Goal: Task Accomplishment & Management: Use online tool/utility

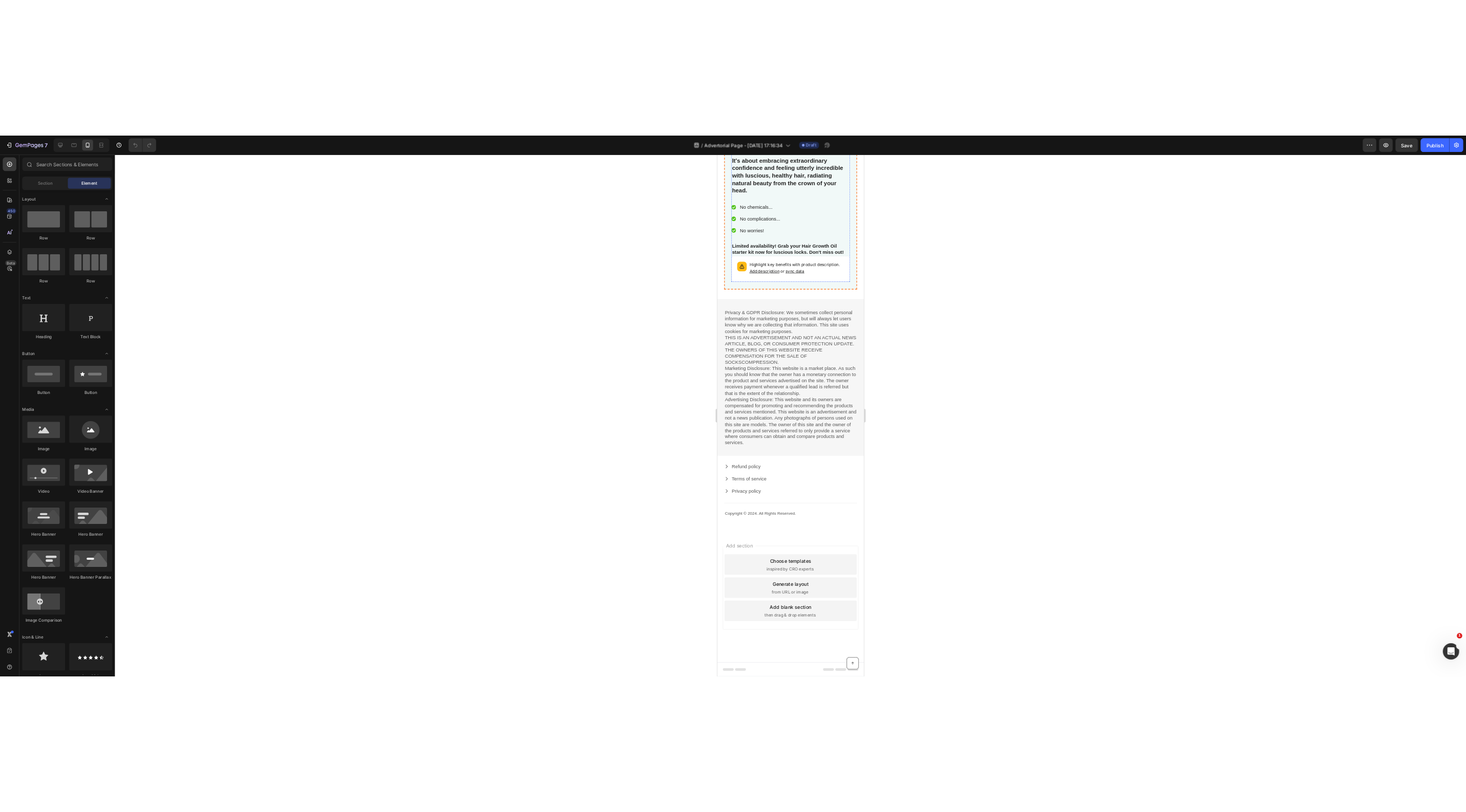
scroll to position [4010, 0]
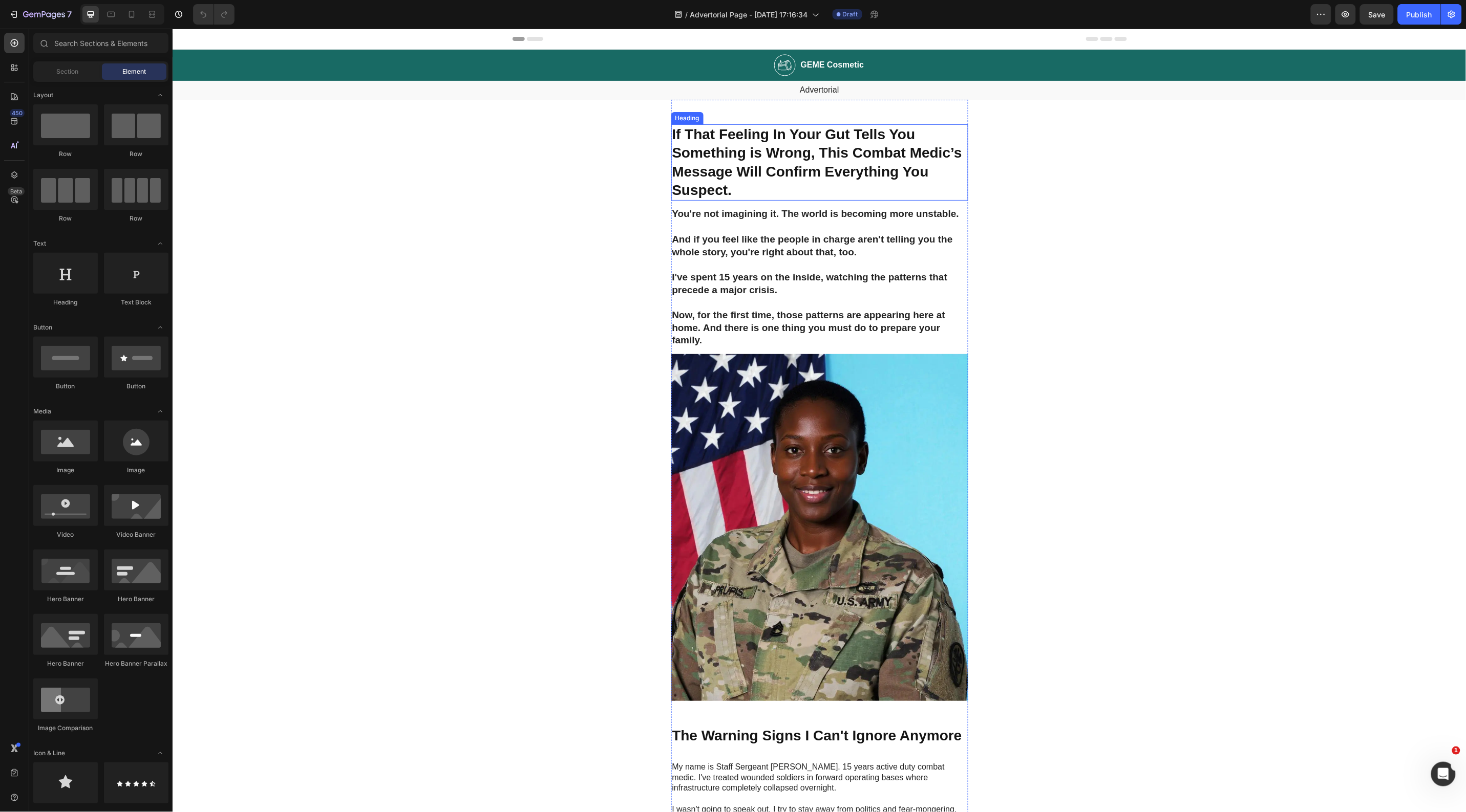
click at [801, 148] on strong "If That Feeling In Your Gut Tells You Something is Wrong, This Combat Medic’s M…" at bounding box center [817, 162] width 290 height 72
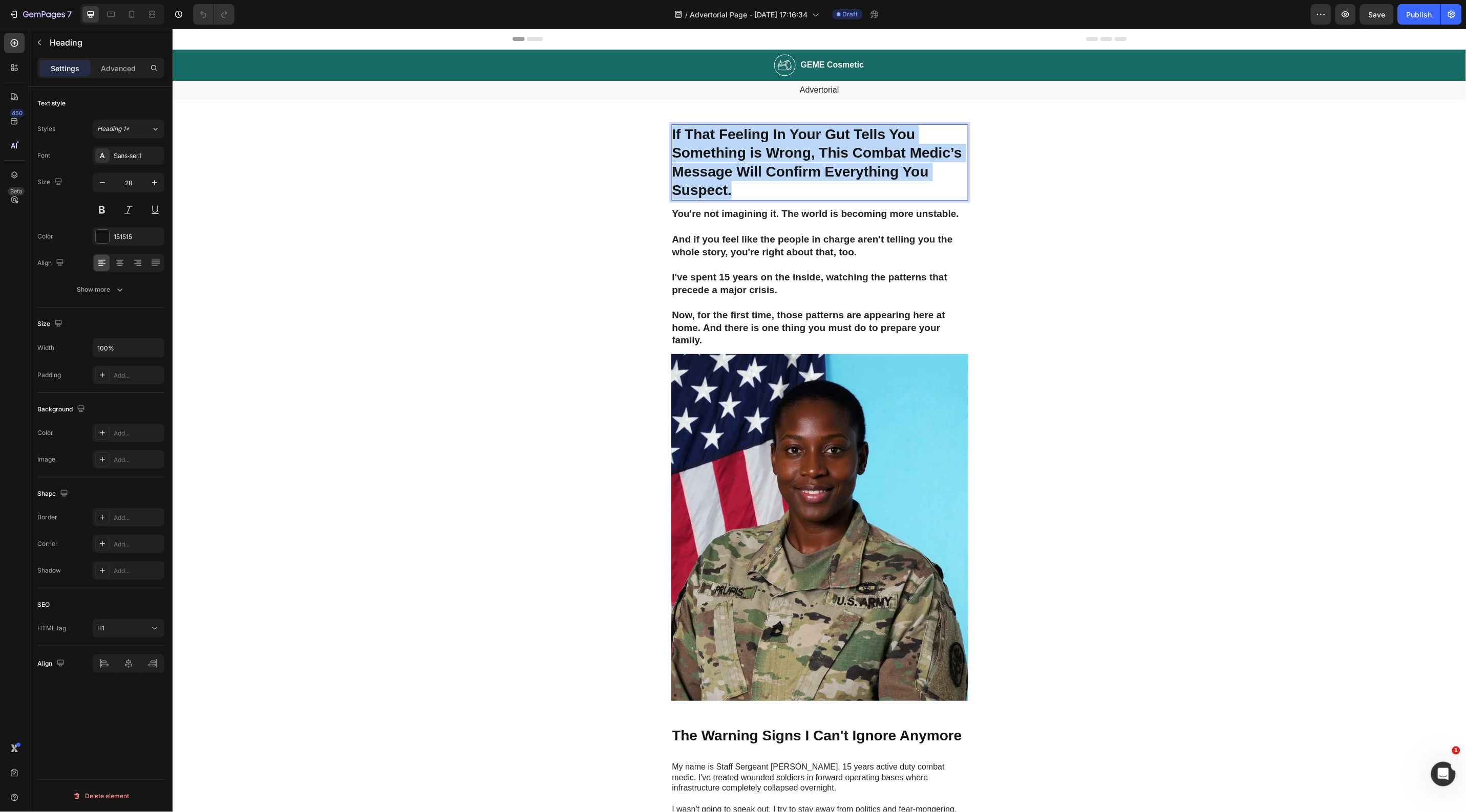
click at [801, 148] on strong "If That Feeling In Your Gut Tells You Something is Wrong, This Combat Medic’s M…" at bounding box center [817, 162] width 290 height 72
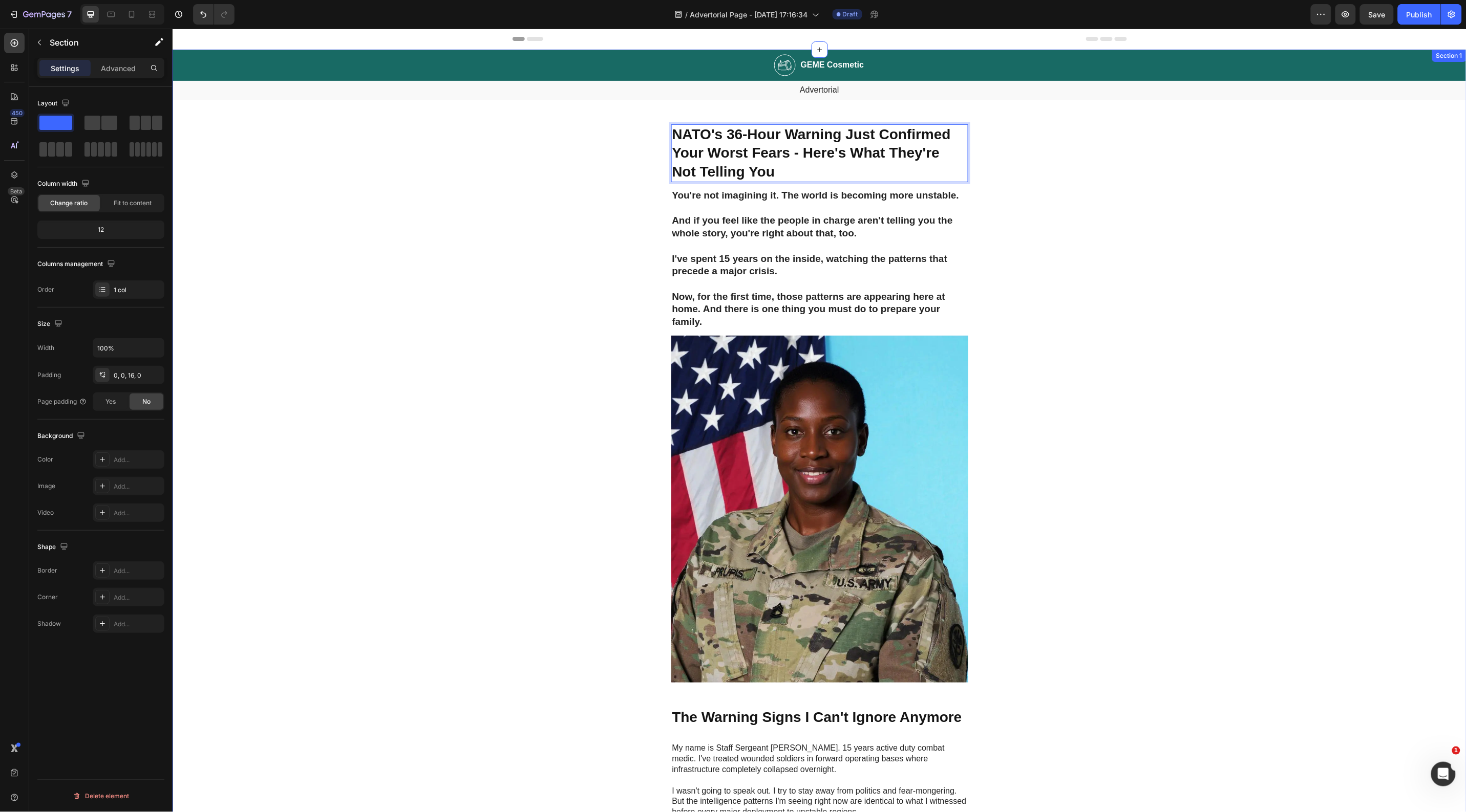
click at [816, 243] on h2 "You're not imagining it. The world is becoming more unstable. And if you feel l…" at bounding box center [819, 258] width 297 height 141
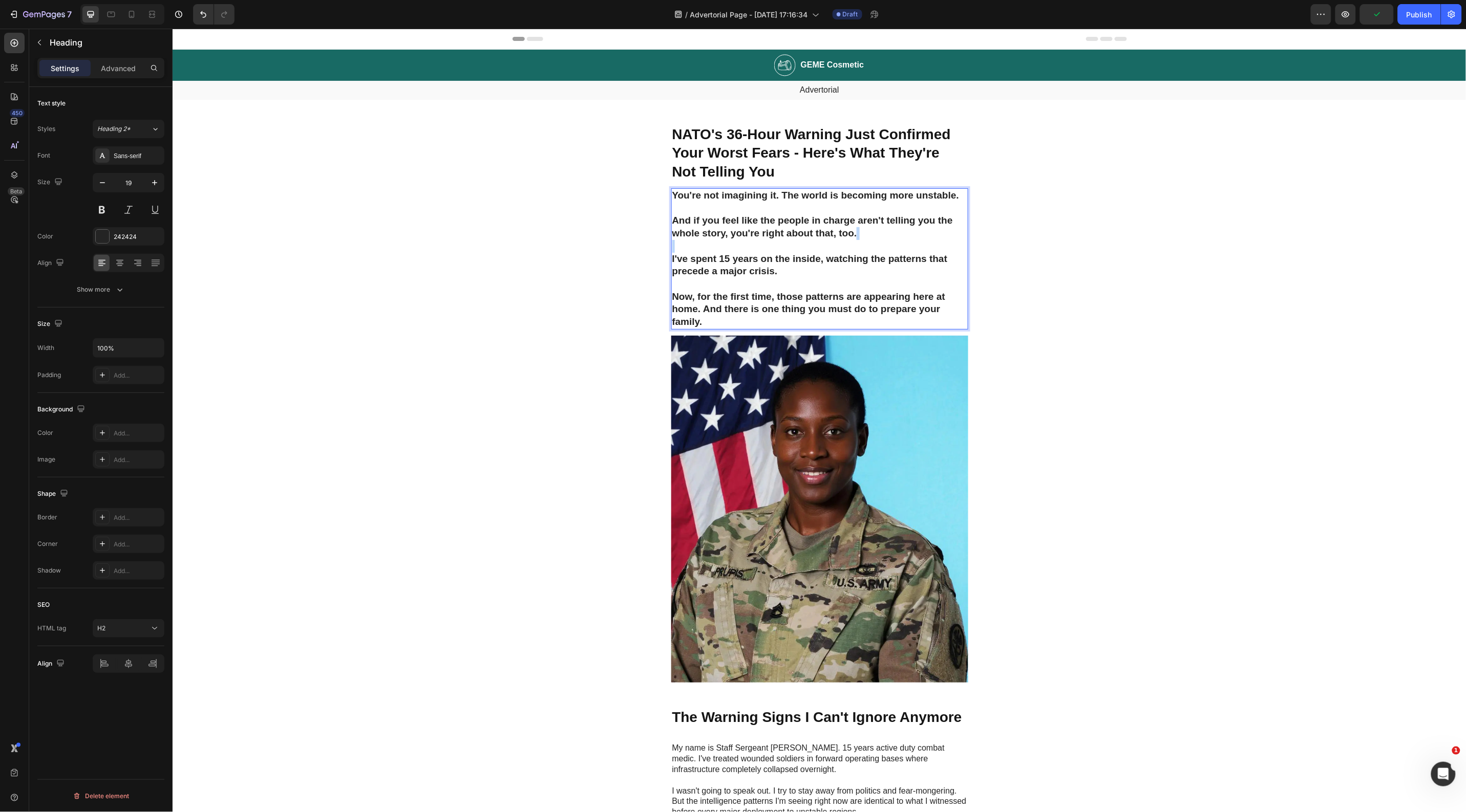
click at [816, 243] on p "You're not imagining it. The world is becoming more unstable. And if you feel l…" at bounding box center [819, 258] width 295 height 139
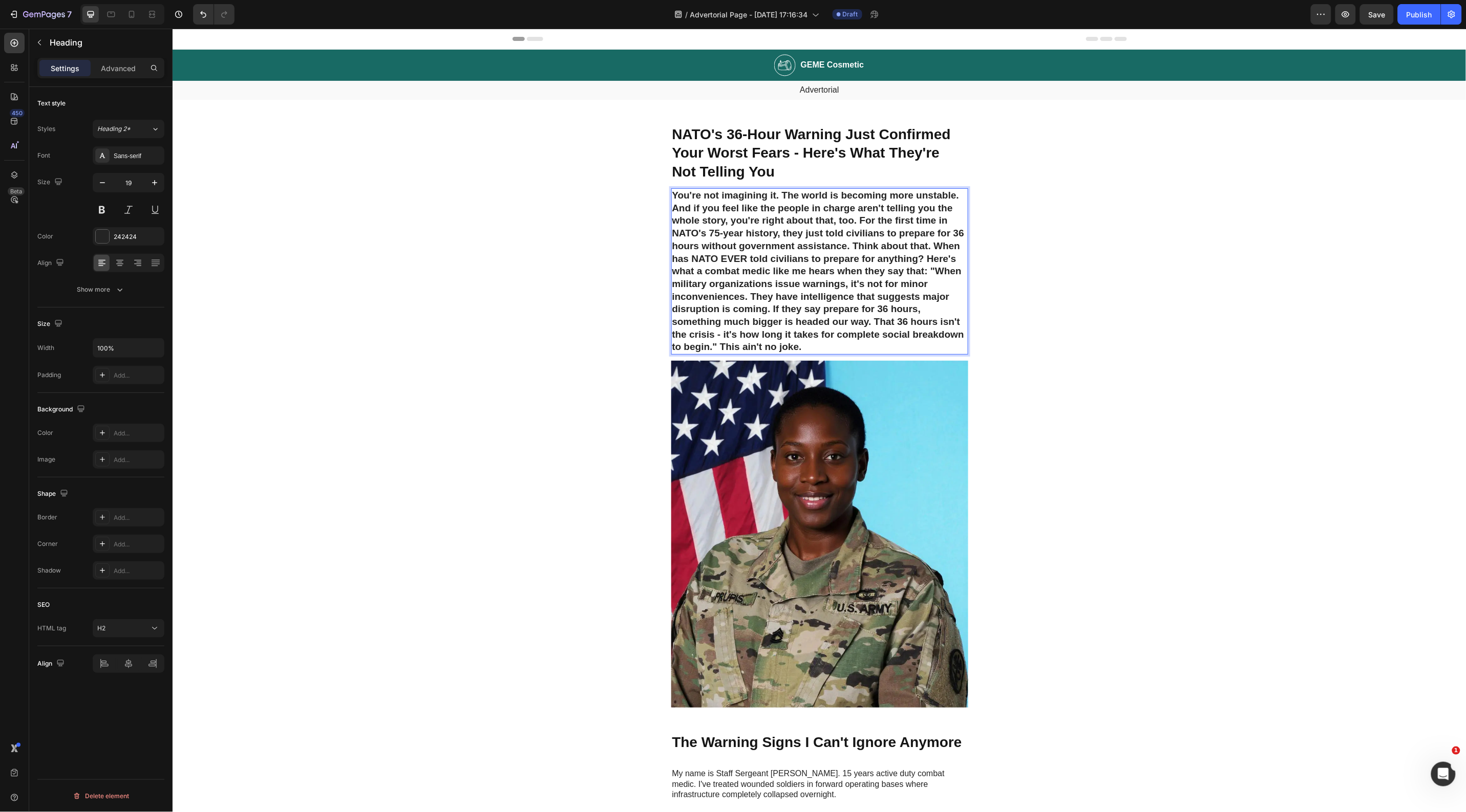
click at [857, 218] on p "You're not imagining it. The world is becoming more unstable. And if you feel l…" at bounding box center [819, 270] width 295 height 164
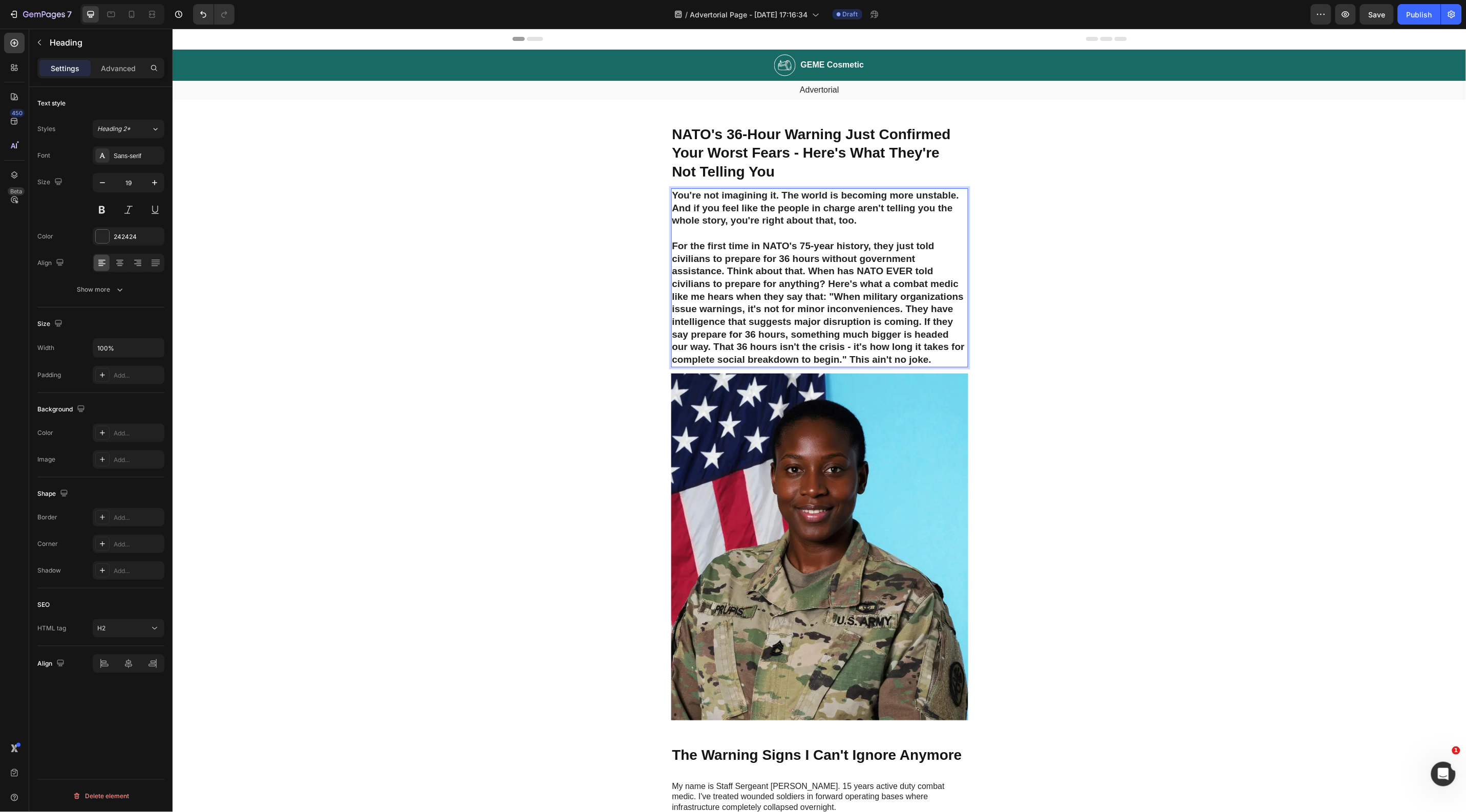
click at [724, 270] on p "You're not imagining it. The world is becoming more unstable. And if you feel l…" at bounding box center [819, 277] width 295 height 177
click at [824, 282] on p "You're not imagining it. The world is becoming more unstable. And if you feel l…" at bounding box center [819, 277] width 295 height 177
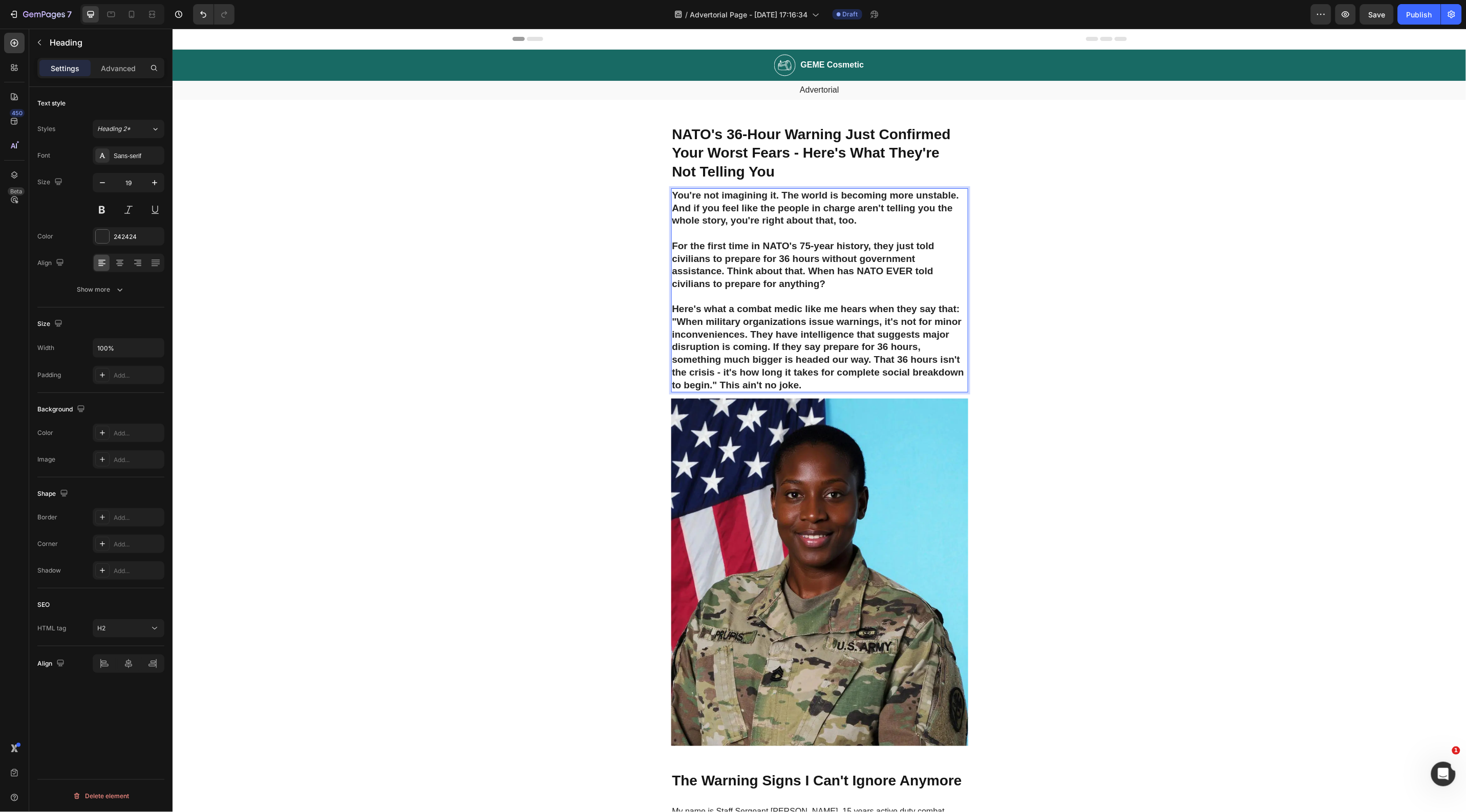
click at [955, 310] on p "You're not imagining it. The world is becoming more unstable. And if you feel l…" at bounding box center [819, 289] width 295 height 202
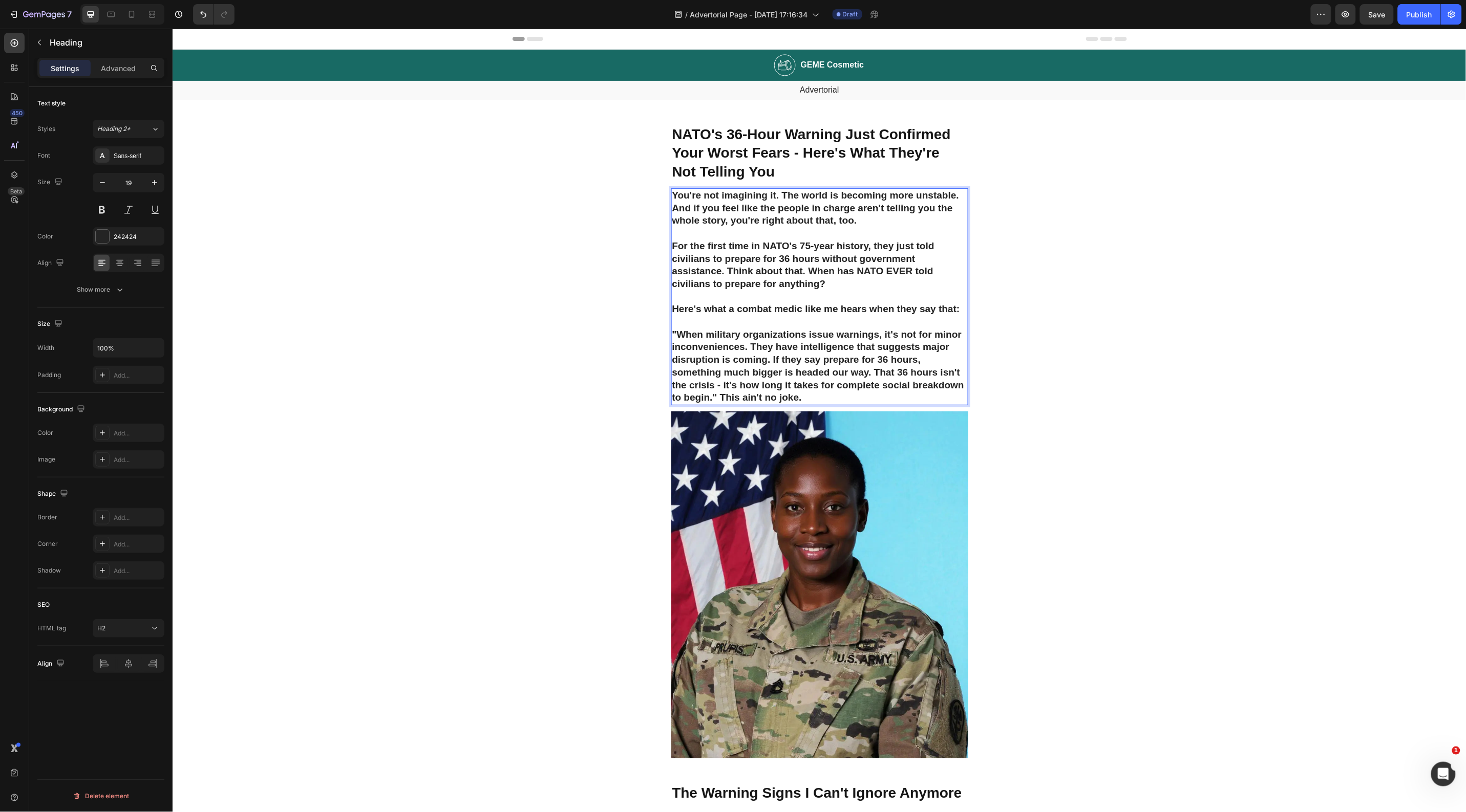
click at [716, 395] on p "You're not imagining it. The world is becoming more unstable. And if you feel l…" at bounding box center [819, 296] width 295 height 215
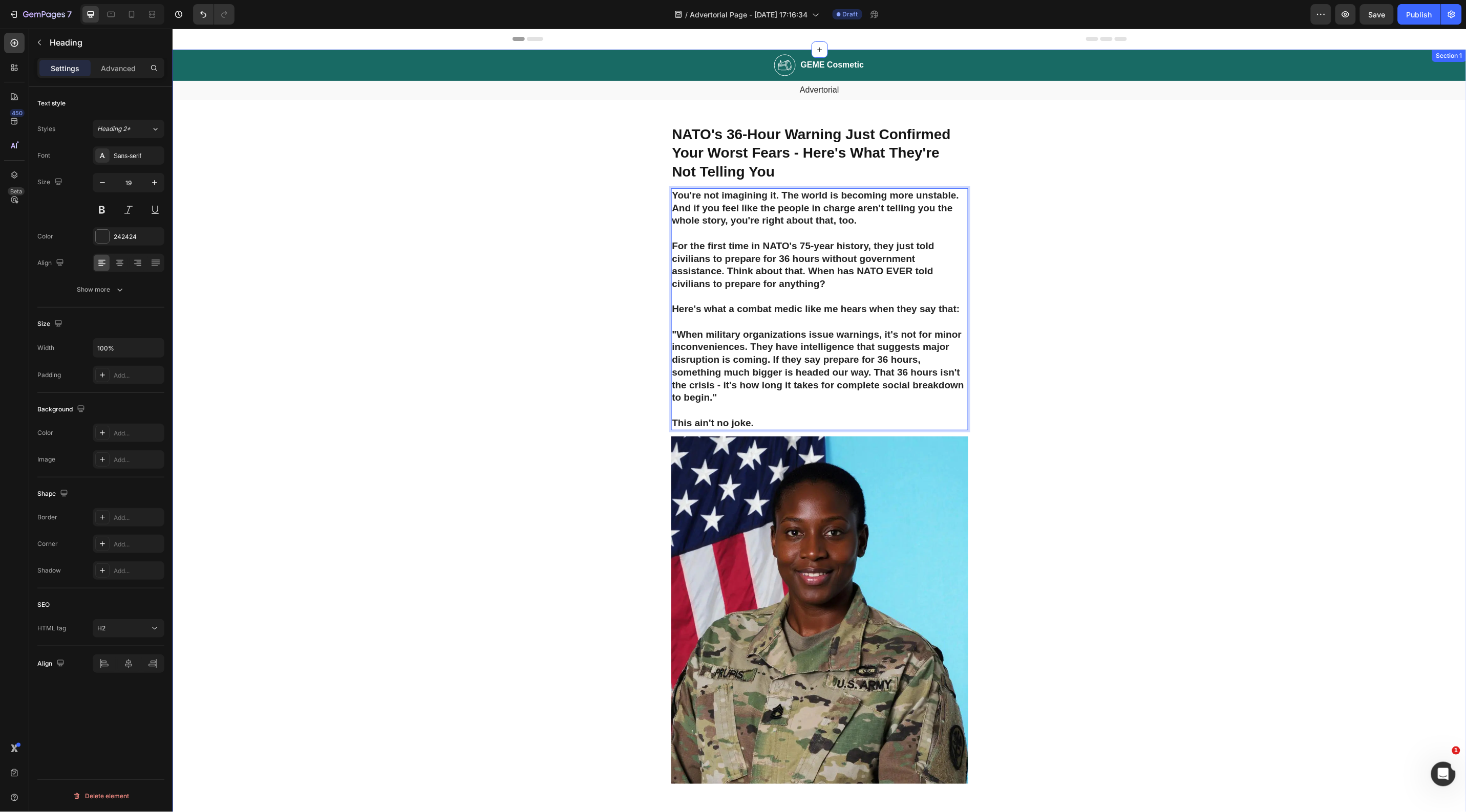
drag, startPoint x: 1078, startPoint y: 384, endPoint x: 1060, endPoint y: 382, distance: 18.1
click at [809, 366] on p "You're not imagining it. The world is becoming more unstable. And if you feel l…" at bounding box center [819, 308] width 295 height 240
click at [828, 316] on icon "Editor contextual toolbar" at bounding box center [828, 314] width 10 height 10
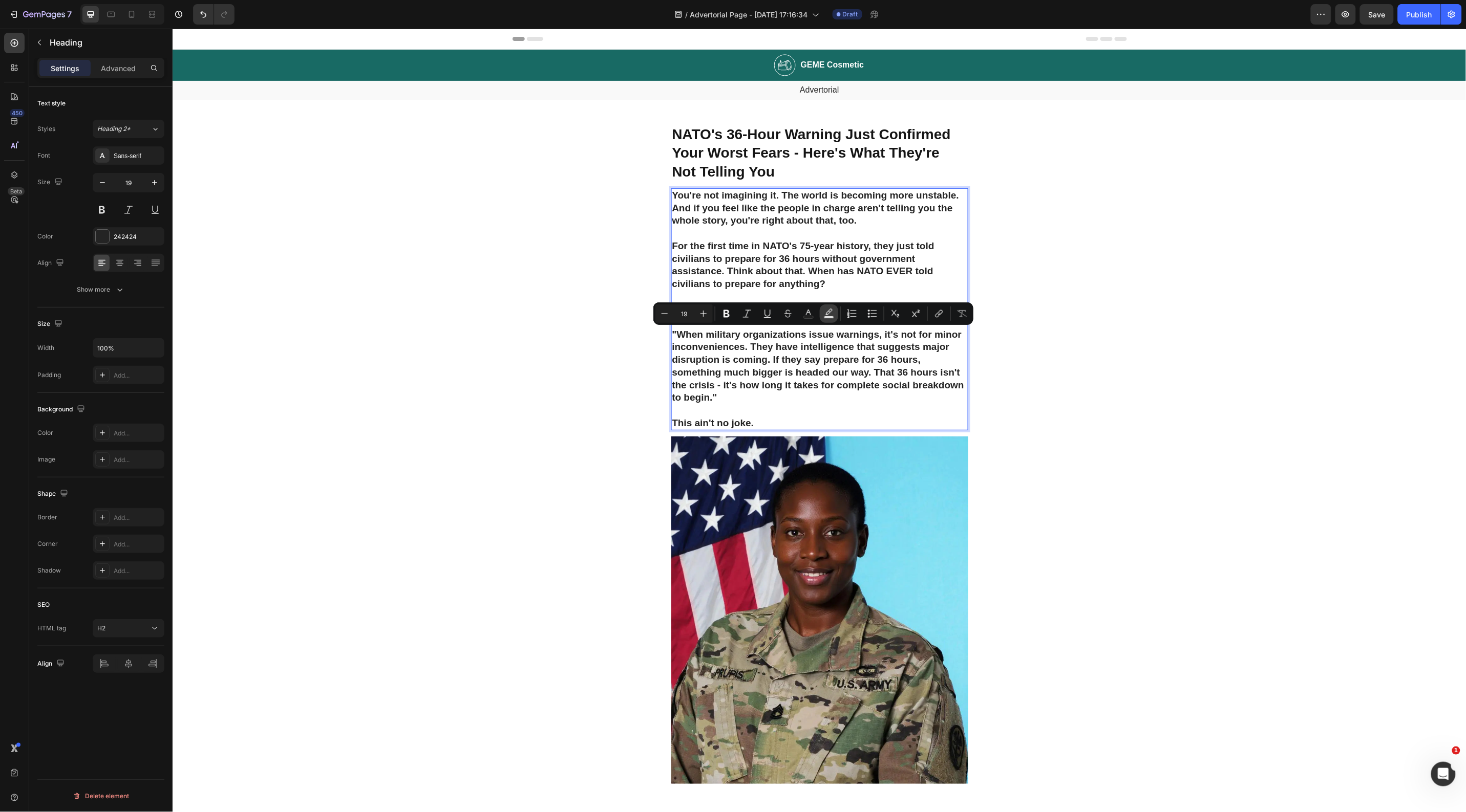
type input "000000"
type input "77"
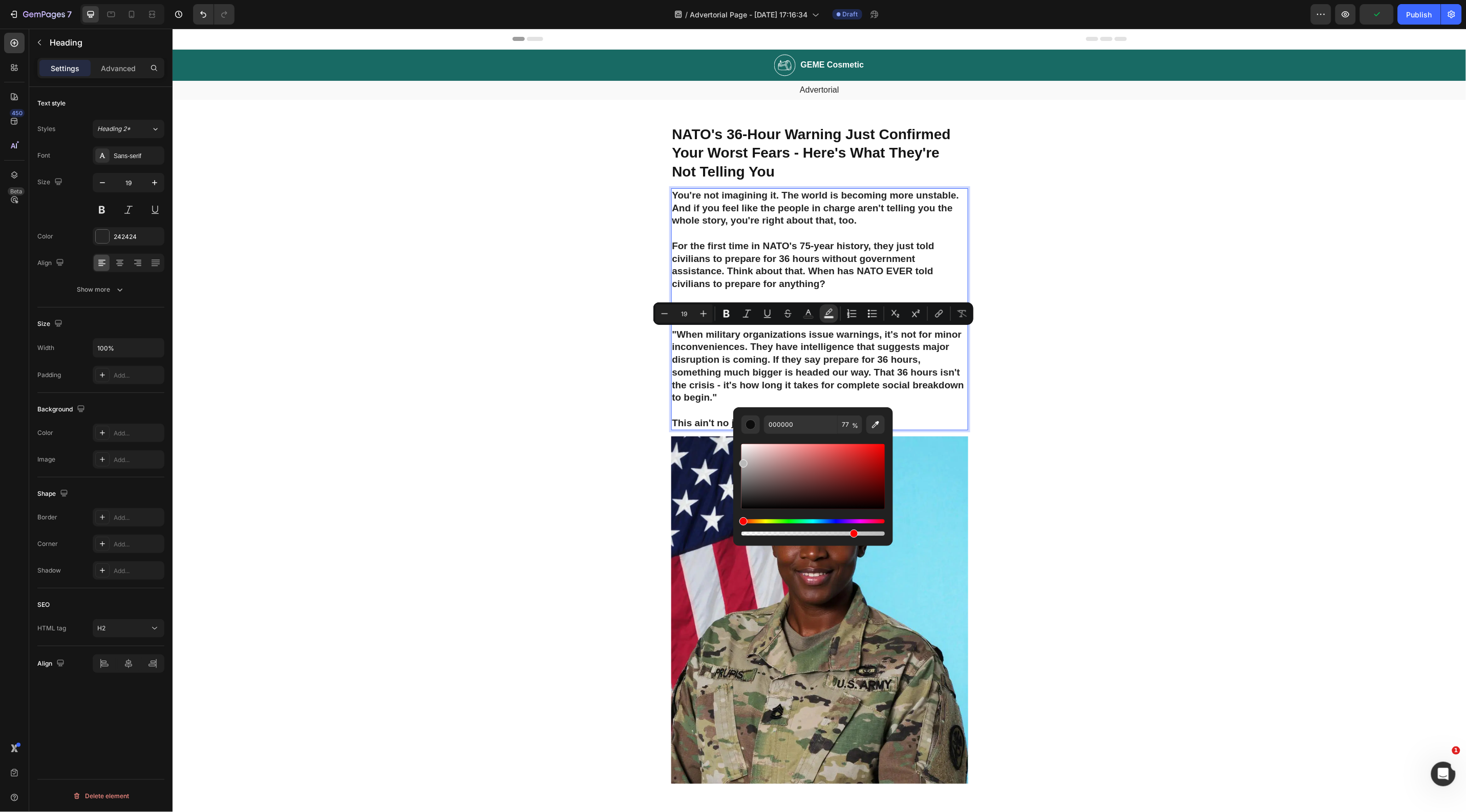
type input "BABABA"
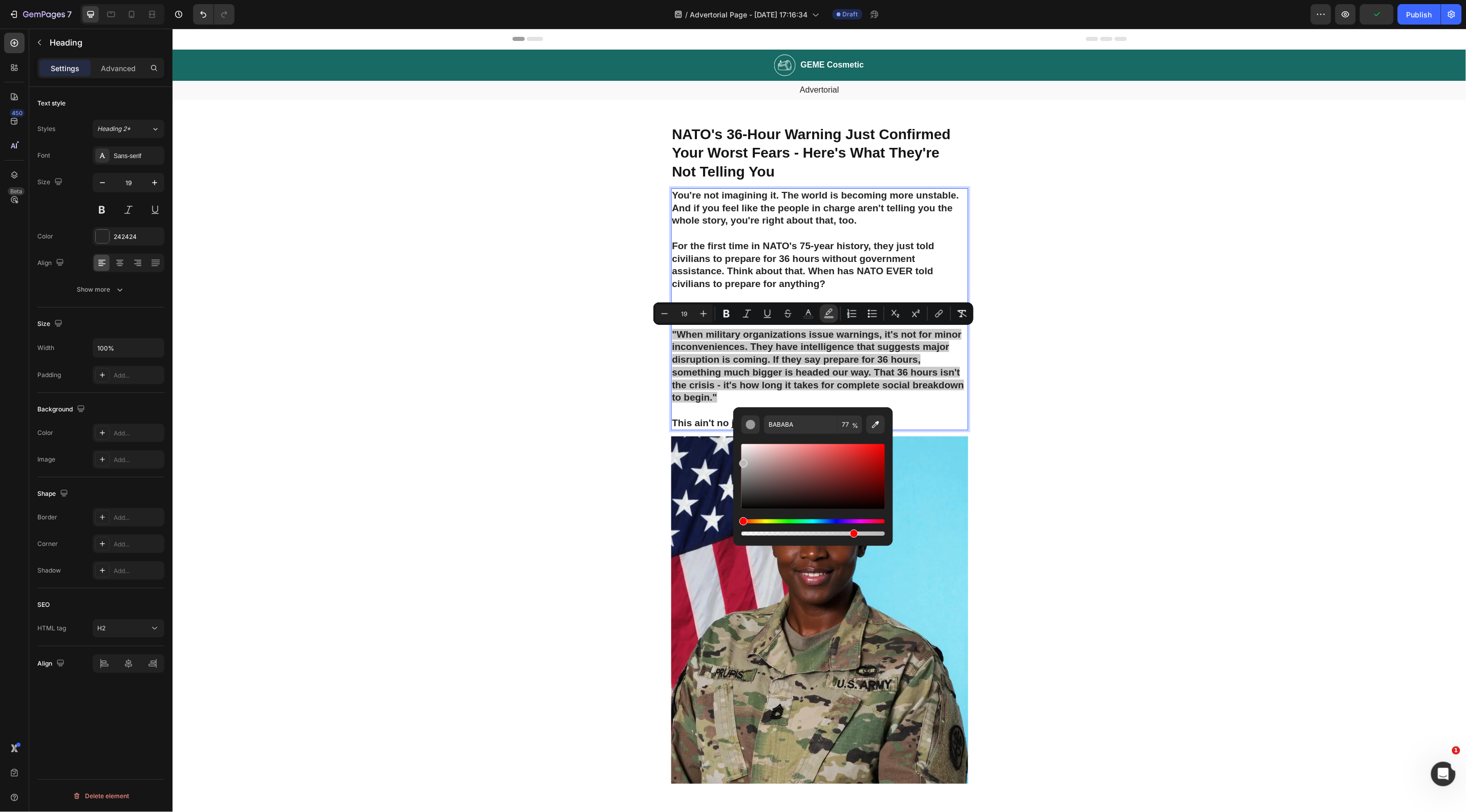
drag, startPoint x: 748, startPoint y: 475, endPoint x: 738, endPoint y: 461, distance: 17.2
click at [738, 461] on div "BABABA 77 %" at bounding box center [813, 473] width 160 height 131
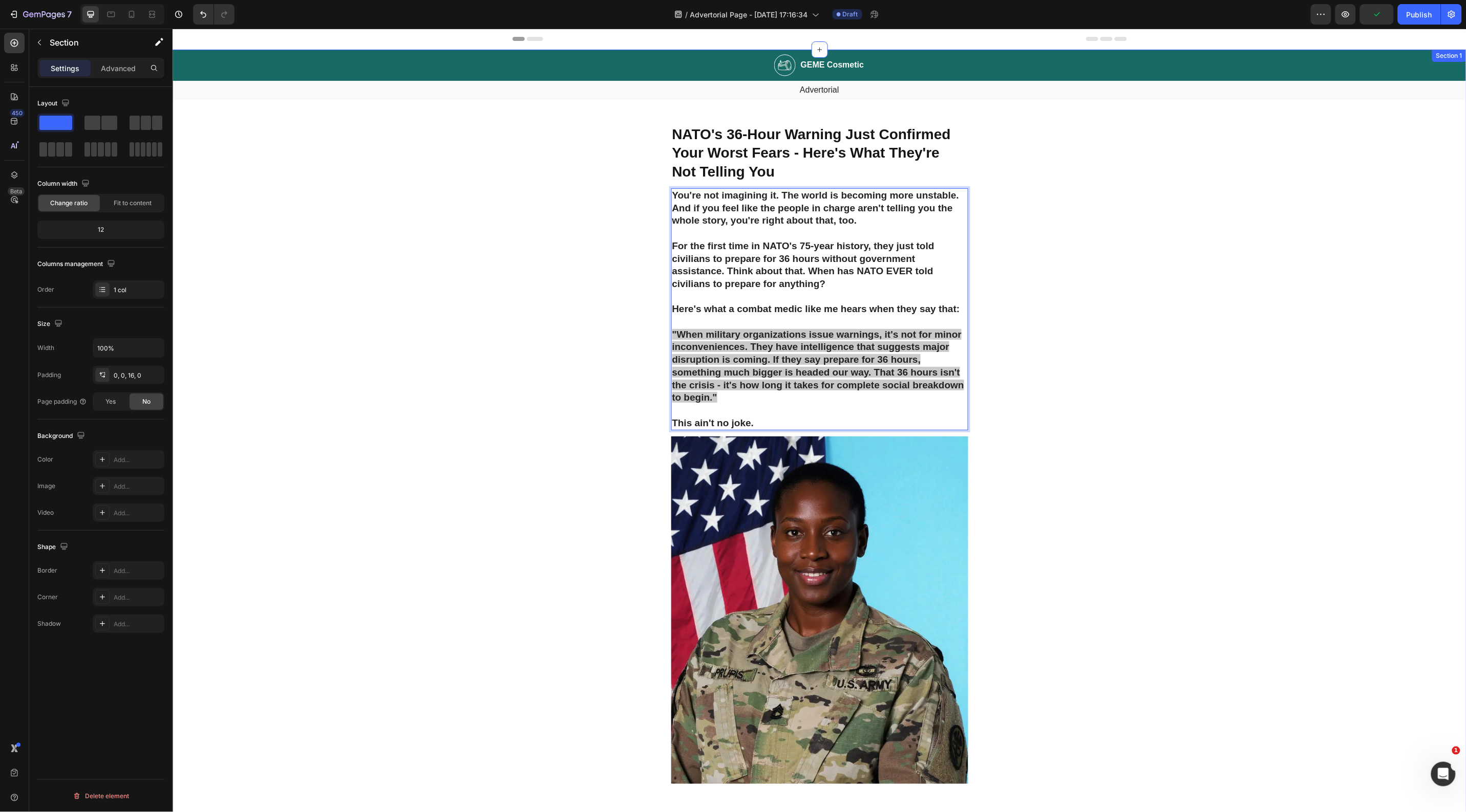
click at [714, 393] on p "You're not imagining it. The world is becoming more unstable. And if you feel l…" at bounding box center [819, 308] width 295 height 240
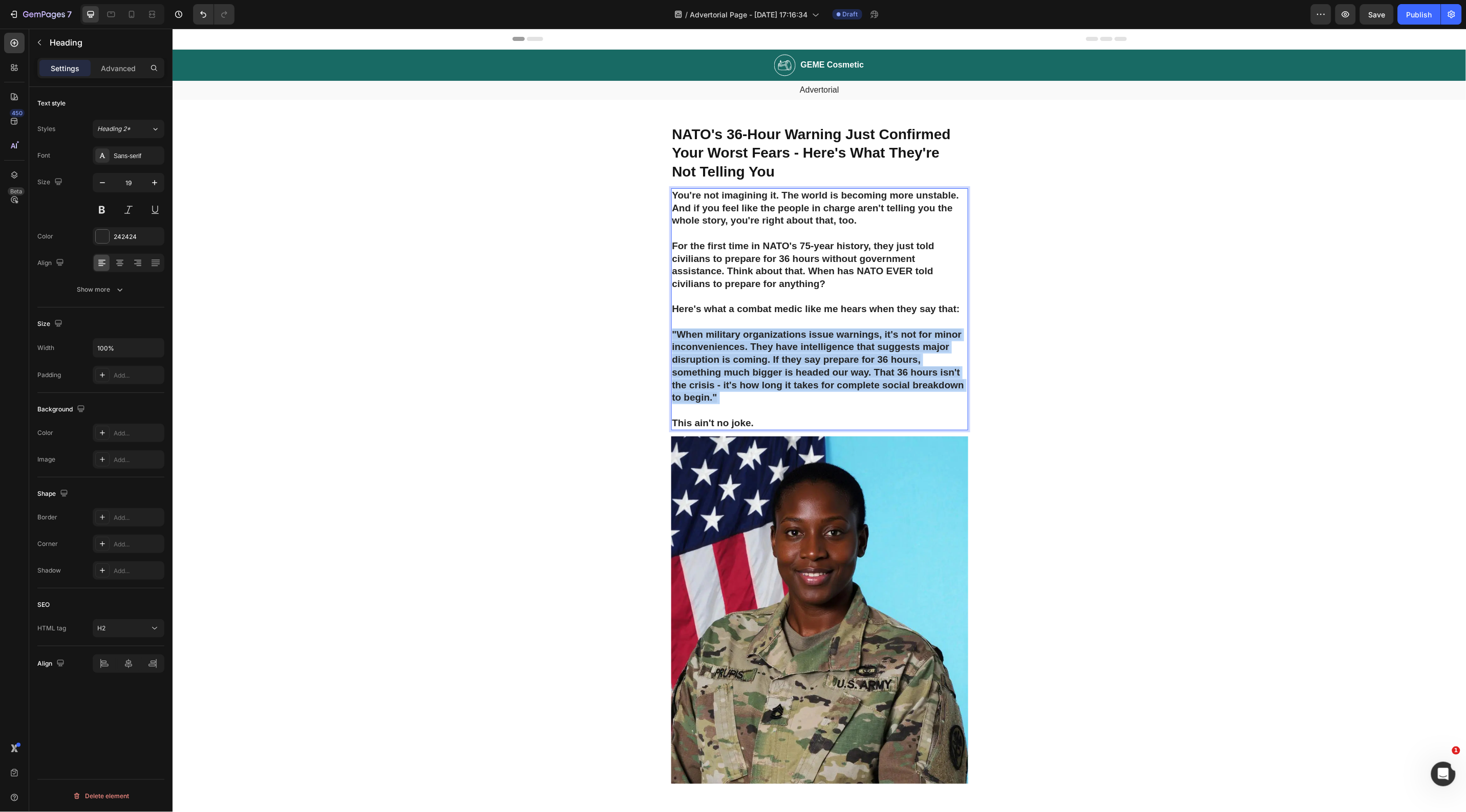
click at [715, 395] on p "You're not imagining it. The world is becoming more unstable. And if you feel l…" at bounding box center [819, 308] width 295 height 240
click at [827, 309] on icon "Editor contextual toolbar" at bounding box center [828, 314] width 10 height 10
drag, startPoint x: 938, startPoint y: 552, endPoint x: 768, endPoint y: 519, distance: 173.2
click at [794, 374] on span ""When military organizations issue warnings, it's not for minor inconveniences.…" at bounding box center [818, 366] width 292 height 74
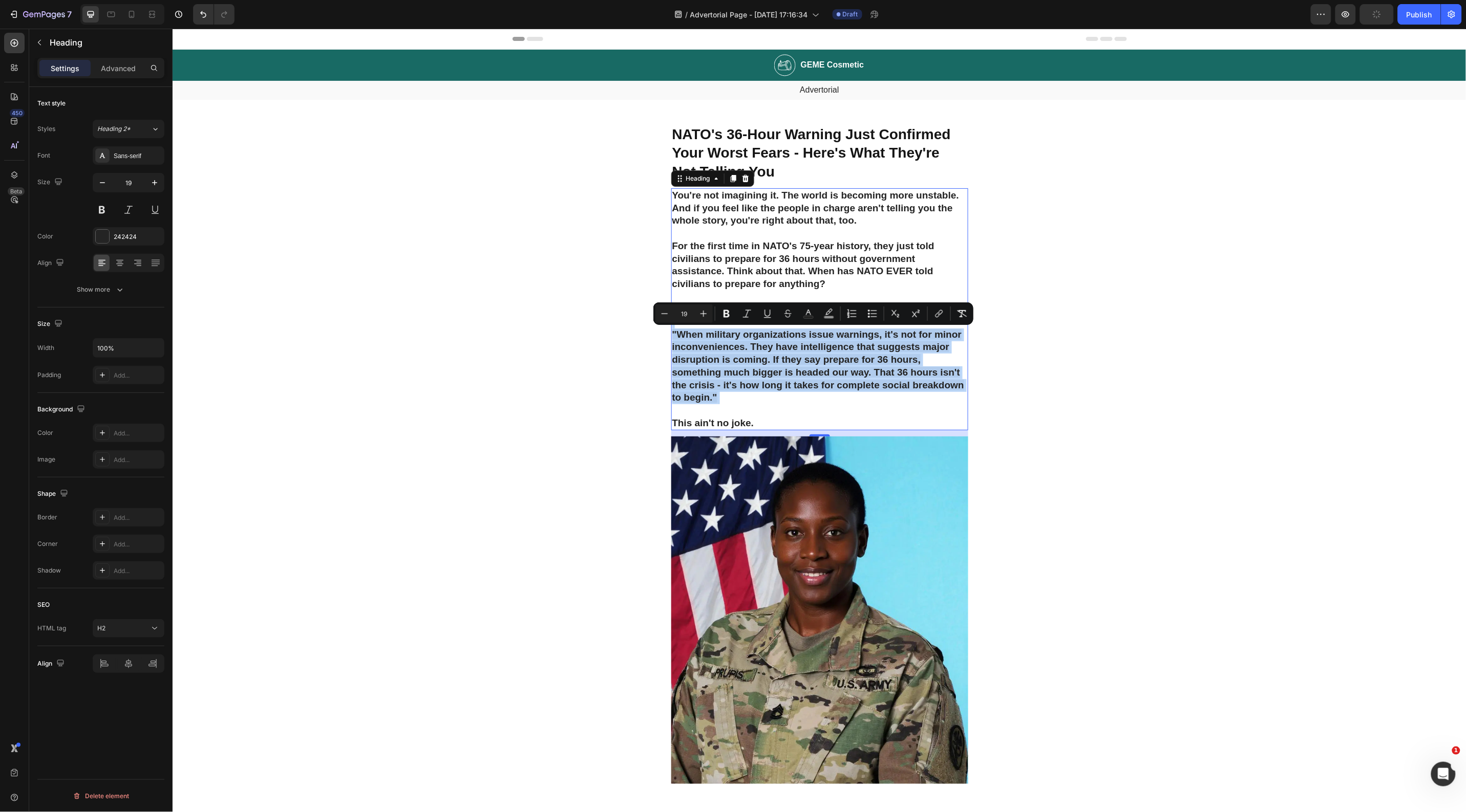
click at [794, 374] on span ""When military organizations issue warnings, it's not for minor inconveniences.…" at bounding box center [818, 366] width 292 height 74
click at [828, 310] on icon "Editor contextual toolbar" at bounding box center [829, 312] width 8 height 6
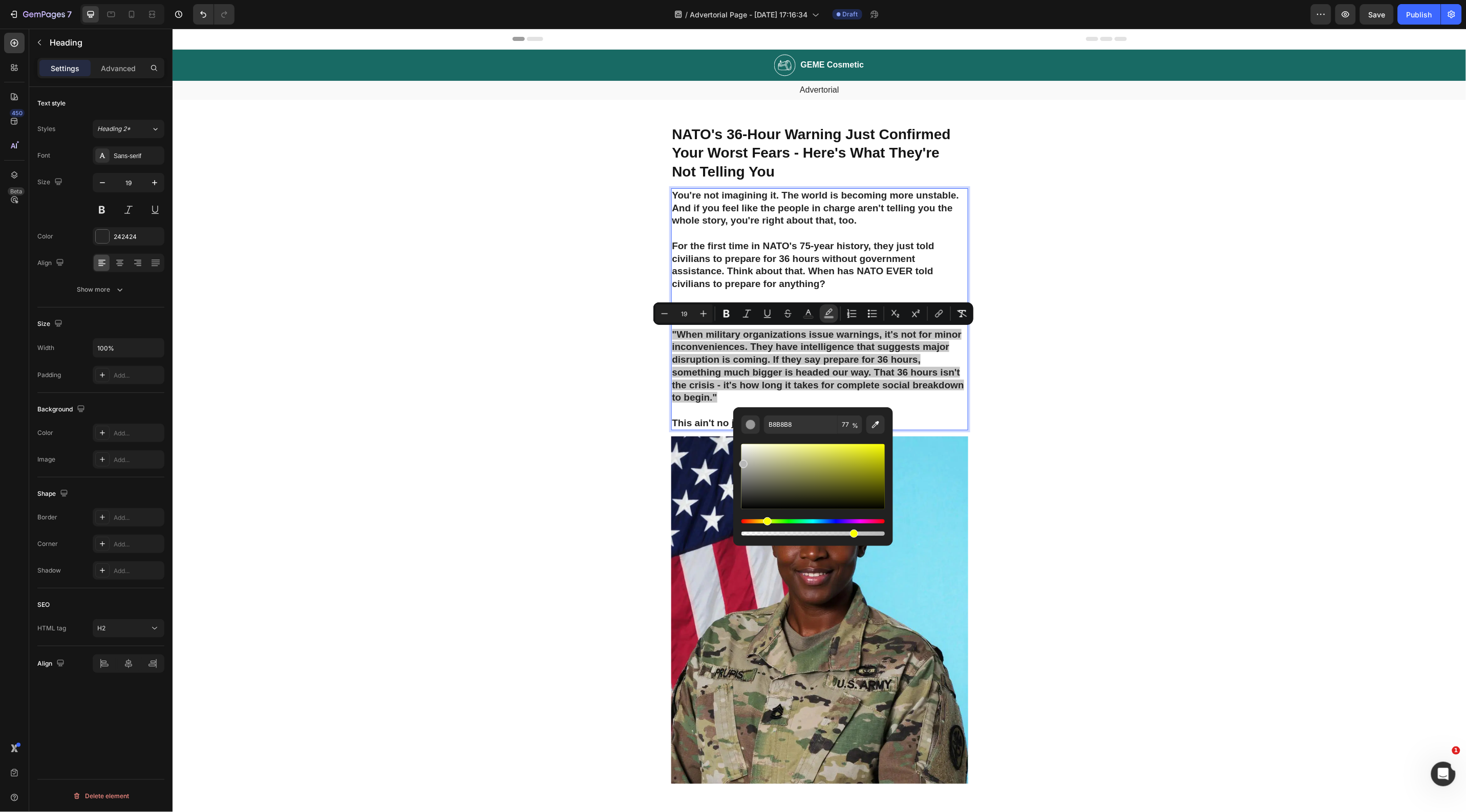
drag, startPoint x: 747, startPoint y: 523, endPoint x: 766, endPoint y: 520, distance: 19.2
click at [766, 520] on div "Hue" at bounding box center [768, 521] width 9 height 9
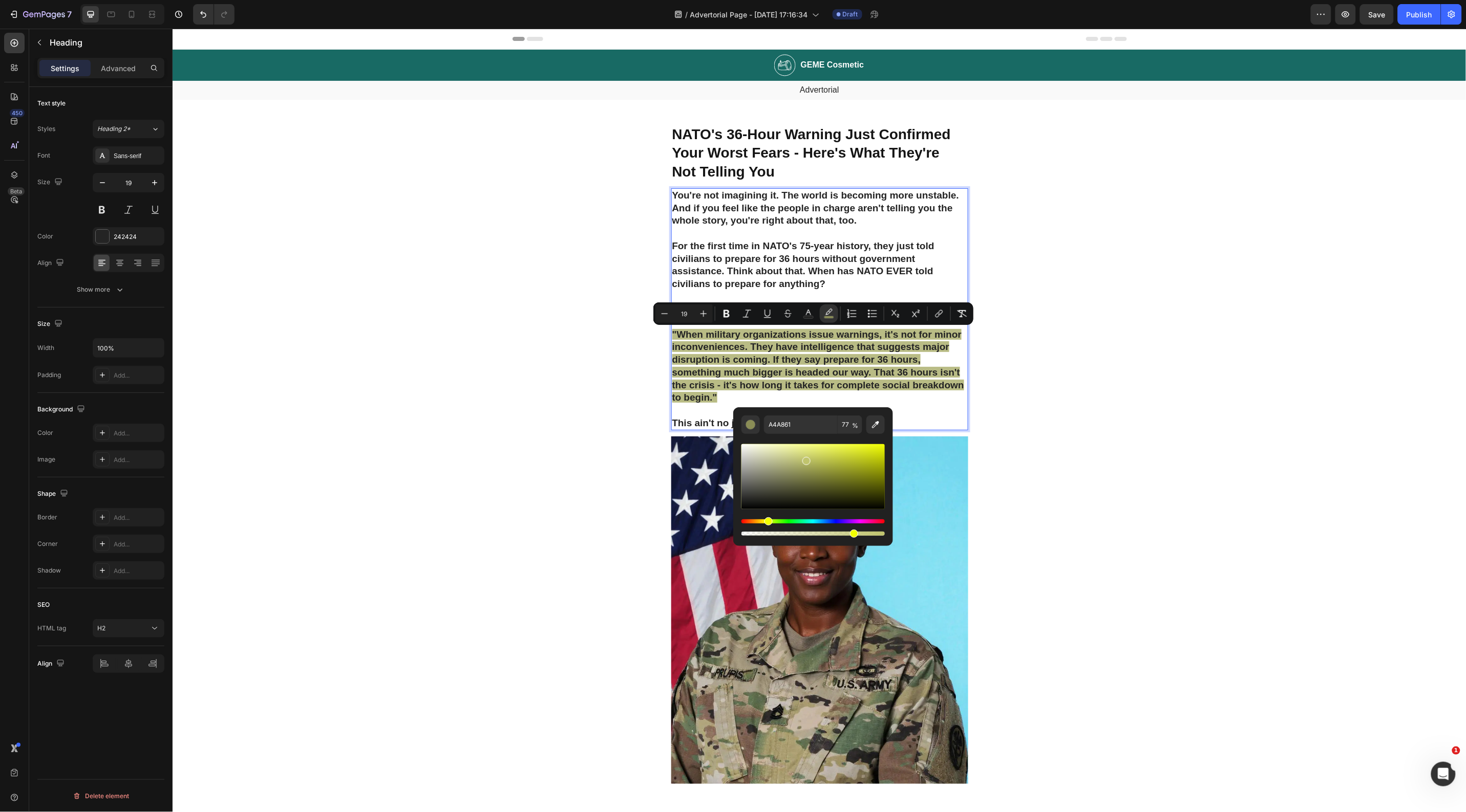
type input "C7CC70"
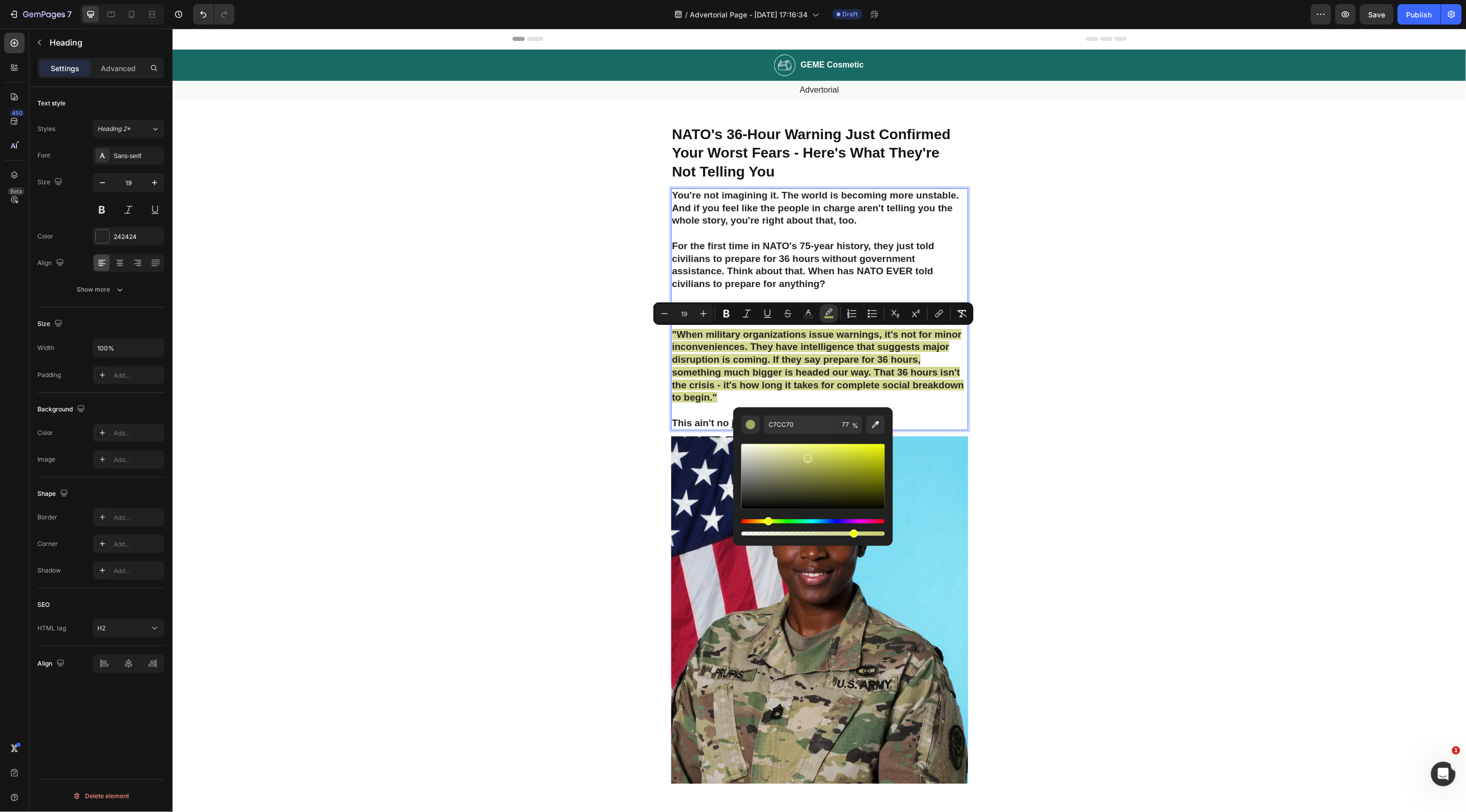
drag, startPoint x: 776, startPoint y: 457, endPoint x: 806, endPoint y: 457, distance: 30.0
click at [806, 457] on div "Editor contextual toolbar" at bounding box center [812, 477] width 143 height 65
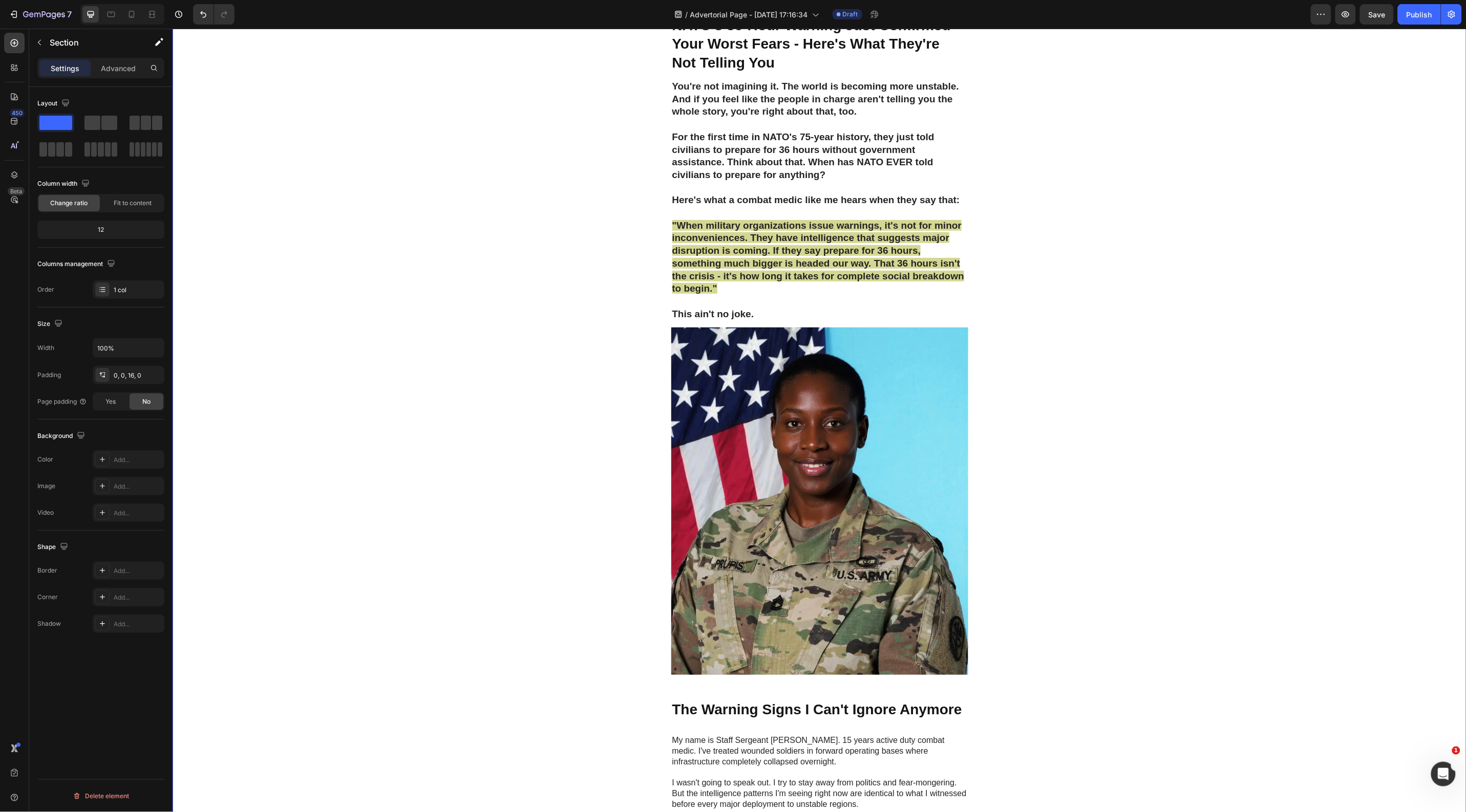
scroll to position [256, 0]
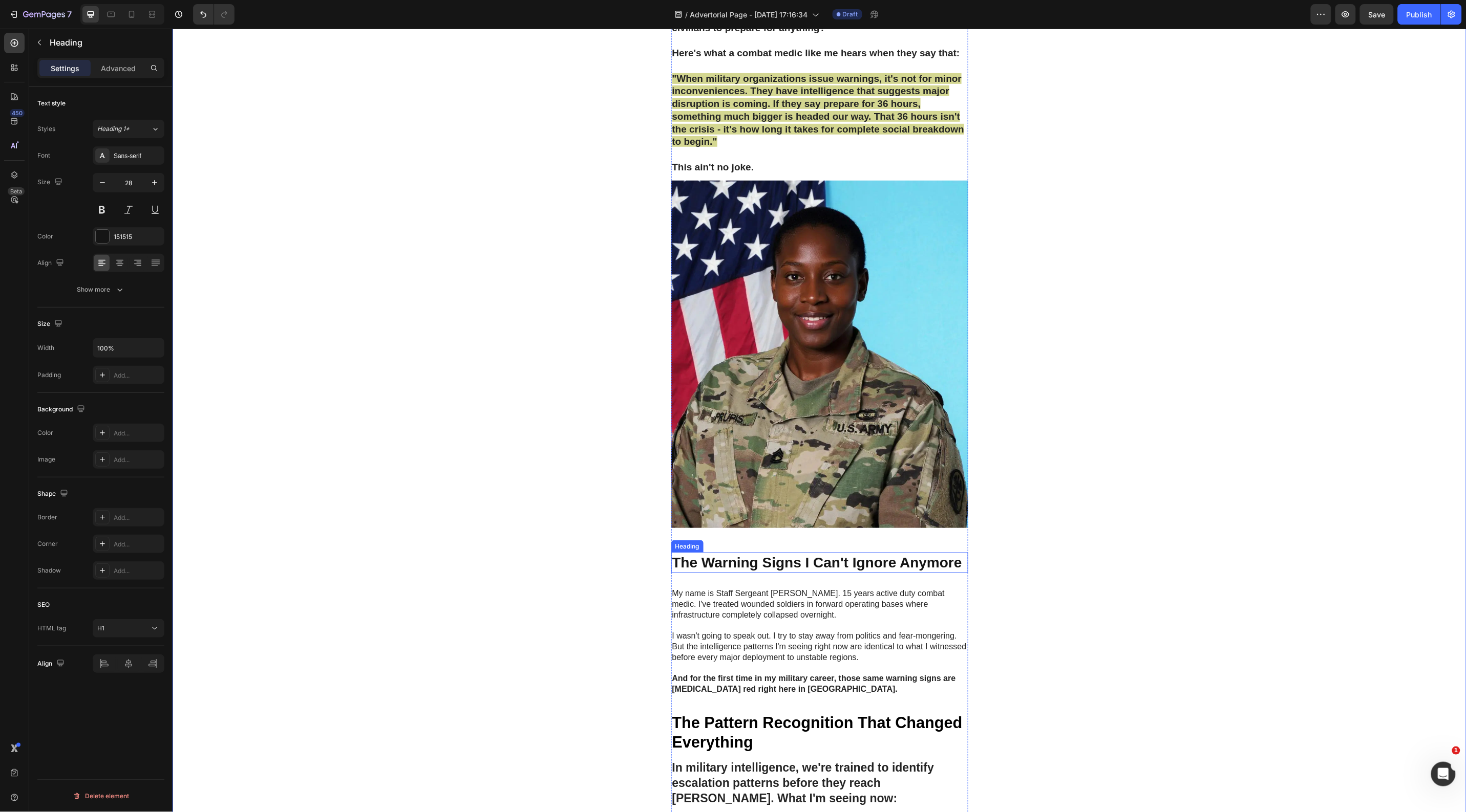
click at [755, 562] on h1 "The Warning Signs I Can't Ignore Anymore" at bounding box center [819, 563] width 297 height 21
click at [755, 562] on p "The Warning Signs I Can't Ignore Anymore" at bounding box center [819, 562] width 295 height 18
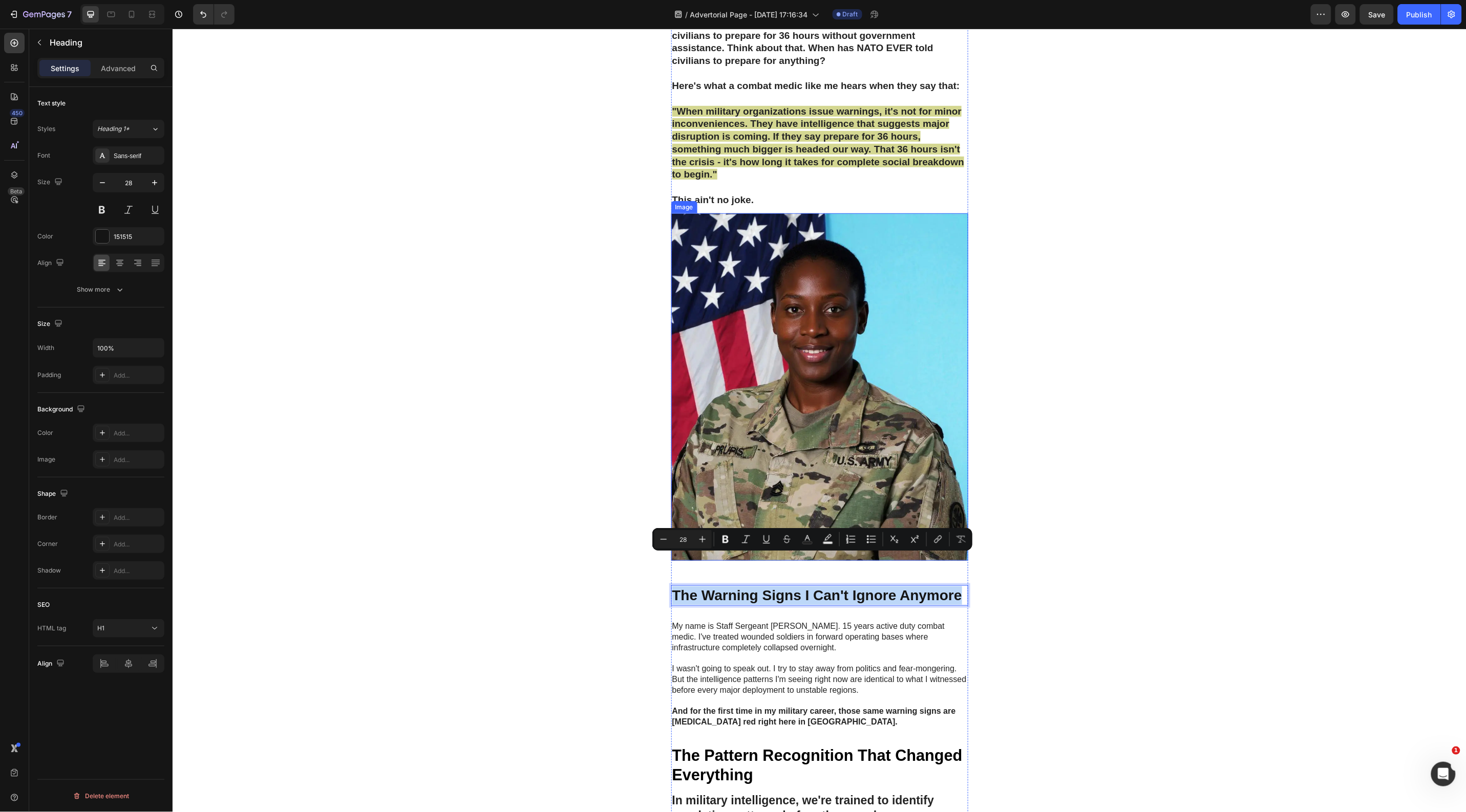
scroll to position [0, 0]
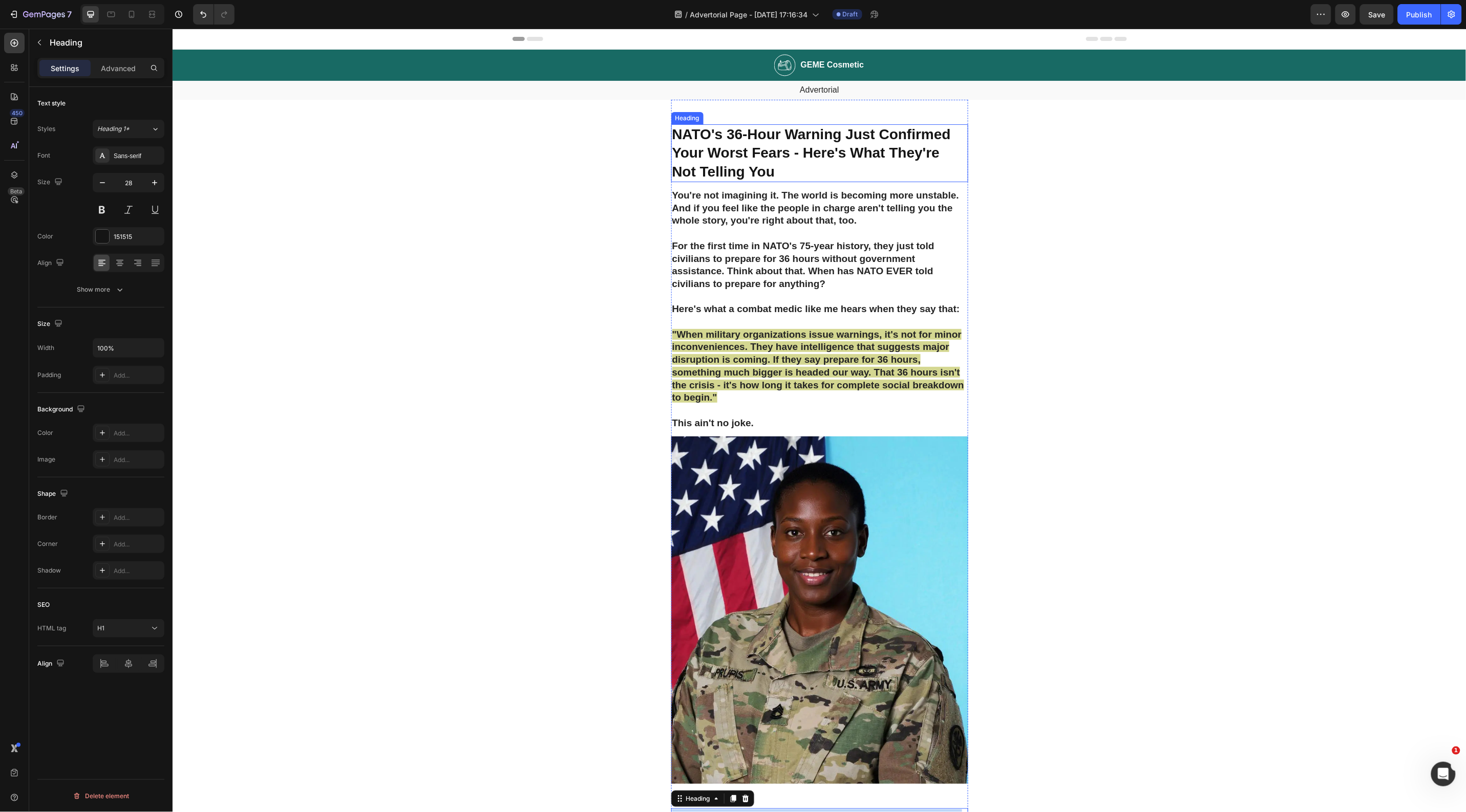
click at [761, 154] on strong "NATO's 36-Hour Warning Just Confirmed Your Worst Fears - Here's What They're No…" at bounding box center [811, 153] width 279 height 53
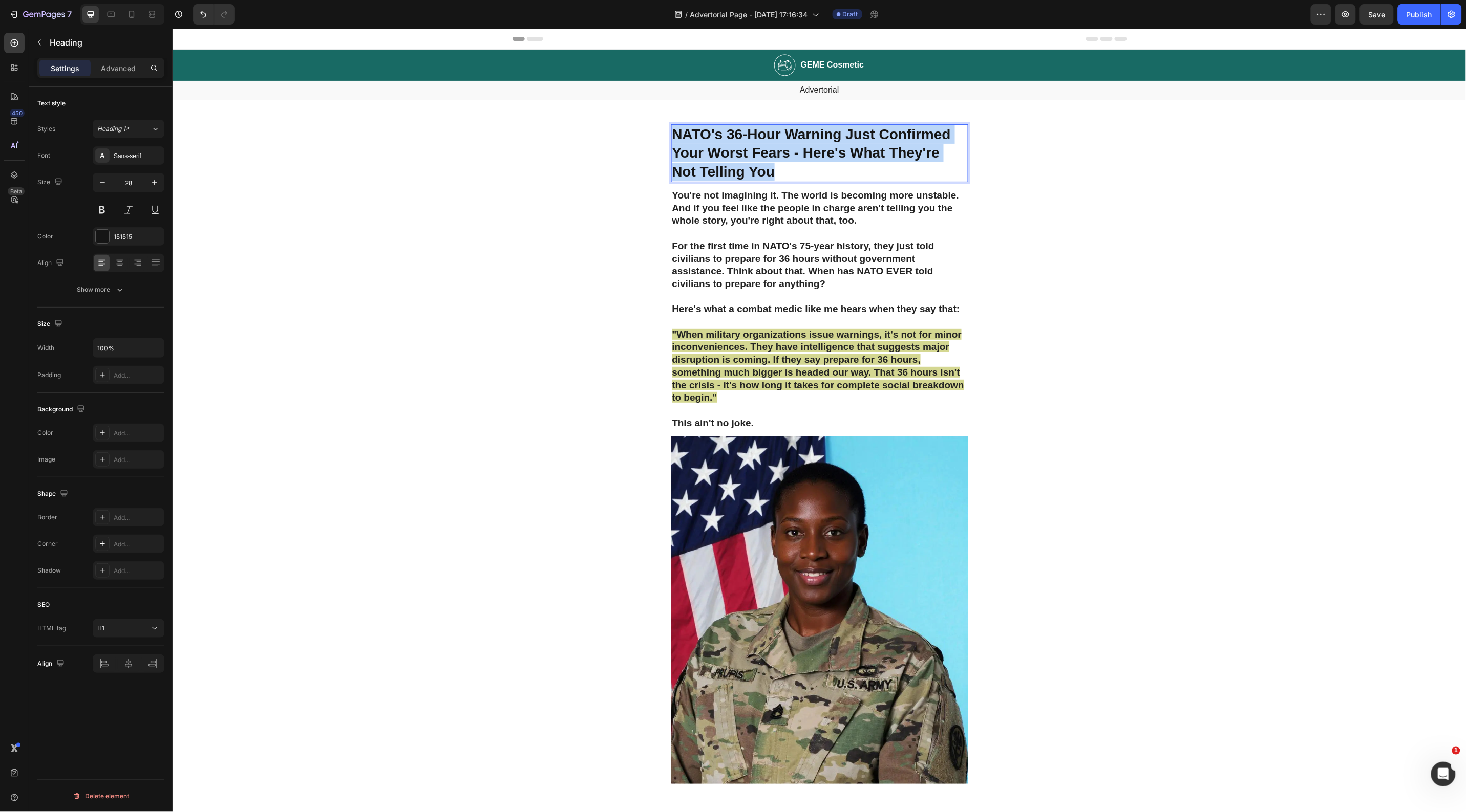
click at [761, 154] on strong "NATO's 36-Hour Warning Just Confirmed Your Worst Fears - Here's What They're No…" at bounding box center [811, 153] width 279 height 53
click at [746, 166] on strong "I'm Not One to Panic. But When NATO Told Civilians to Prepare for 36 Hours With…" at bounding box center [817, 153] width 291 height 53
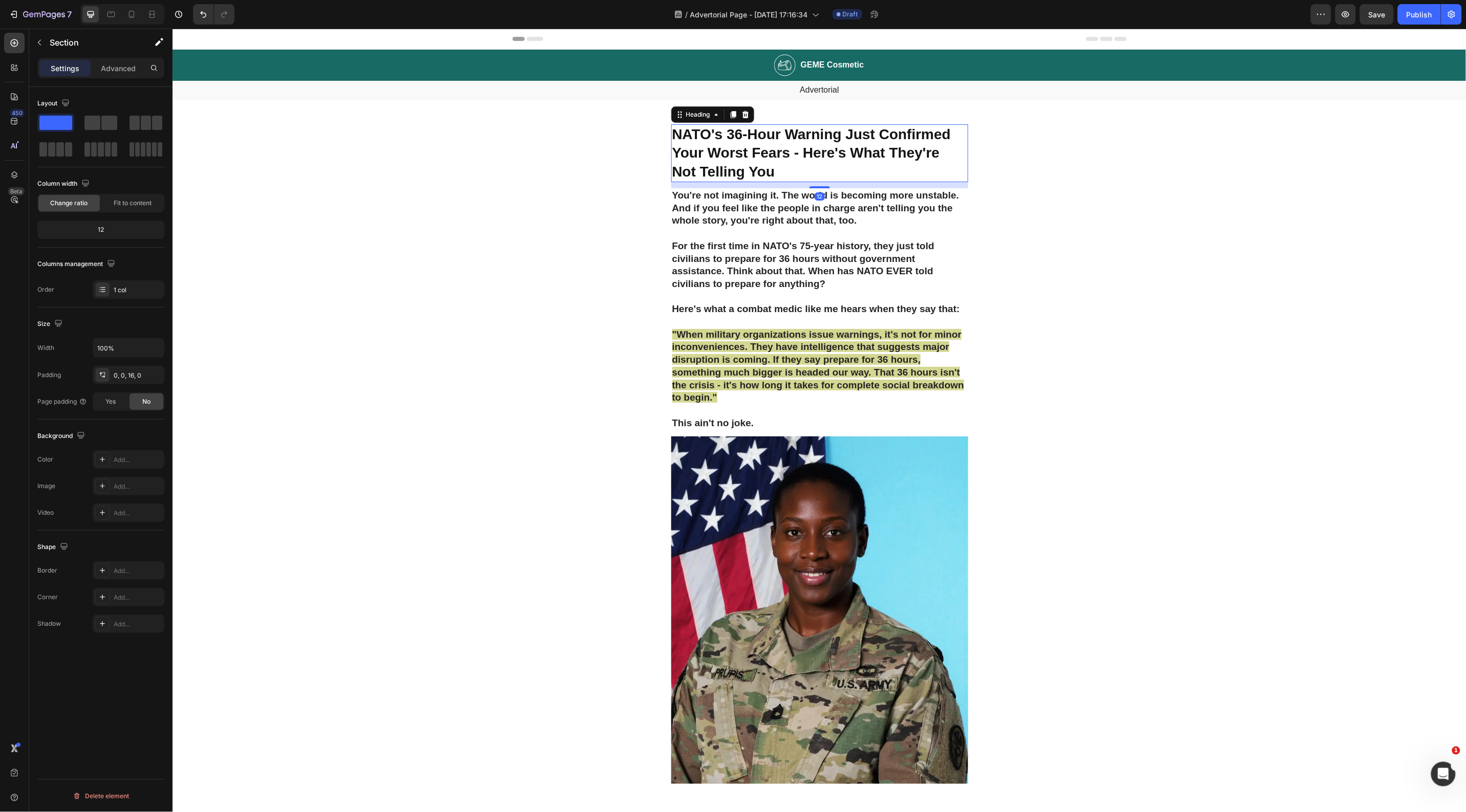
click at [711, 156] on strong "NATO's 36-Hour Warning Just Confirmed Your Worst Fears - Here's What They're No…" at bounding box center [811, 153] width 279 height 53
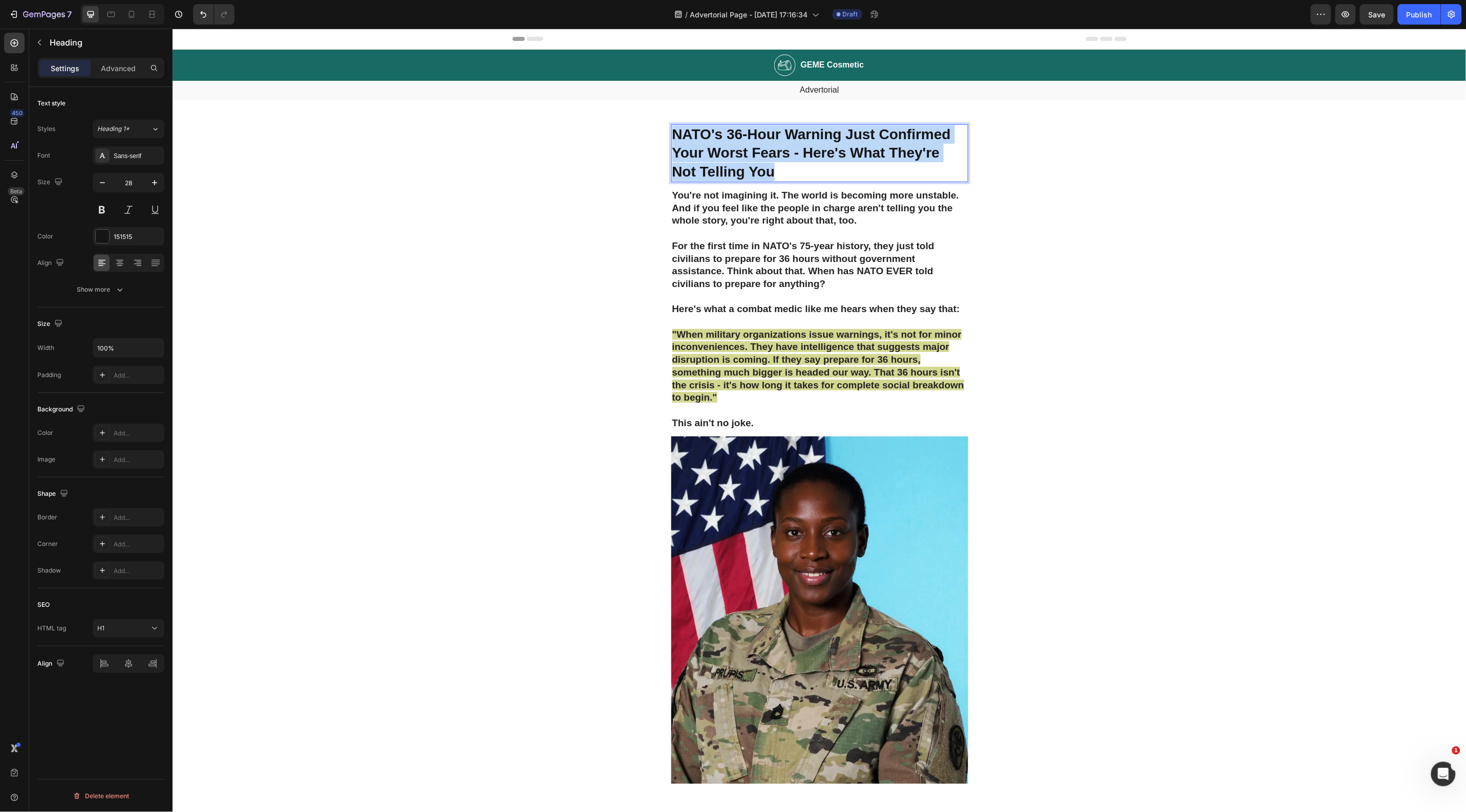
click at [711, 156] on strong "NATO's 36-Hour Warning Just Confirmed Your Worst Fears - Here's What They're No…" at bounding box center [811, 153] width 279 height 53
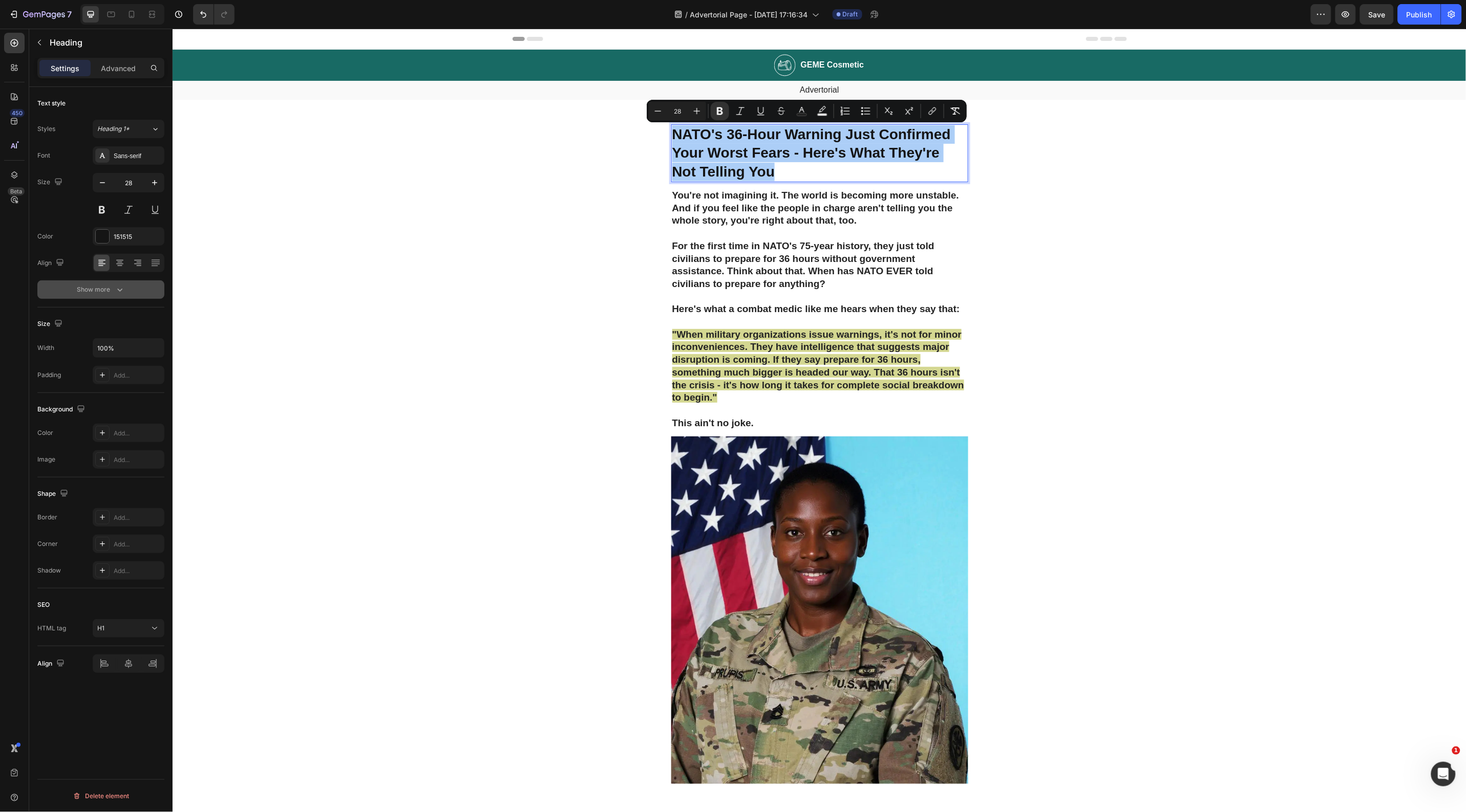
click at [96, 285] on div "Show more" at bounding box center [101, 289] width 47 height 10
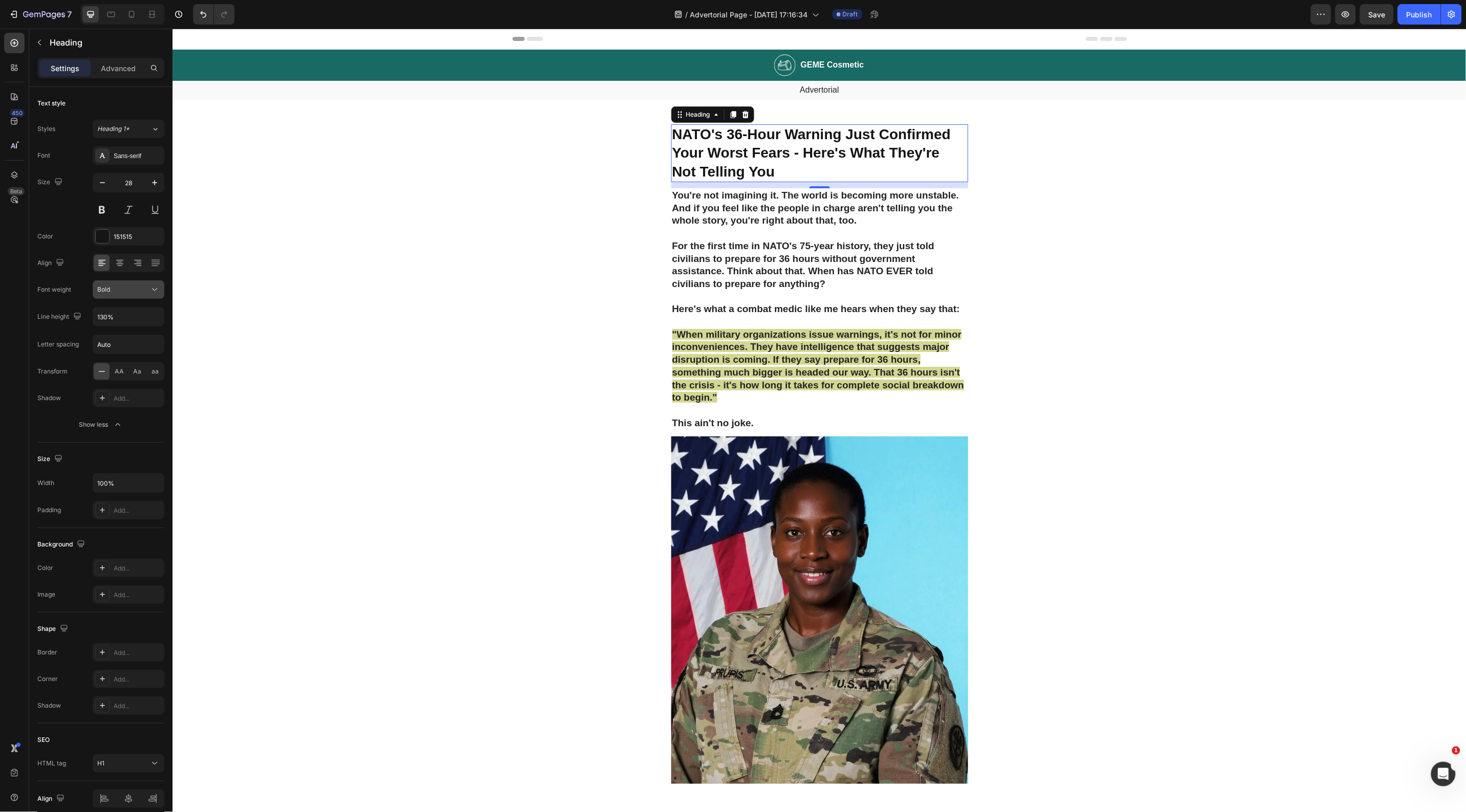
click at [127, 294] on div "Bold" at bounding box center [123, 290] width 52 height 9
click at [124, 389] on div "Extra Bold" at bounding box center [116, 395] width 80 height 20
click at [129, 289] on div "Extra Bold" at bounding box center [123, 290] width 52 height 9
click at [121, 313] on p "Normal" at bounding box center [124, 317] width 54 height 9
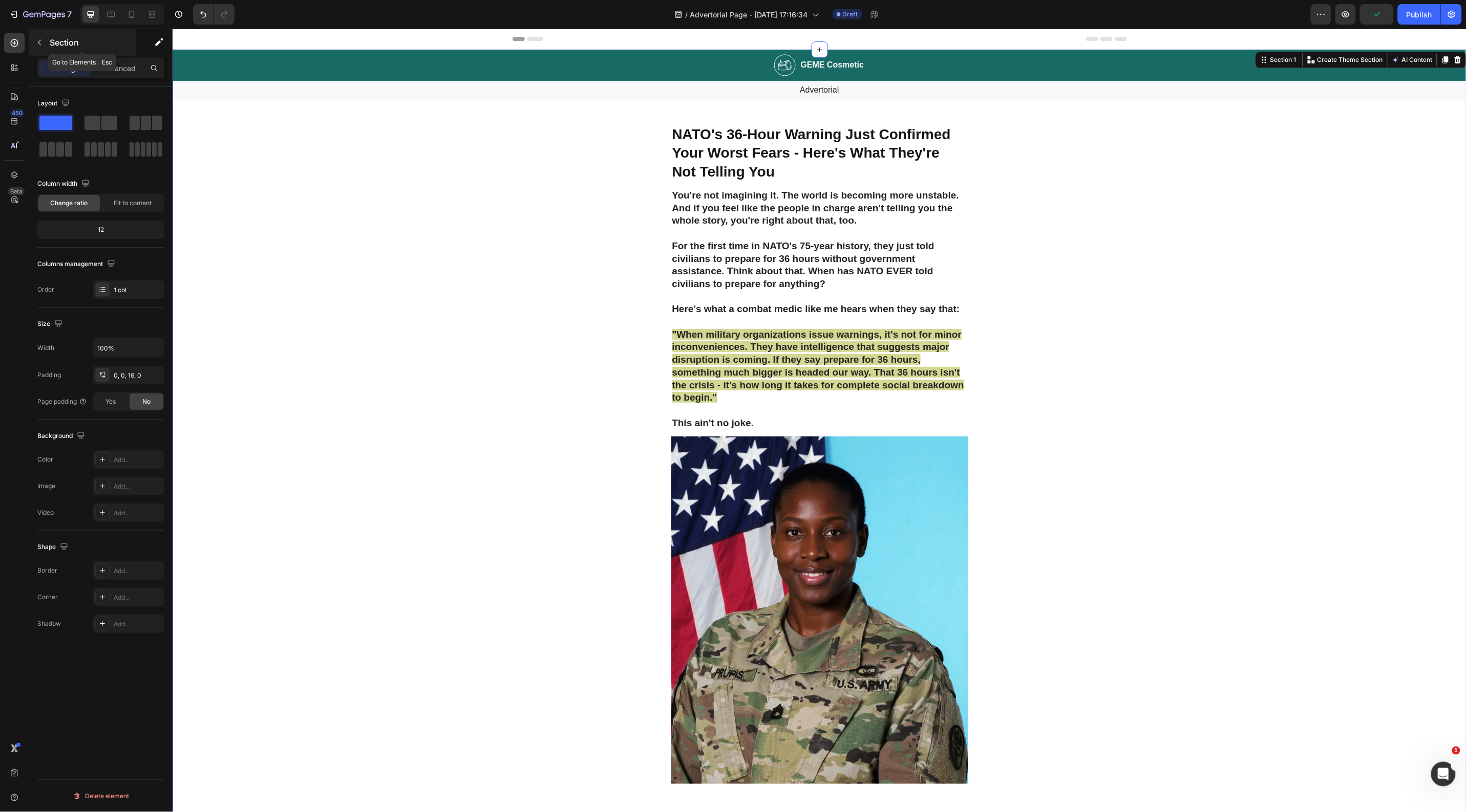
click at [37, 44] on icon "button" at bounding box center [39, 43] width 9 height 9
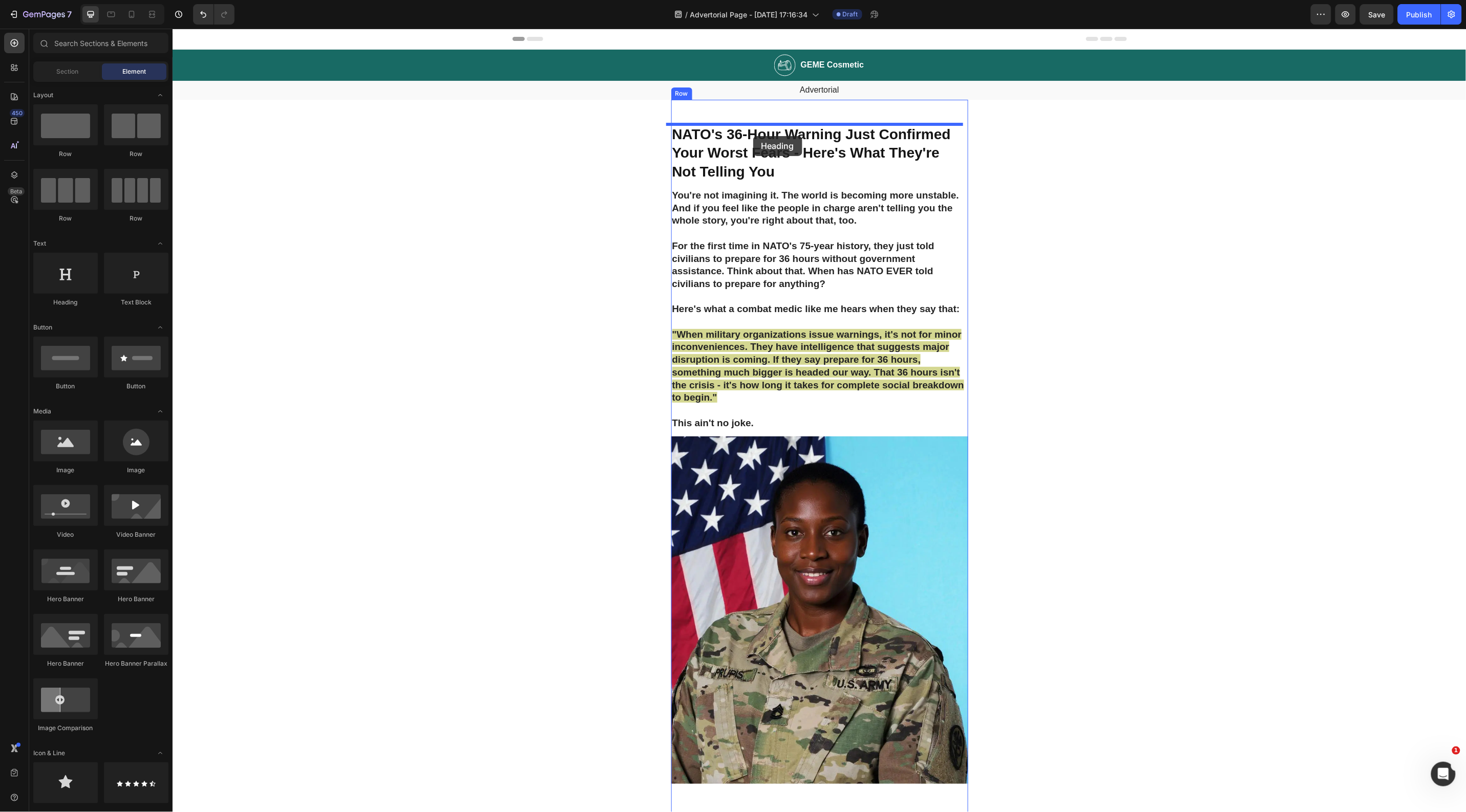
drag, startPoint x: 247, startPoint y: 308, endPoint x: 752, endPoint y: 135, distance: 533.8
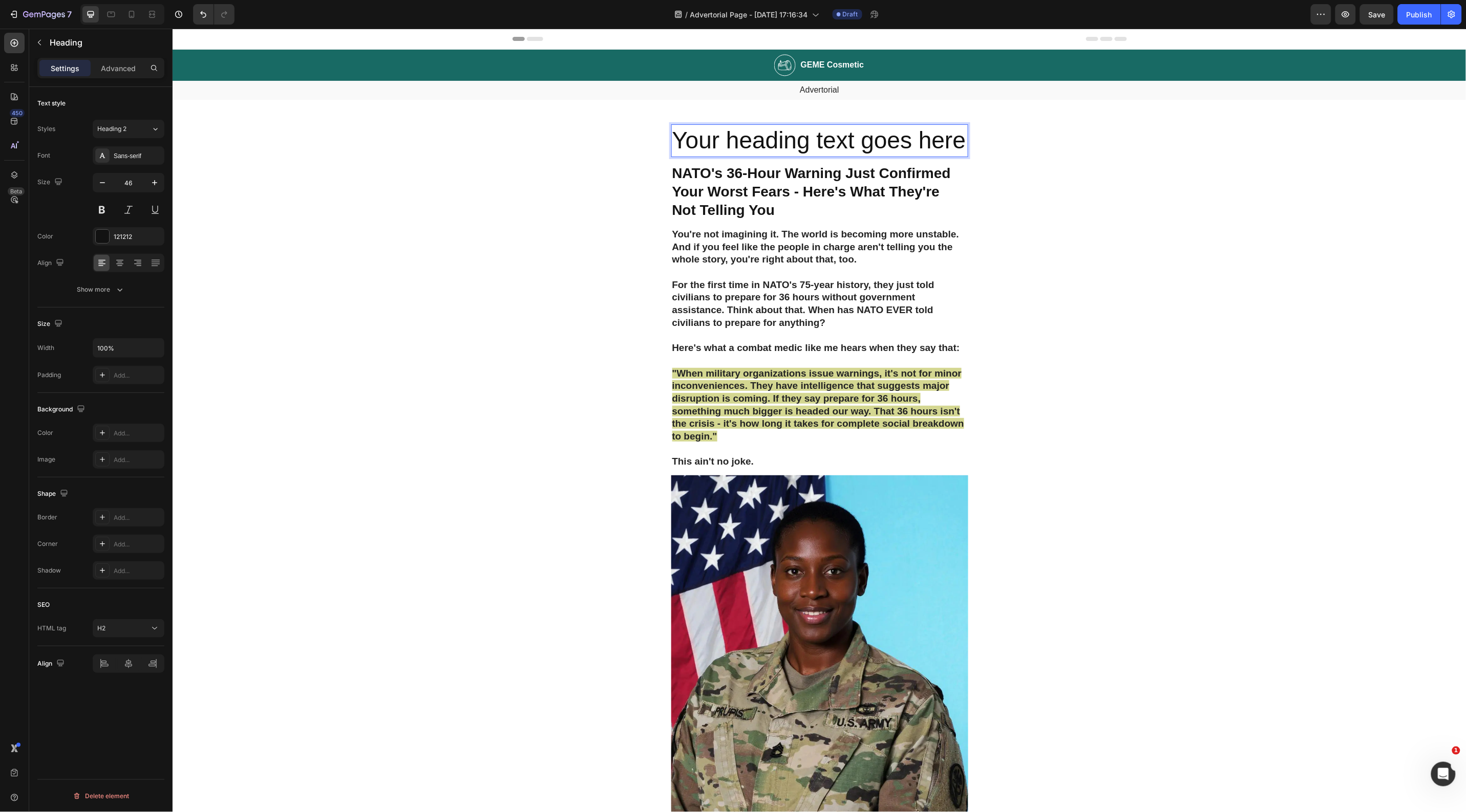
click at [809, 138] on h2 "Your heading text goes here" at bounding box center [819, 140] width 297 height 33
click at [809, 138] on p "Your heading text goes here" at bounding box center [819, 140] width 295 height 30
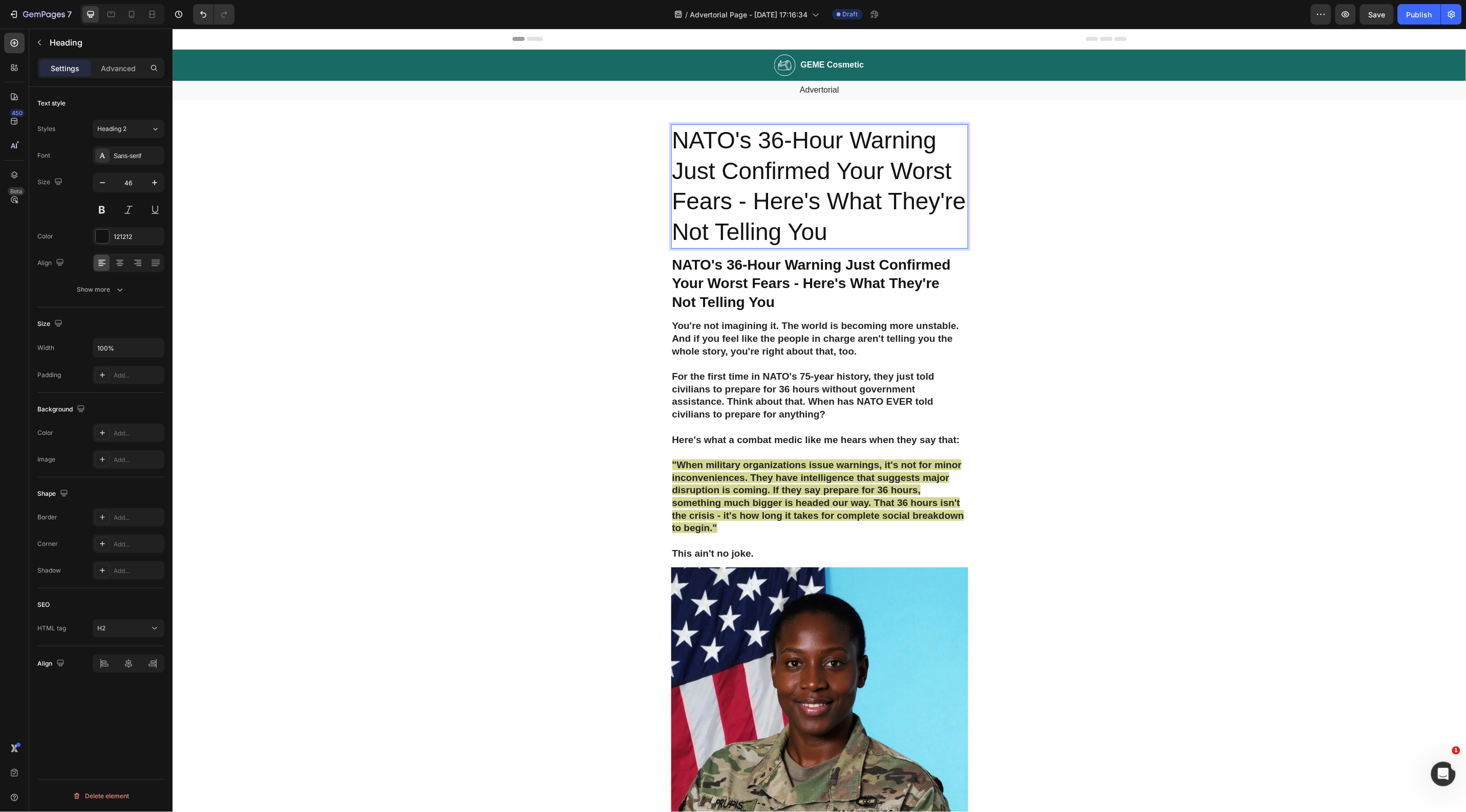
click at [760, 215] on p "NATO's 36-Hour Warning Just Confirmed Your Worst Fears - Here's What They're No…" at bounding box center [819, 186] width 295 height 122
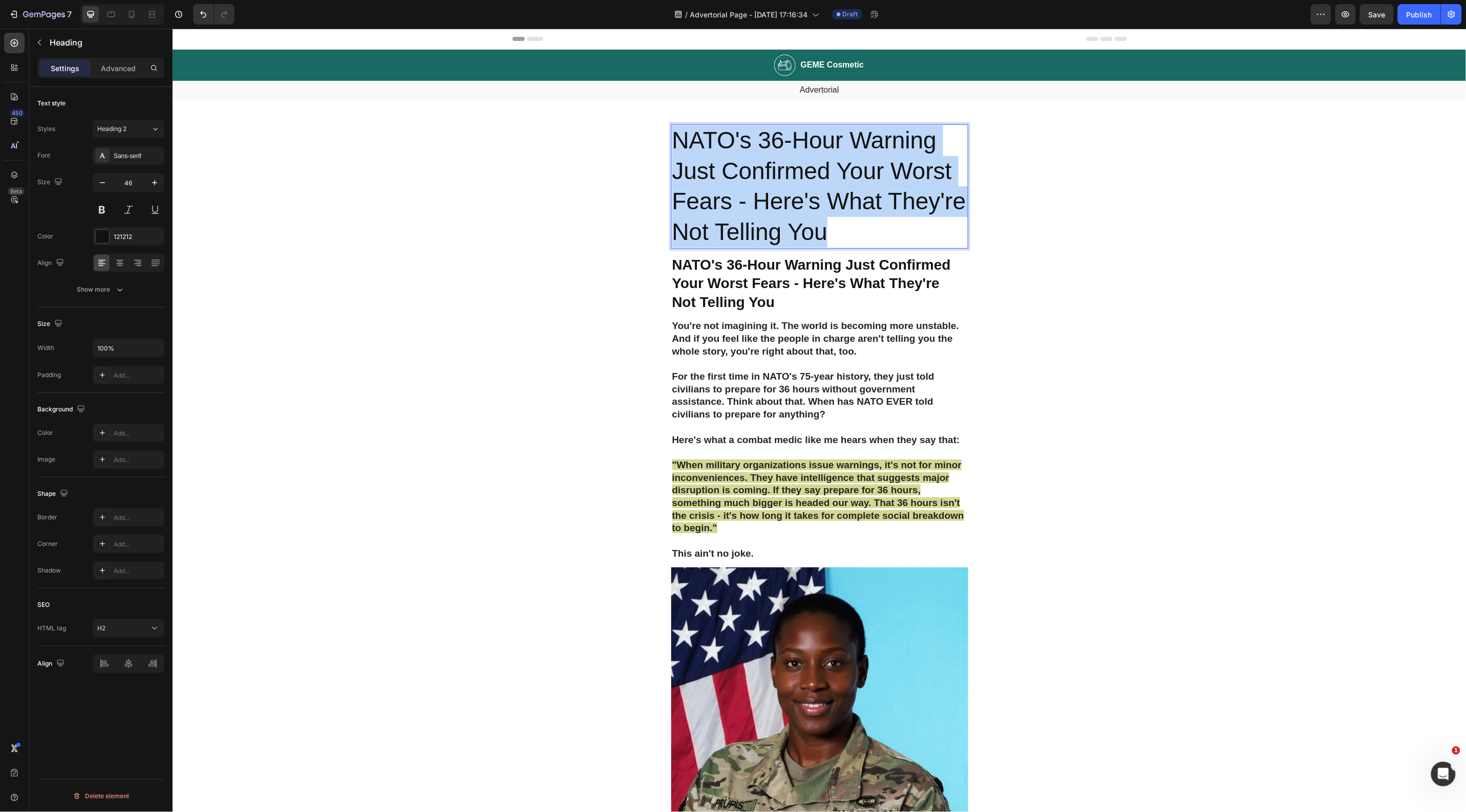
click at [760, 215] on p "NATO's 36-Hour Warning Just Confirmed Your Worst Fears - Here's What They're No…" at bounding box center [819, 186] width 295 height 122
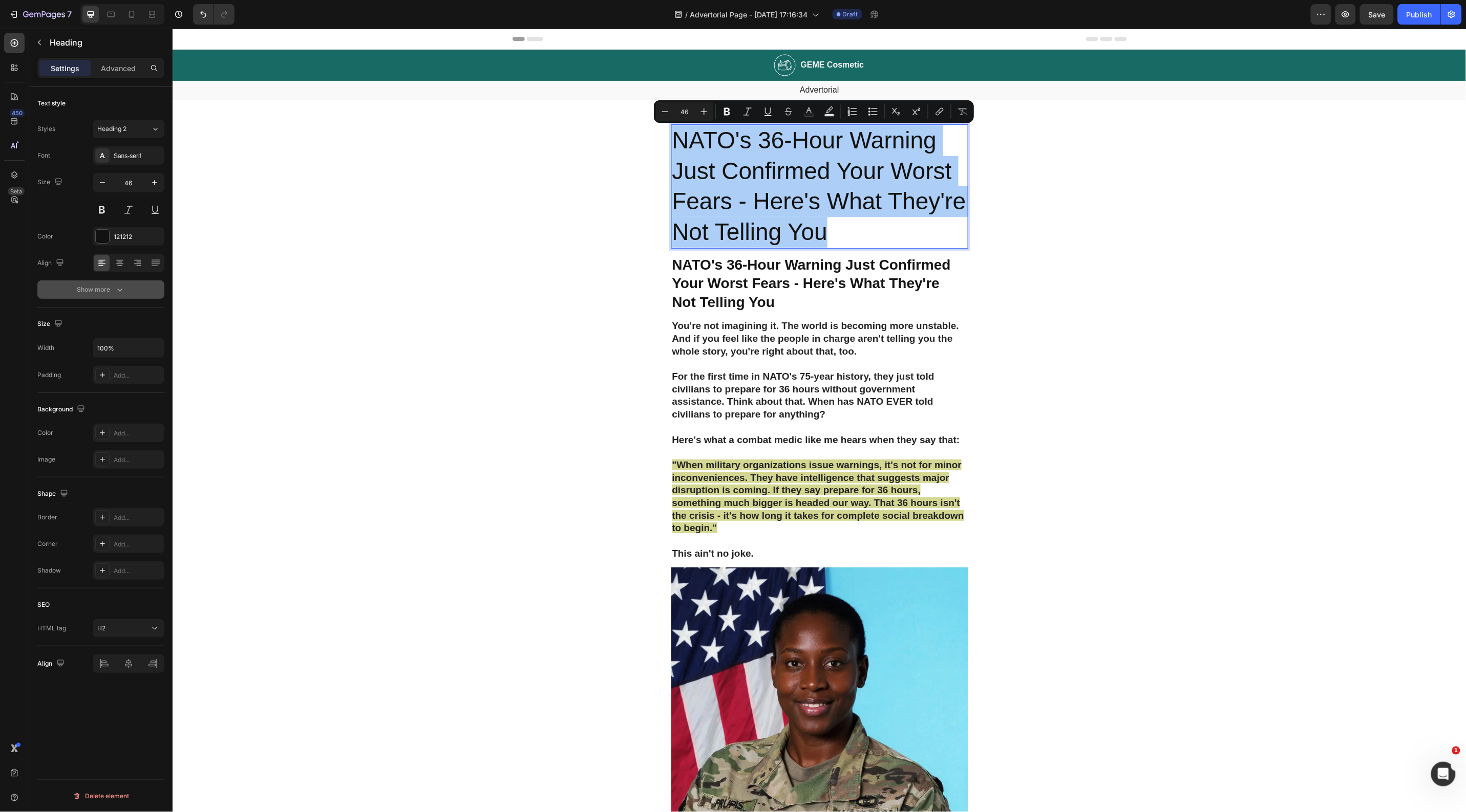
click at [111, 287] on div "Show more" at bounding box center [101, 289] width 47 height 10
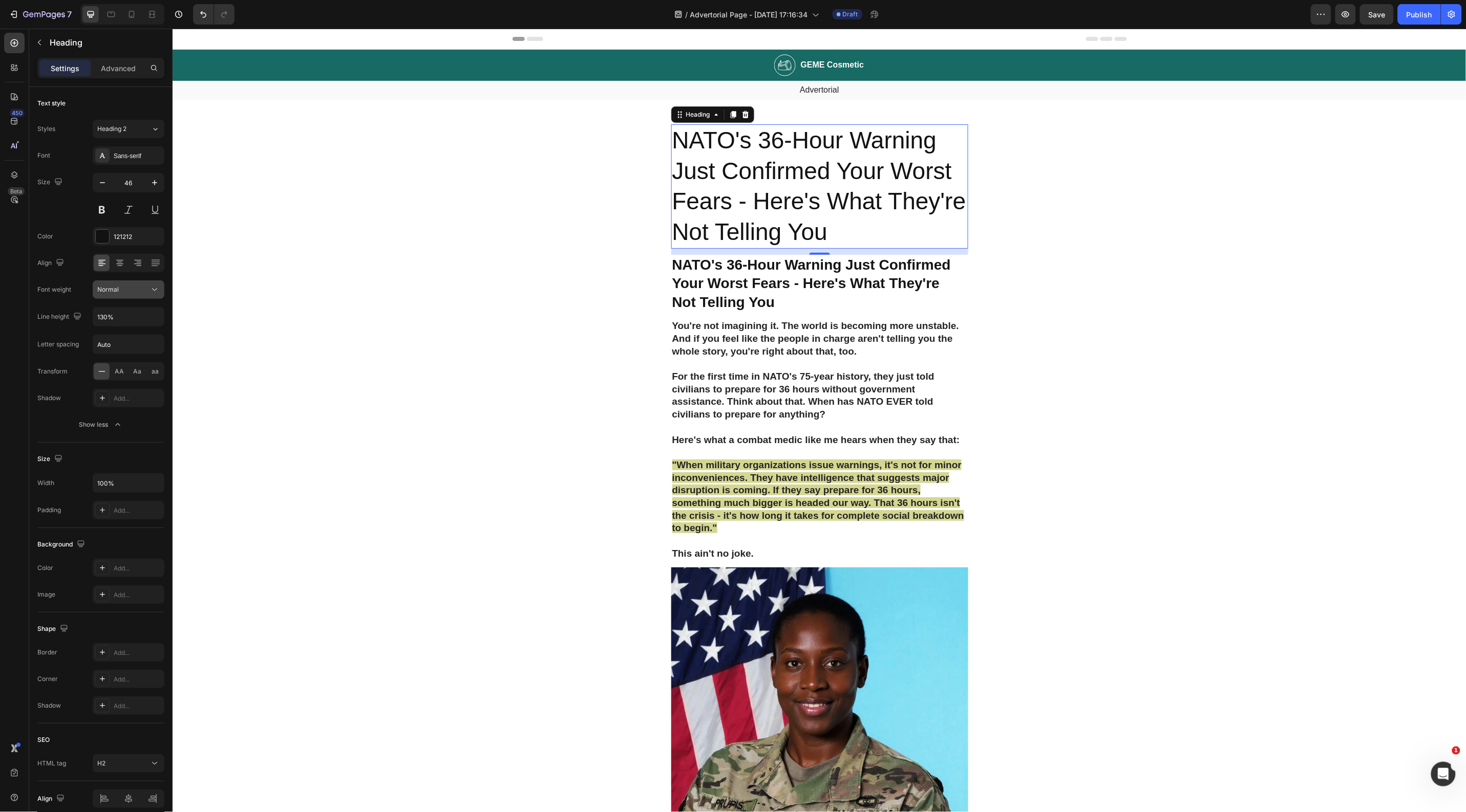
click at [124, 288] on div "Normal" at bounding box center [123, 290] width 52 height 9
click at [119, 403] on div "Semi Bold" at bounding box center [116, 412] width 80 height 20
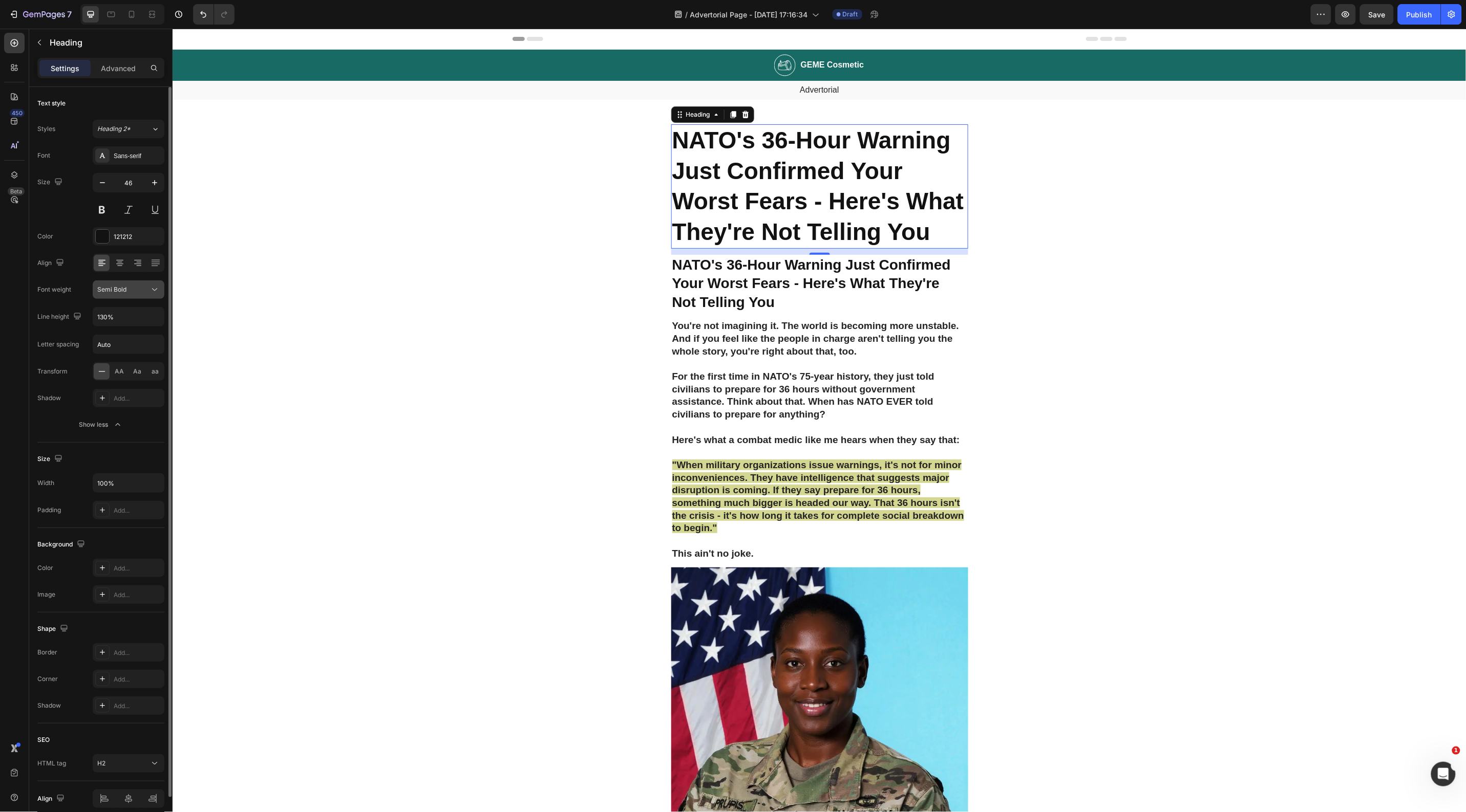
click at [113, 290] on span "Semi Bold" at bounding box center [112, 289] width 29 height 8
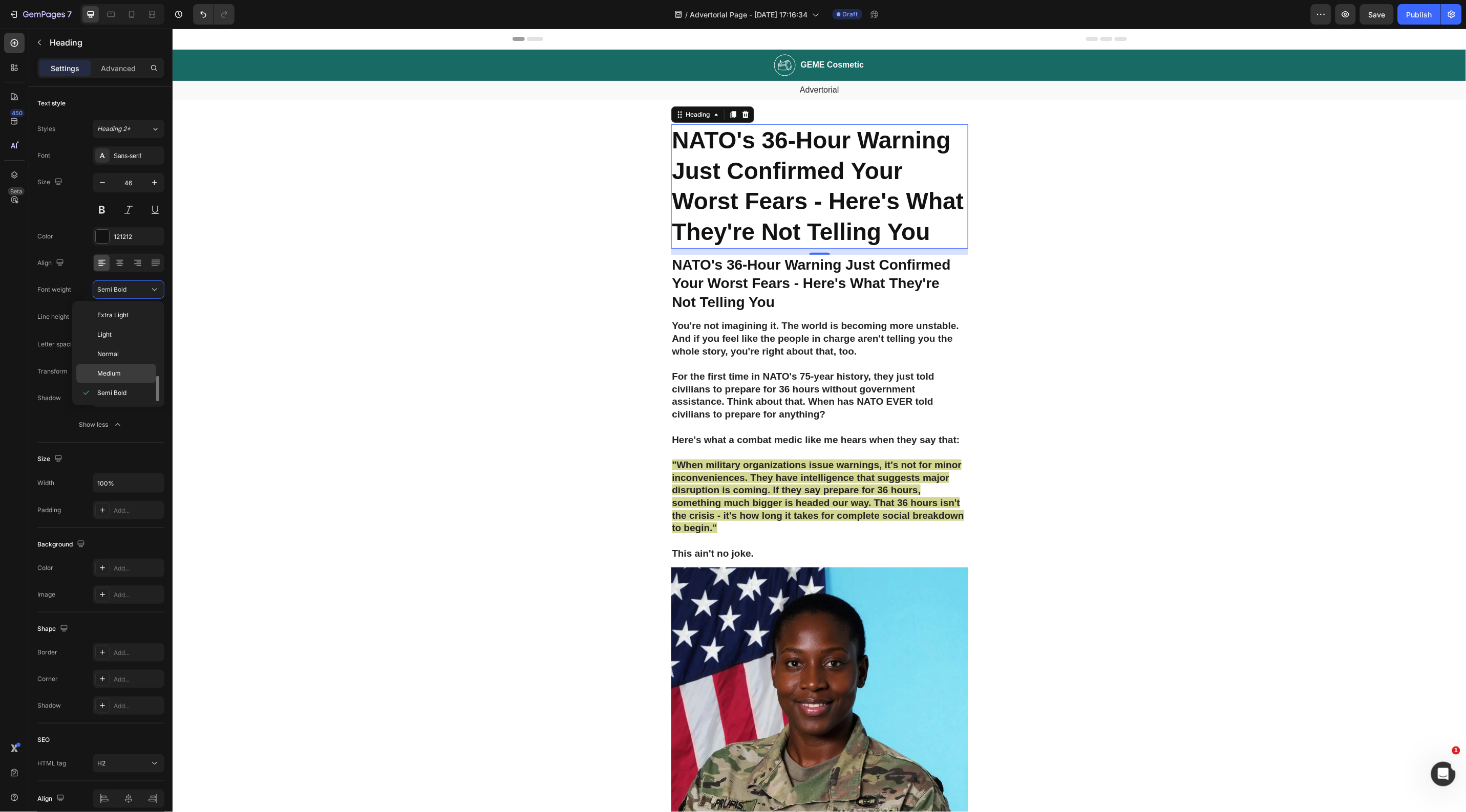
scroll to position [42, 0]
click at [110, 393] on span "Extra Bold" at bounding box center [112, 390] width 29 height 9
click at [135, 15] on icon at bounding box center [131, 14] width 10 height 10
type input "41"
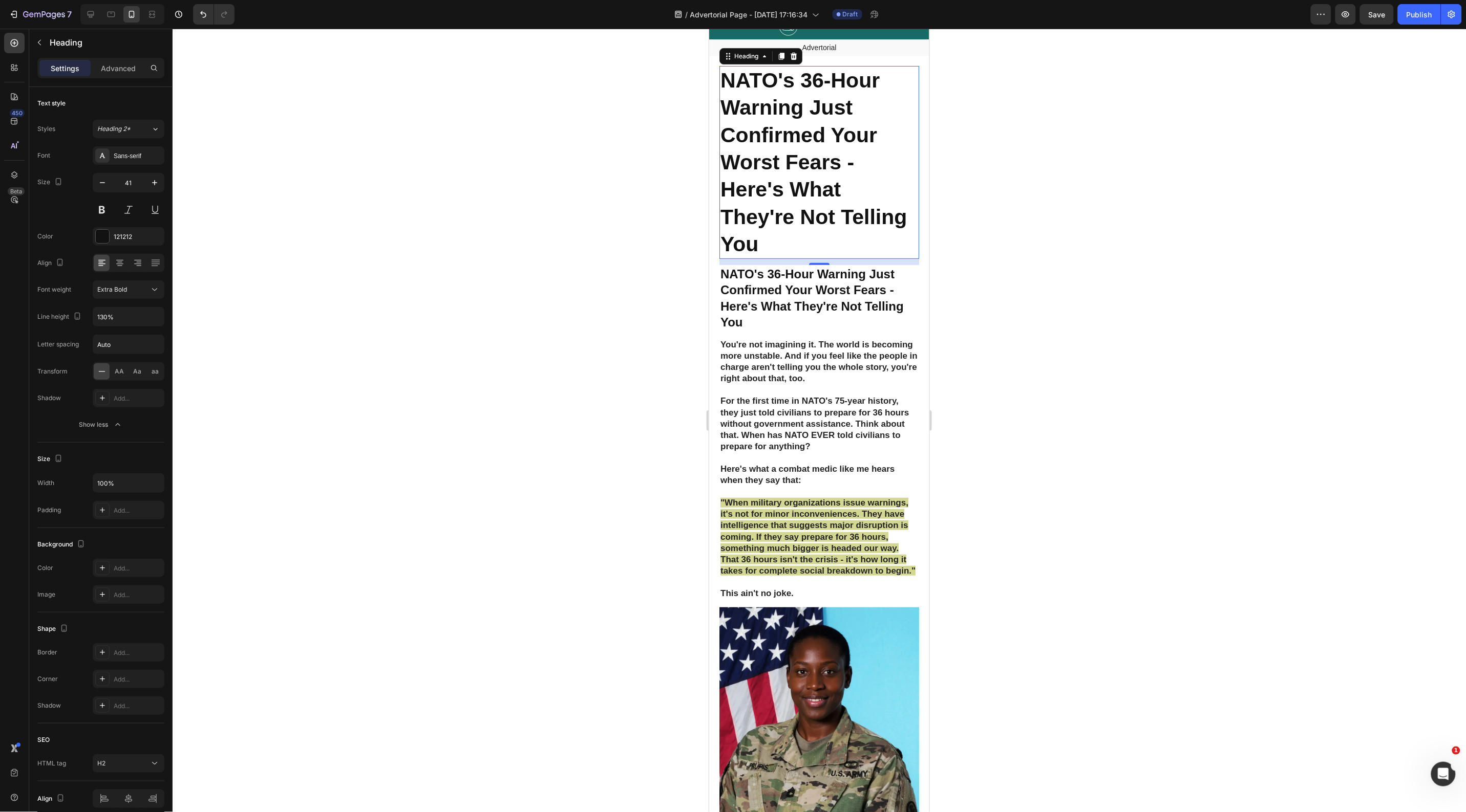
scroll to position [37, 0]
click at [536, 176] on div at bounding box center [819, 420] width 1294 height 784
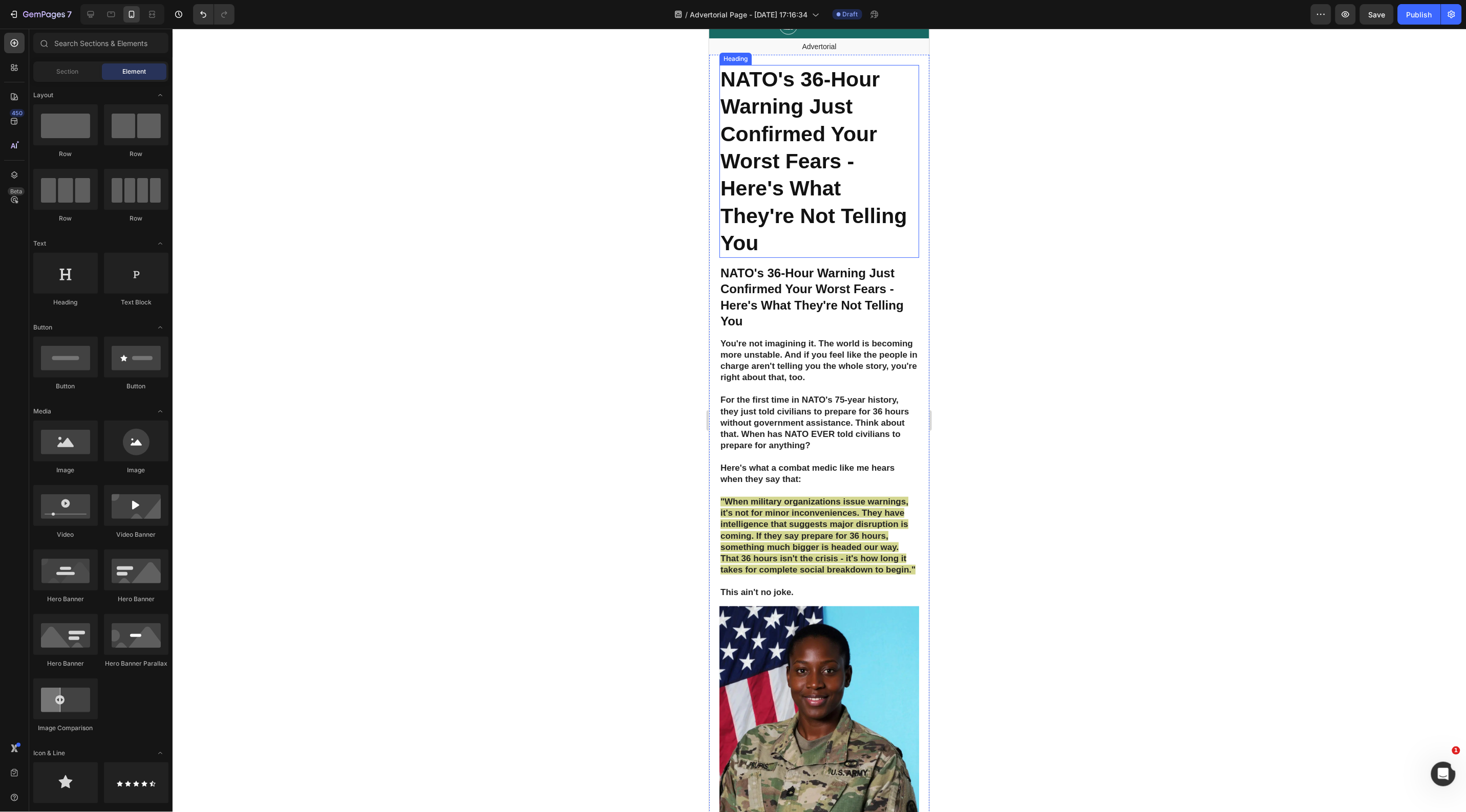
click at [793, 182] on p "NATO's 36-Hour Warning Just Confirmed Your Worst Fears - Here's What They're No…" at bounding box center [819, 161] width 198 height 191
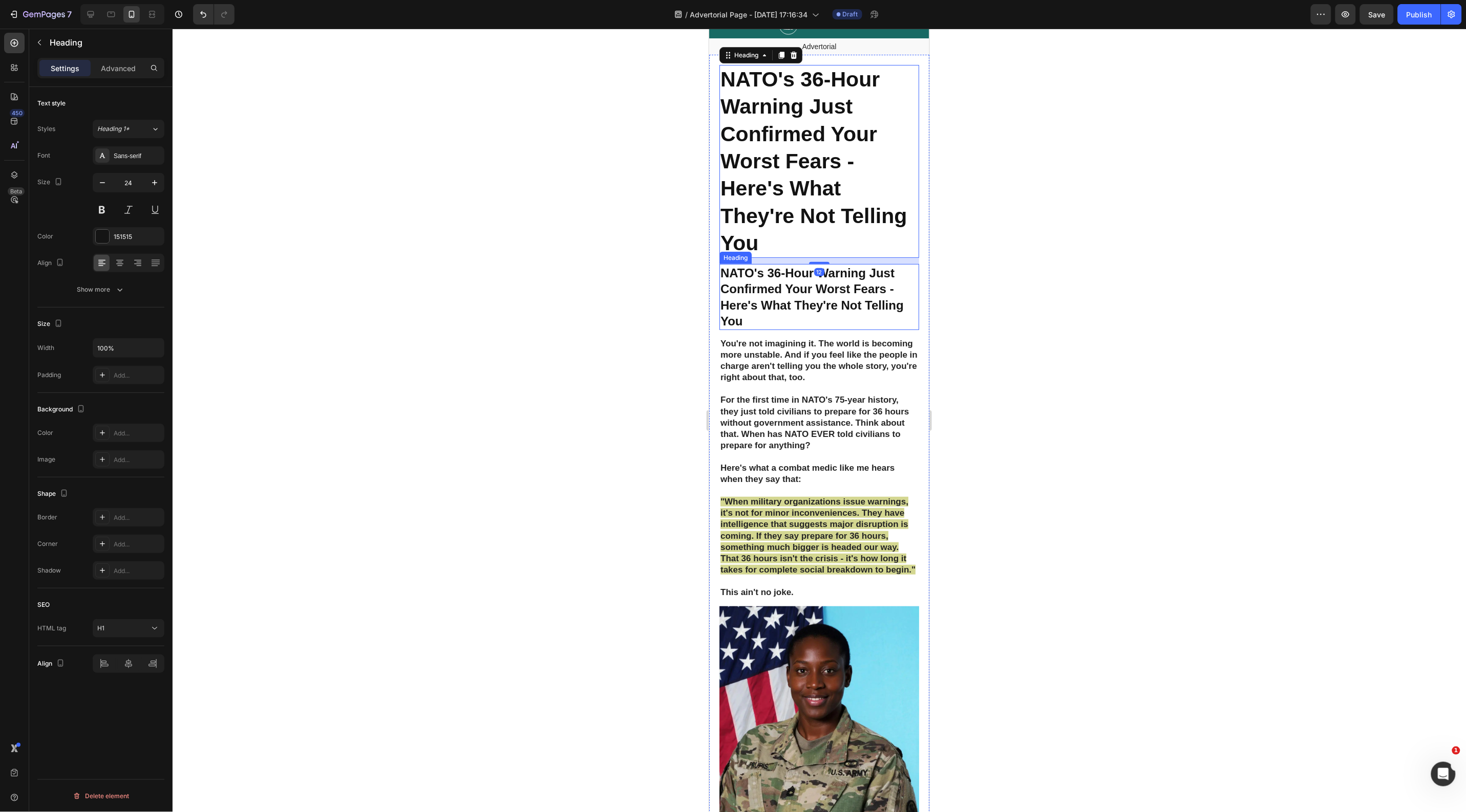
click at [818, 289] on strong "NATO's 36-Hour Warning Just Confirmed Your Worst Fears - Here's What They're No…" at bounding box center [811, 296] width 183 height 62
click at [818, 170] on p "NATO's 36-Hour Warning Just Confirmed Your Worst Fears - Here's What They're No…" at bounding box center [819, 161] width 198 height 191
click at [124, 159] on div "Sans-serif" at bounding box center [137, 156] width 48 height 9
click at [113, 297] on button "Show more" at bounding box center [100, 289] width 127 height 18
click at [118, 295] on span "Extra Bold" at bounding box center [112, 290] width 29 height 9
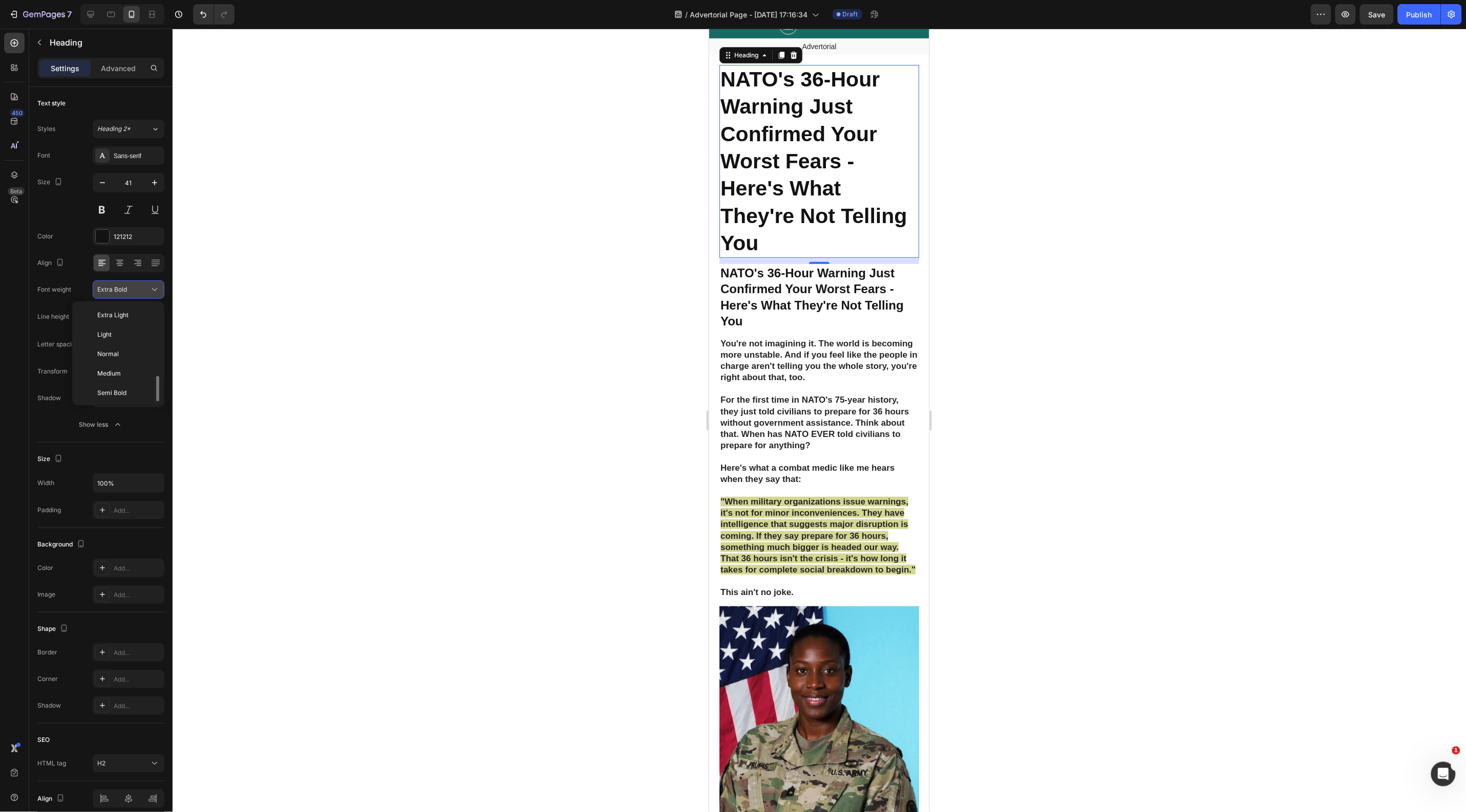
scroll to position [42, 0]
click at [114, 370] on p "Bold" at bounding box center [124, 371] width 54 height 9
click at [113, 292] on div "Bold" at bounding box center [123, 290] width 52 height 9
click at [110, 385] on div "Extra Bold" at bounding box center [116, 390] width 80 height 20
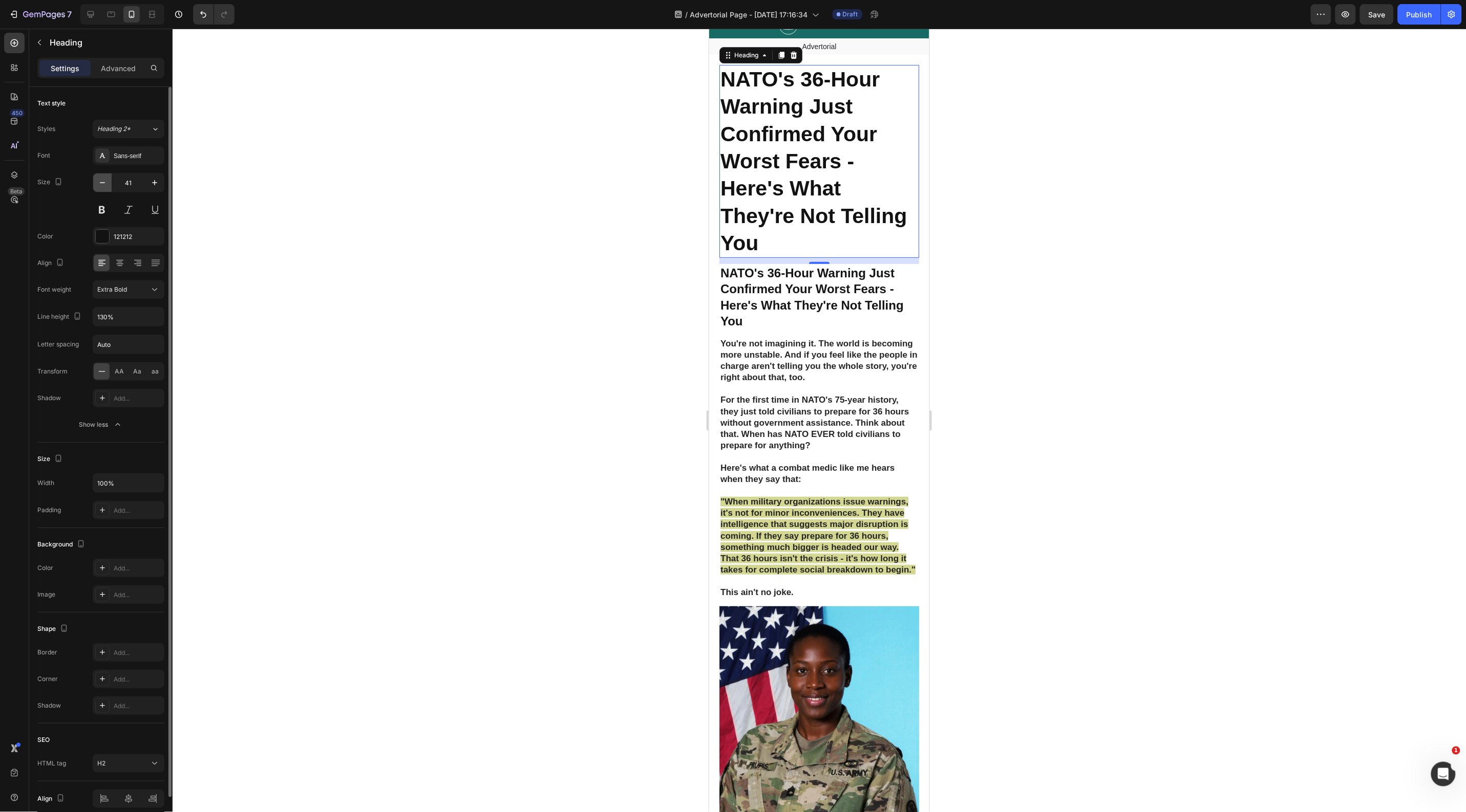
click at [101, 185] on icon "button" at bounding box center [102, 182] width 10 height 10
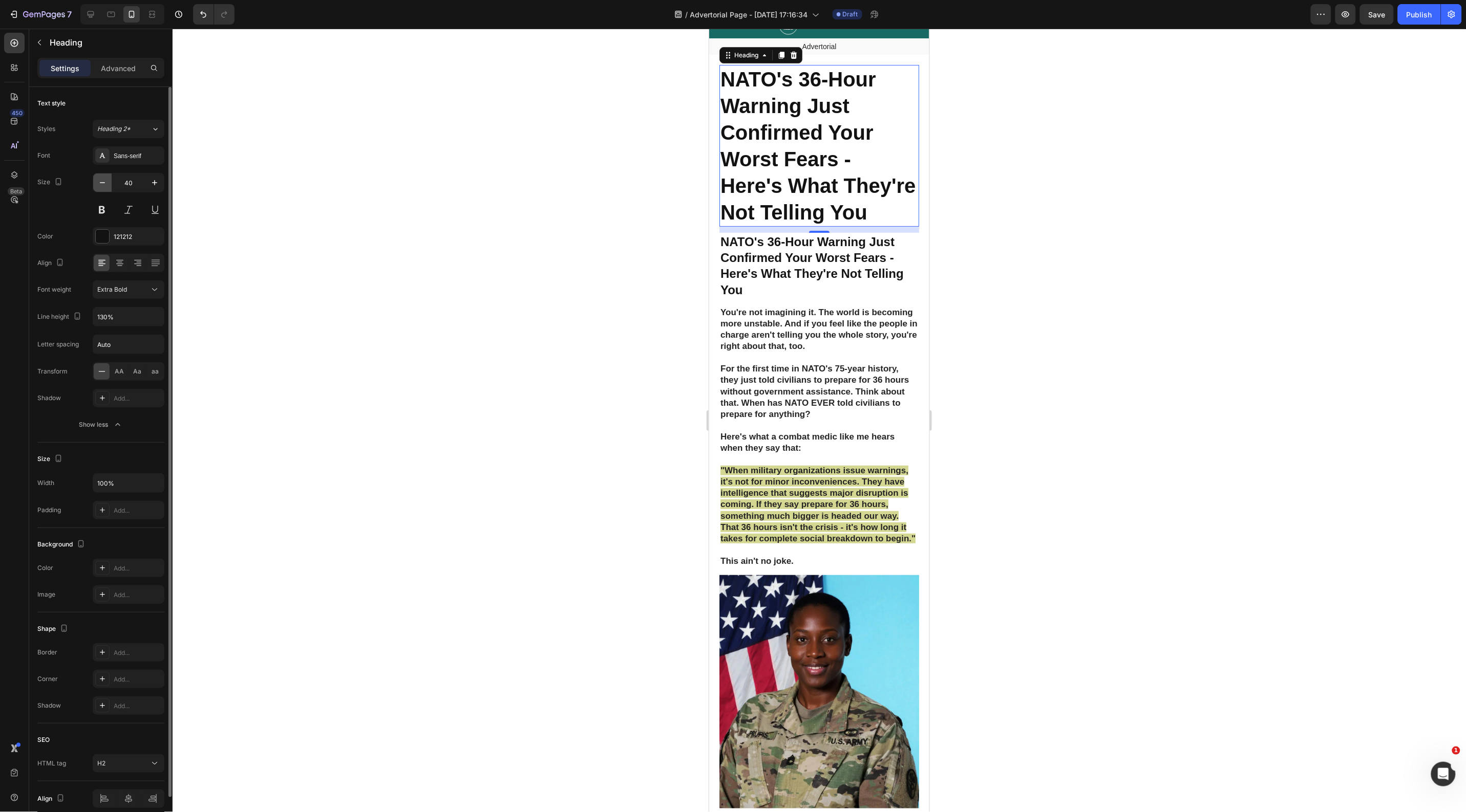
click at [101, 185] on icon "button" at bounding box center [102, 182] width 10 height 10
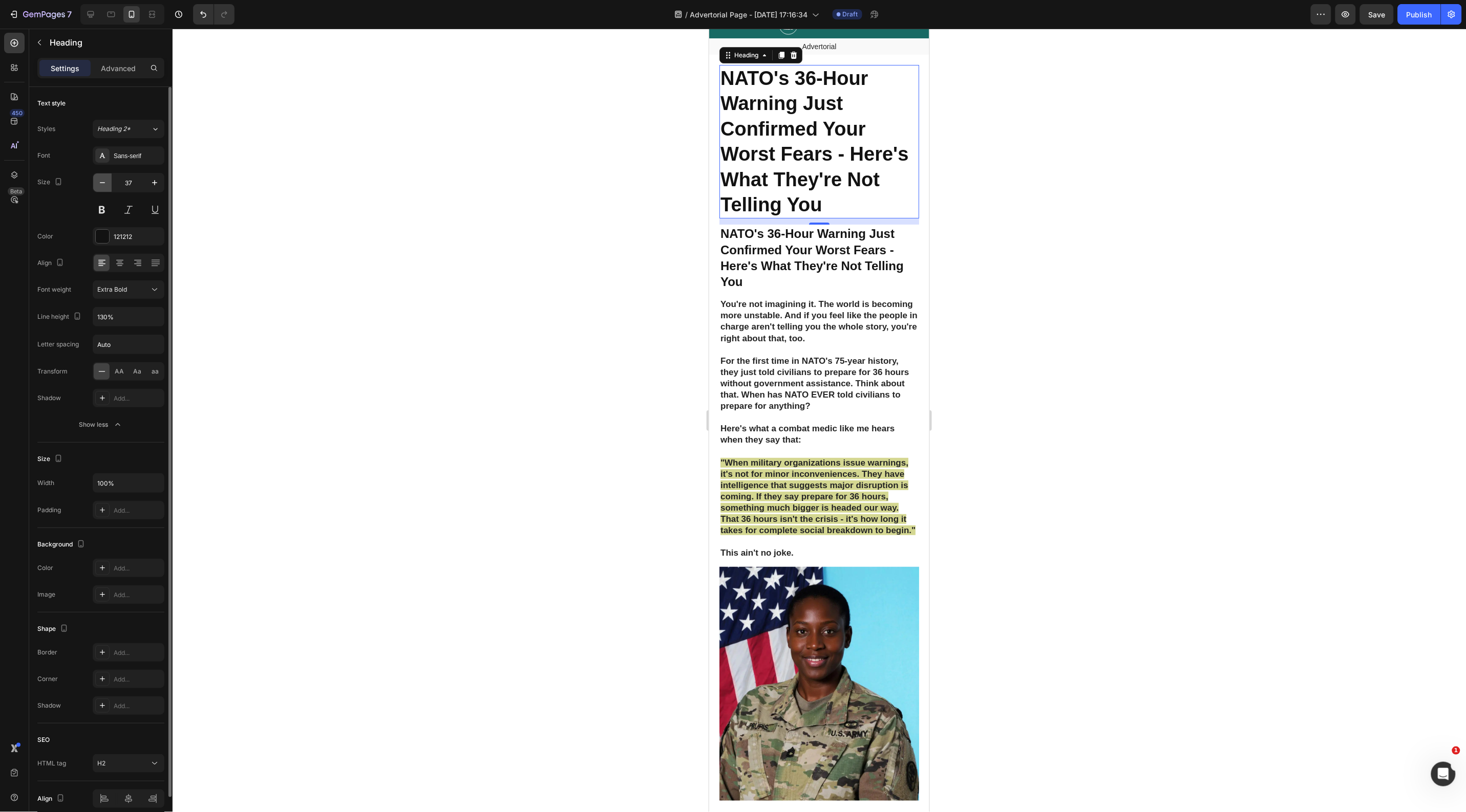
click at [101, 185] on icon "button" at bounding box center [102, 182] width 10 height 10
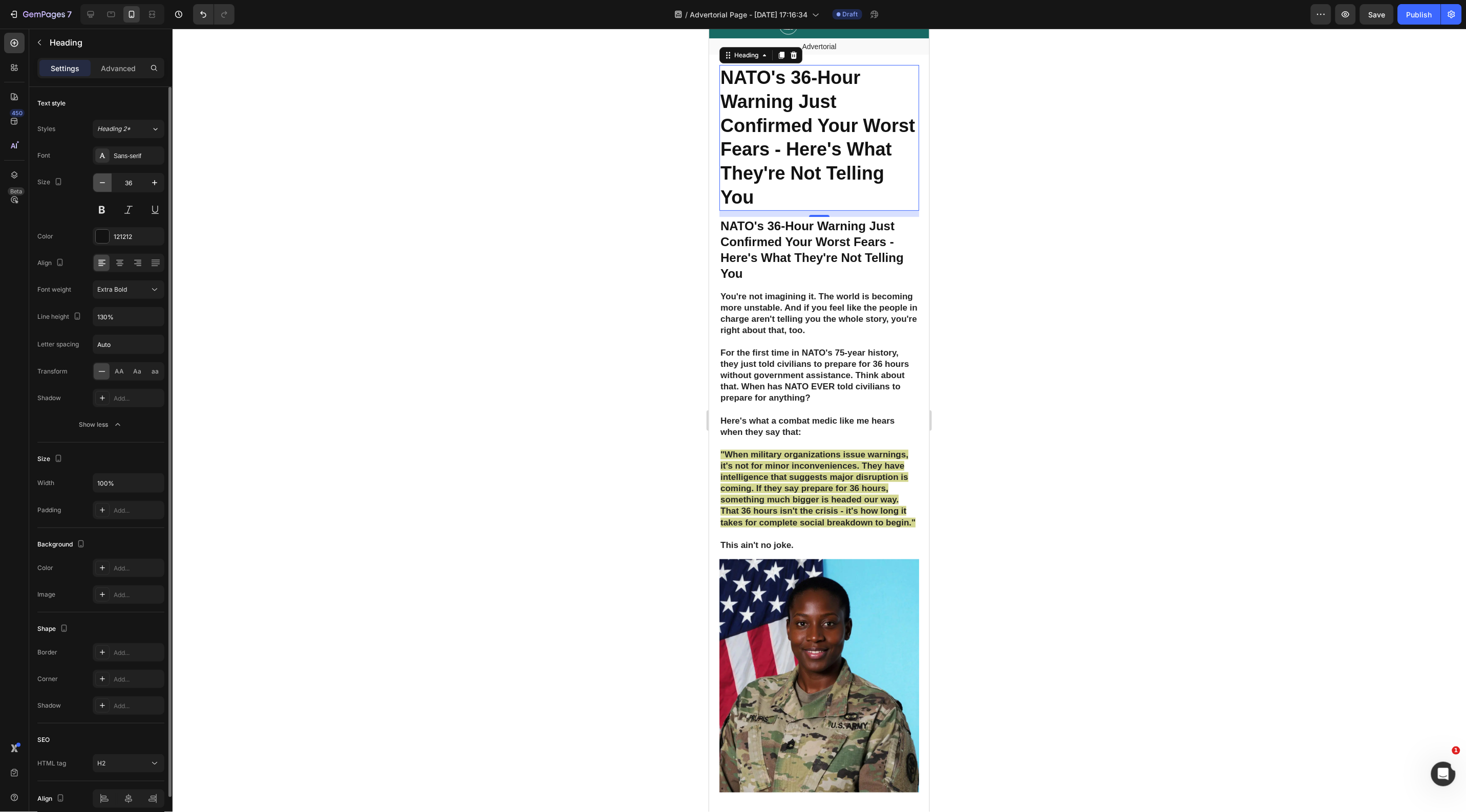
click at [101, 185] on icon "button" at bounding box center [102, 182] width 10 height 10
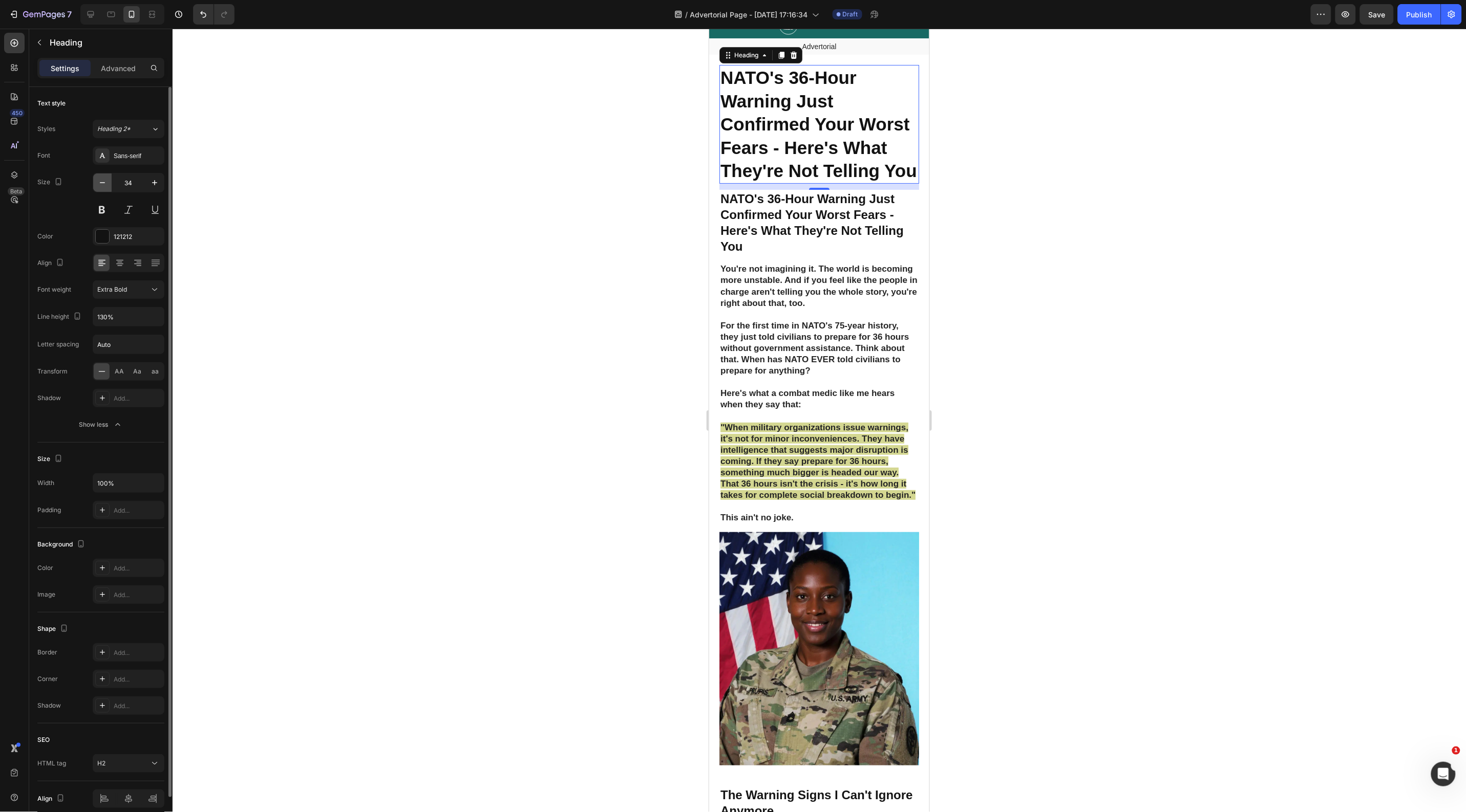
click at [101, 185] on icon "button" at bounding box center [102, 182] width 10 height 10
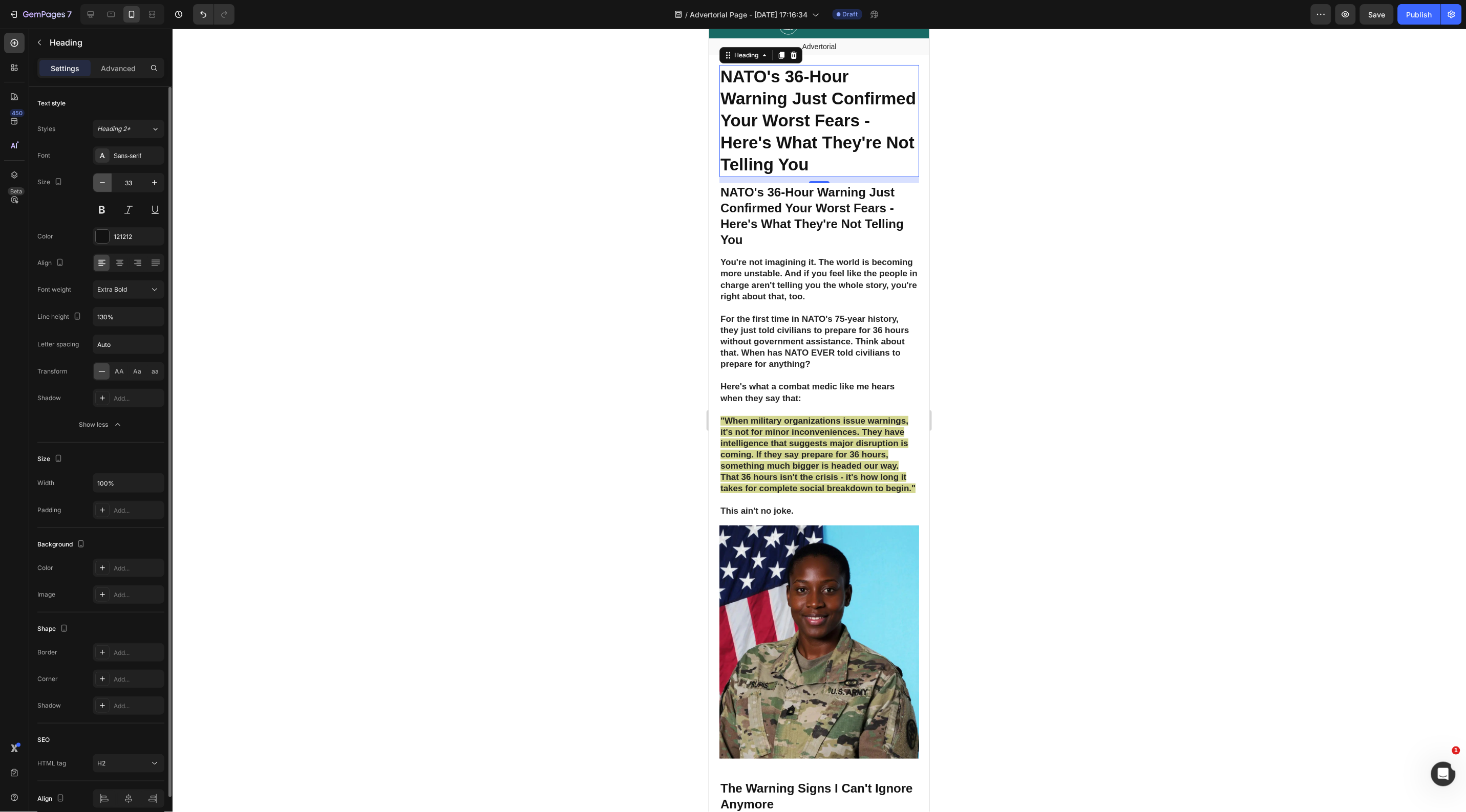
click at [101, 185] on icon "button" at bounding box center [102, 182] width 10 height 10
click at [101, 184] on icon "button" at bounding box center [102, 182] width 10 height 10
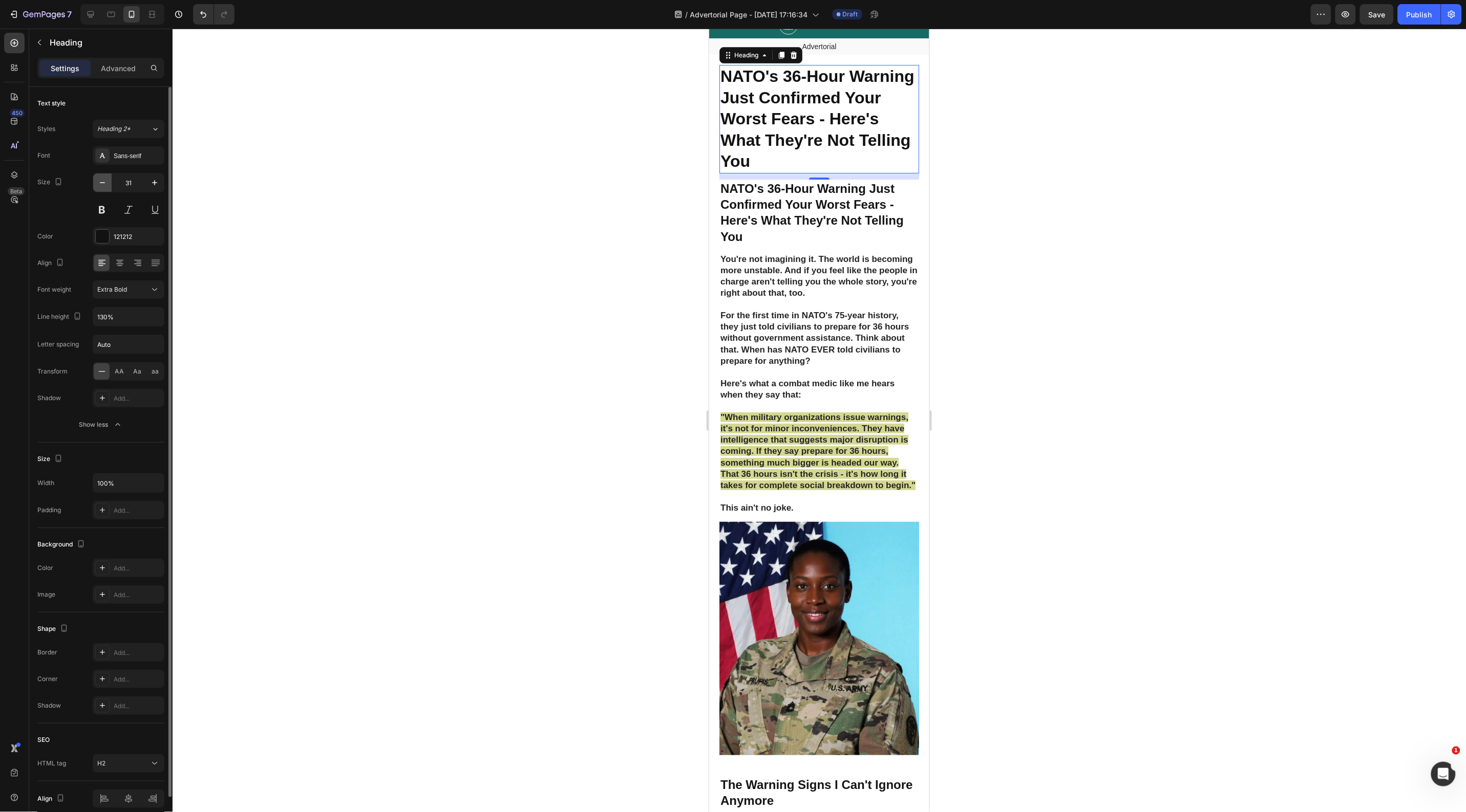
click at [101, 184] on icon "button" at bounding box center [102, 182] width 10 height 10
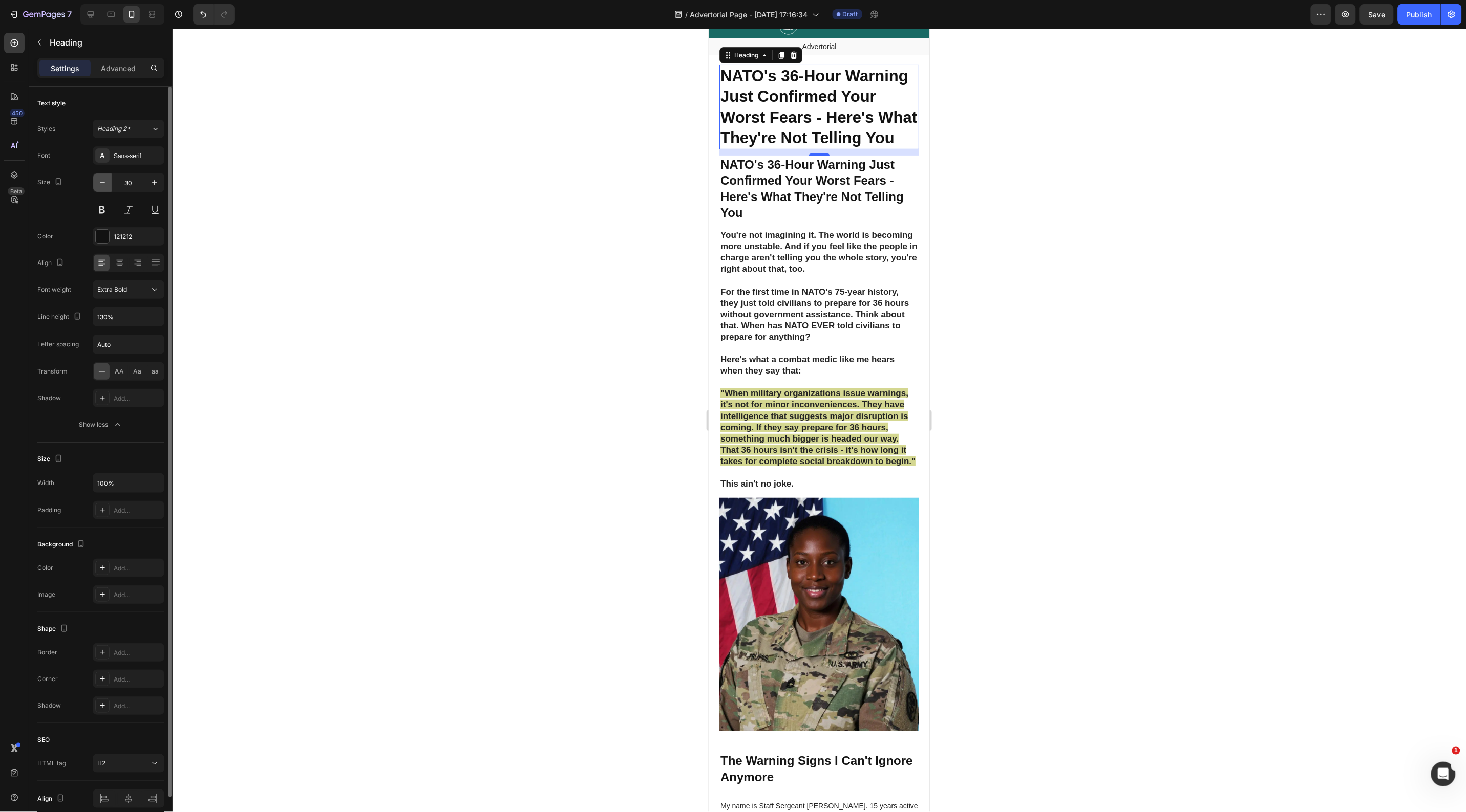
click at [100, 183] on icon "button" at bounding box center [102, 182] width 10 height 10
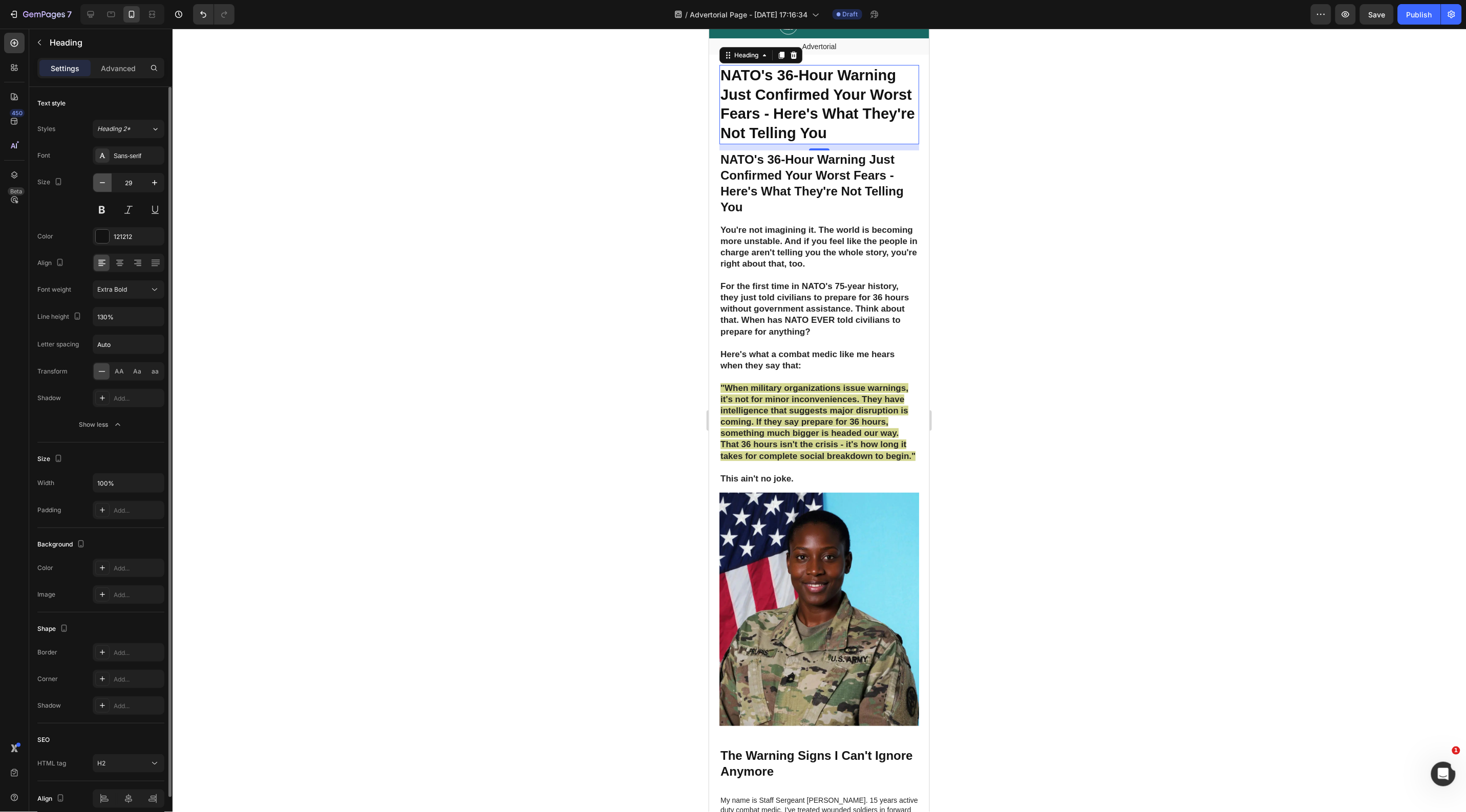
click at [100, 183] on icon "button" at bounding box center [102, 182] width 10 height 10
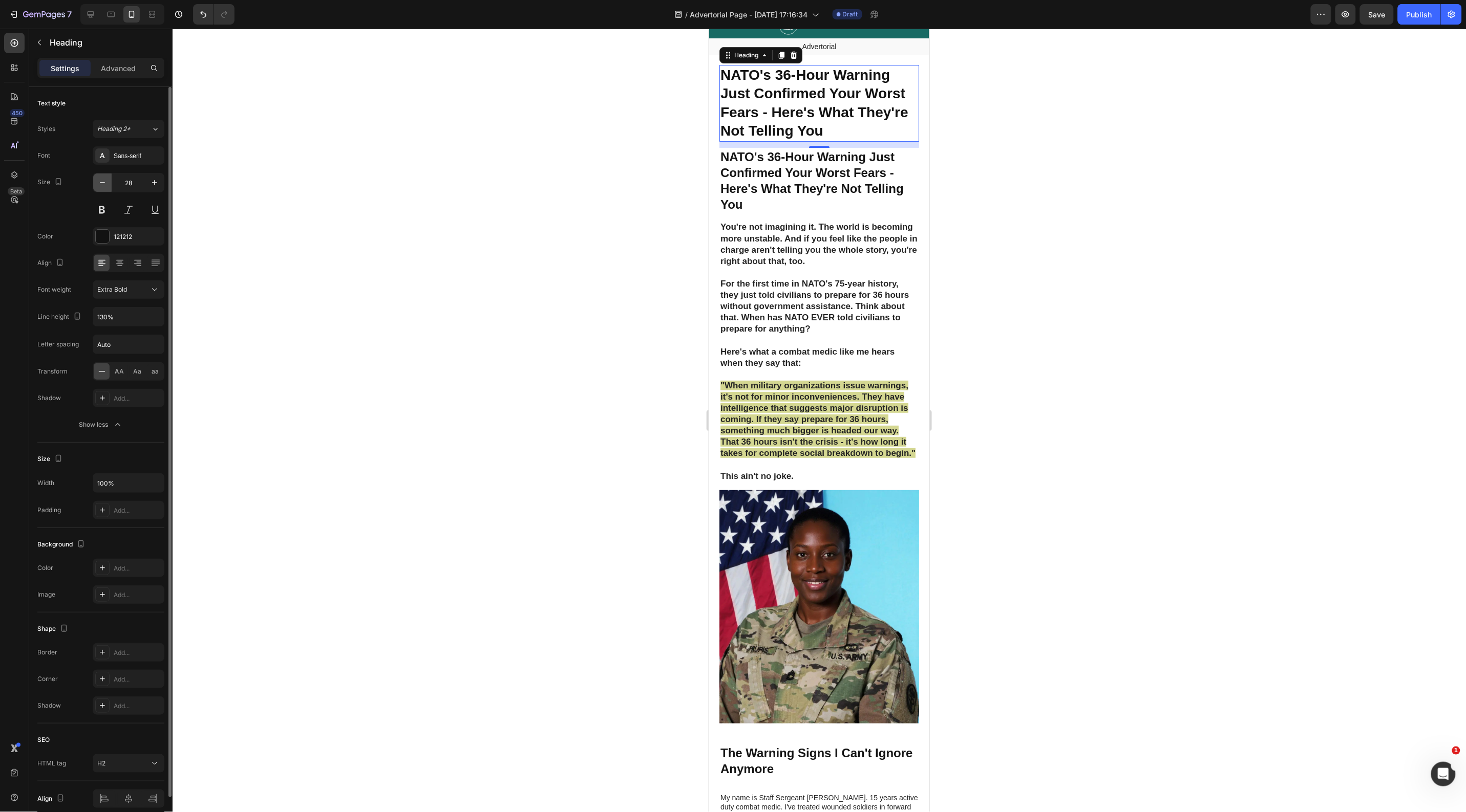
click at [100, 183] on icon "button" at bounding box center [101, 182] width 5 height 1
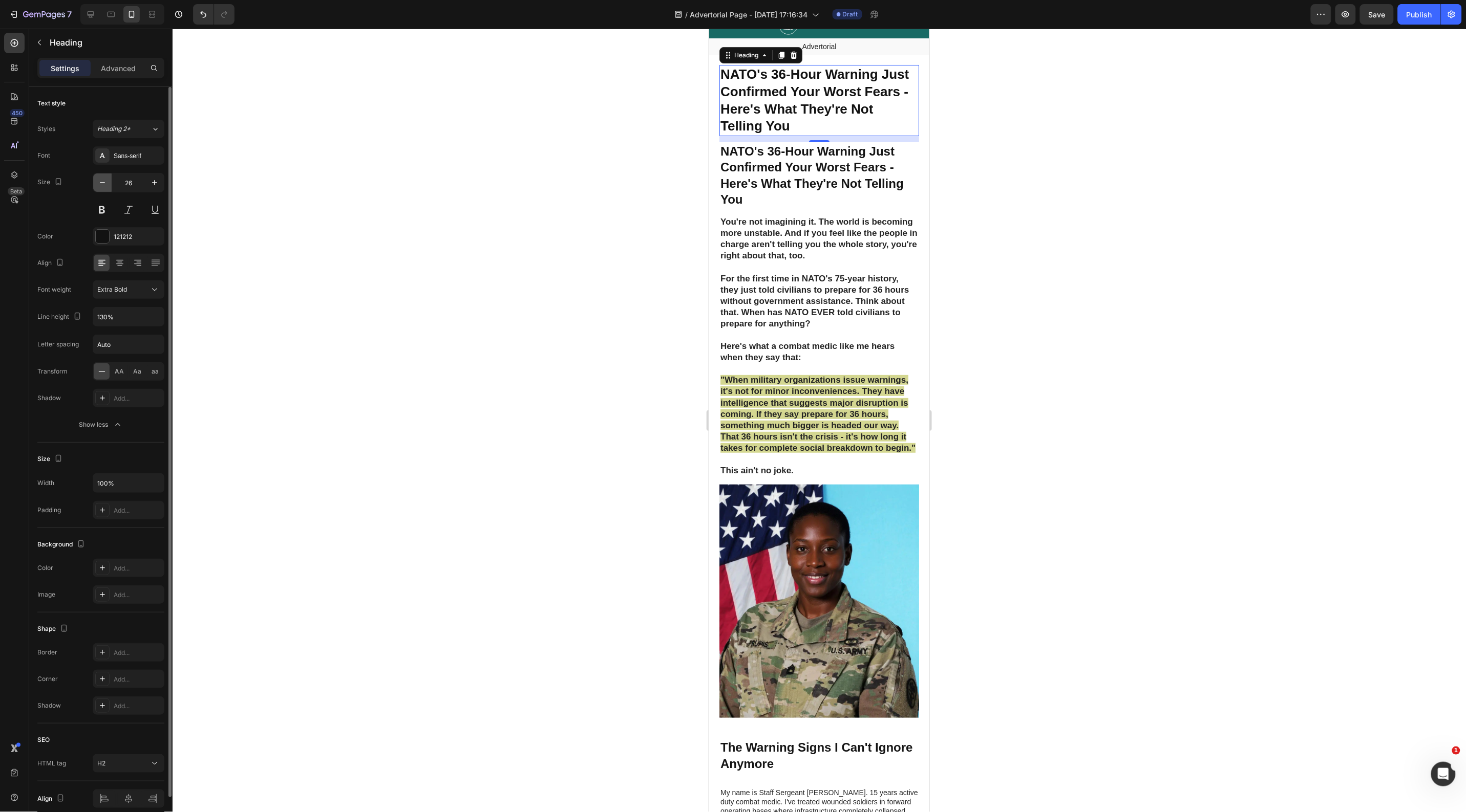
click at [100, 183] on icon "button" at bounding box center [101, 182] width 5 height 1
type input "25"
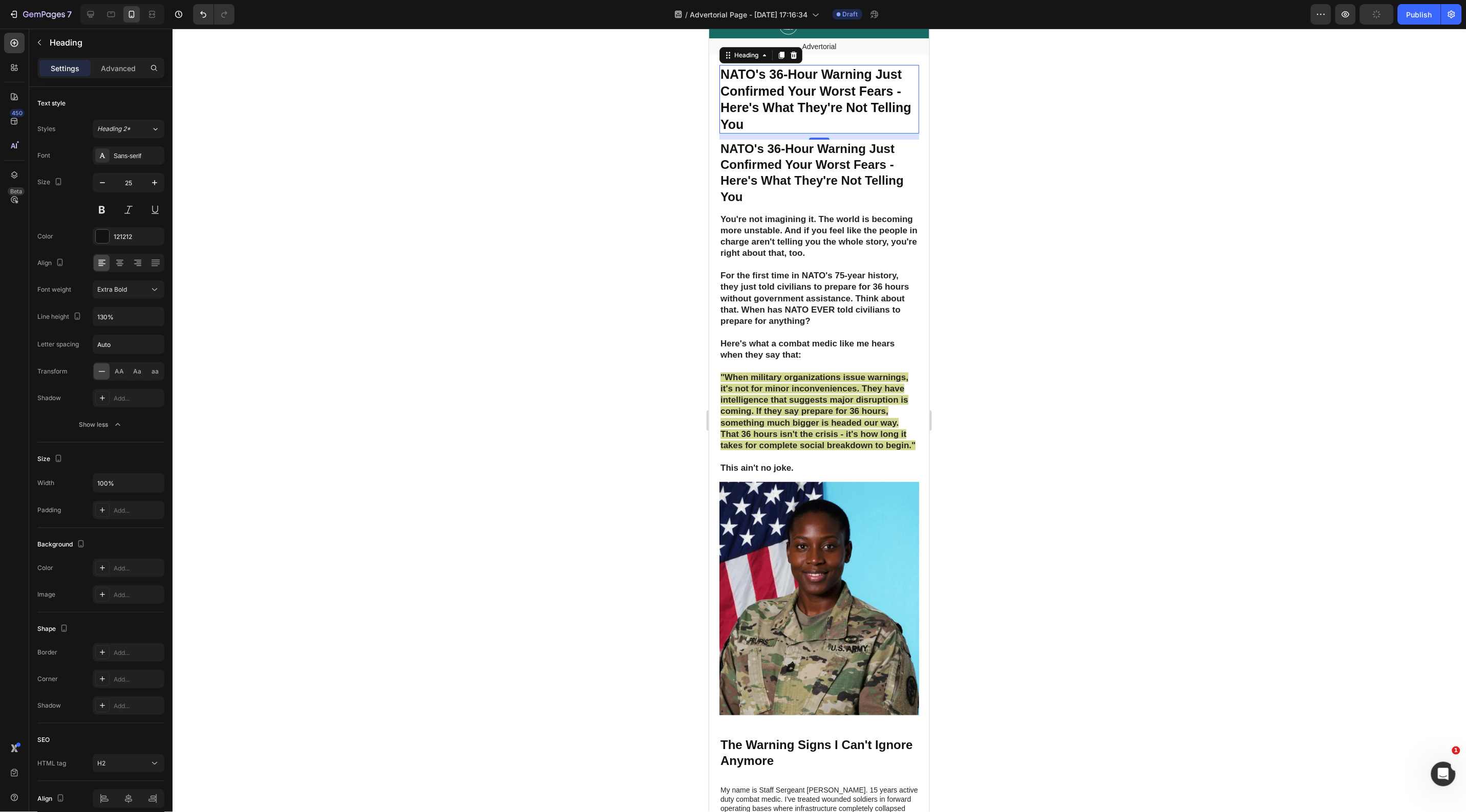
click at [507, 233] on div at bounding box center [819, 420] width 1294 height 784
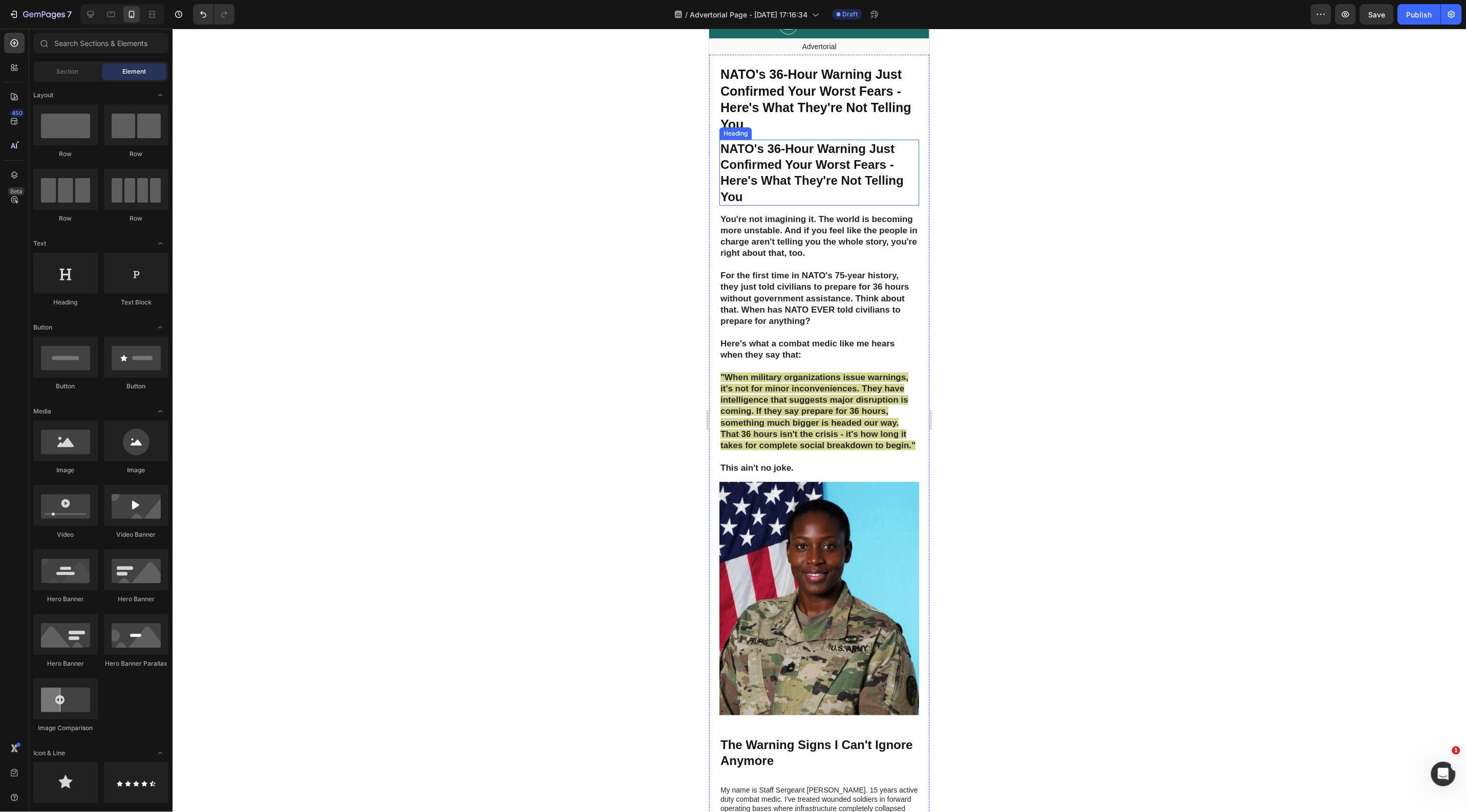
click at [830, 152] on strong "NATO's 36-Hour Warning Just Confirmed Your Worst Fears - Here's What They're No…" at bounding box center [811, 171] width 183 height 62
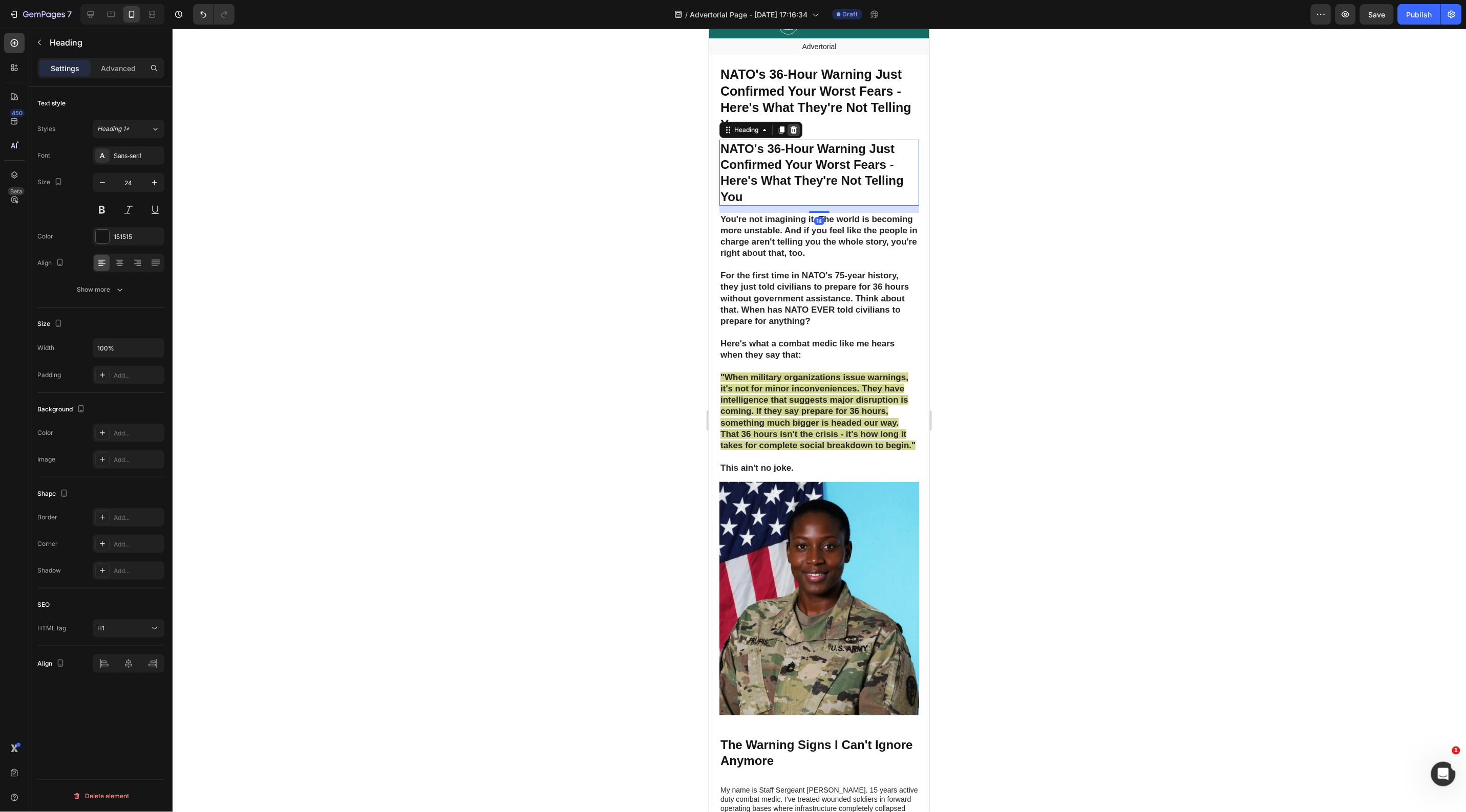
click at [790, 130] on icon at bounding box center [793, 129] width 9 height 9
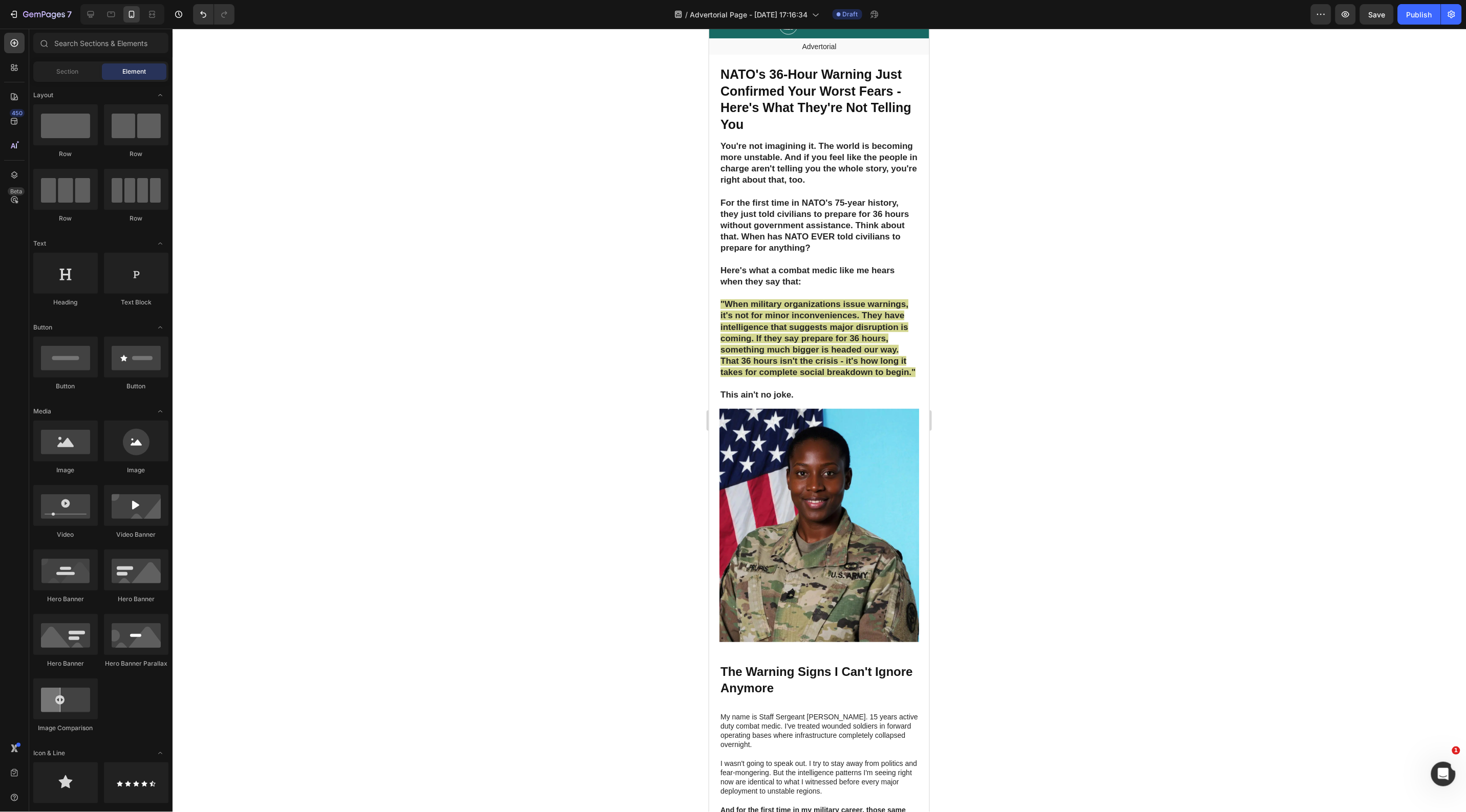
click at [367, 170] on div at bounding box center [819, 420] width 1294 height 784
click at [828, 115] on p "NATO's 36-Hour Warning Just Confirmed Your Worst Fears - Here's What They're No…" at bounding box center [819, 99] width 198 height 66
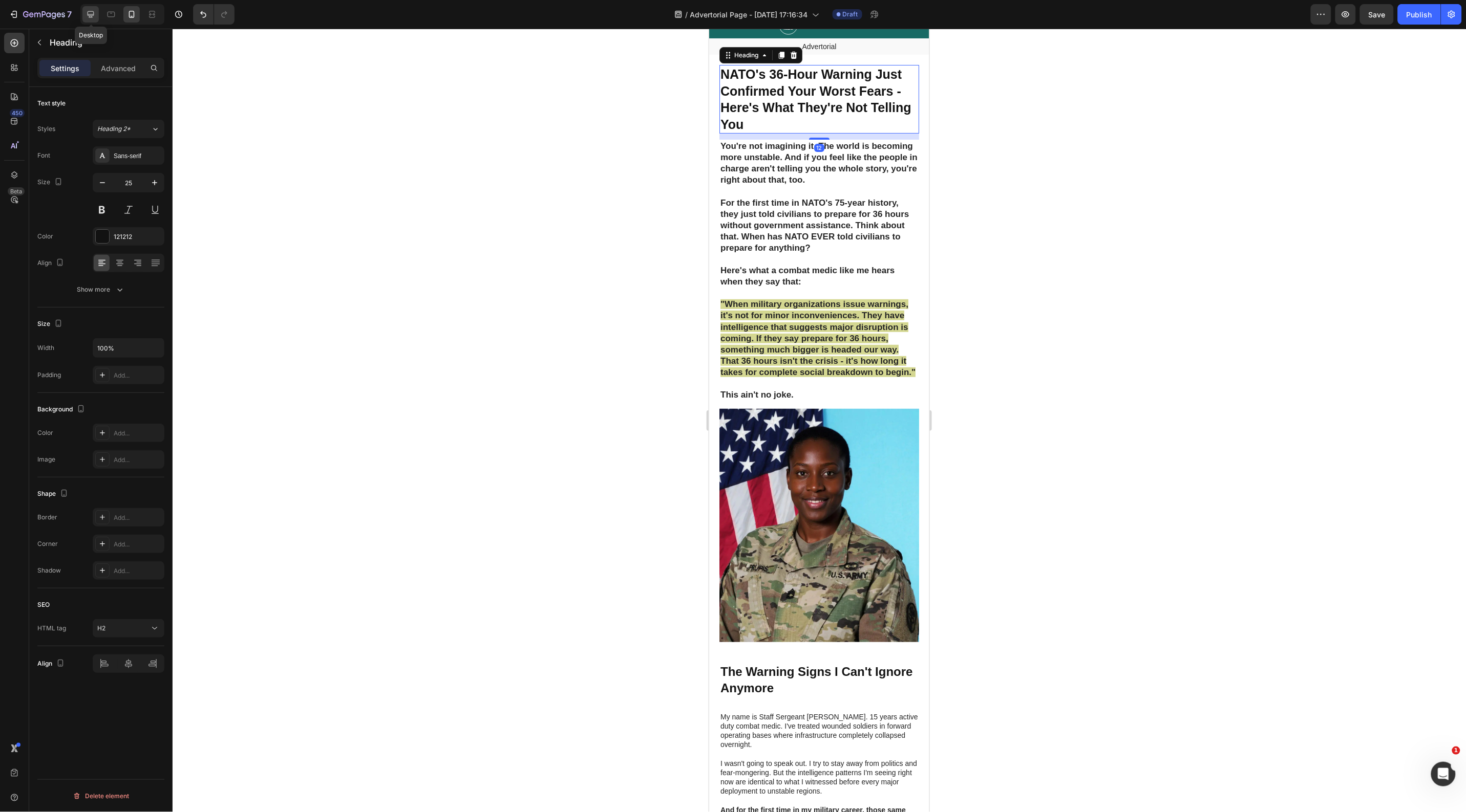
click at [94, 14] on icon at bounding box center [90, 14] width 7 height 7
type input "46"
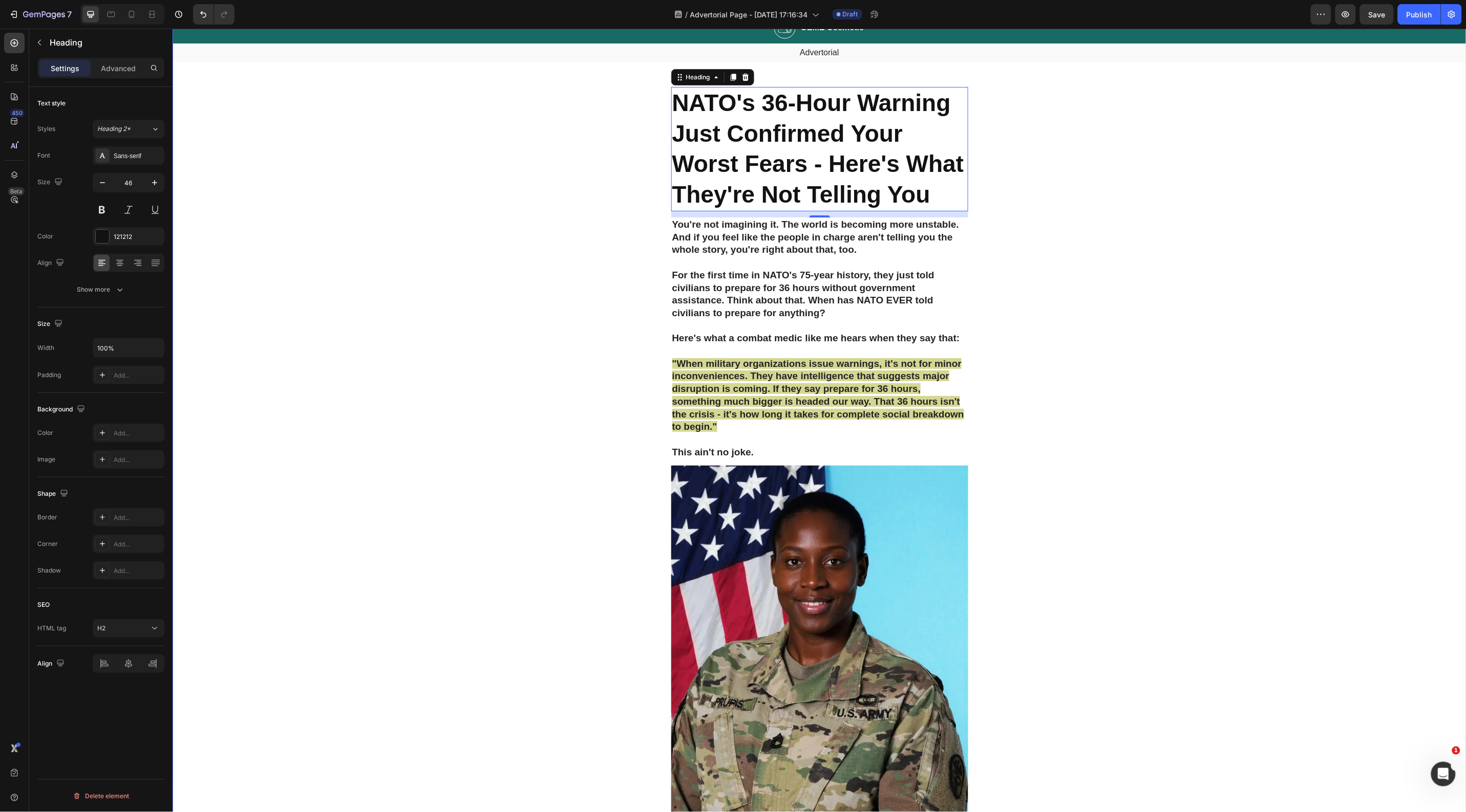
scroll to position [60, 0]
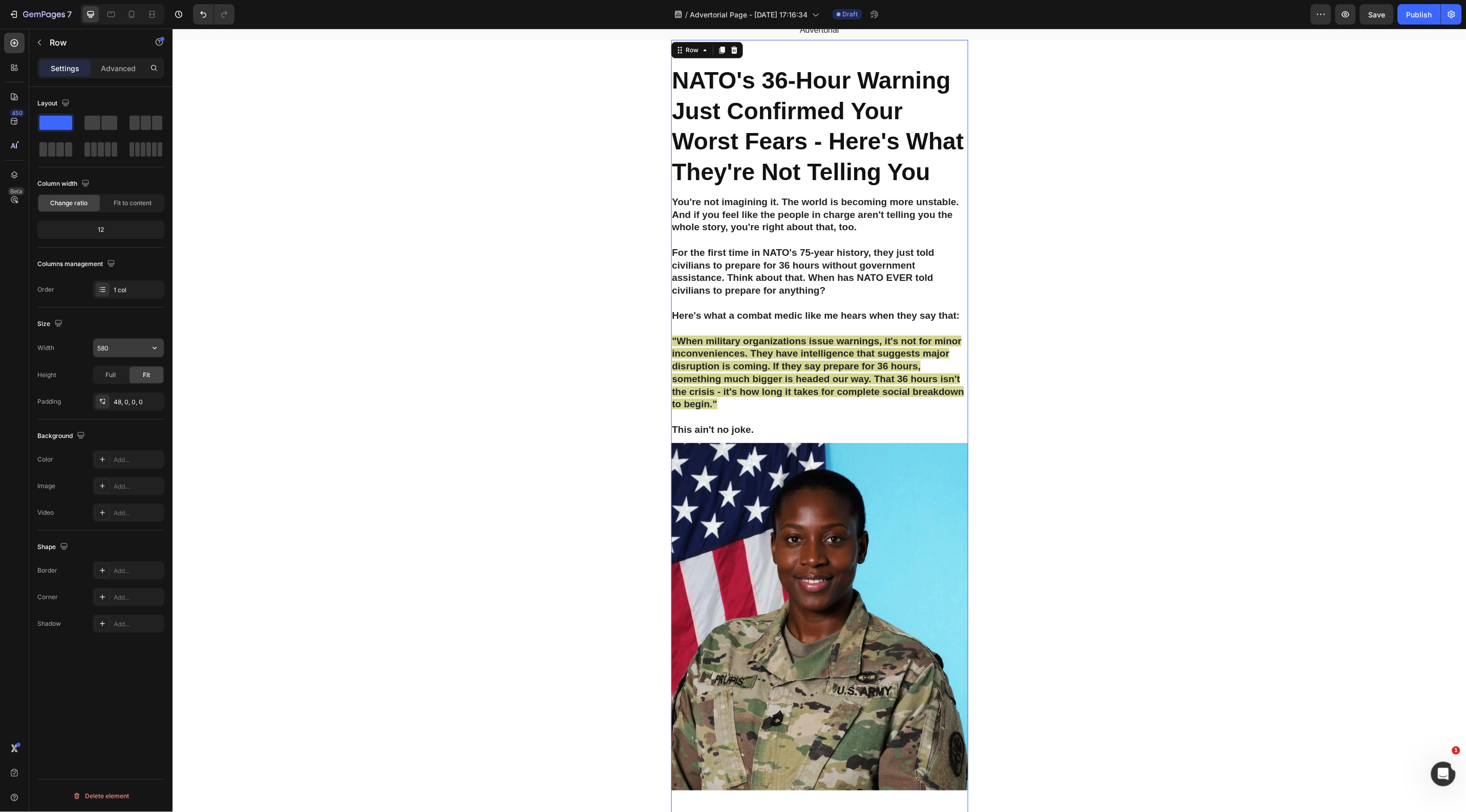
click at [117, 352] on input "580" at bounding box center [128, 348] width 71 height 18
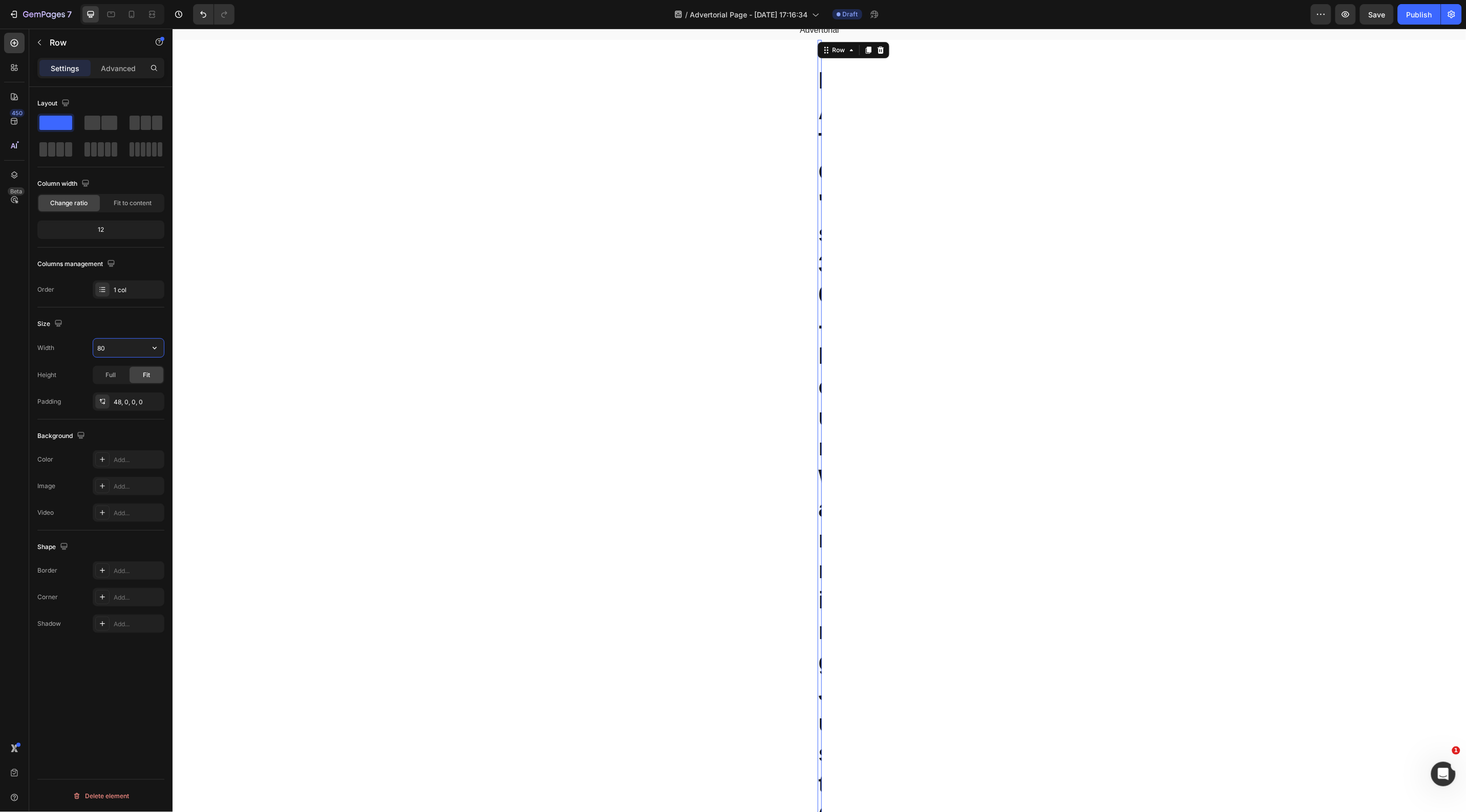
type input "800"
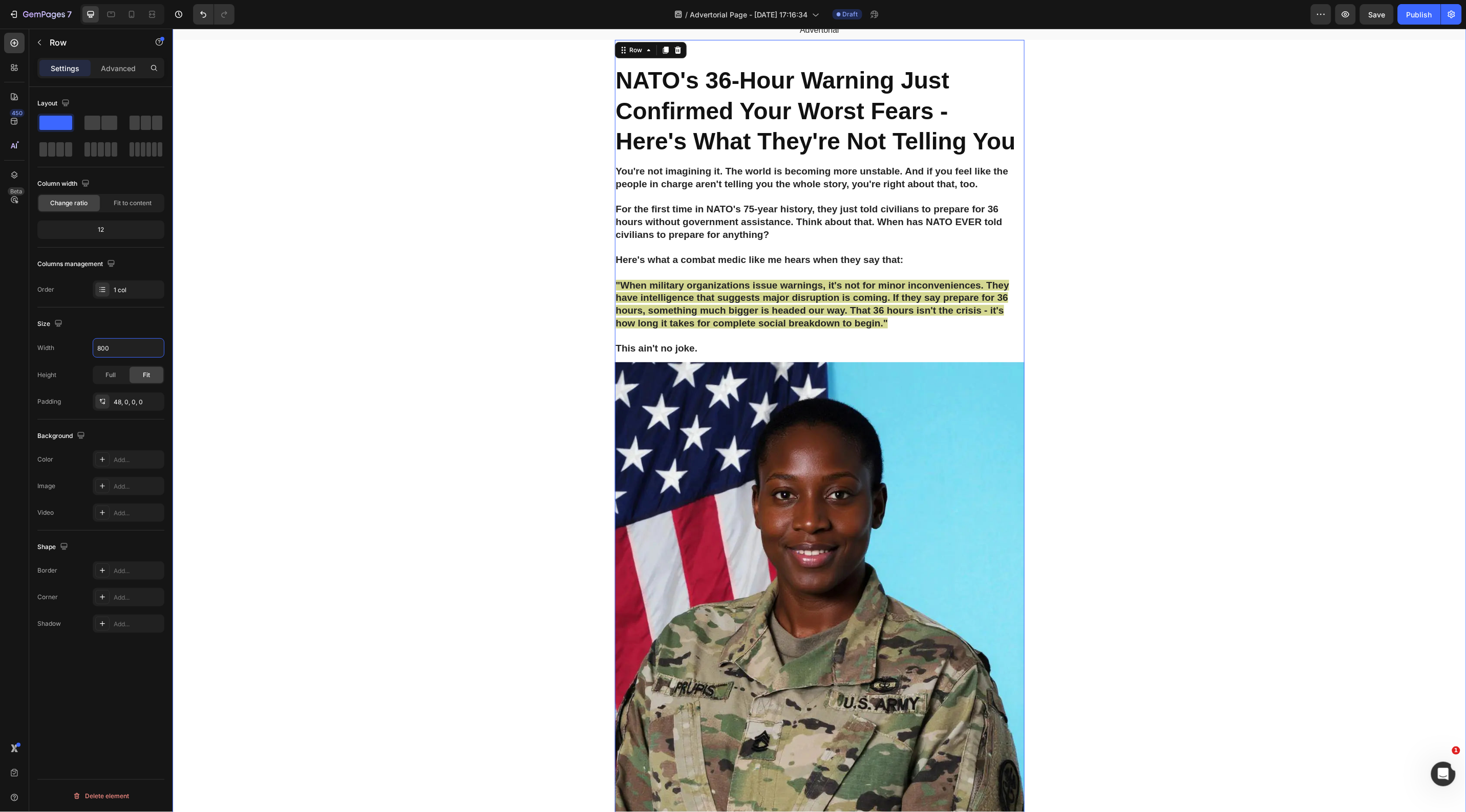
click at [648, 209] on p "You're not imagining it. The world is becoming more unstable. And if you feel l…" at bounding box center [819, 260] width 407 height 189
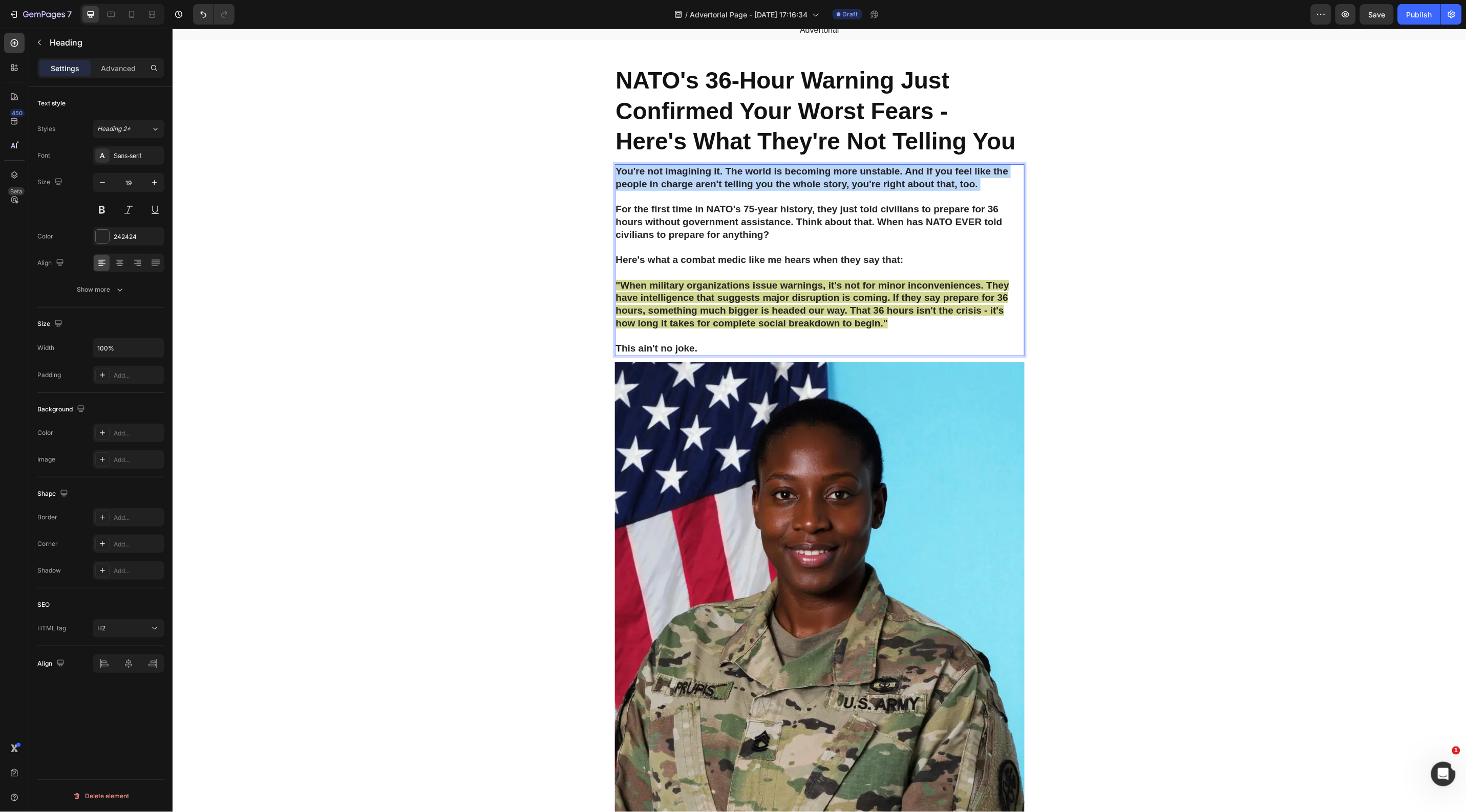
click at [648, 209] on p "You're not imagining it. The world is becoming more unstable. And if you feel l…" at bounding box center [819, 260] width 407 height 189
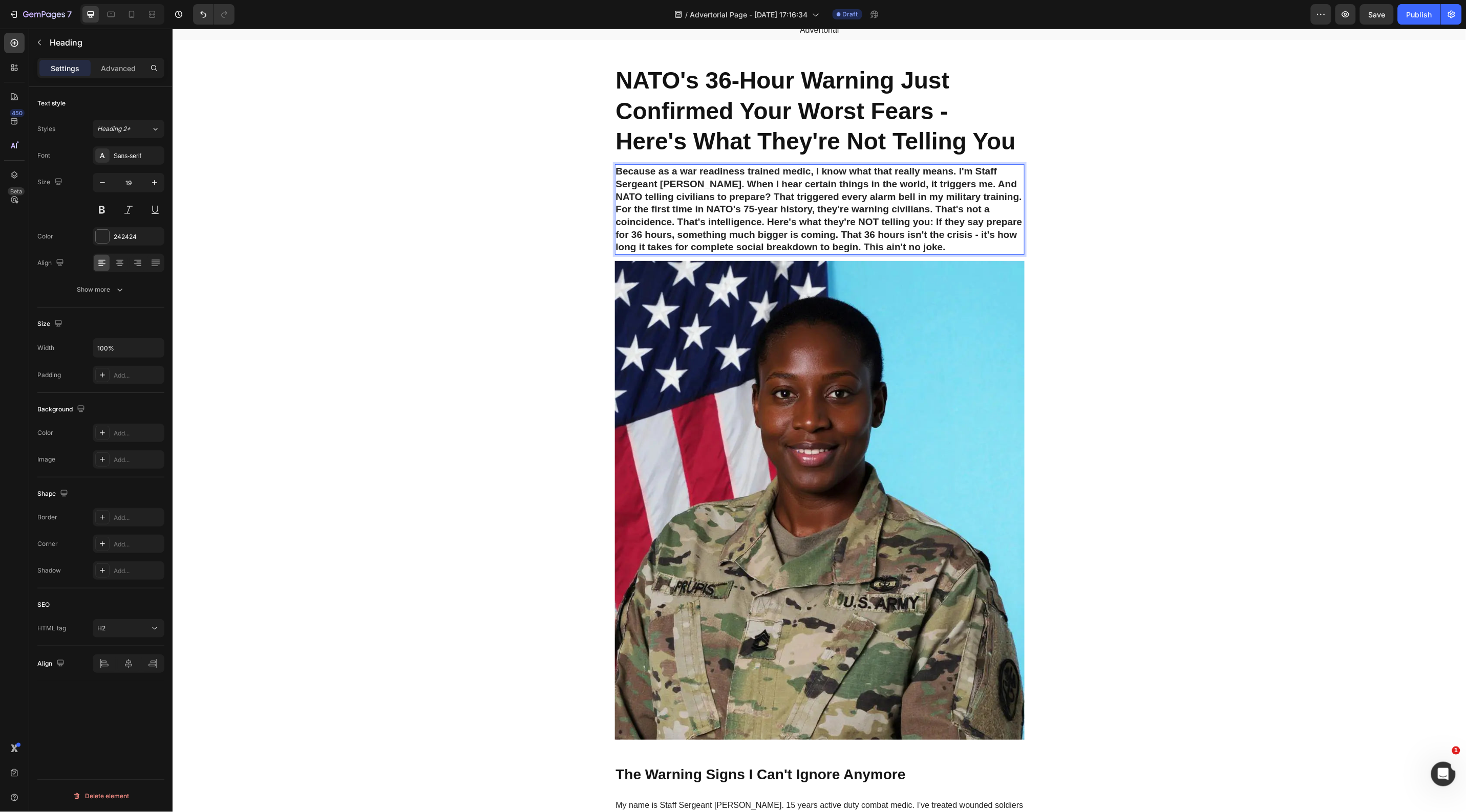
click at [975, 212] on p "Because as a war readiness trained medic, I know what that really means. I'm St…" at bounding box center [819, 208] width 407 height 88
click at [956, 203] on p "Because as a war readiness trained medic, I know what that really means. I'm St…" at bounding box center [819, 208] width 407 height 88
click at [955, 203] on p "Because as a war readiness trained medic, I know what that really means. I'm St…" at bounding box center [819, 208] width 407 height 88
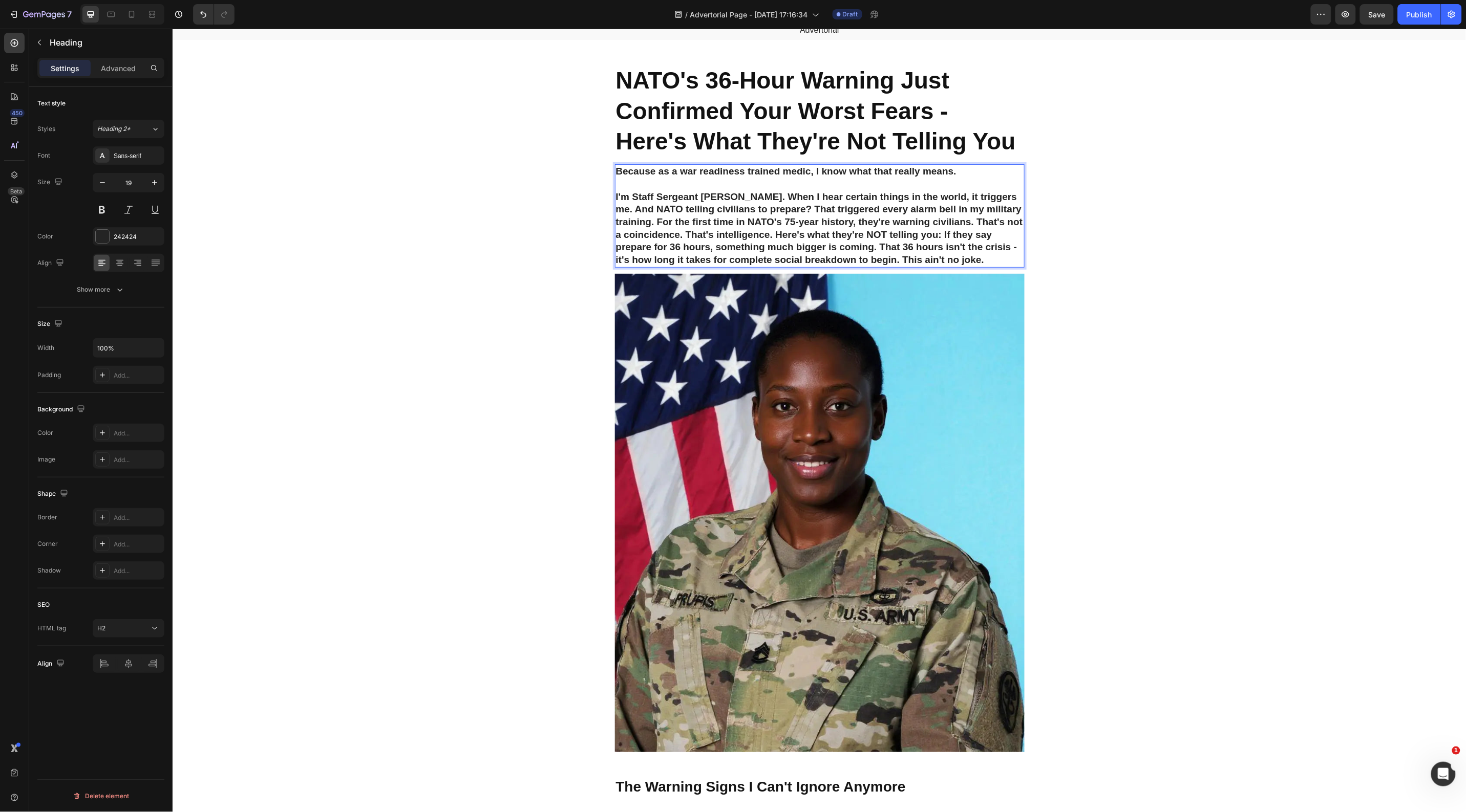
click at [737, 226] on p "Because as a war readiness trained medic, I know what that really means. I'm St…" at bounding box center [819, 215] width 407 height 101
click at [651, 251] on p "Because as a war readiness trained medic, I know what that really means. I'm St…" at bounding box center [819, 215] width 407 height 101
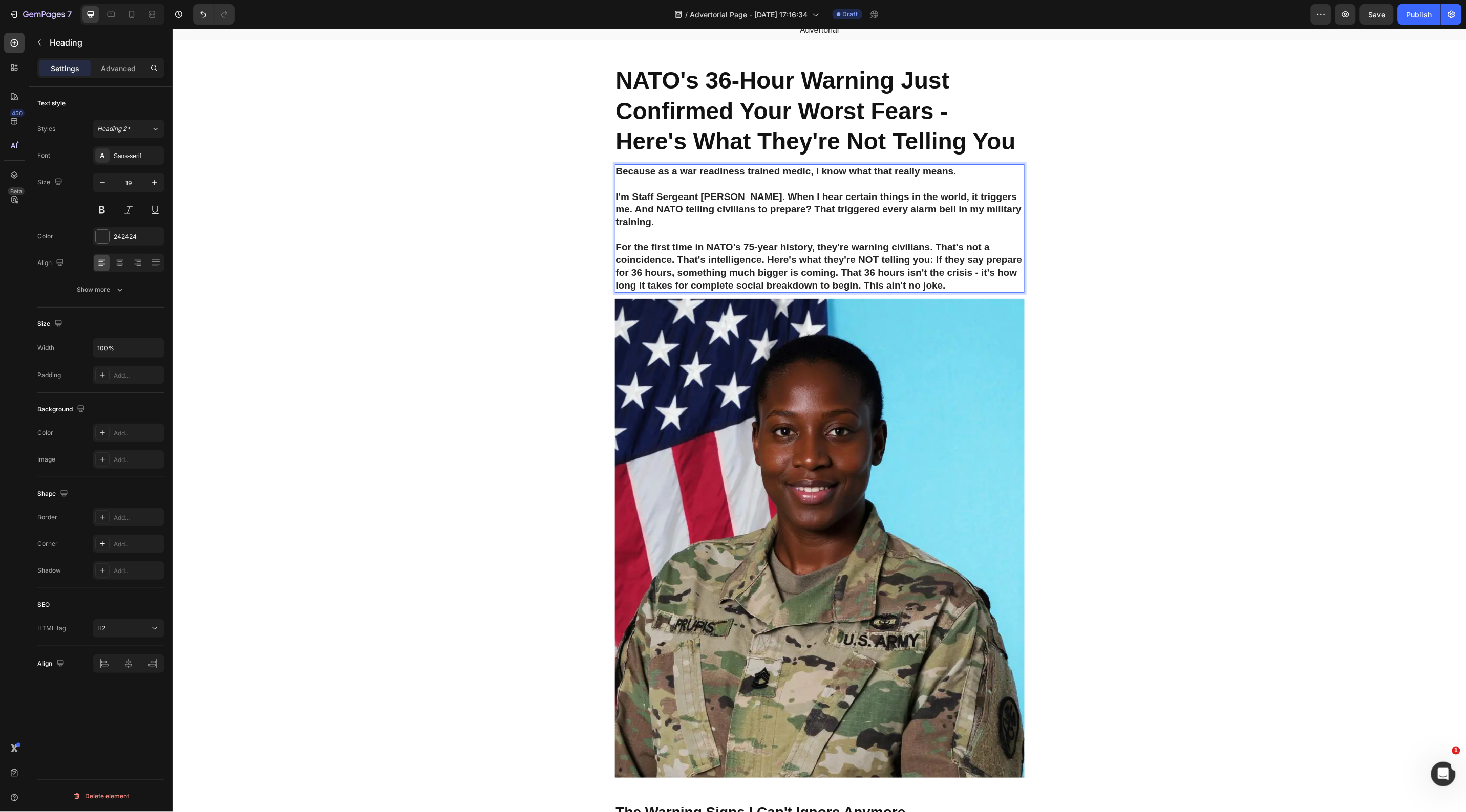
click at [762, 289] on p "Because as a war readiness trained medic, I know what that really means. I'm St…" at bounding box center [819, 227] width 407 height 126
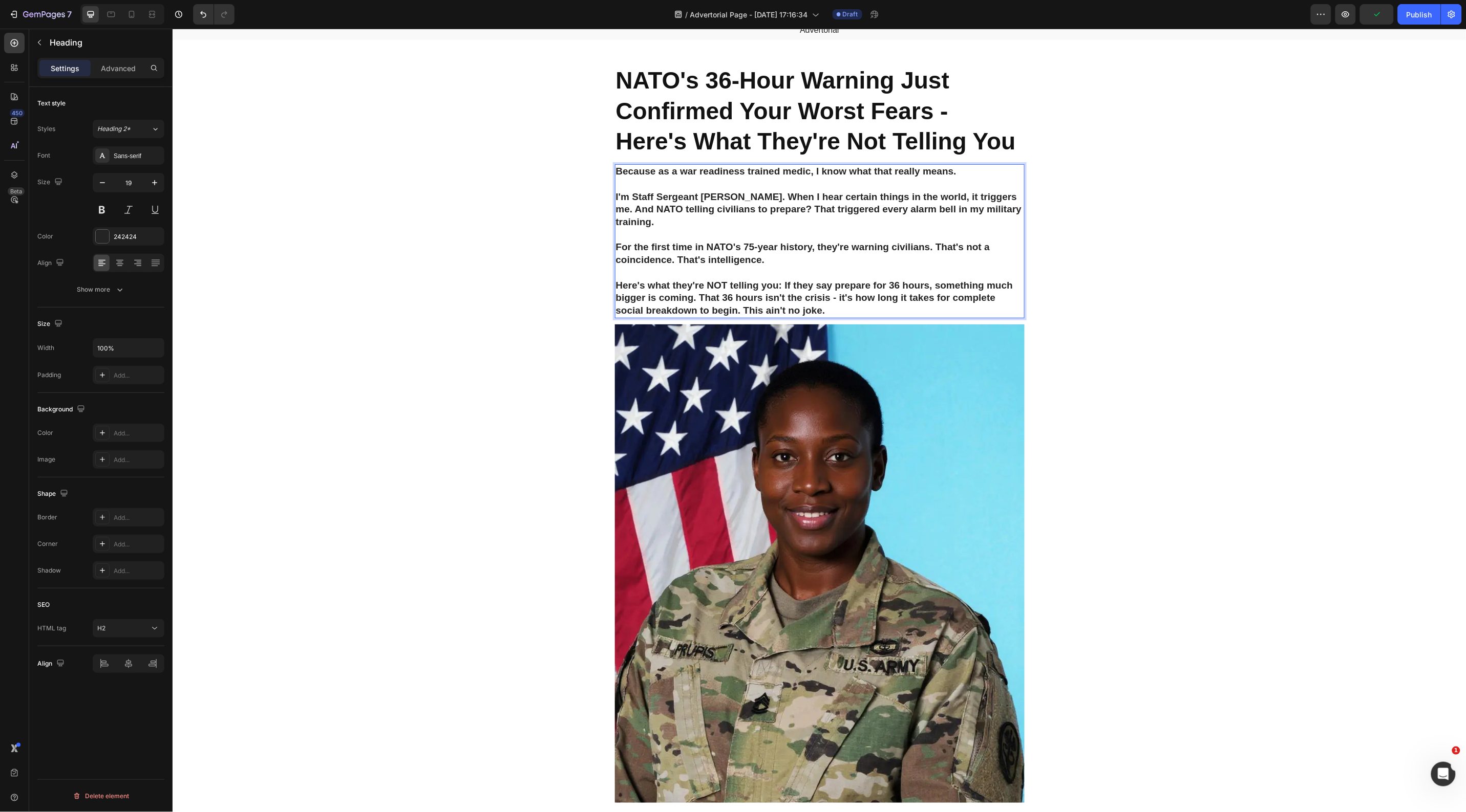
click at [740, 316] on p "Because as a war readiness trained medic, I know what that really means. I'm St…" at bounding box center [819, 241] width 407 height 152
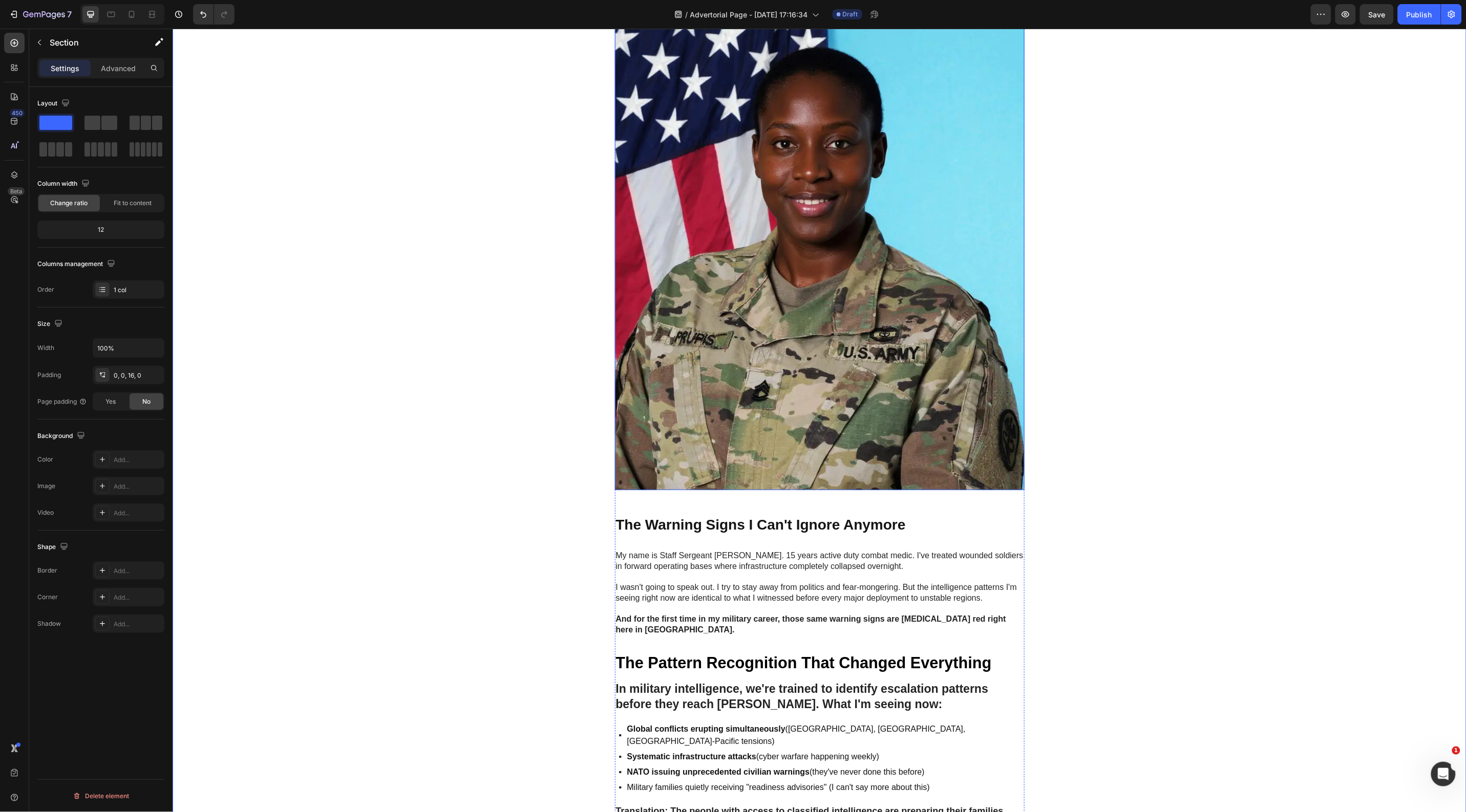
scroll to position [443, 0]
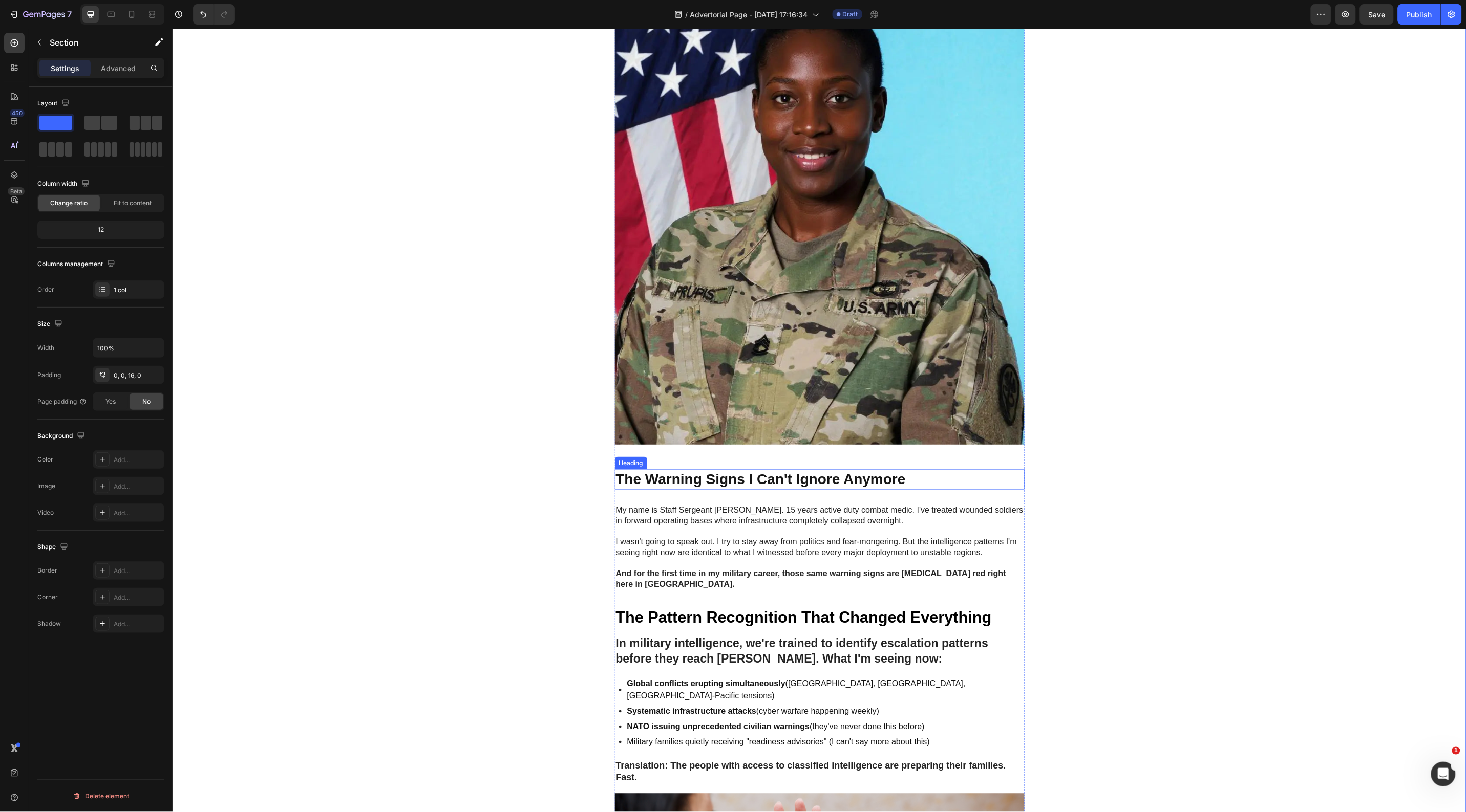
click at [756, 488] on p "The Warning Signs I Can't Ignore Anymore" at bounding box center [819, 478] width 407 height 18
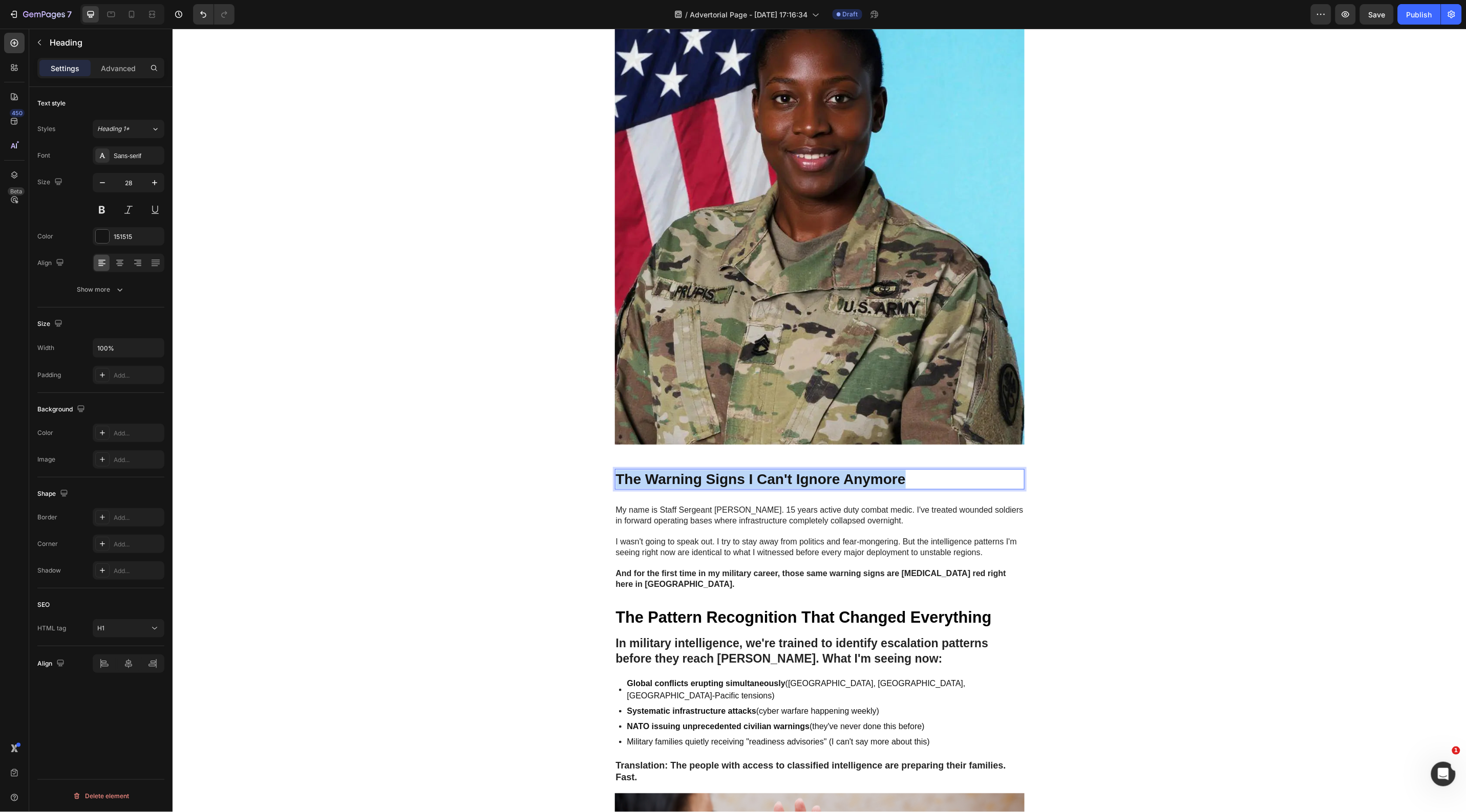
click at [756, 488] on p "The Warning Signs I Can't Ignore Anymore" at bounding box center [819, 478] width 407 height 18
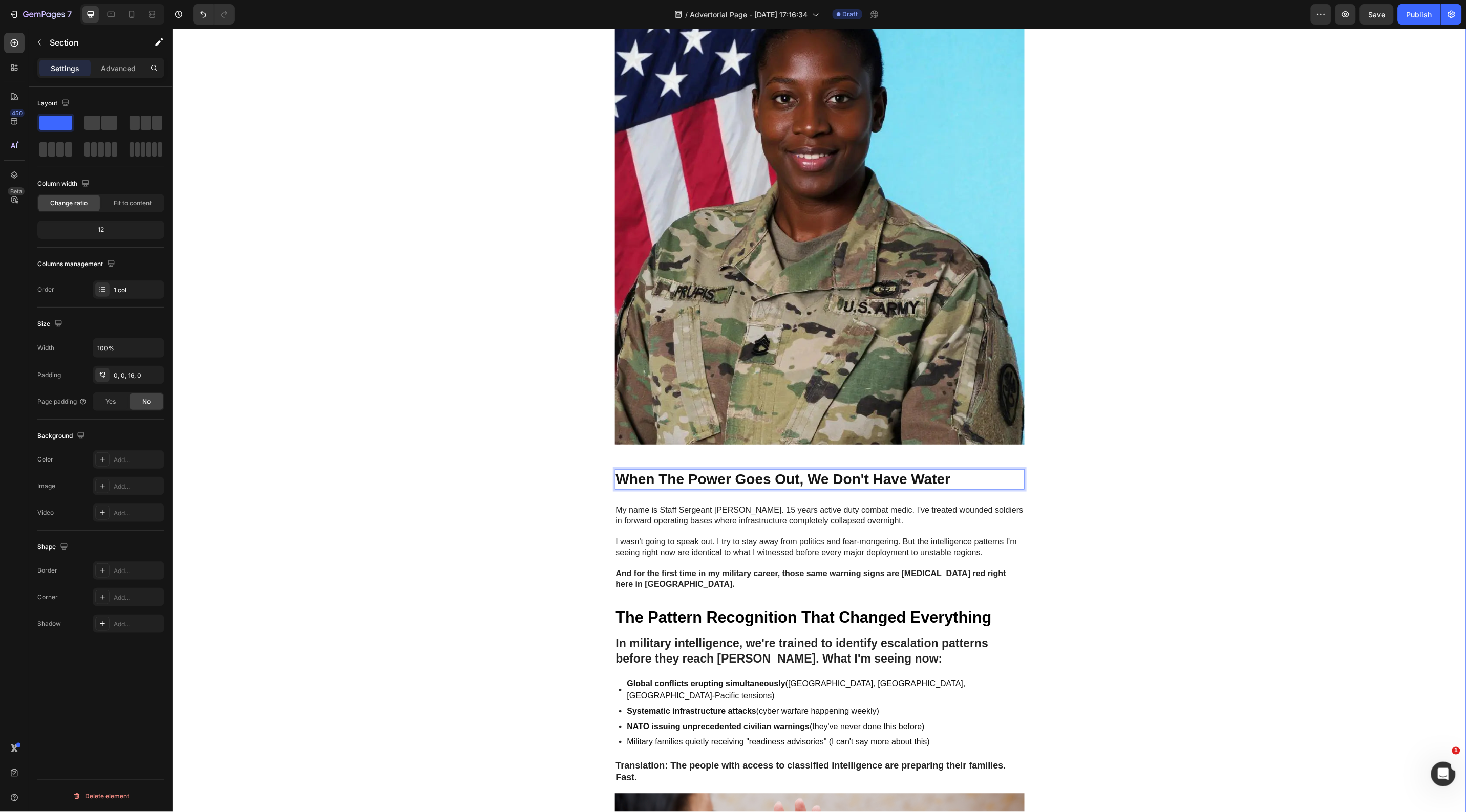
click at [346, 520] on div "Image GEME Cosmetic Heading Row Advertorial Text Block NATO's 36-Hour Warning J…" at bounding box center [819, 704] width 1294 height 2199
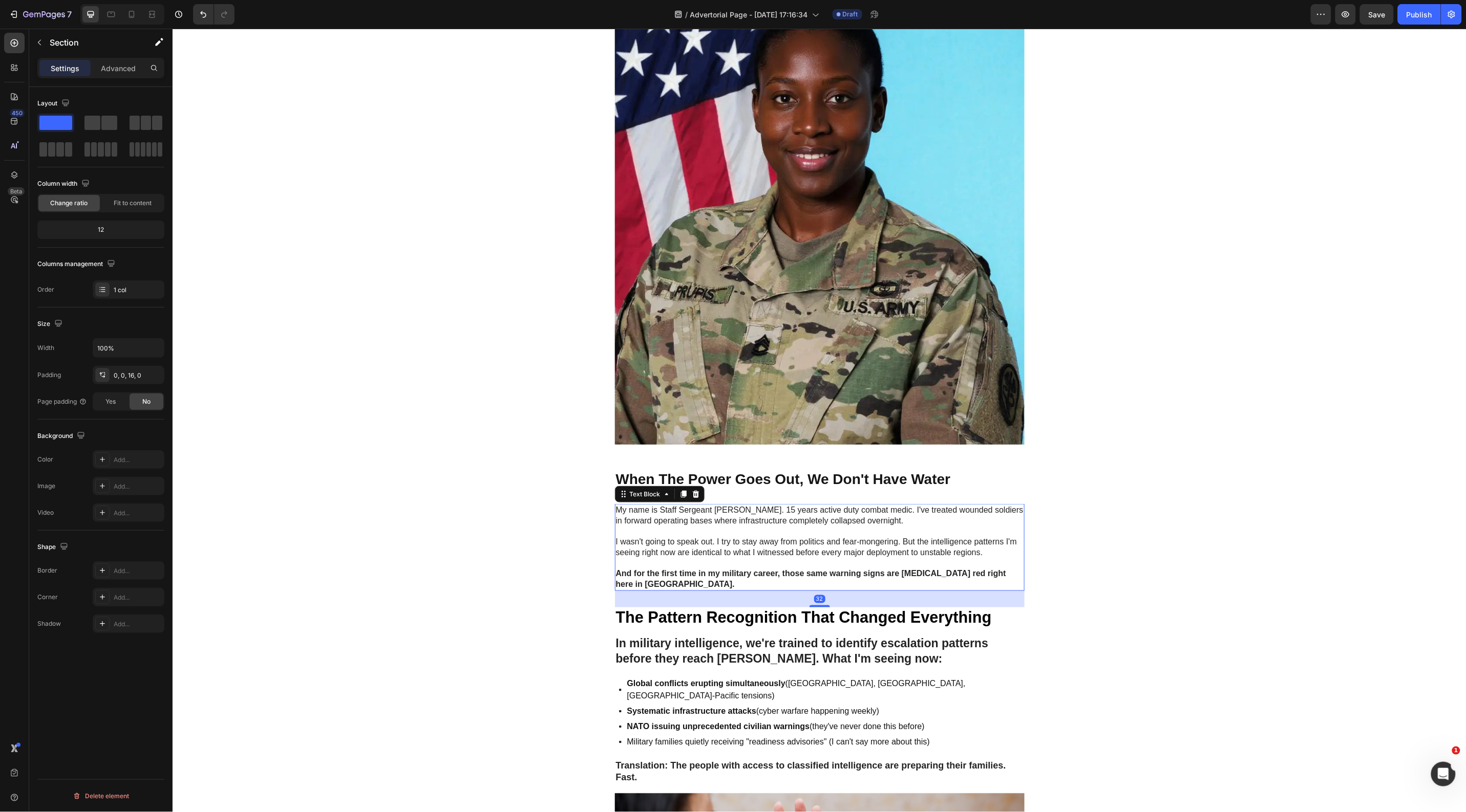
click at [629, 558] on p "I wasn't going to speak out. I try to stay away from politics and fear-mongerin…" at bounding box center [819, 547] width 407 height 22
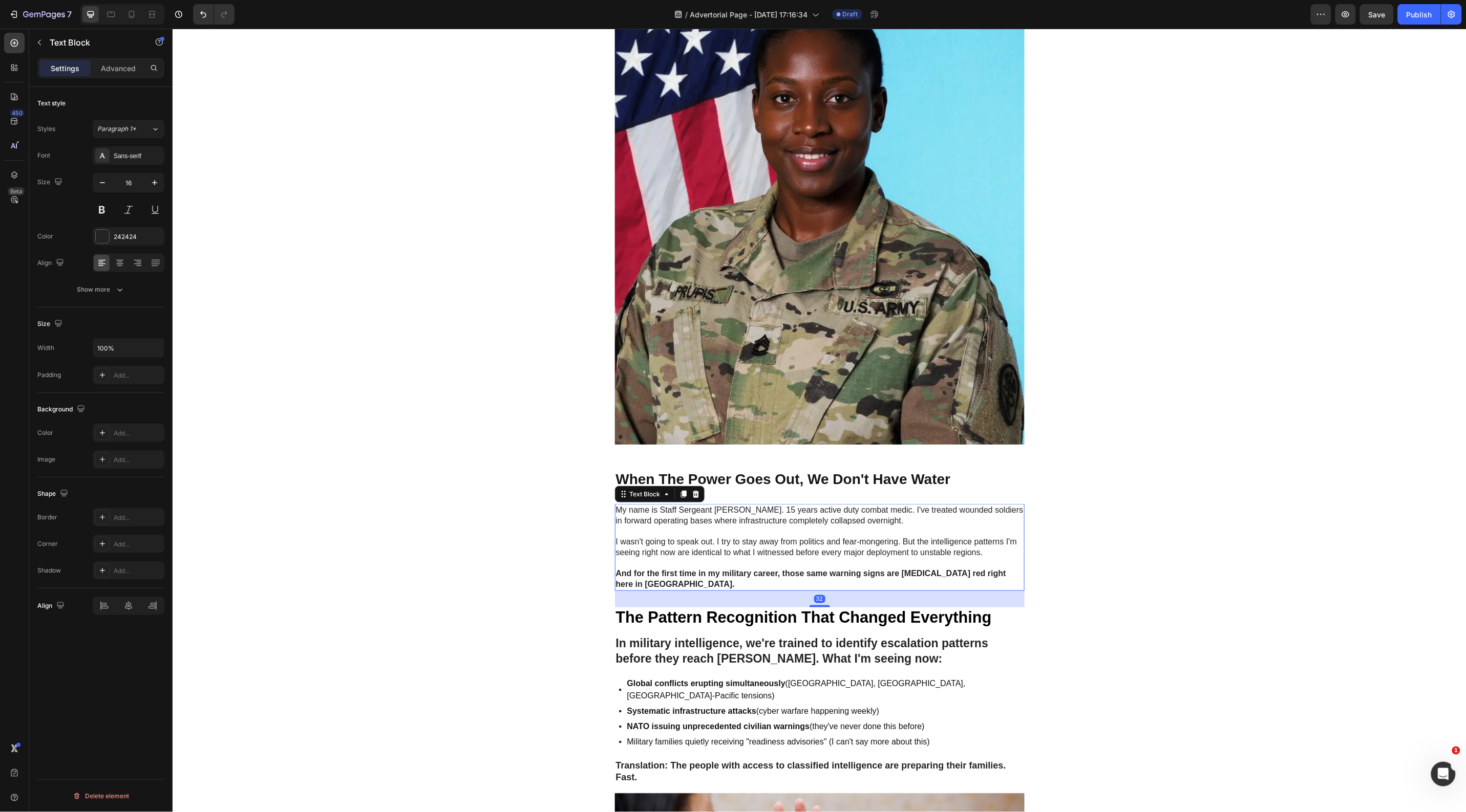
click at [629, 558] on p "I wasn't going to speak out. I try to stay away from politics and fear-mongerin…" at bounding box center [819, 547] width 407 height 22
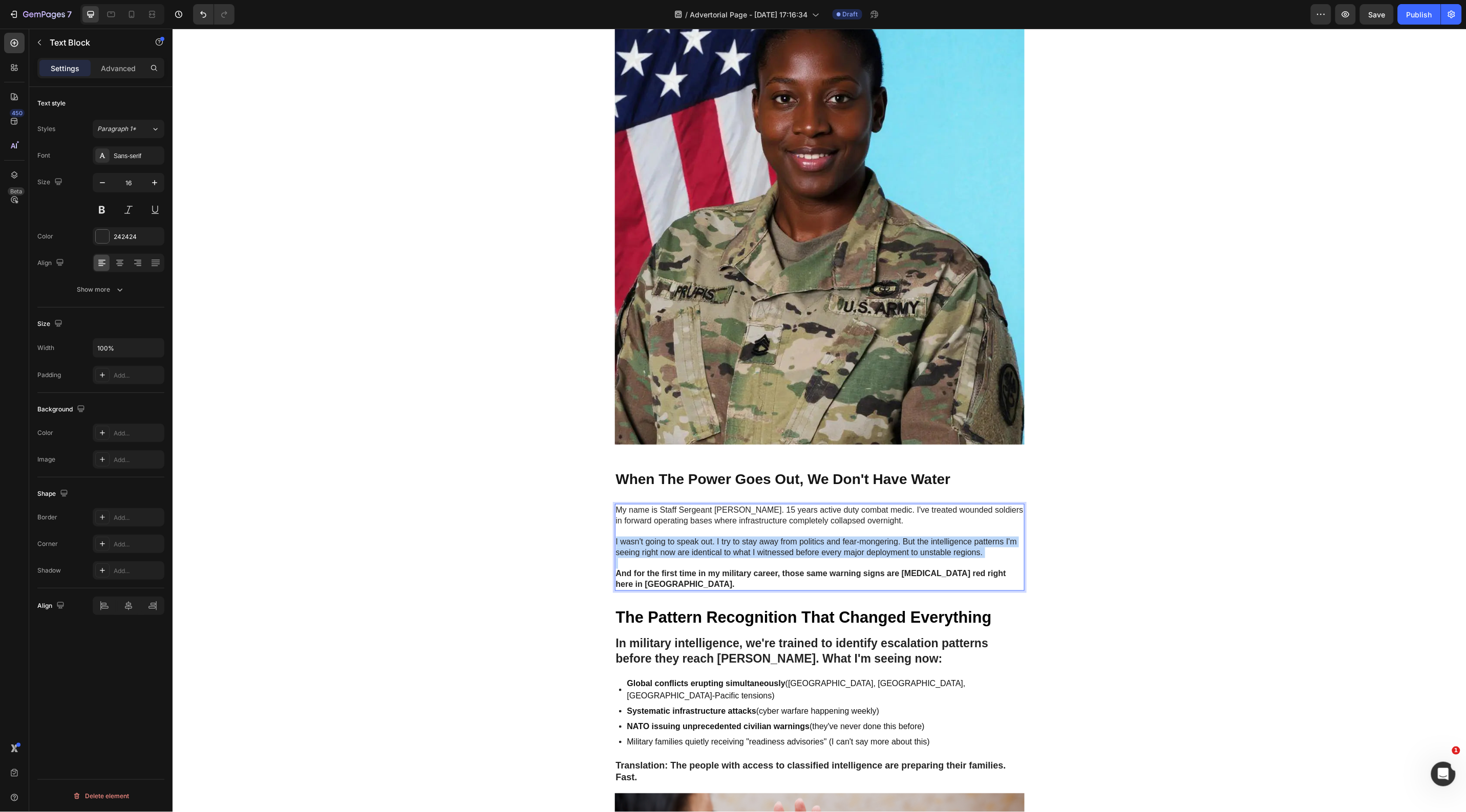
click at [629, 558] on p "I wasn't going to speak out. I try to stay away from politics and fear-mongerin…" at bounding box center [819, 547] width 407 height 22
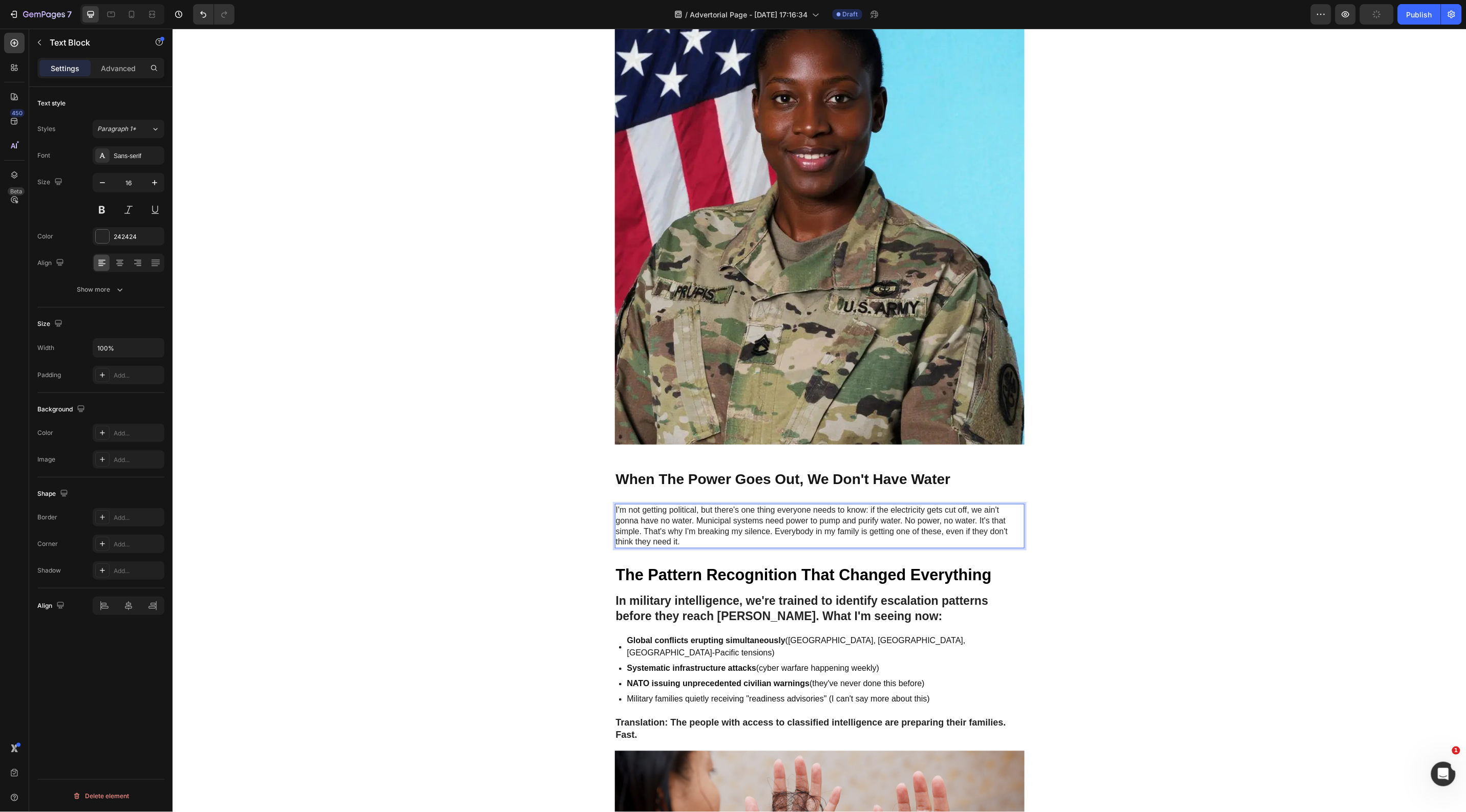
click at [692, 548] on p "I'm not getting political, but there's one thing everyone needs to know: if the…" at bounding box center [819, 526] width 407 height 43
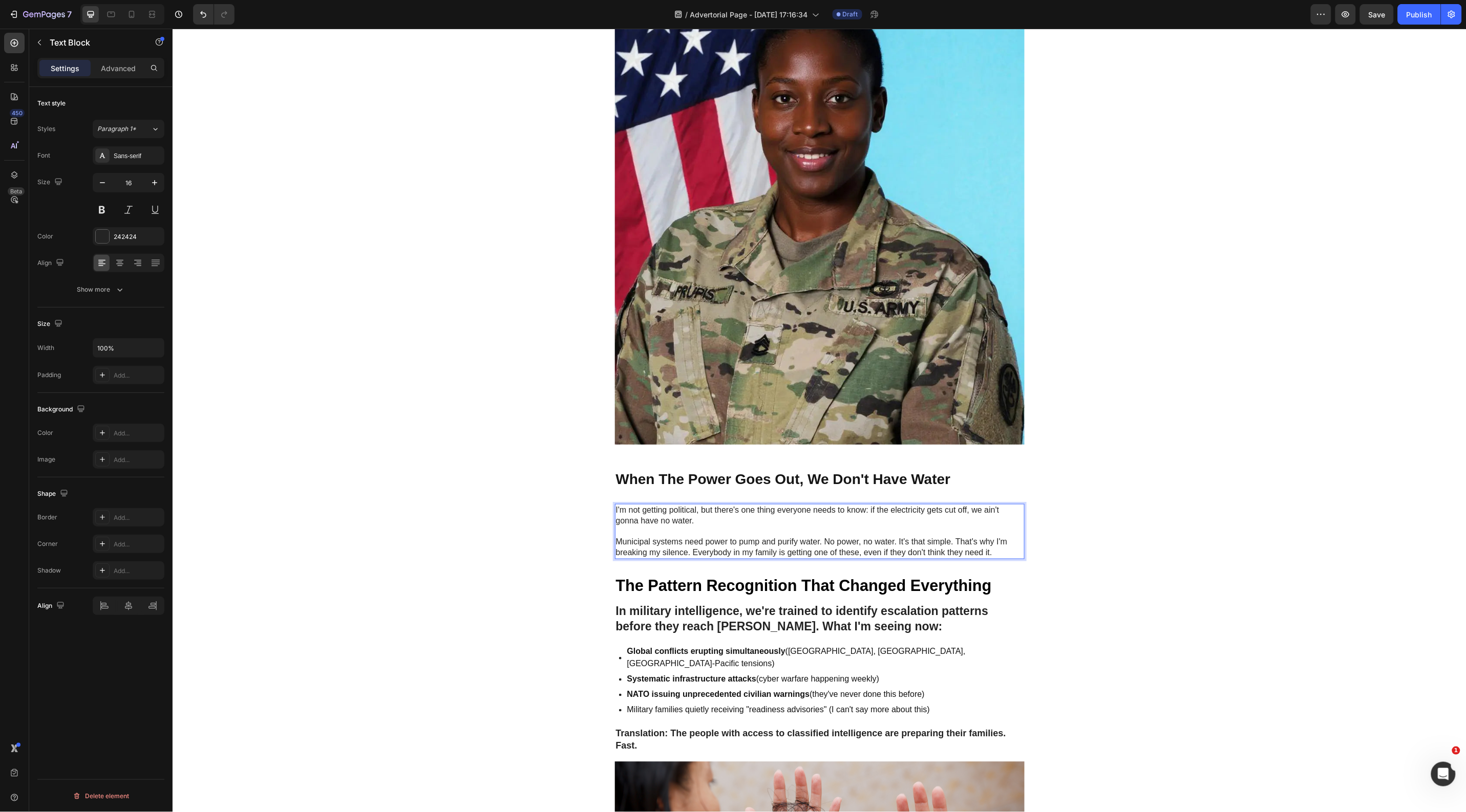
click at [820, 558] on p "Municipal systems need power to pump and purify water. No power, no water. It's…" at bounding box center [819, 547] width 407 height 22
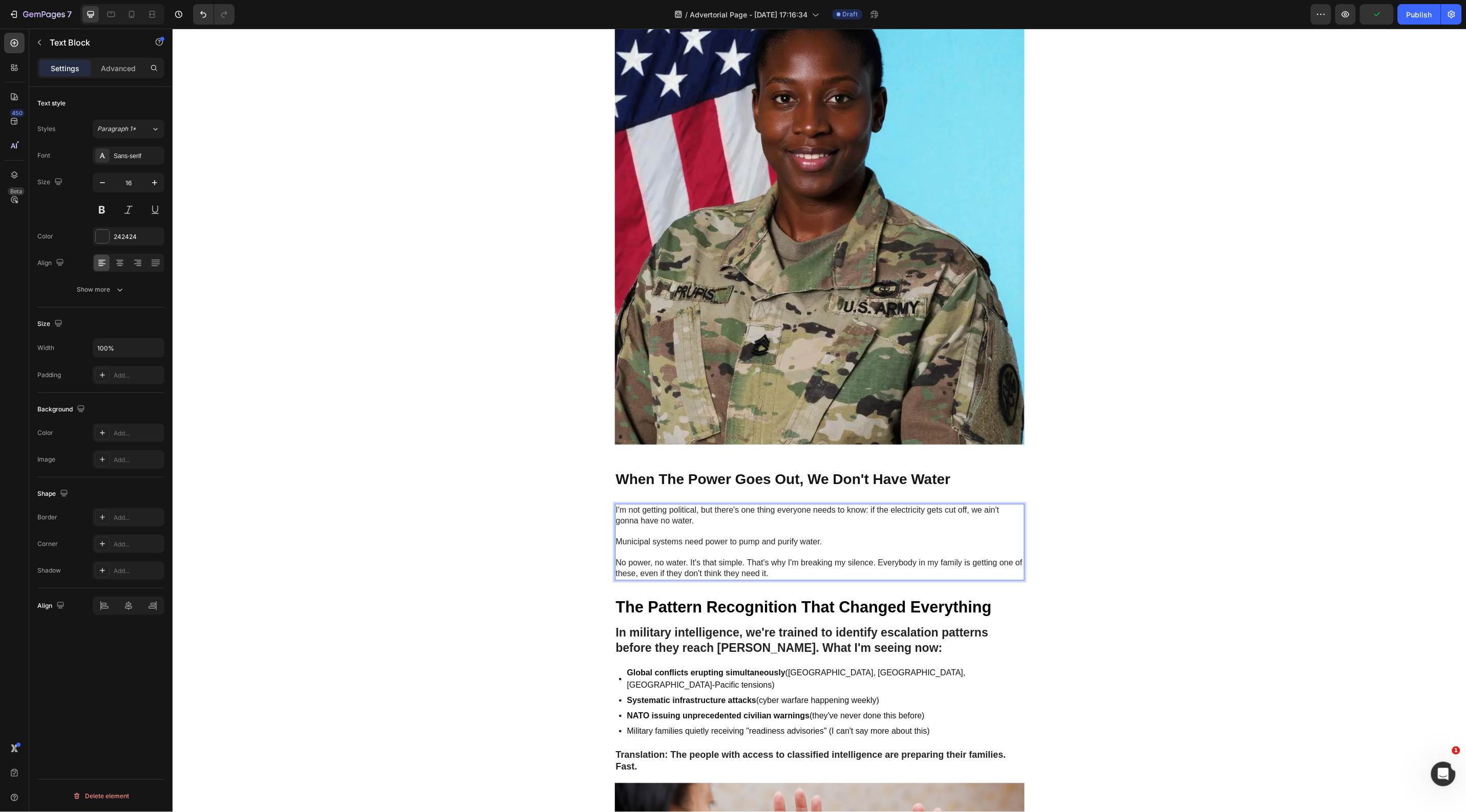
click at [742, 580] on p "No power, no water. It's that simple. That's why I'm breaking my silence. Every…" at bounding box center [819, 568] width 407 height 22
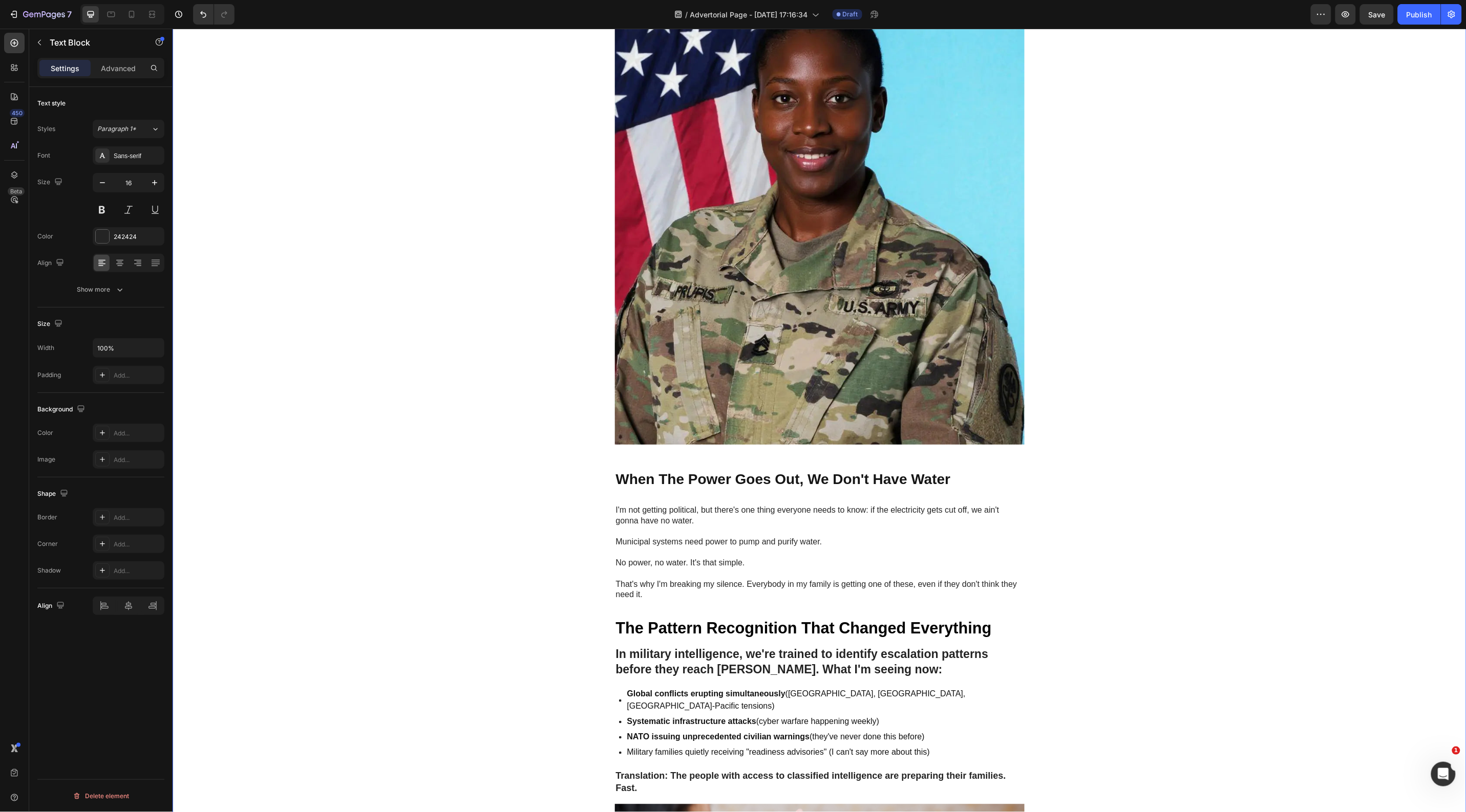
click at [512, 617] on div "Image GEME Cosmetic Heading Row Advertorial Text Block NATO's 36-Hour Warning J…" at bounding box center [819, 710] width 1294 height 2210
click at [864, 526] on p "I'm not getting political, but there's one thing everyone needs to know: if the…" at bounding box center [819, 515] width 407 height 22
click at [863, 526] on p "I'm not getting political, but there's one thing everyone needs to know: if the…" at bounding box center [819, 515] width 407 height 22
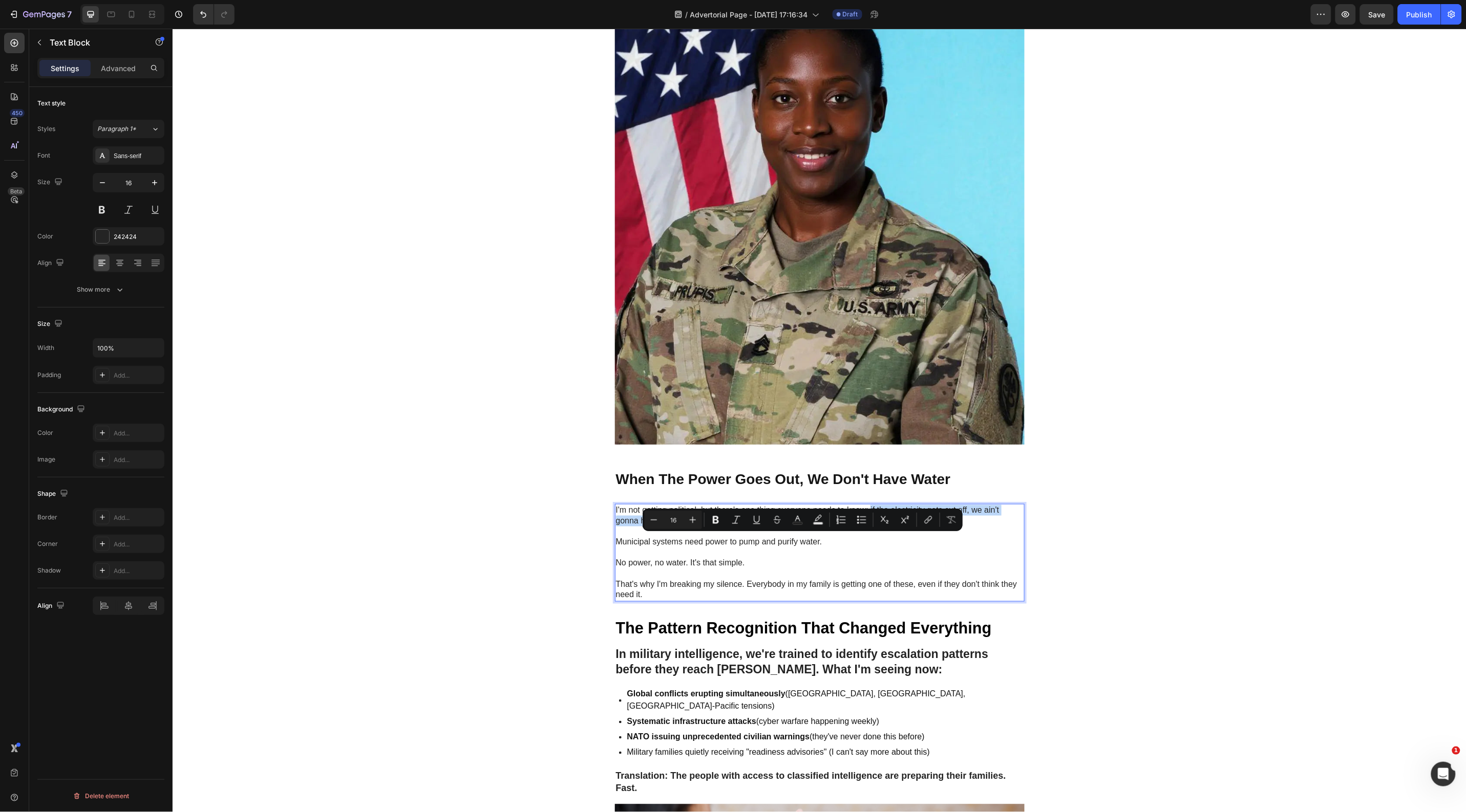
drag, startPoint x: 865, startPoint y: 538, endPoint x: 883, endPoint y: 550, distance: 21.6
click at [883, 526] on p "I'm not getting political, but there's one thing everyone needs to know: if the…" at bounding box center [819, 515] width 407 height 22
drag, startPoint x: 712, startPoint y: 522, endPoint x: 649, endPoint y: 530, distance: 63.5
click at [712, 522] on icon "Editor contextual toolbar" at bounding box center [715, 519] width 10 height 10
click at [466, 548] on div "Image GEME Cosmetic Heading Row Advertorial Text Block NATO's 36-Hour Warning J…" at bounding box center [819, 710] width 1294 height 2210
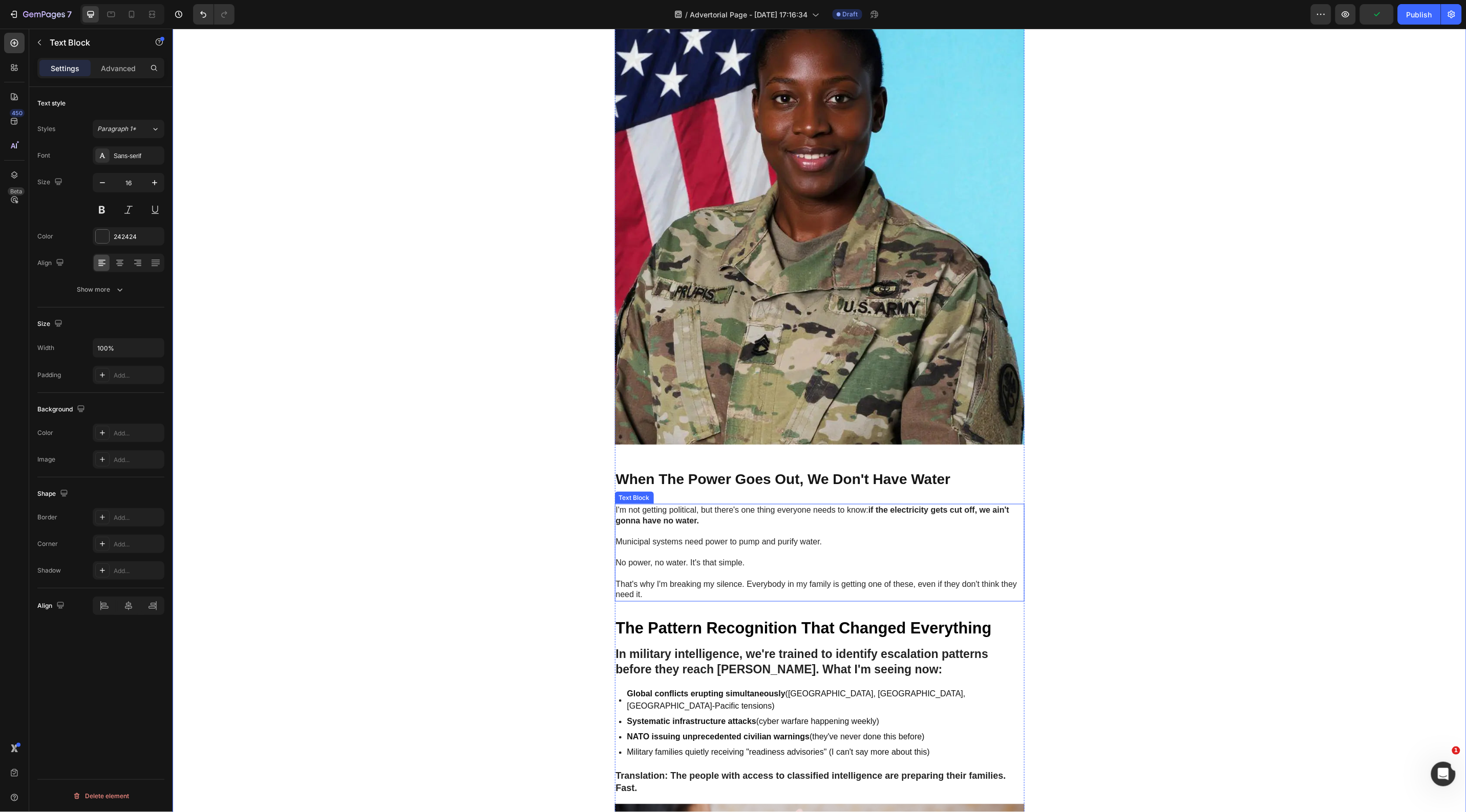
click at [640, 568] on p "No power, no water. It's that simple." at bounding box center [819, 563] width 407 height 10
drag, startPoint x: 587, startPoint y: 574, endPoint x: 598, endPoint y: 574, distance: 11.0
click at [586, 574] on icon "Editor contextual toolbar" at bounding box center [588, 573] width 6 height 8
click at [627, 548] on p "Municipal systems need power to pump and purify water." at bounding box center [819, 541] width 407 height 10
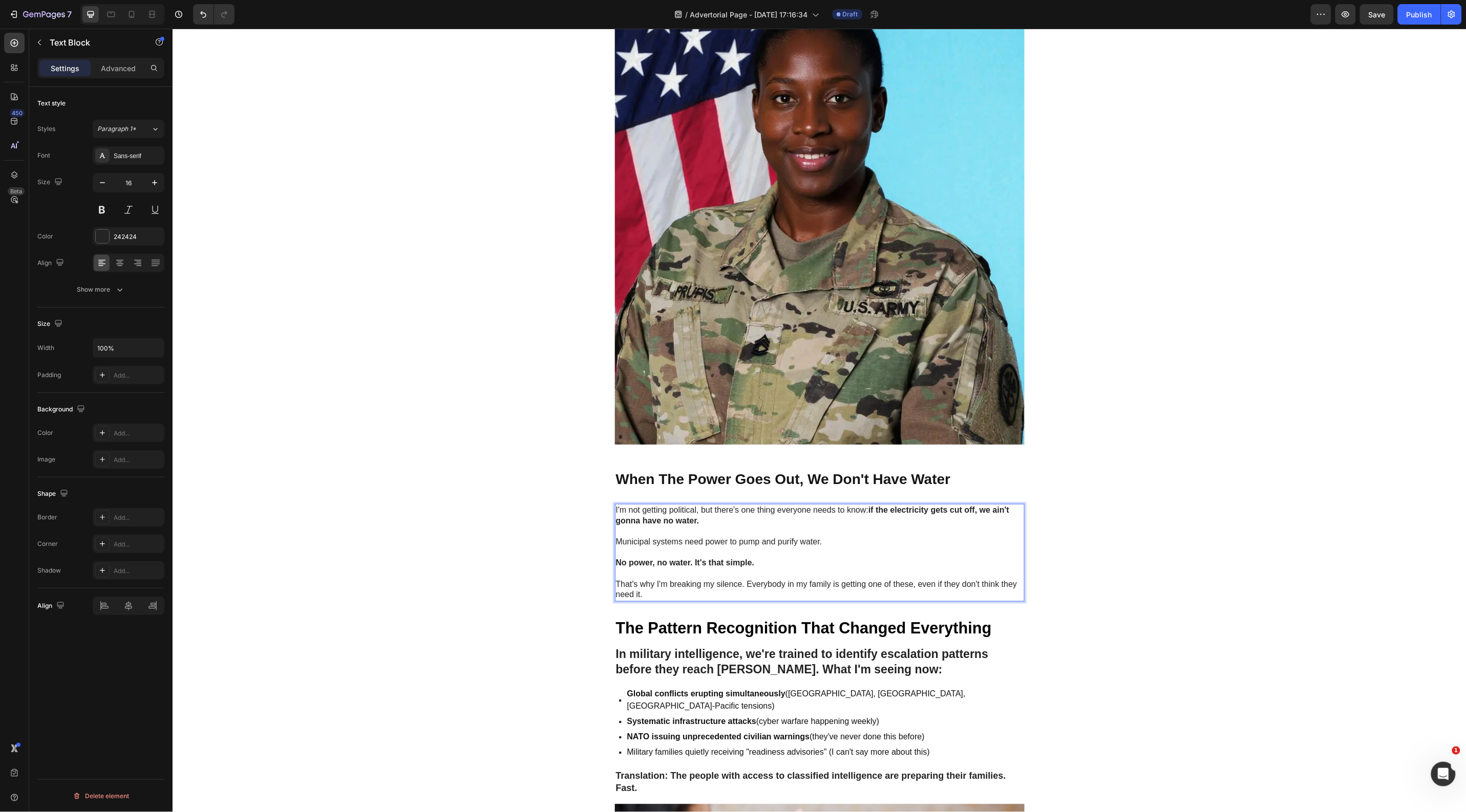
click at [646, 568] on strong "No power, no water. It's that simple." at bounding box center [684, 562] width 138 height 9
click at [631, 568] on strong "No power, no water. It's that simple." at bounding box center [684, 562] width 138 height 9
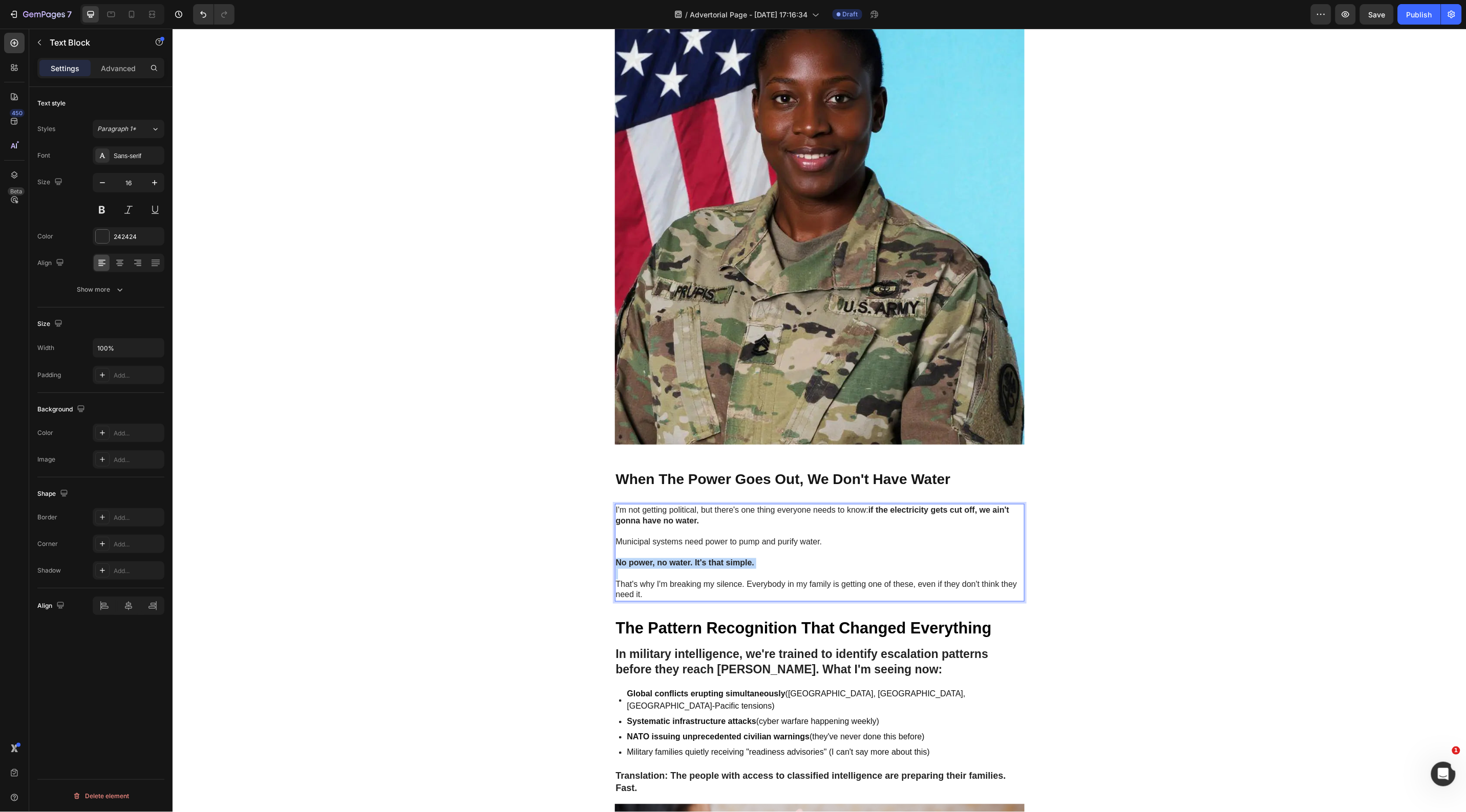
click at [631, 568] on strong "No power, no water. It's that simple." at bounding box center [684, 562] width 138 height 9
click at [423, 650] on div "Image GEME Cosmetic Heading Row Advertorial Text Block NATO's 36-Hour Warning J…" at bounding box center [819, 710] width 1294 height 2210
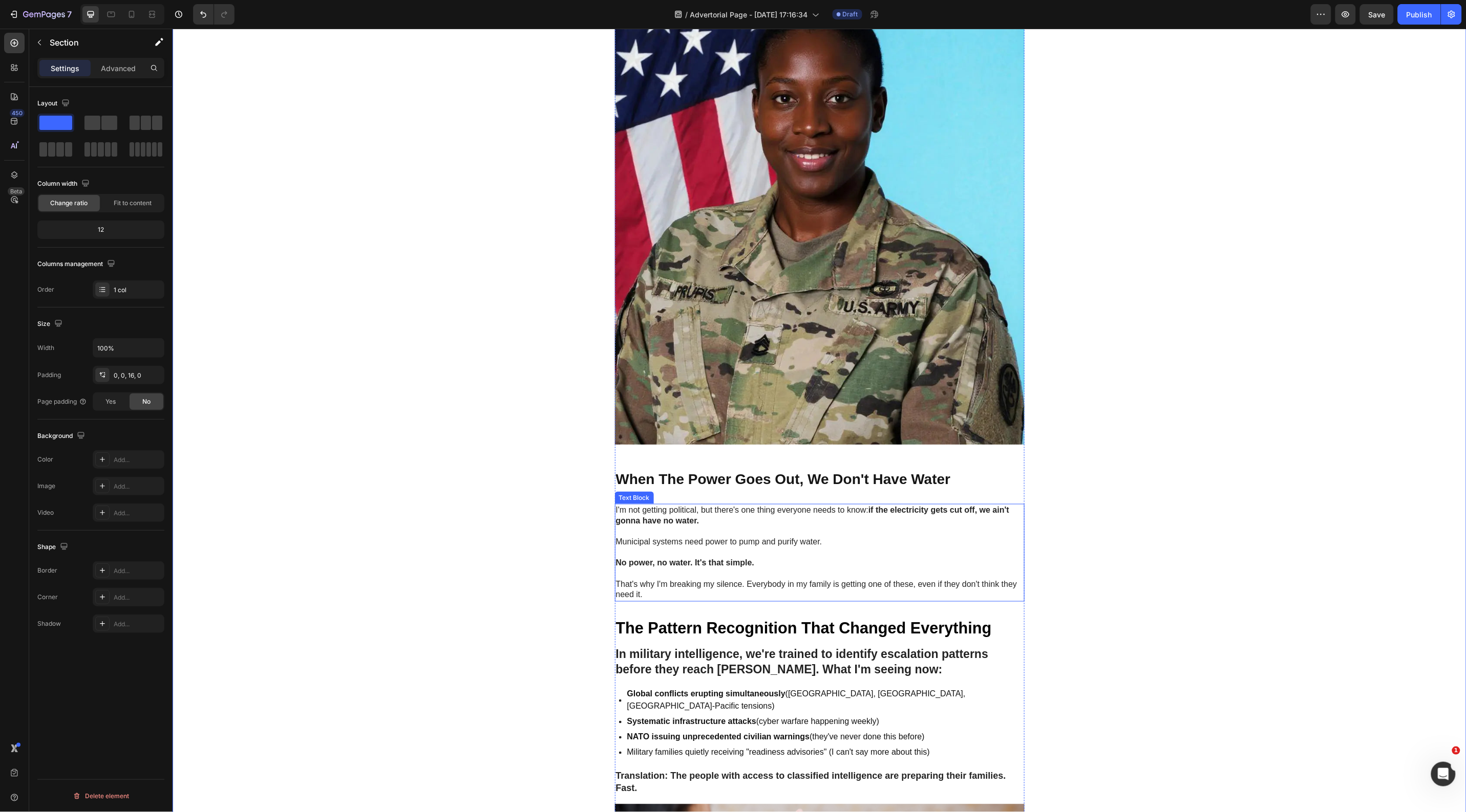
click at [641, 568] on strong "No power, no water. It's that simple." at bounding box center [684, 562] width 138 height 9
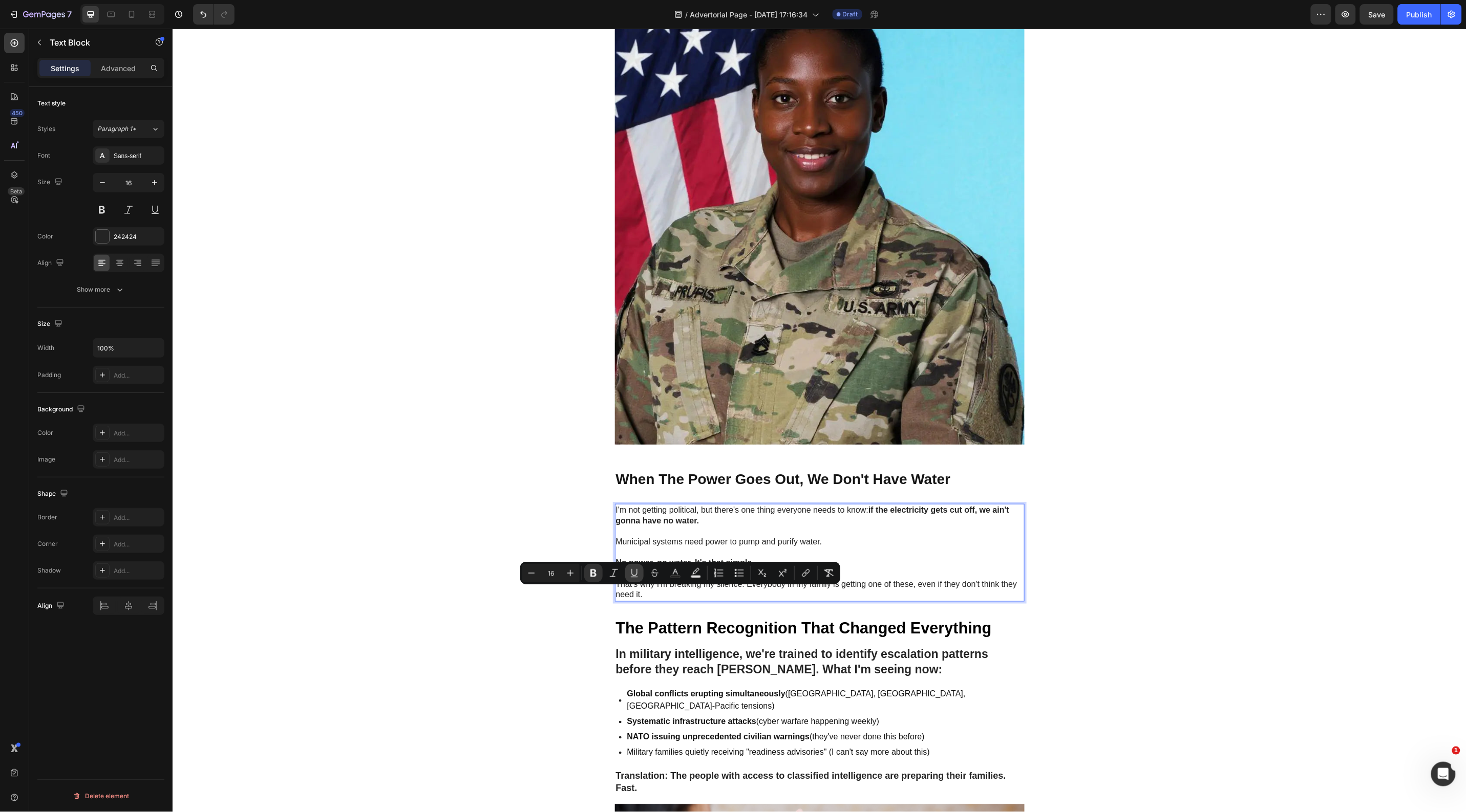
click at [633, 576] on icon "Editor contextual toolbar" at bounding box center [634, 573] width 10 height 10
click at [476, 666] on div "Image GEME Cosmetic Heading Row Advertorial Text Block NATO's 36-Hour Warning J…" at bounding box center [819, 710] width 1294 height 2210
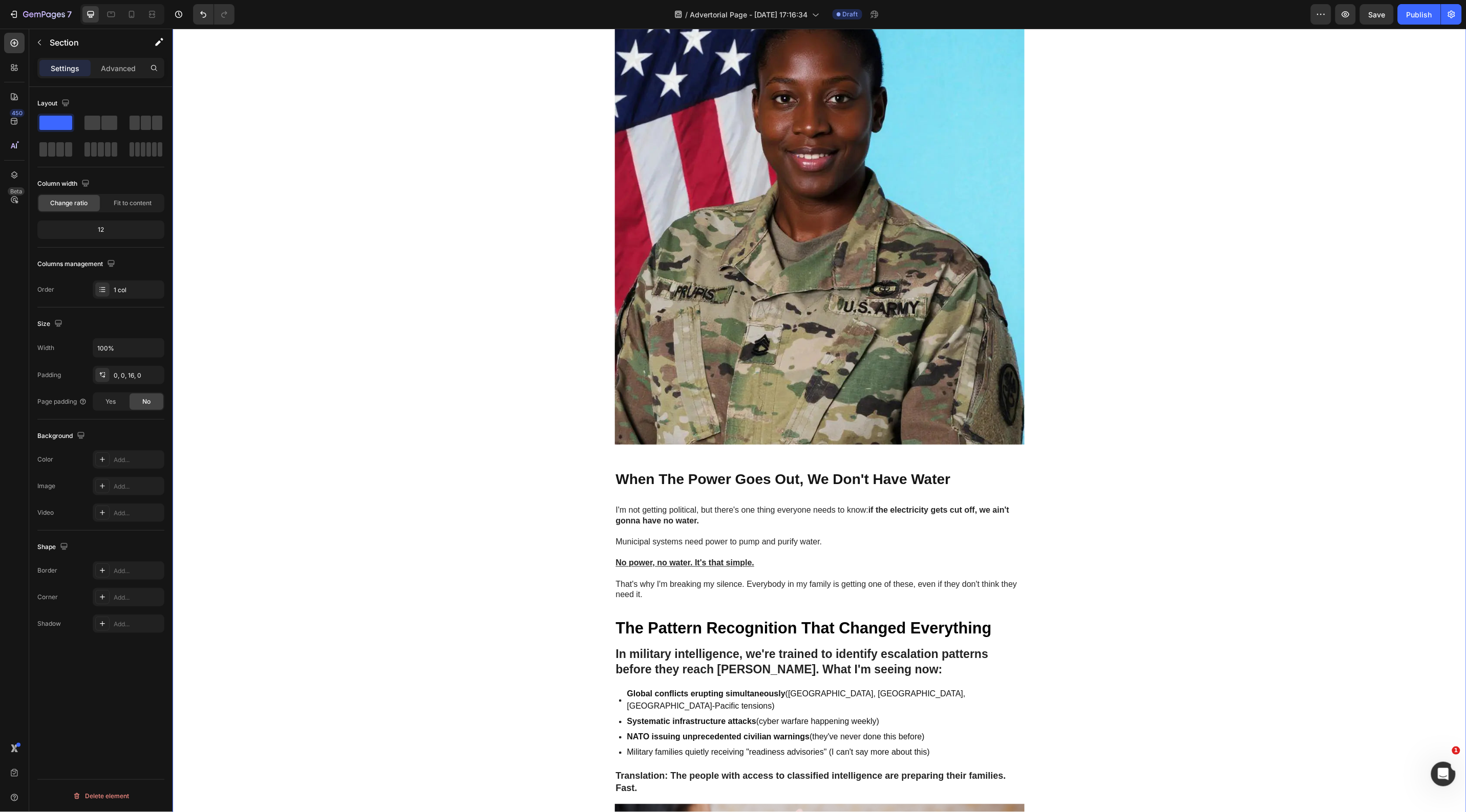
click at [1333, 504] on div "Image GEME Cosmetic Heading Row Advertorial Text Block NATO's 36-Hour Warning J…" at bounding box center [819, 710] width 1294 height 2210
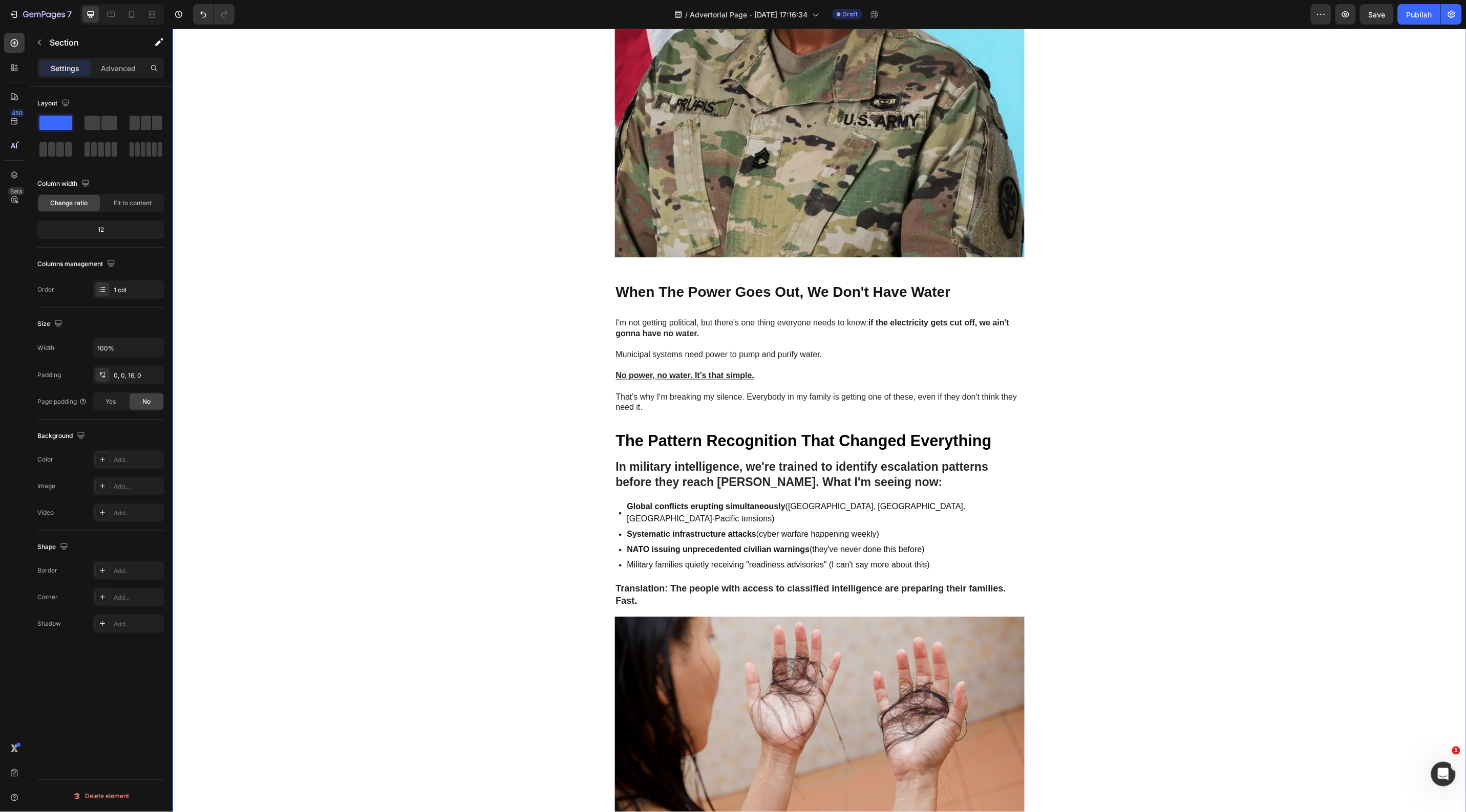
scroll to position [704, 0]
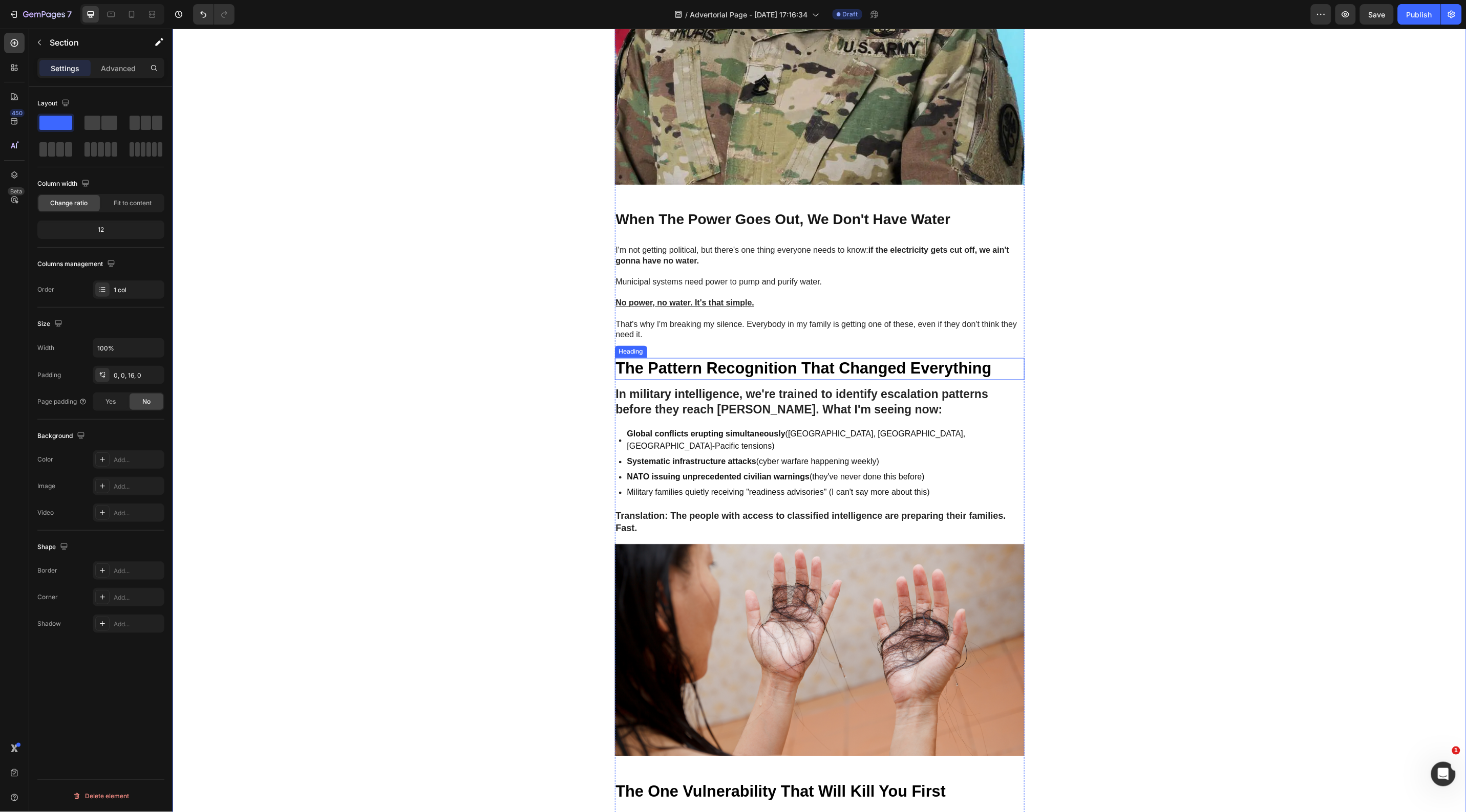
click at [842, 377] on strong "The Pattern Recognition That Changed Everything" at bounding box center [803, 368] width 376 height 17
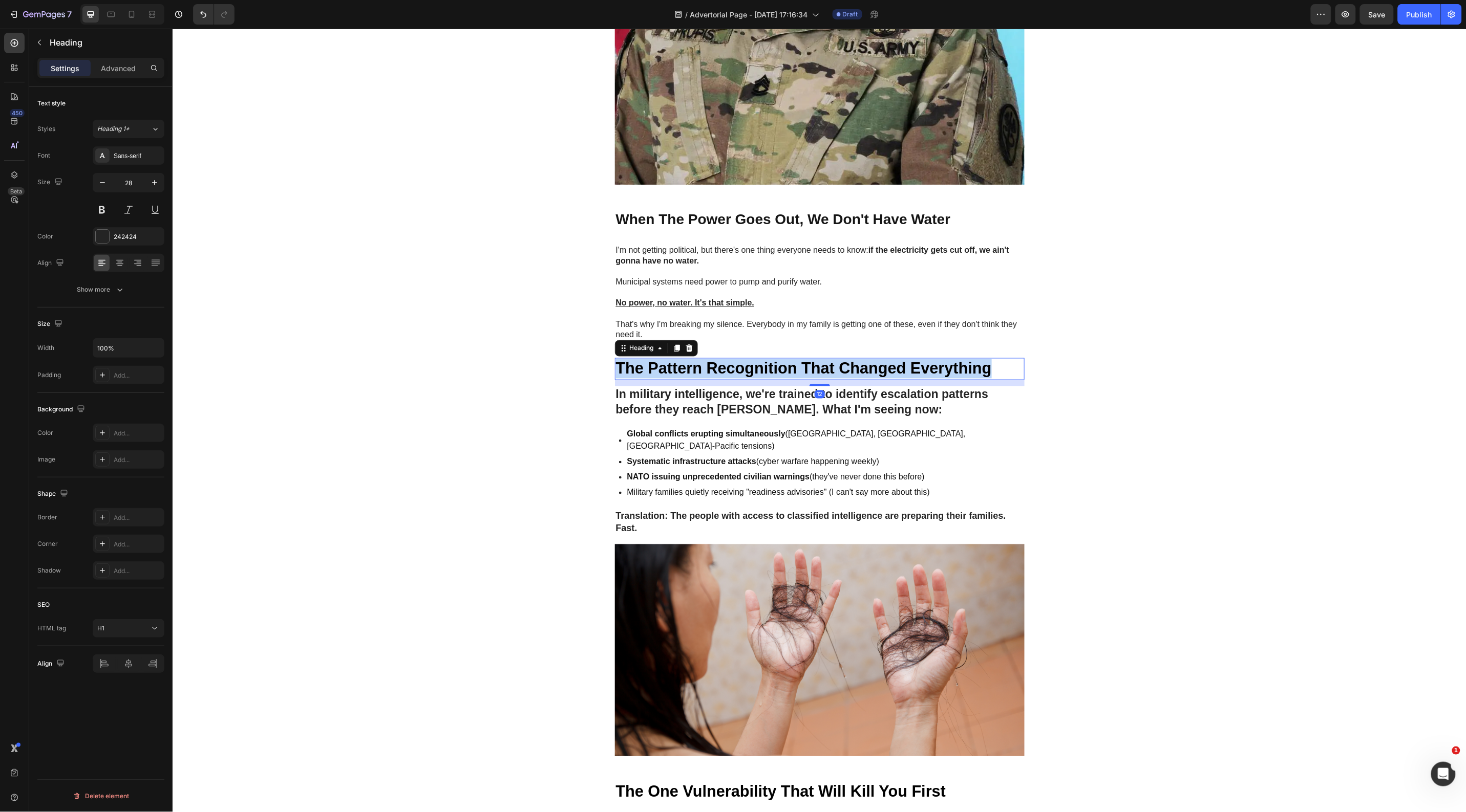
click at [842, 377] on strong "The Pattern Recognition That Changed Everything" at bounding box center [803, 368] width 376 height 17
click at [1139, 393] on div "Image GEME Cosmetic Heading Row Advertorial Text Block NATO's 36-Hour Warning J…" at bounding box center [819, 450] width 1294 height 2210
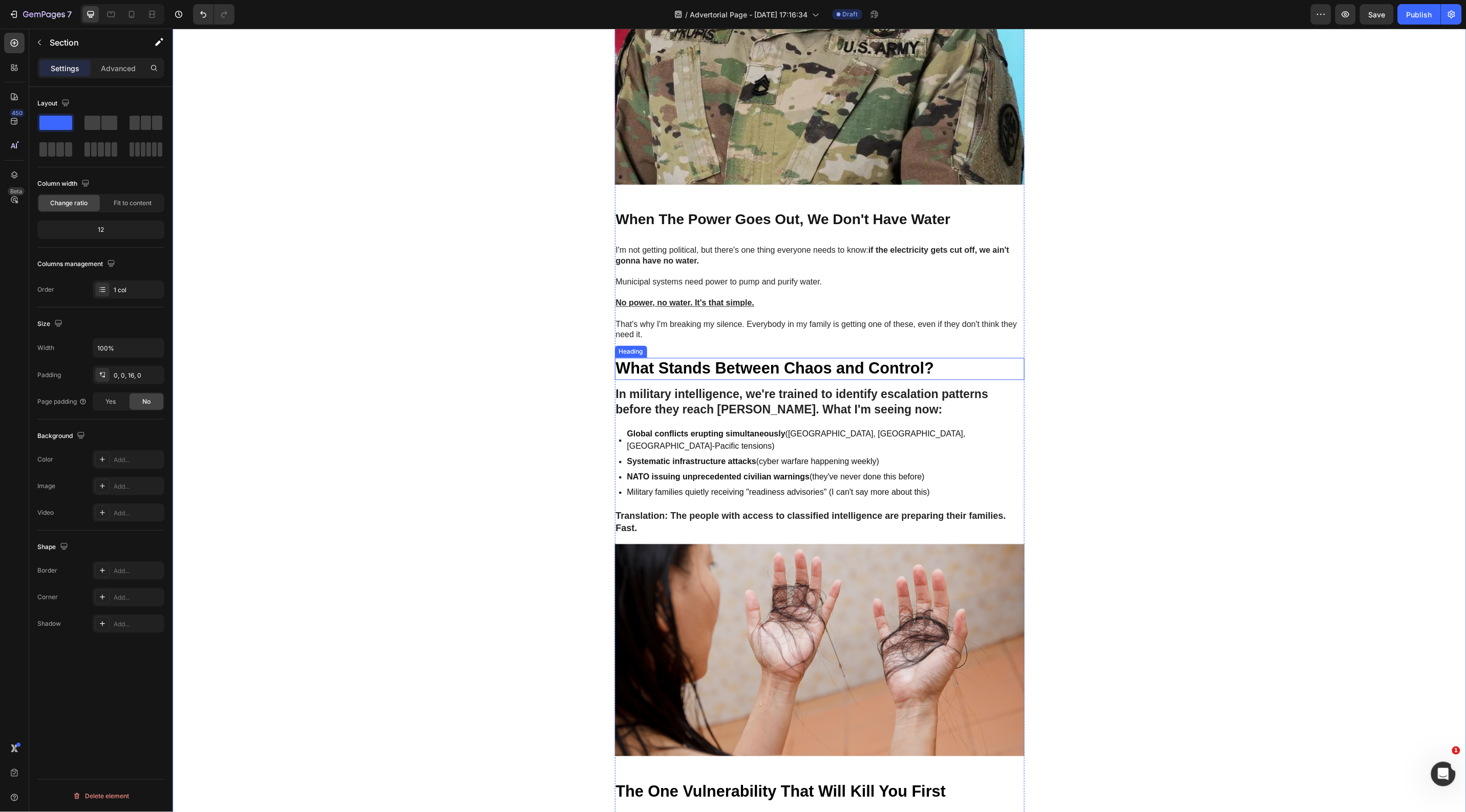
click at [991, 378] on p "⁠⁠⁠⁠⁠⁠⁠ What Stands Between Chaos and Control?" at bounding box center [819, 369] width 407 height 20
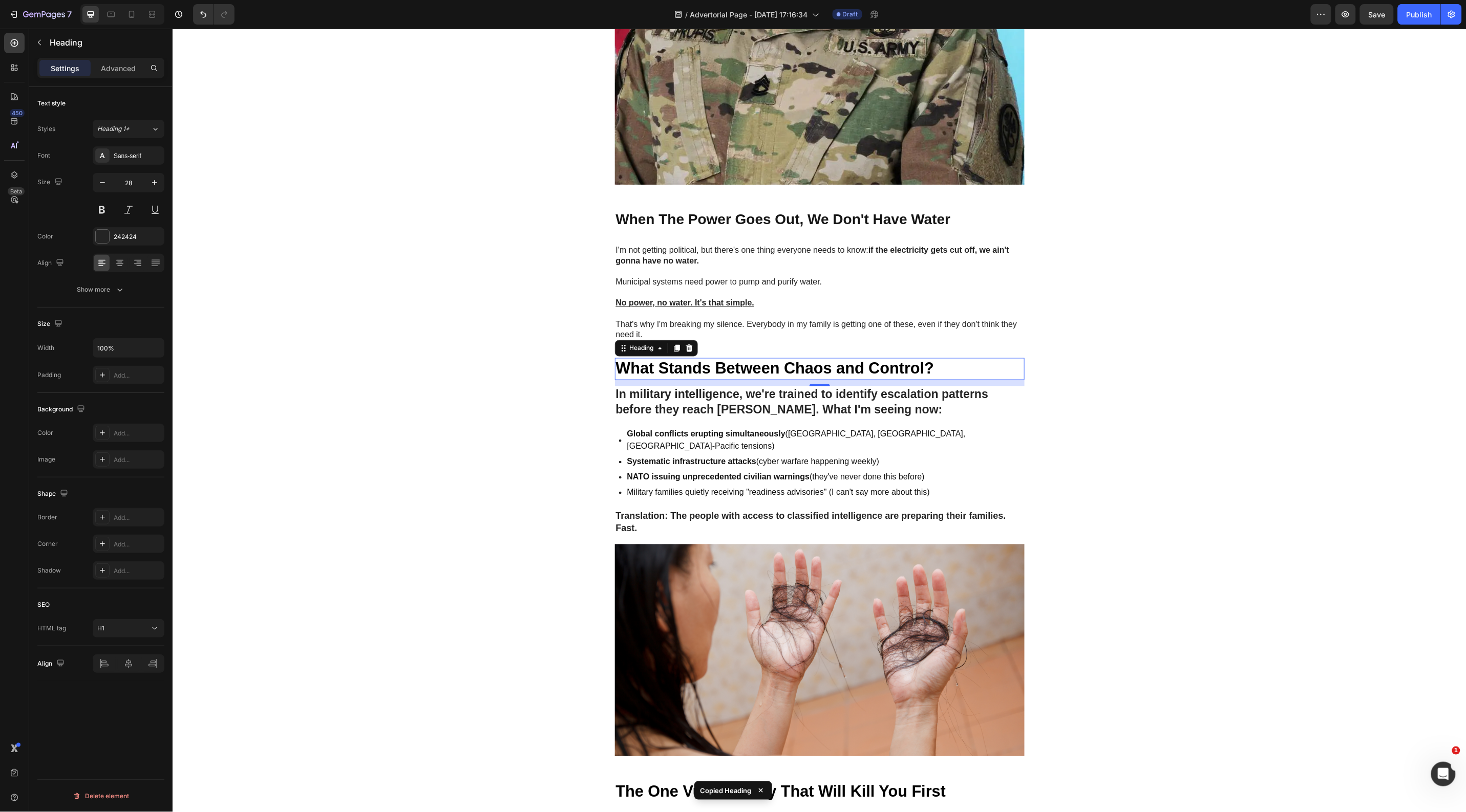
click at [673, 352] on icon at bounding box center [676, 349] width 6 height 8
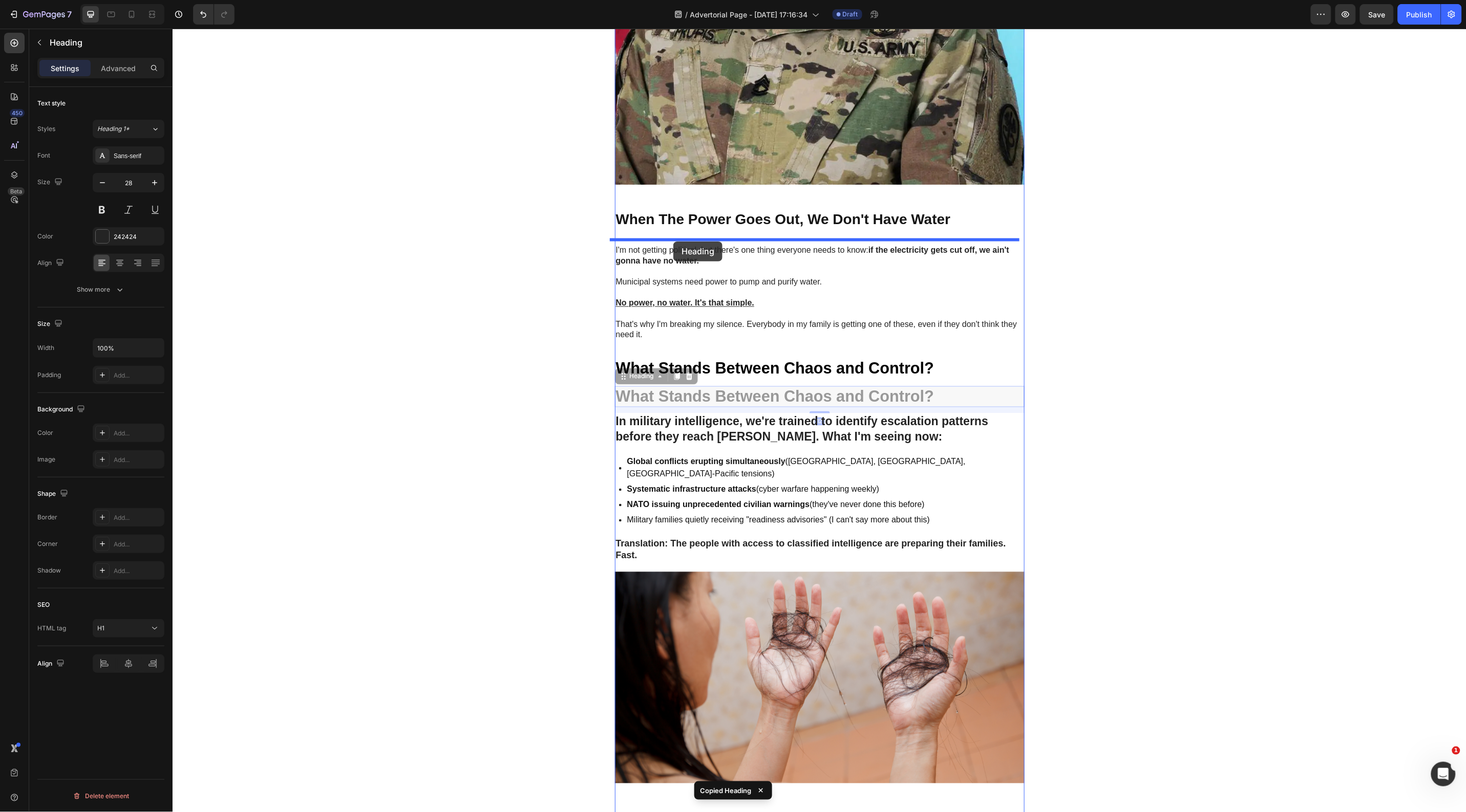
drag, startPoint x: 618, startPoint y: 409, endPoint x: 673, endPoint y: 241, distance: 176.8
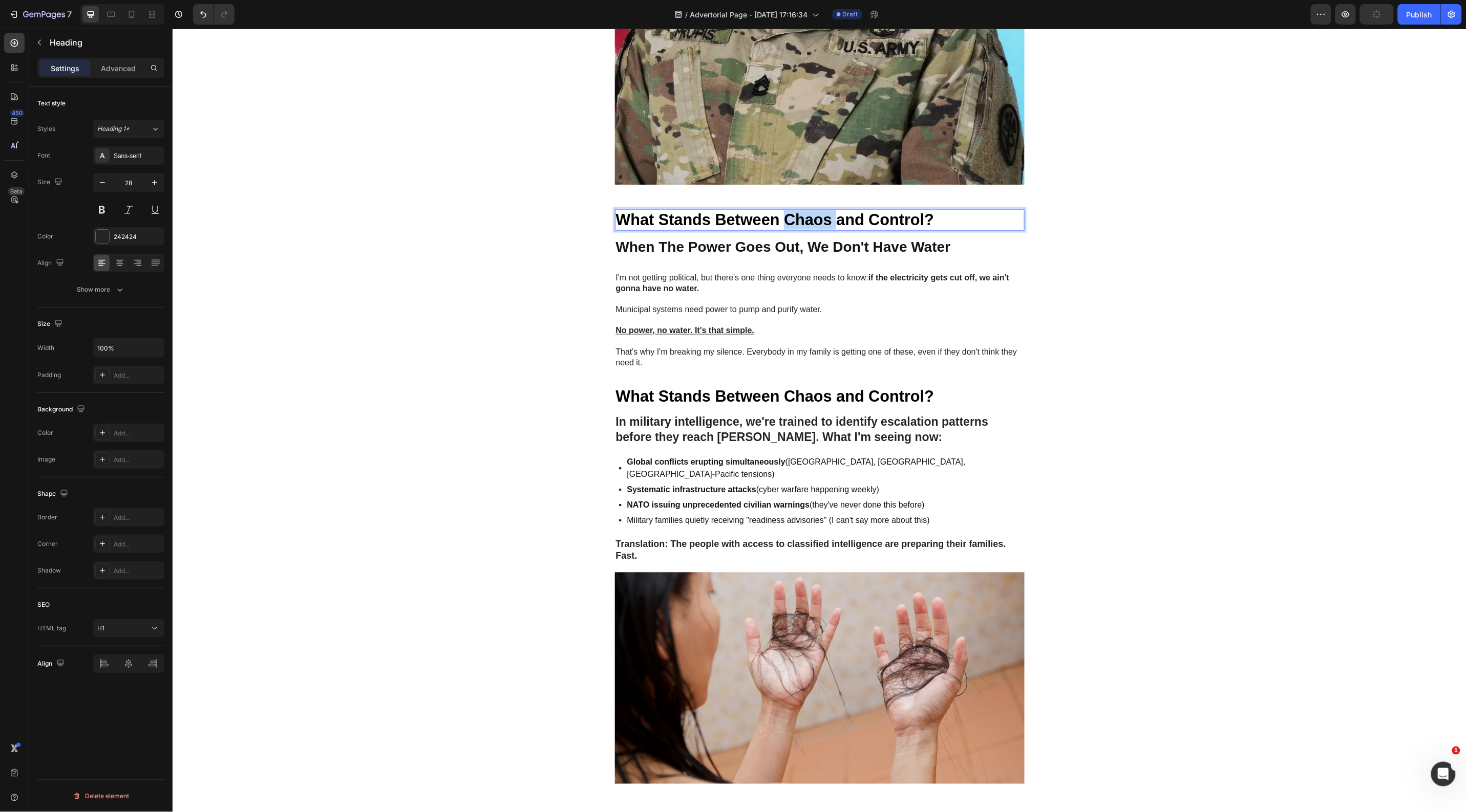
click at [807, 227] on strong "What Stands Between Chaos and Control?" at bounding box center [774, 219] width 318 height 17
click at [976, 256] on p "When The Power Goes Out, We Don't Have Water" at bounding box center [819, 246] width 407 height 18
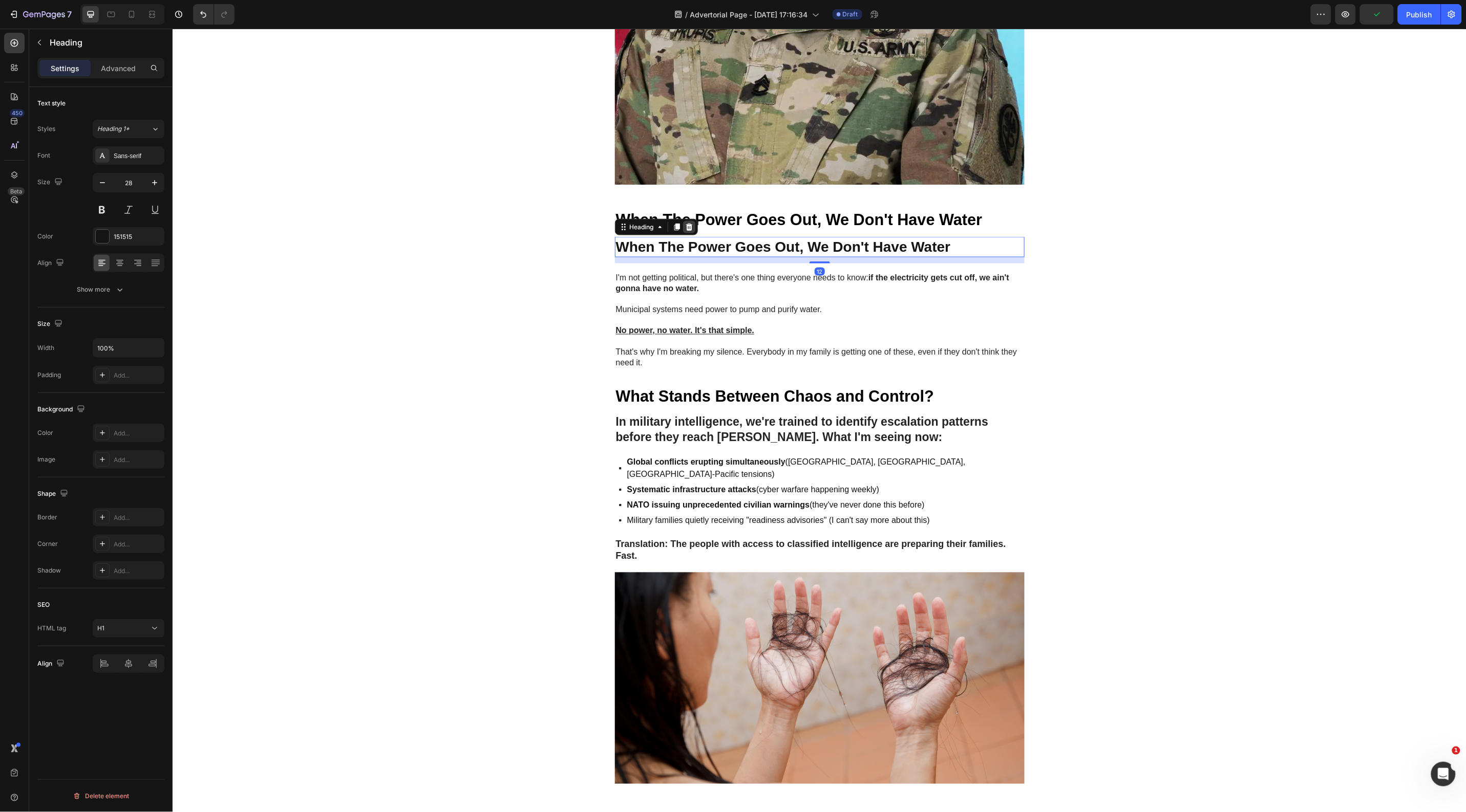
click at [685, 230] on icon at bounding box center [688, 227] width 7 height 8
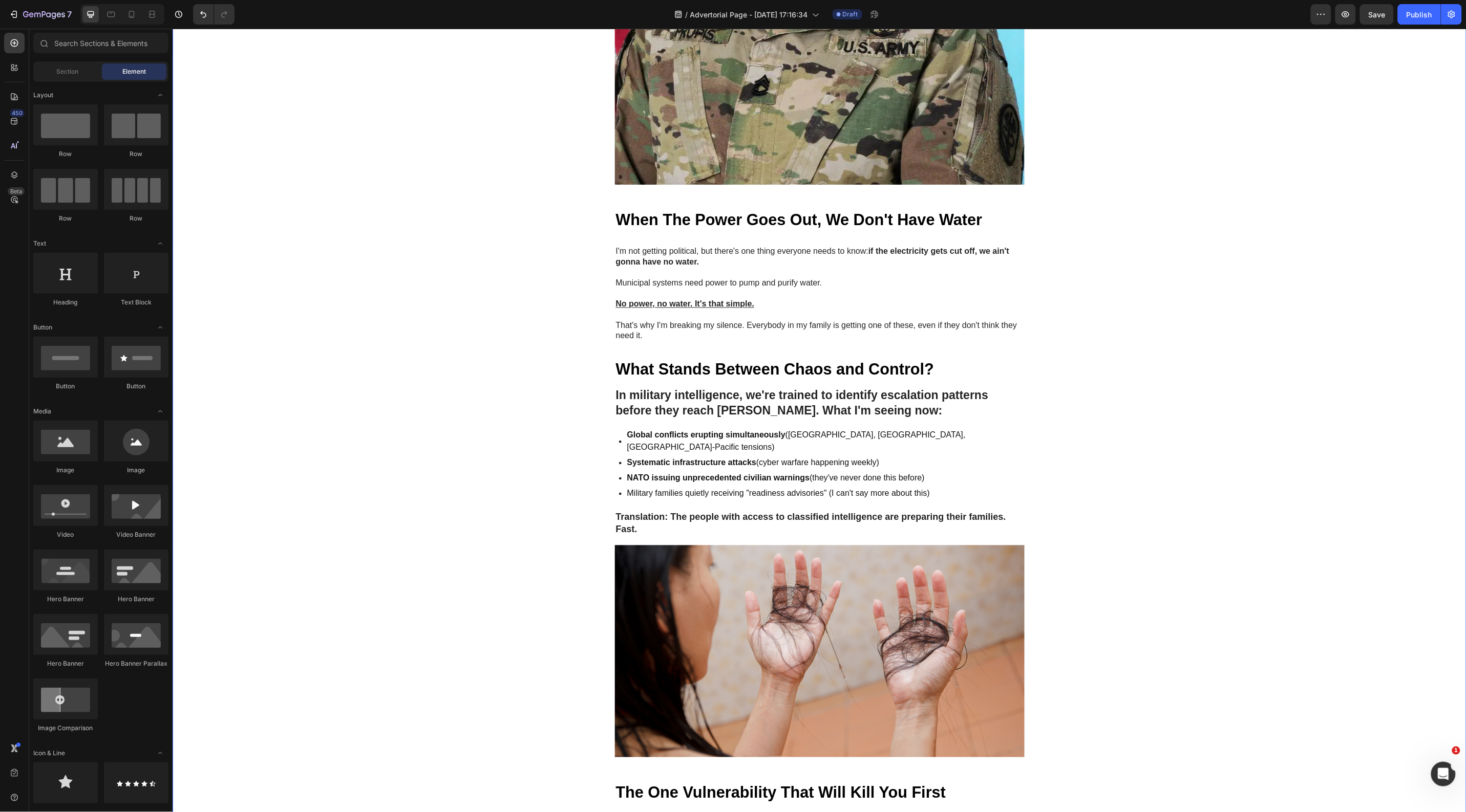
click at [1255, 346] on div "Image GEME Cosmetic Heading Row Advertorial Text Block NATO's 36-Hour Warning J…" at bounding box center [819, 450] width 1294 height 2210
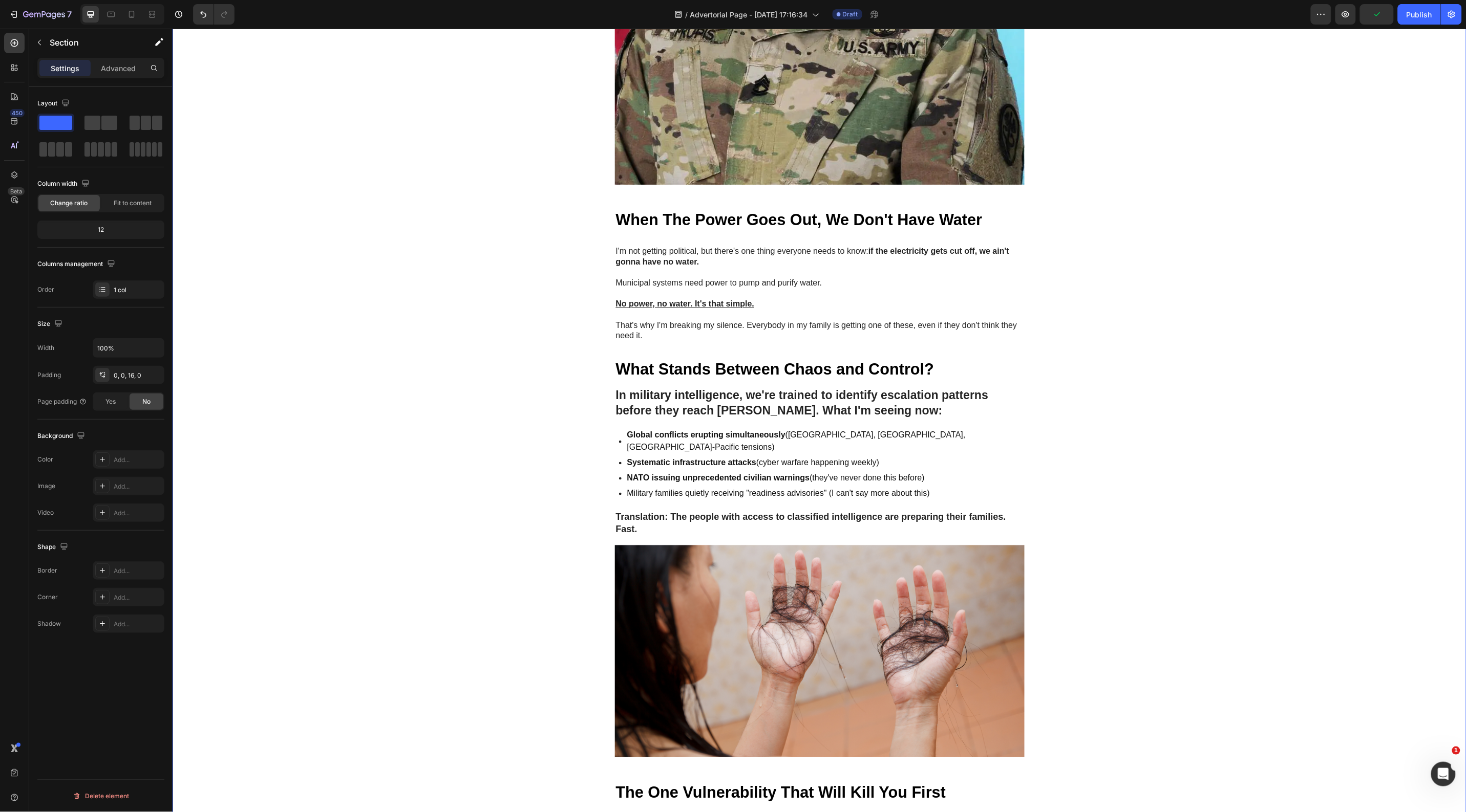
click at [1213, 326] on div "Image GEME Cosmetic Heading Row Advertorial Text Block NATO's 36-Hour Warning J…" at bounding box center [819, 450] width 1294 height 2210
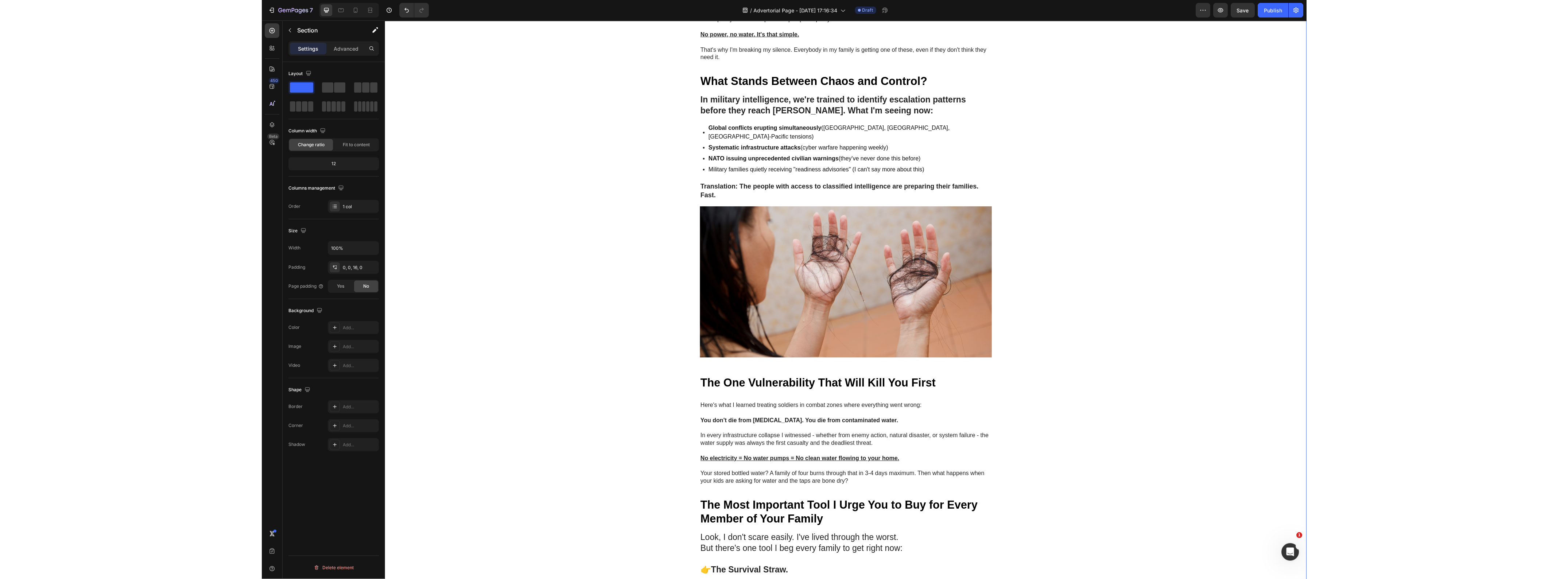
scroll to position [547, 0]
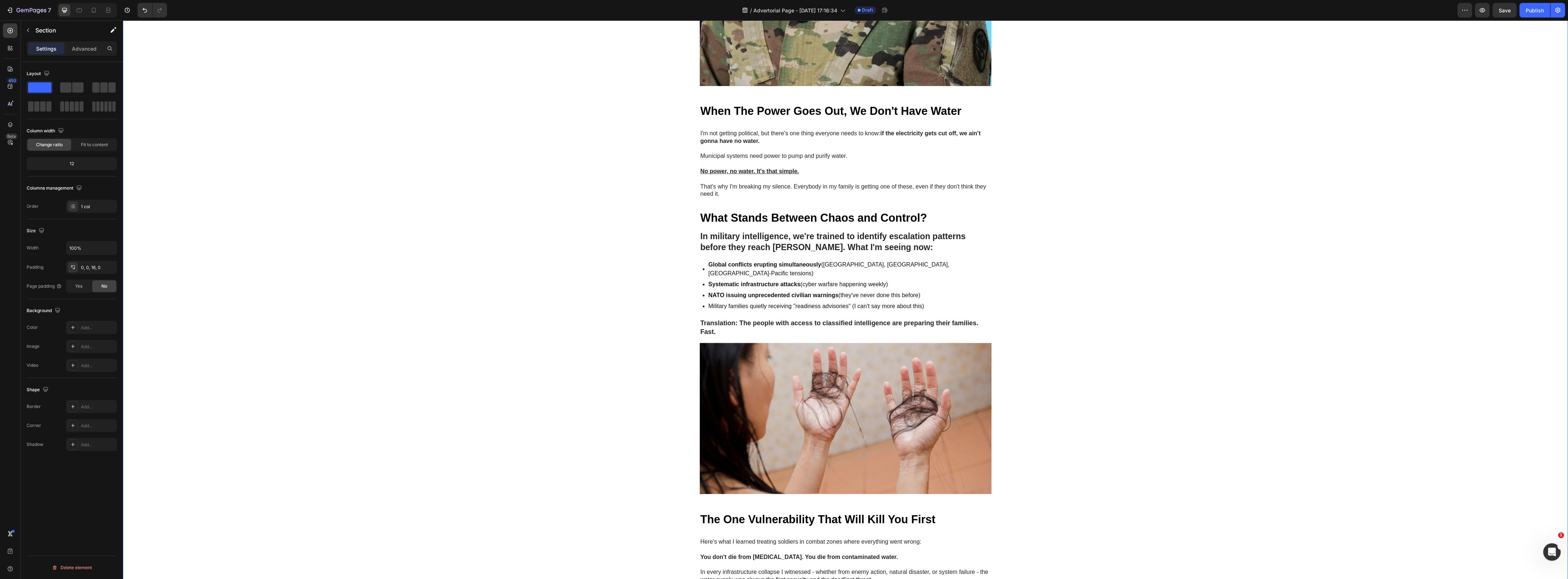
click at [518, 220] on div "Image GEME Cosmetic Heading Row Advertorial Text Block NATO's 36-Hour Warning J…" at bounding box center [845, 275] width 1445 height 1574
click at [467, 296] on div "Image GEME Cosmetic Heading Row Advertorial Text Block NATO's 36-Hour Warning J…" at bounding box center [845, 275] width 1445 height 1574
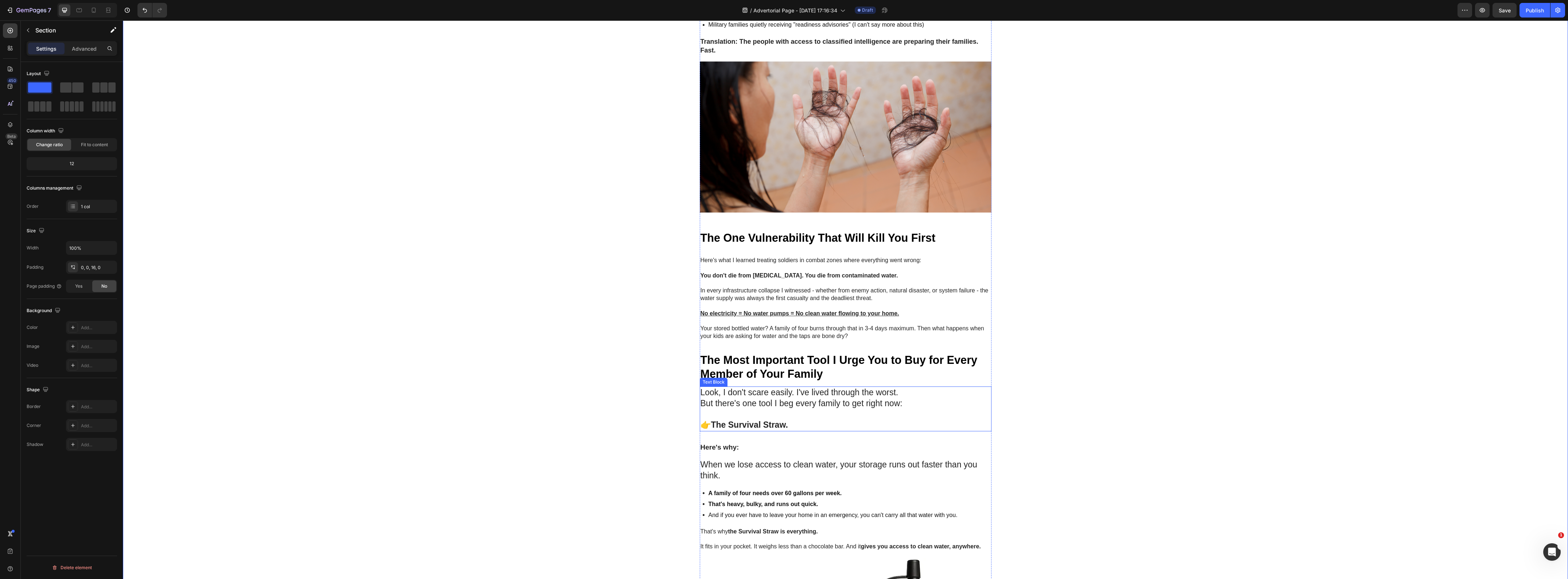
scroll to position [821, 0]
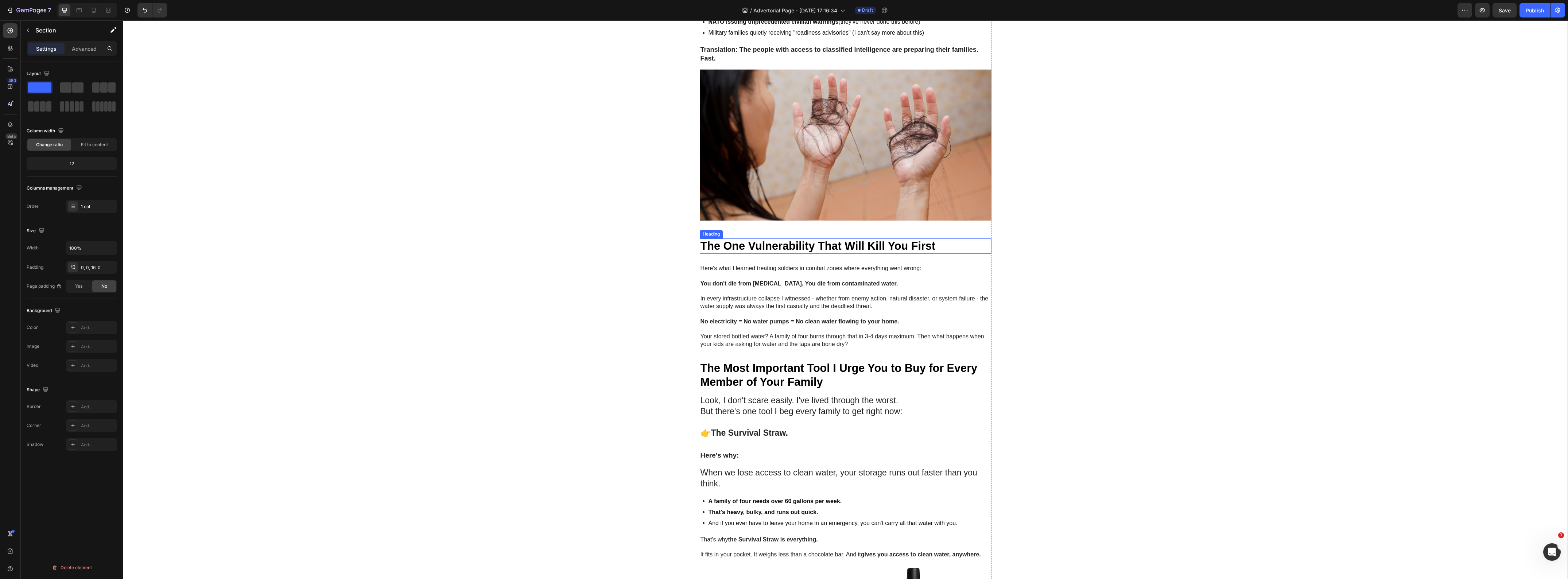
click at [734, 252] on strong "The One Vulnerability That Will Kill You First" at bounding box center [818, 246] width 235 height 12
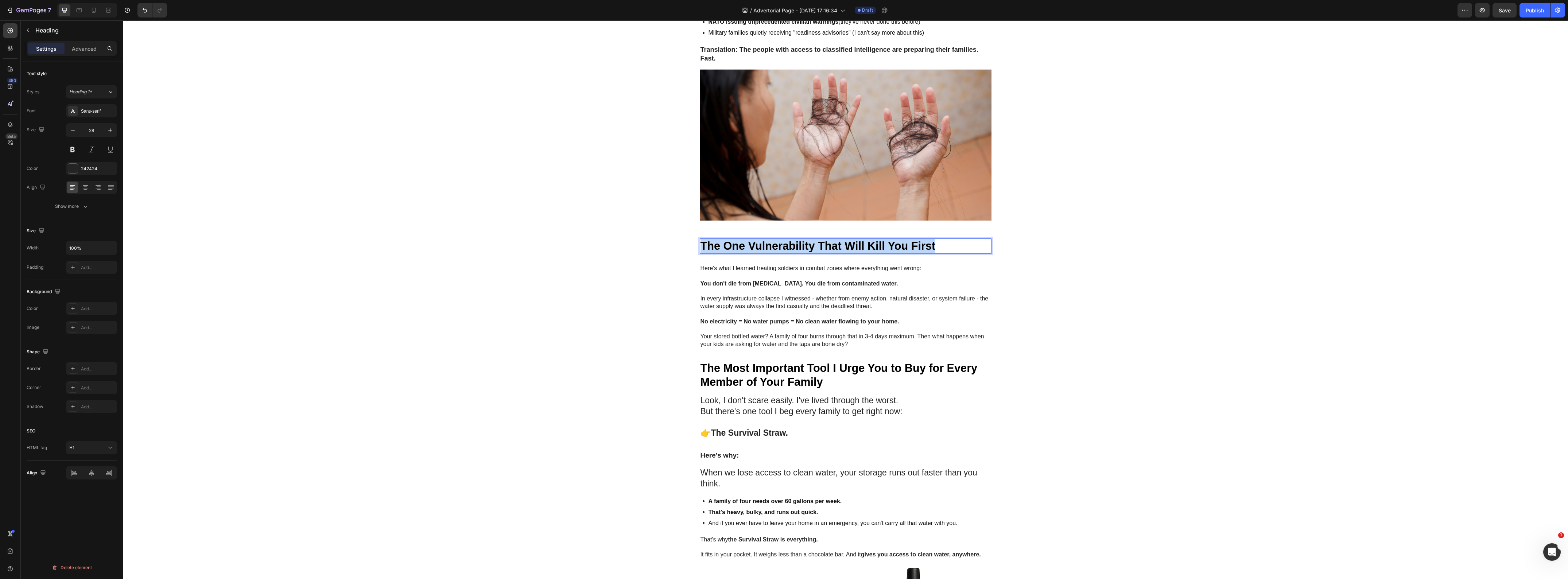
click at [734, 252] on strong "The One Vulnerability That Will Kill You First" at bounding box center [818, 246] width 235 height 12
click at [730, 287] on strong "You don't die from [MEDICAL_DATA]. You die from contaminated water." at bounding box center [799, 283] width 198 height 6
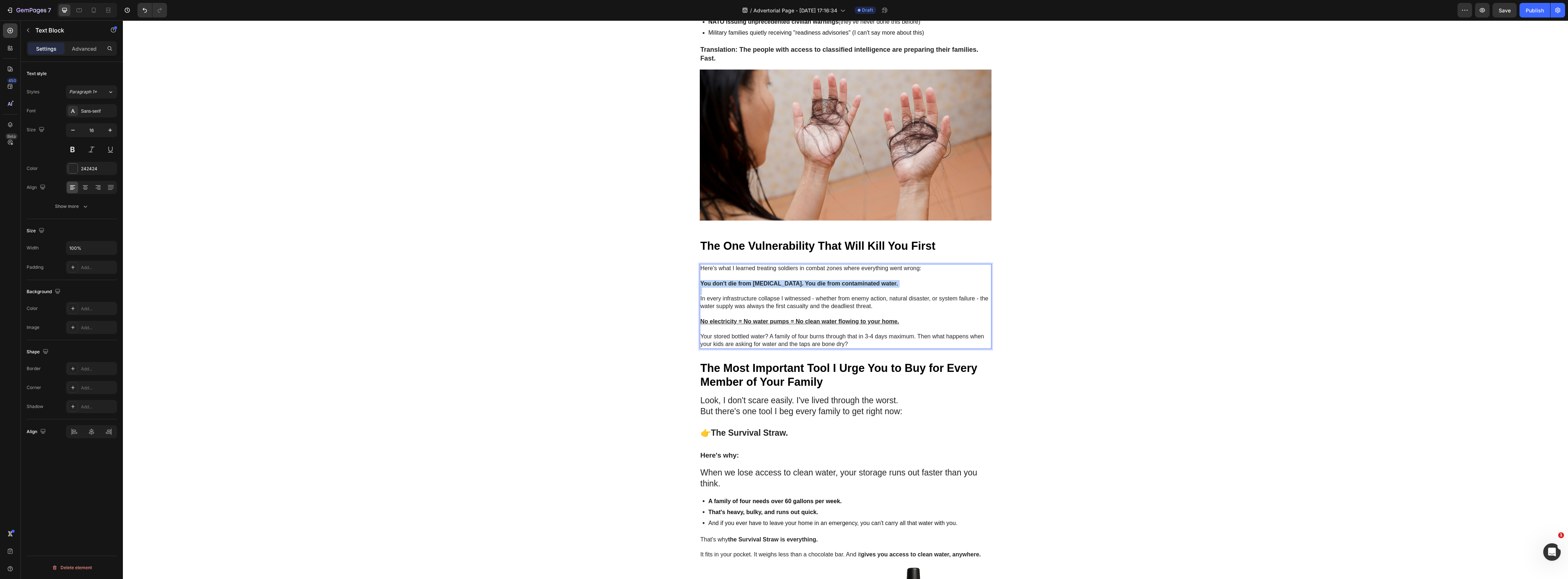
click at [730, 287] on strong "You don't die from [MEDICAL_DATA]. You die from contaminated water." at bounding box center [799, 283] width 198 height 6
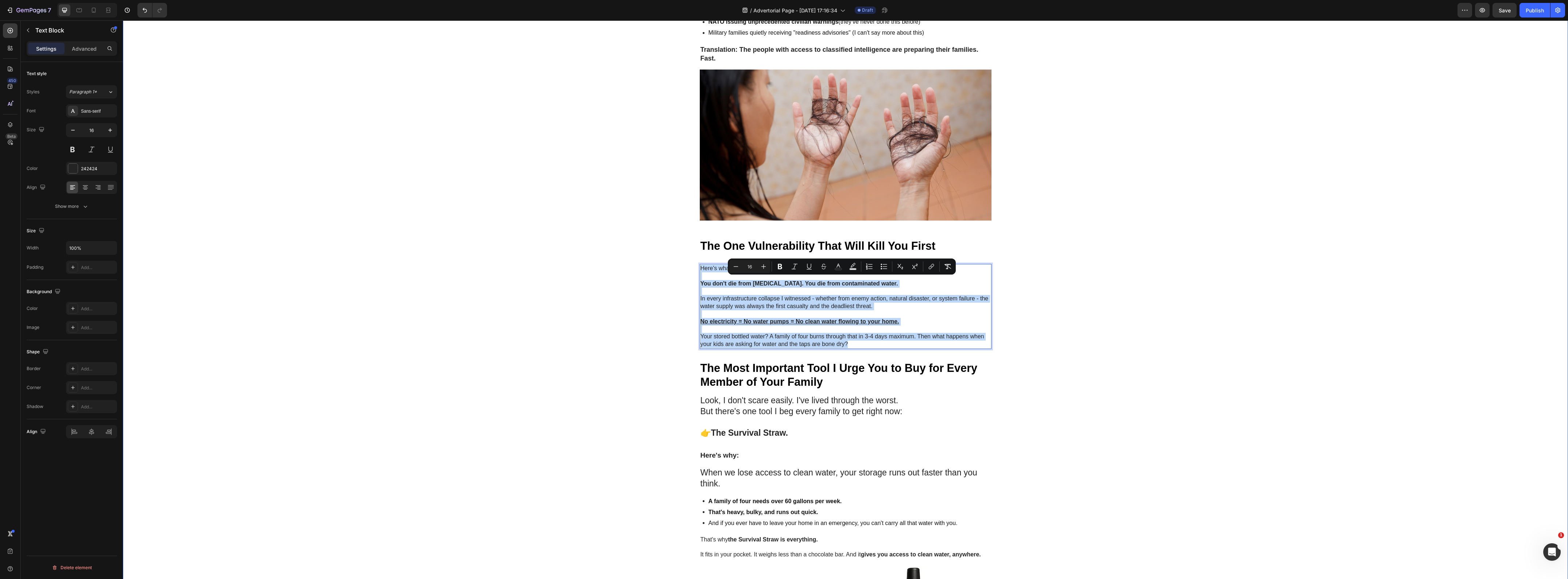
click at [542, 418] on div "Image GEME Cosmetic Heading Row Advertorial Text Block NATO's 36-Hour Warning J…" at bounding box center [845, 147] width 1445 height 1865
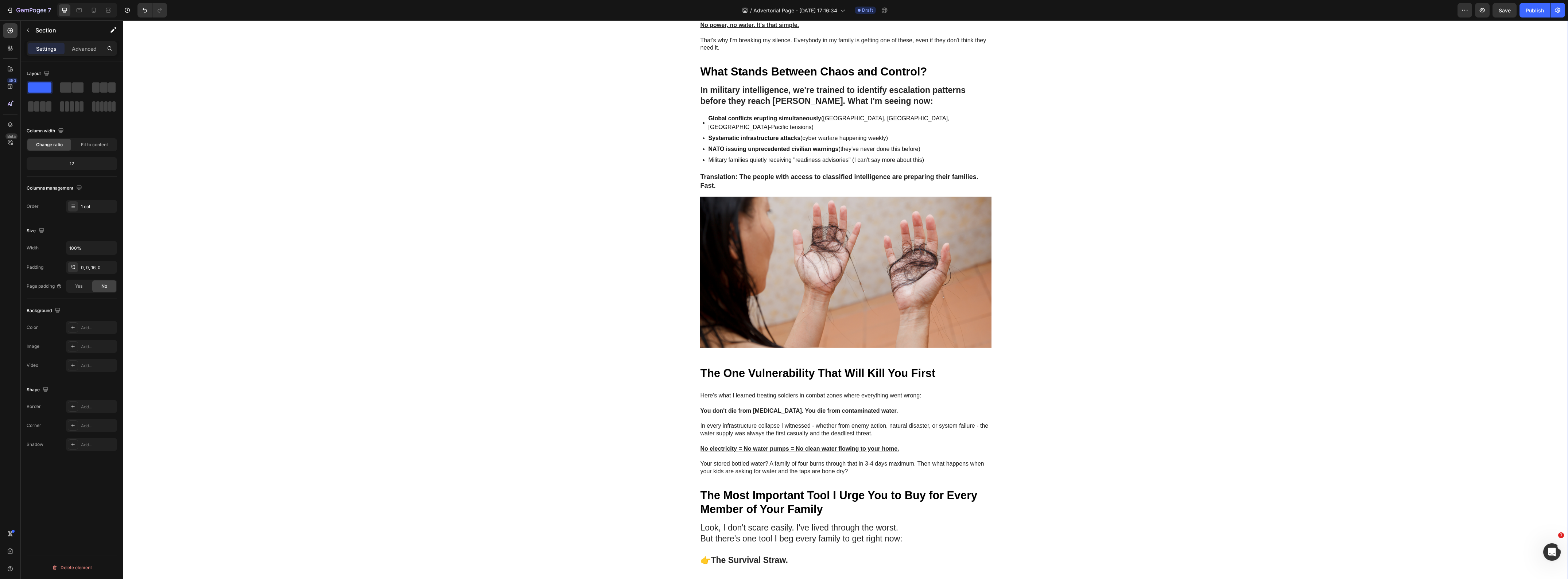
scroll to position [638, 0]
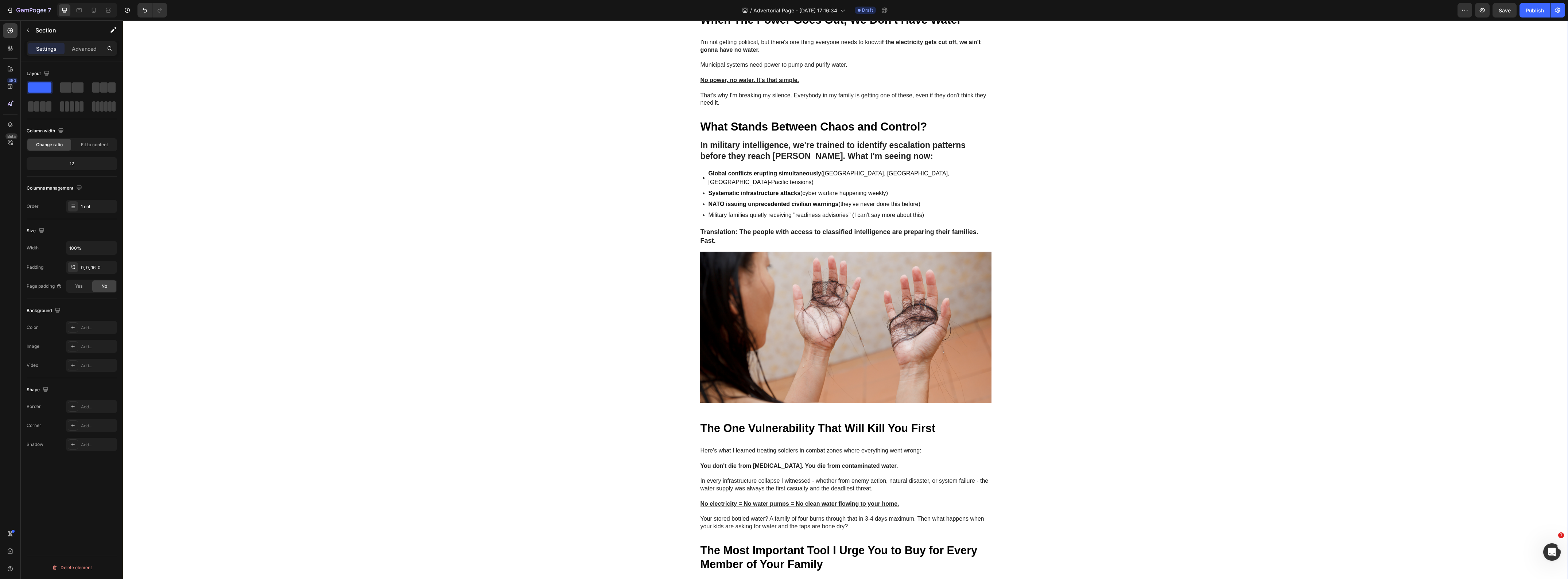
click at [1162, 238] on div "Image GEME Cosmetic Heading Row Advertorial Text Block NATO's 36-Hour Warning J…" at bounding box center [845, 329] width 1445 height 1865
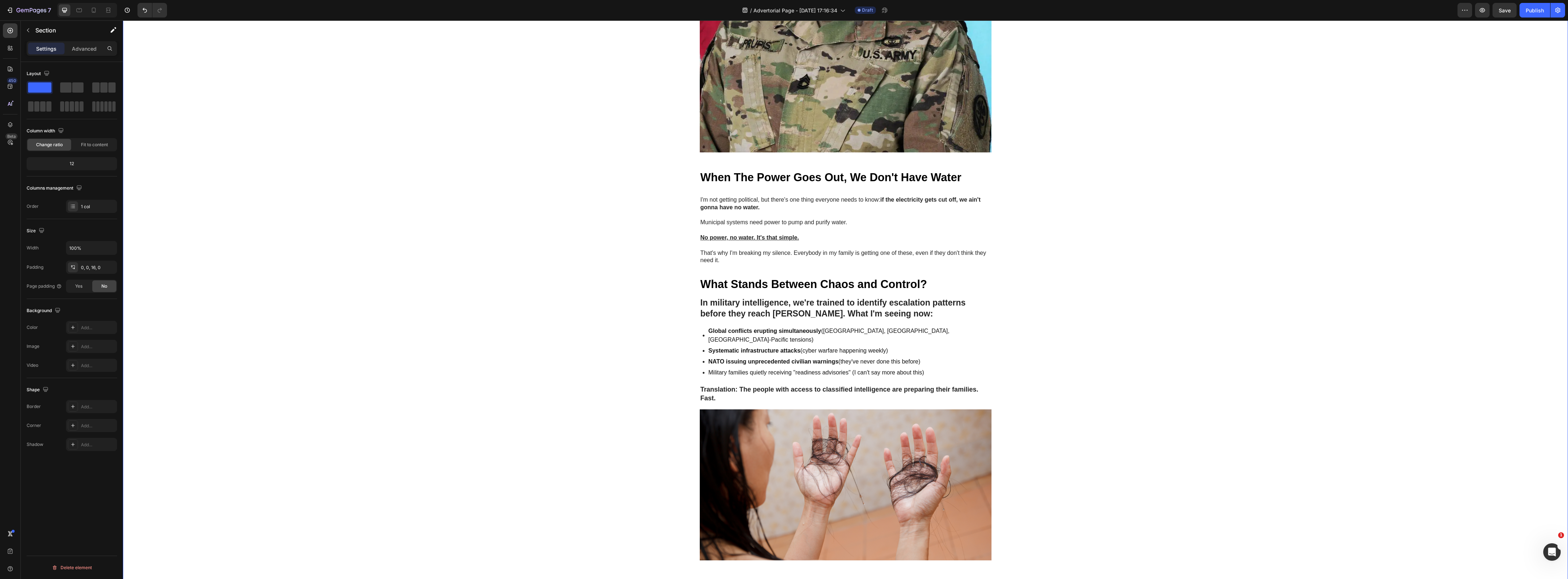
scroll to position [592, 0]
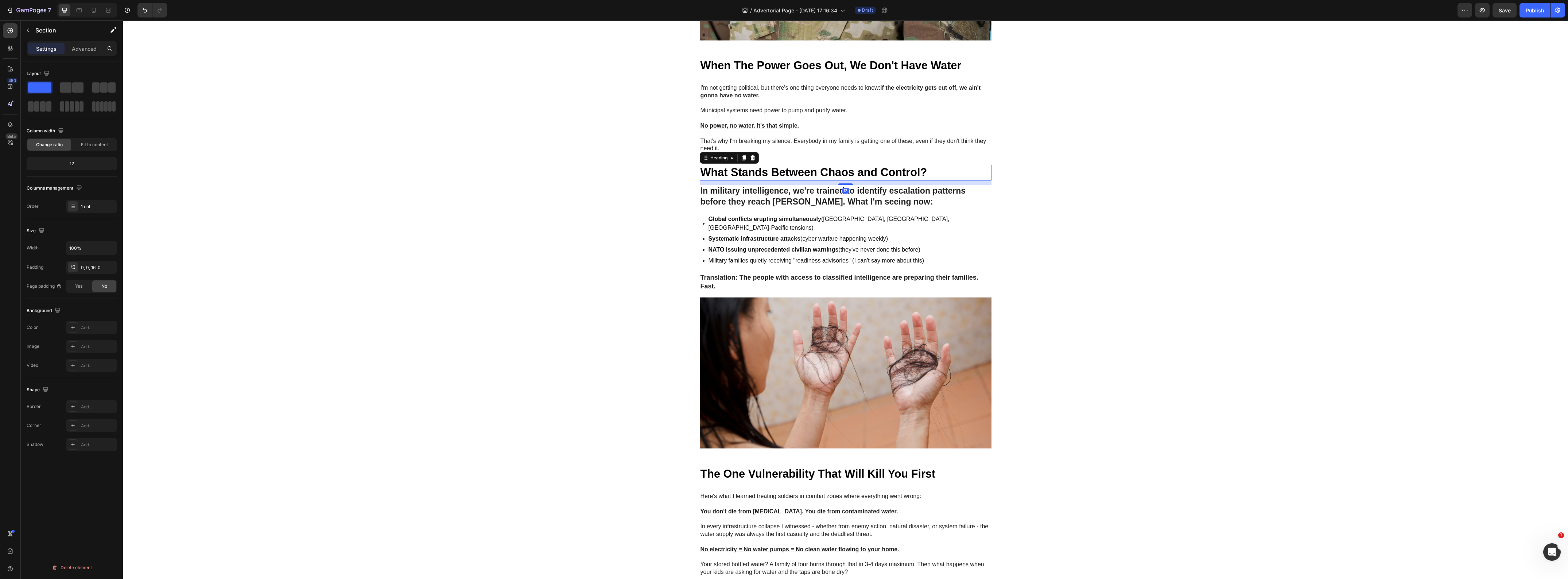
click at [746, 178] on strong "What Stands Between Chaos and Control?" at bounding box center [814, 172] width 227 height 12
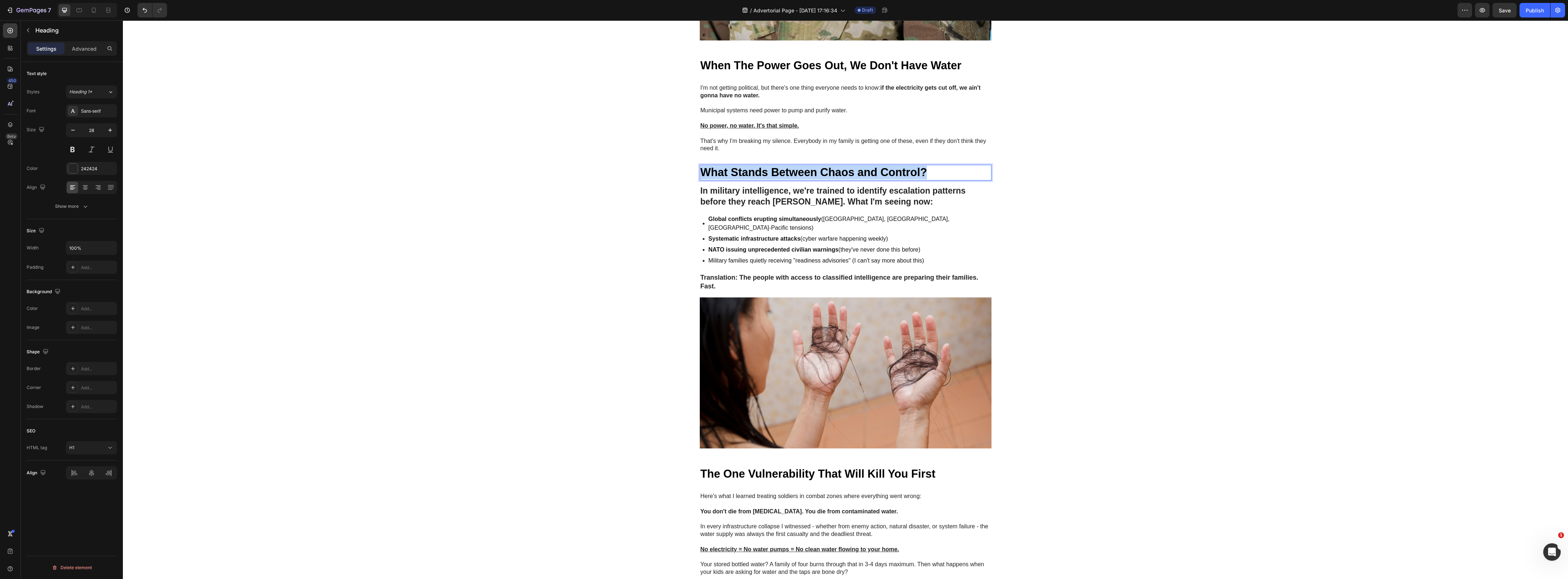
click at [746, 178] on strong "What Stands Between Chaos and Control?" at bounding box center [814, 172] width 227 height 12
click at [576, 202] on div "Image GEME Cosmetic Heading Row Advertorial Text Block NATO's 36-Hour Warning J…" at bounding box center [845, 375] width 1445 height 1865
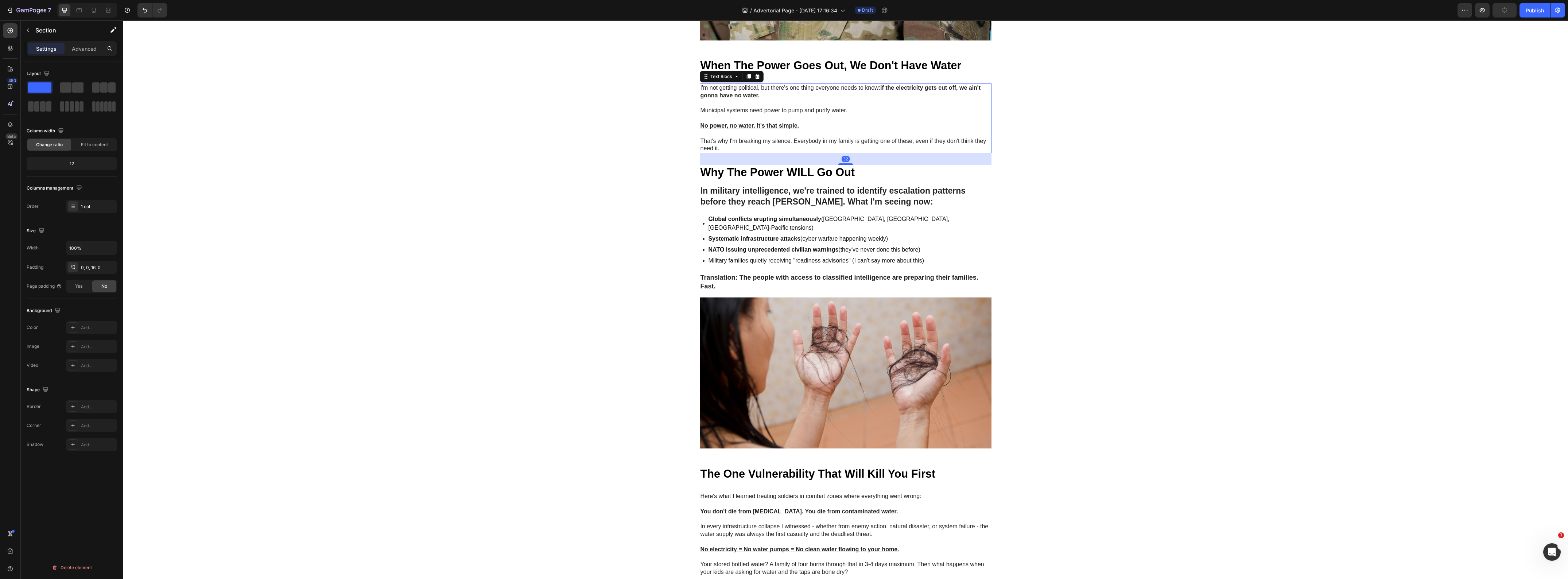
click at [749, 99] on strong "if the electricity gets cut off, we ain't gonna have no water." at bounding box center [840, 91] width 280 height 14
click at [747, 79] on icon at bounding box center [749, 77] width 4 height 5
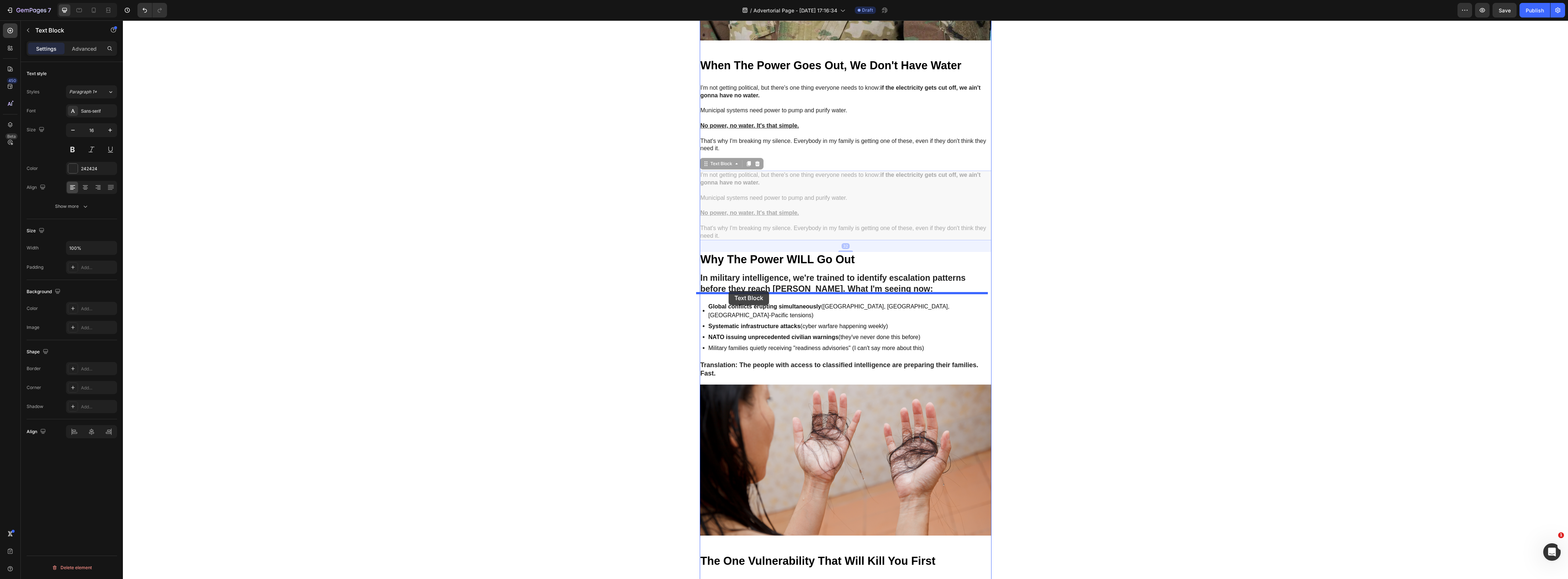
drag, startPoint x: 701, startPoint y: 188, endPoint x: 728, endPoint y: 291, distance: 106.5
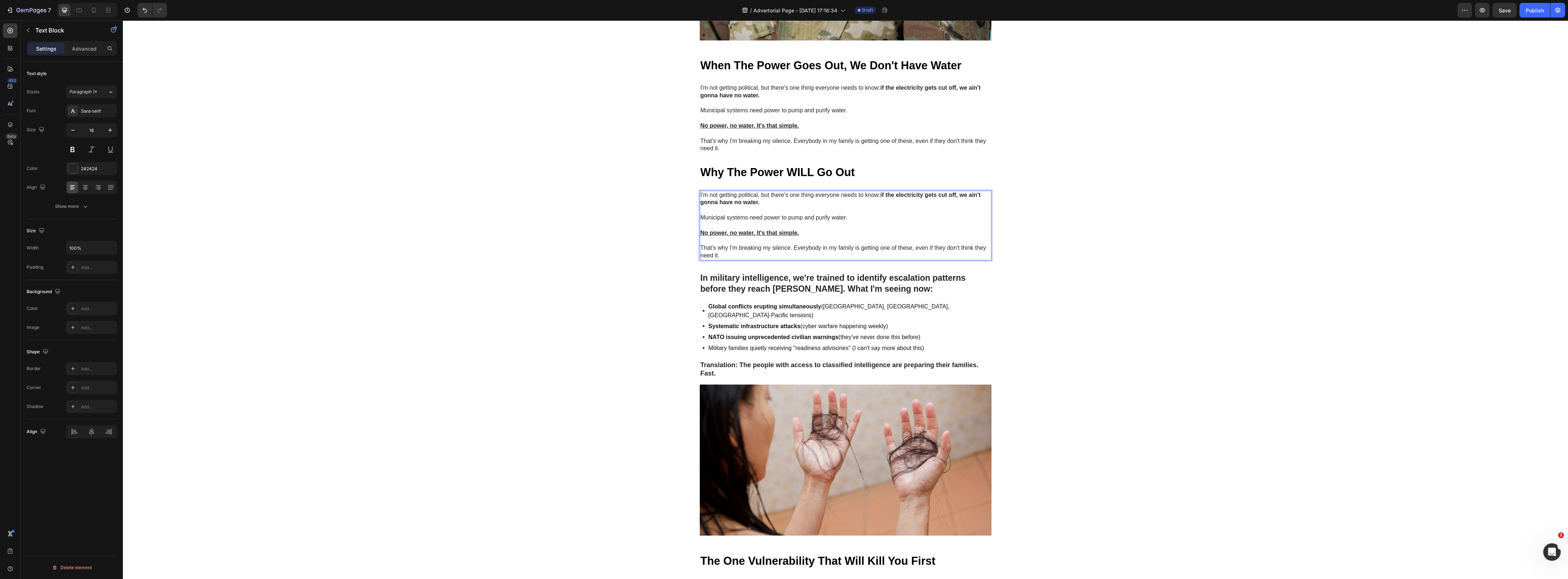
click at [776, 236] on u "No power, no water. It's that simple." at bounding box center [750, 232] width 99 height 6
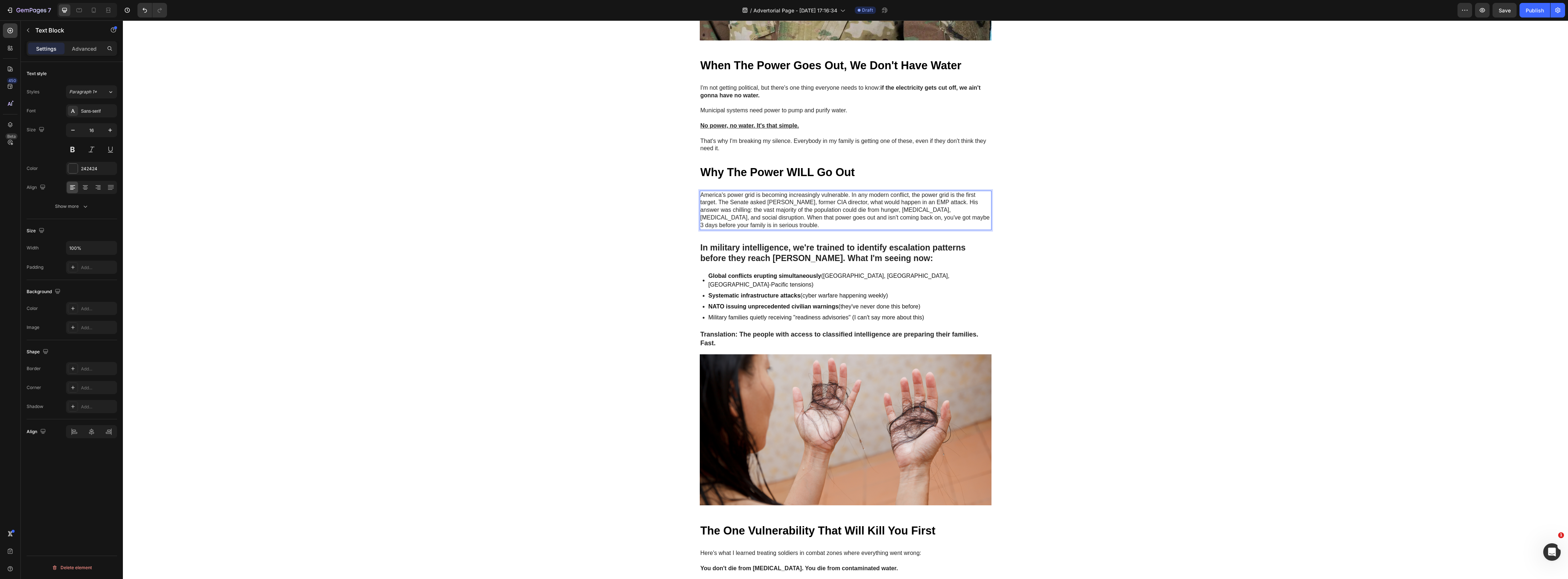
click at [848, 216] on p "America's power grid is becoming increasingly vulnerable. In any modern conflic…" at bounding box center [846, 211] width 290 height 38
click at [716, 223] on p "America's power grid is becoming increasingly vulnerable. In any modern conflic…" at bounding box center [846, 211] width 290 height 38
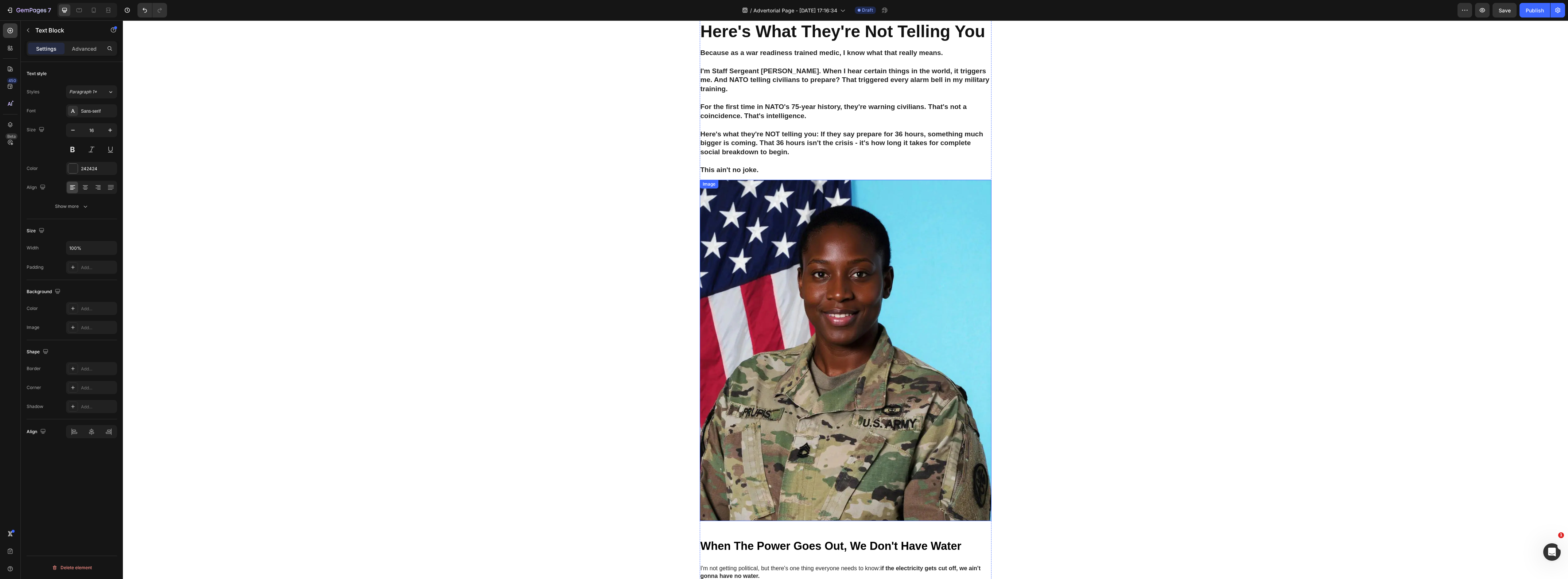
scroll to position [0, 0]
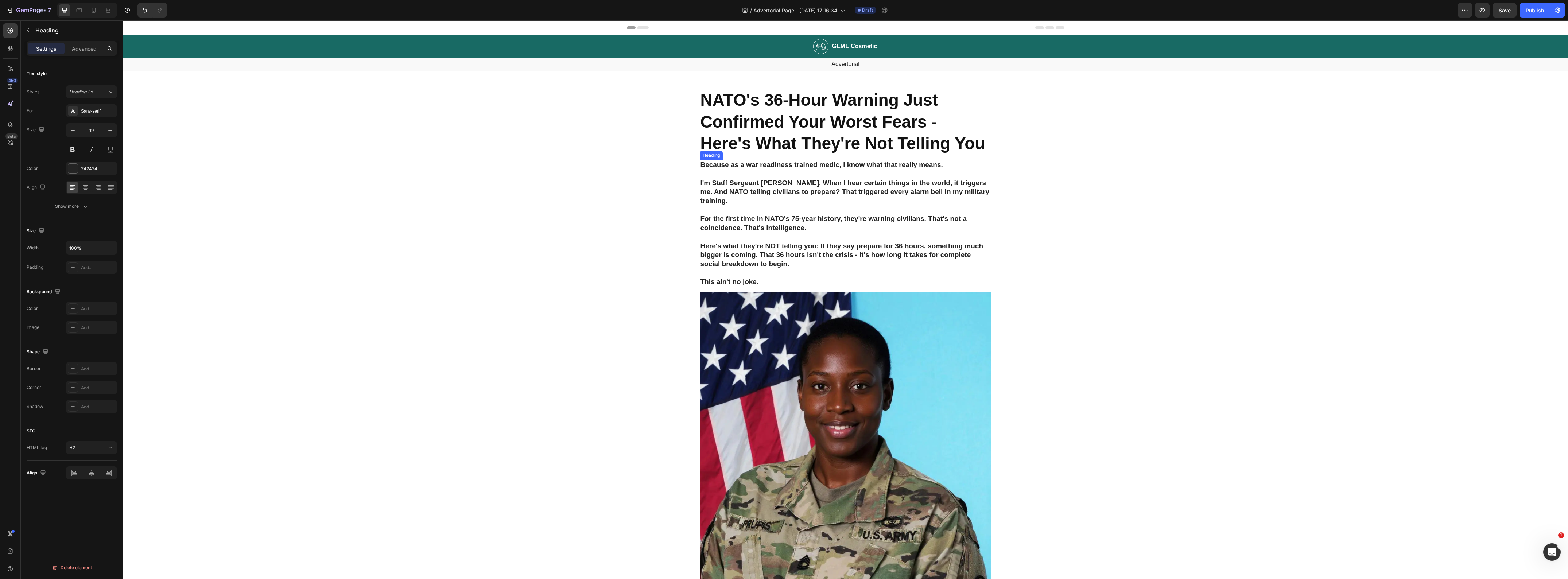
click at [782, 188] on p "Because as a war readiness trained medic, I know what that really means. I'm St…" at bounding box center [846, 223] width 290 height 126
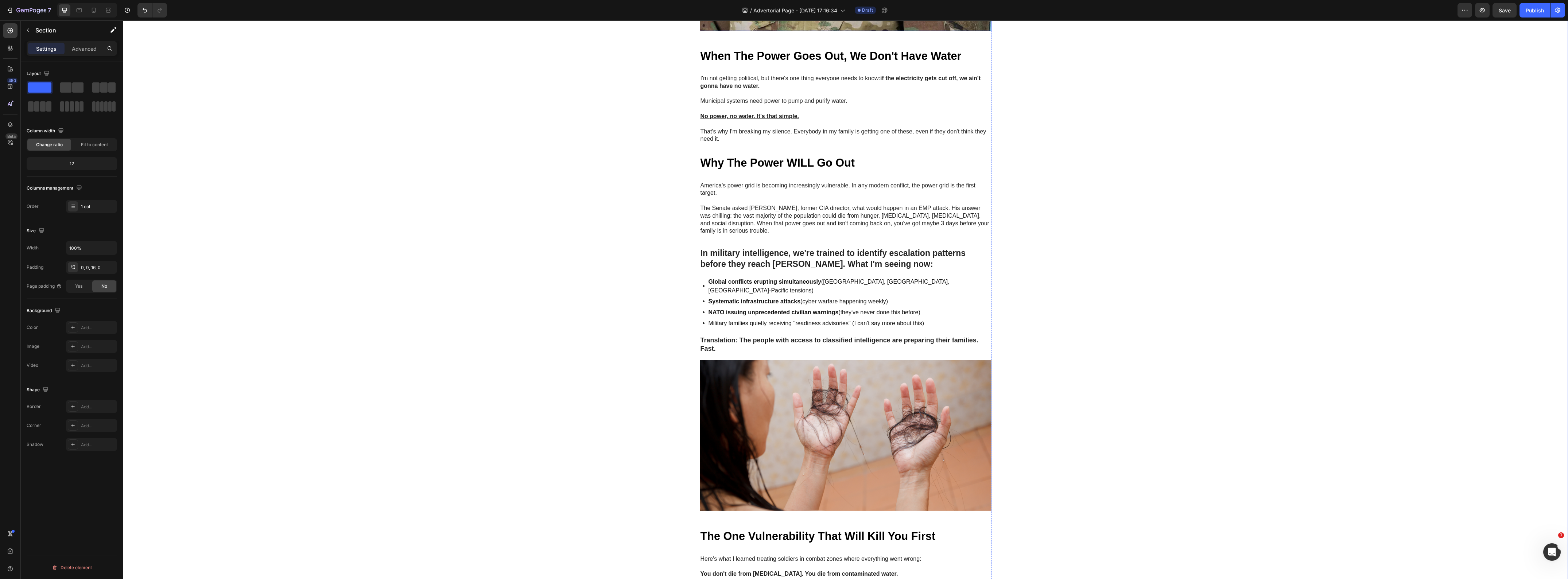
scroll to position [638, 0]
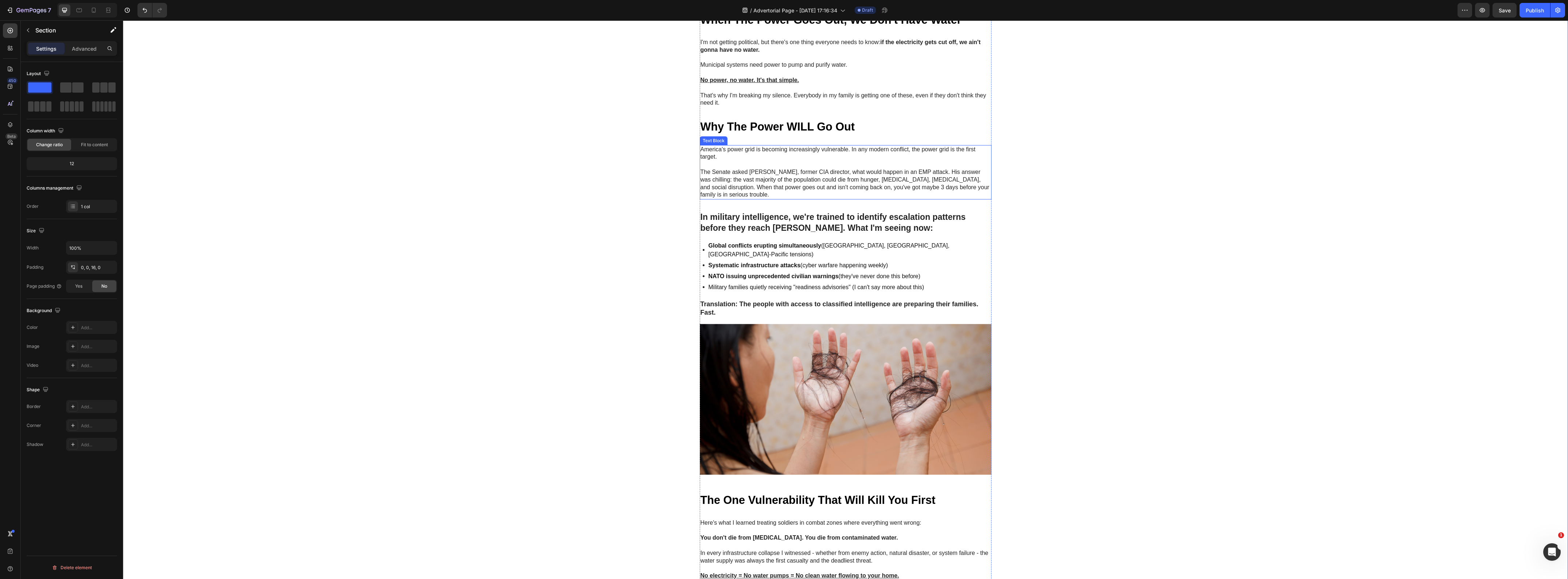
click at [747, 169] on p "Rich Text Editor. Editing area: main" at bounding box center [846, 164] width 290 height 7
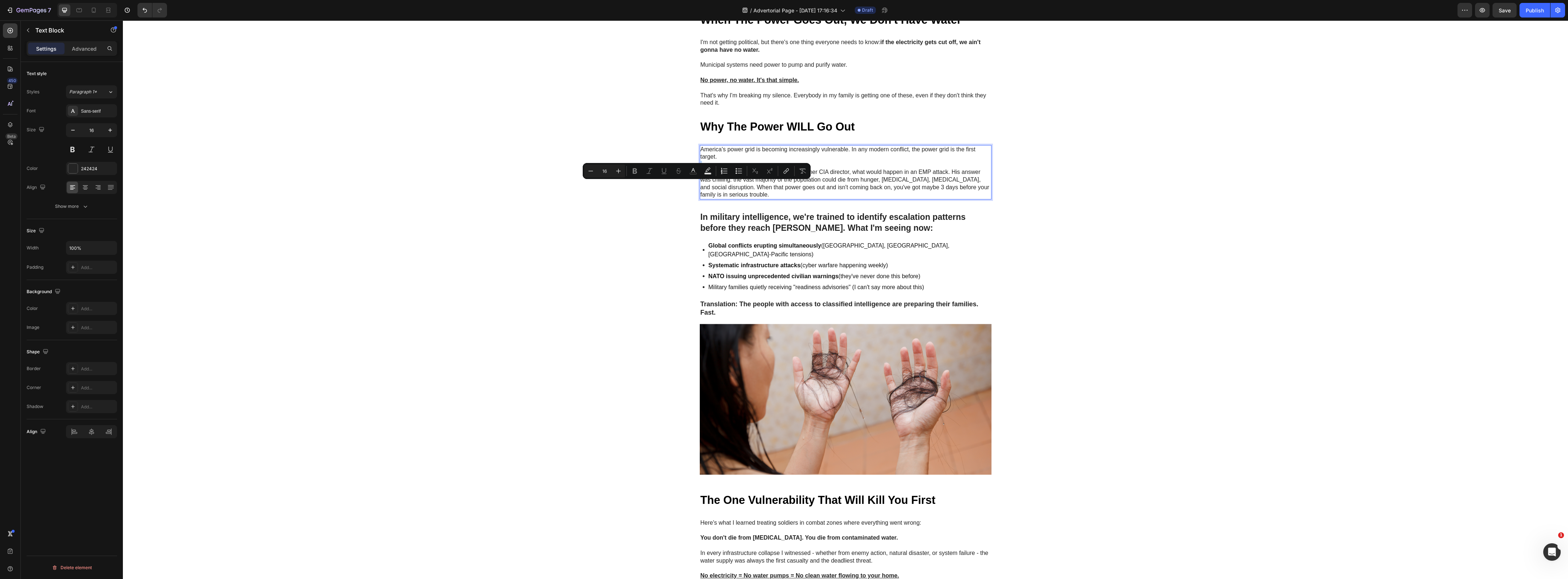
click at [747, 169] on p "Rich Text Editor. Editing area: main" at bounding box center [846, 164] width 290 height 7
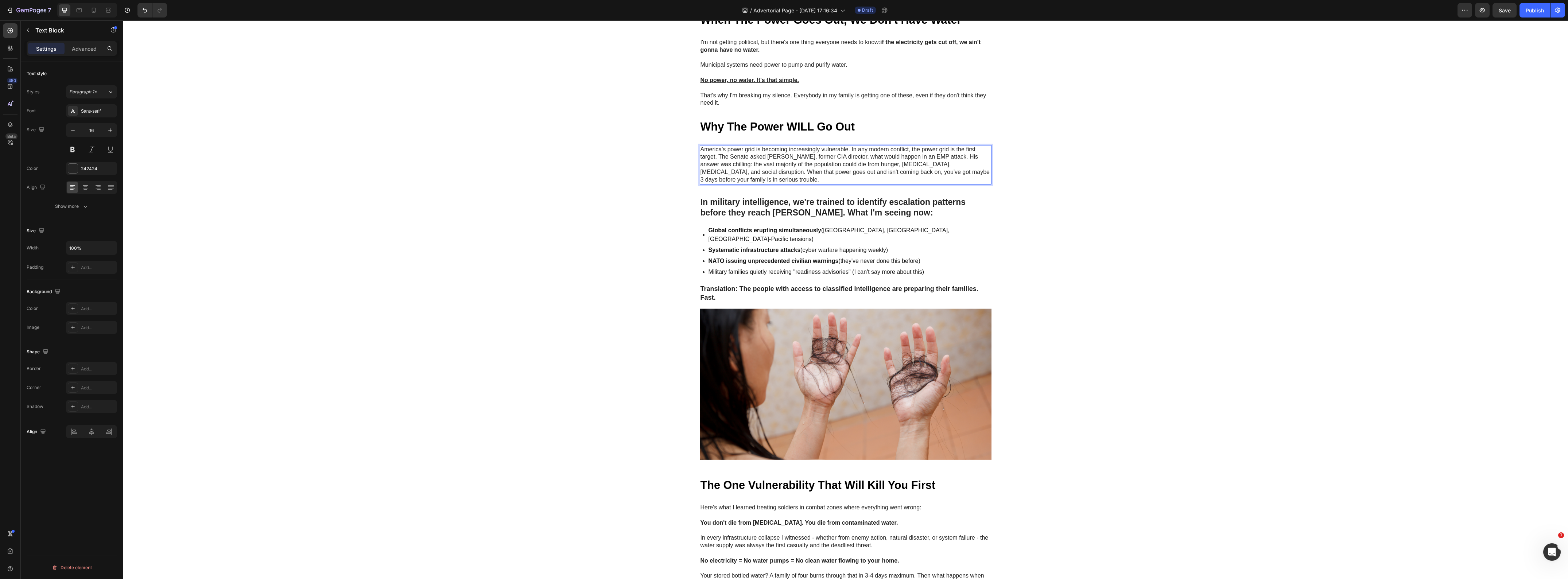
click at [717, 174] on p "America's power grid is becoming increasingly vulnerable. In any modern conflic…" at bounding box center [846, 165] width 290 height 38
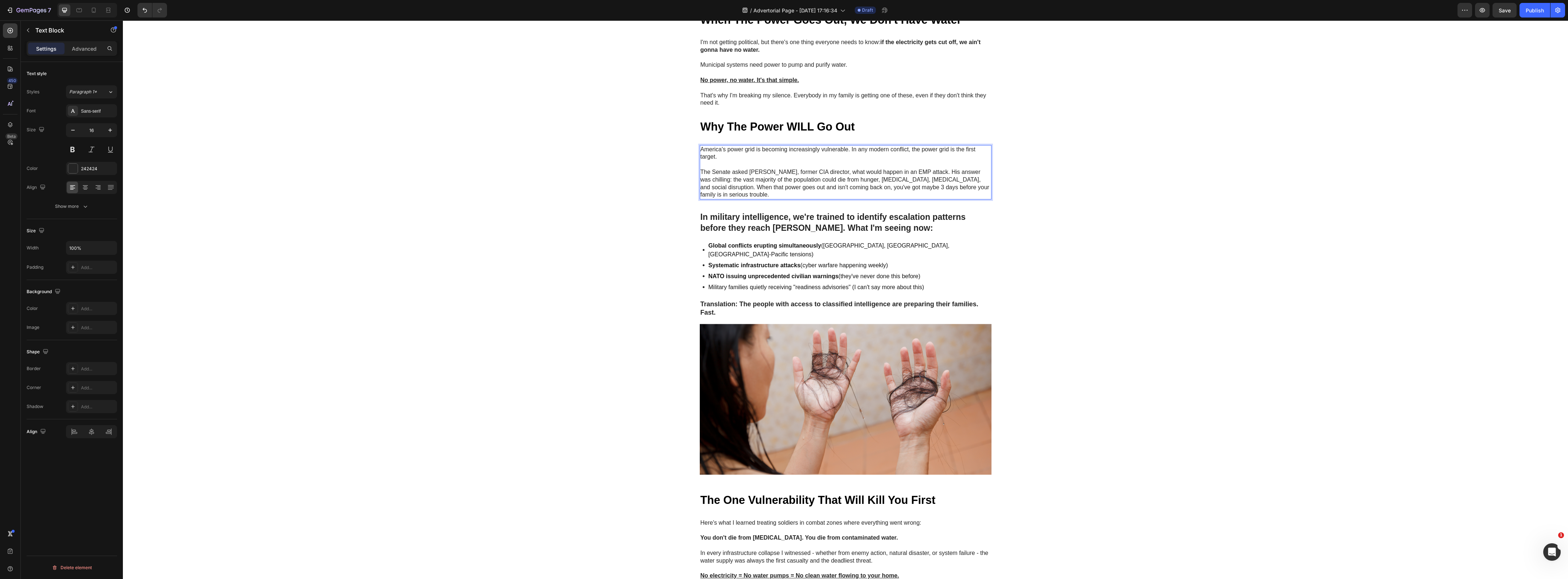
click at [948, 193] on p "The Senate asked James R. Woolsey, former CIA director, what would happen in an…" at bounding box center [846, 184] width 290 height 30
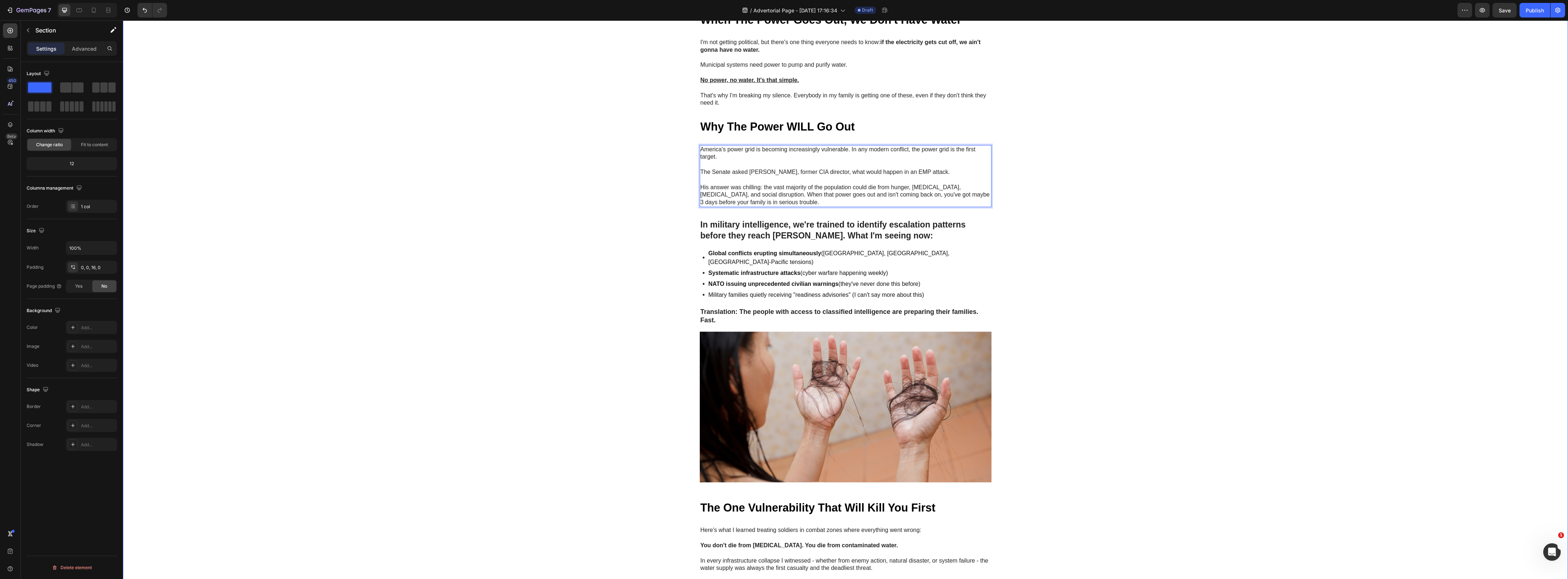
click at [522, 238] on div "Image GEME Cosmetic Heading Row Advertorial Text Block NATO's 36-Hour Warning J…" at bounding box center [845, 370] width 1445 height 1945
click at [952, 242] on p "In military intelligence, we're trained to identify escalation patterns before …" at bounding box center [846, 230] width 290 height 22
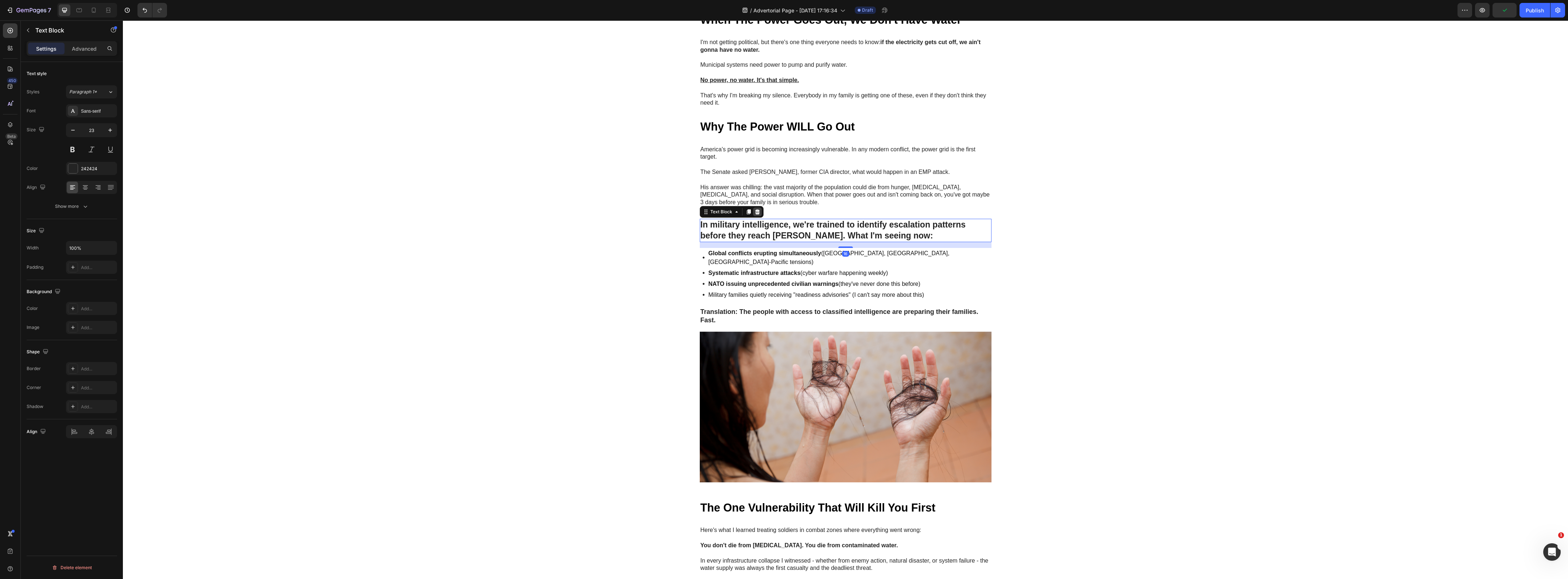
click at [755, 215] on icon at bounding box center [757, 212] width 5 height 5
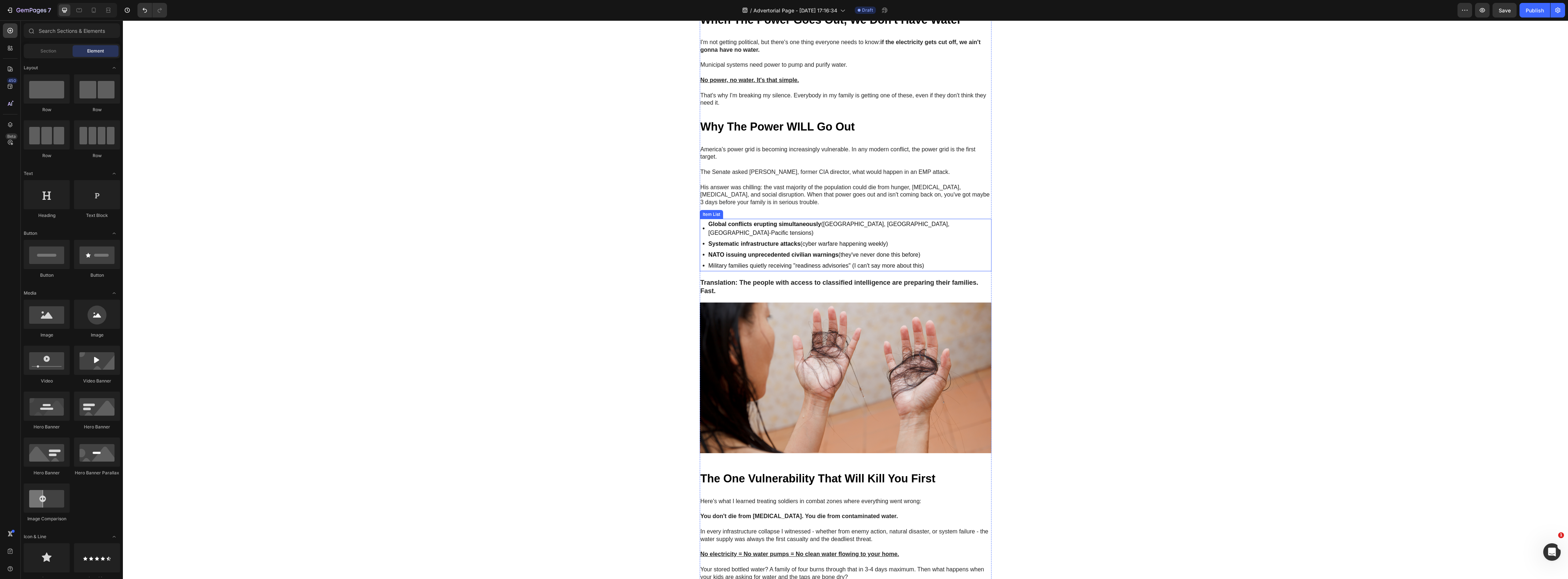
click at [956, 265] on div "Global conflicts erupting simultaneously (Ukraine, Middle East, Asia-Pacific te…" at bounding box center [846, 245] width 292 height 53
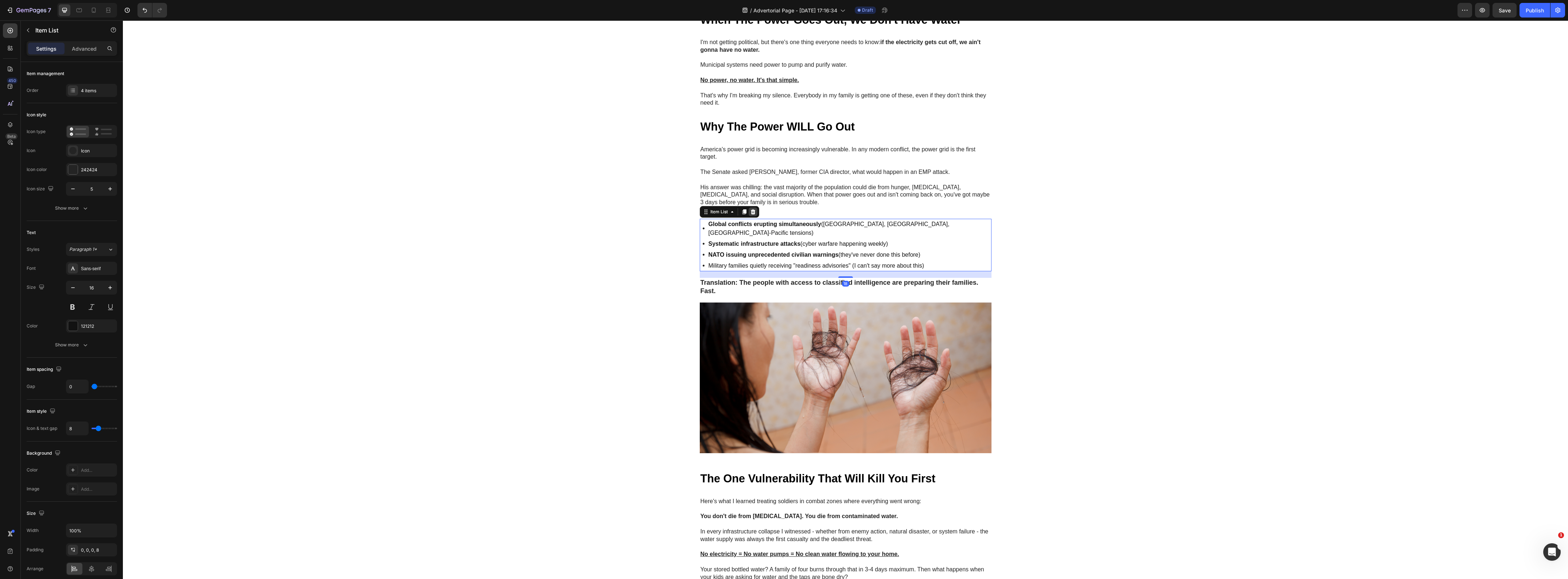
click at [751, 215] on icon at bounding box center [753, 212] width 5 height 5
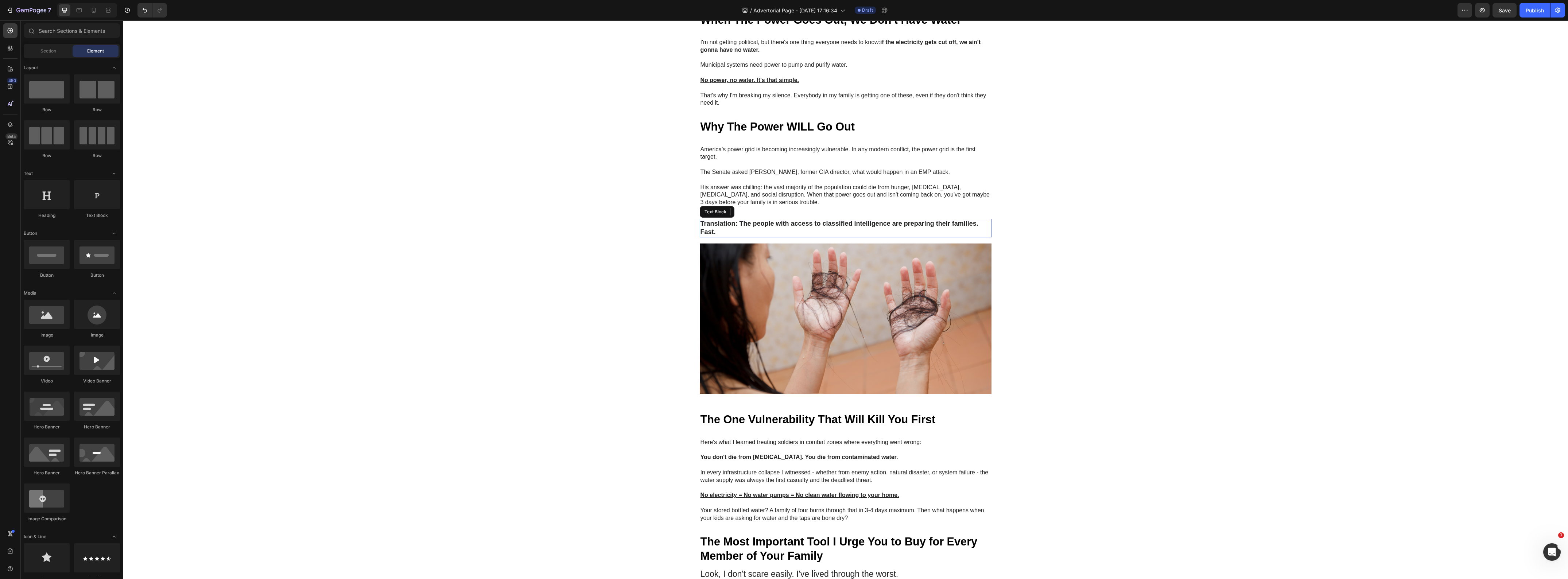
click at [912, 237] on p "Translation: The people with access to classified intelligence are preparing th…" at bounding box center [846, 227] width 290 height 17
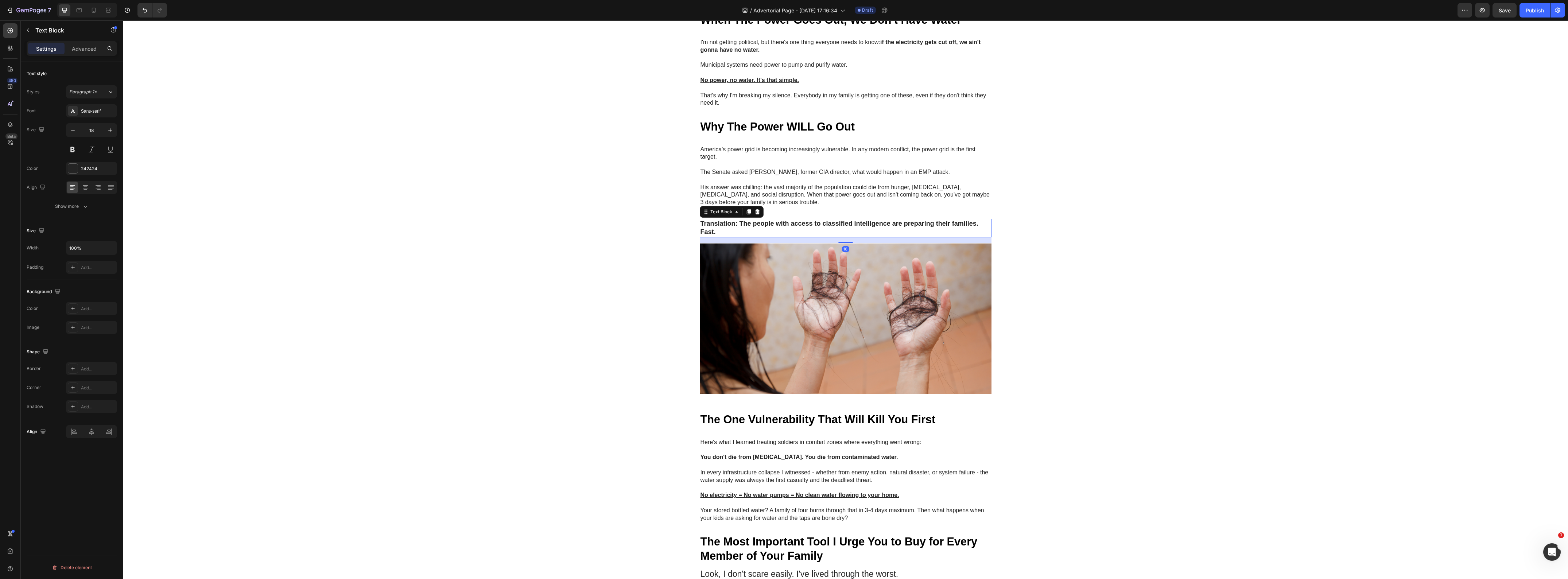
drag, startPoint x: 754, startPoint y: 233, endPoint x: 659, endPoint y: 236, distance: 95.0
click at [755, 215] on icon at bounding box center [757, 212] width 5 height 5
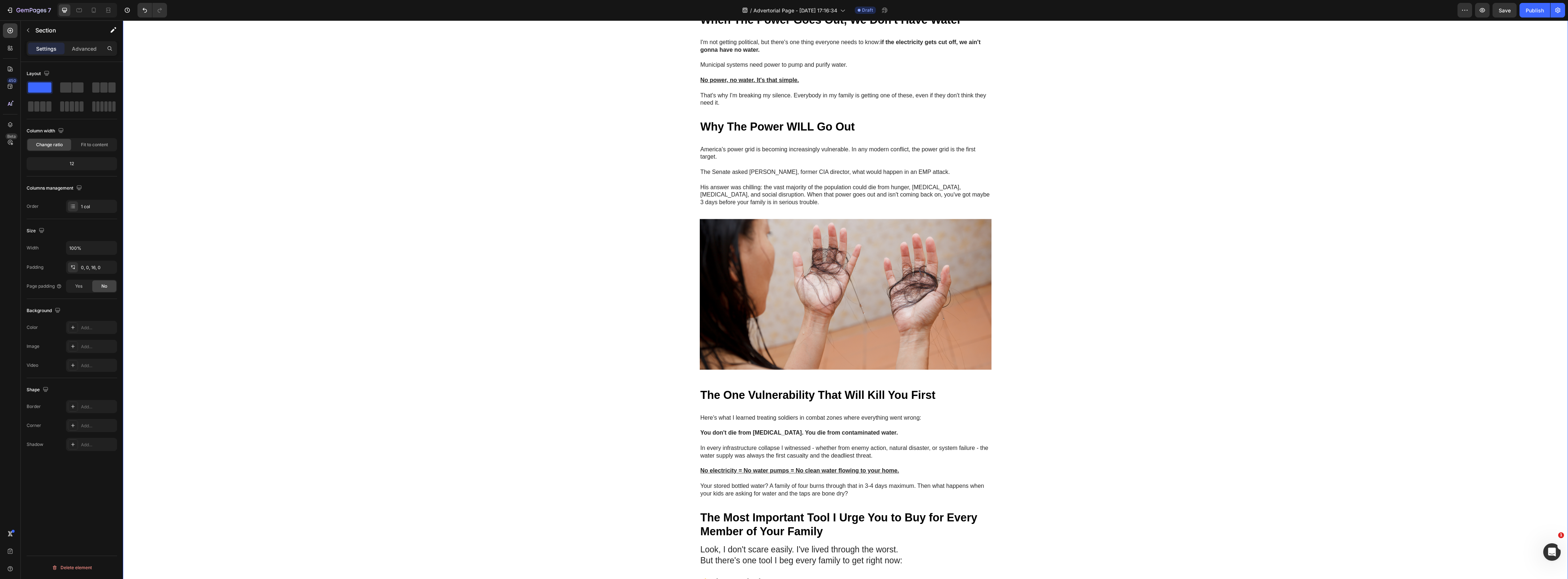
click at [489, 239] on div "Image GEME Cosmetic Heading Row Advertorial Text Block NATO's 36-Hour Warning J…" at bounding box center [845, 313] width 1445 height 1832
click at [833, 297] on img at bounding box center [846, 294] width 292 height 151
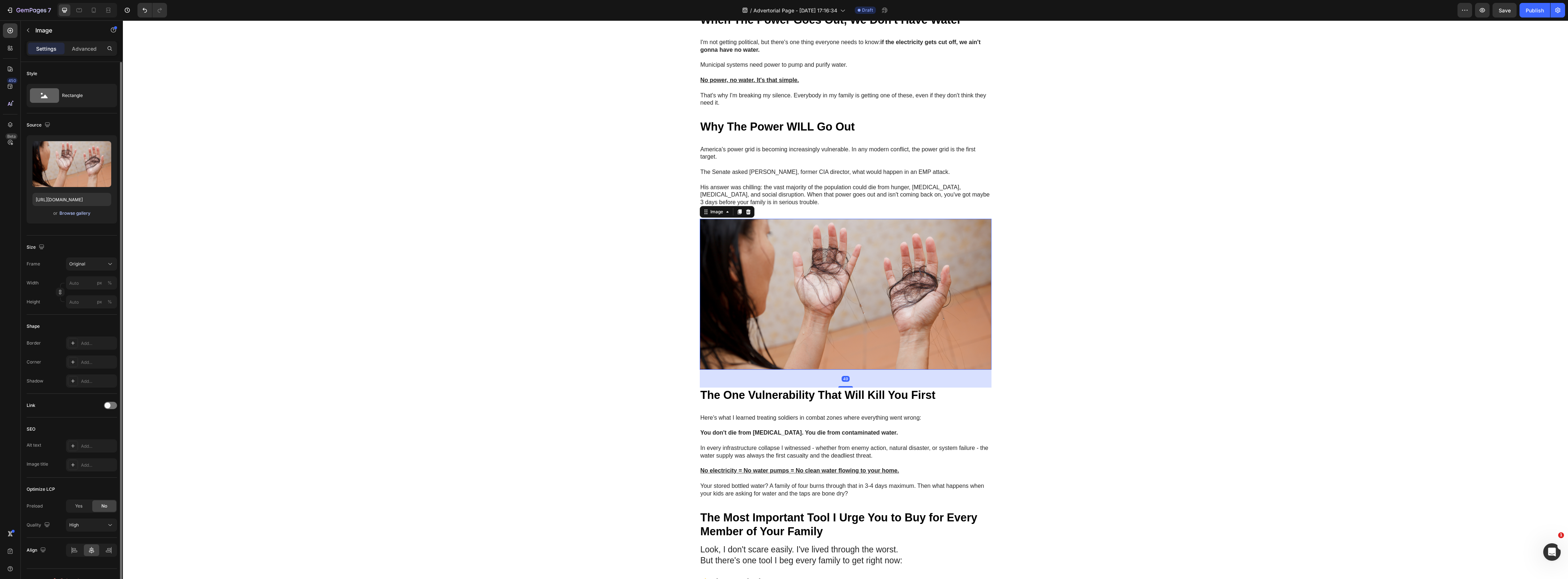
click at [80, 216] on div "Browse gallery" at bounding box center [75, 213] width 31 height 7
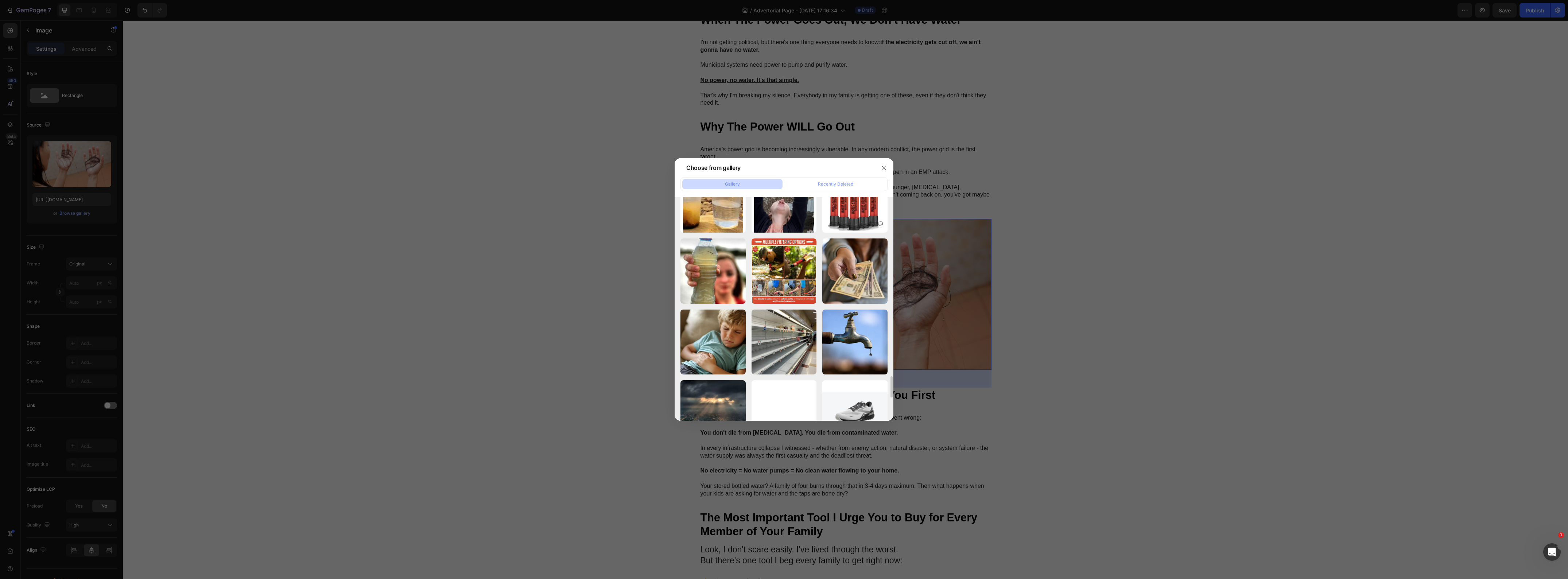
scroll to position [1972, 0]
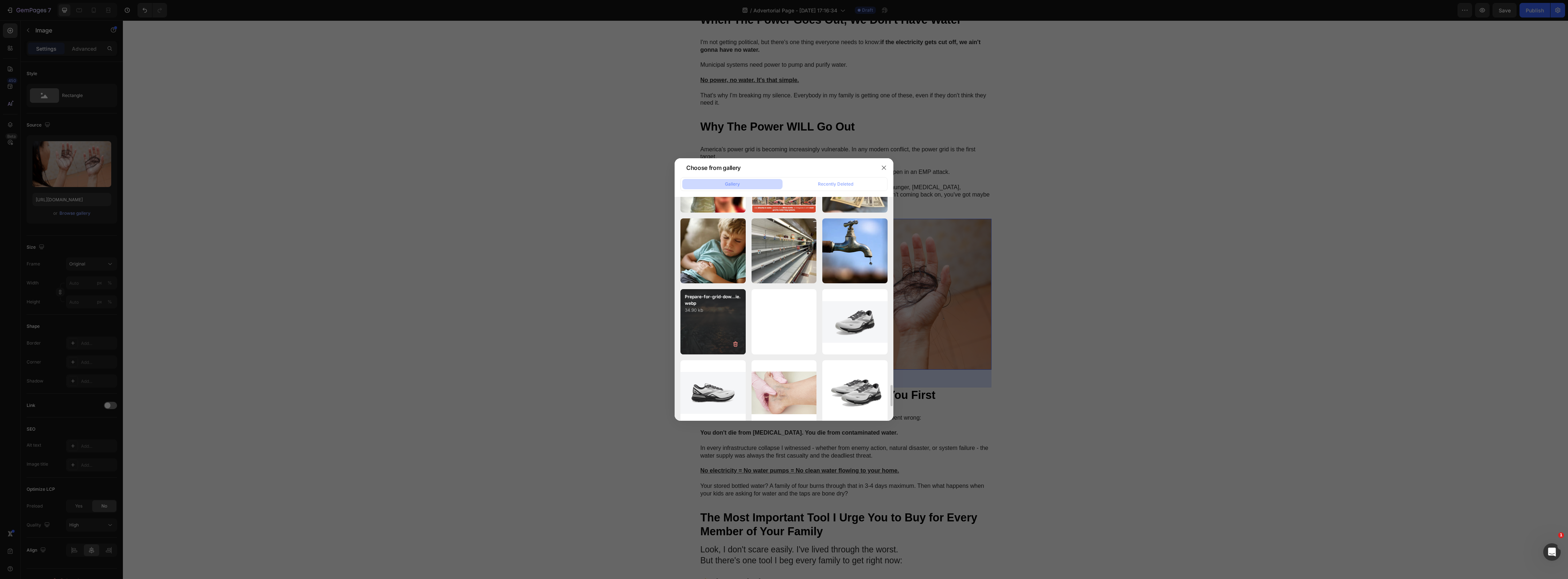
click at [713, 316] on div "Prepare-for-grid-dow...ie.webp 34.90 kb" at bounding box center [713, 321] width 65 height 65
type input "[URL][DOMAIN_NAME]"
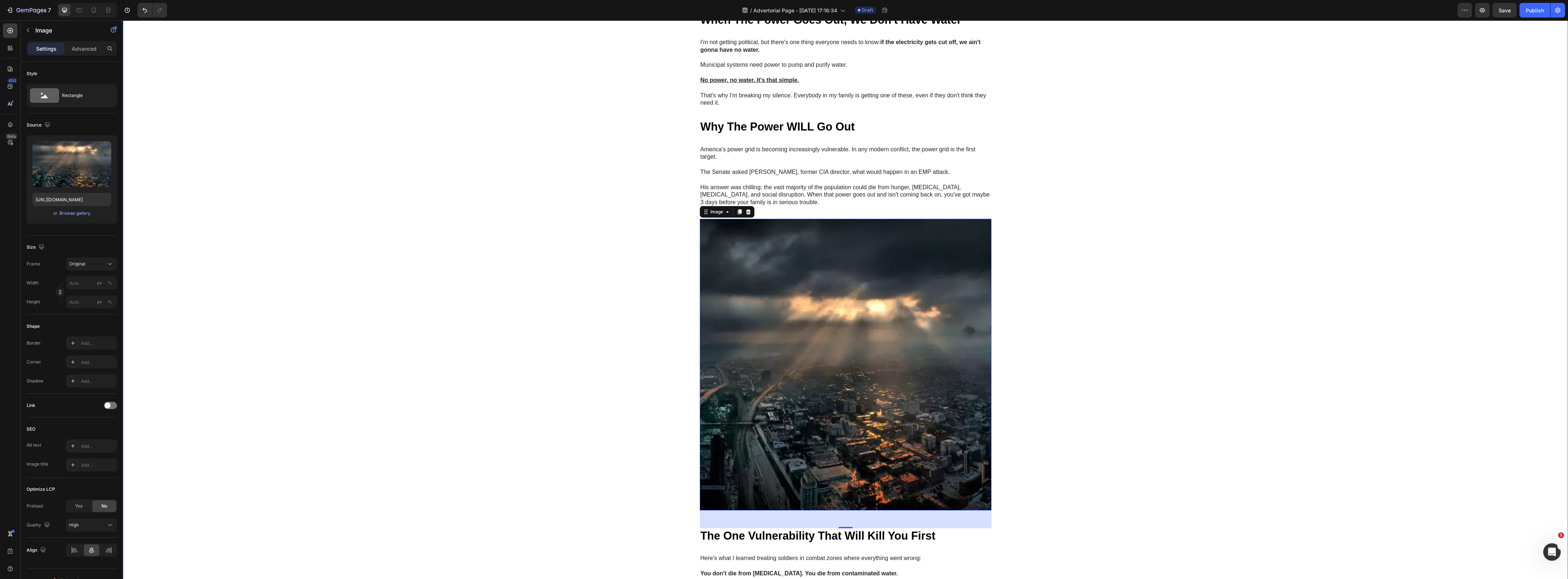
click at [507, 323] on div "Image GEME Cosmetic Heading Row Advertorial Text Block NATO's 36-Hour Warning J…" at bounding box center [845, 383] width 1445 height 1973
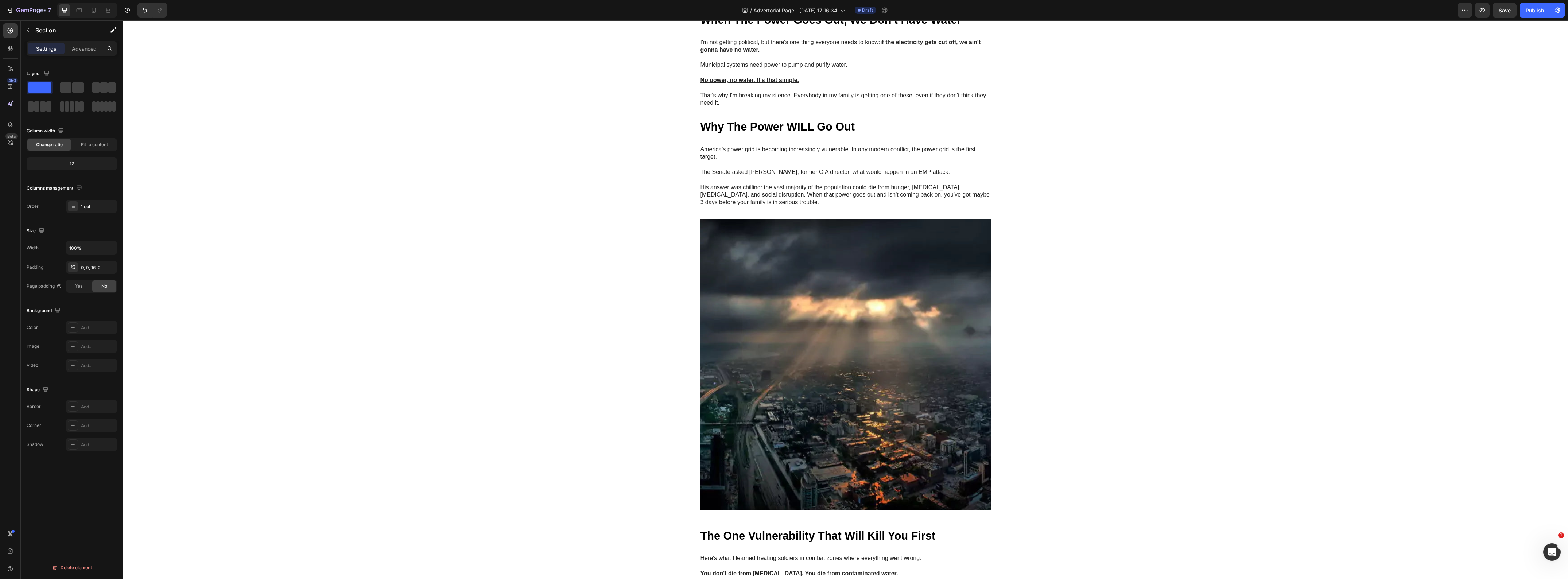
scroll to position [501, 0]
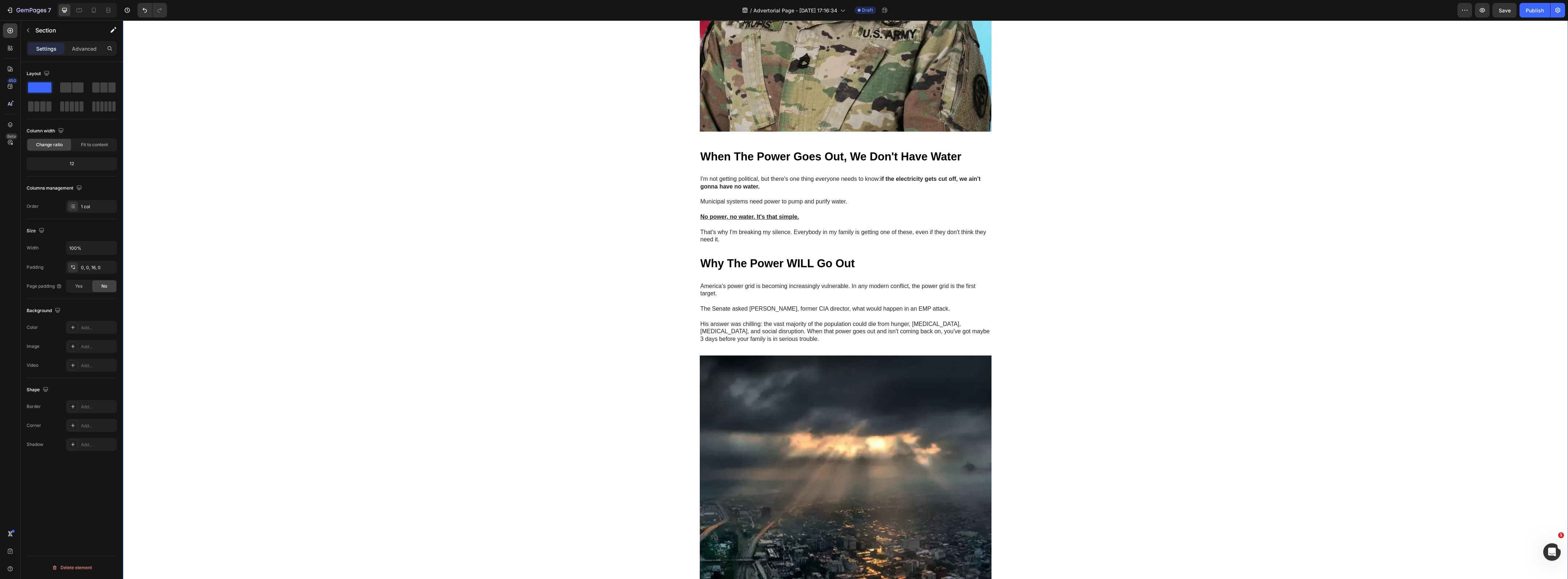
click at [440, 418] on div "Image GEME Cosmetic Heading Row Advertorial Text Block NATO's 36-Hour Warning J…" at bounding box center [845, 520] width 1445 height 1973
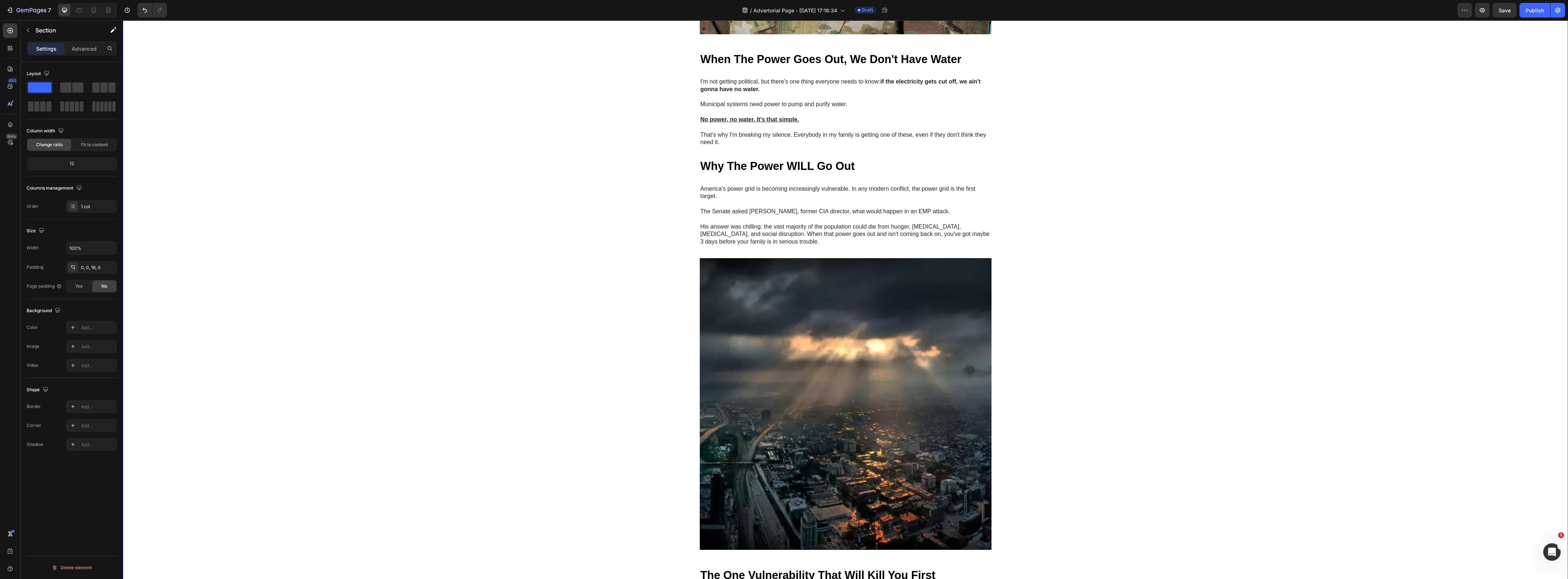
scroll to position [638, 0]
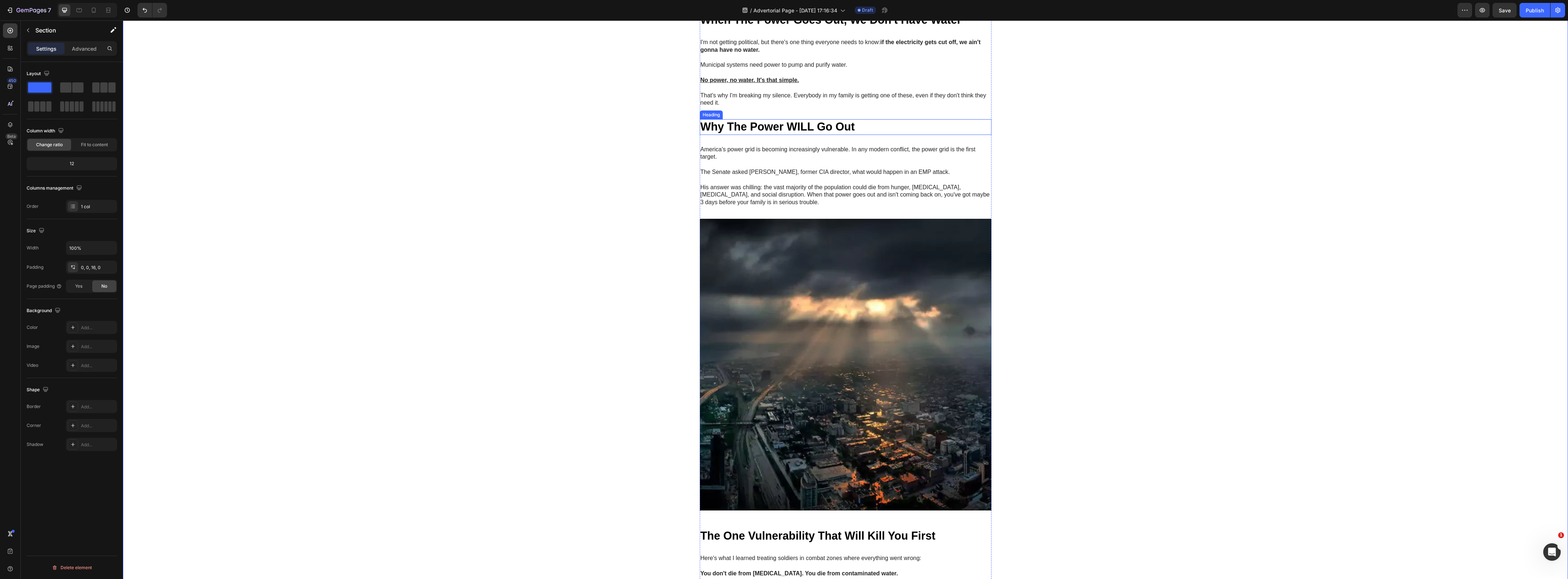
click at [788, 133] on strong "Why The Power WILL Go Out" at bounding box center [778, 126] width 155 height 12
click at [801, 133] on strong "Why The Power WILL Go Out" at bounding box center [778, 126] width 155 height 12
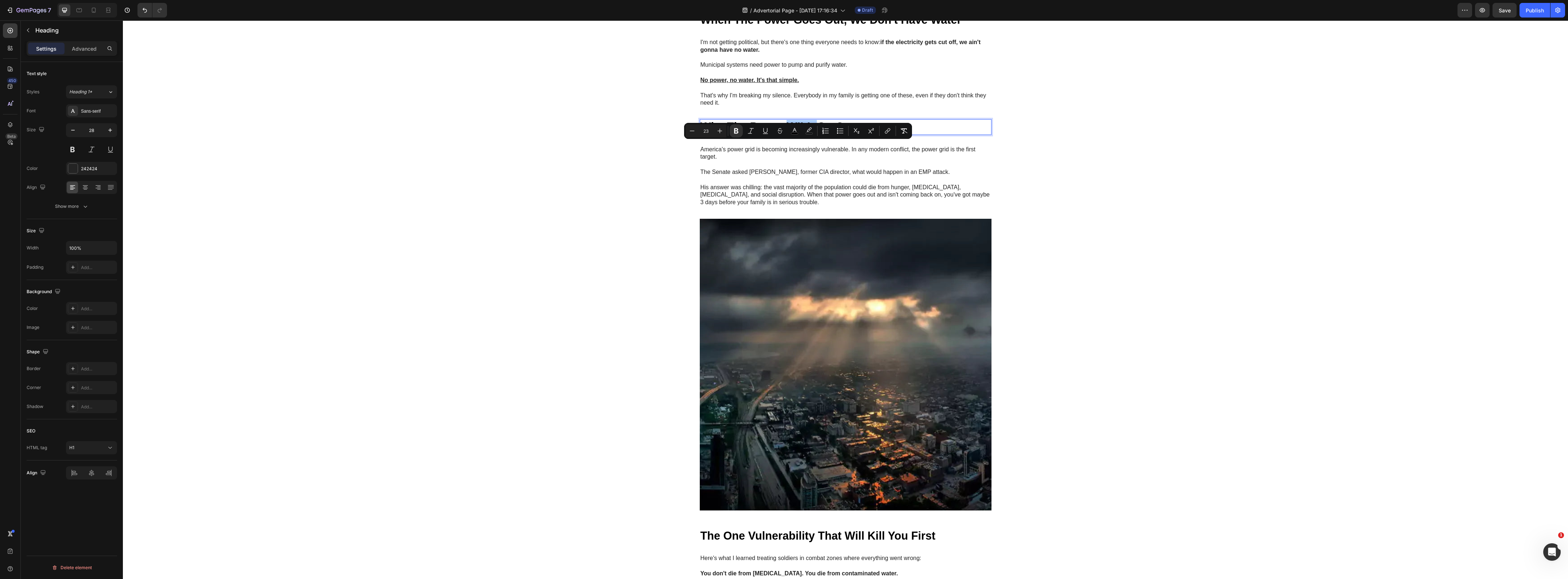
drag, startPoint x: 768, startPoint y: 131, endPoint x: 757, endPoint y: 138, distance: 13.0
click at [767, 131] on icon "Editor contextual toolbar" at bounding box center [765, 131] width 7 height 7
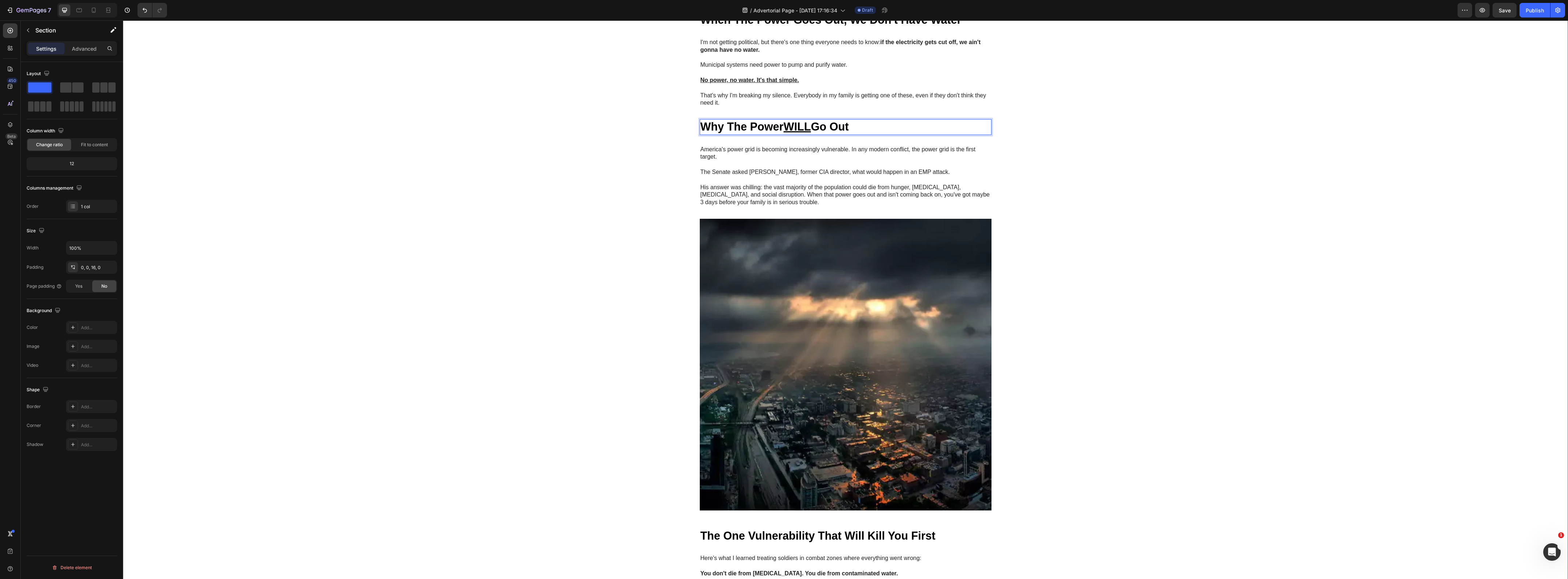
click at [551, 258] on div "Image GEME Cosmetic Heading Row Advertorial Text Block NATO's 36-Hour Warning J…" at bounding box center [845, 383] width 1445 height 1973
click at [803, 133] on u "WILL" at bounding box center [797, 126] width 28 height 12
click at [811, 133] on u "WILL" at bounding box center [797, 126] width 28 height 12
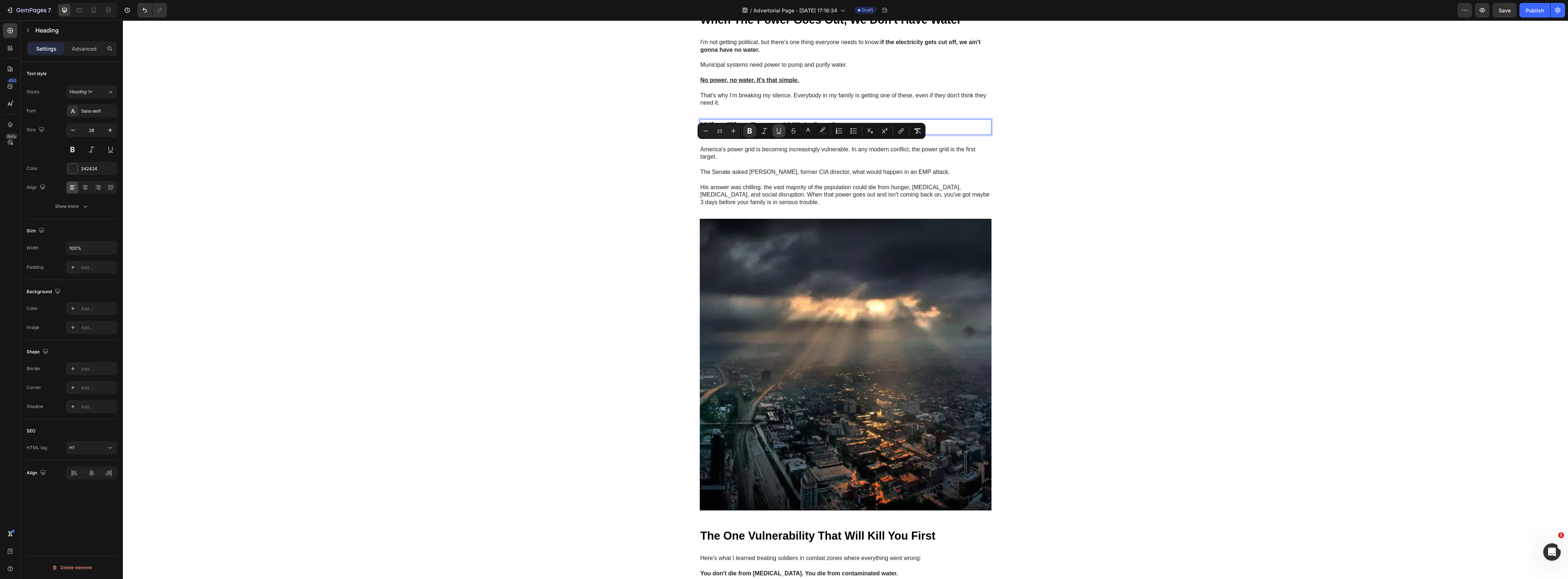
click at [777, 133] on icon "Editor contextual toolbar" at bounding box center [779, 131] width 7 height 7
click at [574, 238] on div "Image GEME Cosmetic Heading Row Advertorial Text Block NATO's 36-Hour Warning J…" at bounding box center [845, 383] width 1445 height 1973
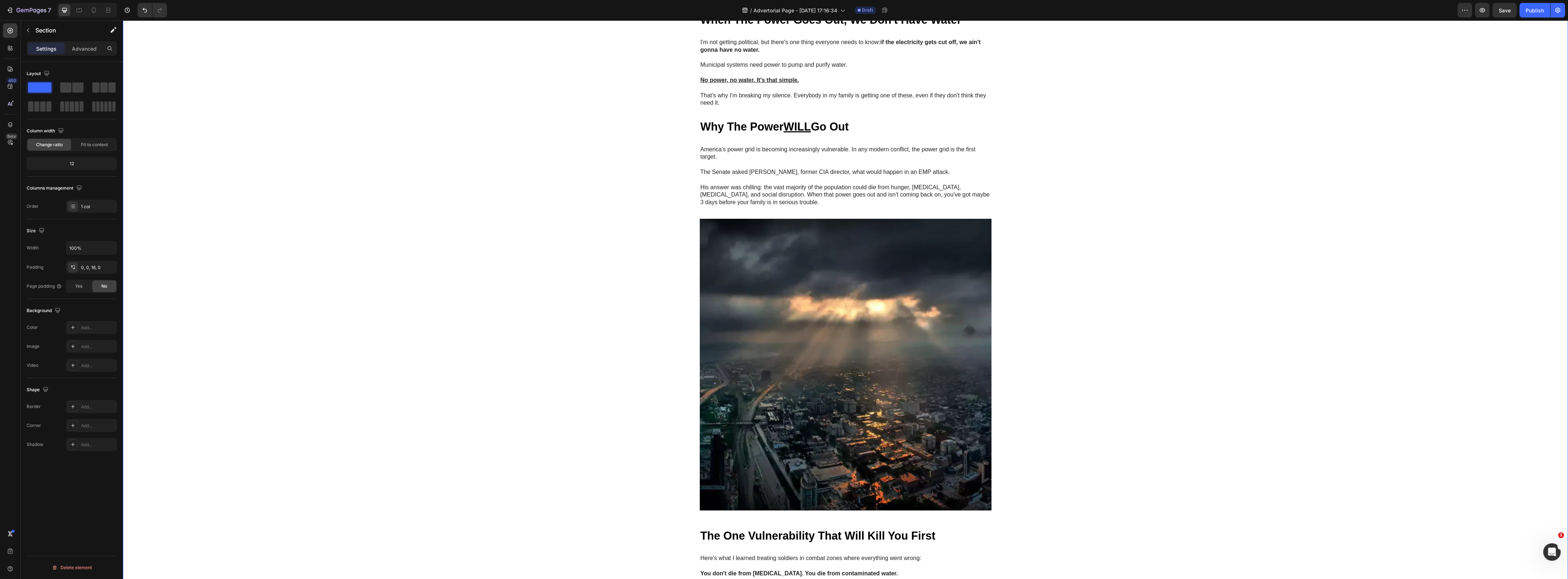
click at [1209, 330] on div "Image GEME Cosmetic Heading Row Advertorial Text Block NATO's 36-Hour Warning J…" at bounding box center [845, 383] width 1445 height 1973
click at [793, 133] on u "WILL" at bounding box center [797, 126] width 28 height 12
click at [801, 133] on u "WILL" at bounding box center [797, 126] width 28 height 12
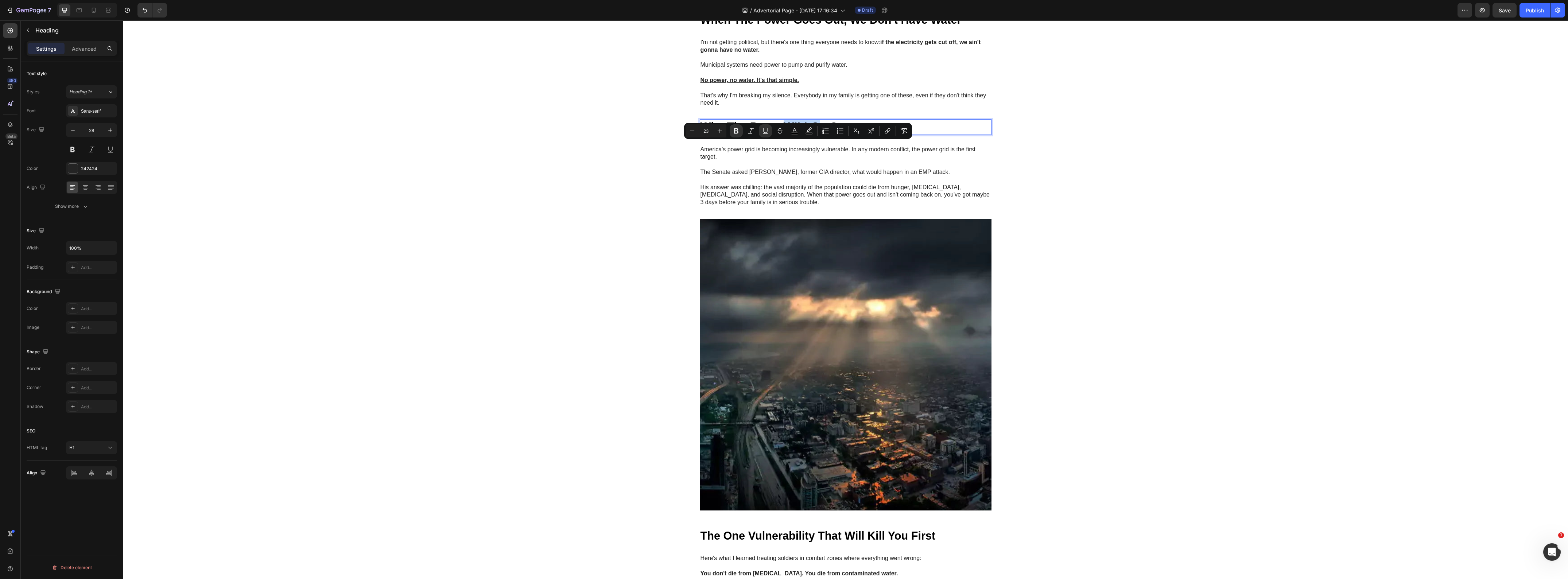
click at [810, 133] on strong "Why The Power WILL Go Out" at bounding box center [775, 126] width 148 height 12
click at [799, 133] on u "WILL" at bounding box center [797, 126] width 28 height 12
click at [795, 130] on icon "Editor contextual toolbar" at bounding box center [794, 131] width 7 height 7
type input "000000"
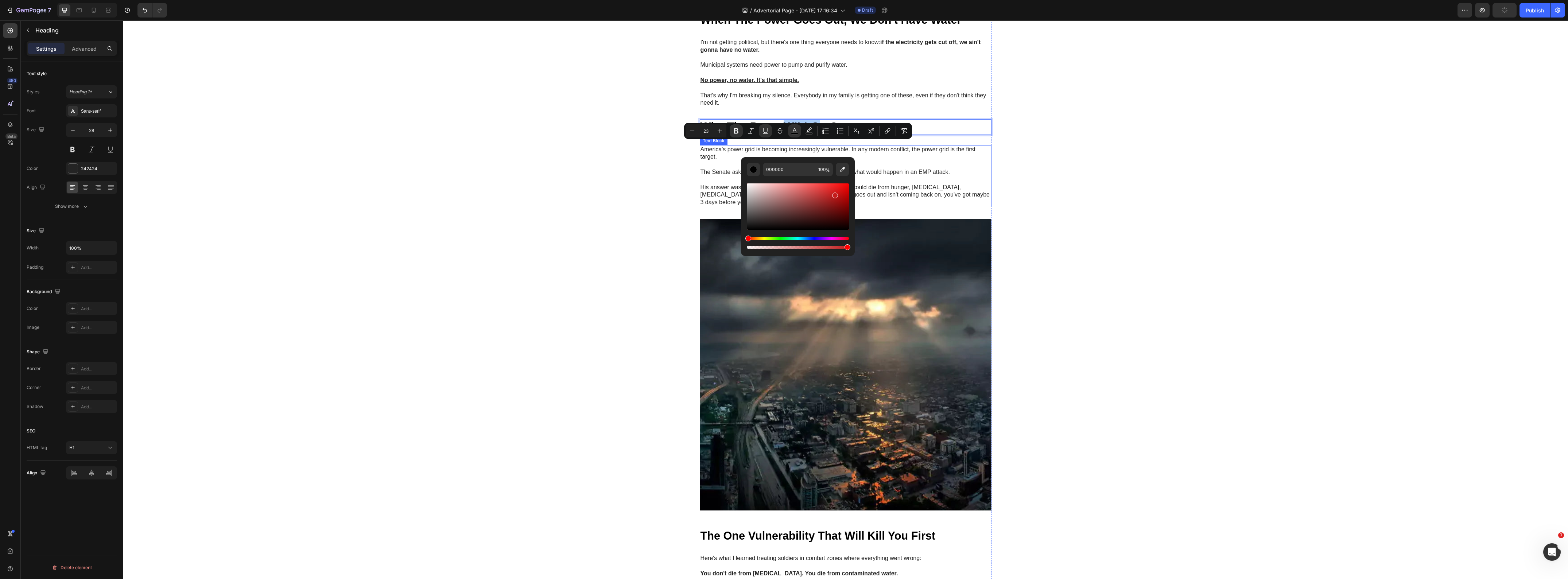
drag, startPoint x: 939, startPoint y: 223, endPoint x: 888, endPoint y: 157, distance: 83.4
type input "FF0000"
click at [1153, 165] on div "Image GEME Cosmetic Heading Row Advertorial Text Block NATO's 36-Hour Warning J…" at bounding box center [845, 383] width 1445 height 1973
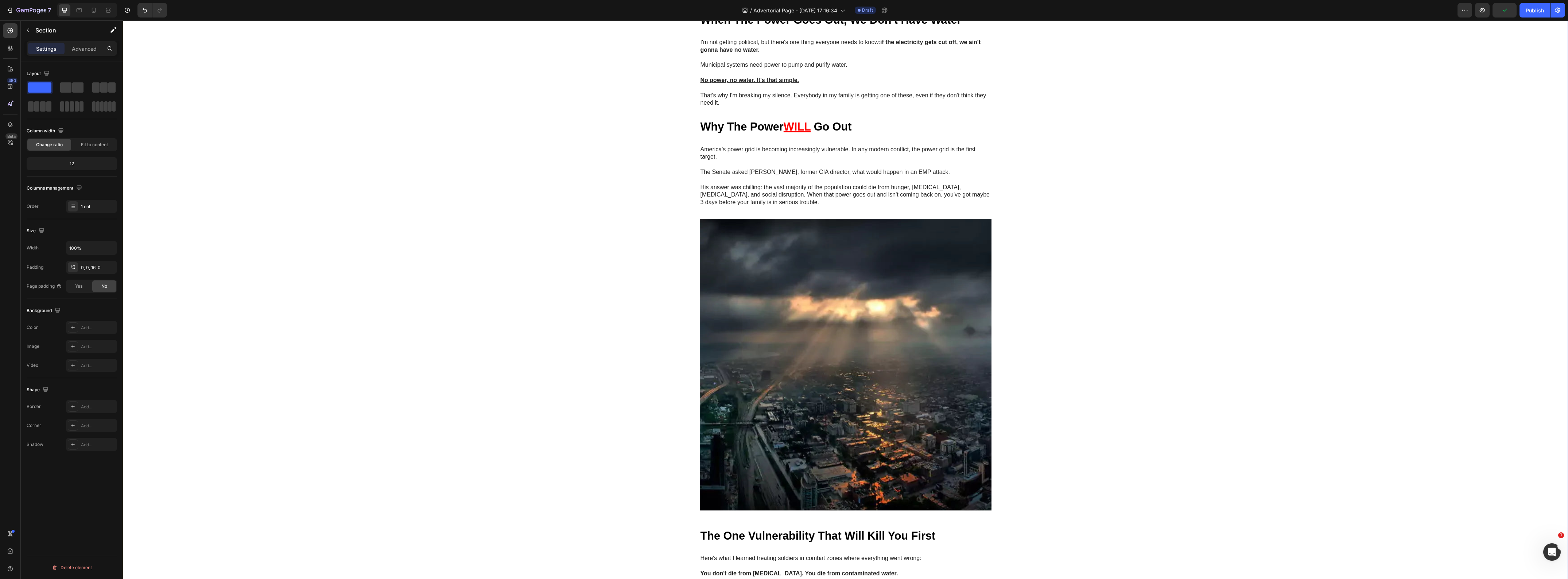
click at [412, 347] on div "Image GEME Cosmetic Heading Row Advertorial Text Block NATO's 36-Hour Warning J…" at bounding box center [845, 383] width 1445 height 1973
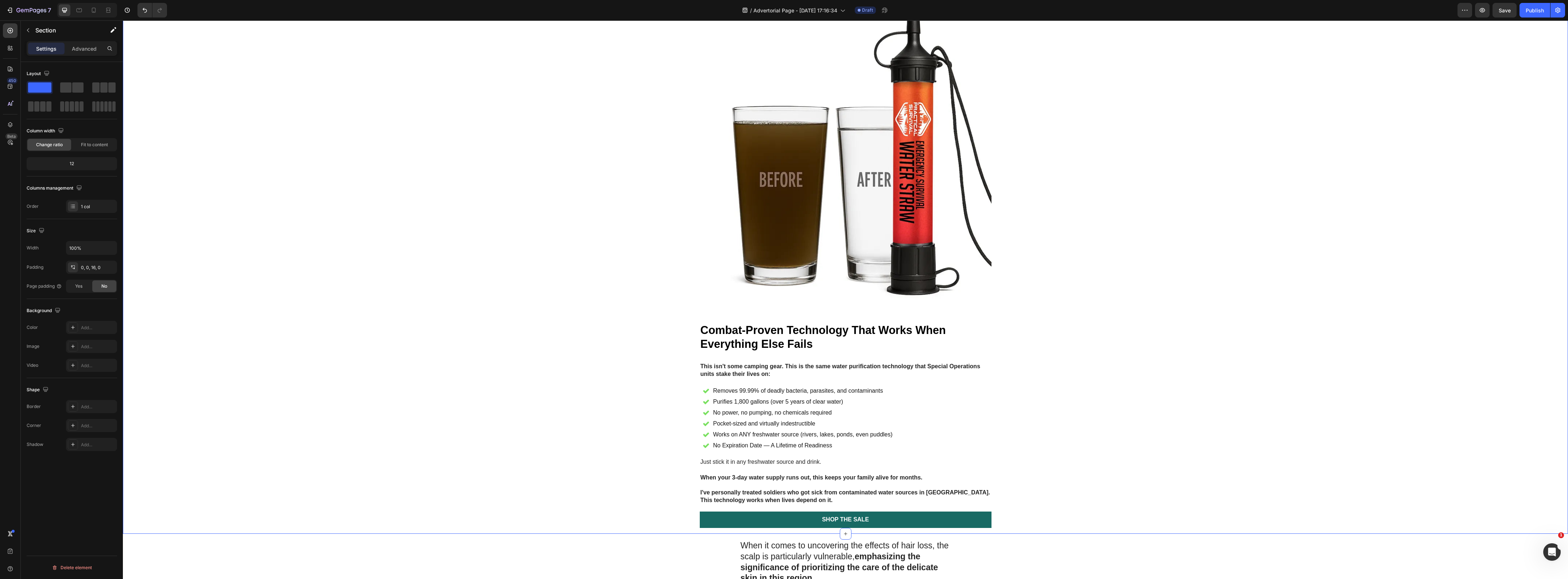
scroll to position [1504, 0]
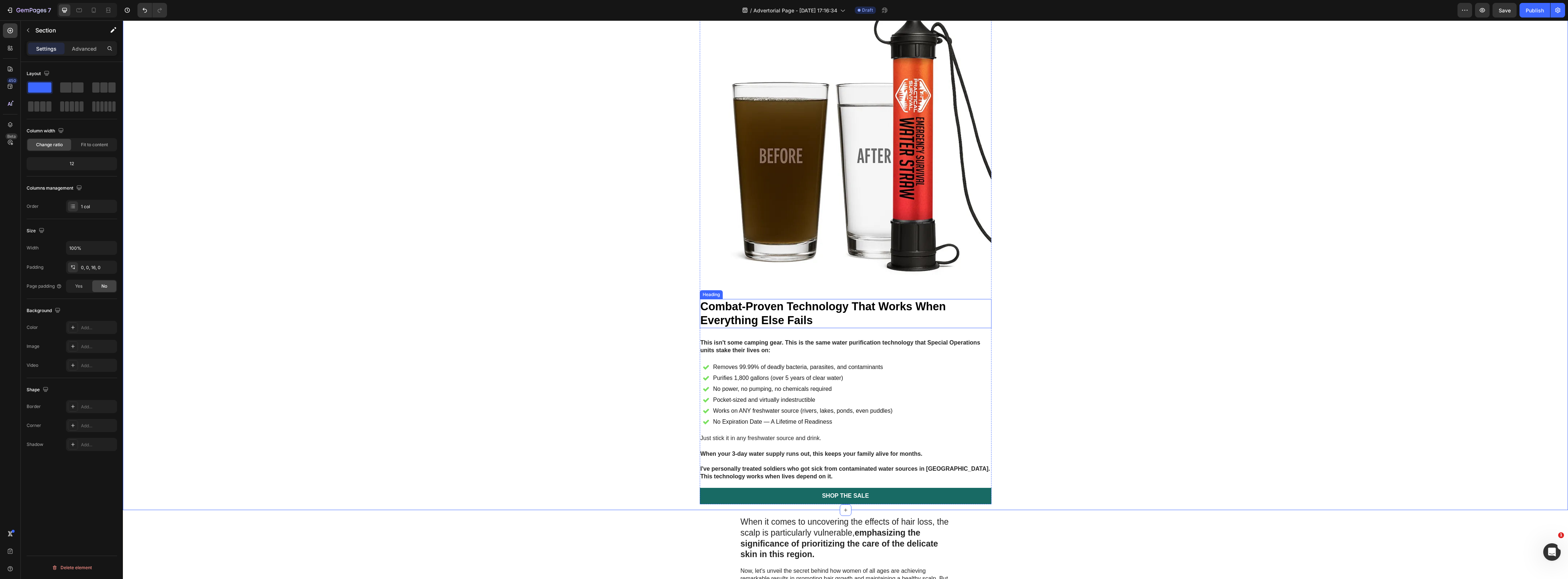
click at [726, 329] on h1 "Combat-Proven Technology That Works When Everything Else Fails" at bounding box center [846, 314] width 292 height 30
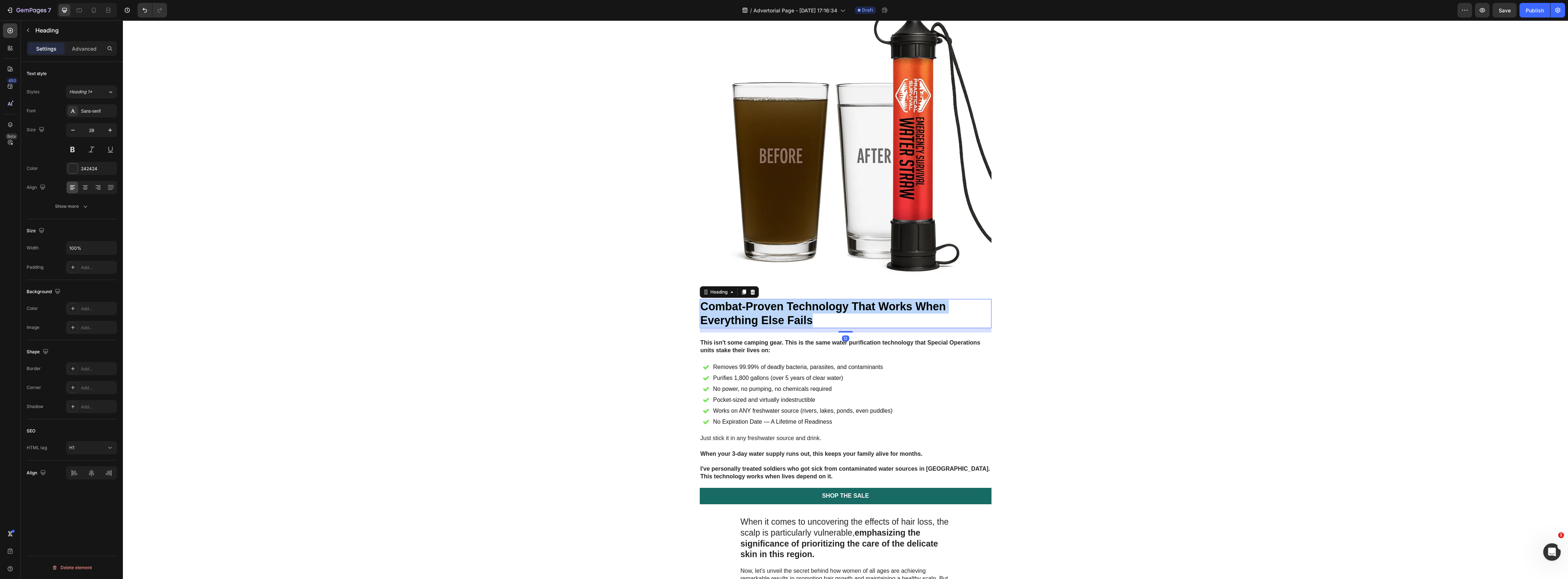
click at [726, 328] on p "Combat-Proven Technology That Works When Everything Else Fails" at bounding box center [846, 314] width 290 height 28
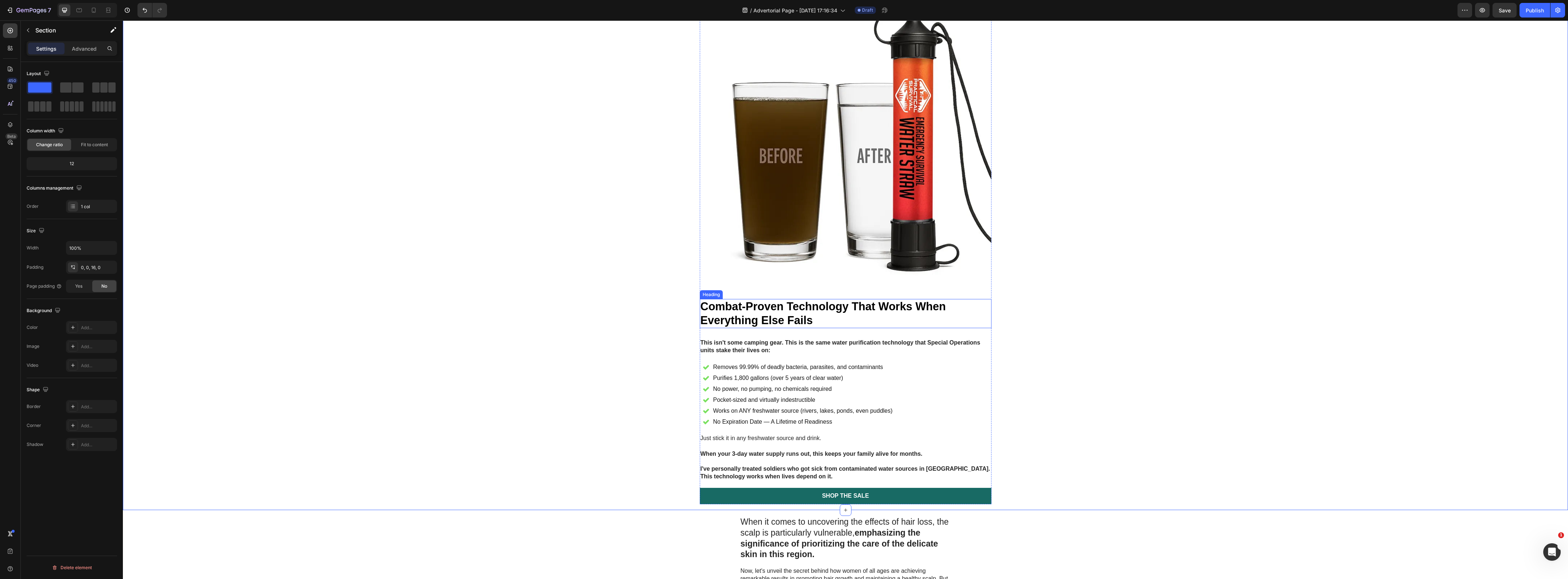
click at [763, 327] on strong "Combat-Proven Technology That Works When Everything Else Fails" at bounding box center [823, 313] width 246 height 26
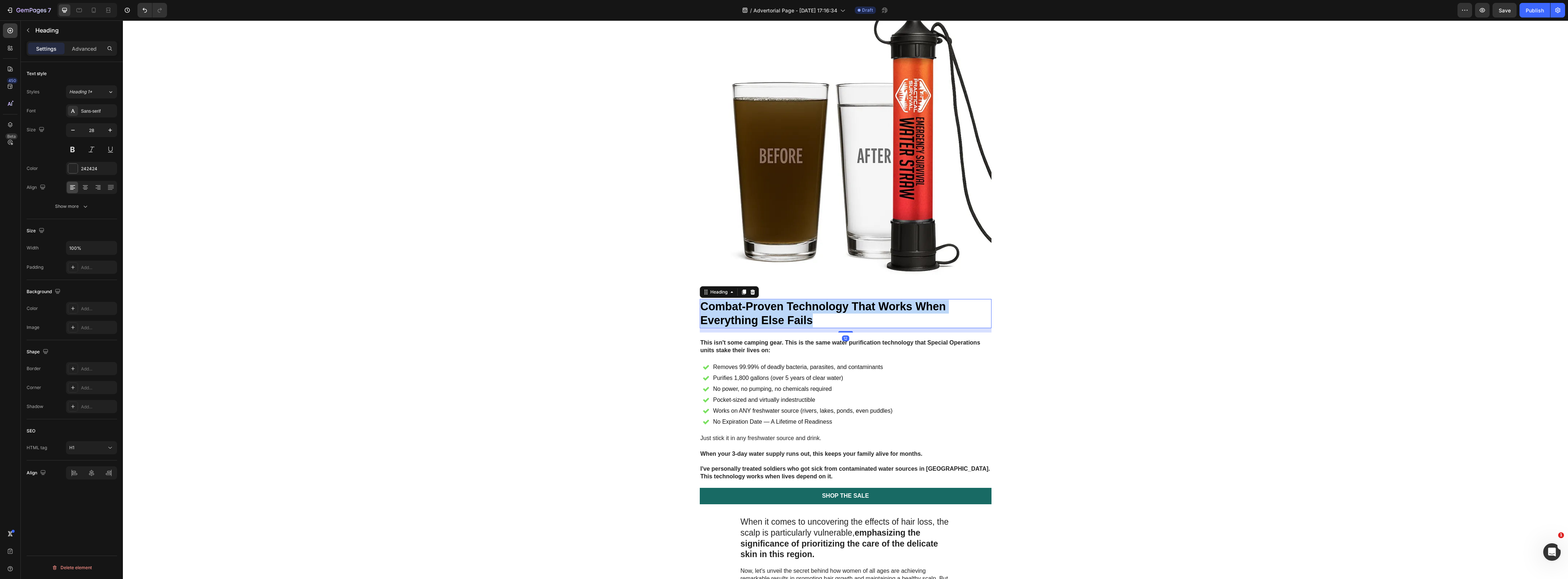
click at [763, 327] on strong "Combat-Proven Technology That Works When Everything Else Fails" at bounding box center [823, 313] width 246 height 26
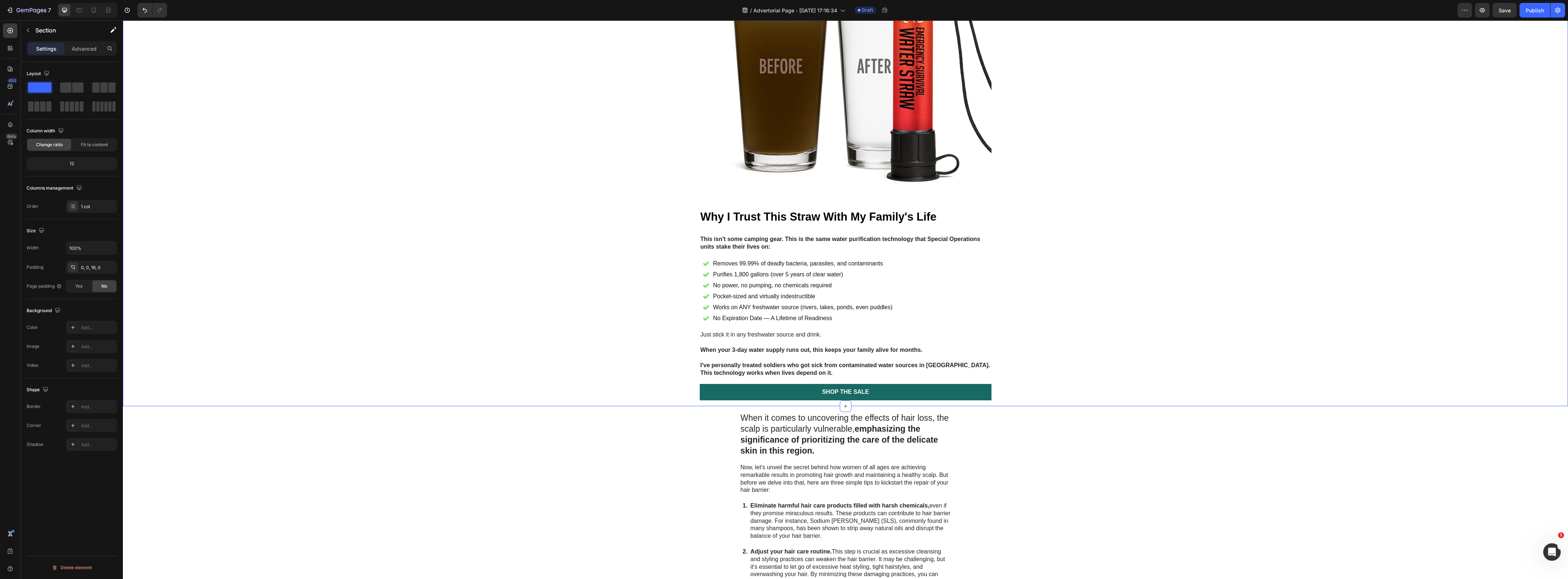
scroll to position [1595, 0]
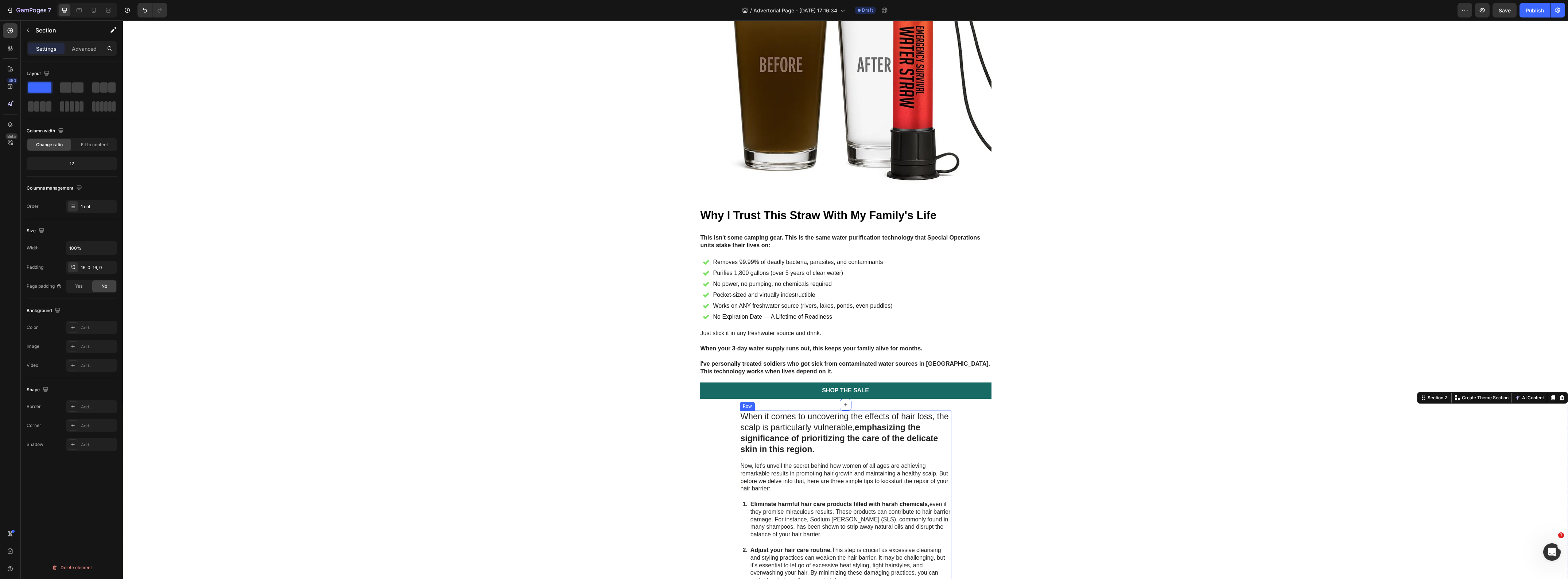
click at [77, 248] on input "580" at bounding box center [91, 248] width 51 height 13
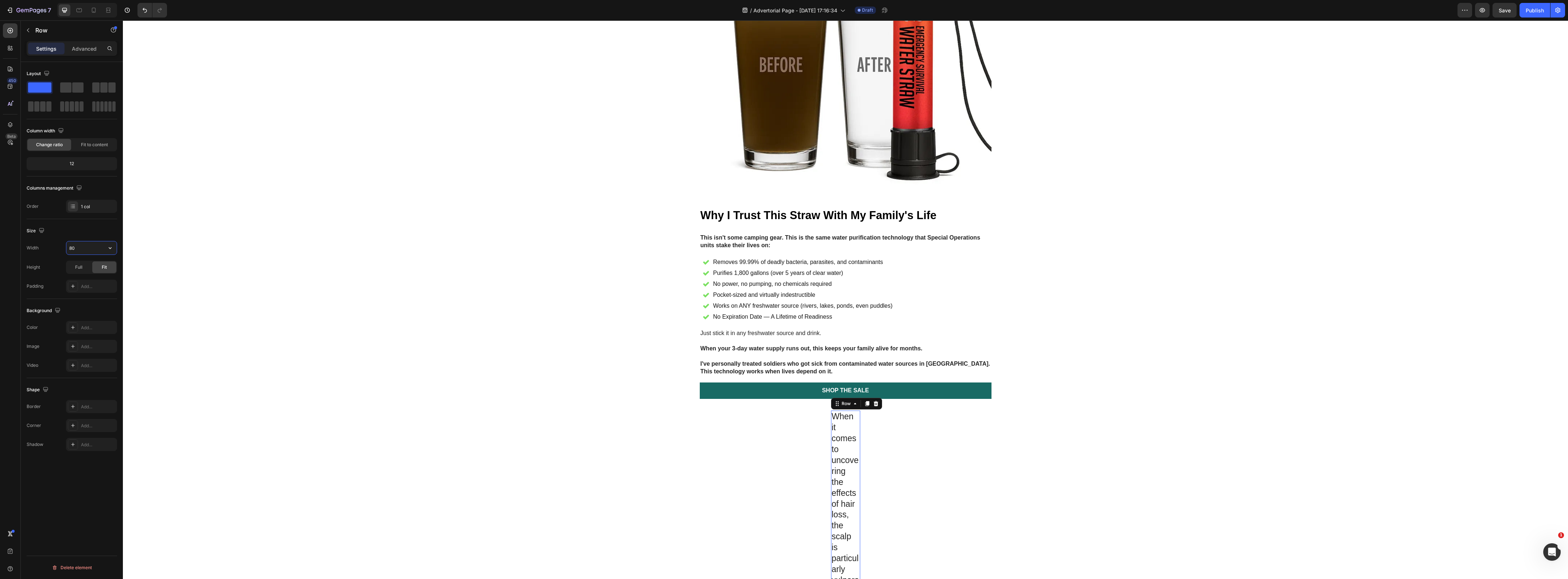
type input "800"
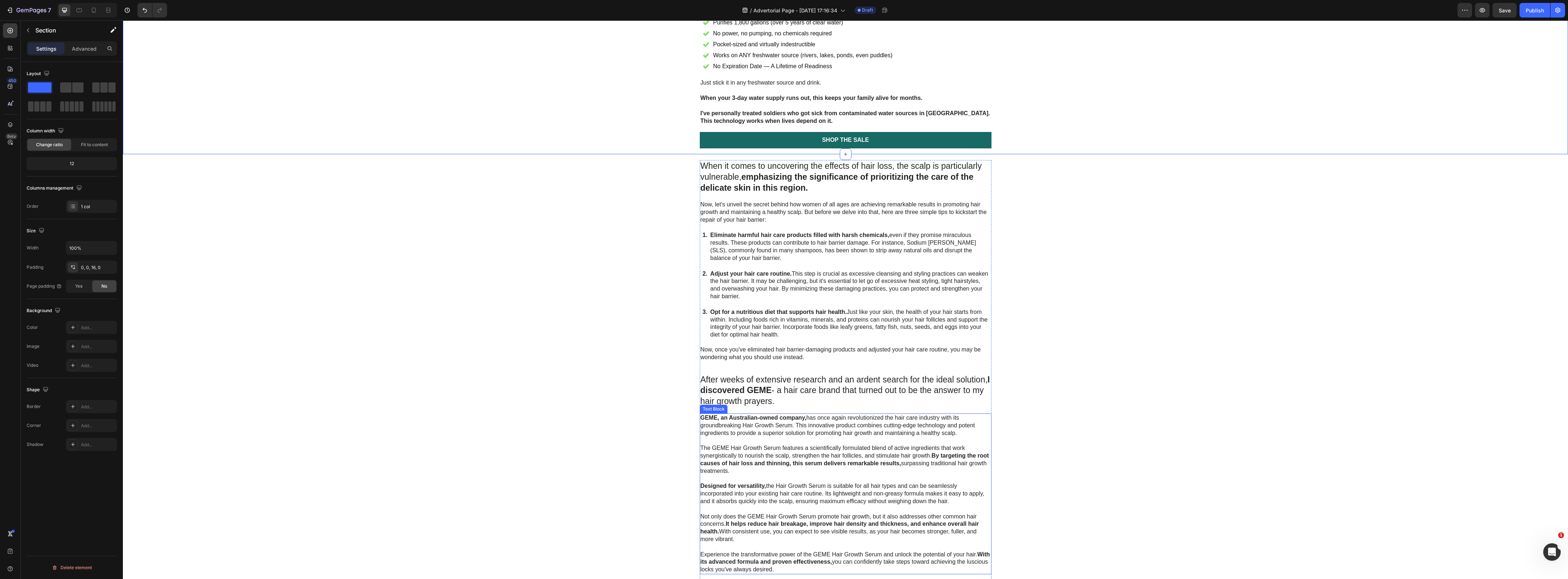
scroll to position [1777, 0]
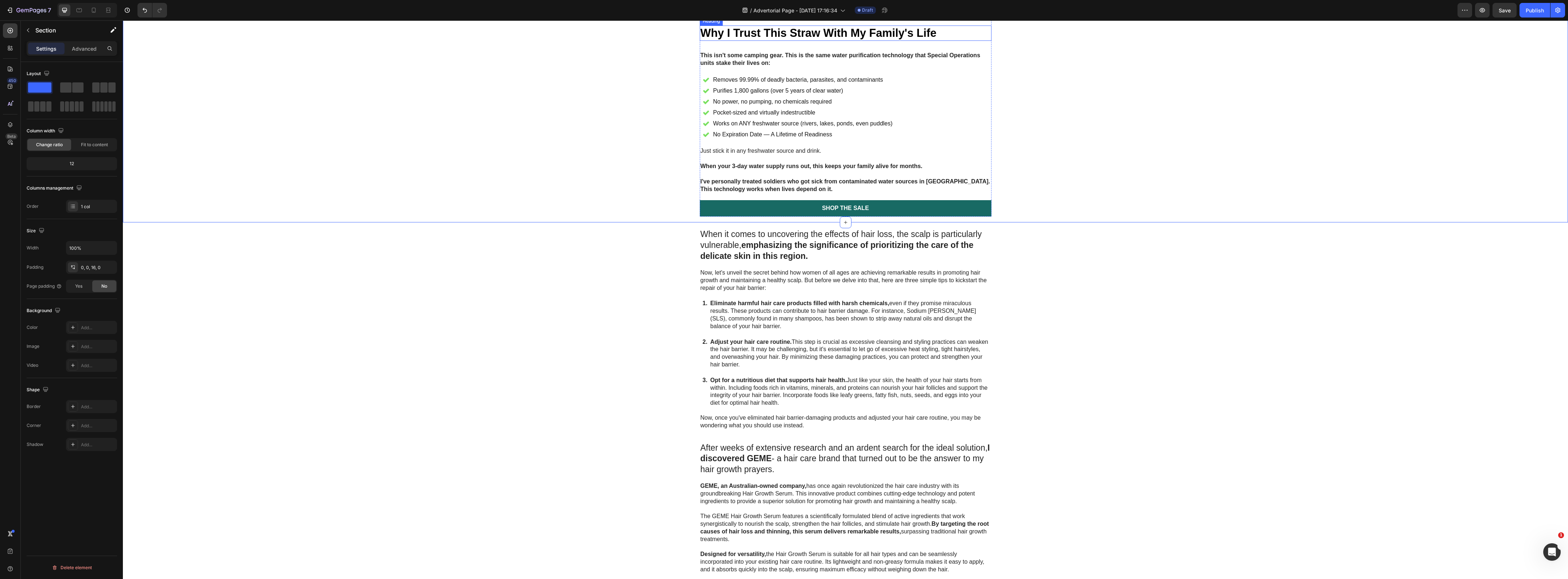
click at [941, 40] on p "⁠⁠⁠⁠⁠⁠⁠ Why I Trust This Straw With My Family's Life" at bounding box center [846, 33] width 290 height 14
click at [742, 22] on icon at bounding box center [744, 18] width 6 height 6
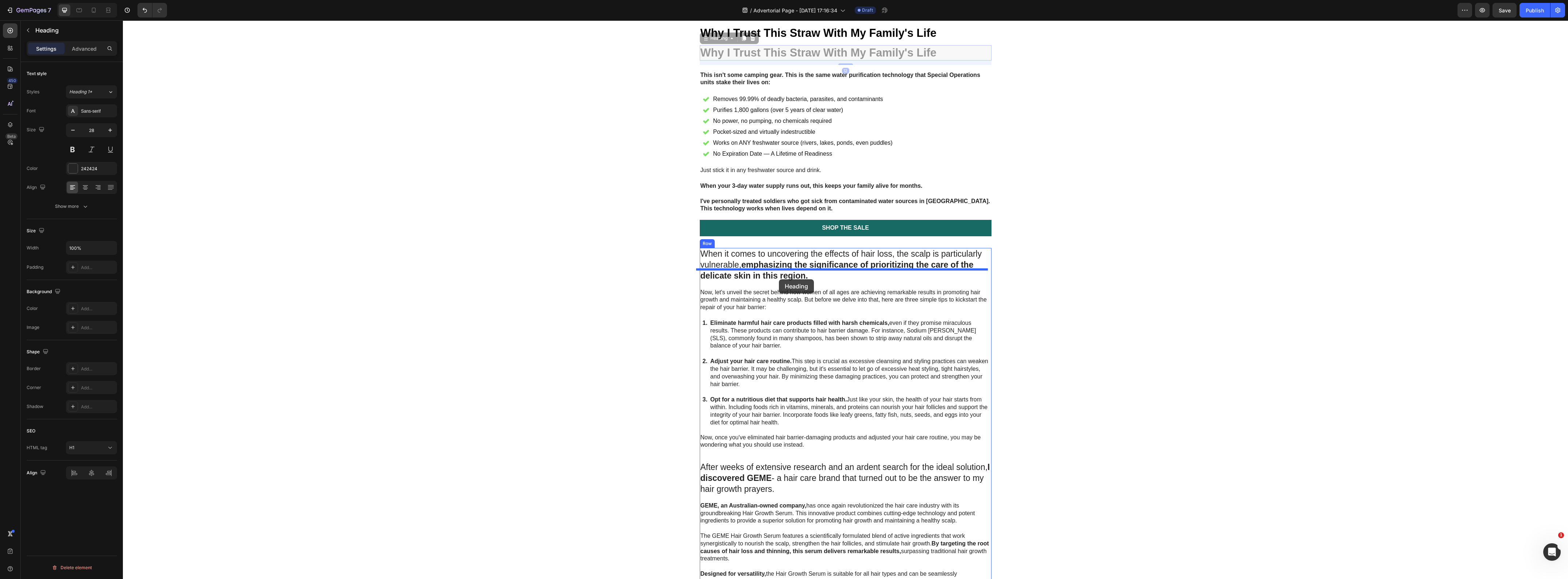
drag, startPoint x: 701, startPoint y: 61, endPoint x: 779, endPoint y: 279, distance: 231.5
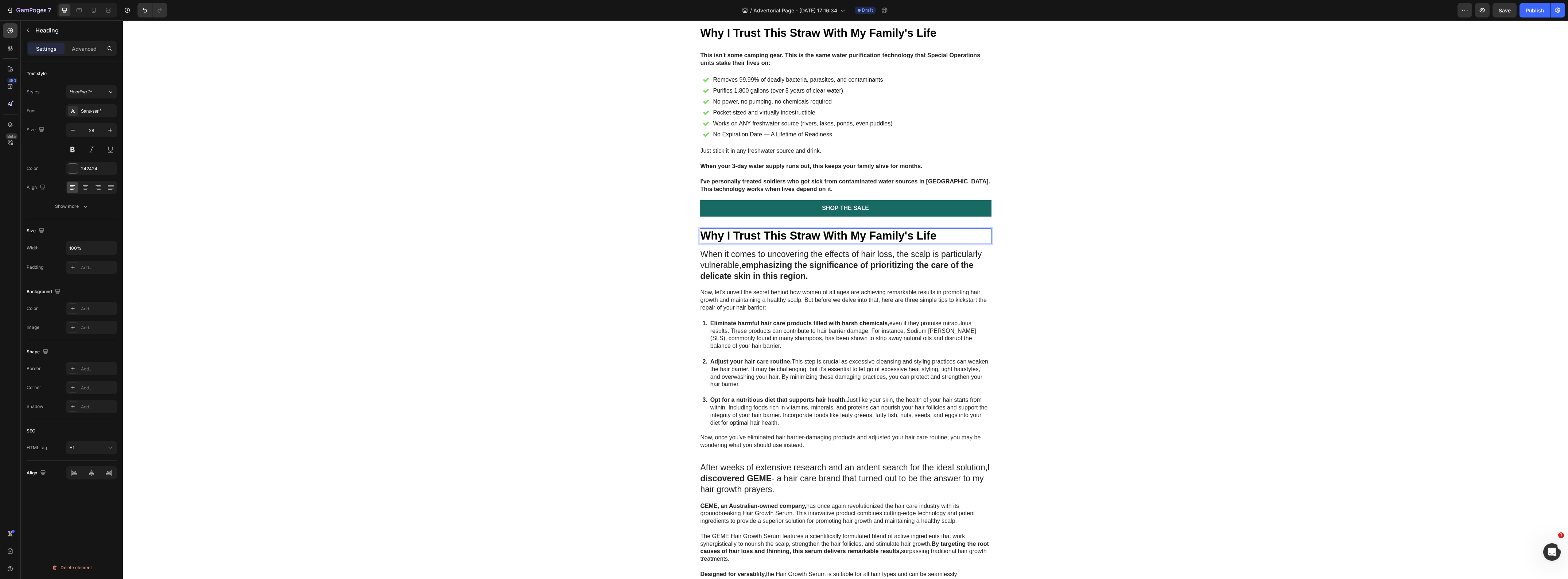
click at [817, 242] on strong "Why I Trust This Straw With My Family's Life" at bounding box center [819, 236] width 236 height 12
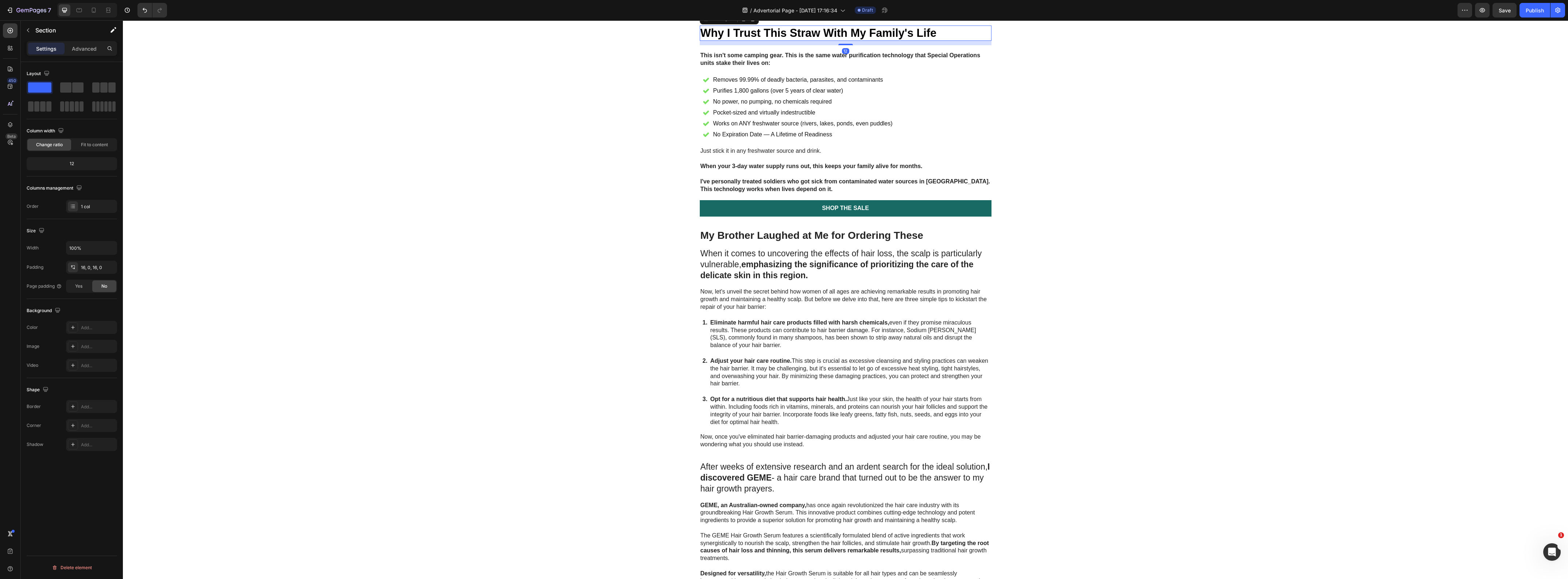
click at [796, 39] on strong "Why I Trust This Straw With My Family's Life" at bounding box center [819, 32] width 236 height 12
click at [740, 23] on div at bounding box center [744, 18] width 9 height 9
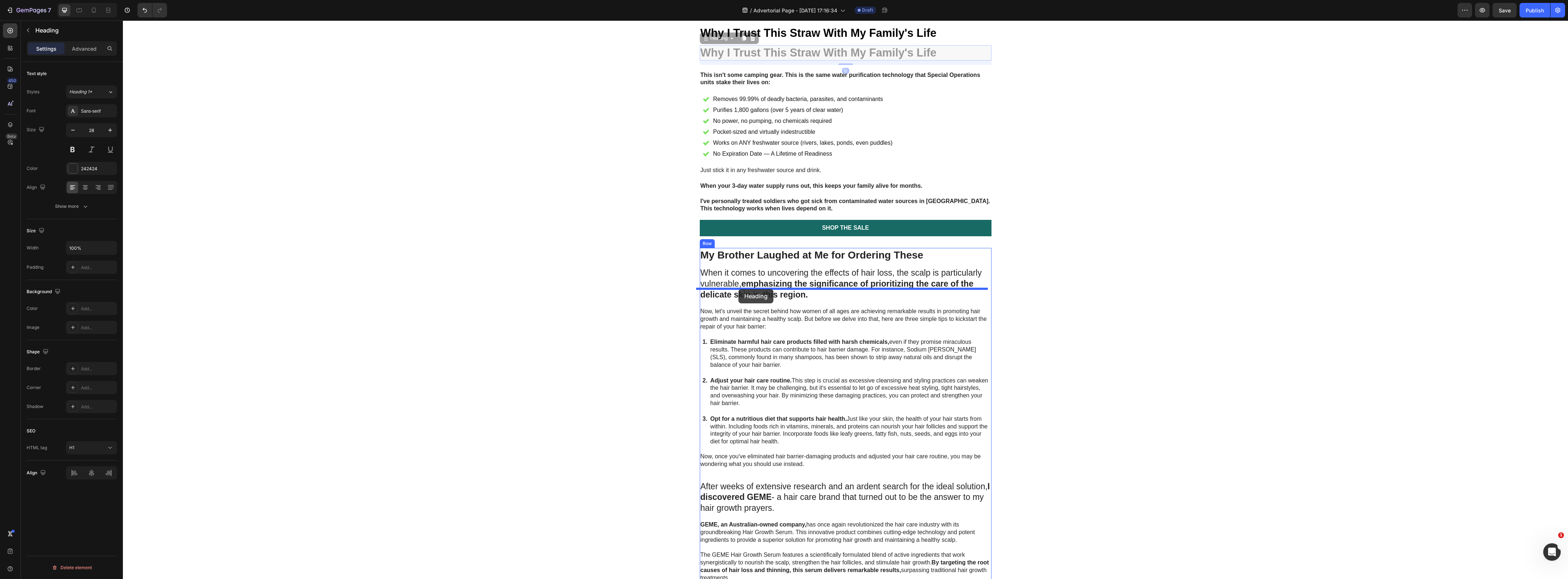
drag, startPoint x: 704, startPoint y: 63, endPoint x: 738, endPoint y: 289, distance: 228.5
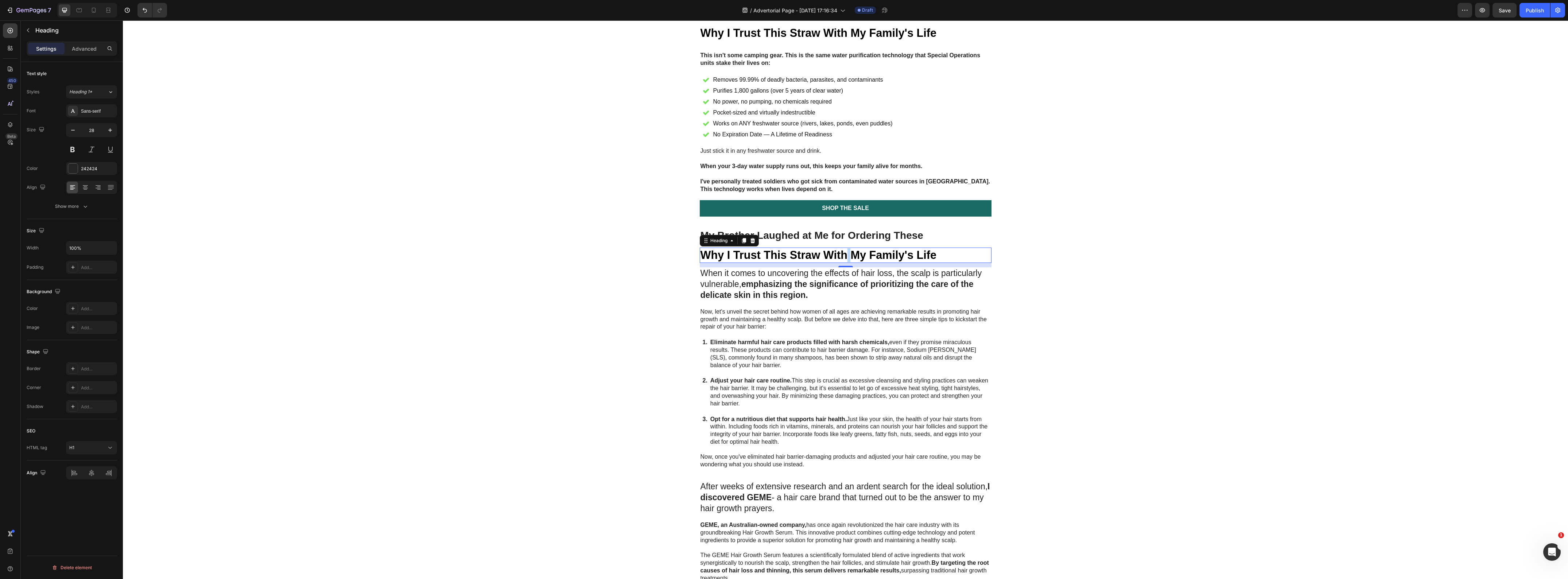
click at [842, 261] on strong "Why I Trust This Straw With My Family's Life" at bounding box center [819, 254] width 236 height 12
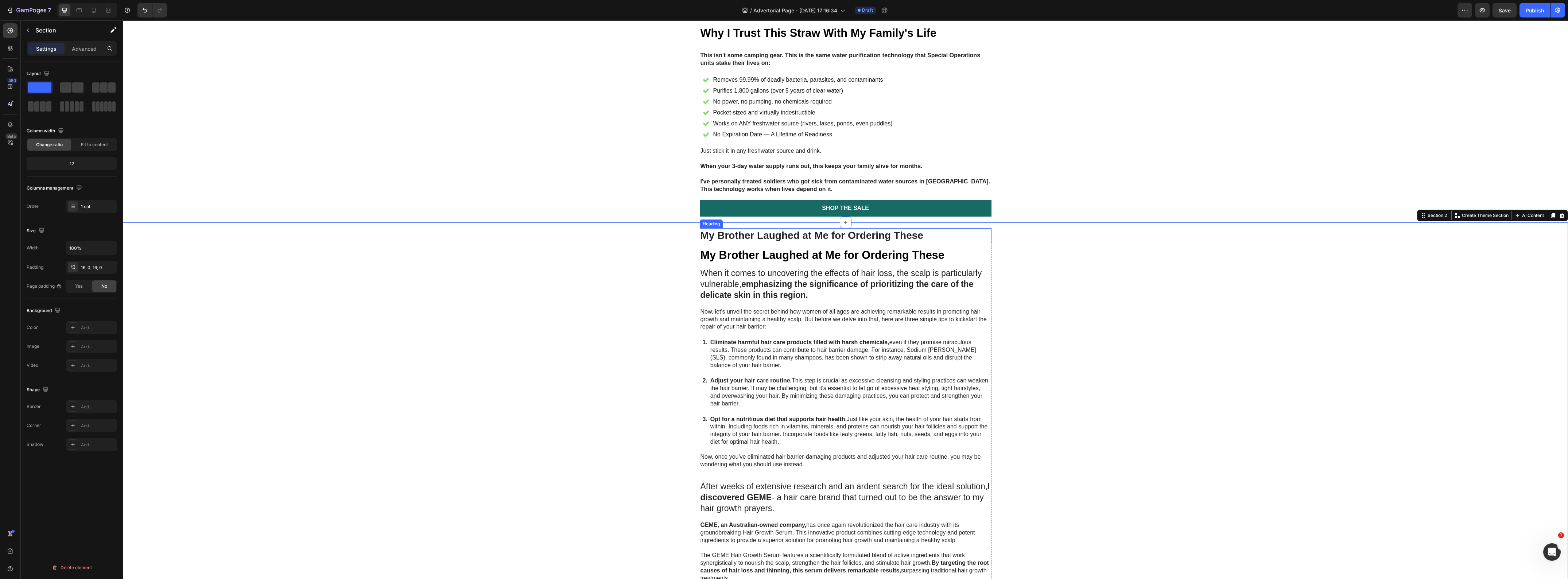
click at [834, 241] on strong "My Brother Laughed at Me for Ordering These" at bounding box center [812, 235] width 223 height 11
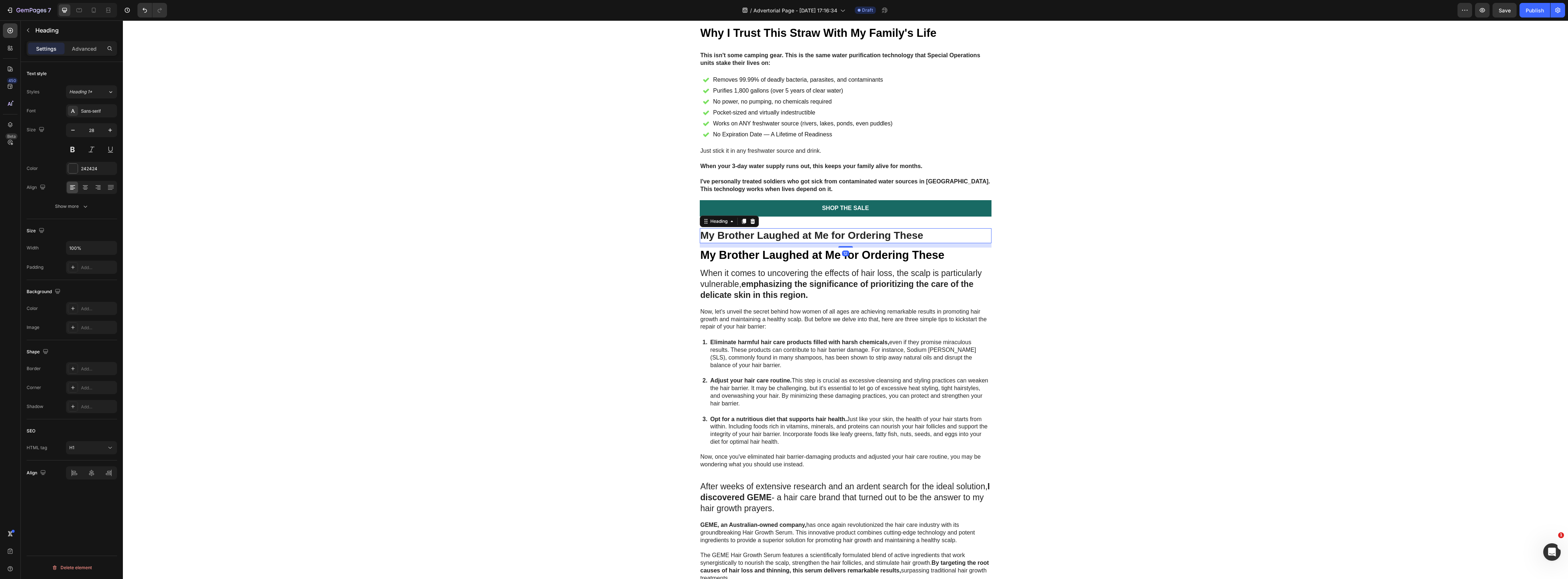
drag, startPoint x: 750, startPoint y: 241, endPoint x: 629, endPoint y: 262, distance: 122.8
click at [750, 224] on icon at bounding box center [753, 221] width 6 height 6
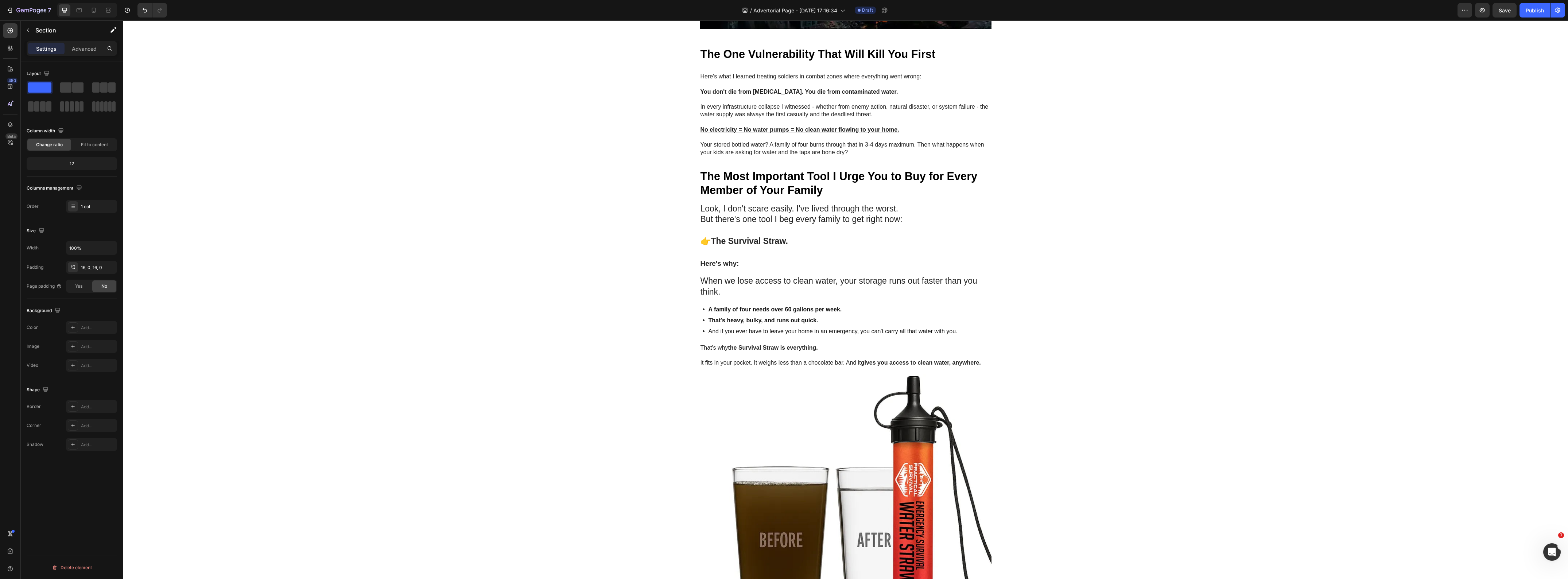
scroll to position [1799, 0]
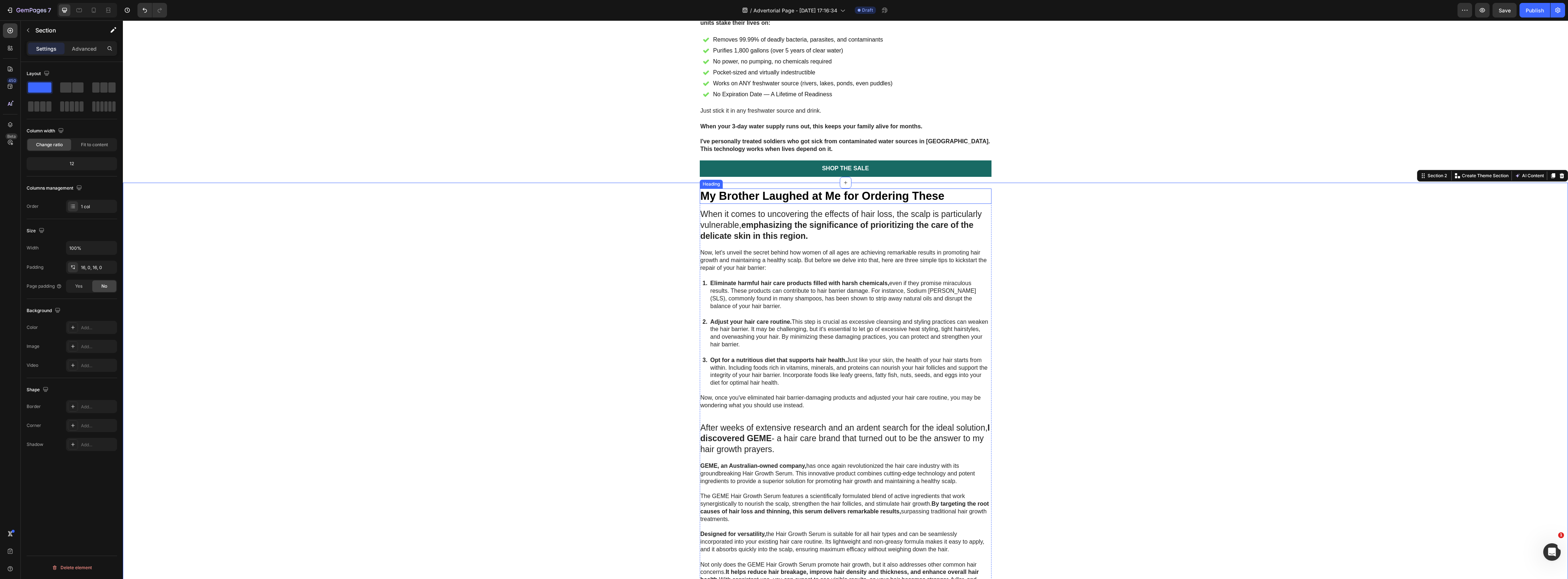
click at [784, 202] on strong "My Brother Laughed at Me for Ordering These" at bounding box center [822, 196] width 244 height 12
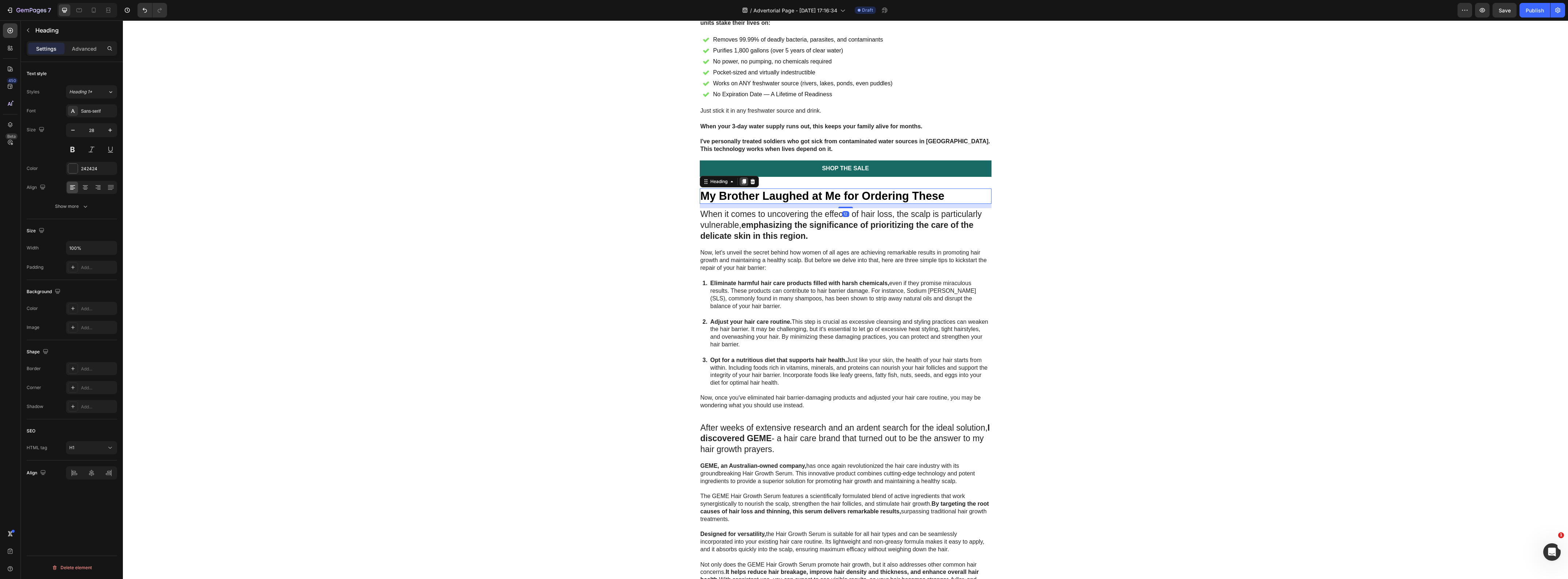
click at [741, 184] on icon at bounding box center [744, 182] width 6 height 6
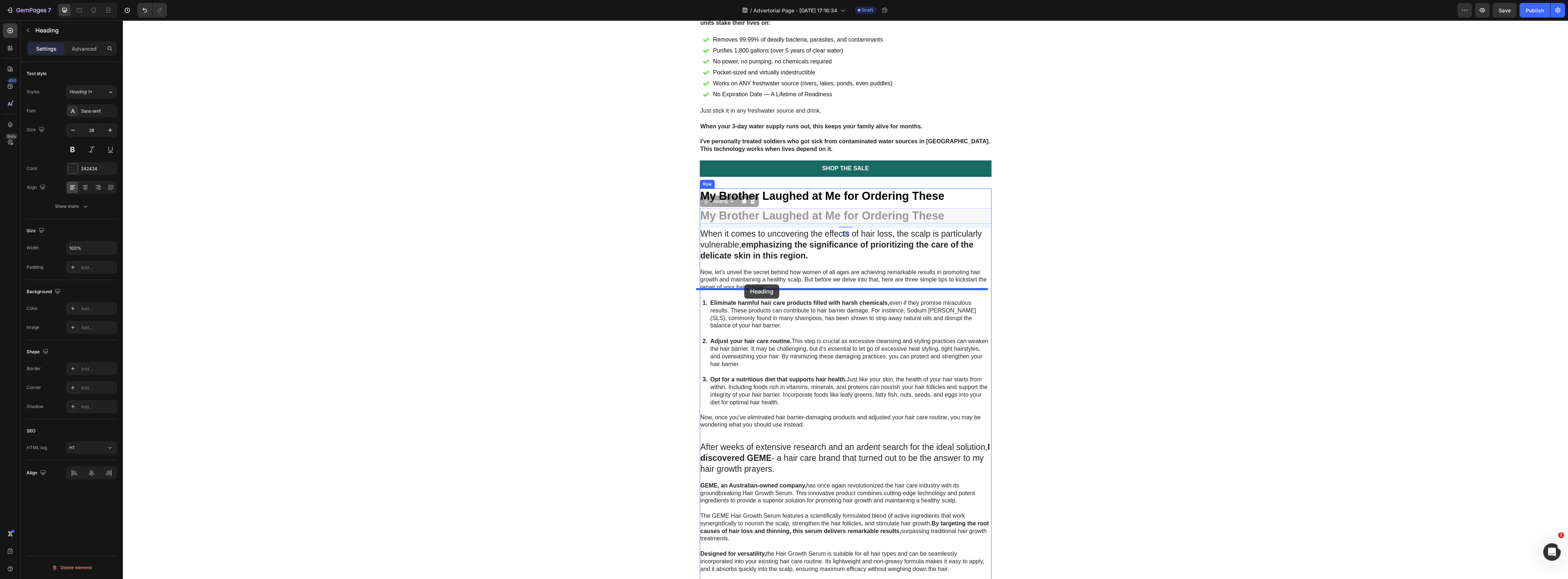
drag, startPoint x: 705, startPoint y: 227, endPoint x: 745, endPoint y: 284, distance: 69.6
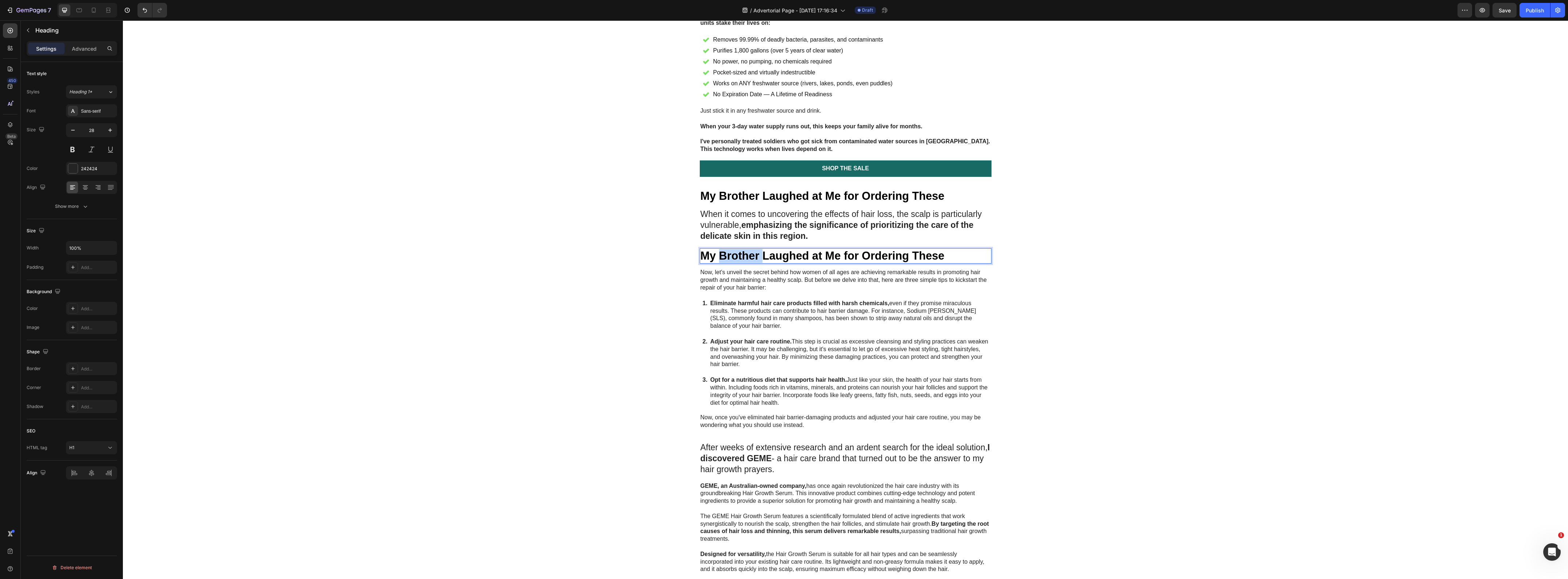
click at [745, 262] on strong "My Brother Laughed at Me for Ordering These" at bounding box center [822, 256] width 244 height 12
click at [759, 292] on p "Now, let's unveil the secret behind how women of all ages are achieving remarka…" at bounding box center [846, 279] width 290 height 22
click at [755, 264] on icon at bounding box center [757, 261] width 6 height 6
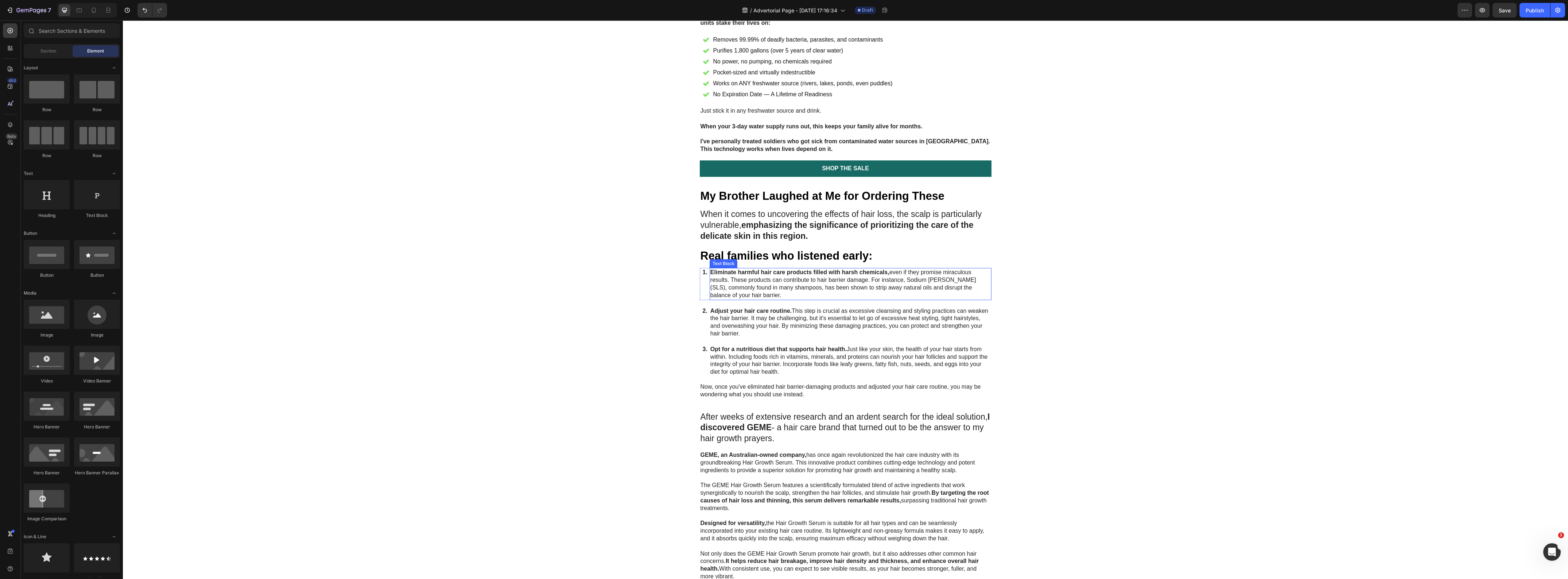
click at [753, 299] on p "Eliminate harmful hair care products filled with harsh chemicals, even if they …" at bounding box center [850, 283] width 280 height 30
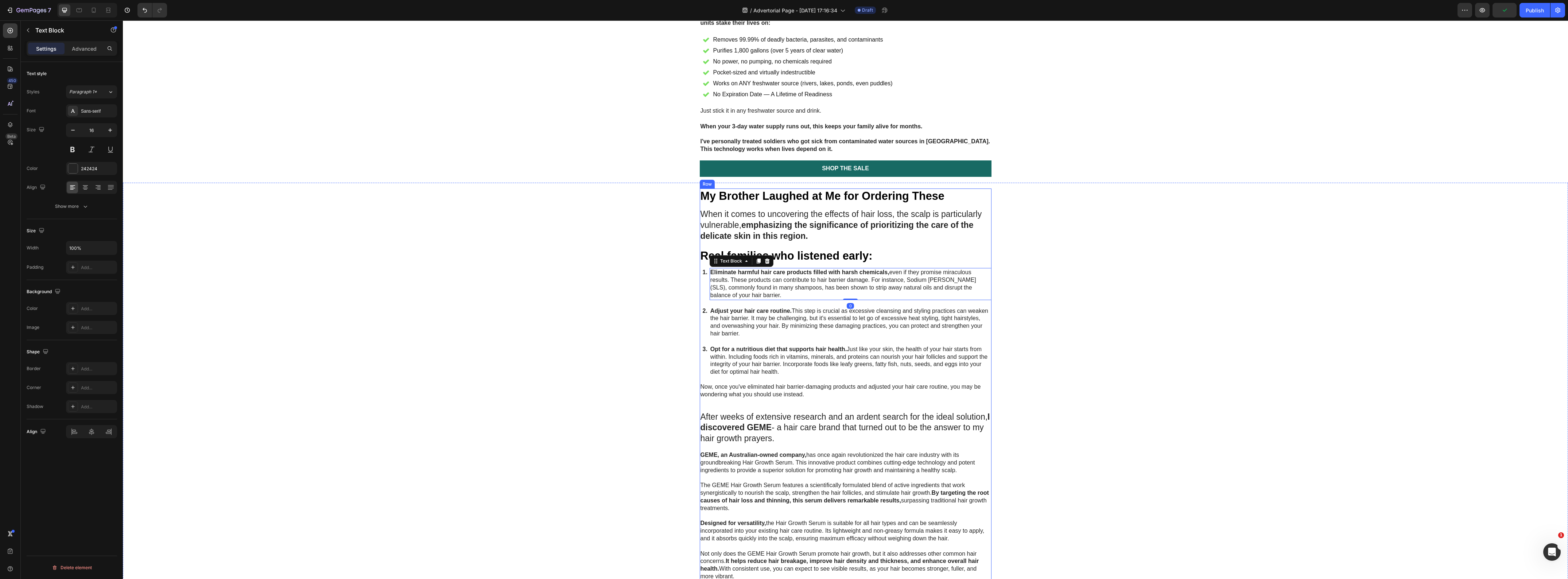
click at [716, 425] on div "⁠⁠⁠⁠⁠⁠⁠ My Brother Laughed at Me for Ordering These Heading When it comes to un…" at bounding box center [846, 577] width 292 height 777
click at [753, 399] on p "Now, once you've eliminated hair barrier-damaging products and adjusted your ha…" at bounding box center [846, 391] width 290 height 16
click at [755, 378] on icon at bounding box center [757, 376] width 5 height 5
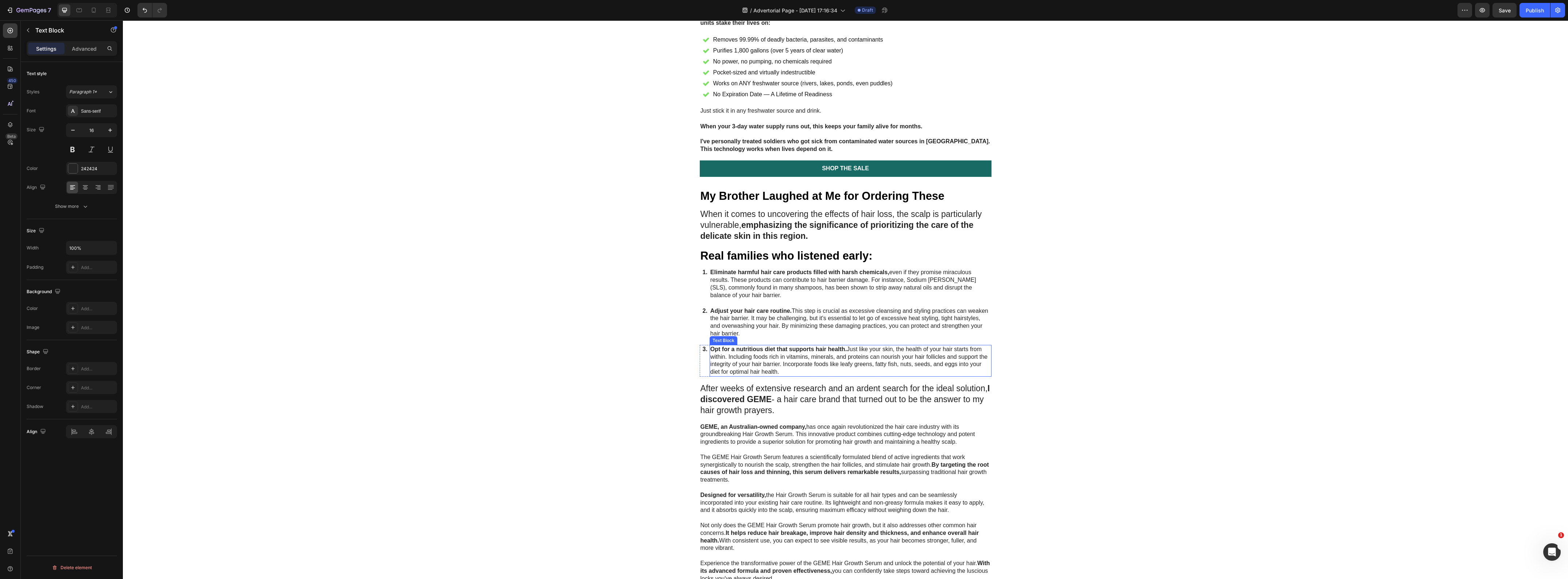
click at [763, 376] on p "Opt for a nutritious diet that supports hair health. Just like your skin, the h…" at bounding box center [850, 360] width 280 height 30
click at [764, 341] on icon at bounding box center [767, 337] width 6 height 6
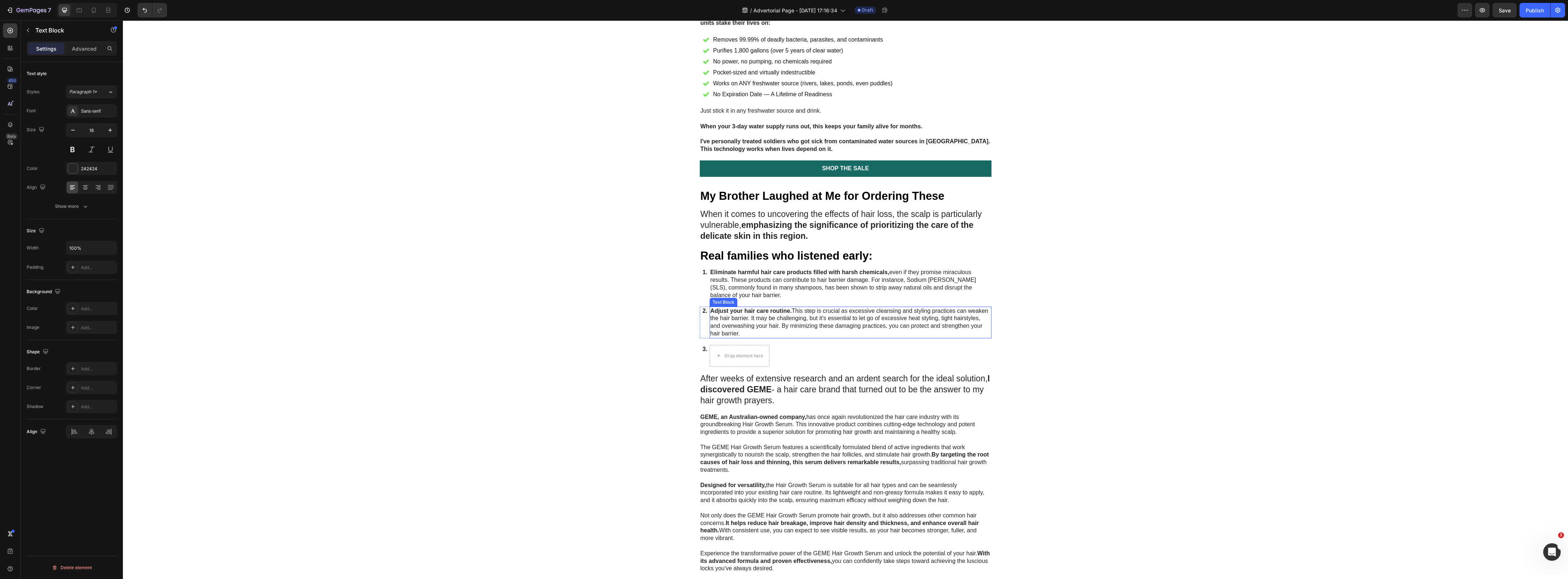
click at [773, 337] on p "Adjust your hair care routine. This step is crucial as excessive cleansing and …" at bounding box center [850, 322] width 280 height 30
click at [764, 302] on icon at bounding box center [767, 300] width 6 height 6
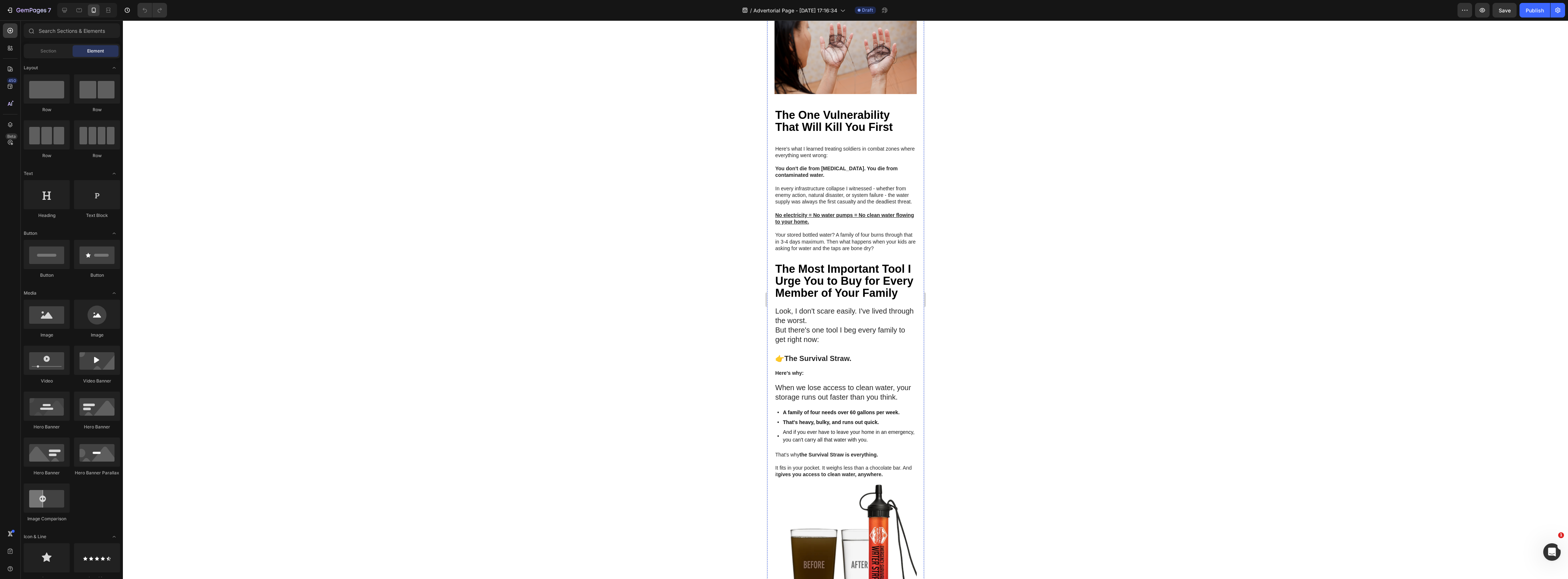
scroll to position [729, 0]
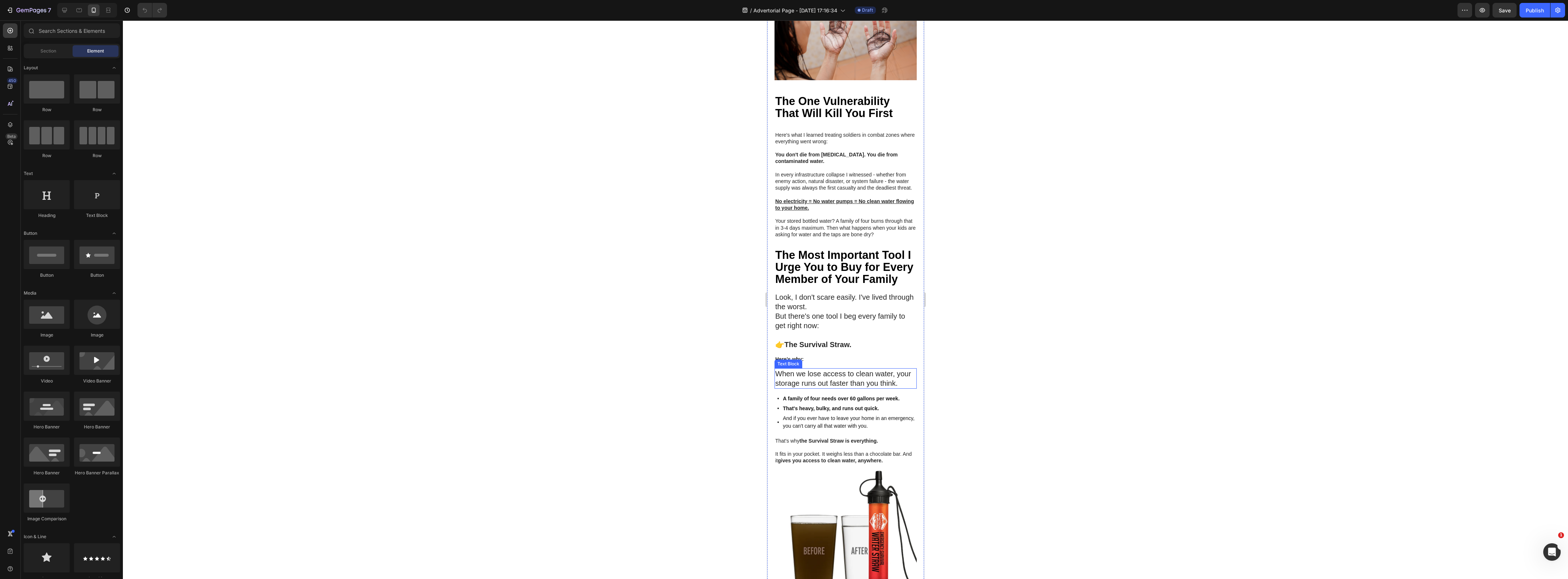
click at [599, 443] on div at bounding box center [845, 300] width 1445 height 559
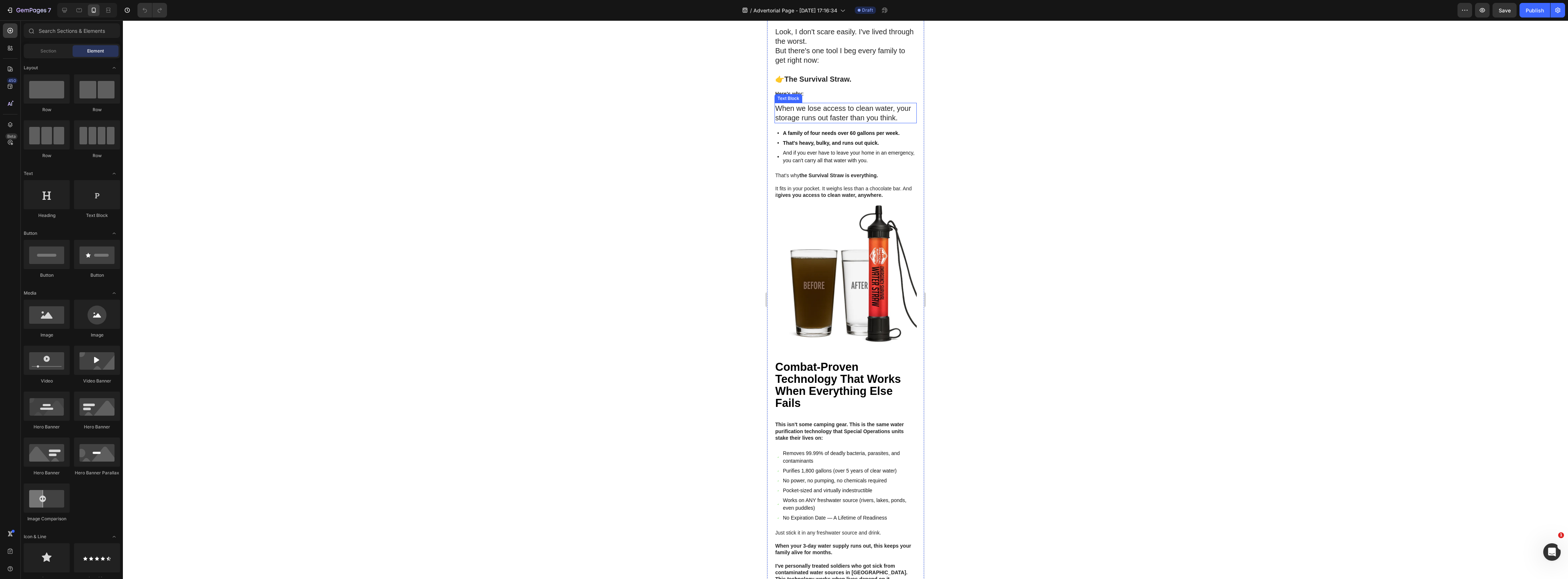
scroll to position [1003, 0]
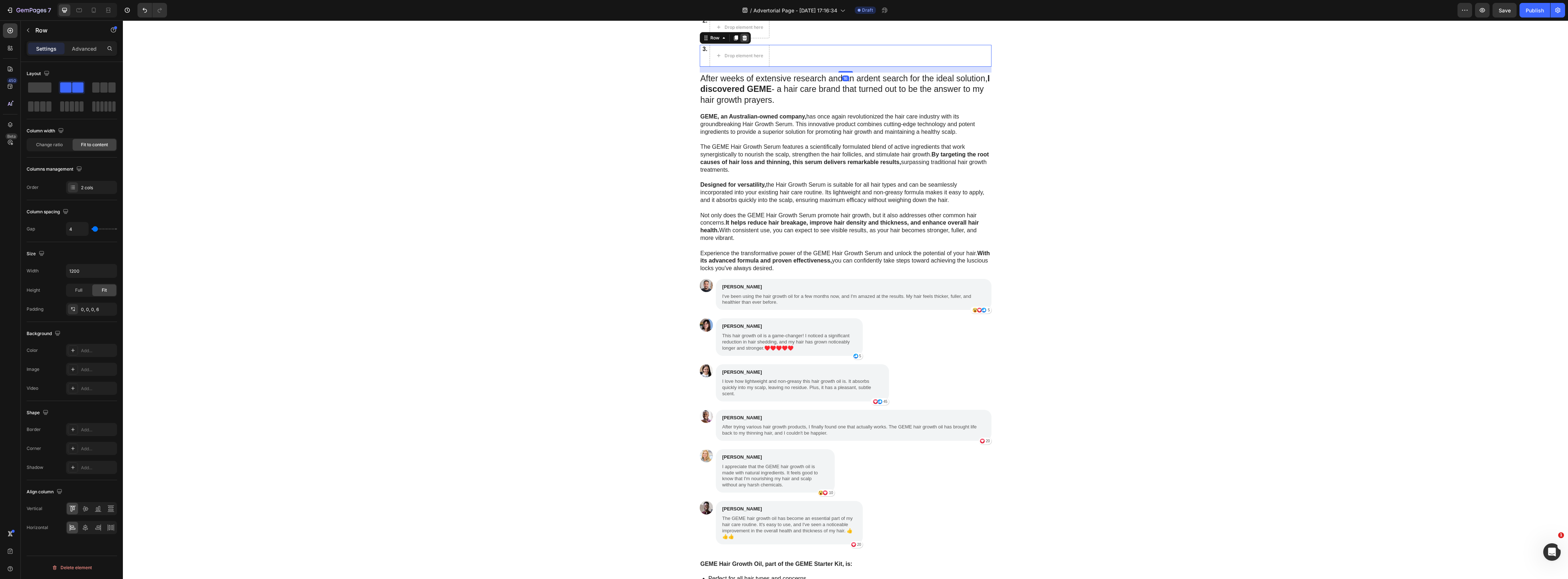
click at [742, 40] on icon at bounding box center [744, 38] width 5 height 5
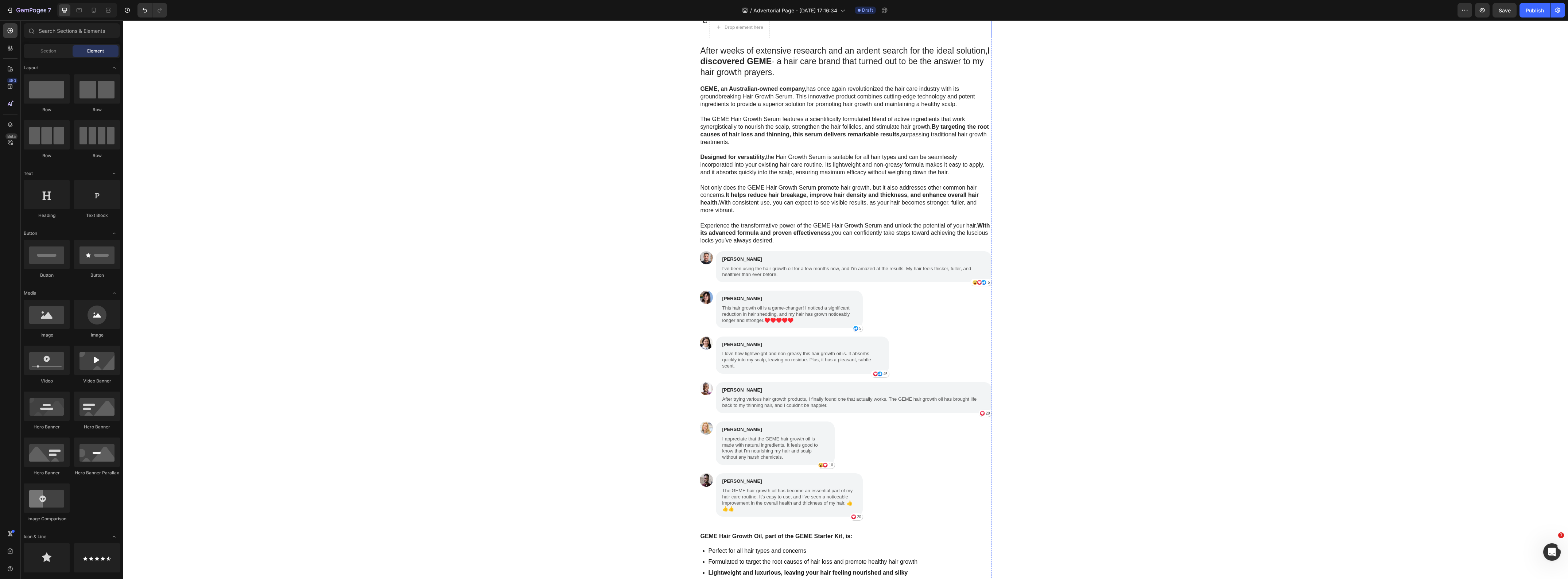
click at [702, 38] on div "2. Text Block" at bounding box center [705, 27] width 6 height 22
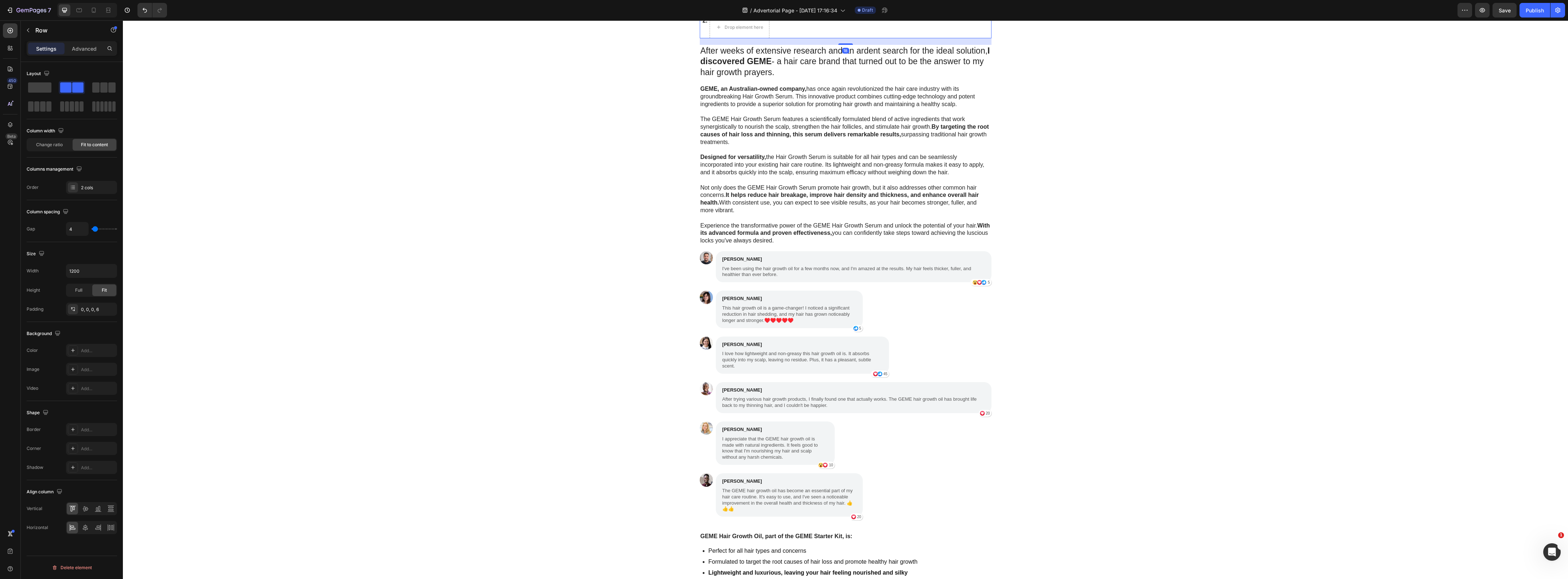
click at [742, 12] on icon at bounding box center [745, 9] width 6 height 6
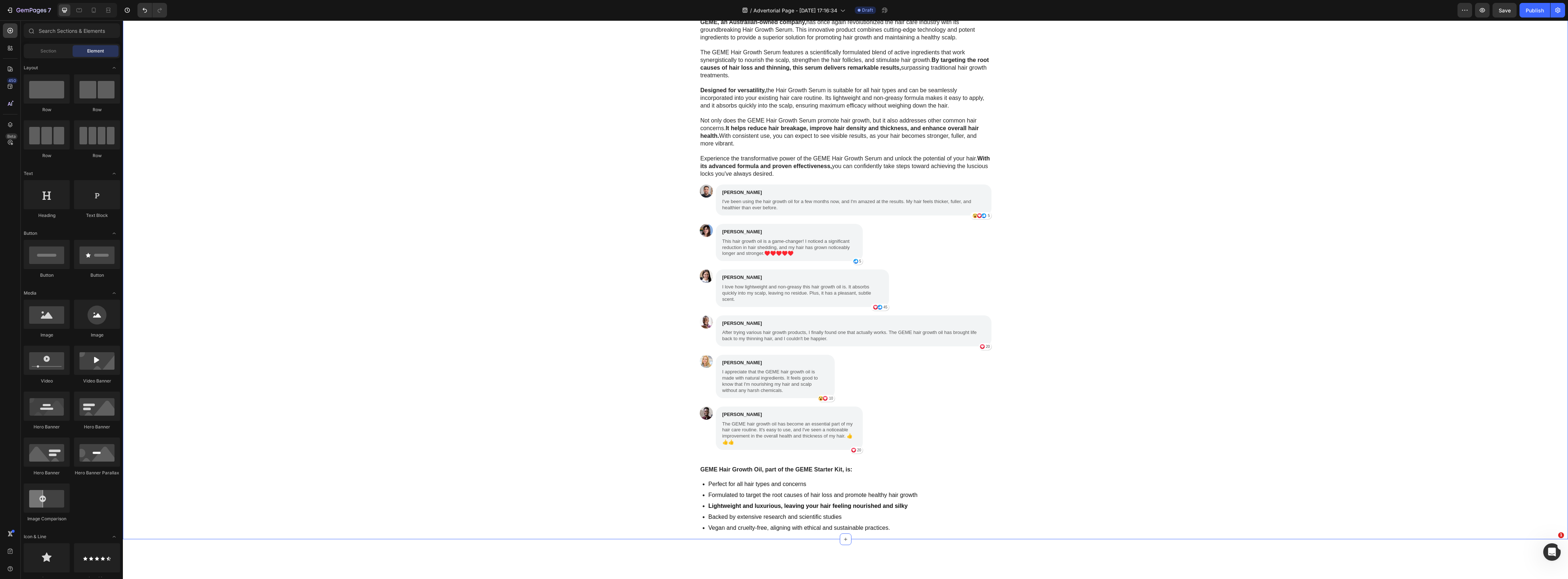
click at [495, 334] on div "⁠⁠⁠⁠⁠⁠⁠ My Brother Laughed at Me for Ordering These Heading When it comes to un…" at bounding box center [845, 215] width 1445 height 635
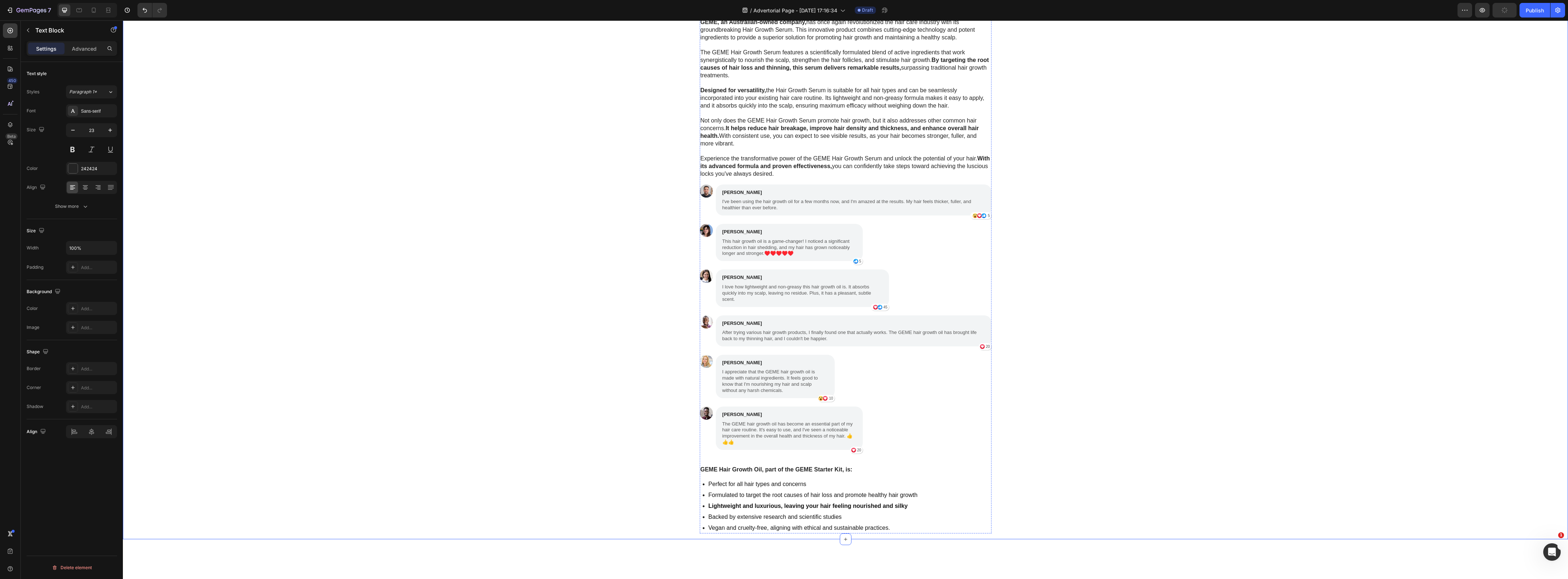
click at [554, 332] on div "⁠⁠⁠⁠⁠⁠⁠ My Brother Laughed at Me for Ordering These Heading When it comes to un…" at bounding box center [845, 215] width 1445 height 635
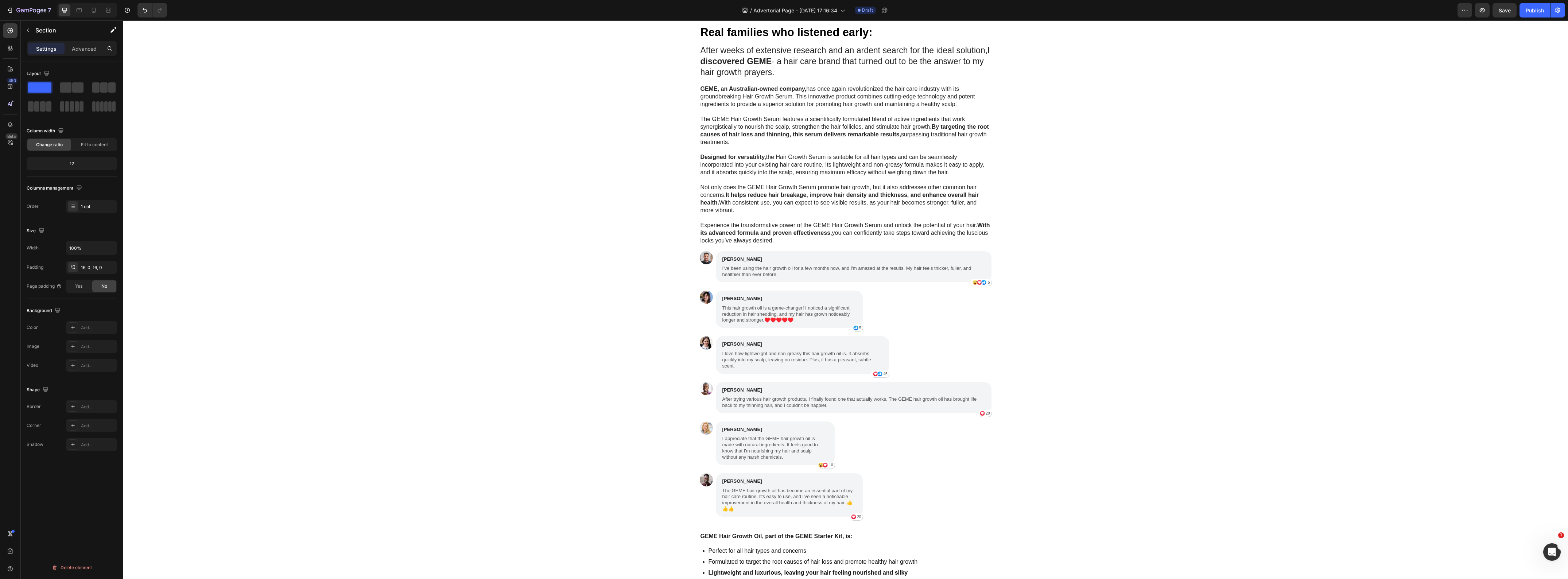
scroll to position [1823, 0]
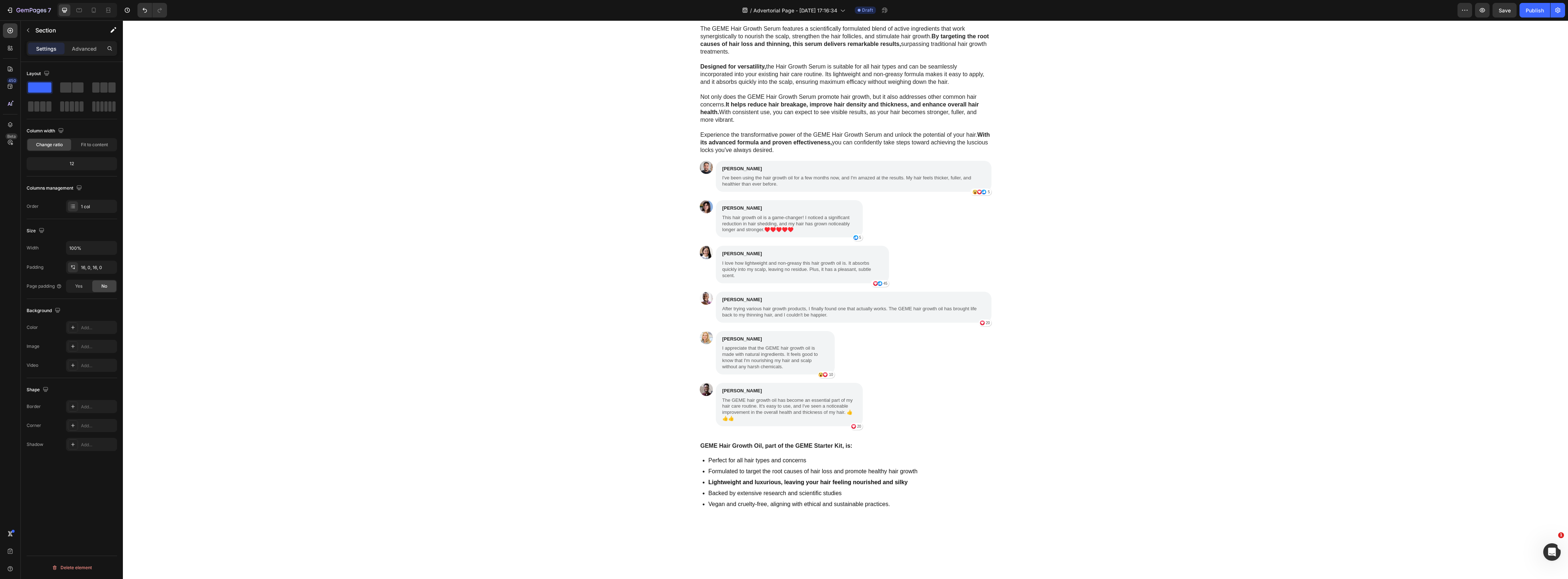
click at [1069, 317] on div "My Brother Laughed at Me for Ordering These Heading When it comes to uncovering…" at bounding box center [845, 192] width 1445 height 635
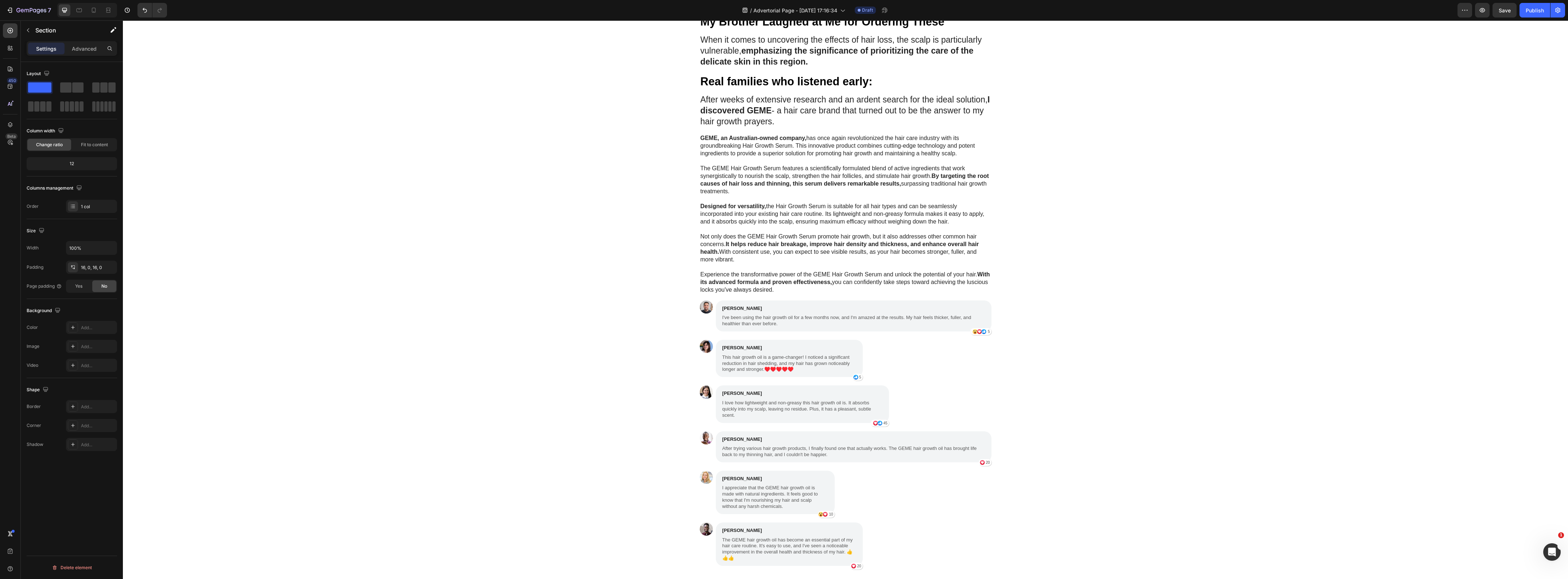
scroll to position [1686, 0]
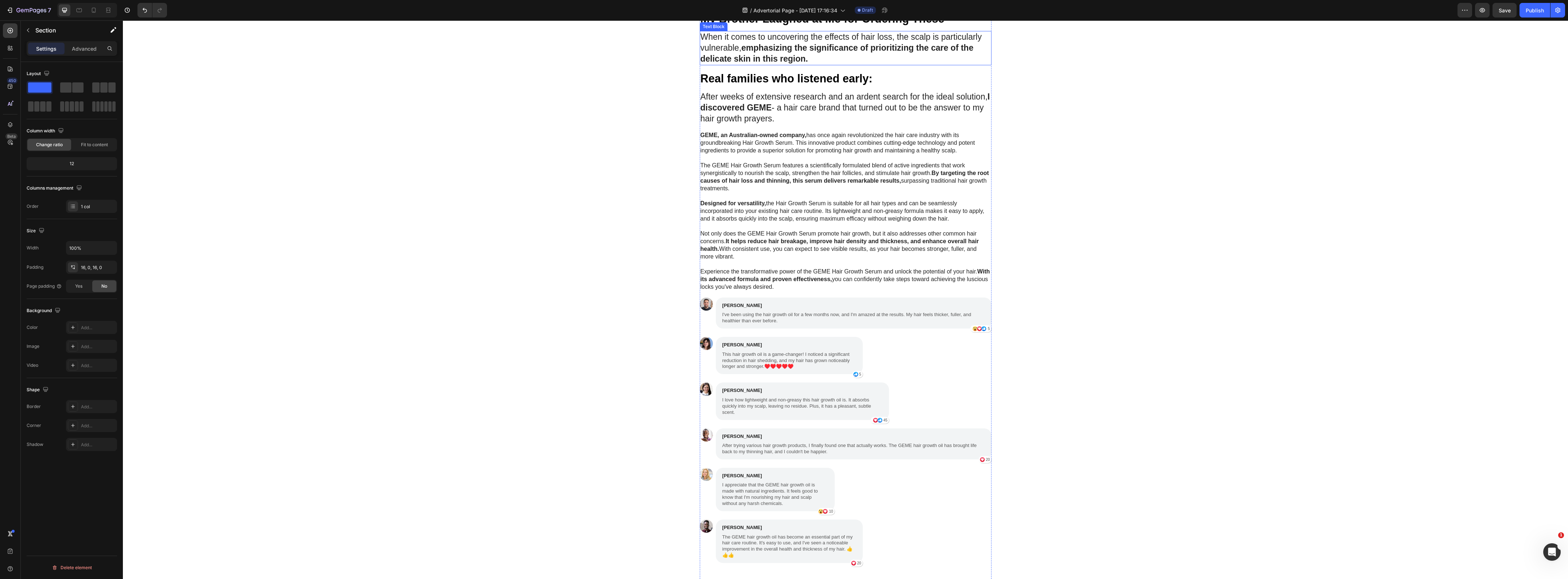
click at [755, 63] on strong "emphasizing the significance of prioritizing the care of the delicate skin in t…" at bounding box center [837, 53] width 273 height 20
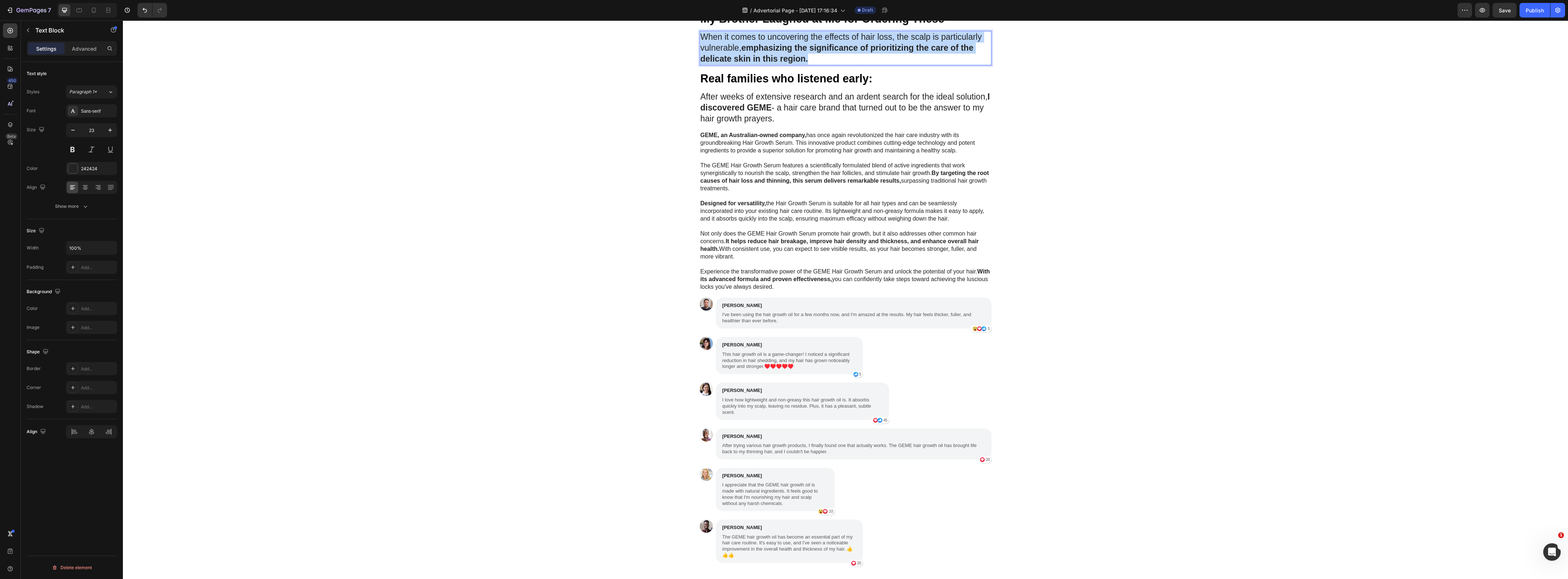
click at [755, 63] on strong "emphasizing the significance of prioritizing the care of the delicate skin in t…" at bounding box center [837, 53] width 273 height 20
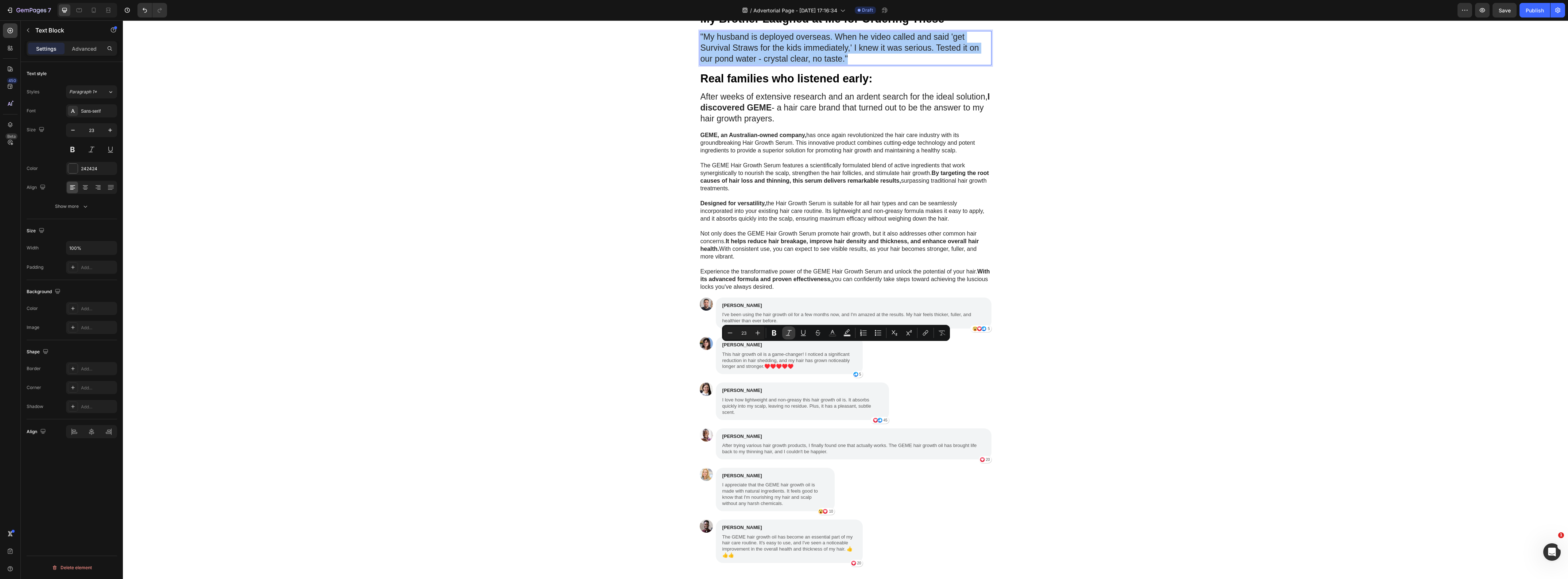
click at [788, 333] on icon "Editor contextual toolbar" at bounding box center [788, 333] width 6 height 5
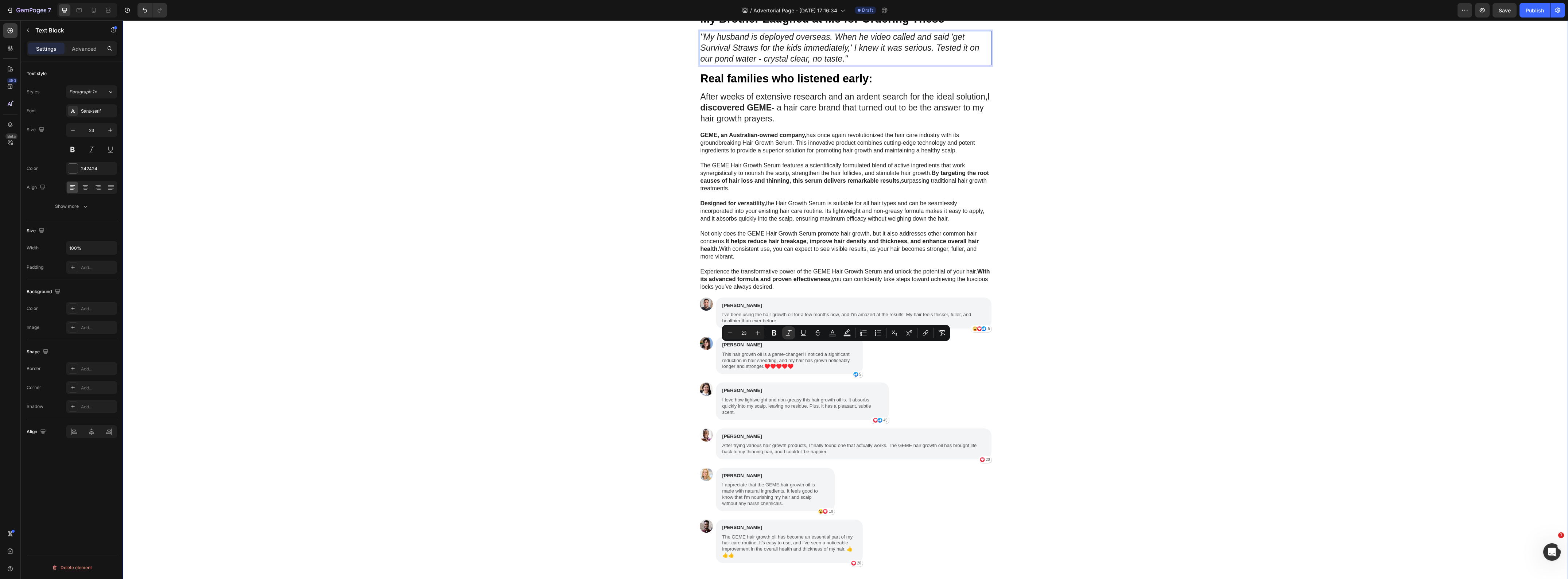
drag, startPoint x: 487, startPoint y: 413, endPoint x: 548, endPoint y: 411, distance: 61.0
click at [487, 413] on div "My Brother Laughed at Me for Ordering These Heading "My husband is deployed ove…" at bounding box center [845, 329] width 1445 height 635
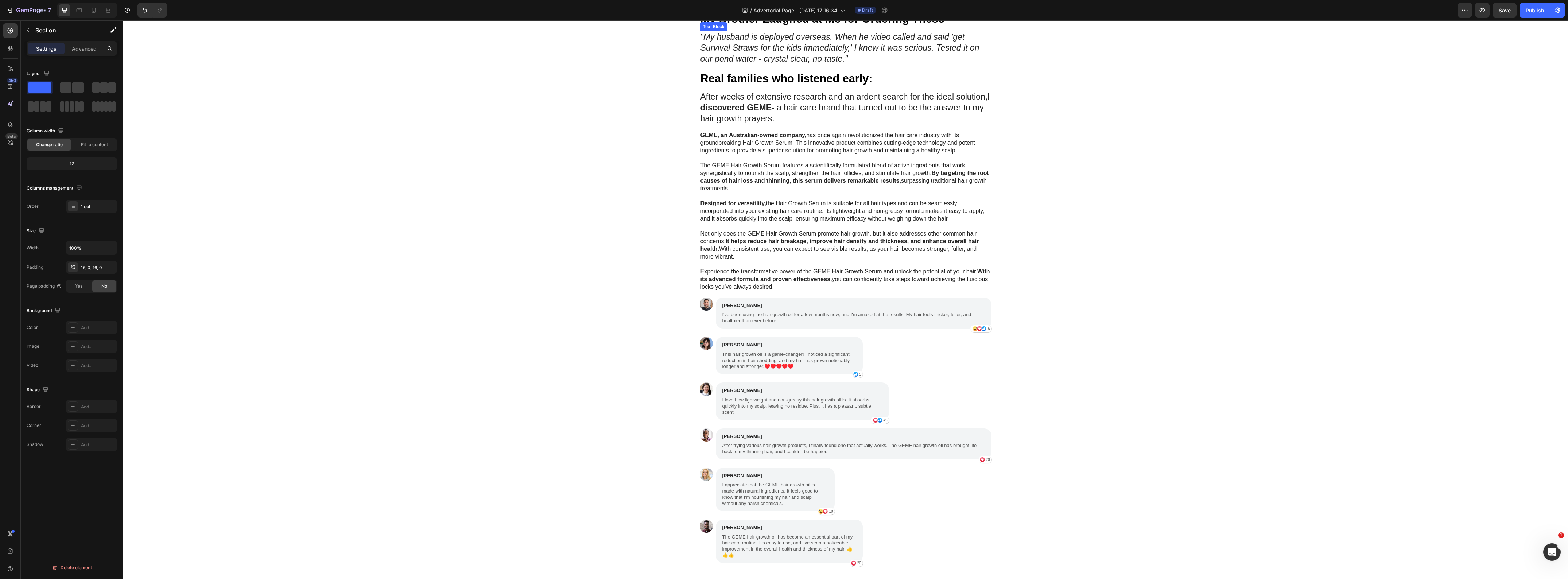
click at [824, 63] on icon ""My husband is deployed overseas. When he video called and said 'get Survival S…" at bounding box center [840, 48] width 279 height 31
click at [747, 26] on icon at bounding box center [749, 24] width 4 height 5
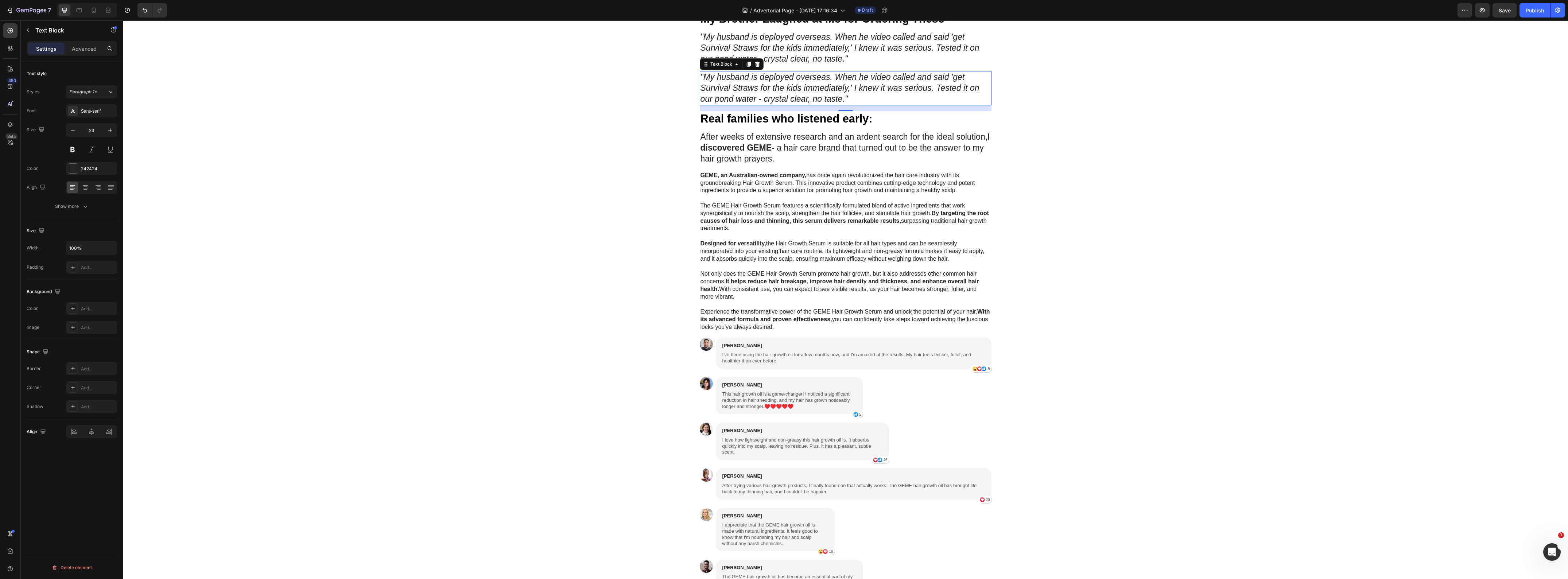
click at [772, 103] on icon ""My husband is deployed overseas. When he video called and said 'get Survival S…" at bounding box center [840, 88] width 279 height 31
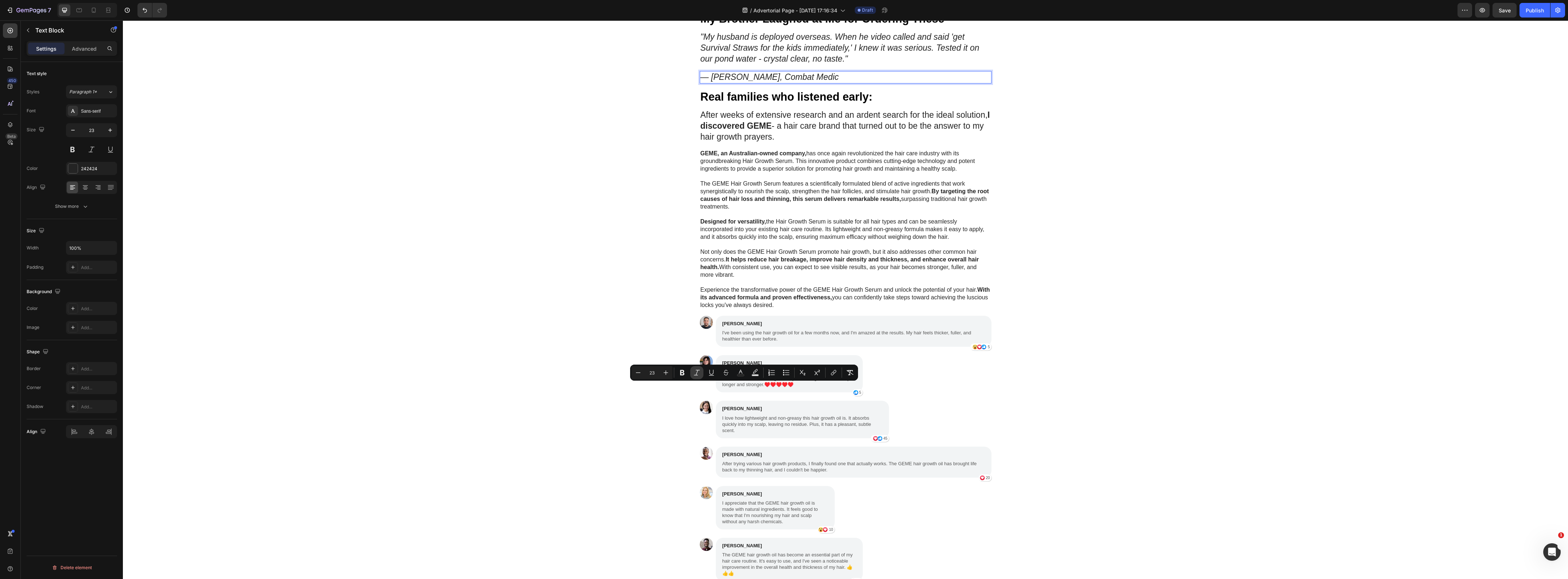
click at [699, 375] on icon "Editor contextual toolbar" at bounding box center [697, 373] width 7 height 7
click at [726, 83] on p "— Lisa A., Combat Medic" at bounding box center [846, 77] width 290 height 11
click at [590, 361] on div "My Brother Laughed at Me for Ordering These Heading "My husband is deployed ove…" at bounding box center [845, 338] width 1445 height 653
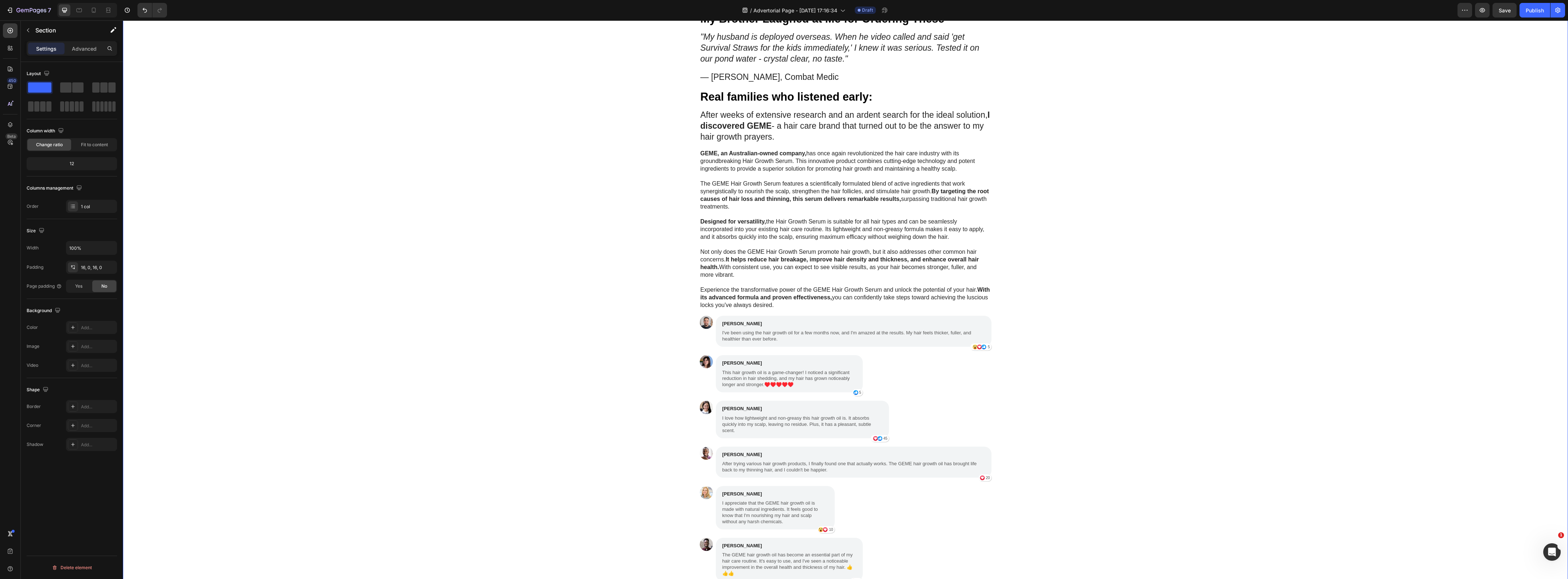
click at [1180, 378] on div "My Brother Laughed at Me for Ordering These Heading "My husband is deployed ove…" at bounding box center [845, 338] width 1445 height 653
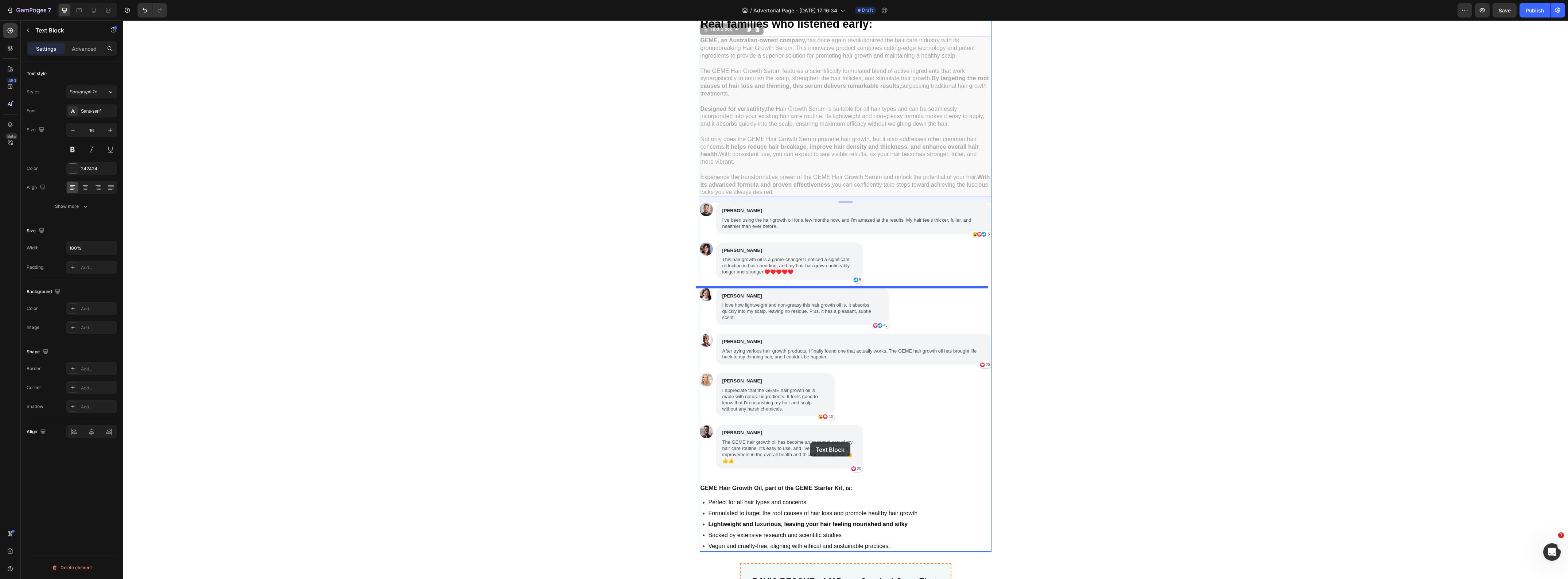
scroll to position [2142, 0]
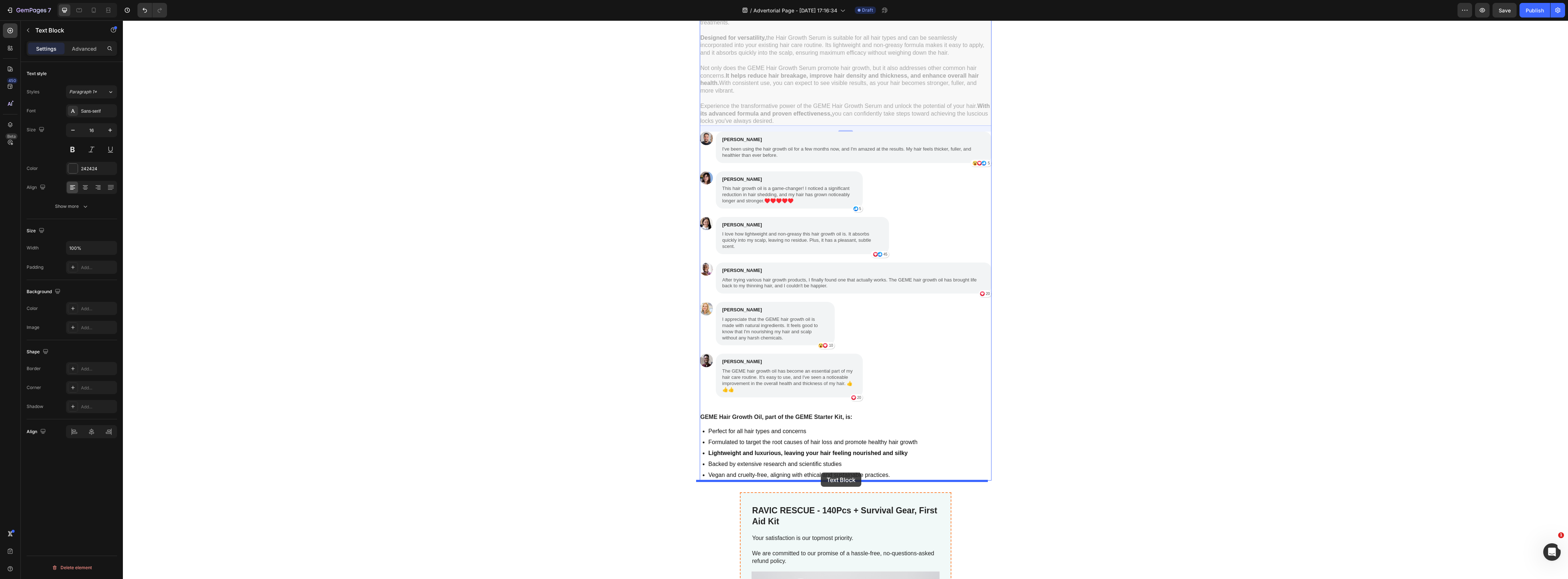
drag, startPoint x: 701, startPoint y: 186, endPoint x: 821, endPoint y: 472, distance: 310.2
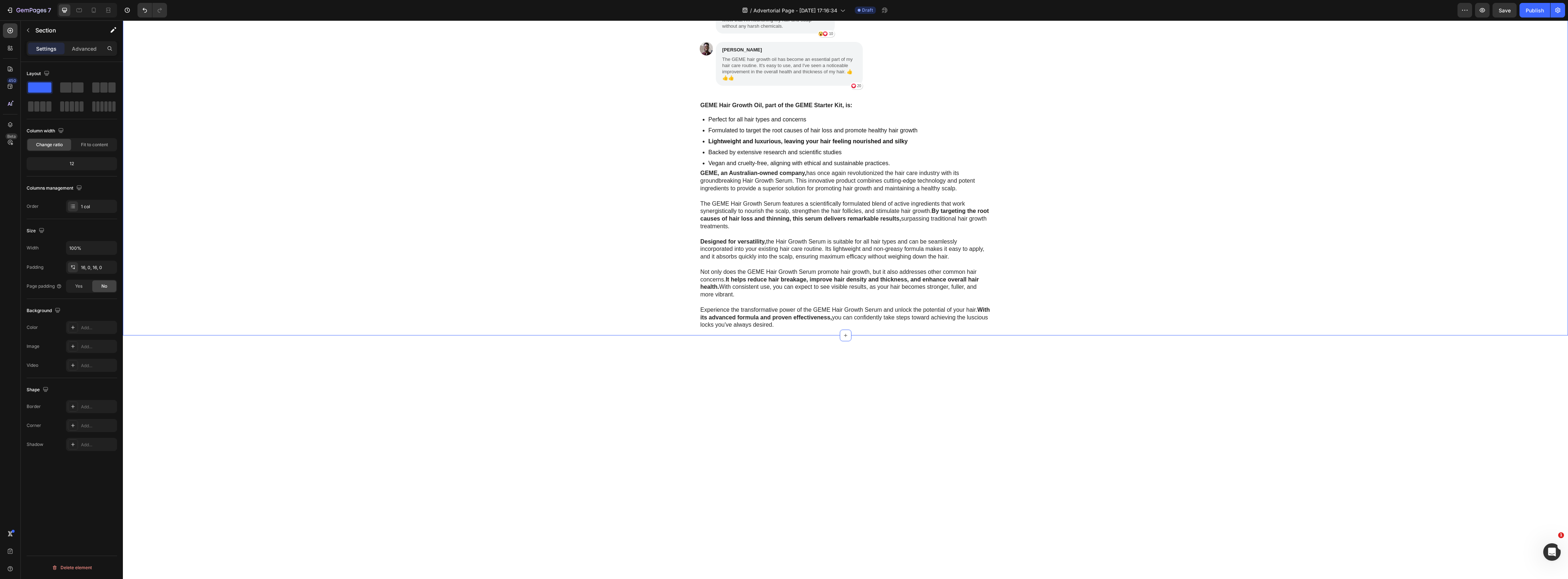
click at [537, 329] on div "My Brother Laughed at Me for Ordering These Heading "My husband is deployed ove…" at bounding box center [845, 26] width 1445 height 607
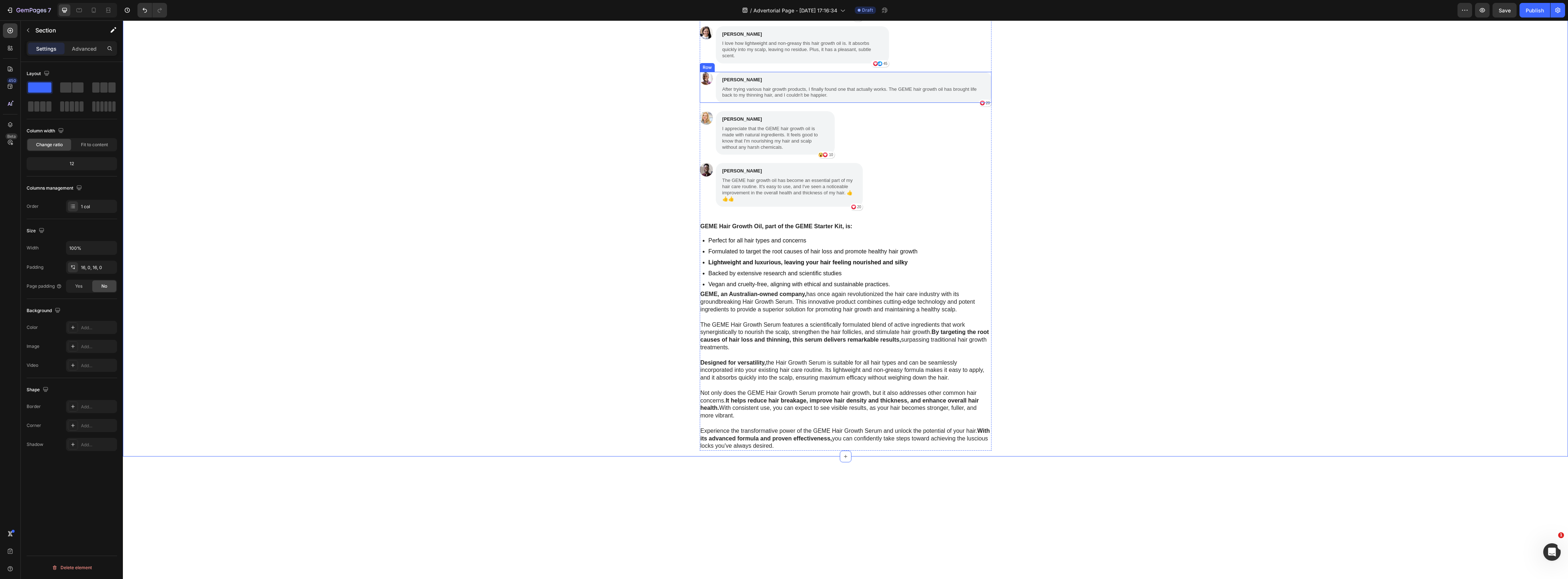
scroll to position [1839, 0]
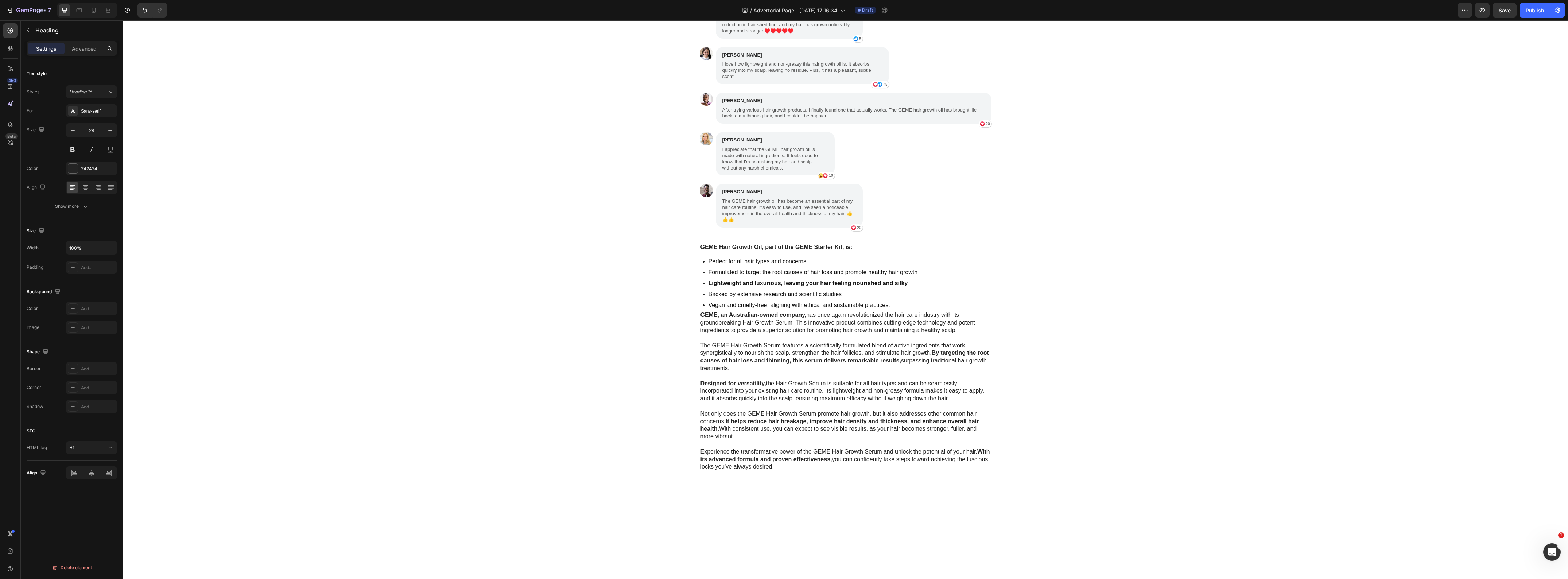
drag, startPoint x: 842, startPoint y: 267, endPoint x: 842, endPoint y: 271, distance: 4.0
click at [414, 316] on div "My Brother Laughed at Me for Ordering These Heading "My husband is deployed ove…" at bounding box center [845, 165] width 1445 height 613
click at [743, 34] on p "This hair growth oil is a game-changer! I noticed a significant reduction in ha…" at bounding box center [789, 25] width 134 height 19
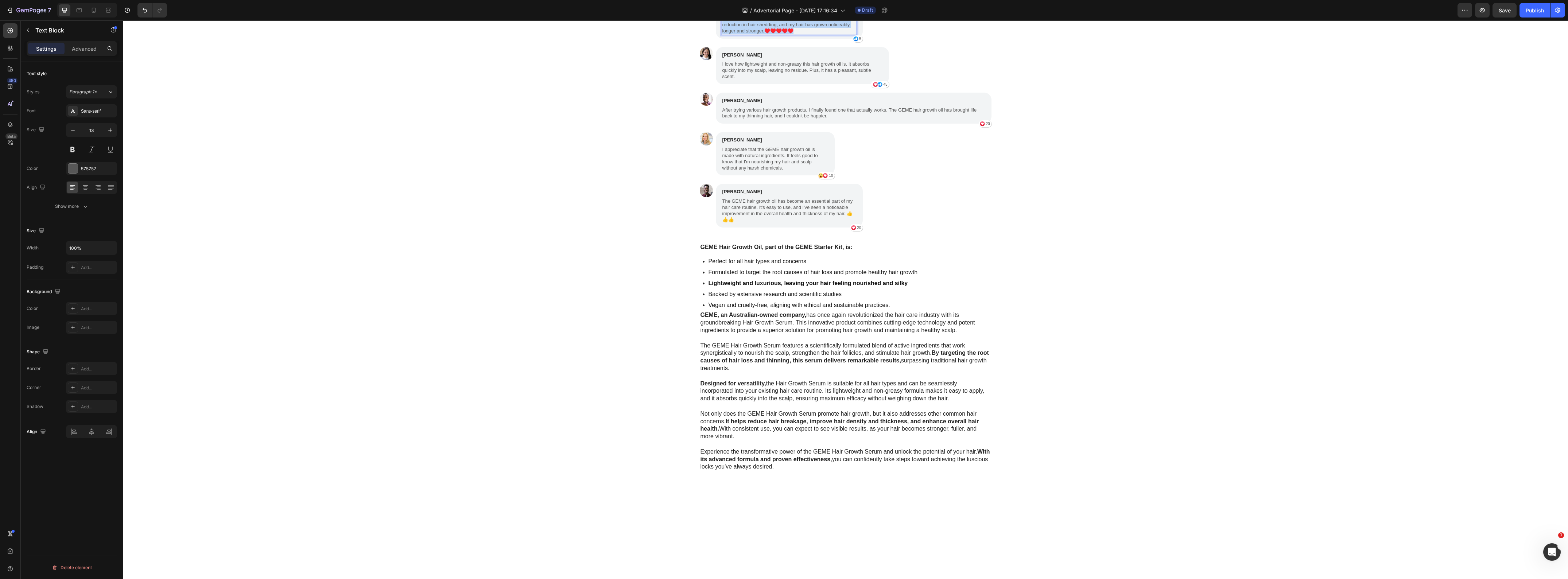
click at [743, 34] on p "This hair growth oil is a game-changer! I noticed a significant reduction in ha…" at bounding box center [789, 25] width 134 height 19
click at [496, 342] on div "My Brother Laughed at Me for Ordering These Heading "My husband is deployed ove…" at bounding box center [845, 165] width 1445 height 613
click at [722, 34] on p ""My husband is deployed overseas. When he video called and said 'get Survival S…" at bounding box center [789, 25] width 134 height 19
click at [847, 34] on p "My husband is deployed overseas. When he video called and said 'get Survival St…" at bounding box center [789, 25] width 134 height 19
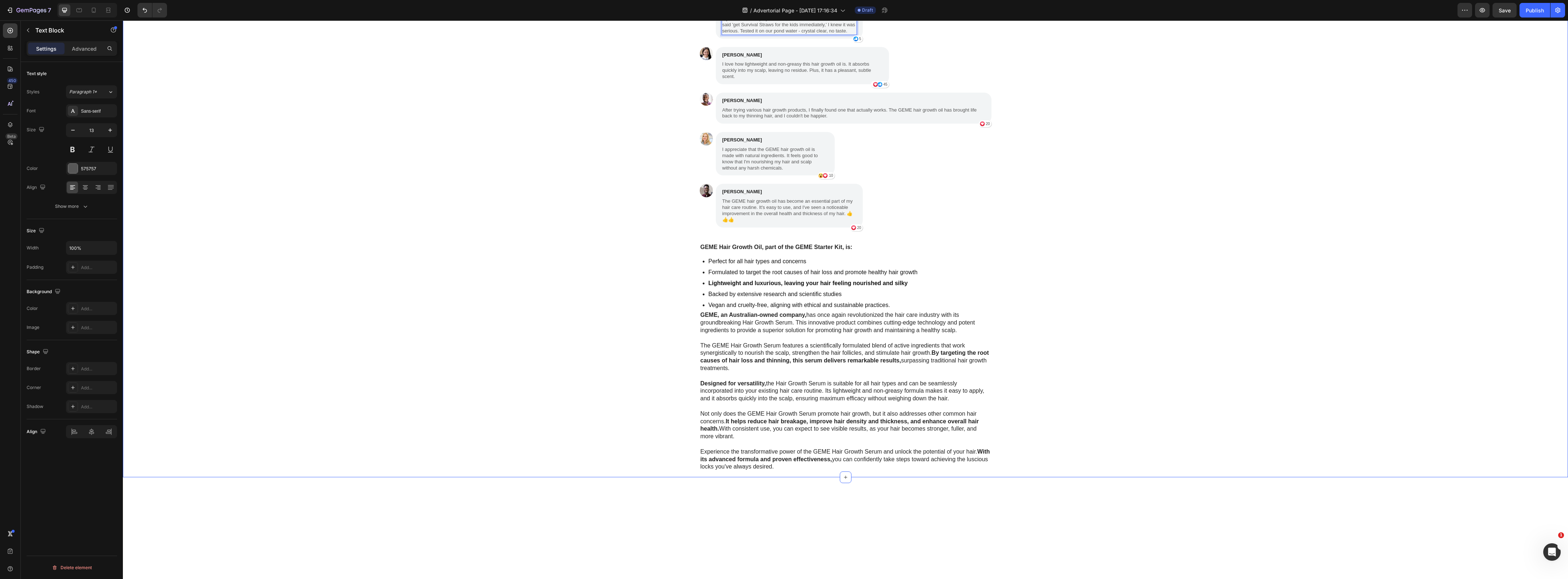
click at [1149, 345] on div "My Brother Laughed at Me for Ordering These Heading "My husband is deployed ove…" at bounding box center [845, 165] width 1445 height 613
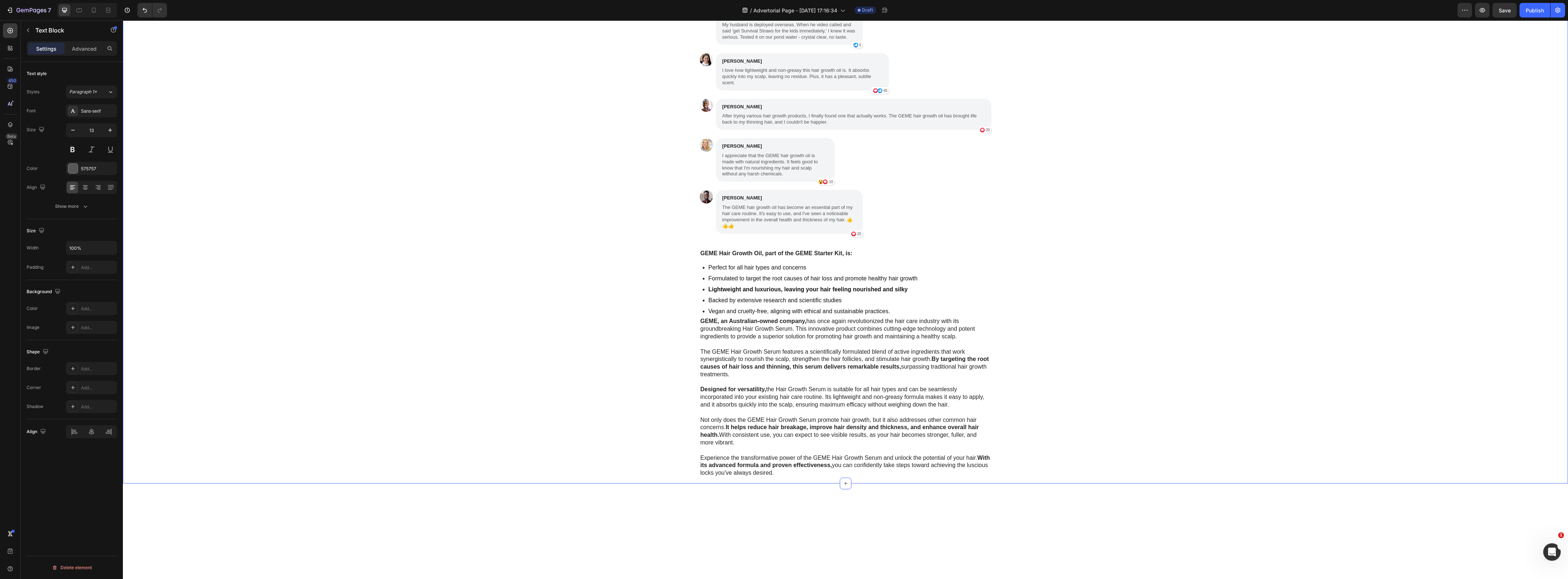
click at [535, 341] on div "My Brother Laughed at Me for Ordering These Heading "My husband is deployed ove…" at bounding box center [845, 168] width 1445 height 619
click at [761, 86] on p "I love how lightweight and non-greasy this hair growth oil is. It absorbs quick…" at bounding box center [802, 77] width 160 height 19
click at [574, 389] on div "My Brother Laughed at Me for Ordering These Heading "My husband is deployed ove…" at bounding box center [845, 168] width 1445 height 619
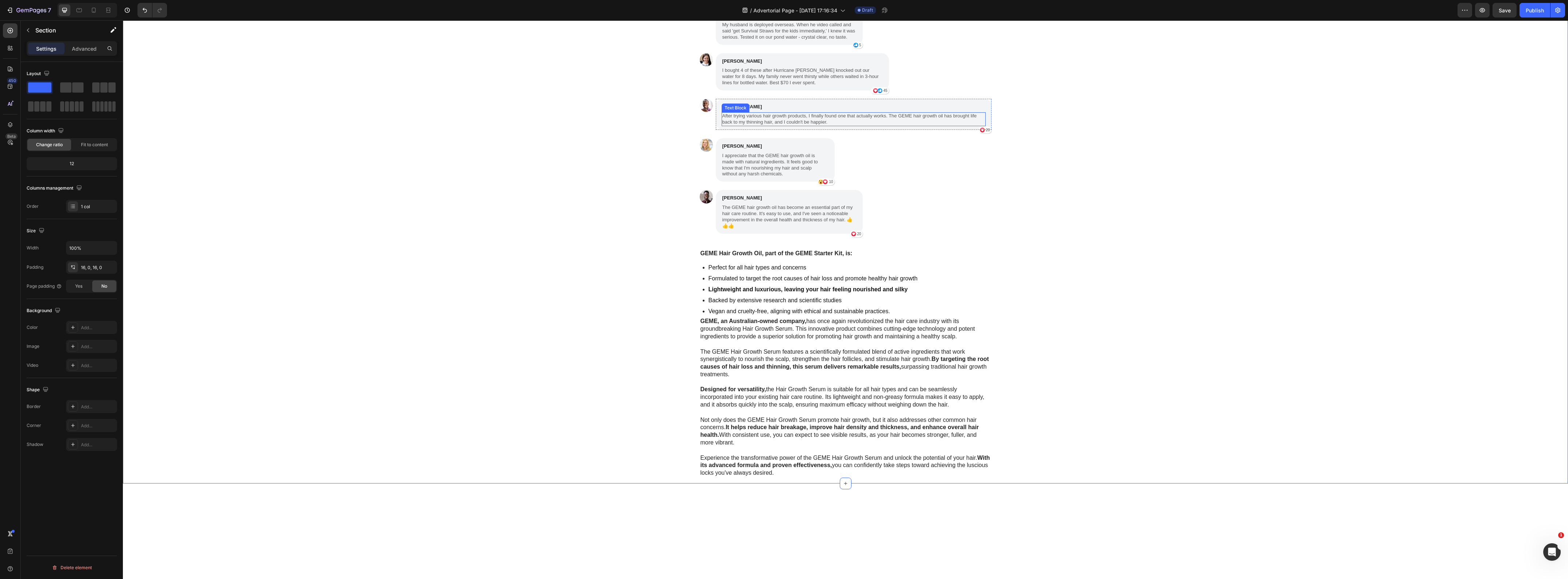
click at [763, 126] on p "After trying various hair growth products, I finally found one that actually wo…" at bounding box center [853, 119] width 263 height 12
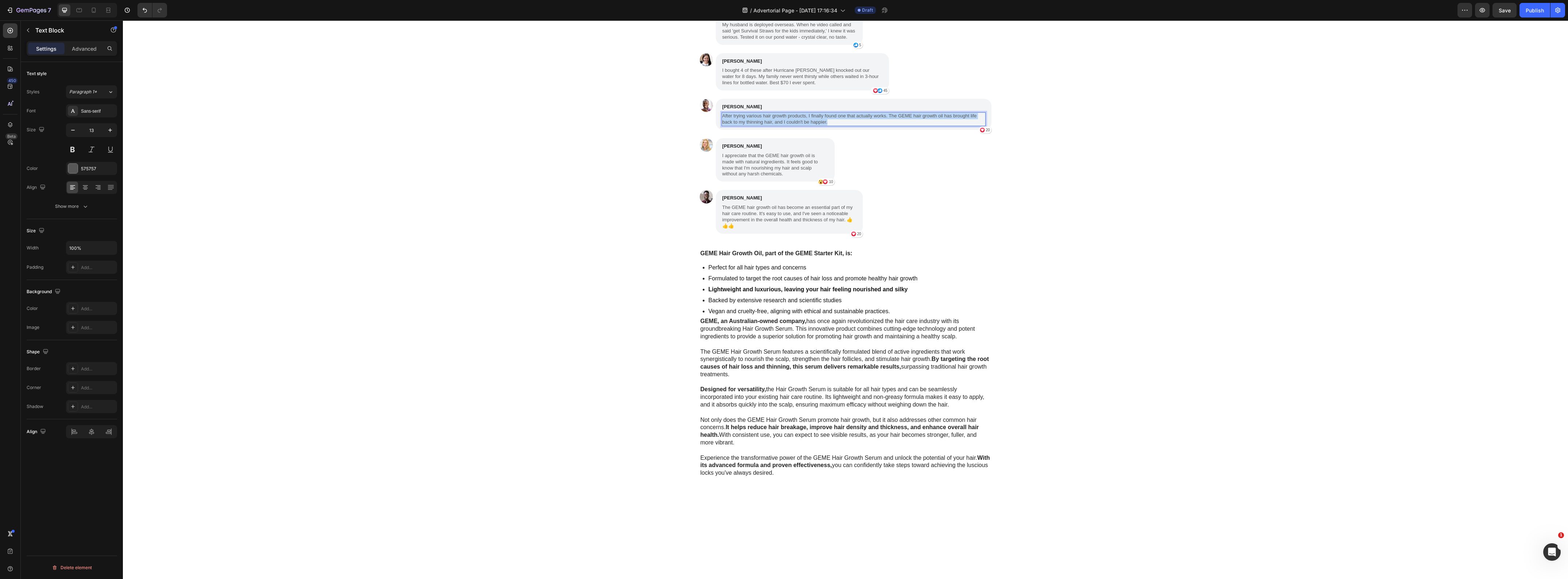
click at [763, 126] on p "After trying various hair growth products, I finally found one that actually wo…" at bounding box center [853, 119] width 263 height 12
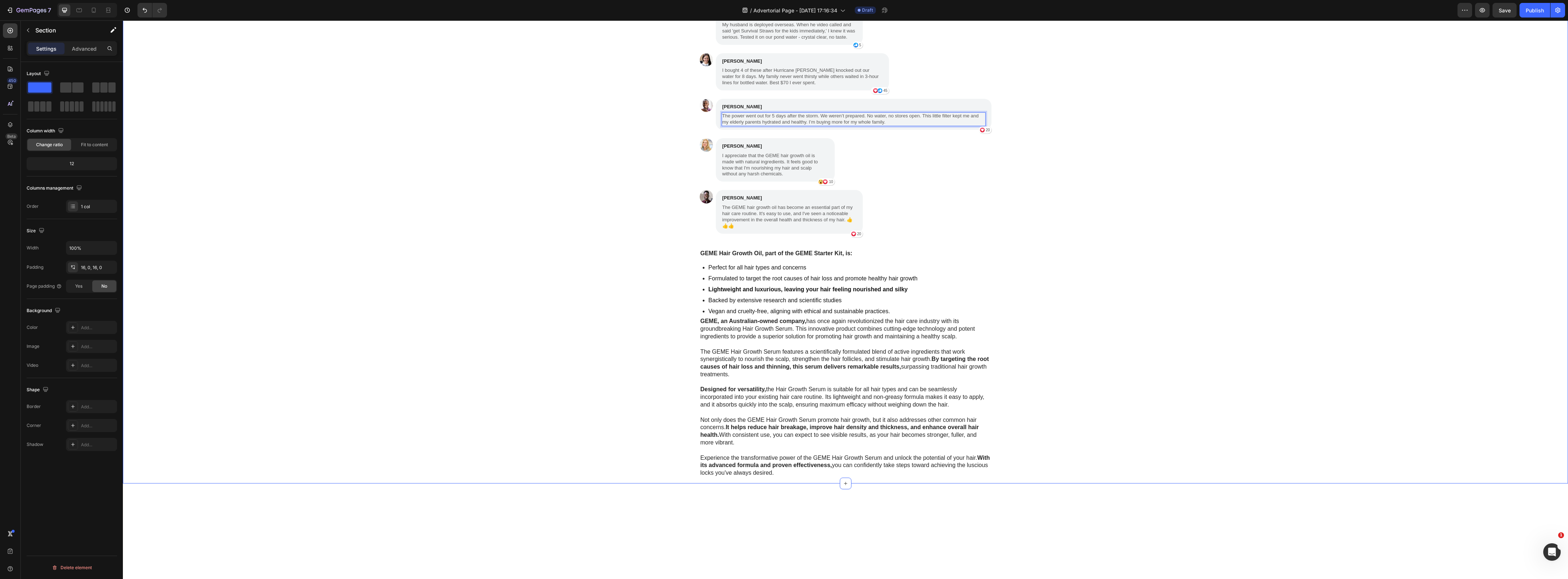
click at [541, 437] on div "My Brother Laughed at Me for Ordering These Heading "My husband is deployed ove…" at bounding box center [845, 168] width 1445 height 619
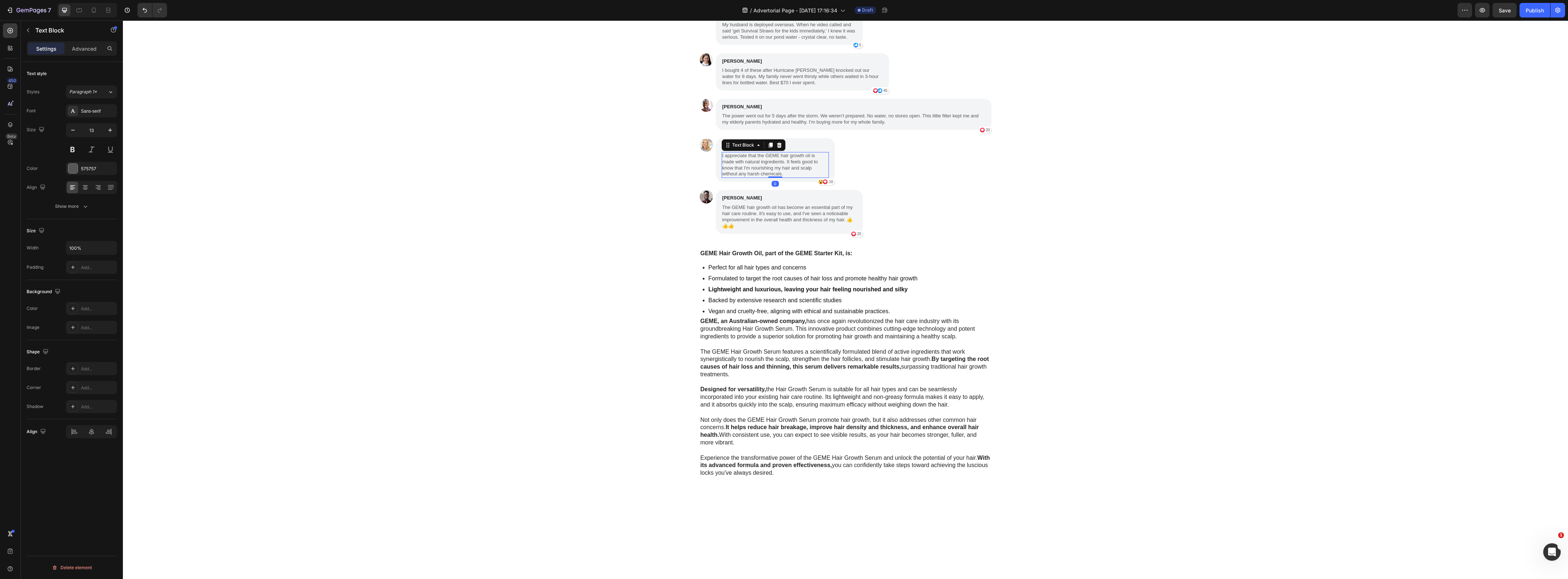
click at [767, 177] on p "I appreciate that the GEME hair growth oil is made with natural ingredients. It…" at bounding box center [775, 165] width 106 height 25
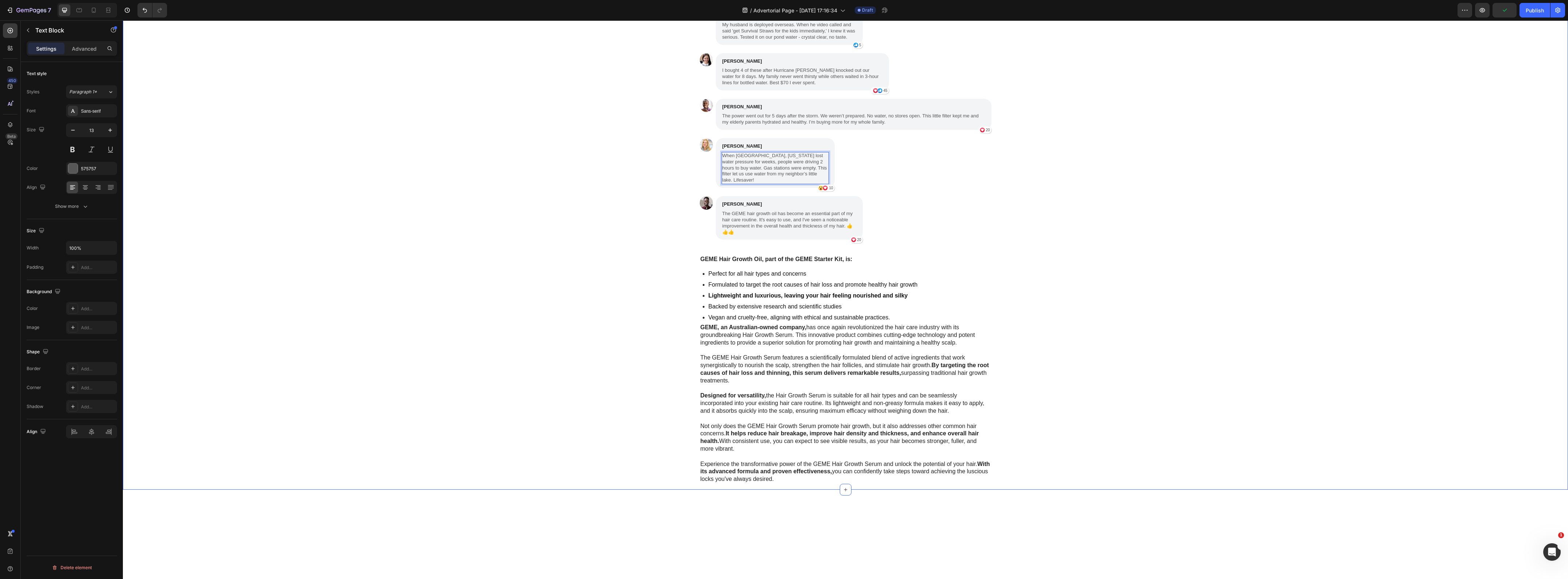
click at [520, 464] on div "My Brother Laughed at Me for Ordering These Heading "My husband is deployed ove…" at bounding box center [845, 171] width 1445 height 625
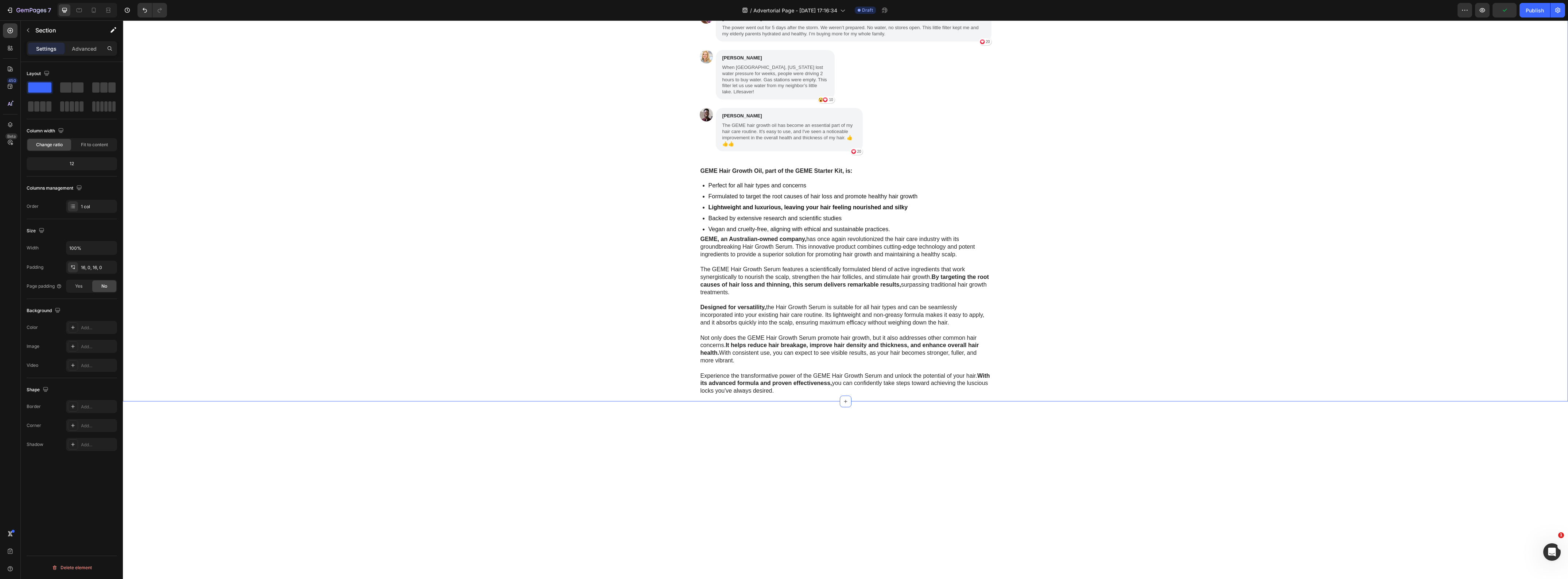
scroll to position [1930, 0]
click at [792, 144] on p "The GEME hair growth oil has become an essential part of my hair care routine. …" at bounding box center [789, 132] width 134 height 25
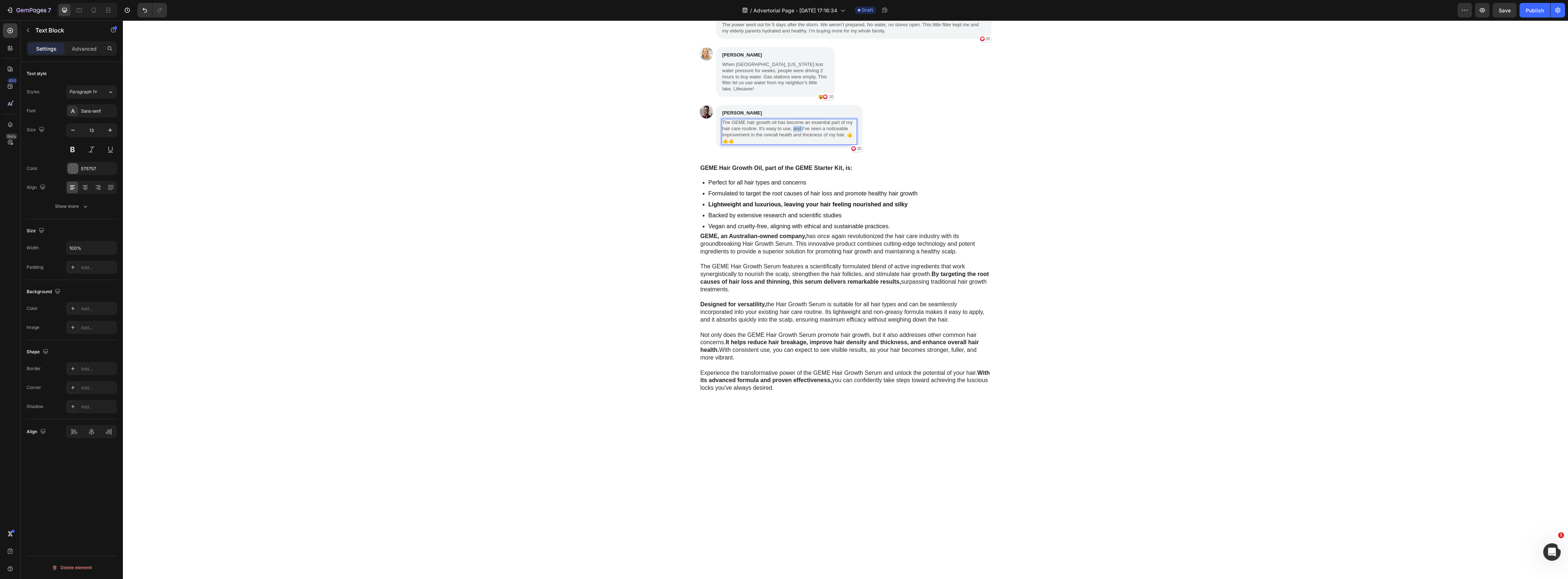
click at [792, 144] on p "The GEME hair growth oil has become an essential part of my hair care routine. …" at bounding box center [789, 132] width 134 height 25
click at [551, 393] on div "My Brother Laughed at Me for Ordering These Heading "My husband is deployed ove…" at bounding box center [845, 80] width 1445 height 625
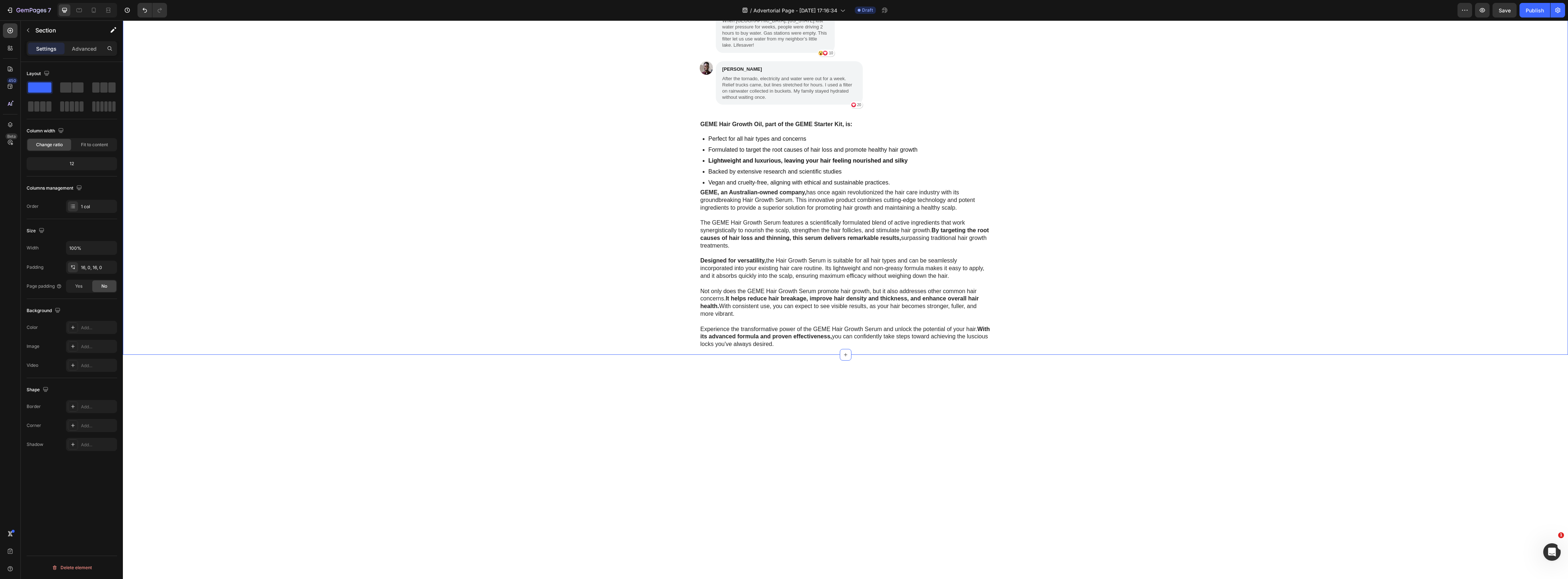
scroll to position [1975, 0]
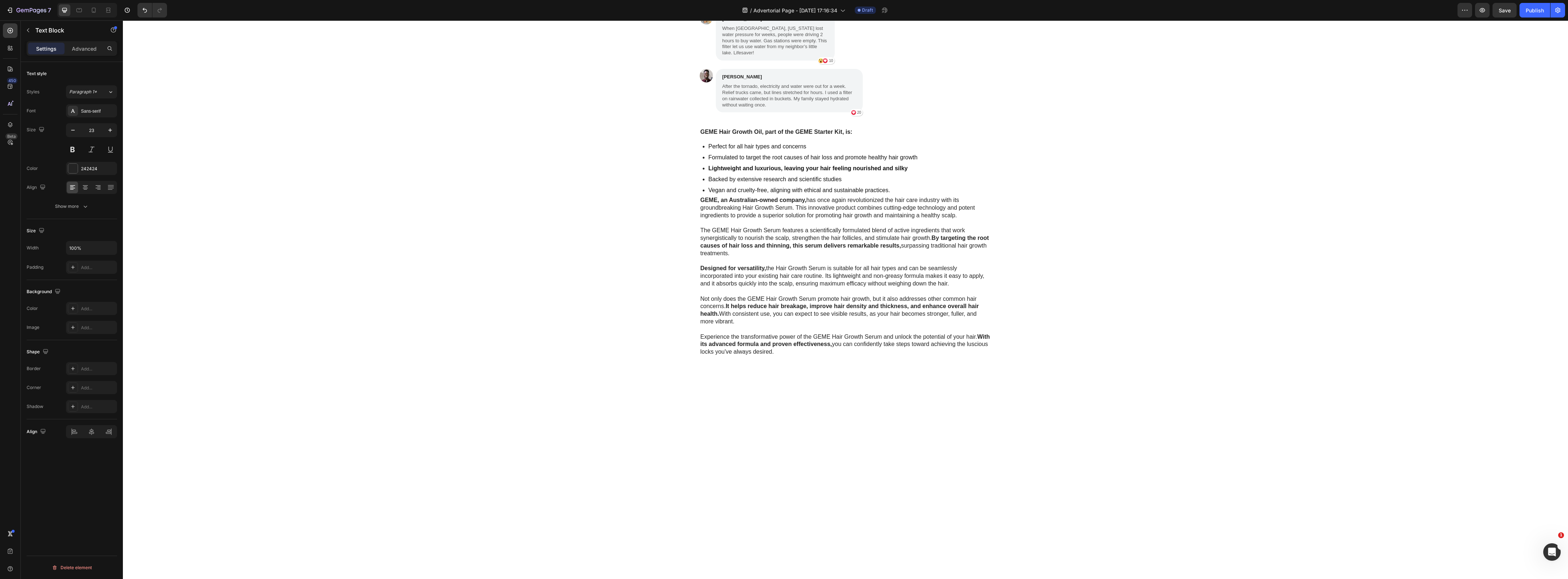
drag, startPoint x: 838, startPoint y: 110, endPoint x: 840, endPoint y: 119, distance: 9.2
click at [375, 211] on div "My Brother Laughed at Me for Ordering These Heading "My husband is deployed ove…" at bounding box center [845, 39] width 1445 height 634
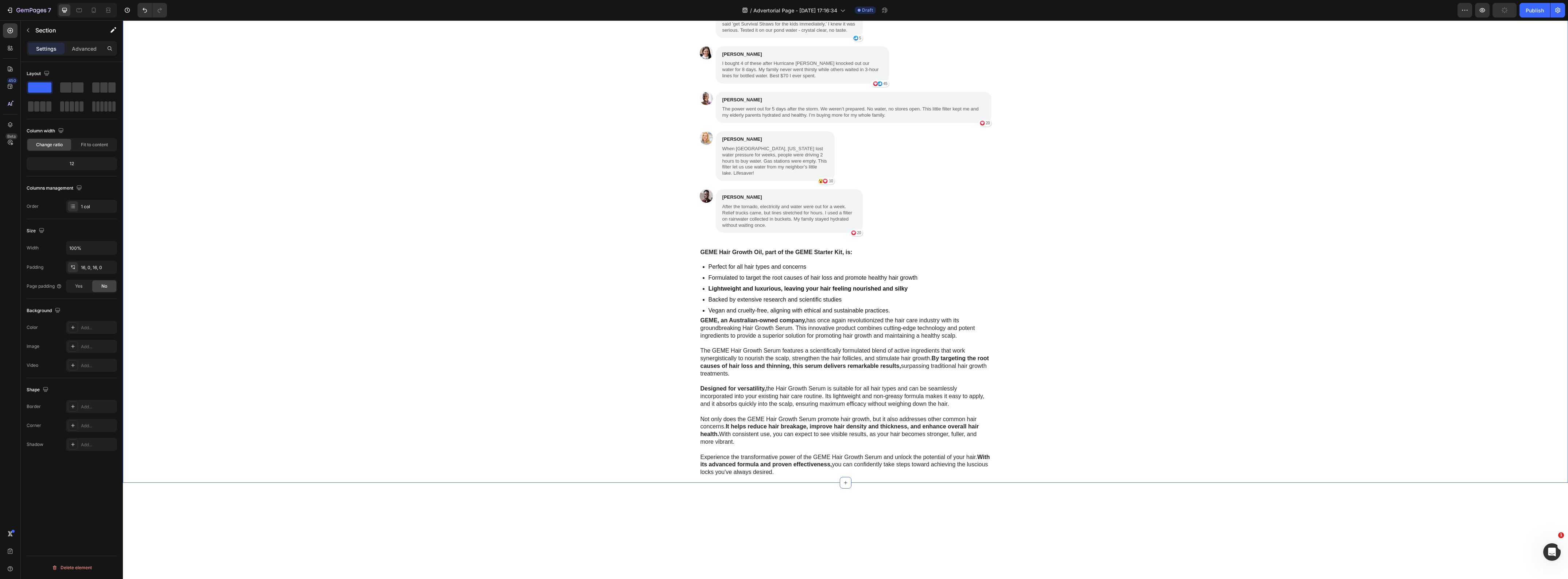
scroll to position [1839, 0]
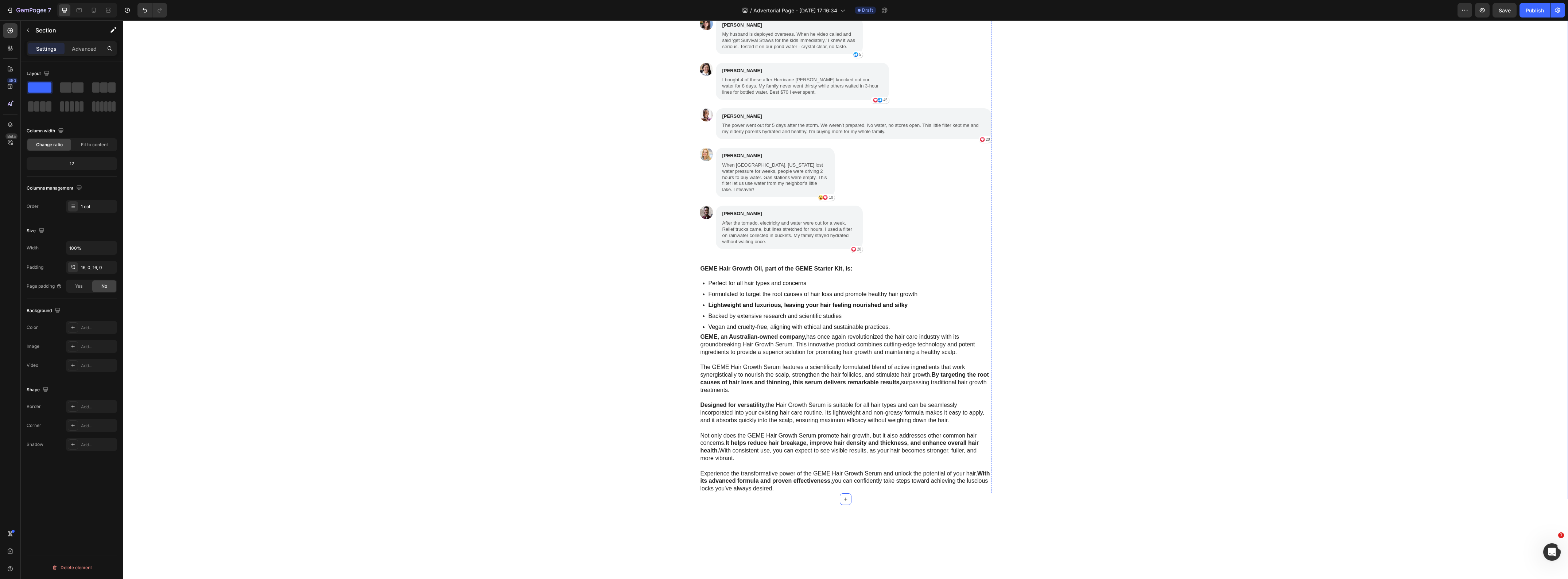
click at [506, 221] on div "My Brother Laughed at Me for Ordering These Heading My brother laughed at me fo…" at bounding box center [845, 176] width 1445 height 634
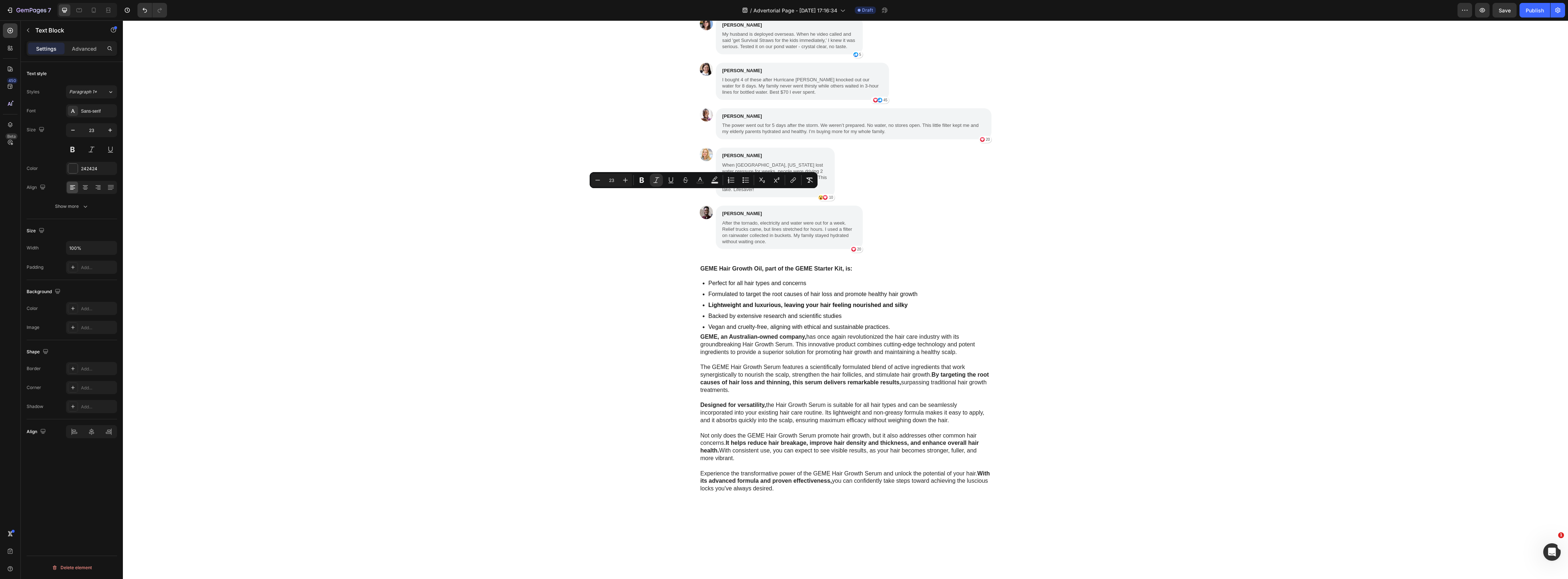
click at [479, 252] on div "My Brother Laughed at Me for Ordering These Heading "My brother laughed at me f…" at bounding box center [845, 176] width 1445 height 634
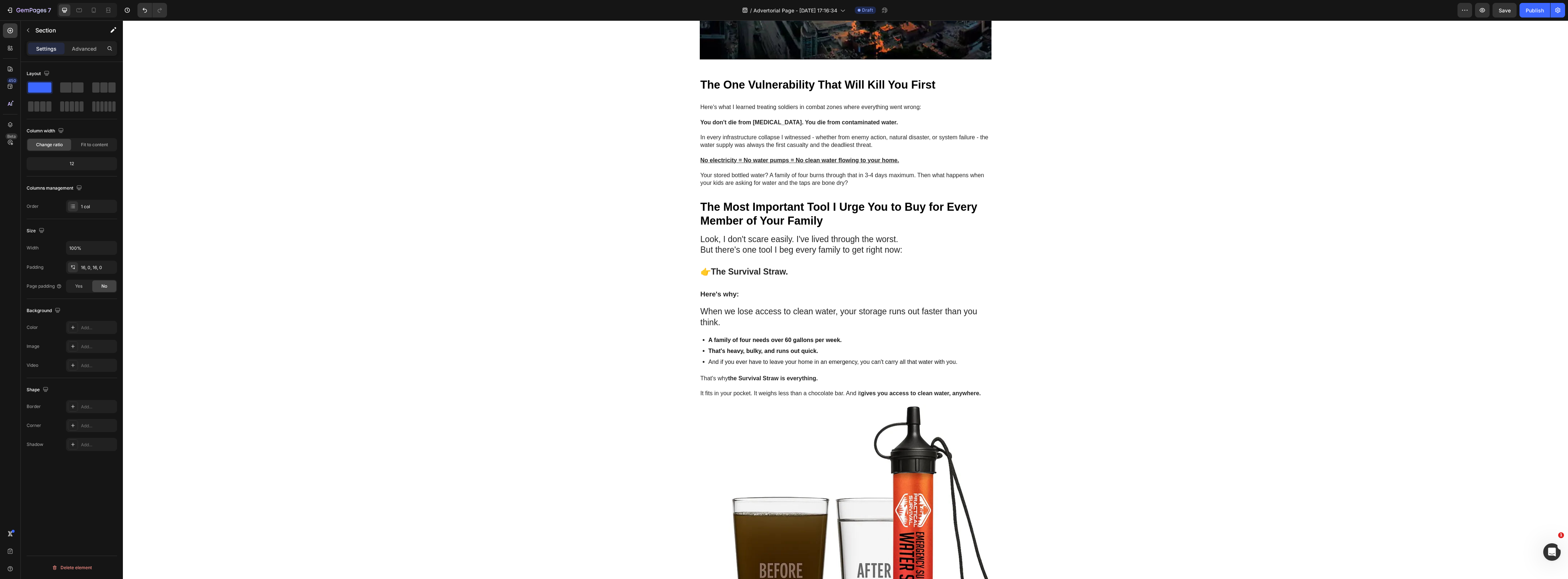
scroll to position [1763, 0]
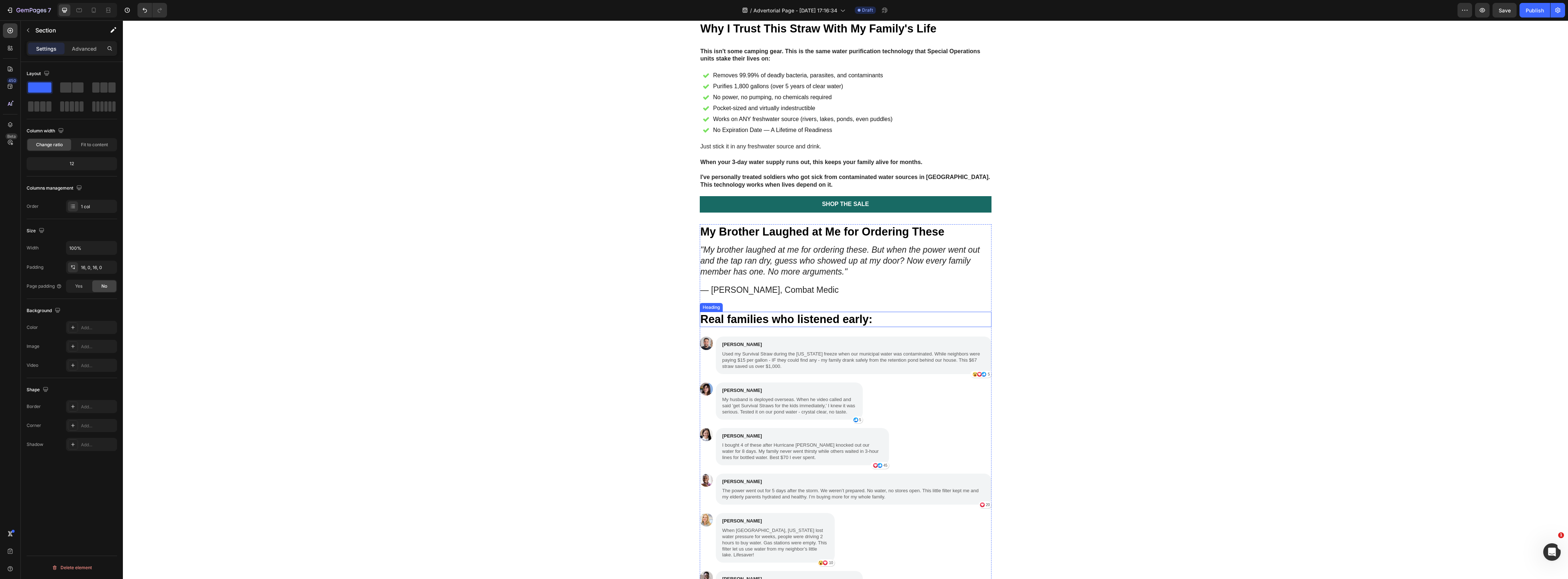
click at [884, 327] on h1 "Real families who listened early:" at bounding box center [846, 319] width 292 height 16
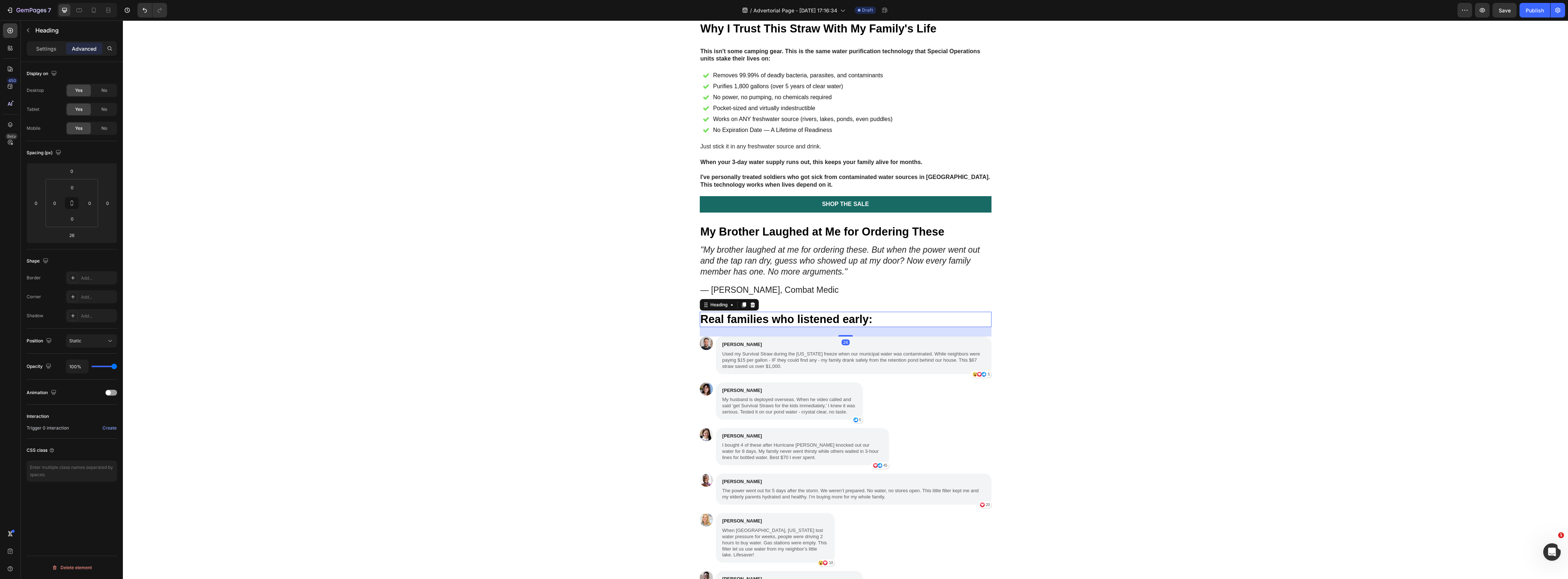
click at [742, 307] on icon at bounding box center [744, 305] width 4 height 5
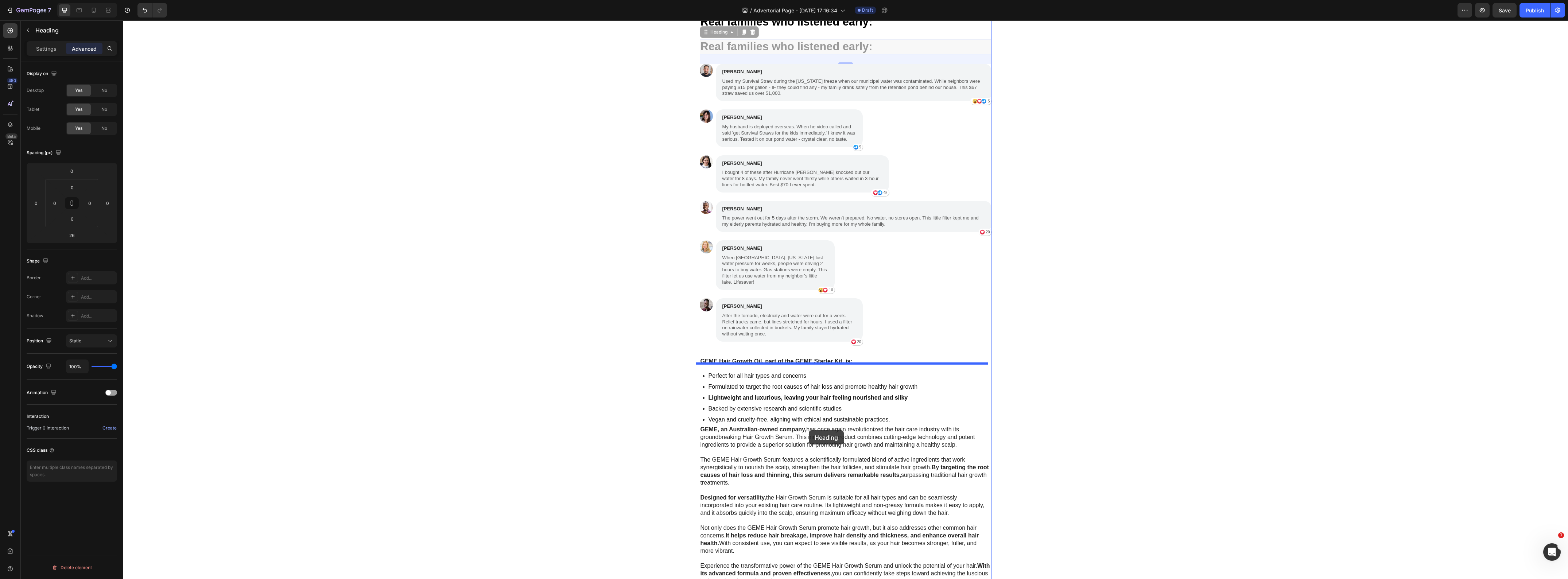
scroll to position [2128, 0]
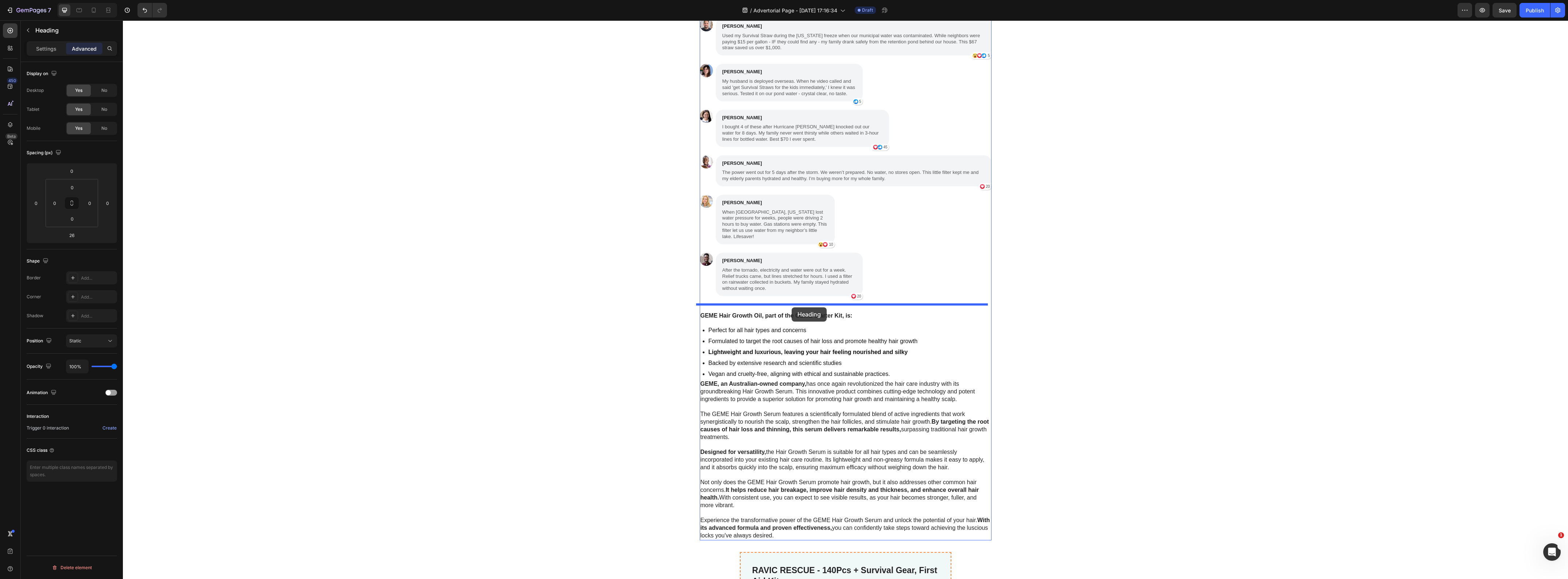
drag, startPoint x: 704, startPoint y: 350, endPoint x: 792, endPoint y: 307, distance: 97.9
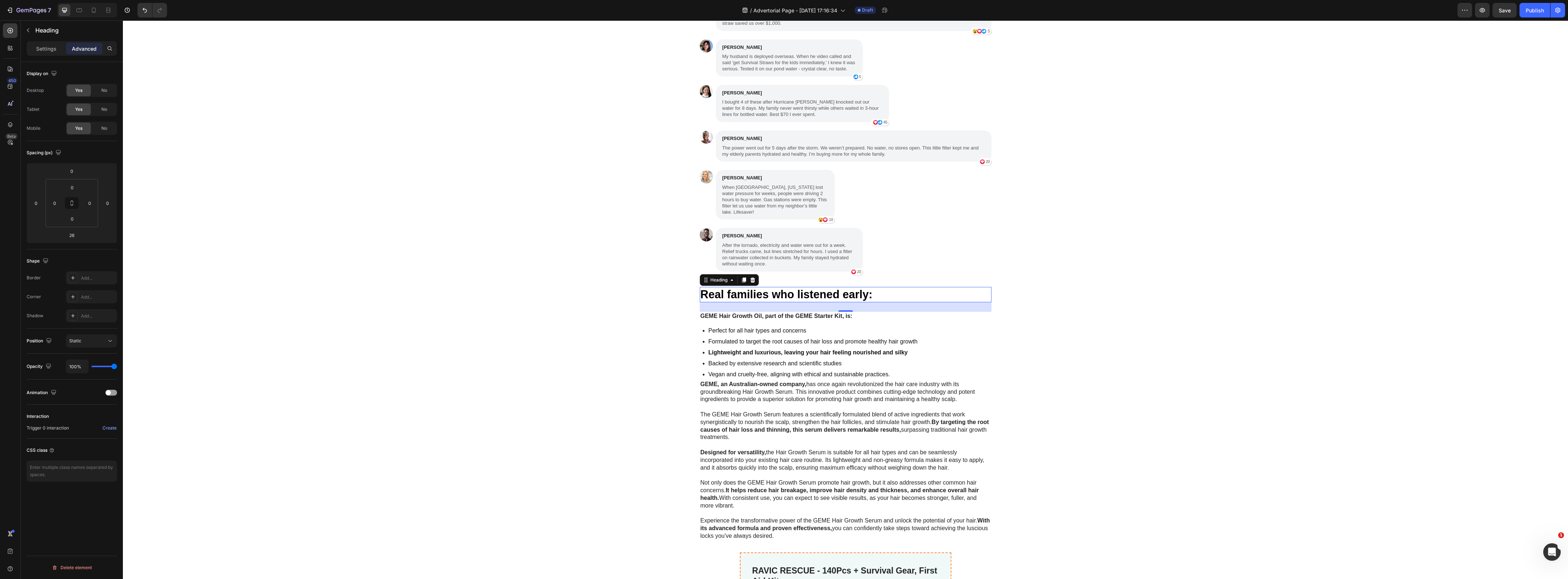
scroll to position [2103, 0]
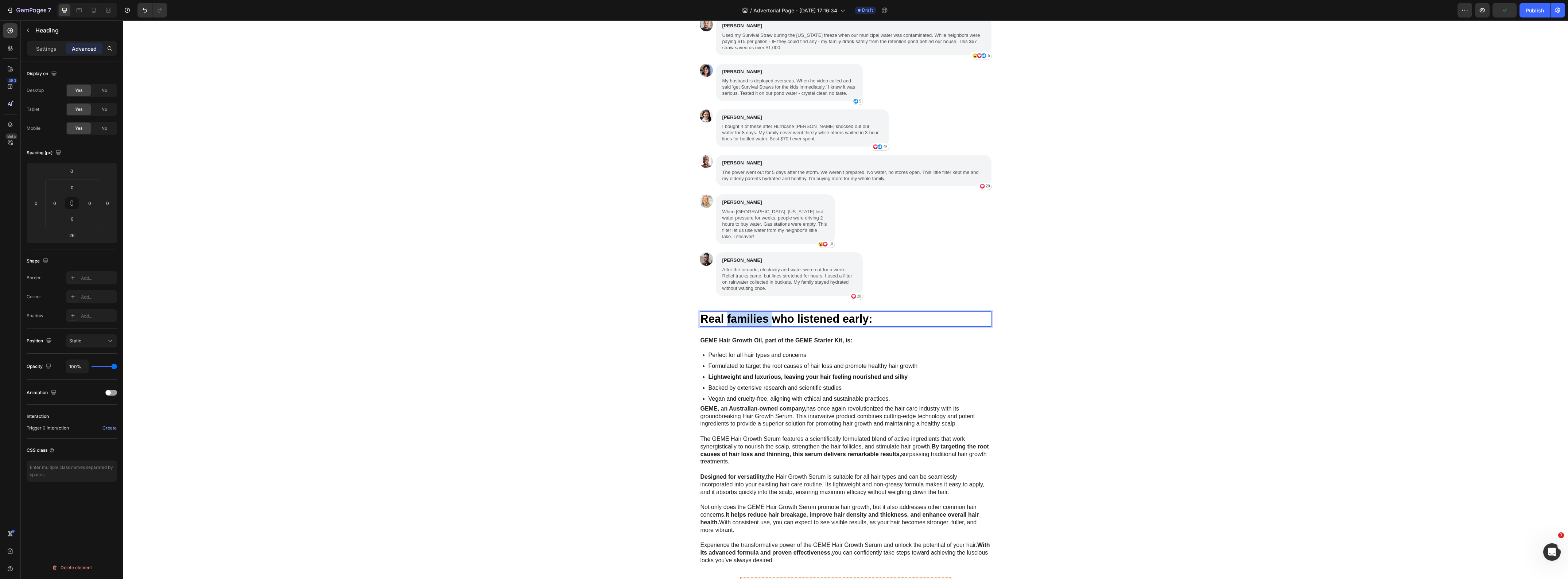
click at [730, 312] on strong "Real families who listened early:" at bounding box center [786, 319] width 172 height 12
click at [601, 322] on div "My Brother Laughed at Me for Ordering These Heading "My brother laughed at me f…" at bounding box center [845, 235] width 1445 height 659
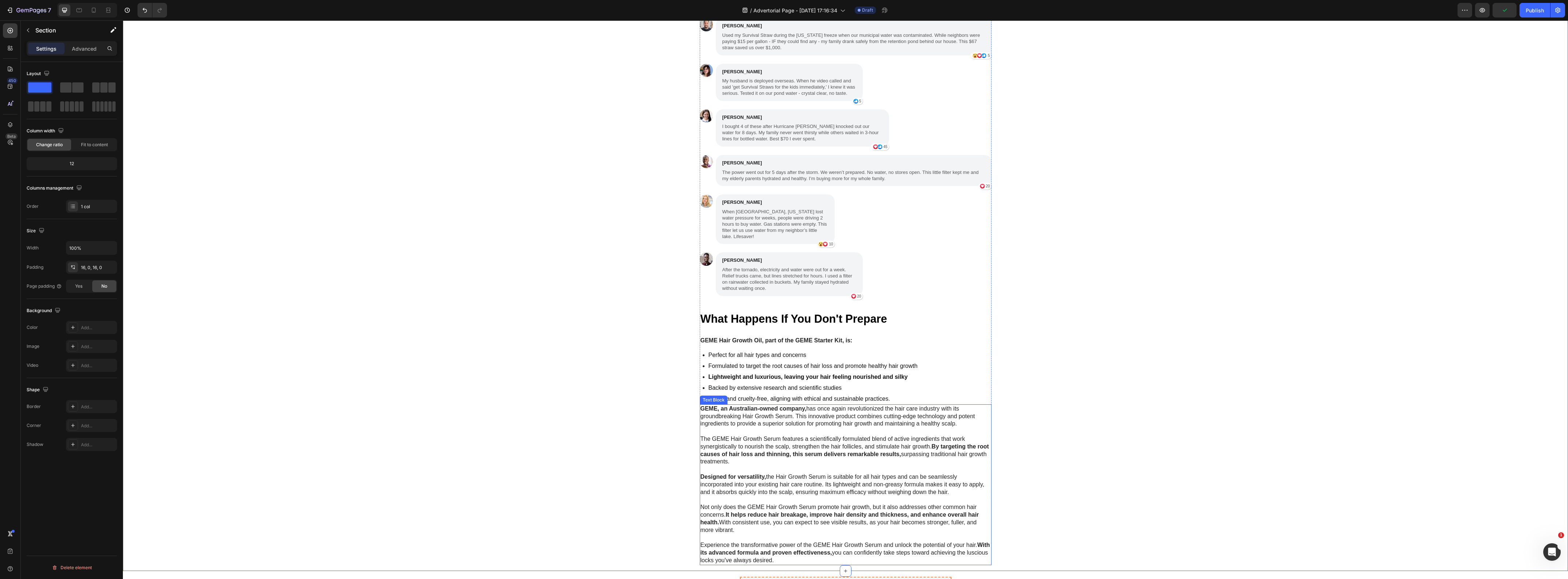
click at [784, 435] on p "The GEME Hair Growth Serum features a scientifically formulated blend of active…" at bounding box center [846, 450] width 290 height 30
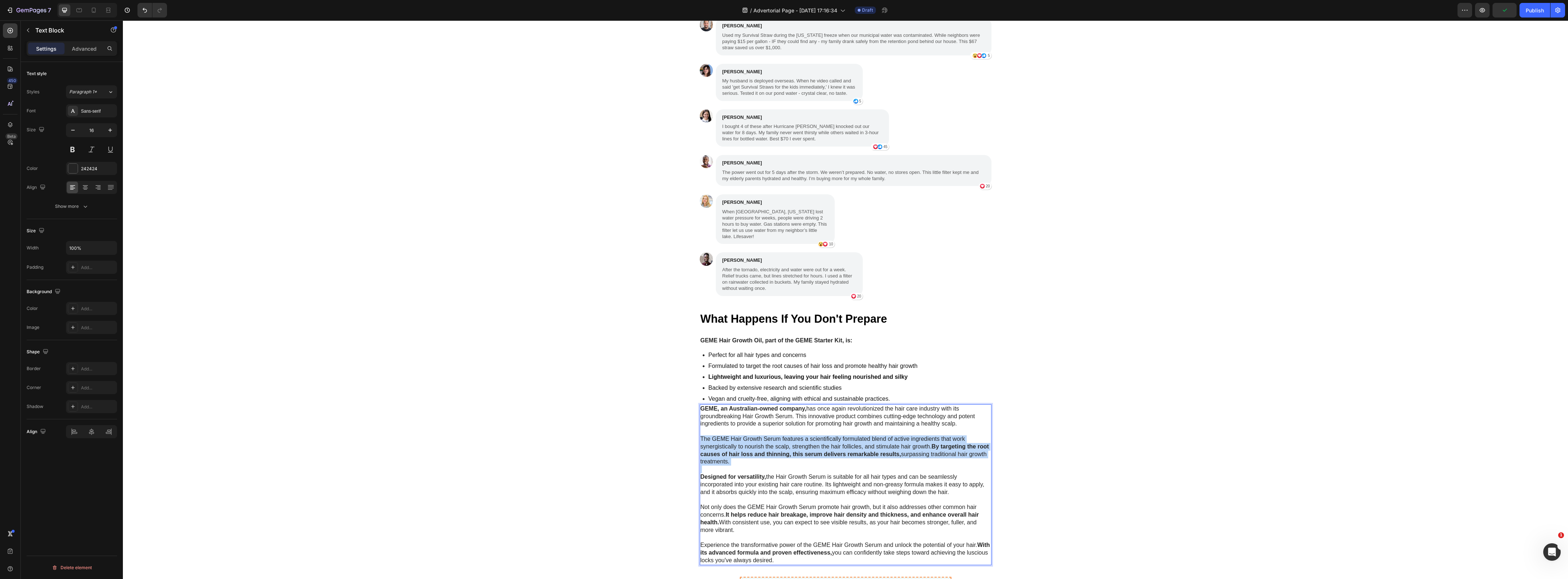
click at [784, 435] on p "The GEME Hair Growth Serum features a scientifically formulated blend of active…" at bounding box center [846, 450] width 290 height 30
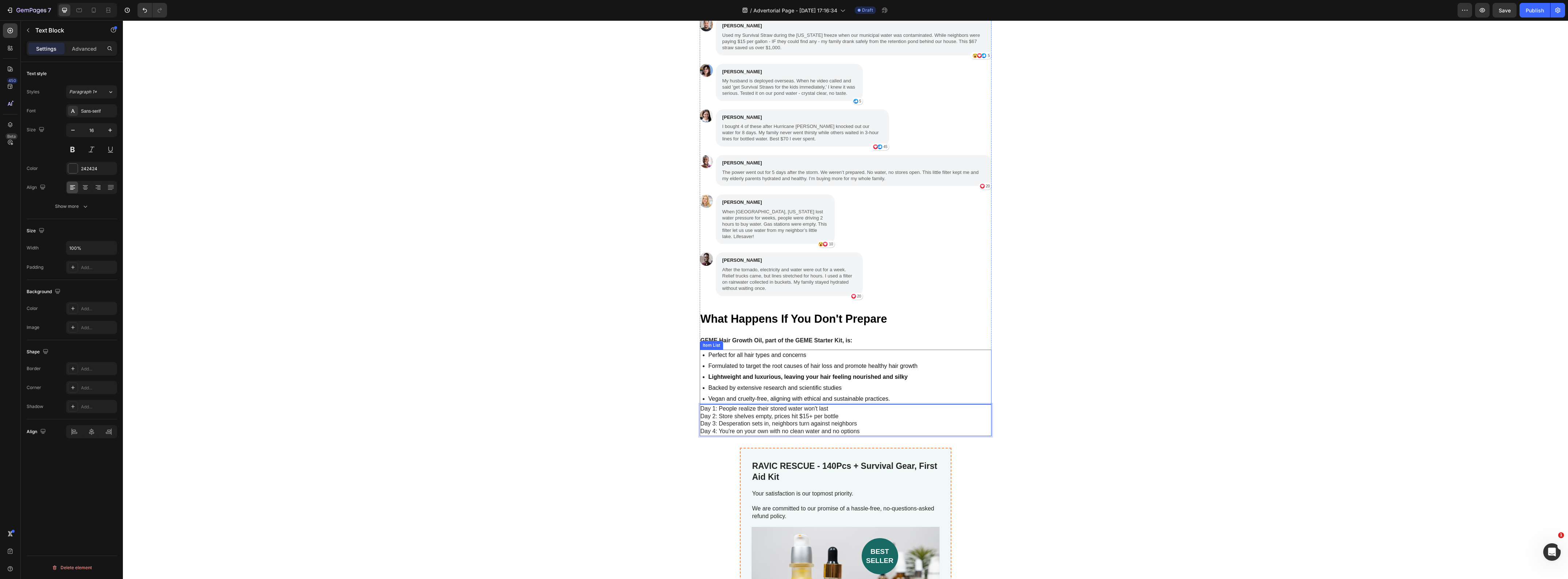
click at [938, 356] on div "Perfect for all hair types and concerns Formulated to target the root causes of…" at bounding box center [846, 377] width 292 height 55
click at [751, 340] on icon at bounding box center [753, 343] width 5 height 5
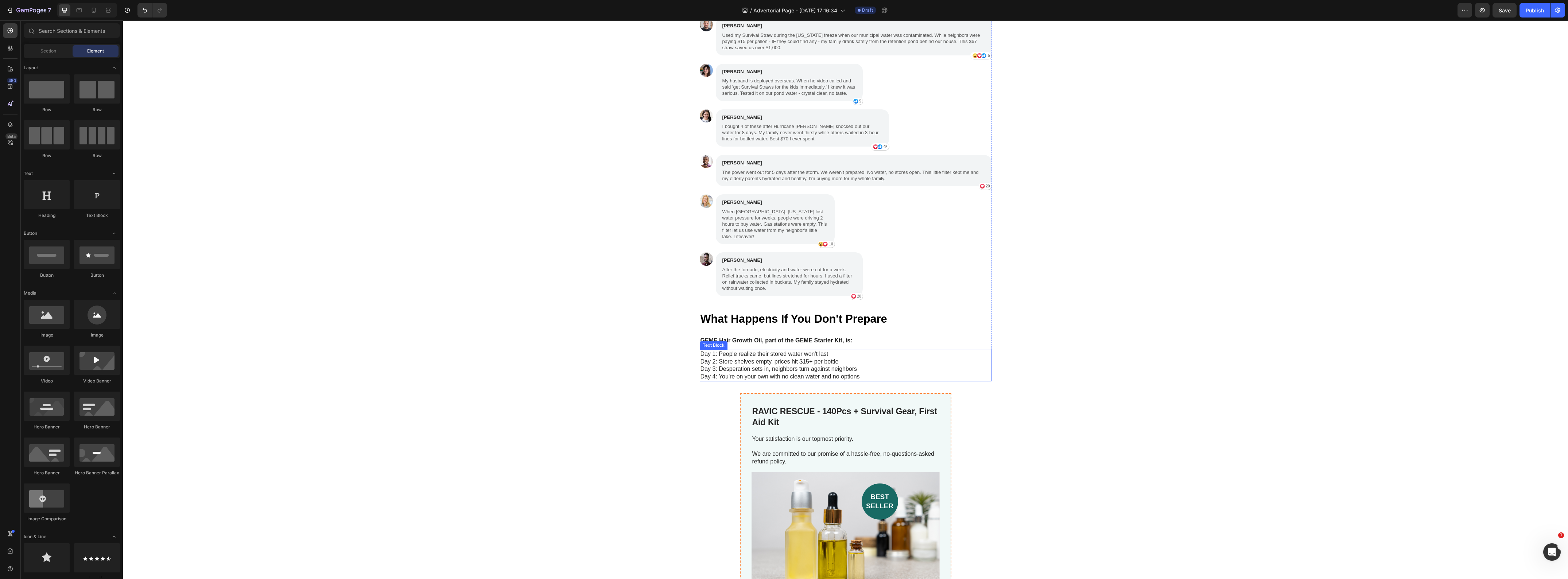
click at [848, 350] on p "Day 1: People realize their stored water won't last Day 2: Store shelves empty,…" at bounding box center [846, 365] width 290 height 30
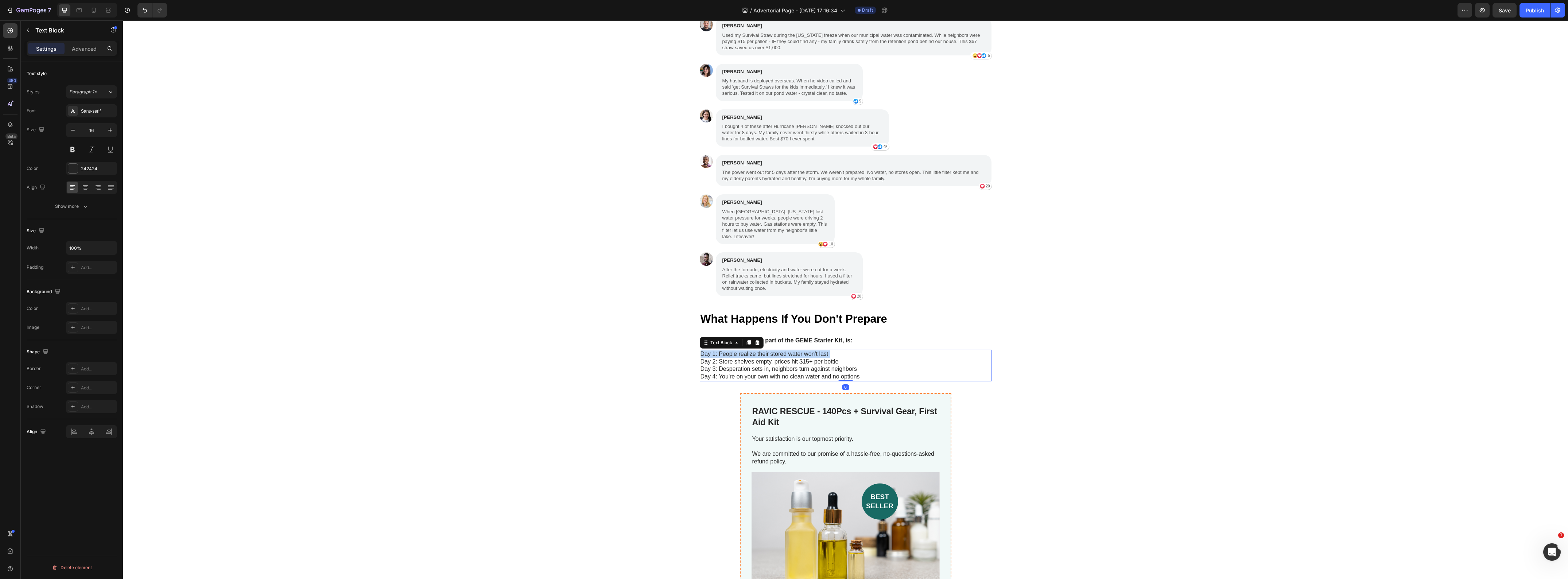
click at [843, 350] on p "Day 1: People realize their stored water won't last Day 2: Store shelves empty,…" at bounding box center [846, 365] width 290 height 30
click at [839, 350] on p "Day 1: People realize their stored water won't last Day 2: Store shelves empty,…" at bounding box center [846, 365] width 290 height 30
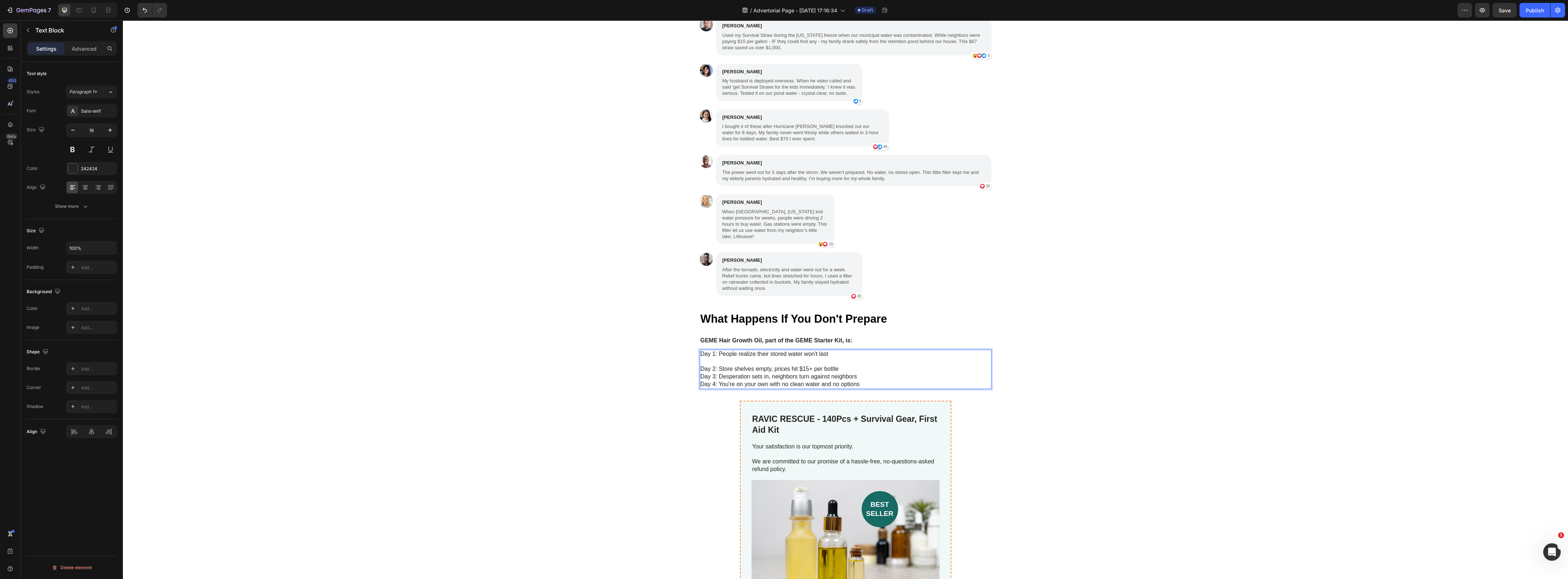
click at [843, 361] on p "⁠⁠⁠⁠⁠⁠⁠ Day 2: Store shelves empty, prices hit $15+ per bottle Day 3: Desperati…" at bounding box center [846, 373] width 290 height 30
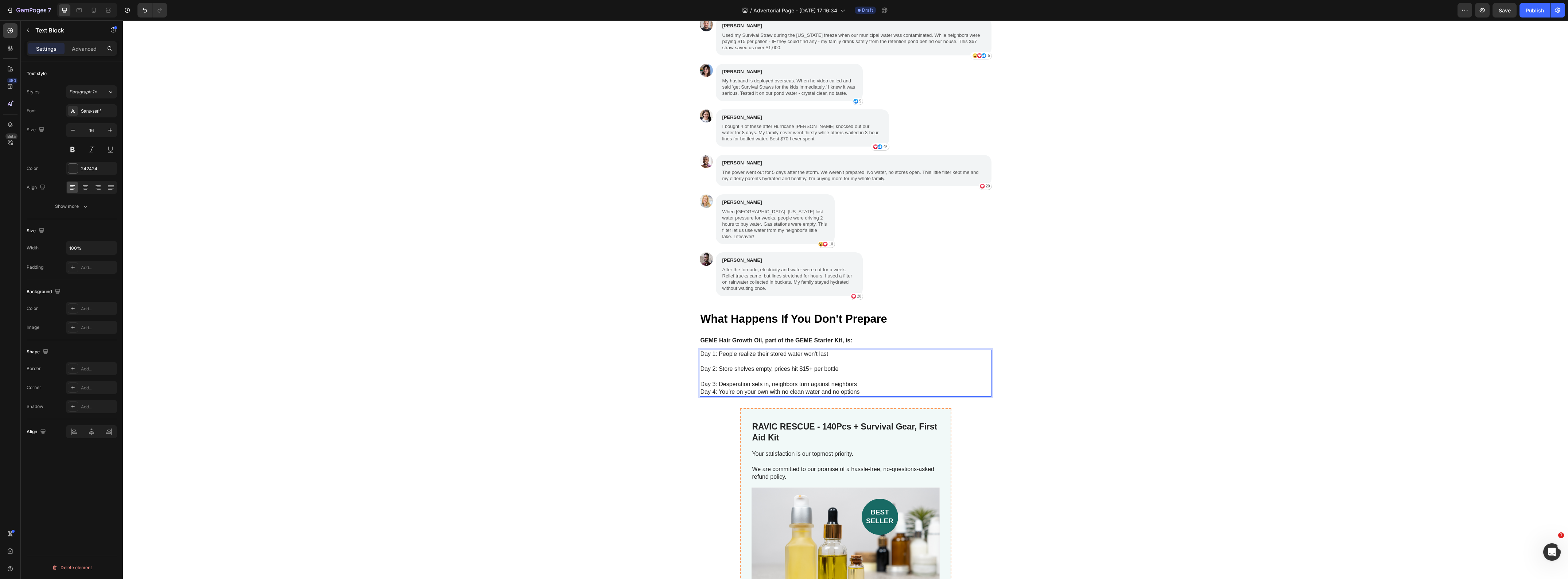
click at [865, 378] on p "⁠⁠⁠⁠⁠⁠⁠ Day 3: Desperation sets in, neighbors turn against neighbors Day 4: You…" at bounding box center [846, 384] width 290 height 22
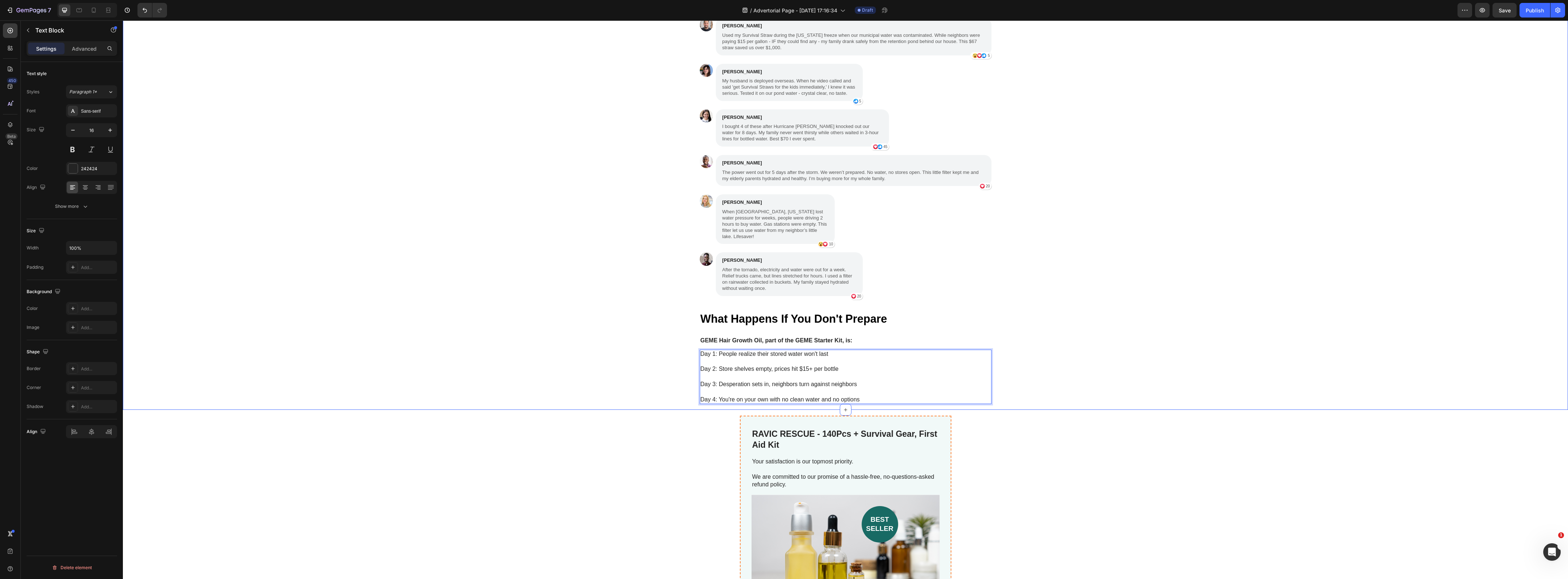
click at [455, 399] on div "My Brother Laughed at Me for Ordering These Heading "My brother laughed at me f…" at bounding box center [845, 155] width 1445 height 510
click at [752, 336] on div "GEME Hair Growth Oil, part of the GEME Starter Kit, is:" at bounding box center [846, 341] width 292 height 9
click at [755, 327] on icon at bounding box center [757, 329] width 6 height 6
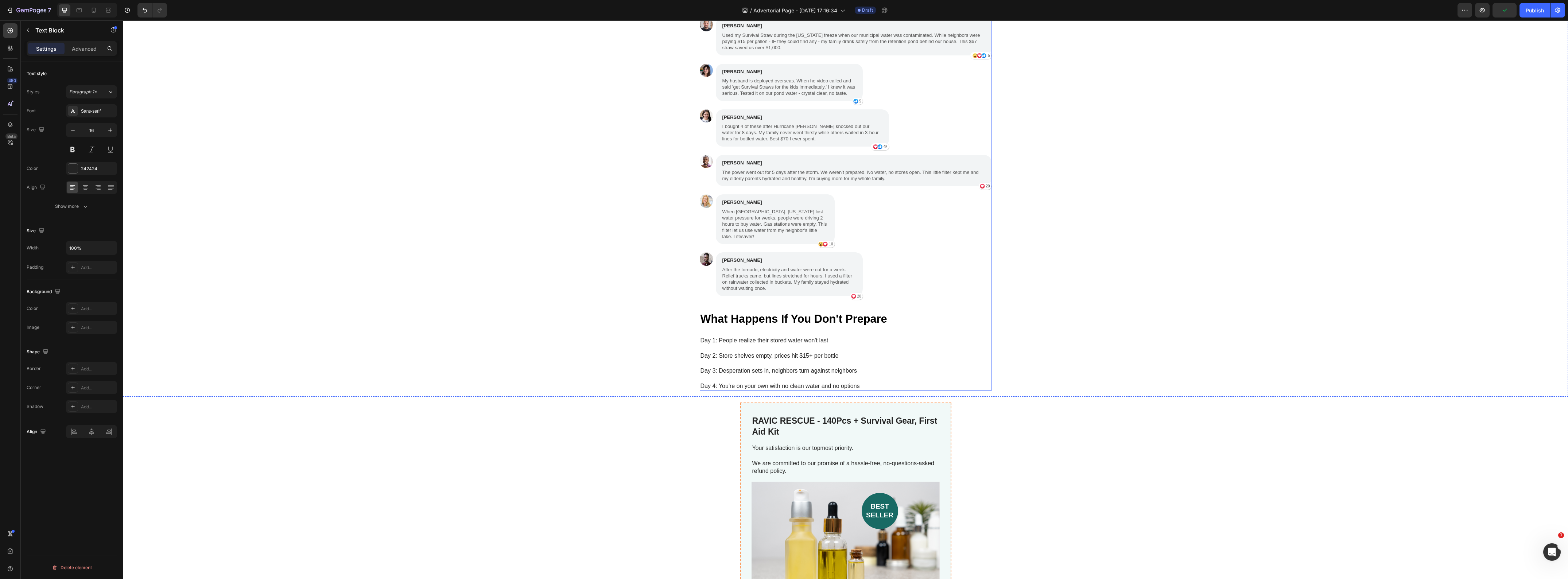
click at [449, 356] on div "My Brother Laughed at Me for Ordering These Heading "My brother laughed at me f…" at bounding box center [845, 148] width 1445 height 485
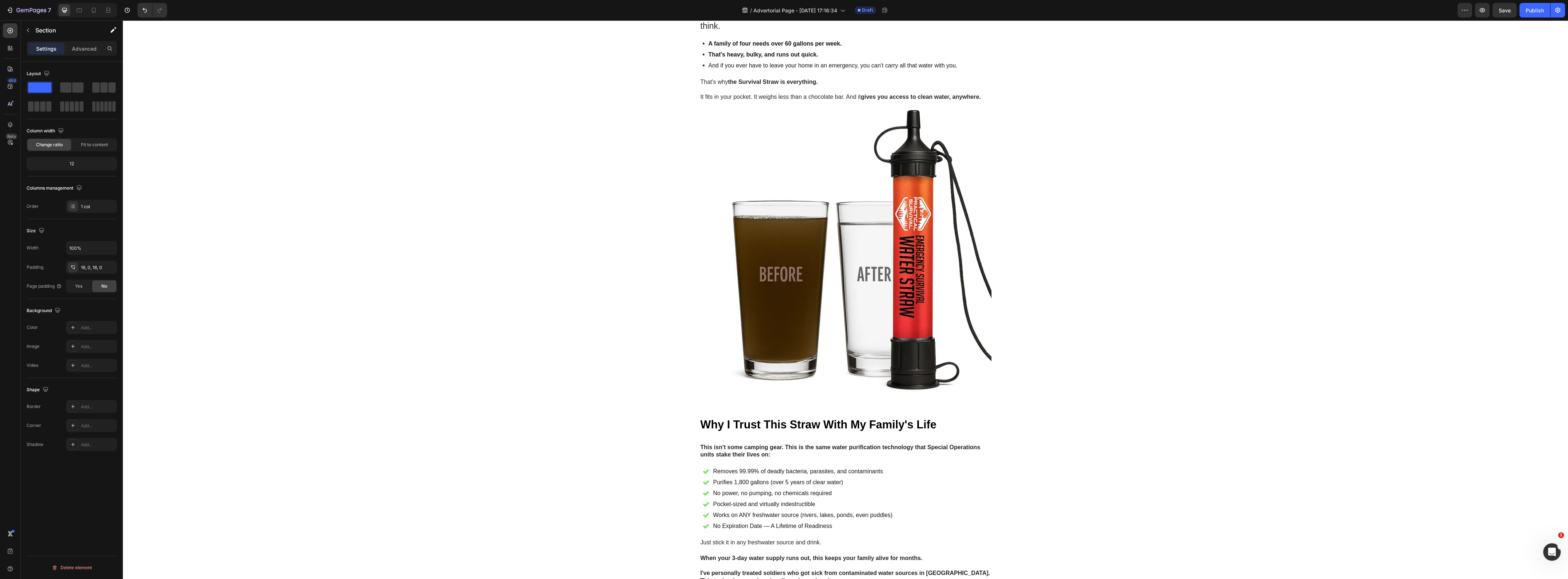
scroll to position [1325, 0]
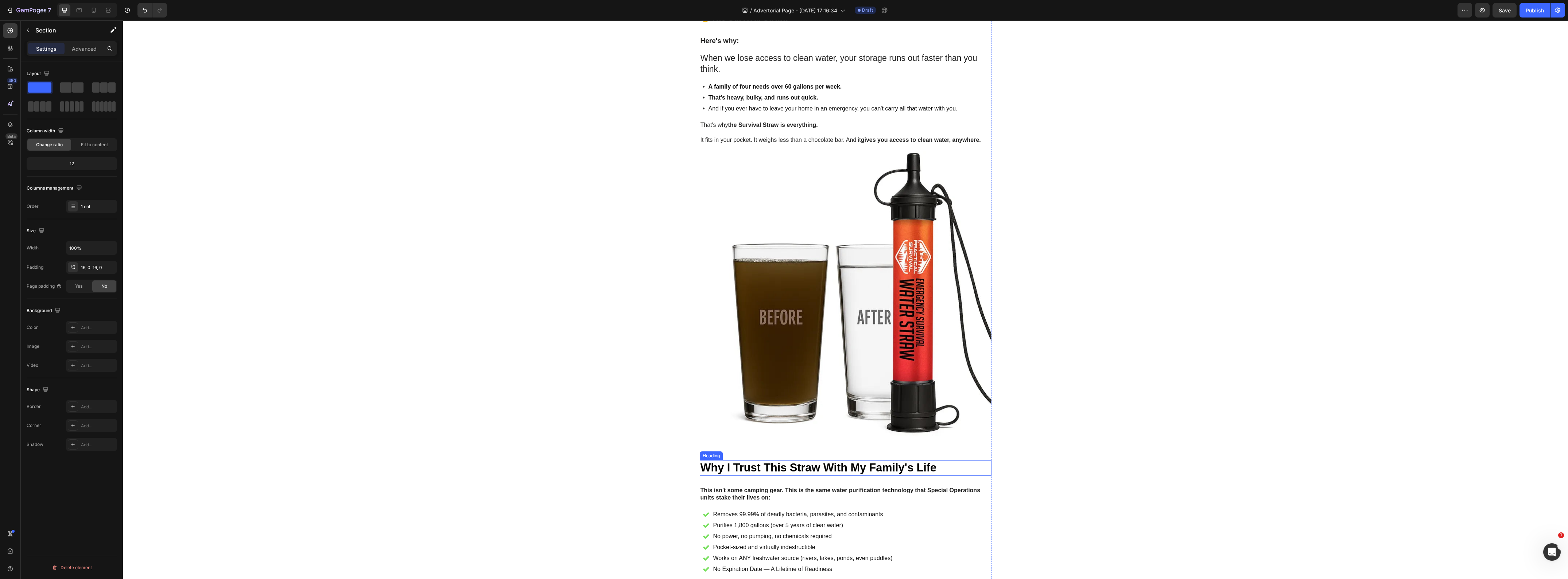
click at [804, 461] on strong "Why I Trust This Straw With My Family's Life" at bounding box center [819, 467] width 236 height 12
click at [742, 451] on icon at bounding box center [744, 453] width 4 height 5
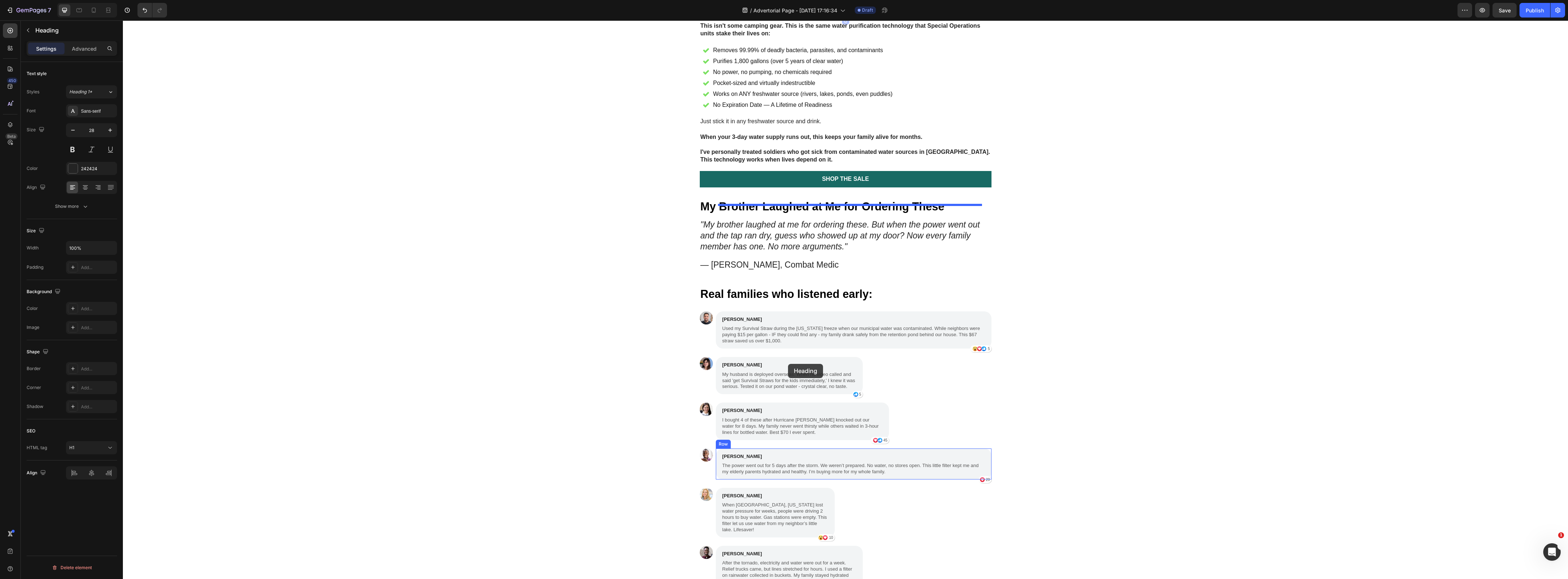
scroll to position [1871, 0]
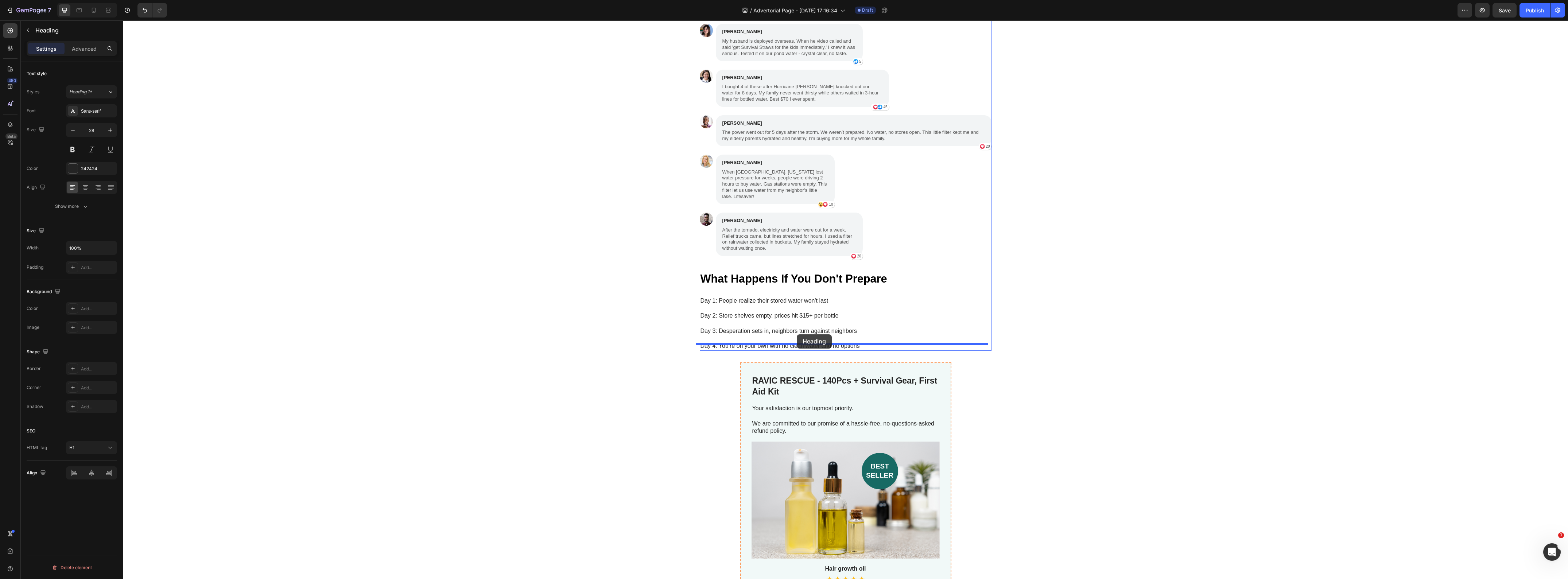
drag, startPoint x: 703, startPoint y: 203, endPoint x: 796, endPoint y: 334, distance: 160.7
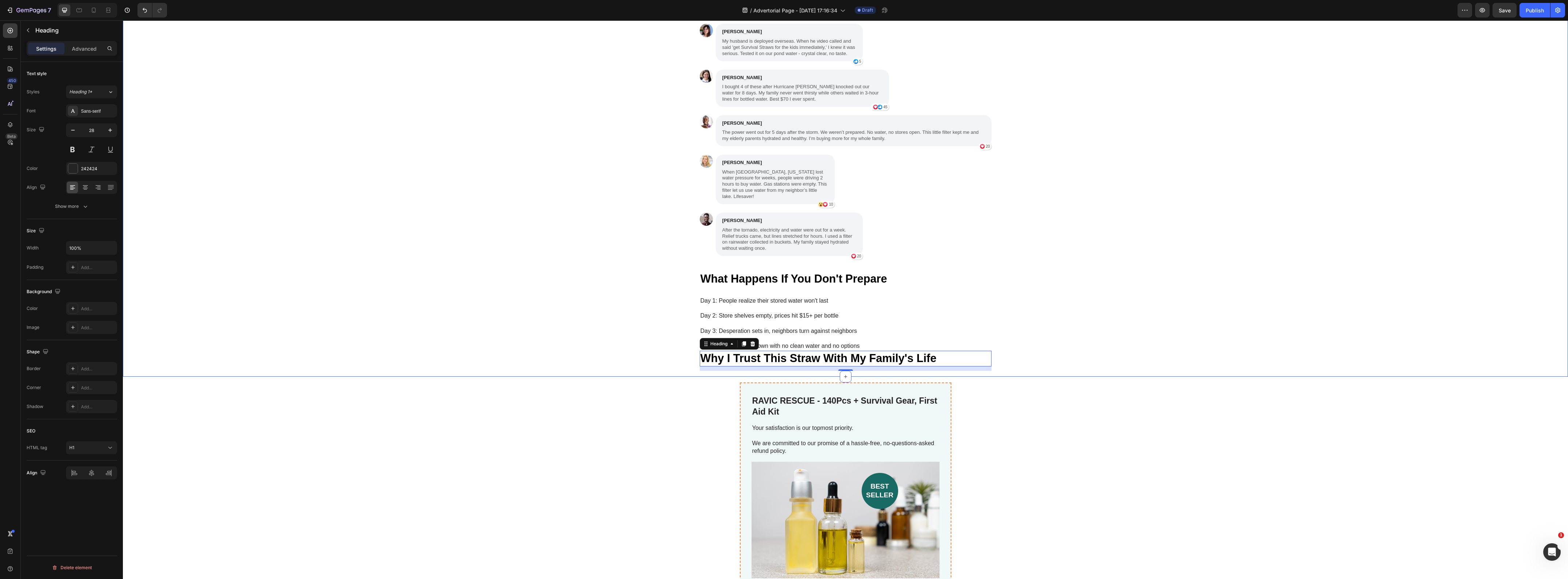
click at [559, 352] on div "My Brother Laughed at Me for Ordering These Heading "My brother laughed at me f…" at bounding box center [845, 118] width 1445 height 505
click at [890, 336] on p "Day 4: You're on your own with no clean water and no options" at bounding box center [846, 342] width 290 height 16
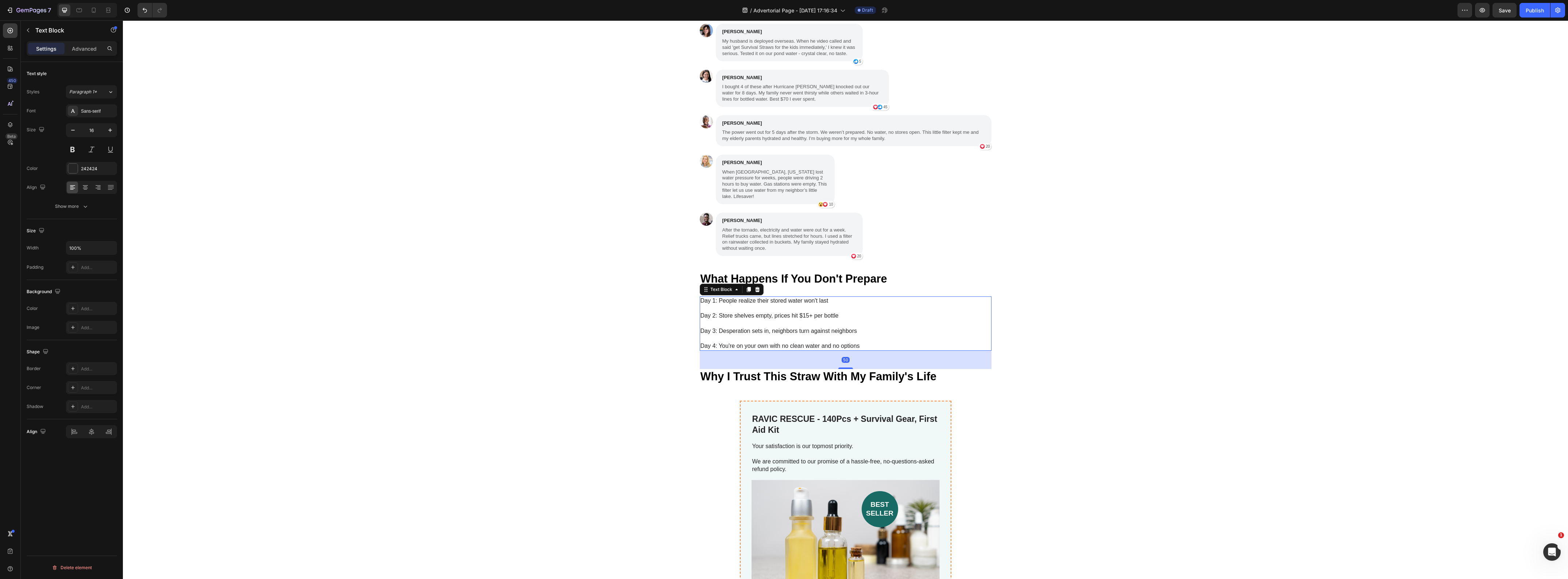
drag, startPoint x: 848, startPoint y: 343, endPoint x: 849, endPoint y: 361, distance: 18.0
click at [849, 368] on div at bounding box center [846, 368] width 15 height 1
click at [536, 369] on div "My Brother Laughed at Me for Ordering These Heading "My brother laughed at me f…" at bounding box center [845, 127] width 1445 height 523
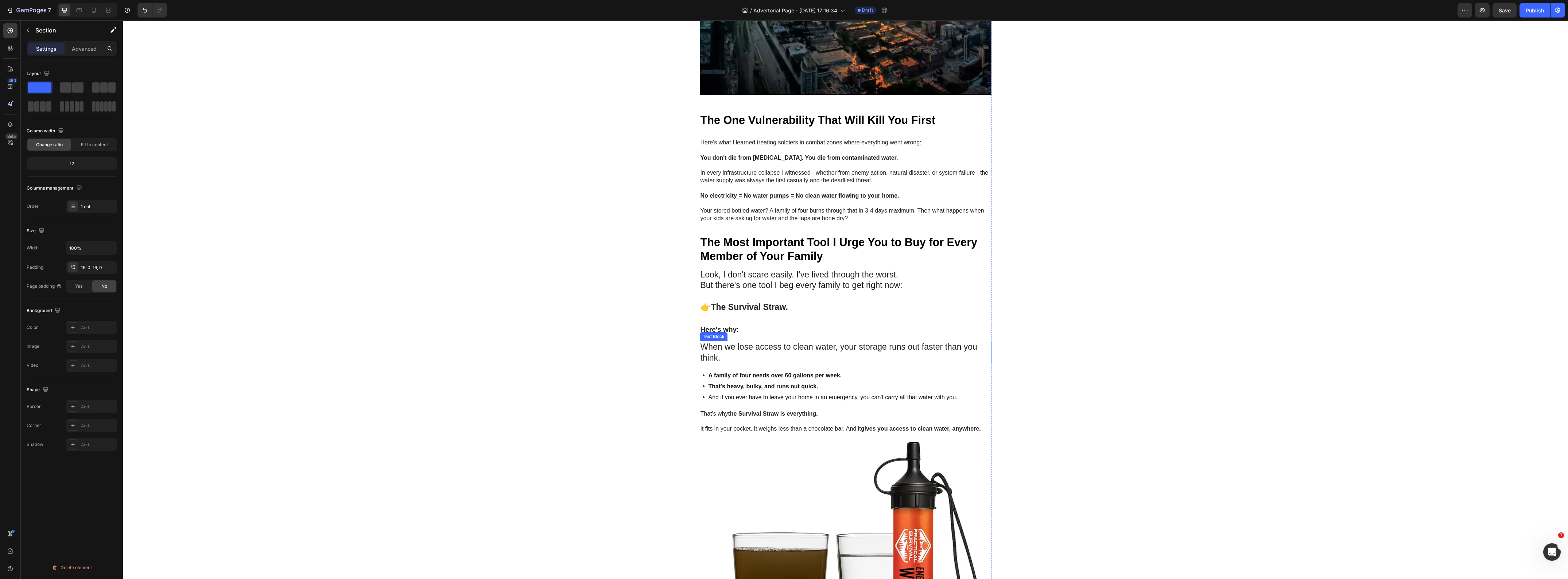
scroll to position [1024, 0]
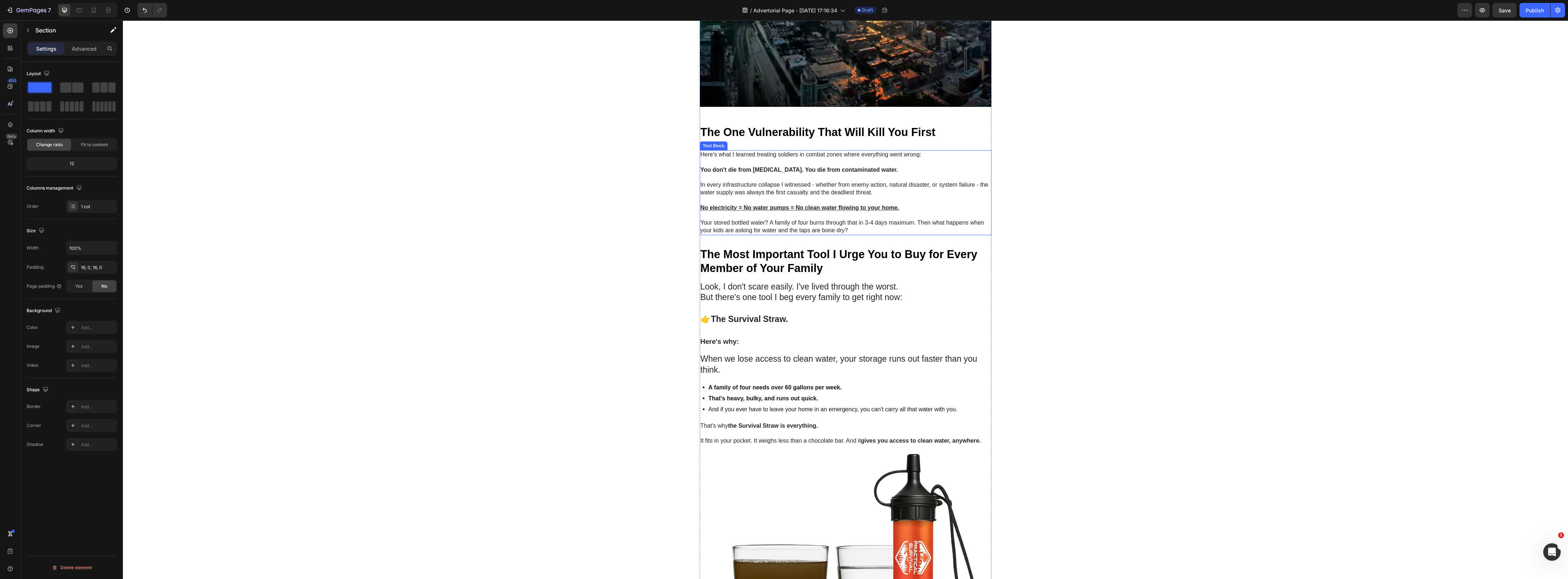
click at [740, 174] on p "You don't die from [MEDICAL_DATA]. You die from contaminated water." at bounding box center [846, 166] width 290 height 16
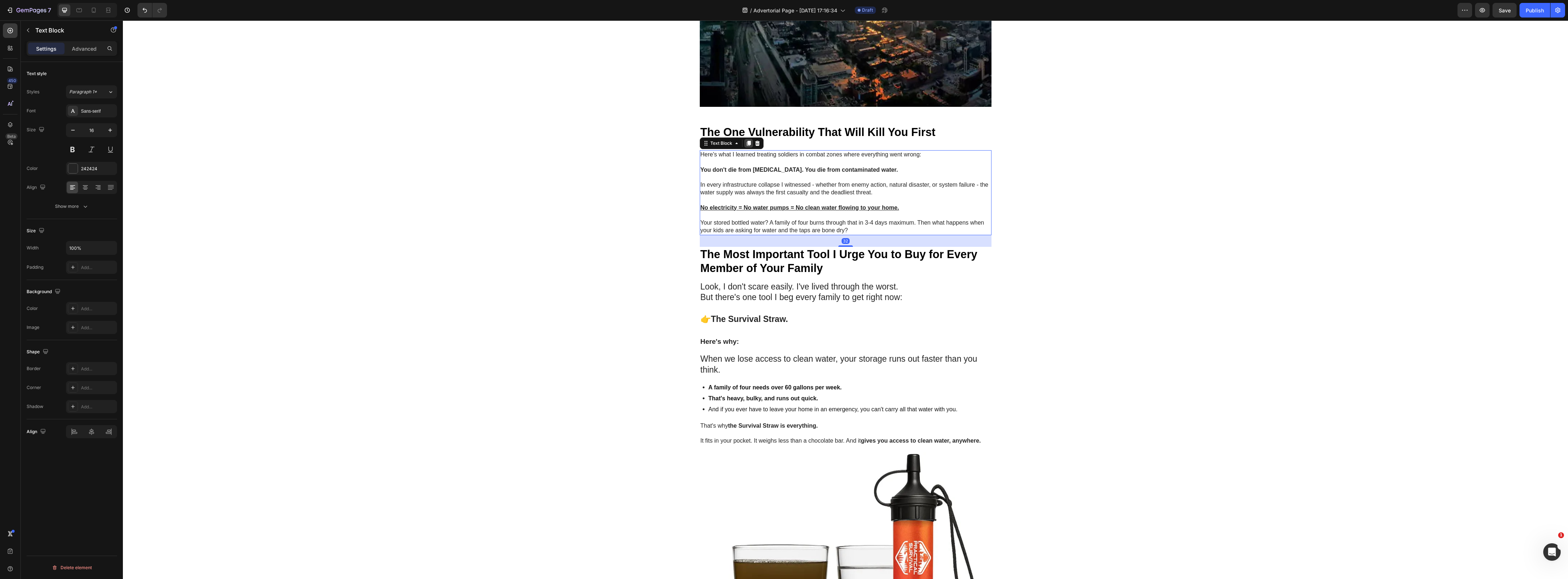
click at [746, 146] on icon at bounding box center [749, 143] width 6 height 6
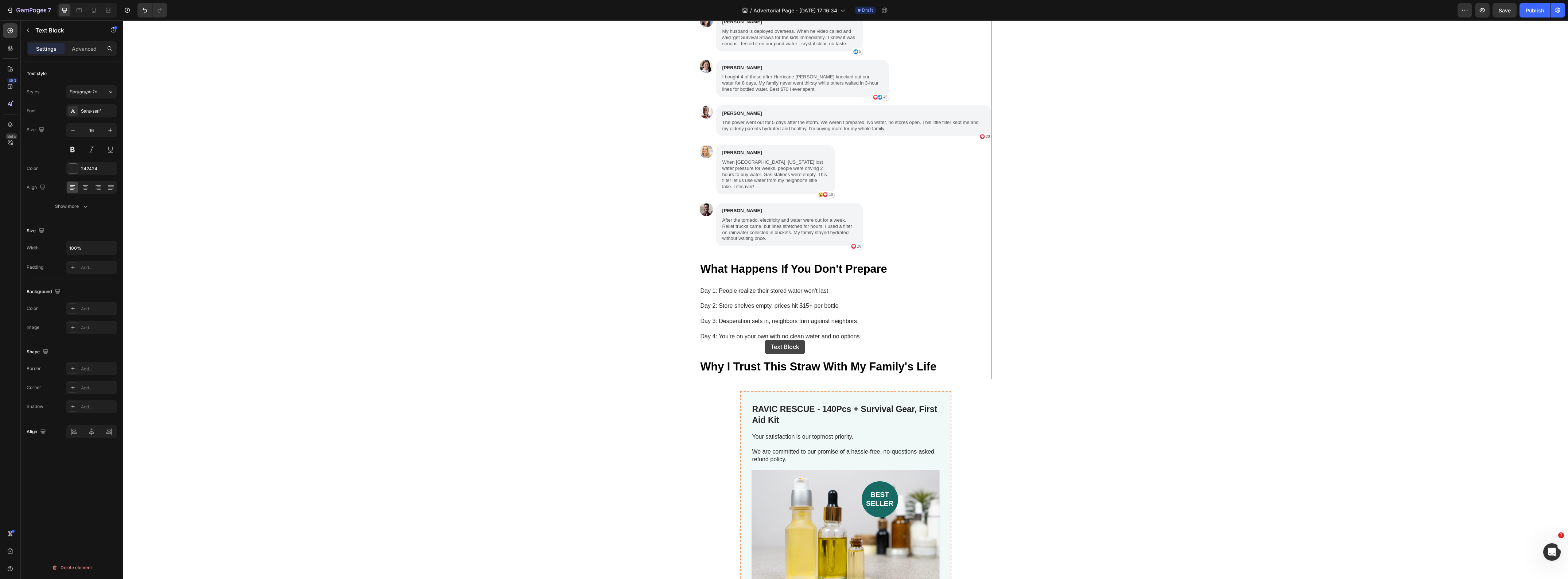
scroll to position [2254, 0]
drag, startPoint x: 703, startPoint y: 269, endPoint x: 763, endPoint y: 367, distance: 114.9
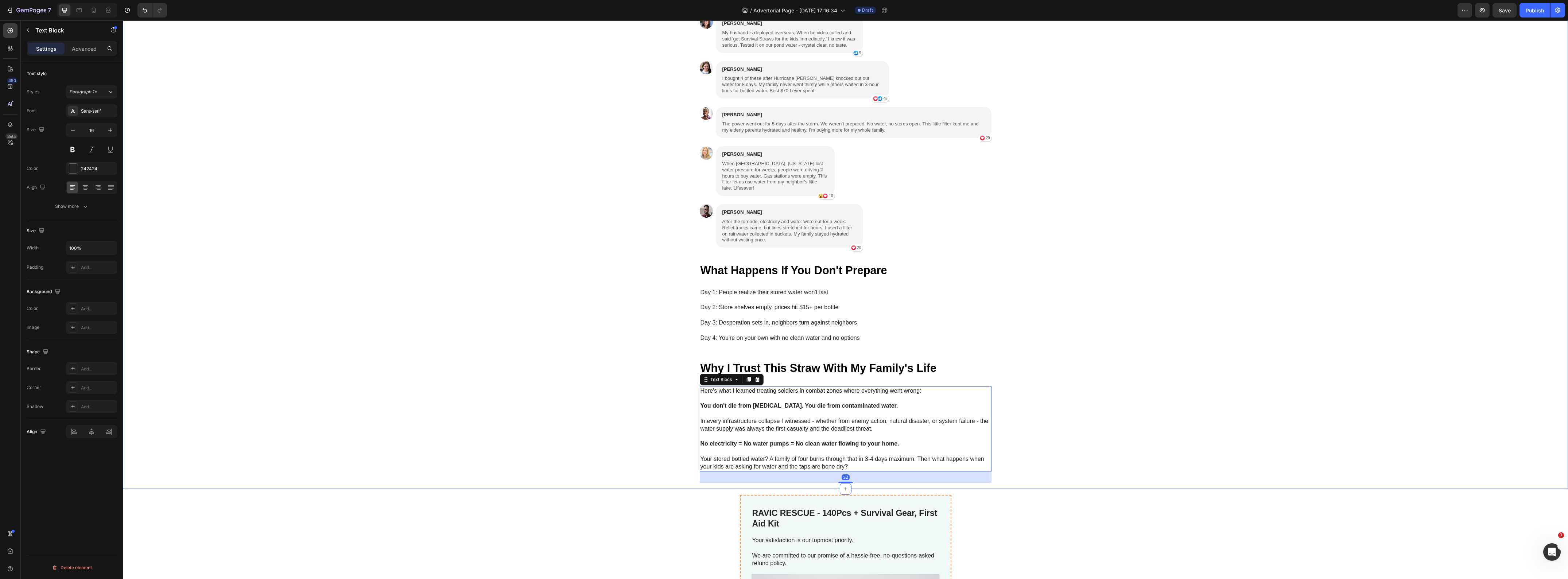
click at [581, 387] on div "My Brother Laughed at Me for Ordering These Heading "My brother laughed at me f…" at bounding box center [845, 170] width 1445 height 626
click at [765, 414] on p "In every infrastructure collapse I witnessed - whether from enemy action, natur…" at bounding box center [846, 420] width 290 height 22
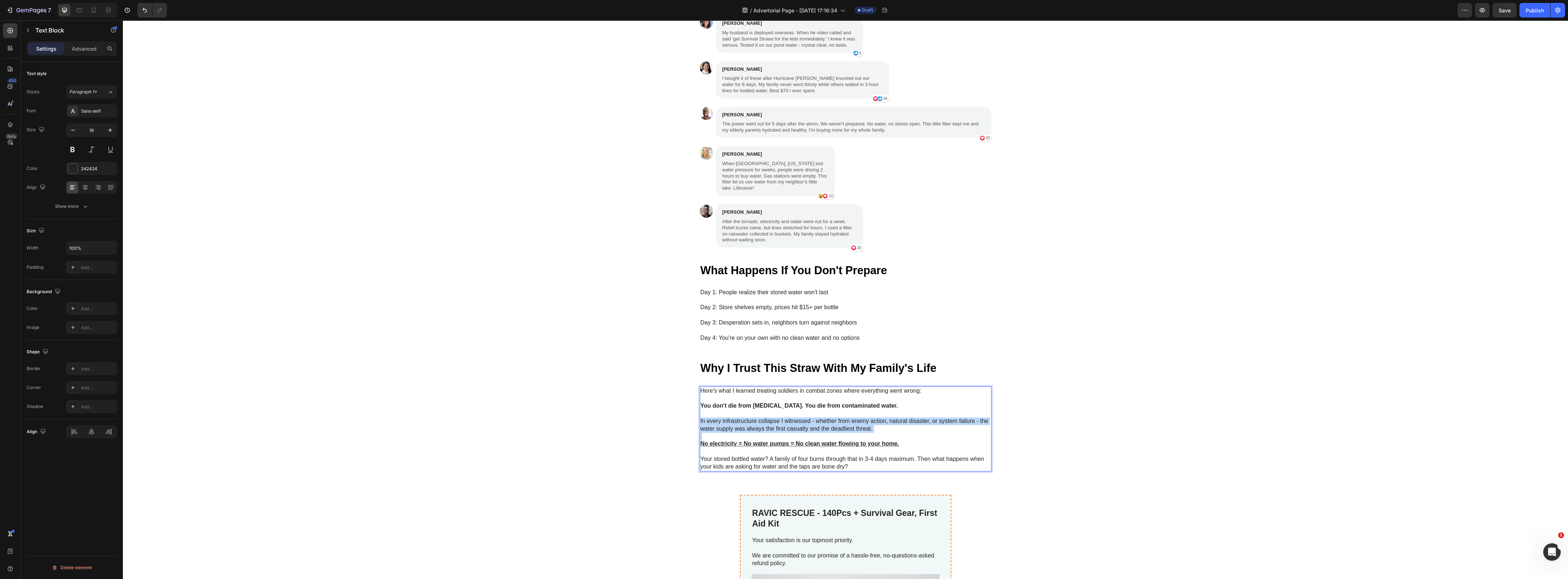
click at [765, 414] on p "In every infrastructure collapse I witnessed - whether from enemy action, natur…" at bounding box center [846, 420] width 290 height 22
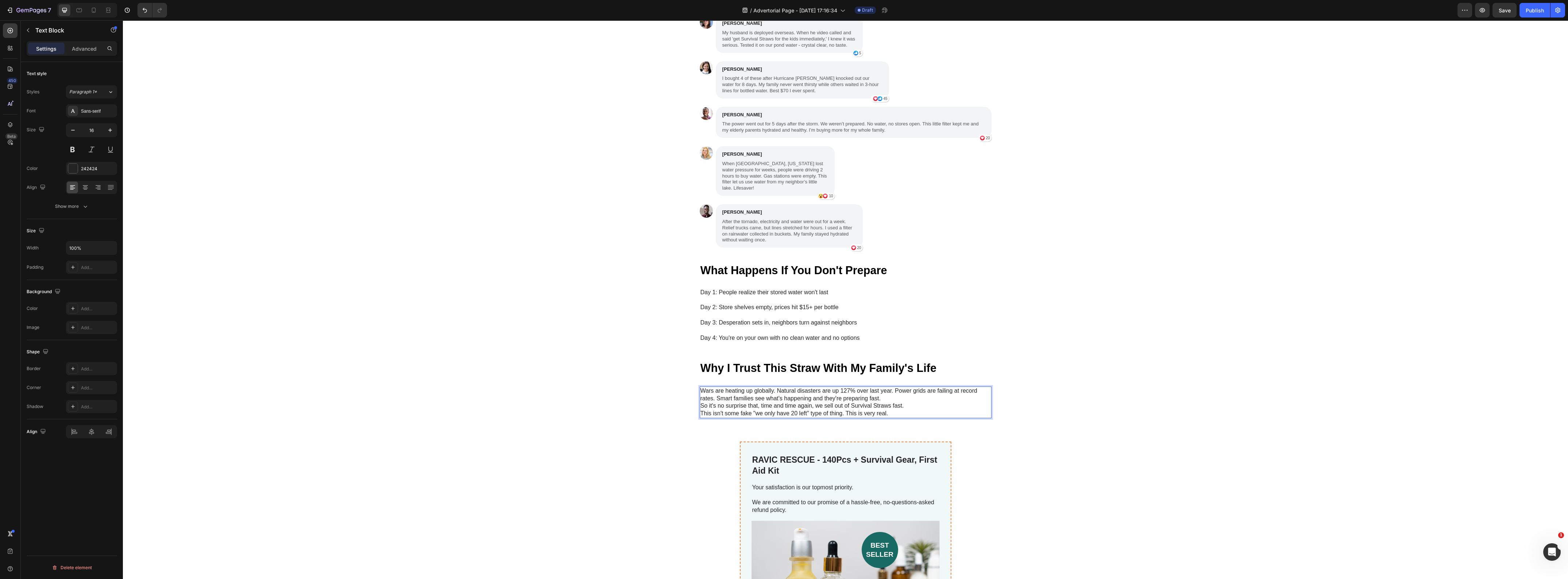
click at [888, 389] on p "Wars are heating up globally. Natural disasters are up 127% over last year. Pow…" at bounding box center [846, 402] width 290 height 30
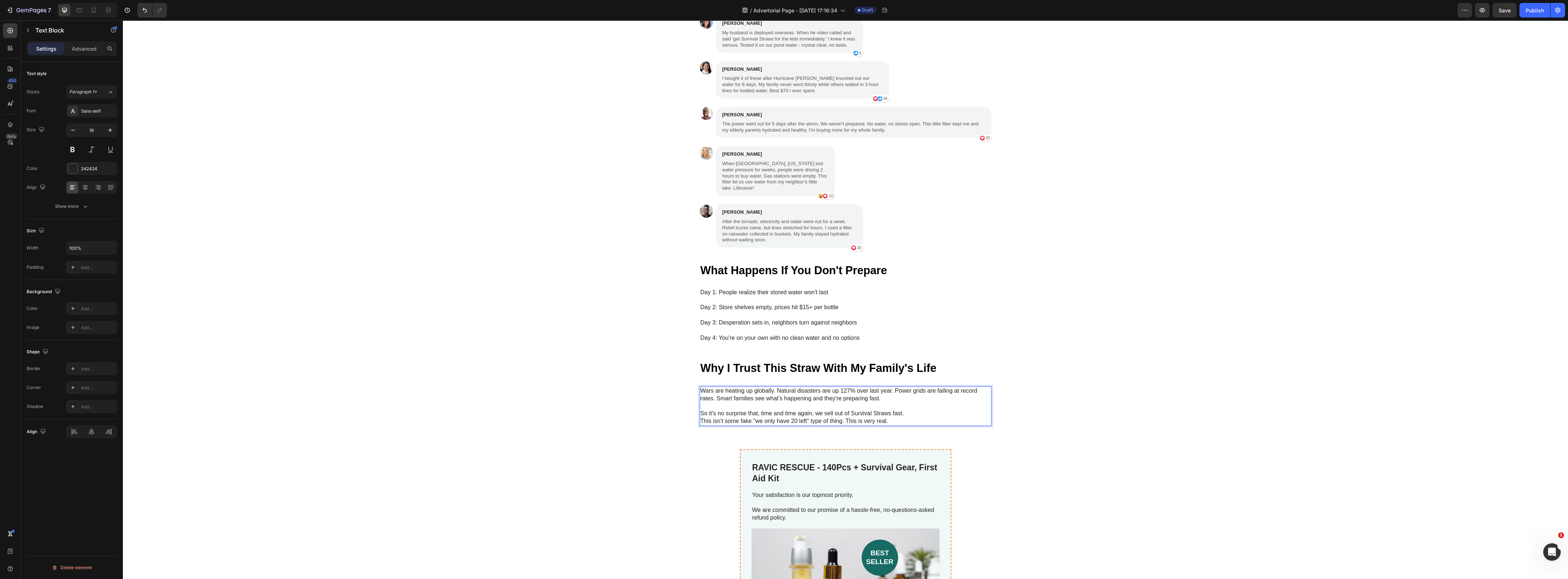
click at [923, 406] on p "⁠⁠⁠⁠⁠⁠⁠ So it's no surprise that, time and time again, we sell out of Survival …" at bounding box center [846, 413] width 290 height 22
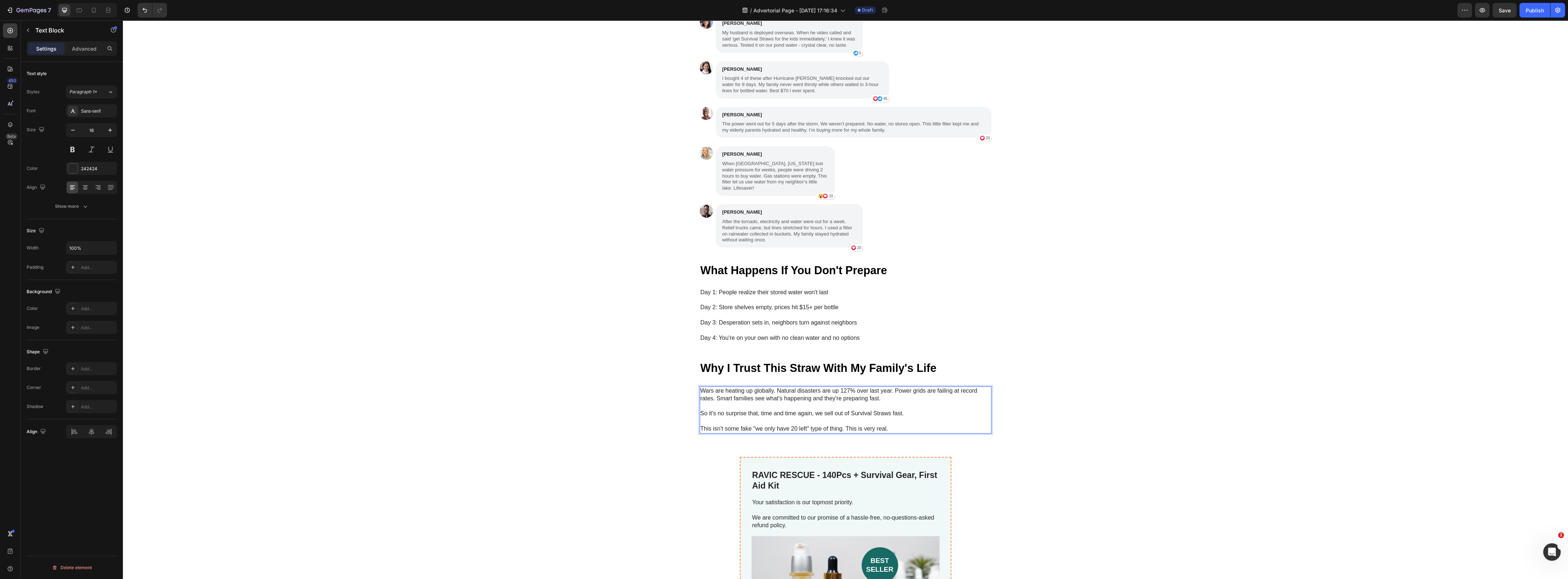
click at [590, 442] on div "My Brother Laughed at Me for Ordering These Heading "My brother laughed at me f…" at bounding box center [845, 151] width 1445 height 599
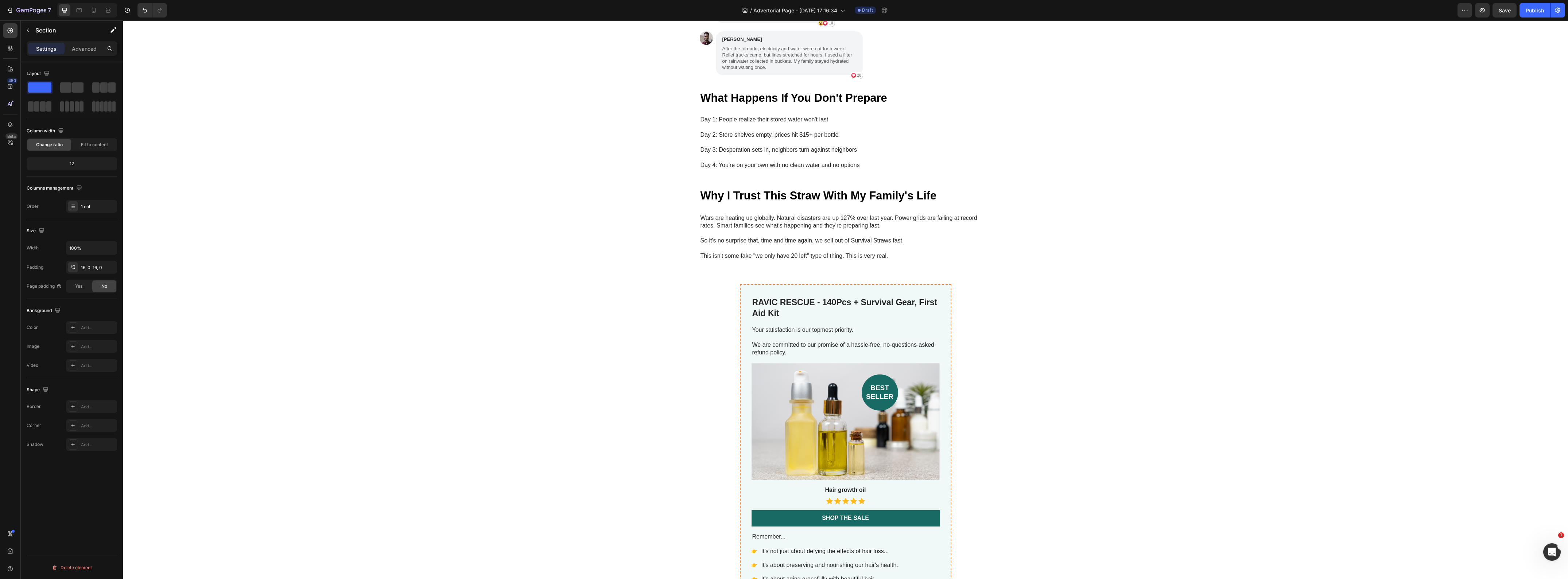
scroll to position [2324, 0]
click at [752, 190] on strong "Why I Trust This Straw With My Family's Life" at bounding box center [819, 196] width 236 height 12
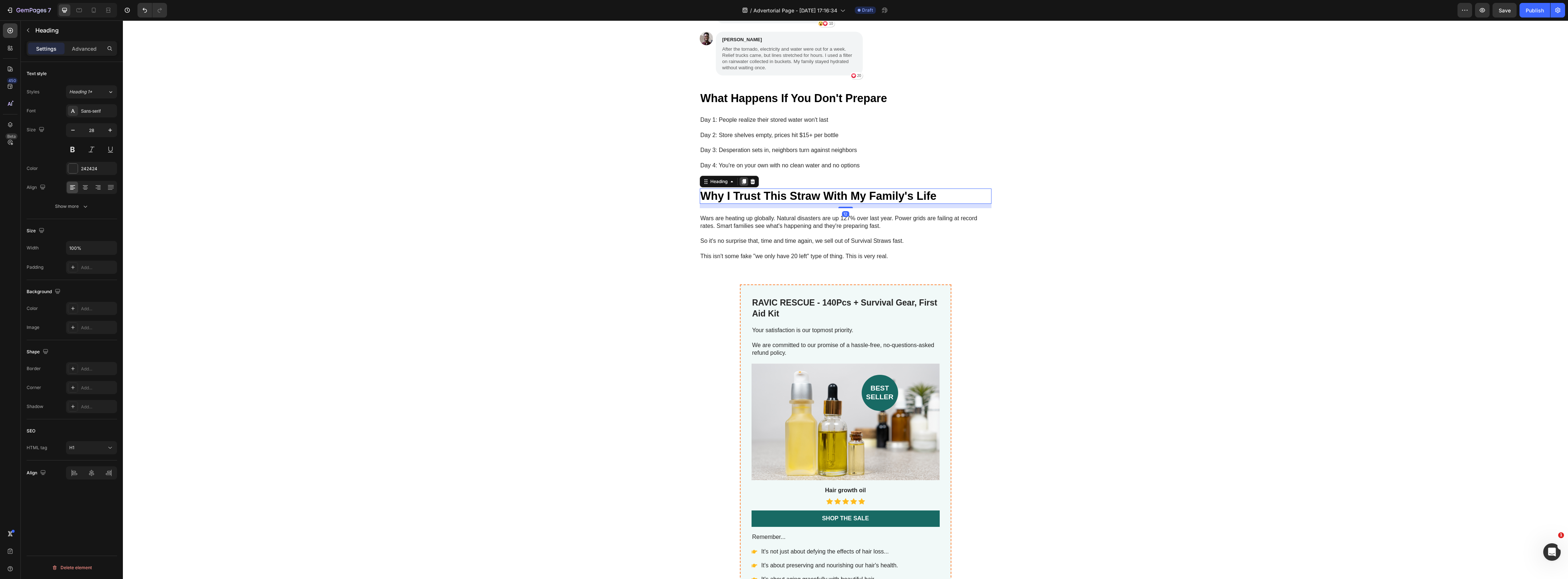
click at [742, 179] on icon at bounding box center [744, 182] width 4 height 5
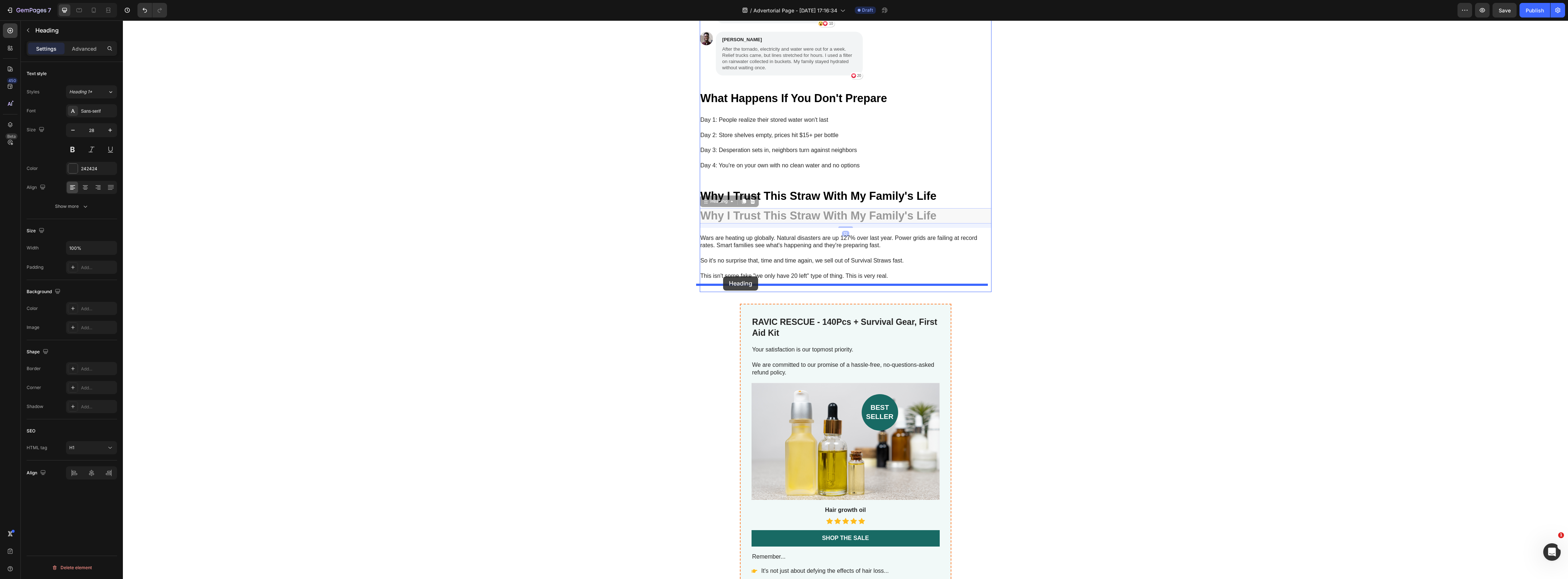
drag, startPoint x: 703, startPoint y: 194, endPoint x: 724, endPoint y: 277, distance: 85.6
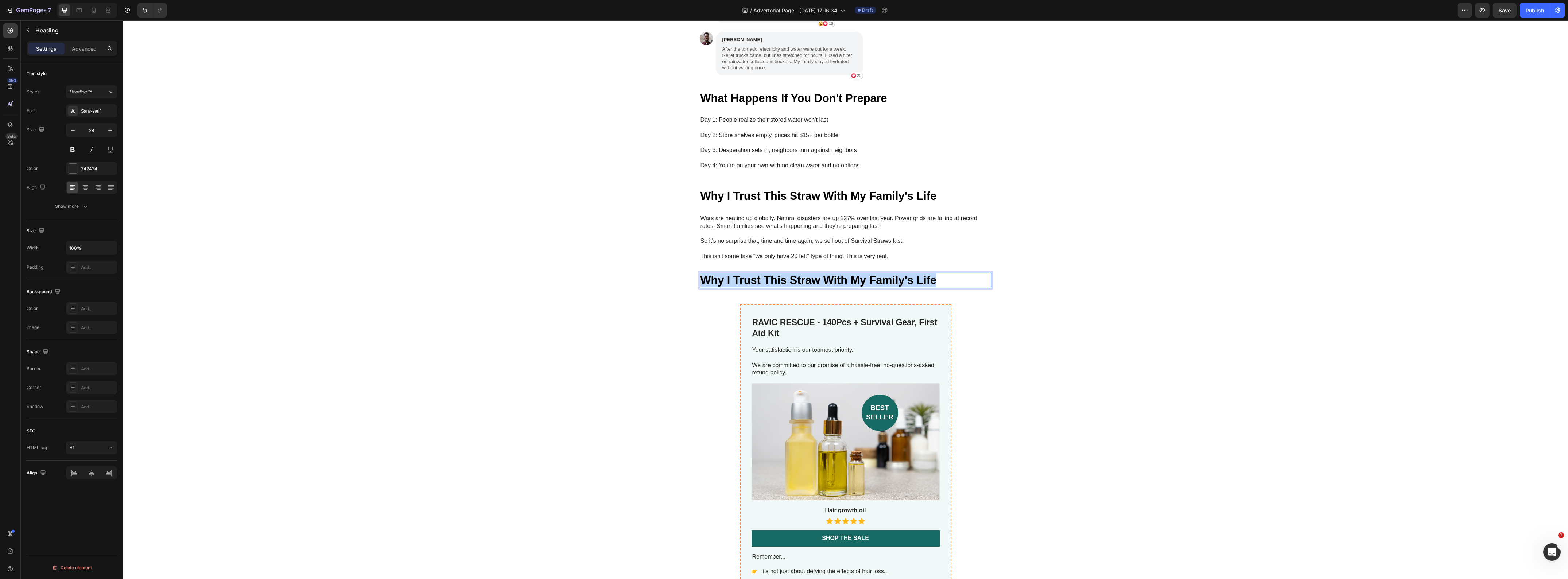
click at [750, 274] on strong "Why I Trust This Straw With My Family's Life" at bounding box center [819, 280] width 236 height 12
click at [748, 275] on strong "The pattern is clear: As threats increase, demand explodes." at bounding box center [844, 279] width 288 height 11
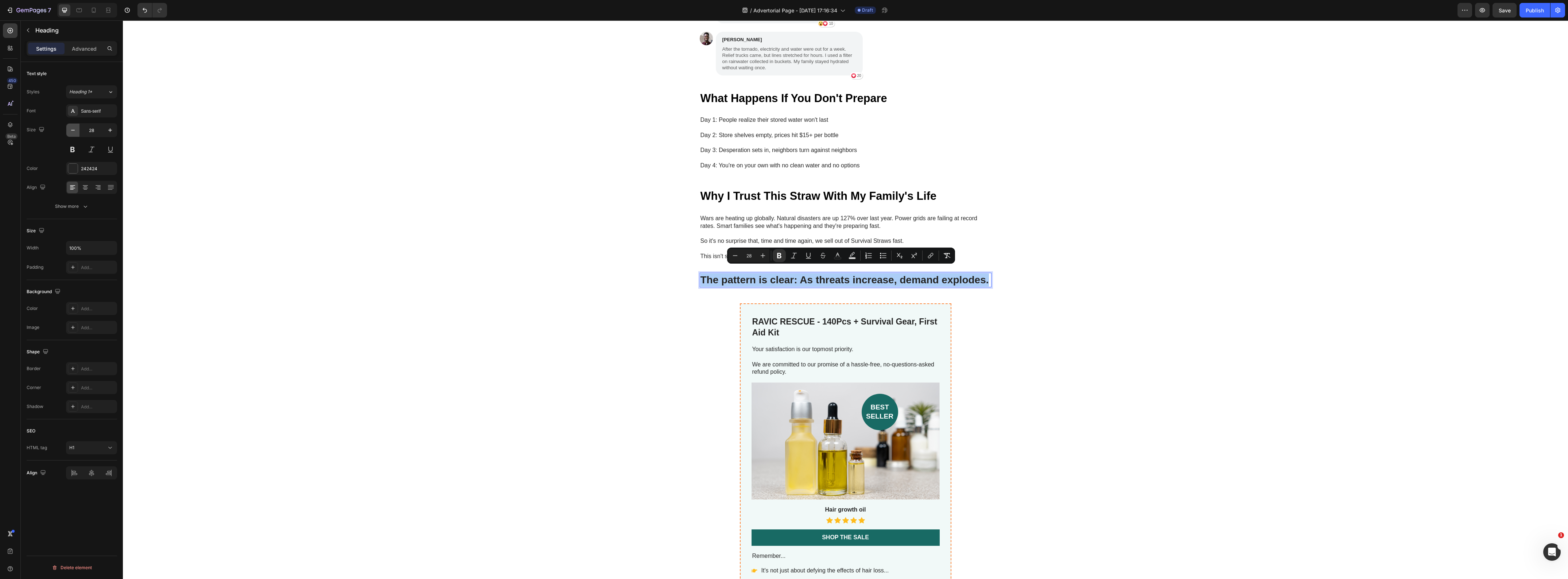
click at [75, 132] on icon "button" at bounding box center [73, 130] width 7 height 7
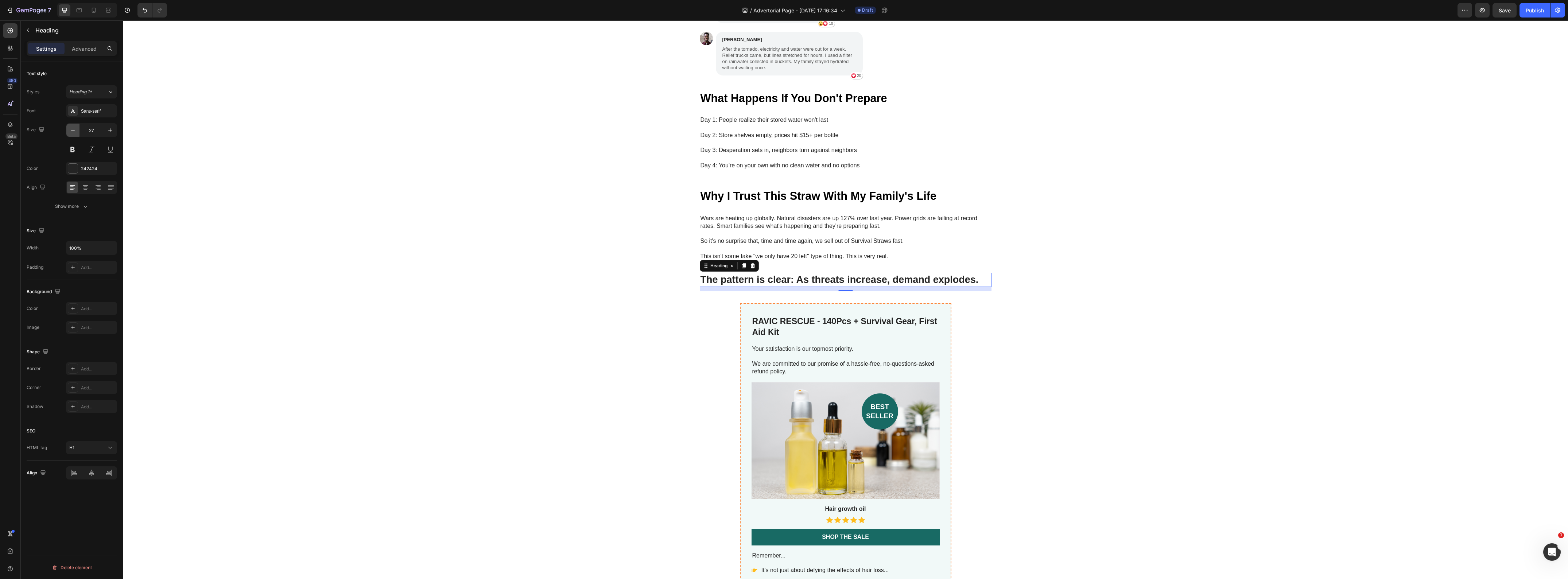
click at [75, 132] on icon "button" at bounding box center [73, 130] width 7 height 7
type input "24"
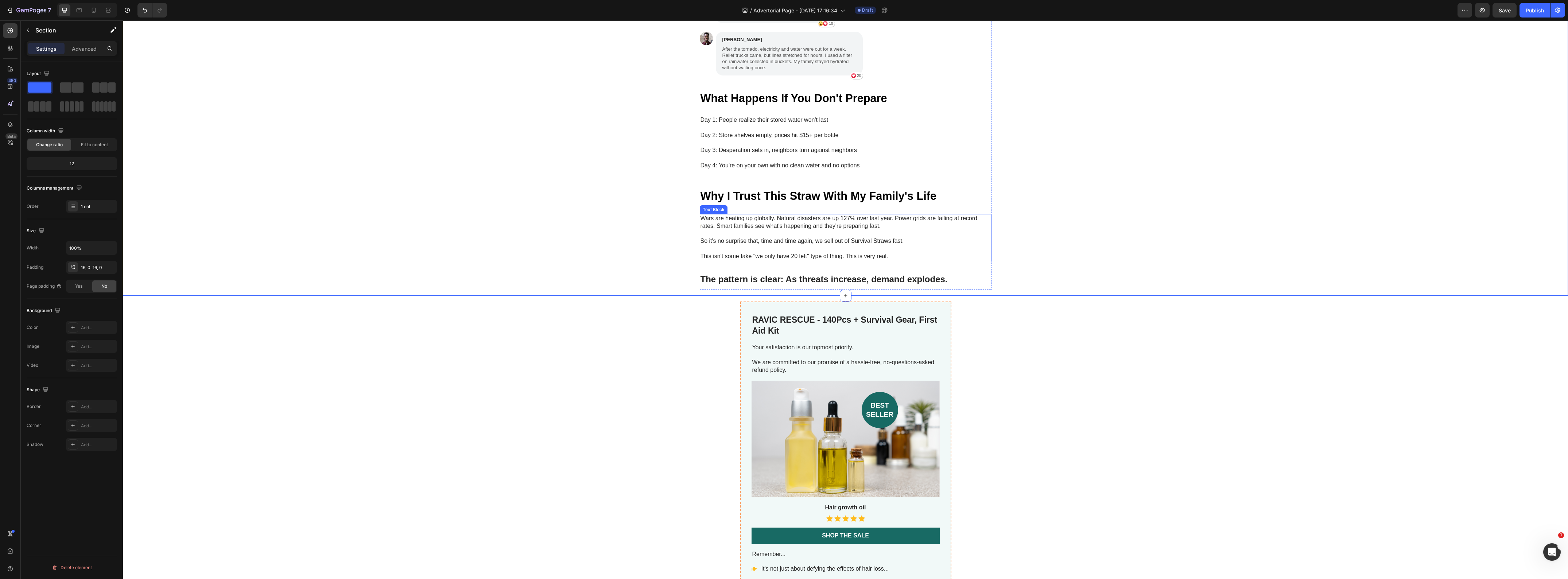
click at [815, 248] on p "This isn't some fake "we only have 20 left" type of thing. This is very real." at bounding box center [846, 252] width 290 height 16
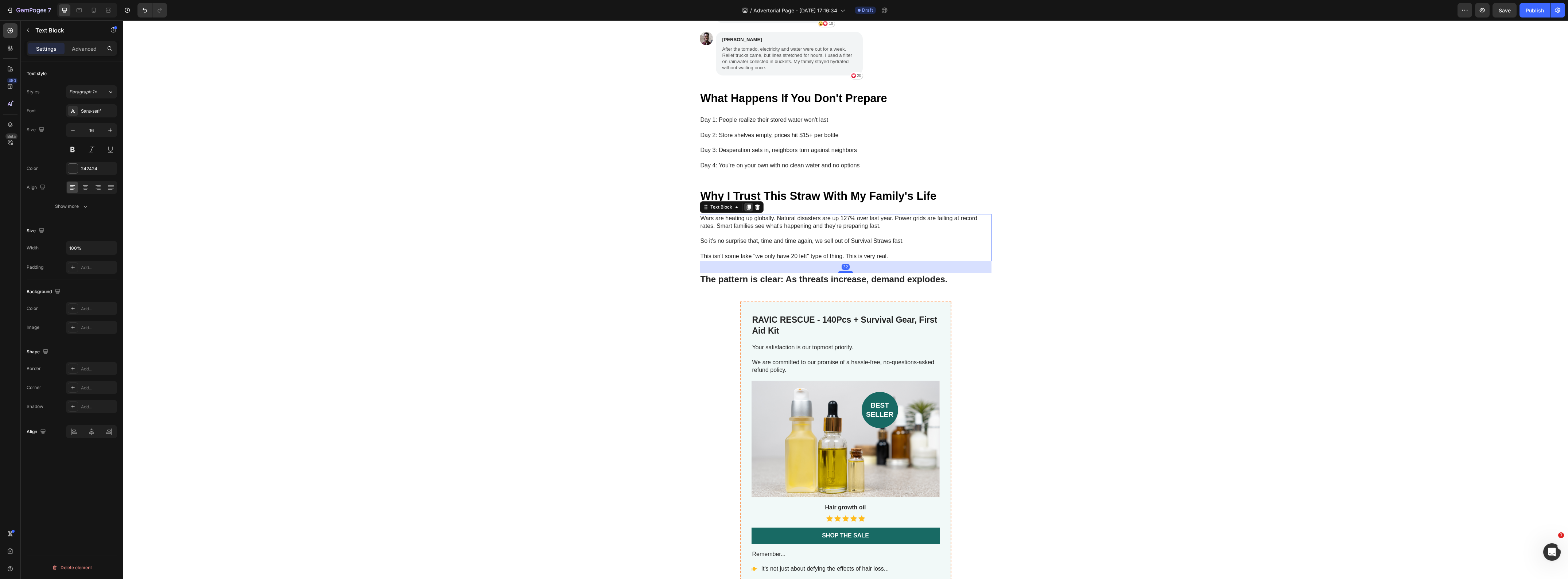
click at [747, 204] on icon at bounding box center [749, 207] width 4 height 5
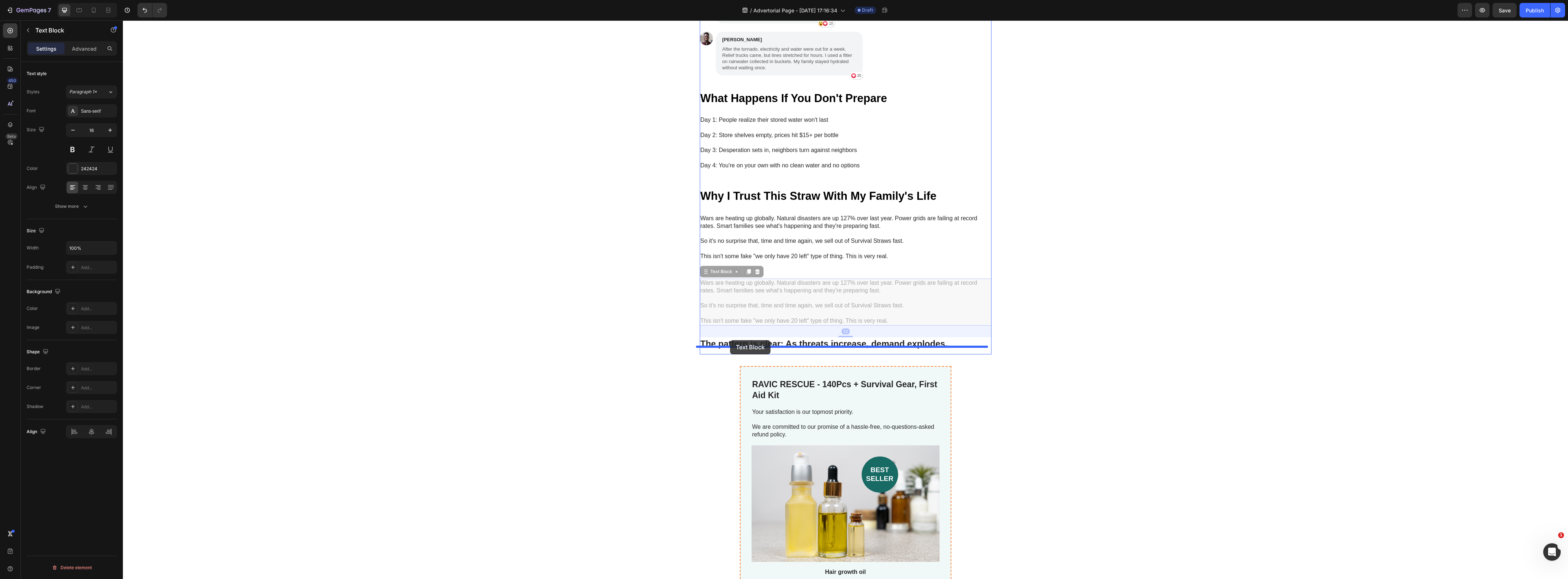
drag, startPoint x: 713, startPoint y: 294, endPoint x: 730, endPoint y: 340, distance: 49.0
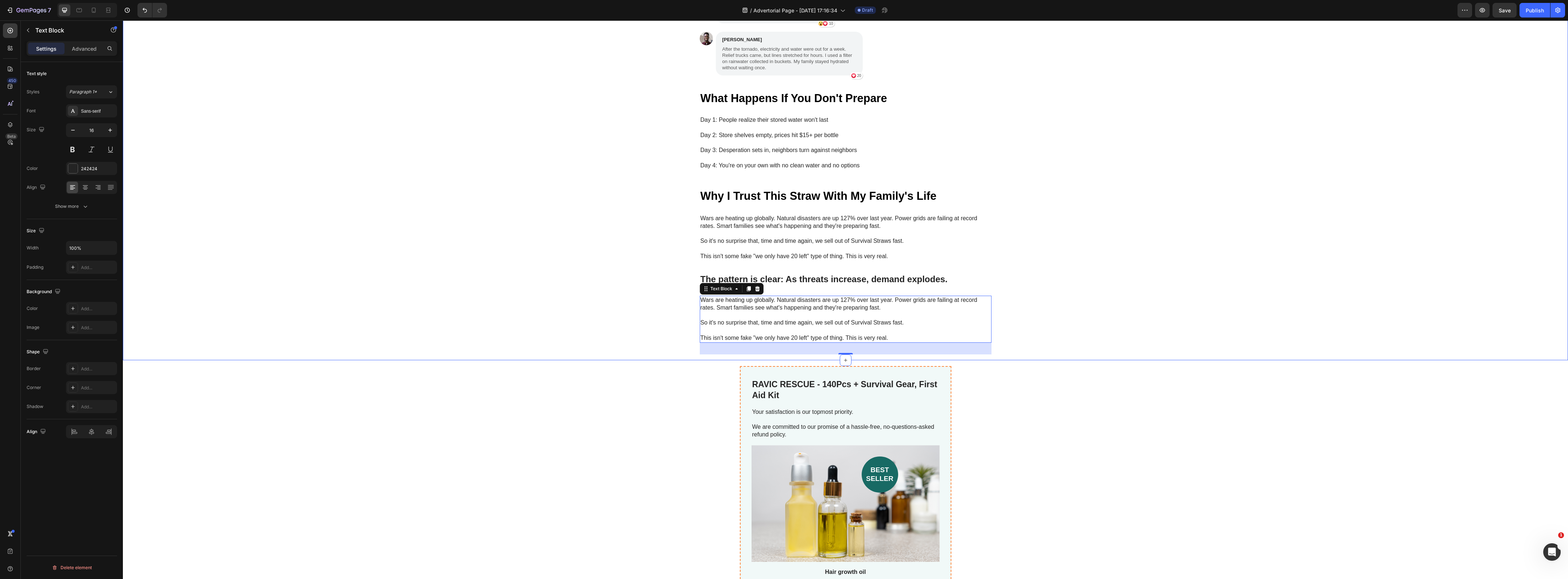
click at [555, 318] on div "My Brother Laughed at Me for Ordering These Heading "My brother laughed at me f…" at bounding box center [845, 20] width 1445 height 669
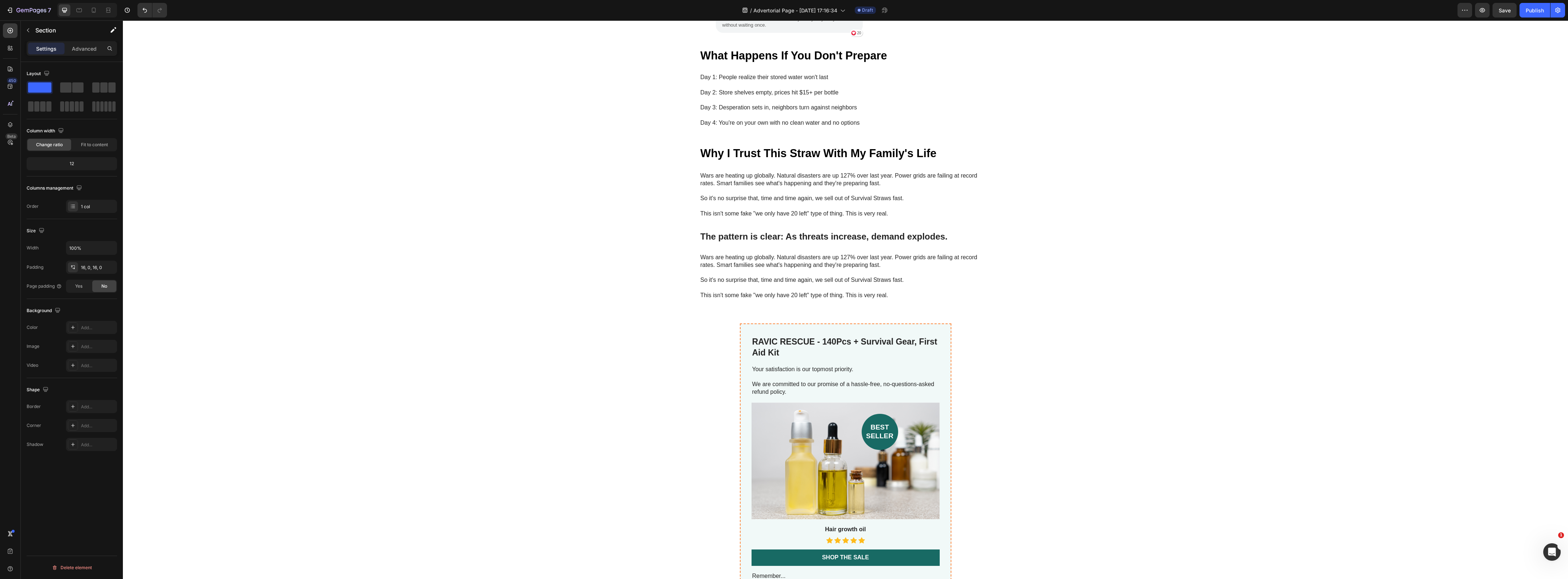
scroll to position [2370, 0]
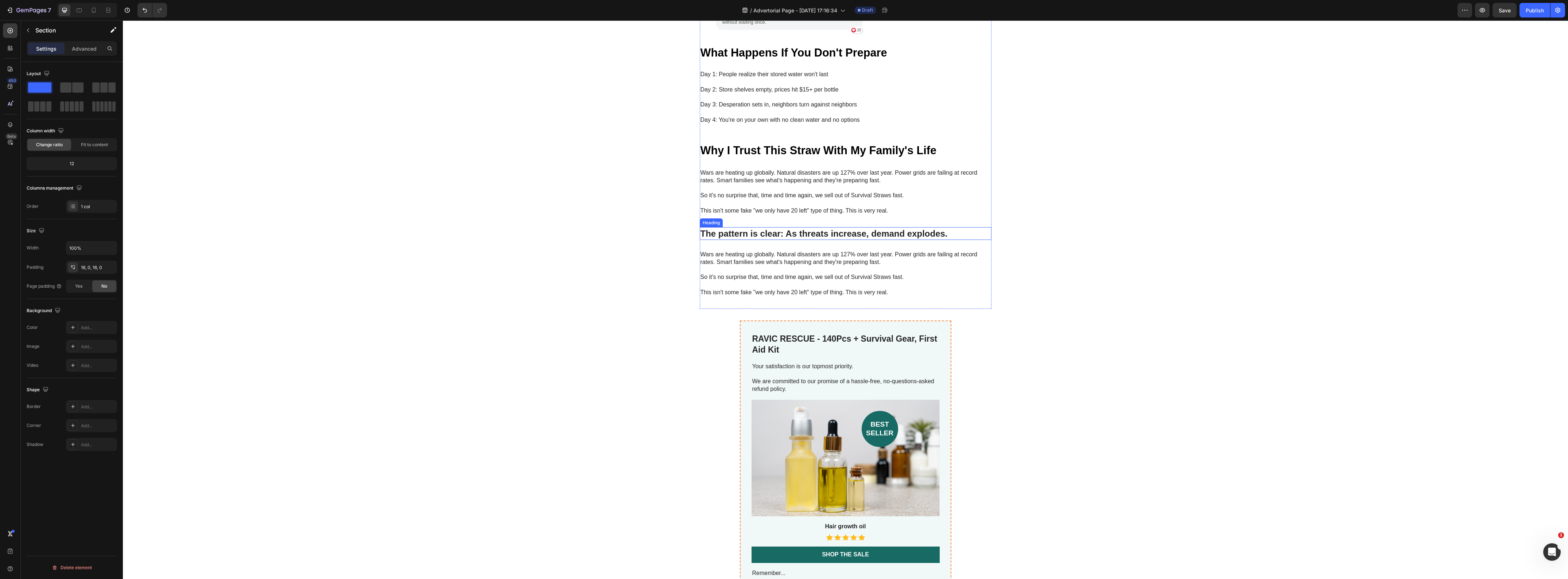
click at [701, 229] on strong "The pattern is clear: As threats increase, demand explodes." at bounding box center [824, 233] width 247 height 10
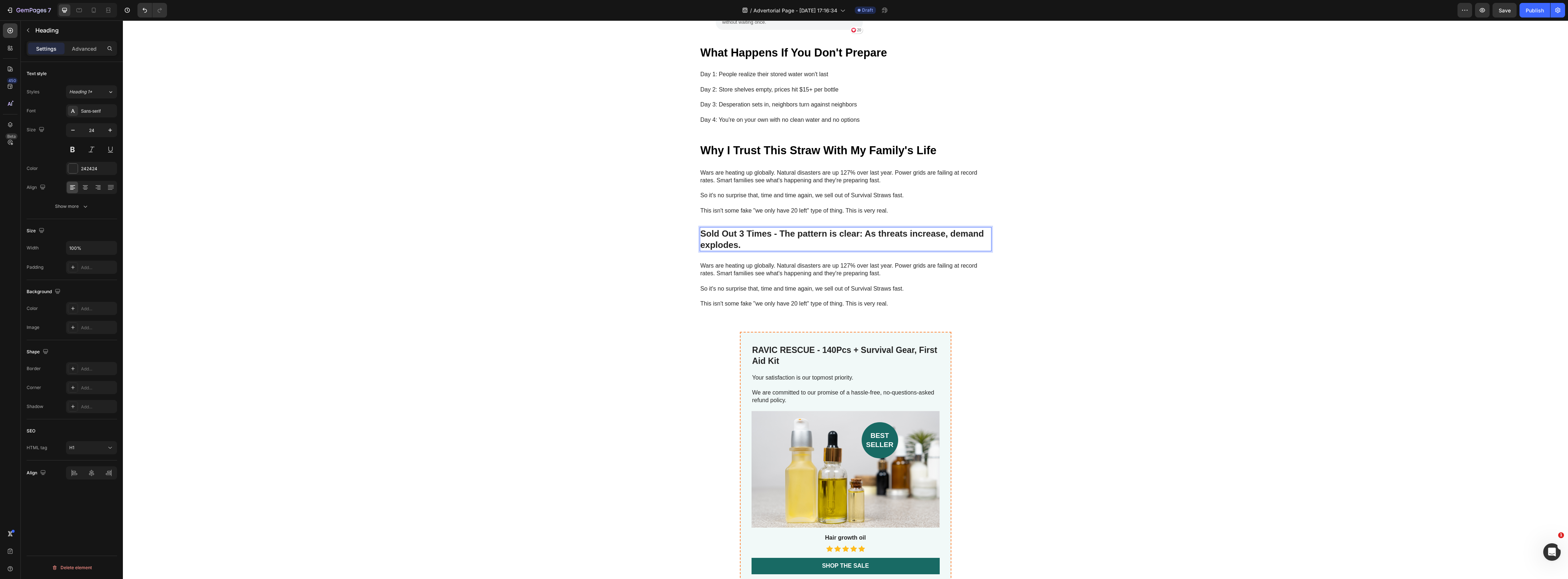
click at [858, 229] on strong "Sold Out 3 Times - The pattern is clear: As threats increase, demand explodes." at bounding box center [842, 239] width 283 height 21
drag, startPoint x: 857, startPoint y: 226, endPoint x: 771, endPoint y: 225, distance: 86.0
click at [771, 229] on strong "Sold Out 3 Times - The pattern is clear: As threats increase, demand explodes." at bounding box center [842, 239] width 283 height 21
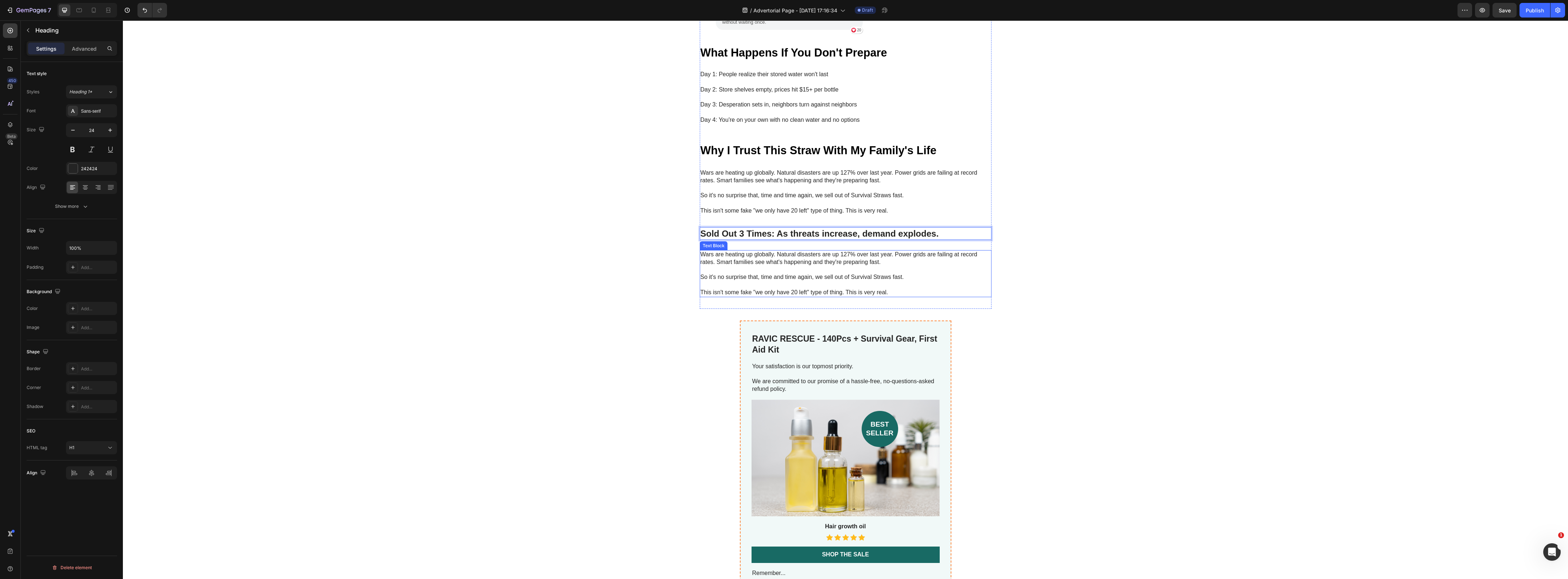
click at [812, 254] on p "Wars are heating up globally. Natural disasters are up 127% over last year. Pow…" at bounding box center [846, 258] width 290 height 16
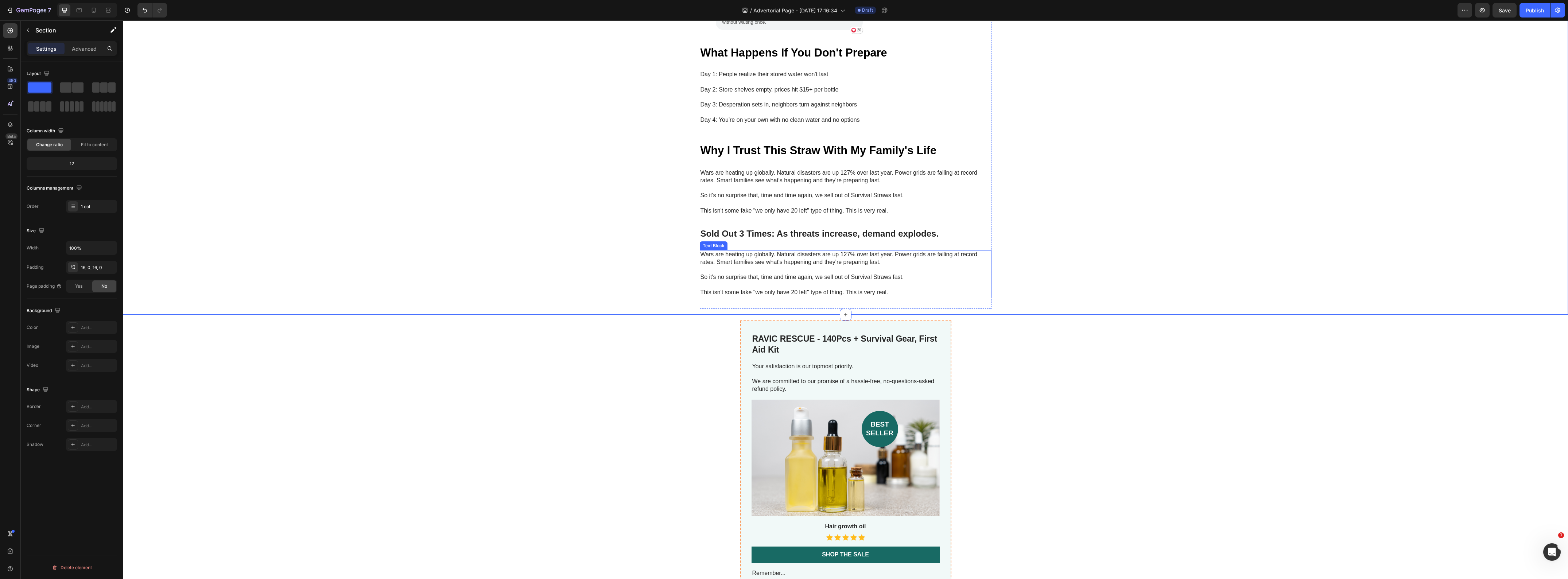
click at [828, 266] on p "So it's no surprise that, time and time again, we sell out of Survival Straws f…" at bounding box center [846, 273] width 290 height 16
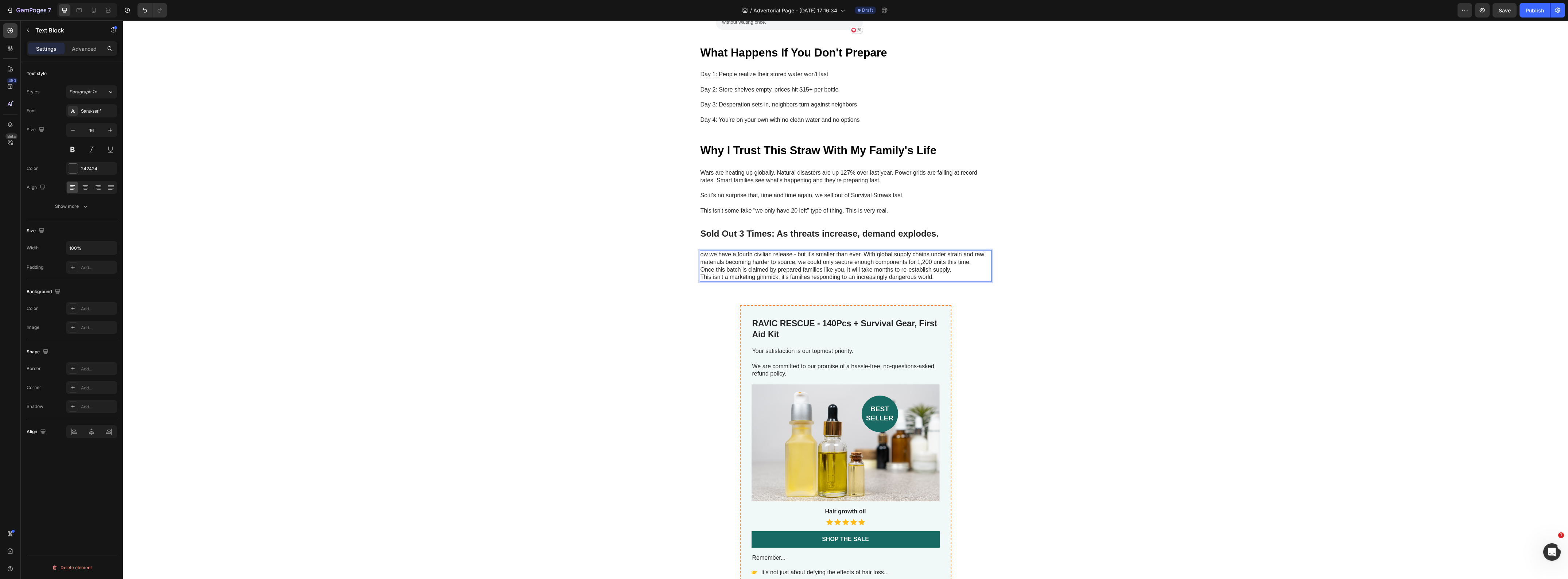
click at [701, 251] on p "ow we have a fourth civilian release - but it's smaller than ever. With global …" at bounding box center [846, 266] width 290 height 30
click at [744, 251] on p "Now we have a fourth civilian release - but it's smaller than ever. With global…" at bounding box center [846, 266] width 290 height 30
click at [761, 251] on p "Now we have a fourth civilian release - but it's smaller than ever. With global…" at bounding box center [846, 266] width 290 height 30
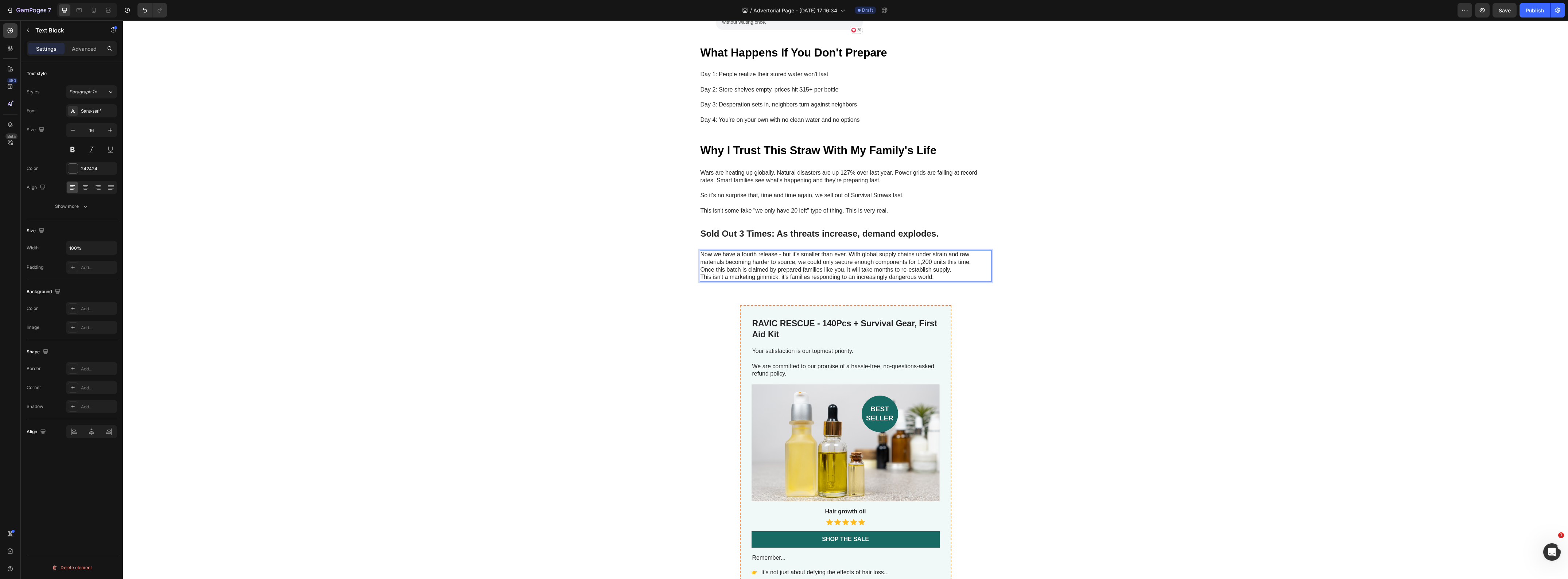
click at [969, 256] on p "Now we have a fourth release - but it's smaller than ever. With global supply c…" at bounding box center [846, 266] width 290 height 30
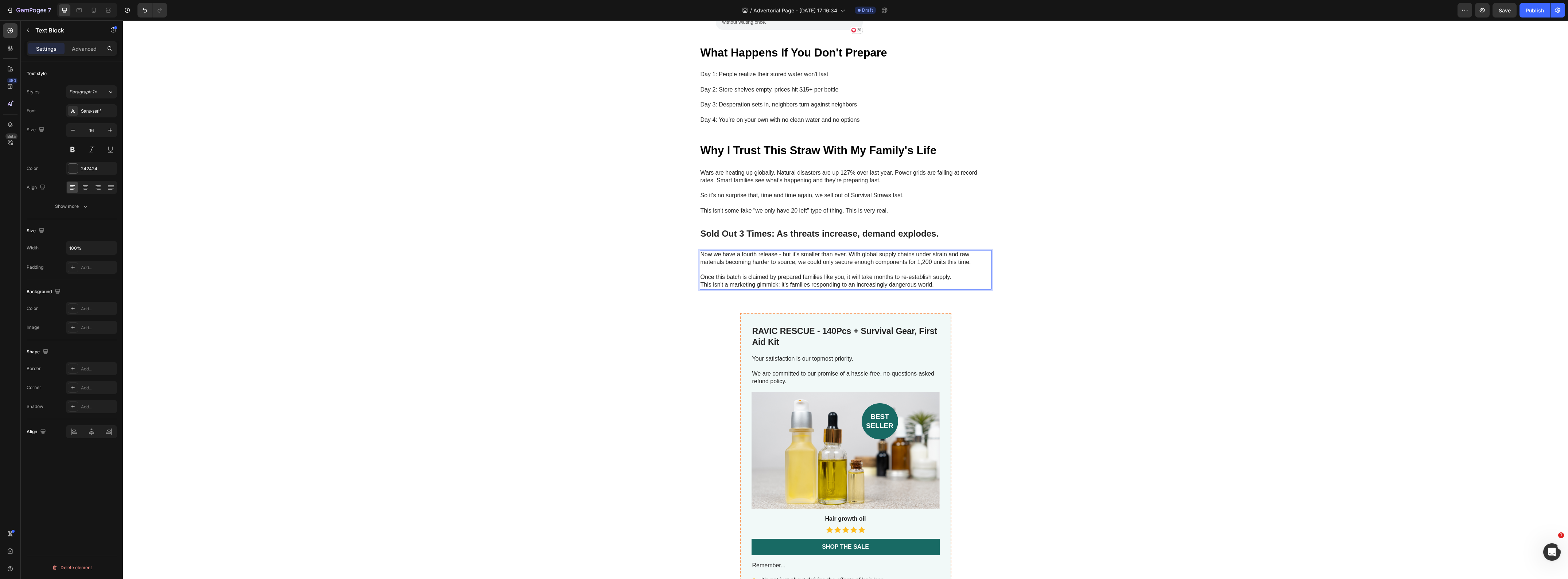
click at [958, 269] on p "⁠⁠⁠⁠⁠⁠⁠ Once this batch is claimed by prepared families like you, it will take …" at bounding box center [846, 277] width 290 height 22
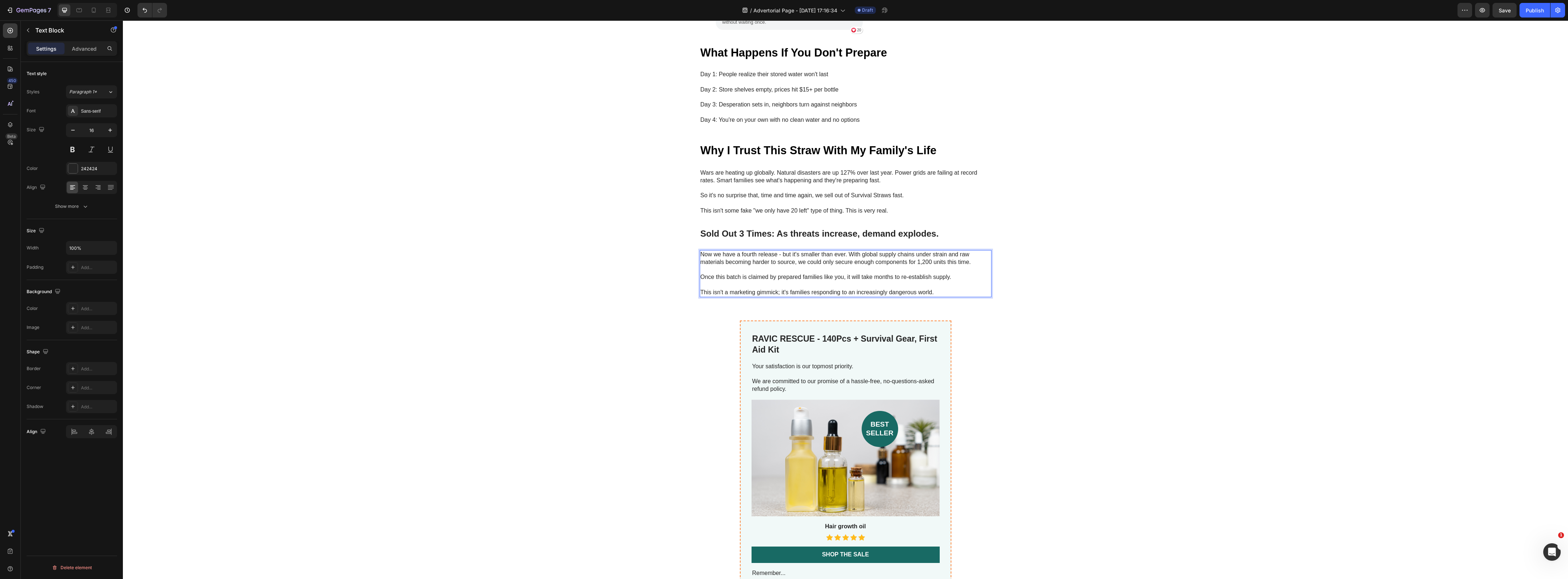
click at [916, 254] on p "Now we have a fourth release - but it's smaller than ever. With global supply c…" at bounding box center [846, 258] width 290 height 16
drag, startPoint x: 929, startPoint y: 253, endPoint x: 914, endPoint y: 254, distance: 15.0
click at [914, 254] on p "Now we have a fourth release - but it's smaller than ever. With global supply c…" at bounding box center [846, 258] width 290 height 16
click at [780, 144] on strong "Why I Trust This Straw With My Family's Life" at bounding box center [819, 150] width 236 height 12
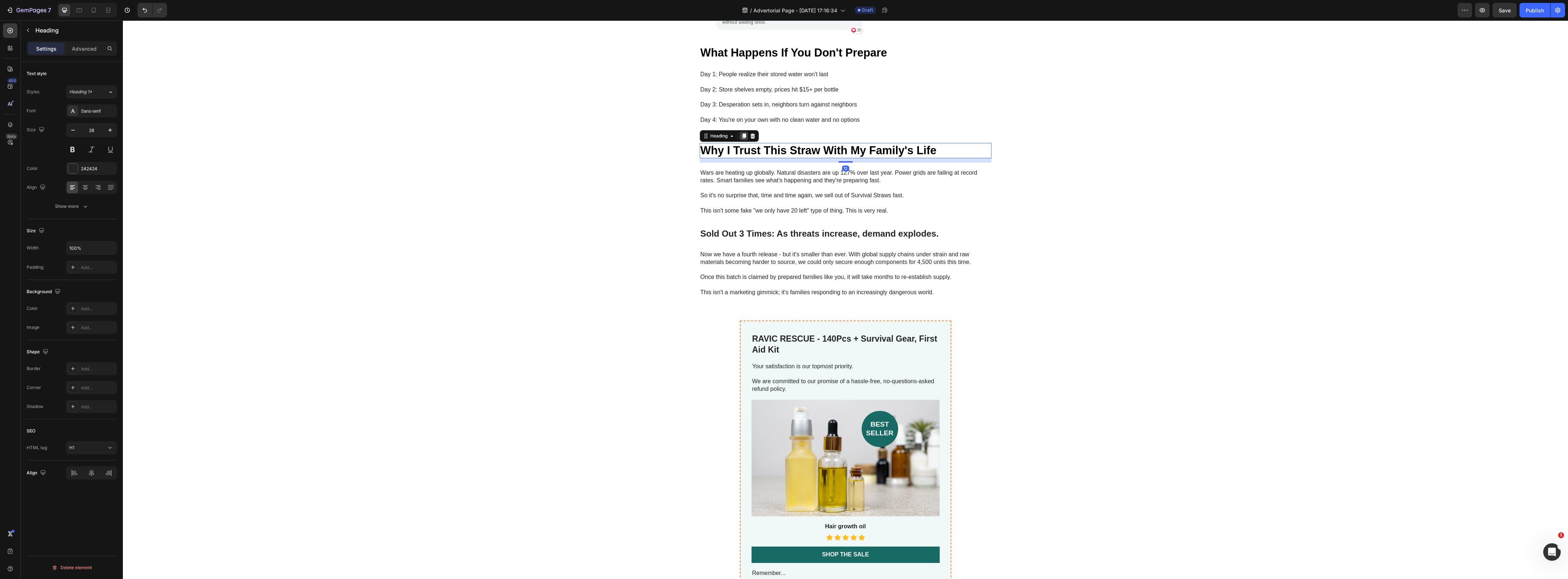
click at [742, 134] on icon at bounding box center [744, 136] width 4 height 5
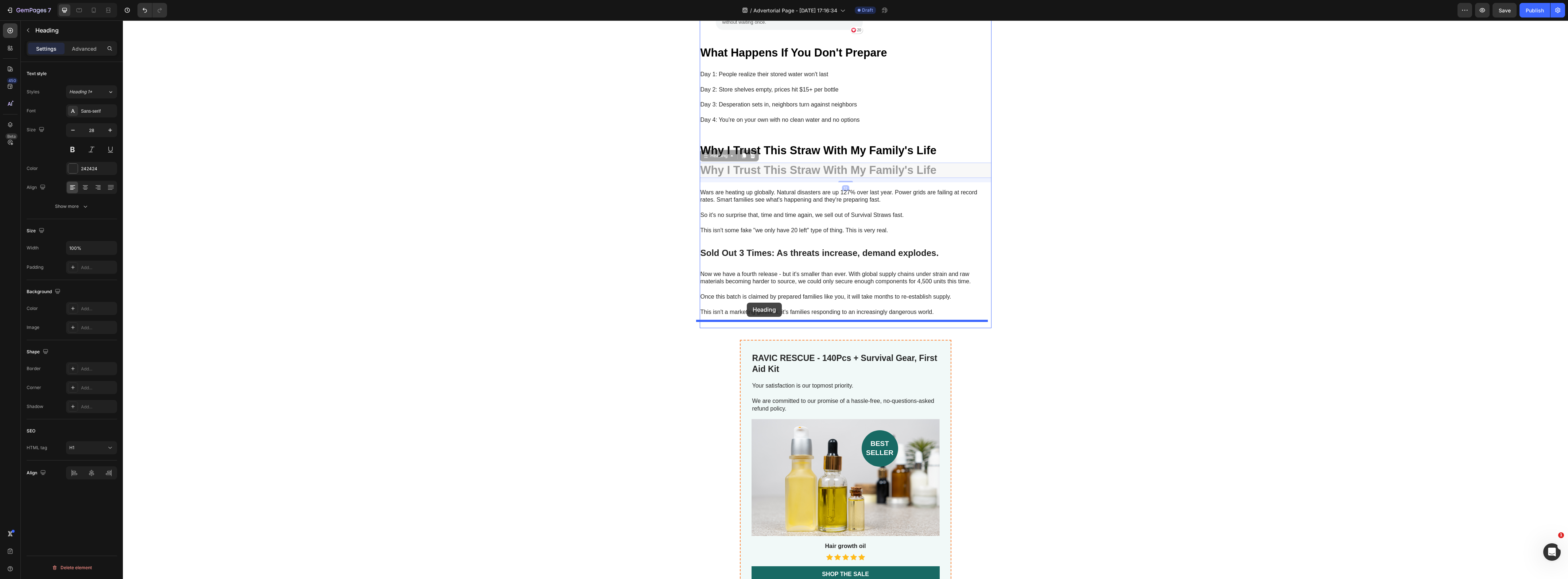
drag, startPoint x: 702, startPoint y: 150, endPoint x: 747, endPoint y: 302, distance: 158.5
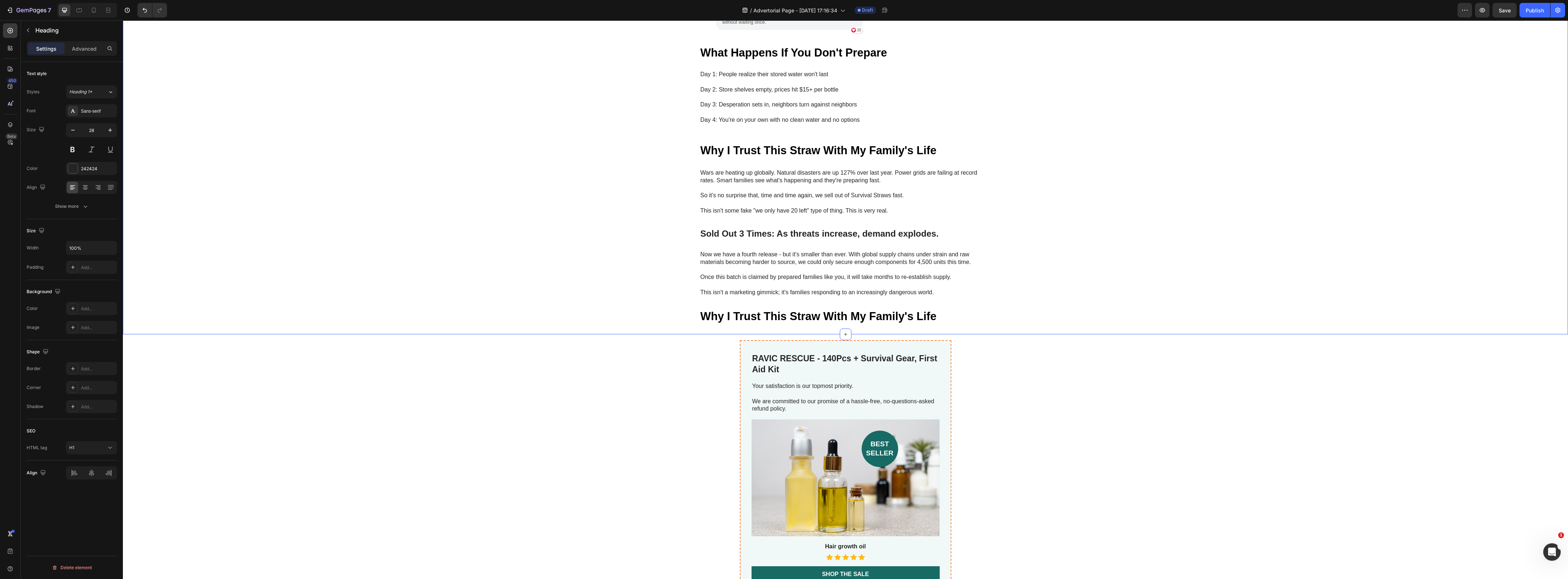
click at [834, 310] on strong "Why I Trust This Straw With My Family's Life" at bounding box center [819, 316] width 236 height 12
click at [777, 310] on strong "Why I Trust This Straw With My Family's Life" at bounding box center [819, 316] width 236 height 12
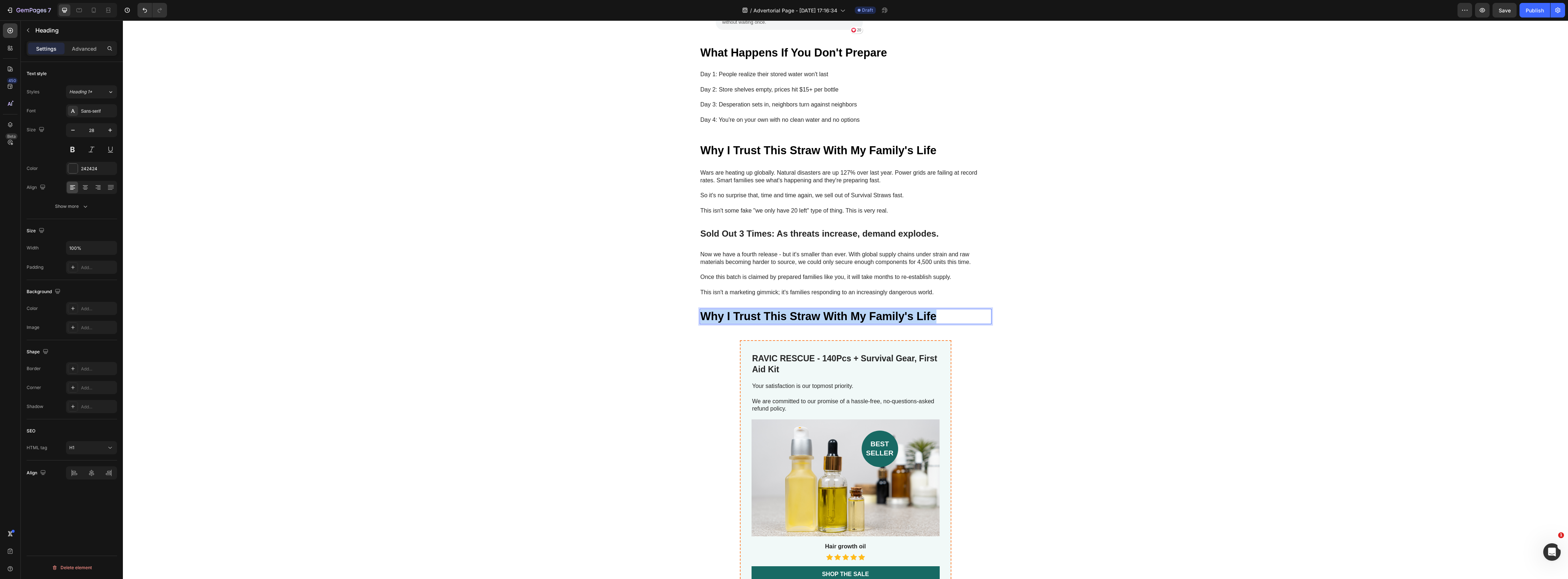
click at [777, 310] on strong "Why I Trust This Straw With My Family's Life" at bounding box center [819, 316] width 236 height 12
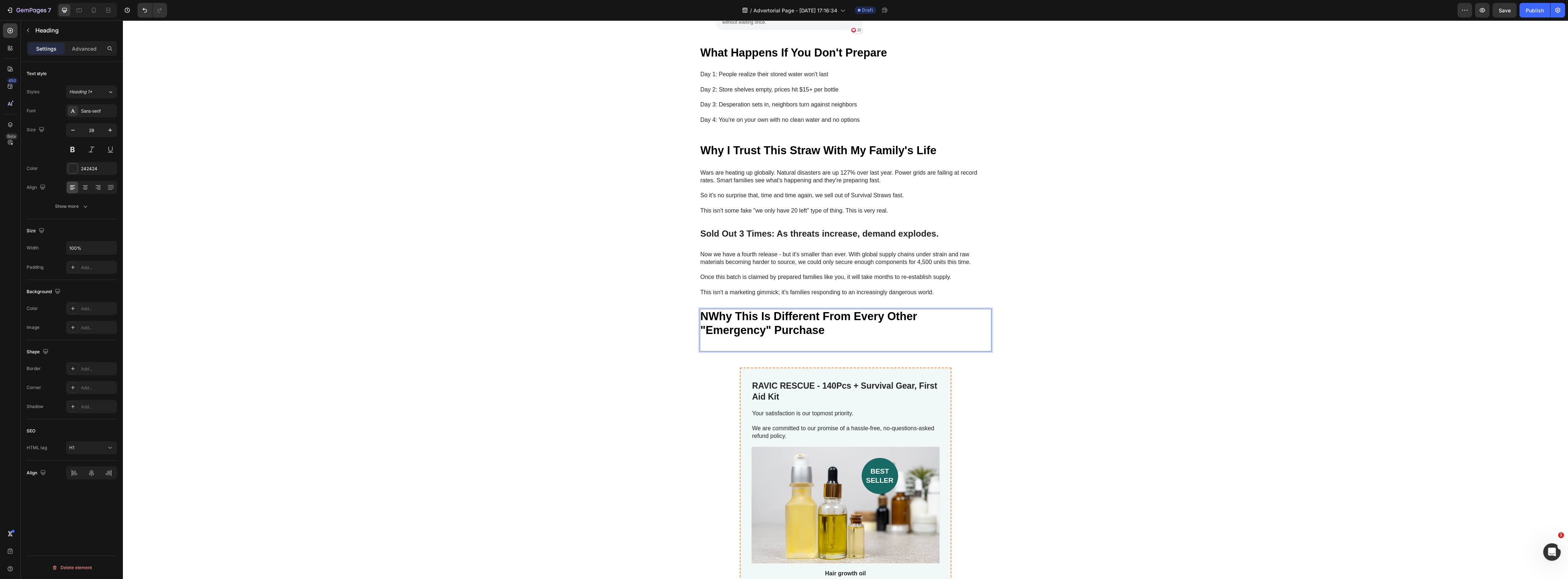
click at [702, 310] on strong "NWhy This Is Different From Every Other "Emergency" Purchase" at bounding box center [809, 323] width 217 height 26
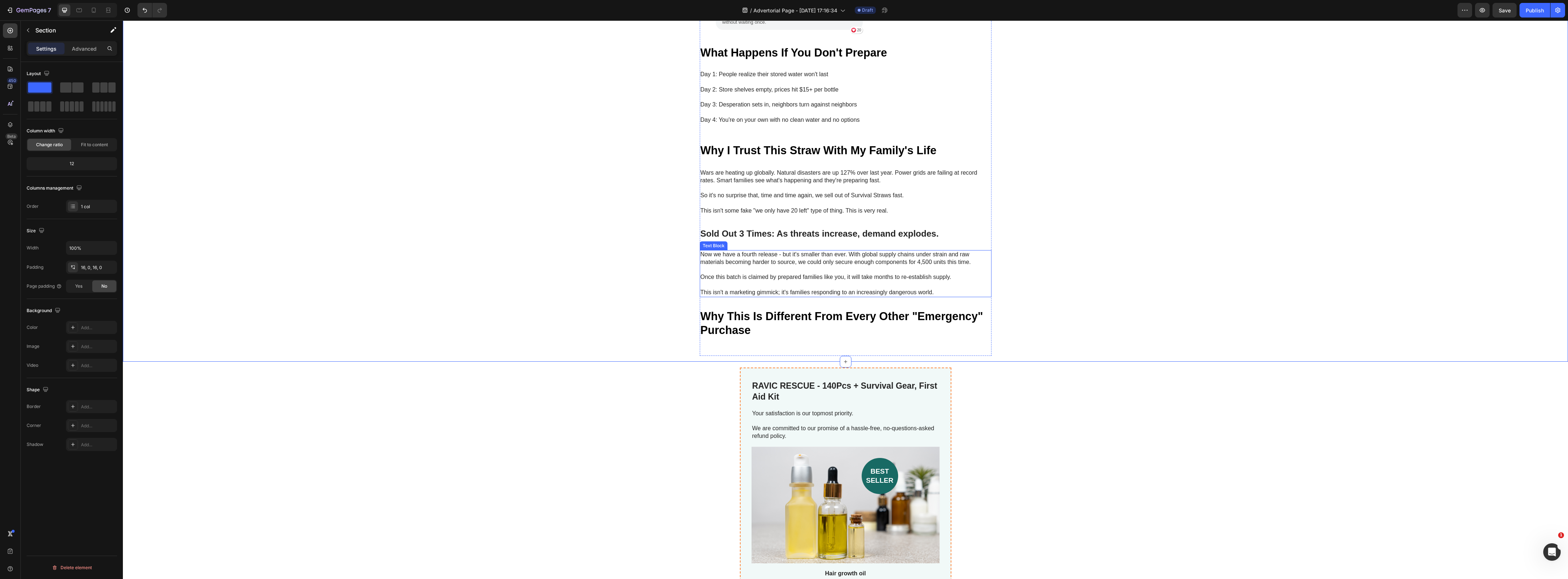
click at [730, 251] on p "Now we have a fourth release - but it's smaller than ever. With global supply c…" at bounding box center [846, 258] width 290 height 16
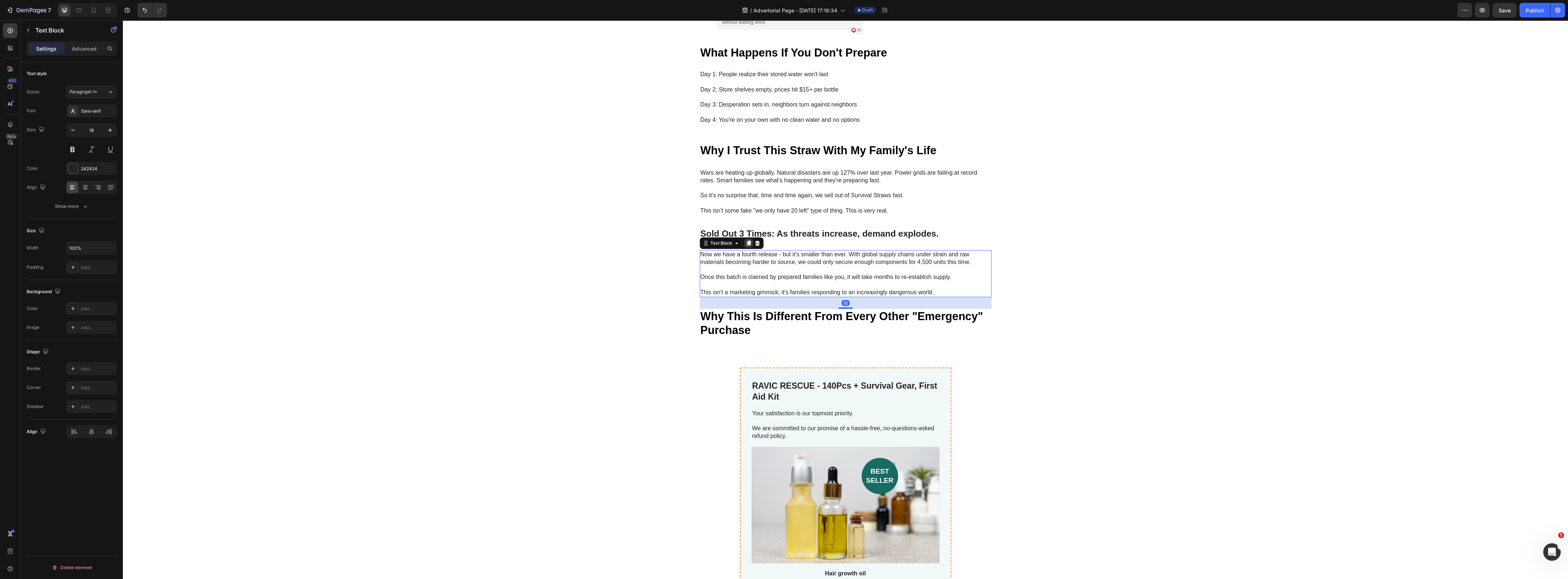
click at [747, 241] on icon at bounding box center [749, 244] width 4 height 5
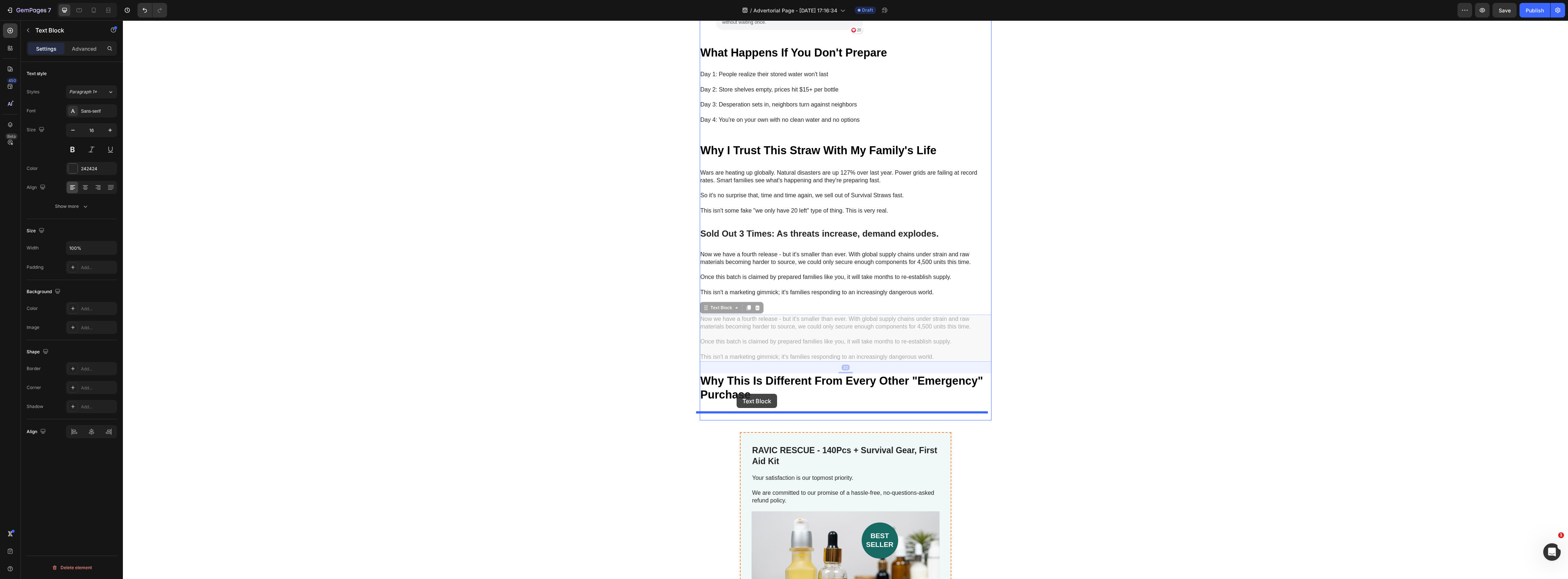
drag, startPoint x: 703, startPoint y: 302, endPoint x: 736, endPoint y: 393, distance: 96.8
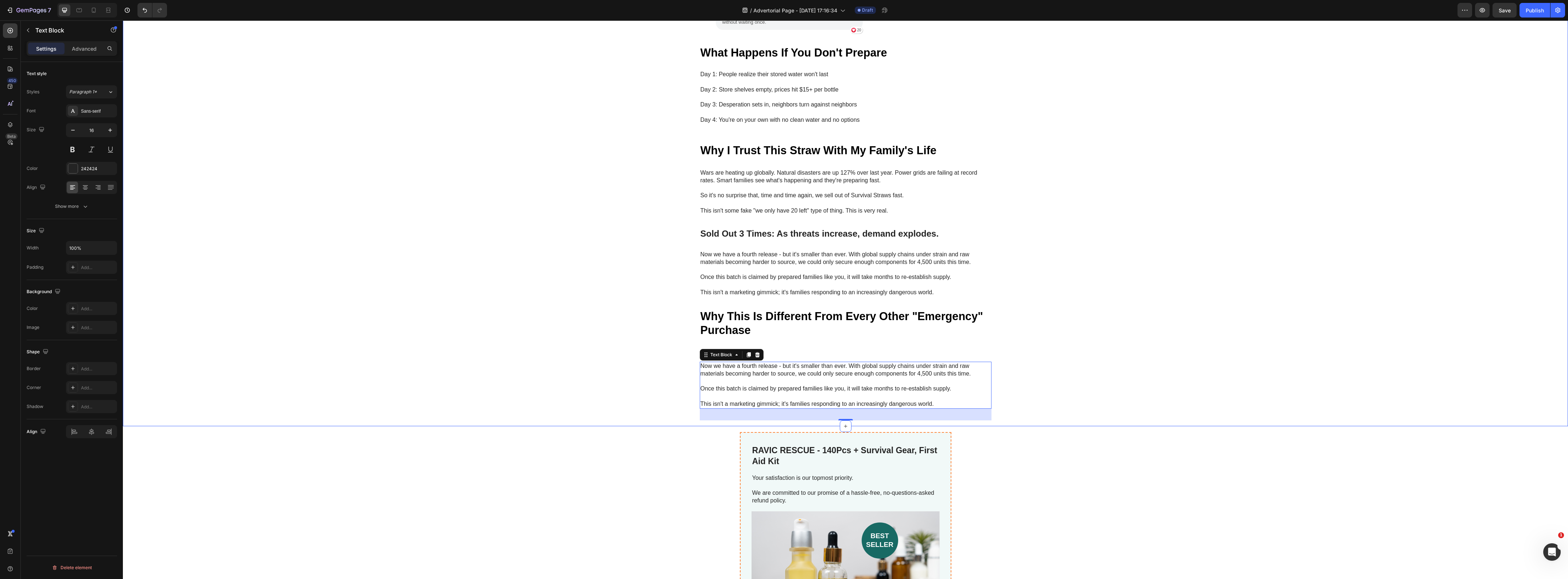
click at [564, 404] on div "My Brother Laughed at Me for Ordering These Heading "My brother laughed at me f…" at bounding box center [845, 30] width 1445 height 781
click at [777, 368] on p "Now we have a fourth release - but it's smaller than ever. With global supply c…" at bounding box center [846, 370] width 290 height 16
click at [756, 352] on icon at bounding box center [757, 354] width 6 height 6
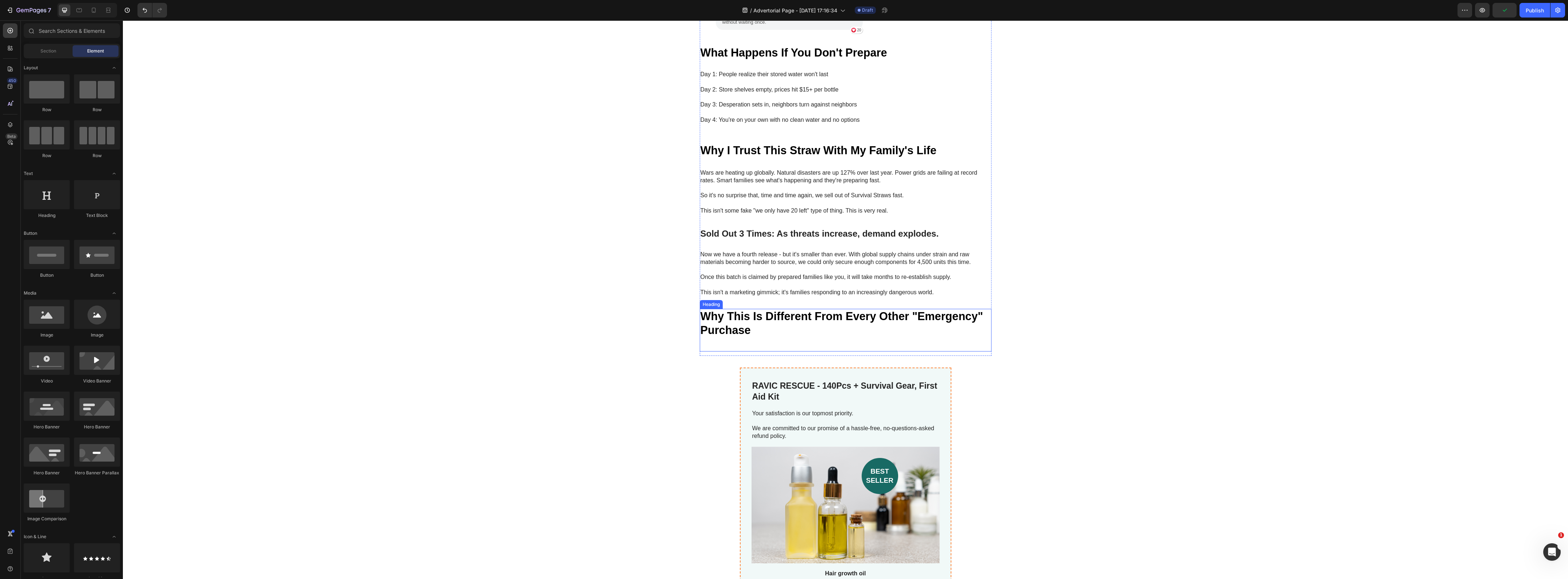
click at [753, 317] on p "⁠⁠⁠⁠⁠⁠⁠ Why This Is Different From Every Other "Emergency" Purchase" at bounding box center [846, 330] width 290 height 41
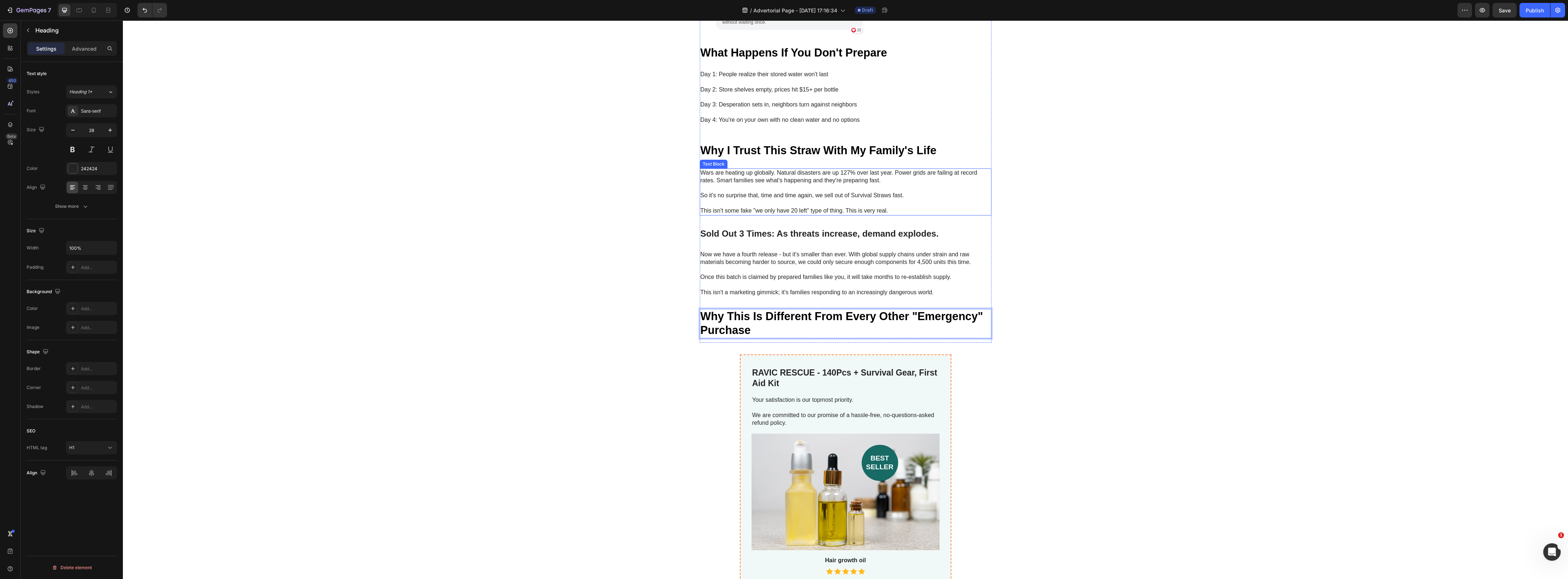
click at [767, 170] on p "Wars are heating up globally. Natural disasters are up 127% over last year. Pow…" at bounding box center [846, 177] width 290 height 16
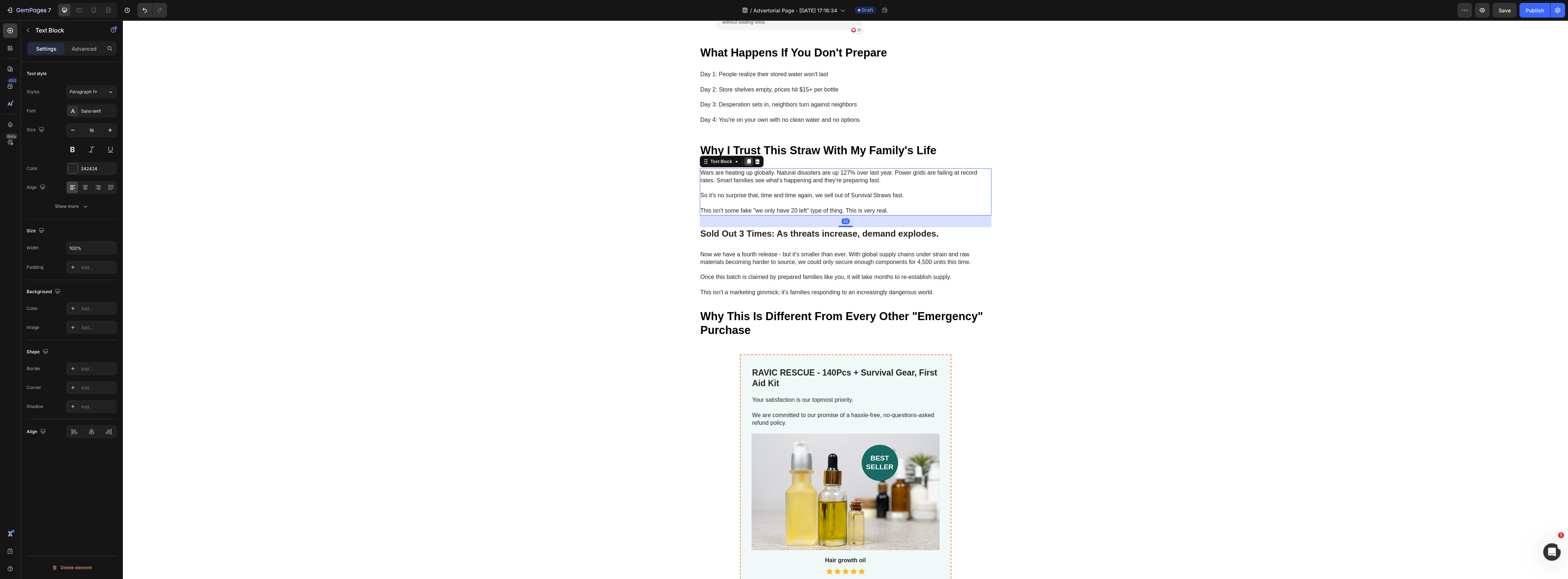
click at [747, 159] on icon at bounding box center [749, 162] width 4 height 5
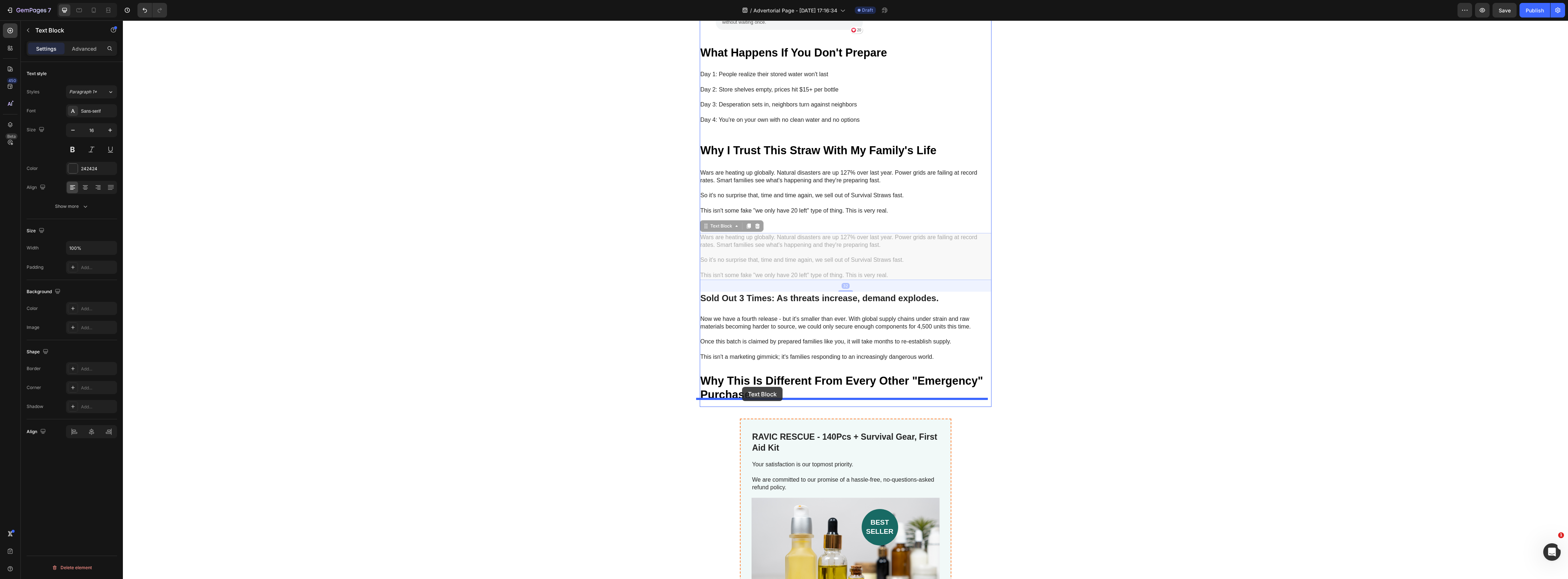
drag, startPoint x: 703, startPoint y: 223, endPoint x: 742, endPoint y: 387, distance: 168.6
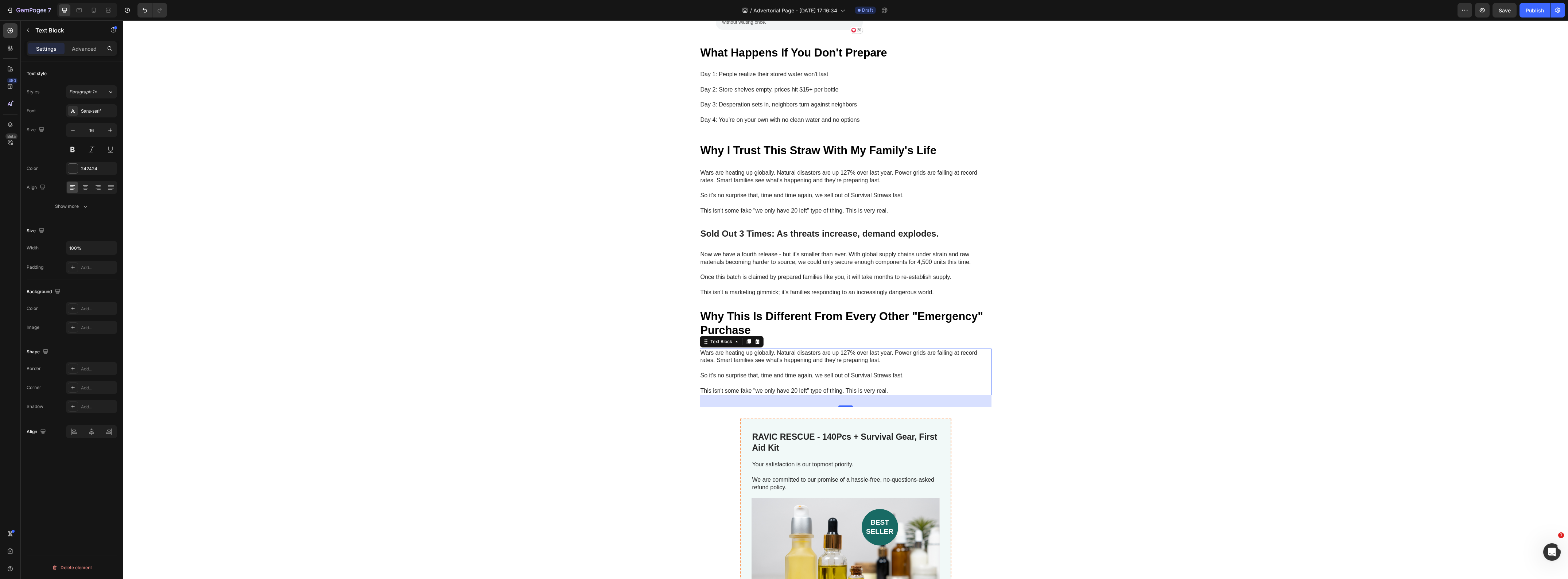
click at [799, 354] on p "Wars are heating up globally. Natural disasters are up 127% over last year. Pow…" at bounding box center [846, 357] width 290 height 16
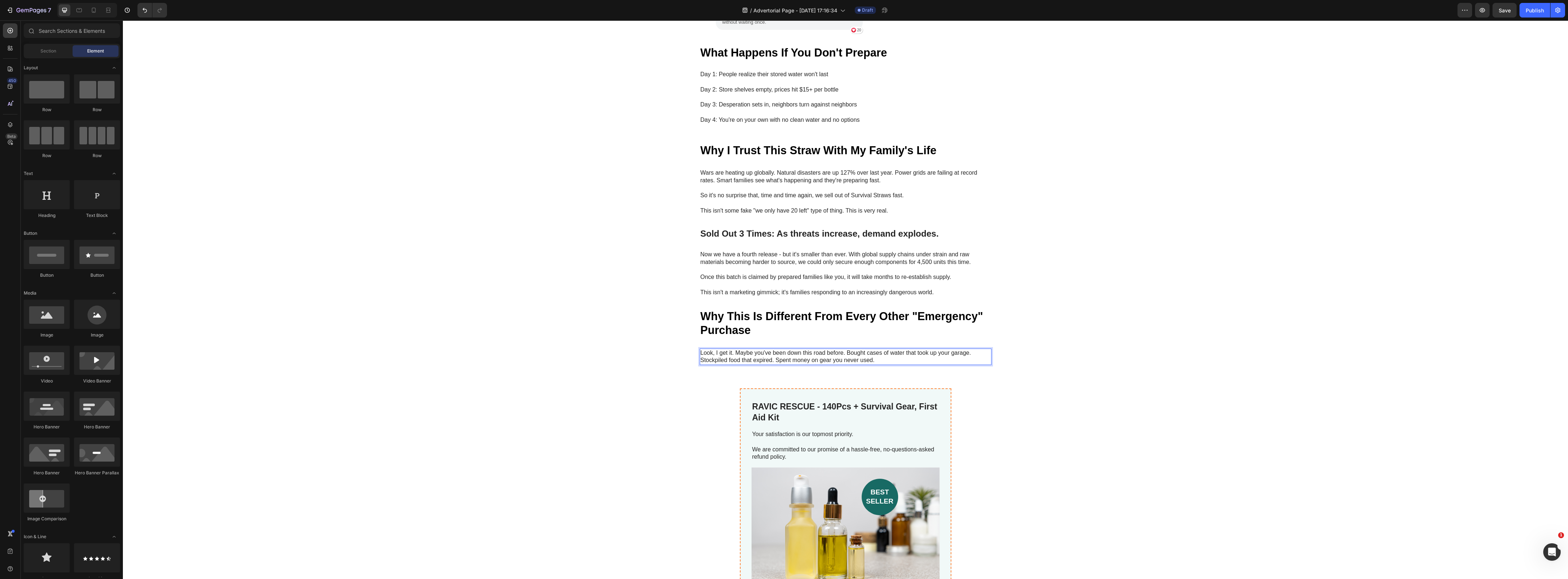
click at [809, 228] on p "⁠⁠⁠⁠⁠⁠⁠ Sold Out 3 Times: As threats increase, demand explodes." at bounding box center [846, 233] width 290 height 11
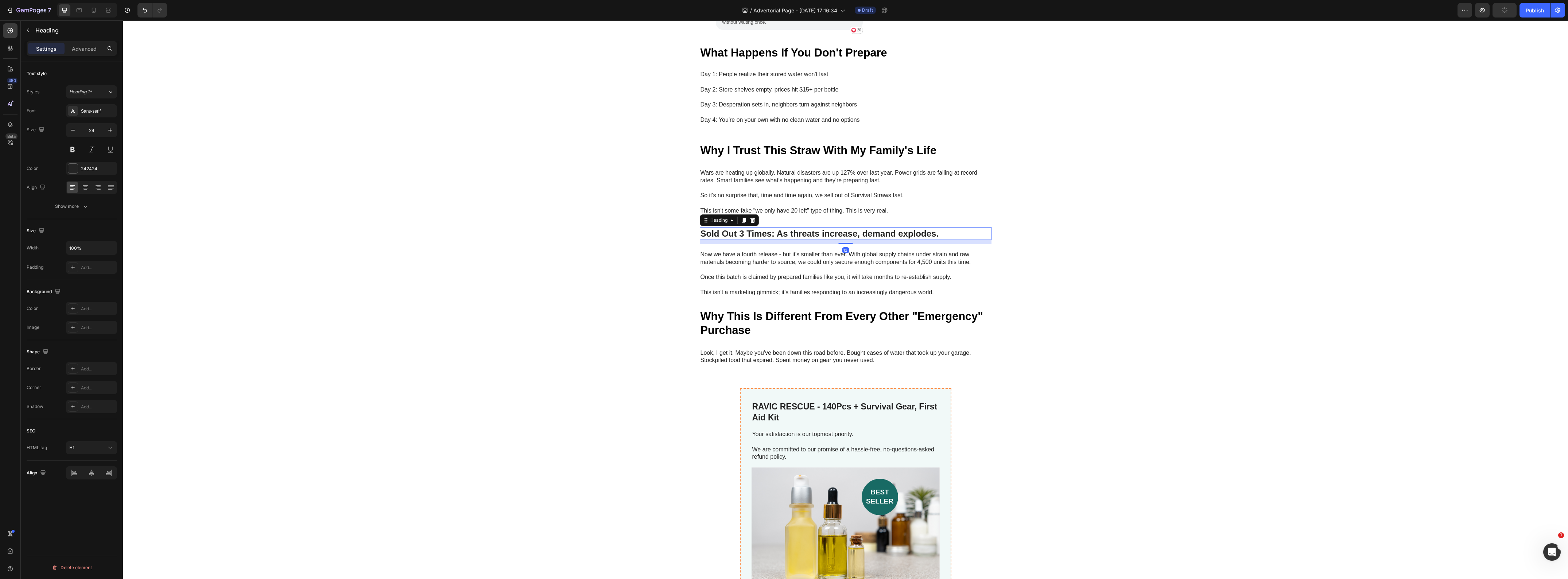
click at [743, 217] on icon at bounding box center [744, 220] width 6 height 6
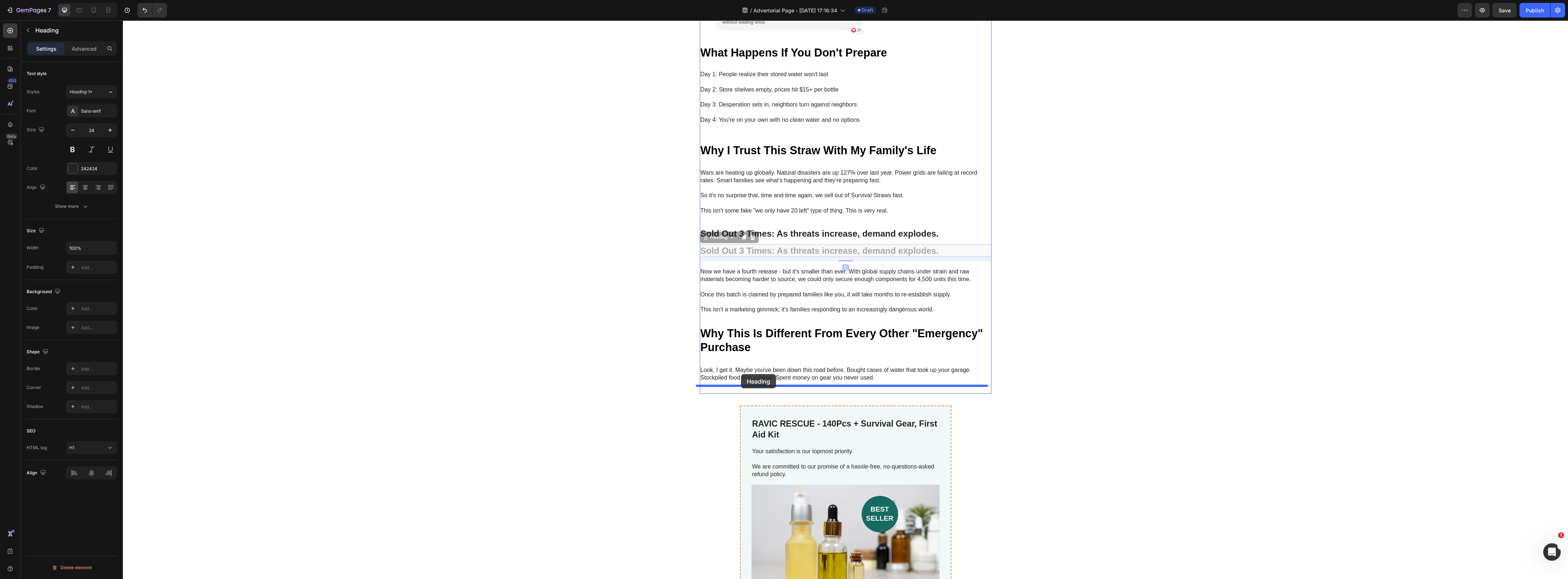
drag, startPoint x: 710, startPoint y: 248, endPoint x: 741, endPoint y: 374, distance: 129.8
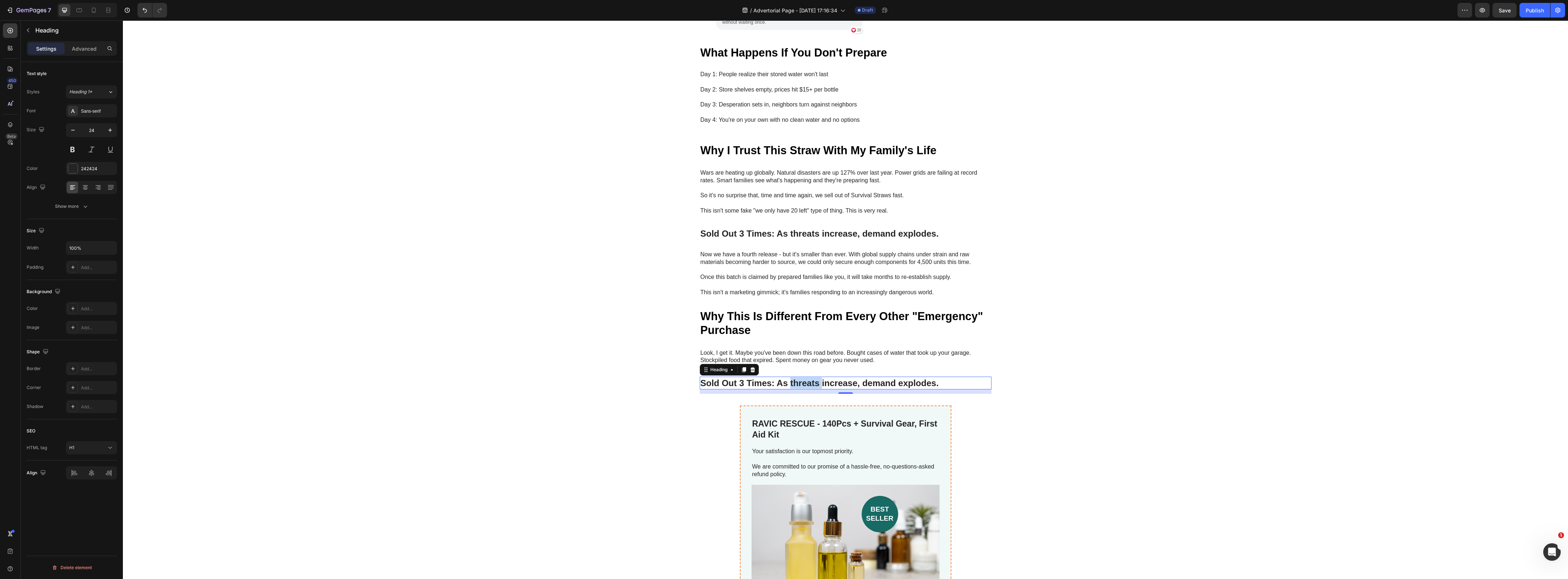
click at [786, 378] on strong "Sold Out 3 Times: As threats increase, demand explodes." at bounding box center [819, 383] width 238 height 10
click at [547, 363] on div "My Brother Laughed at Me for Ordering These Heading "My brother laughed at me f…" at bounding box center [845, 17] width 1445 height 754
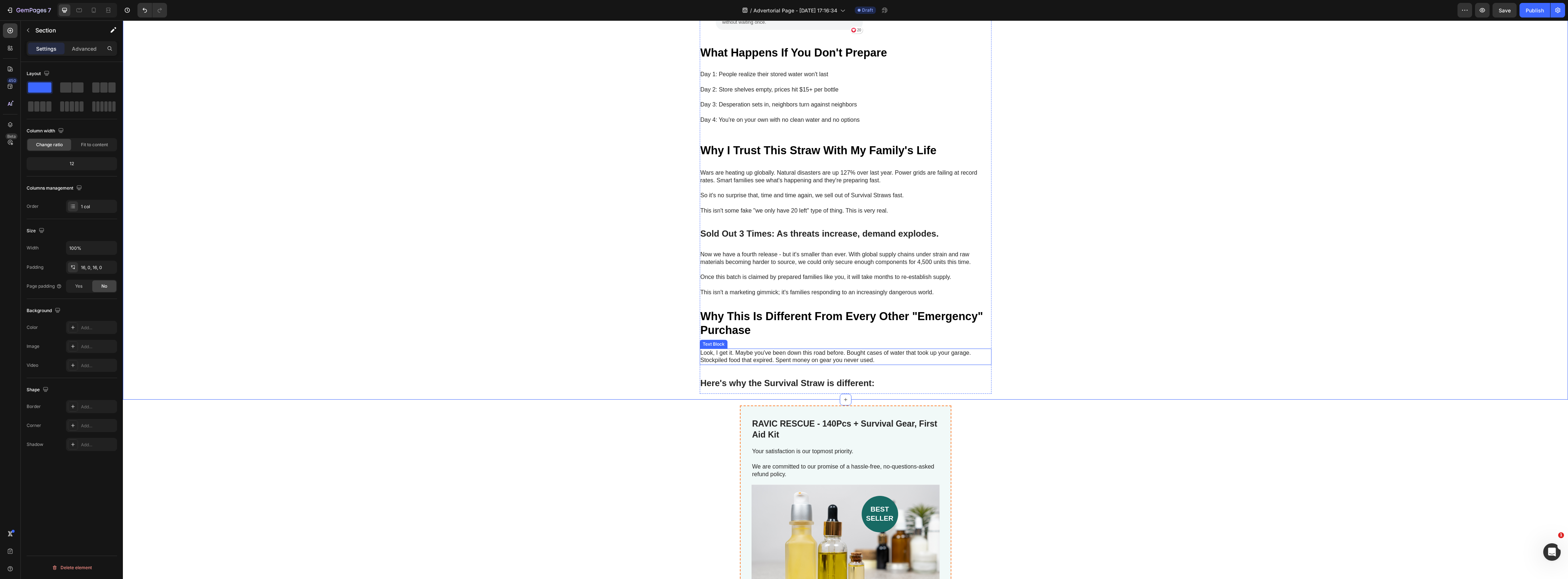
click at [834, 352] on p "Look, I get it. Maybe you've been down this road before. Bought cases of water …" at bounding box center [846, 357] width 290 height 16
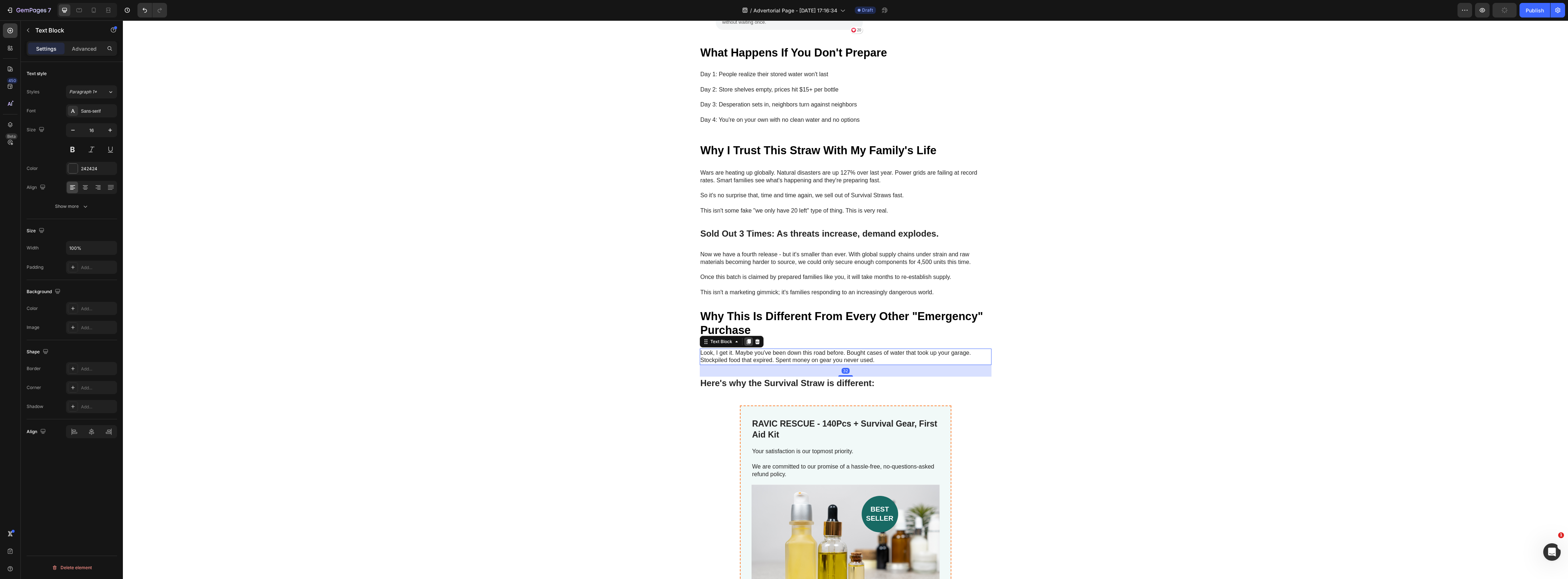
click at [747, 339] on icon at bounding box center [749, 341] width 4 height 5
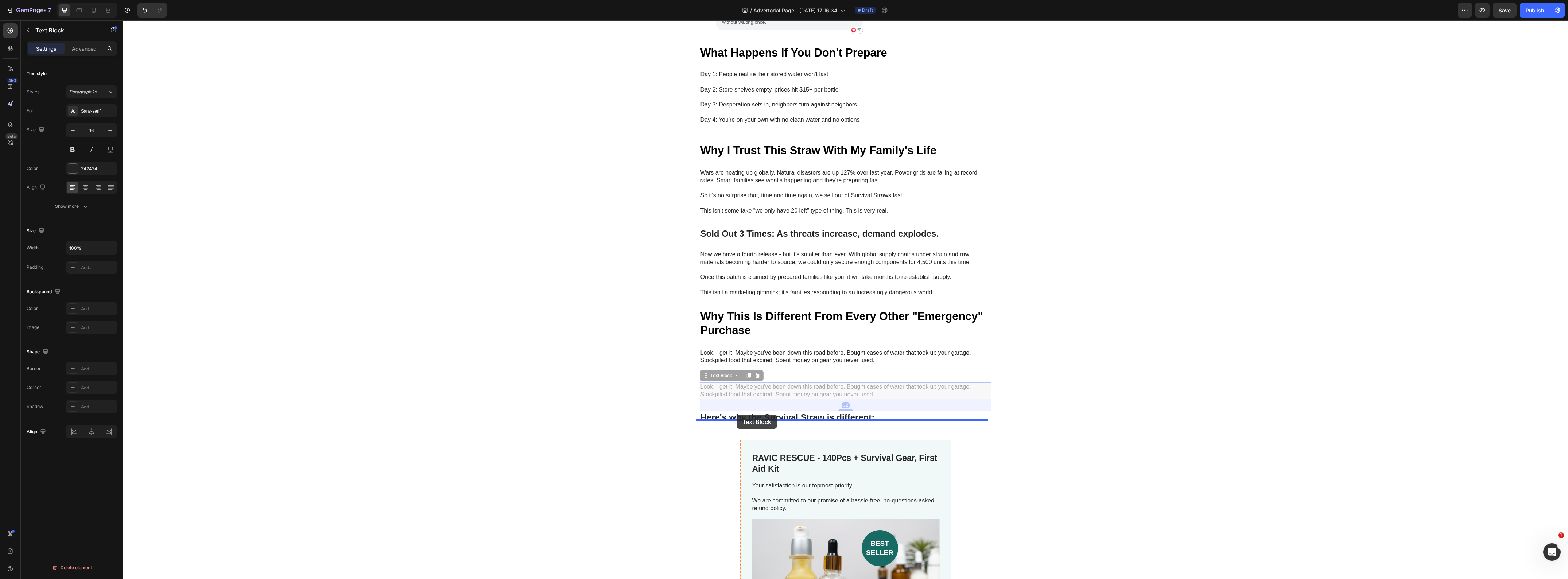
drag, startPoint x: 704, startPoint y: 370, endPoint x: 736, endPoint y: 414, distance: 54.4
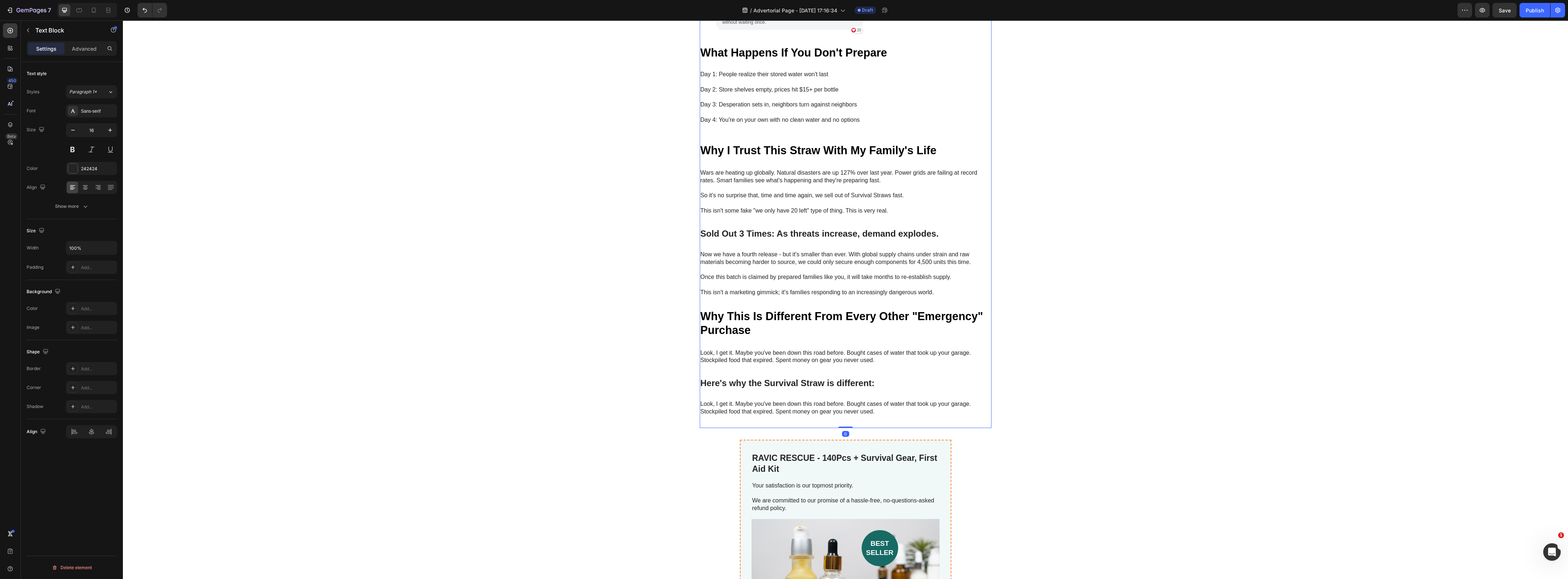
click at [844, 390] on div "My Brother Laughed at Me for Ordering These Heading "My brother laughed at me f…" at bounding box center [846, 34] width 292 height 789
click at [830, 400] on p "Look, I get it. Maybe you've been down this road before. Bought cases of water …" at bounding box center [846, 408] width 290 height 16
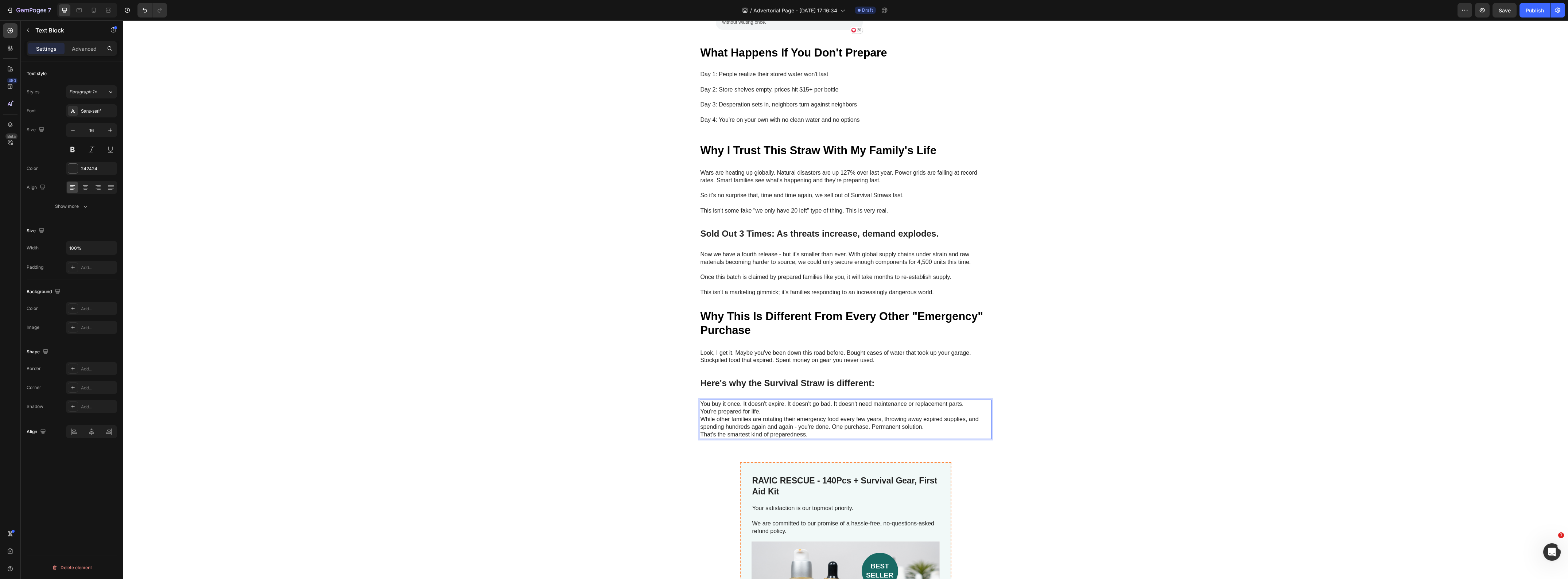
click at [765, 408] on p "You're prepared for life." at bounding box center [846, 412] width 290 height 7
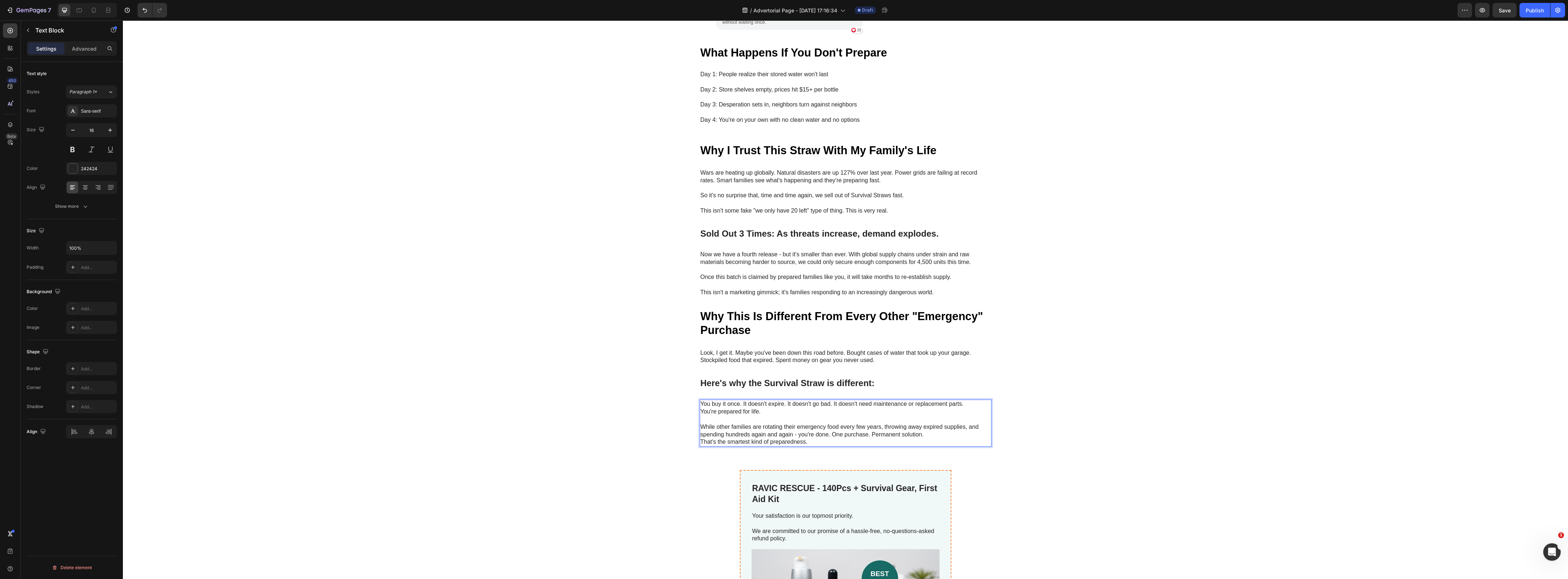
click at [971, 400] on p "You buy it once. It doesn't expire. It doesn't go bad. It doesn't need maintena…" at bounding box center [846, 404] width 290 height 7
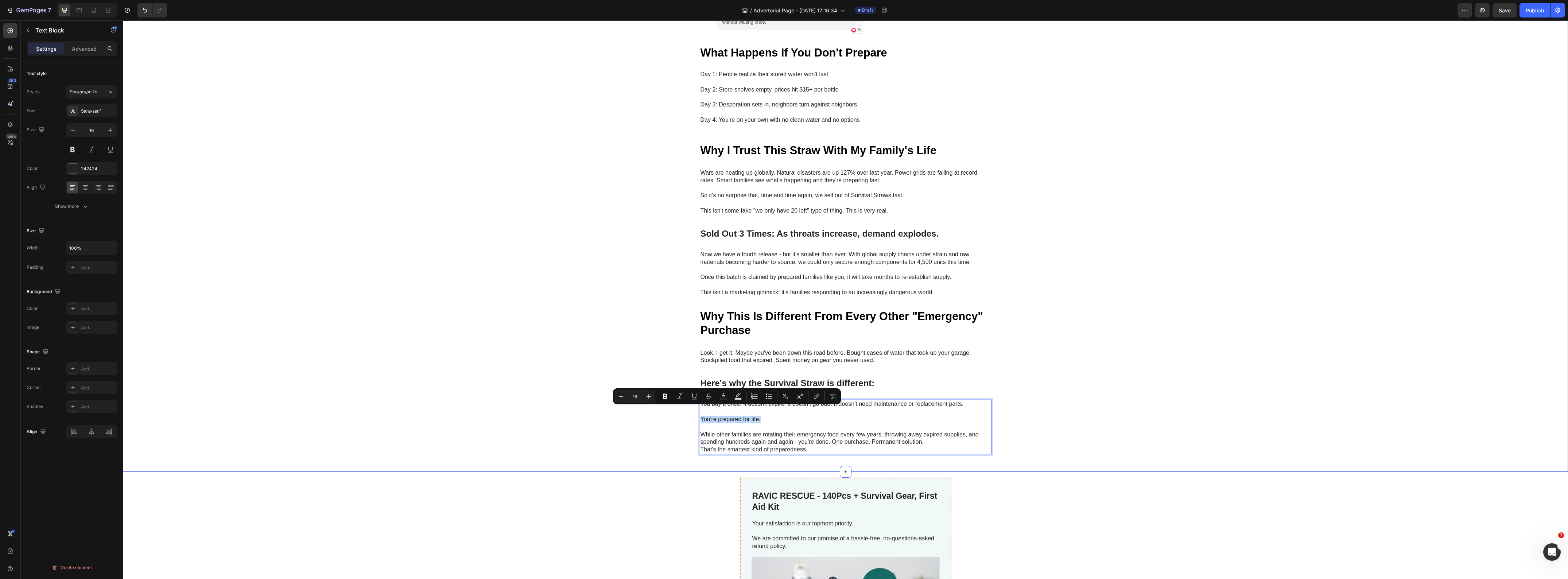
drag, startPoint x: 759, startPoint y: 413, endPoint x: 695, endPoint y: 414, distance: 64.0
click at [695, 414] on div "My Brother Laughed at Me for Ordering These Heading "My brother laughed at me f…" at bounding box center [845, 53] width 1445 height 827
click at [664, 398] on icon "Editor contextual toolbar" at bounding box center [665, 396] width 4 height 5
click at [610, 435] on div "My Brother Laughed at Me for Ordering These Heading "My brother laughed at me f…" at bounding box center [845, 53] width 1445 height 827
click at [927, 434] on p "While other families are rotating their emergency food every few years, throwin…" at bounding box center [846, 439] width 290 height 16
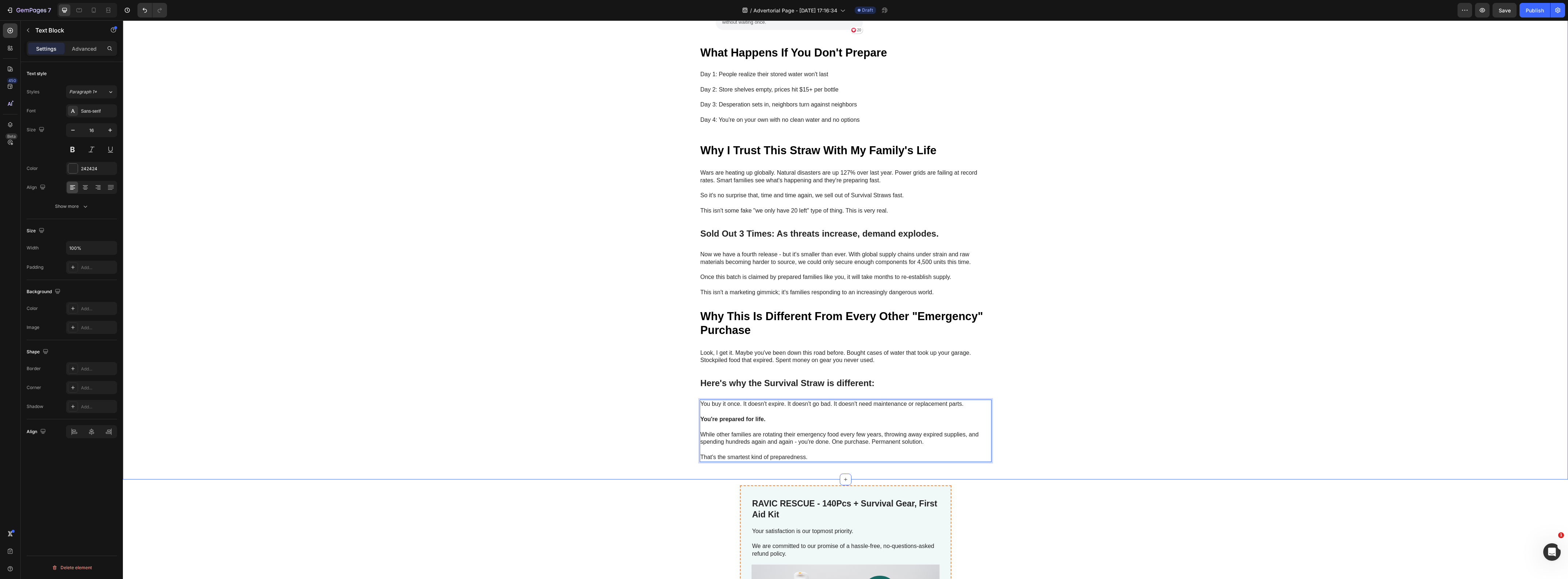
click at [574, 454] on div "My Brother Laughed at Me for Ordering These Heading "My brother laughed at me f…" at bounding box center [845, 57] width 1445 height 834
click at [745, 453] on p "That's the smartest kind of preparedness." at bounding box center [846, 457] width 290 height 7
click at [686, 436] on icon "Editor contextual toolbar" at bounding box center [688, 434] width 7 height 7
click at [589, 416] on div "My Brother Laughed at Me for Ordering These Heading "My brother laughed at me f…" at bounding box center [845, 57] width 1445 height 834
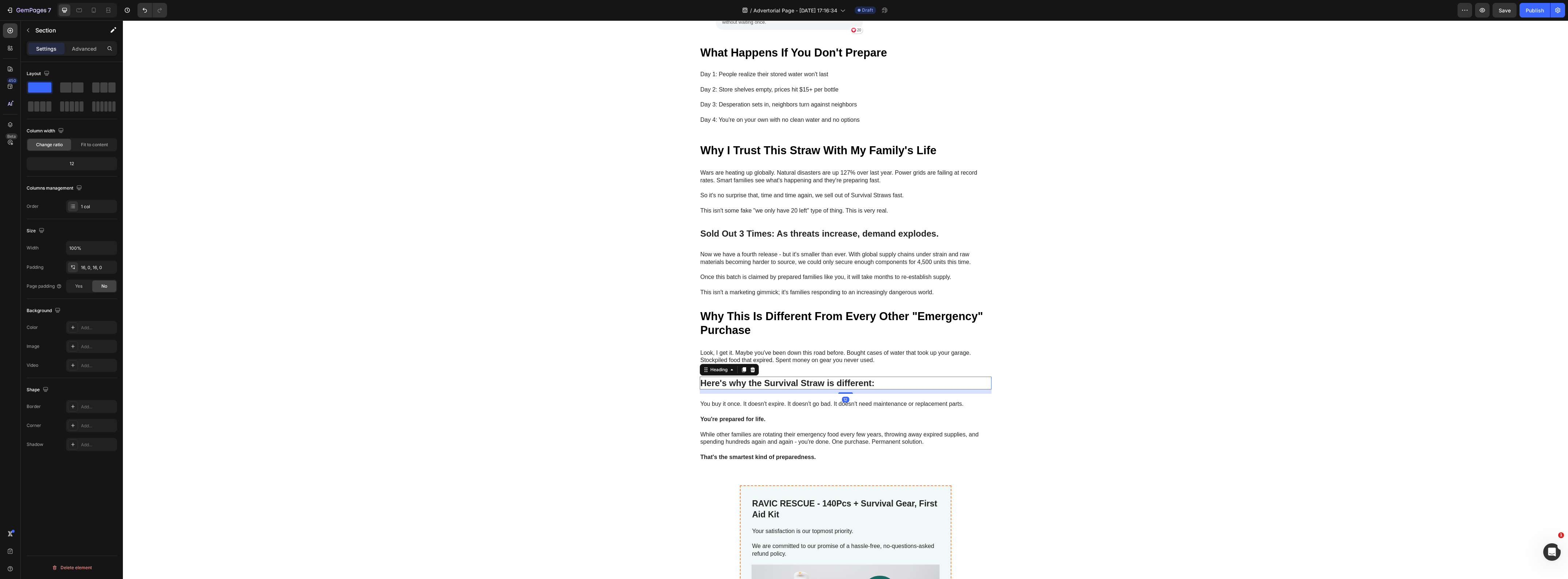
click at [790, 378] on strong "Here's why the Survival Straw is different:" at bounding box center [788, 383] width 174 height 10
click at [742, 367] on icon at bounding box center [744, 370] width 4 height 5
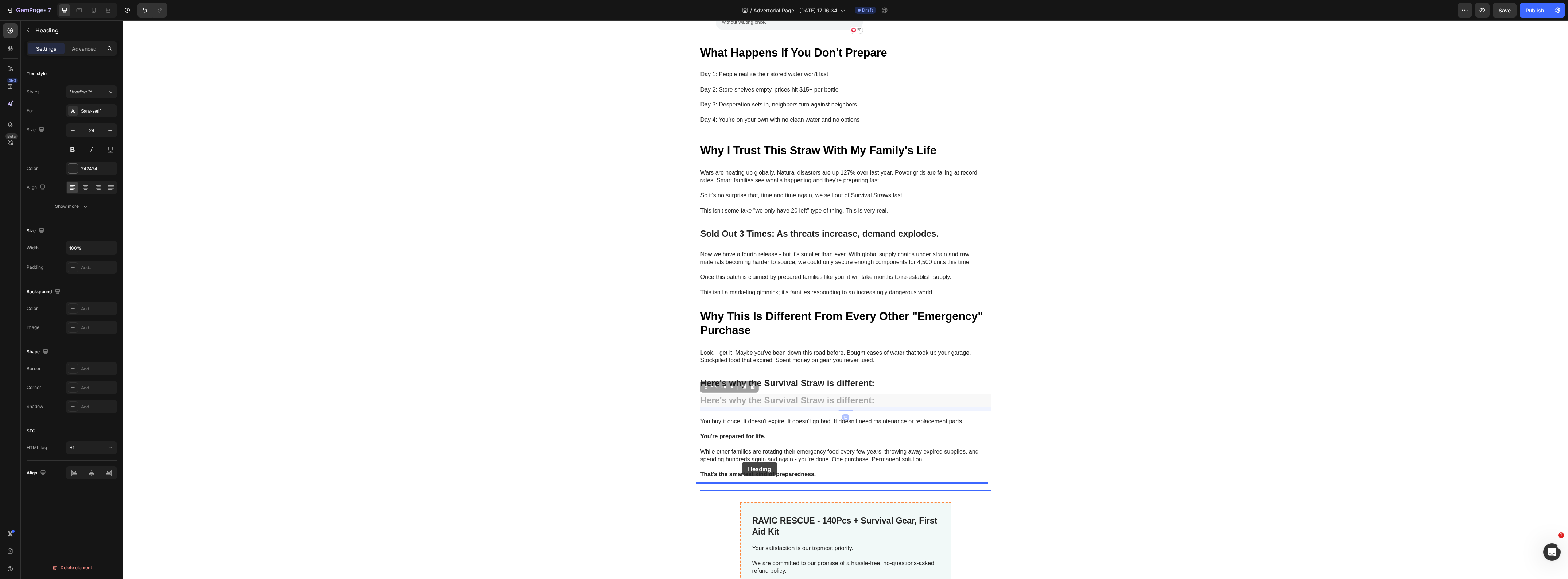
drag, startPoint x: 701, startPoint y: 379, endPoint x: 742, endPoint y: 462, distance: 92.6
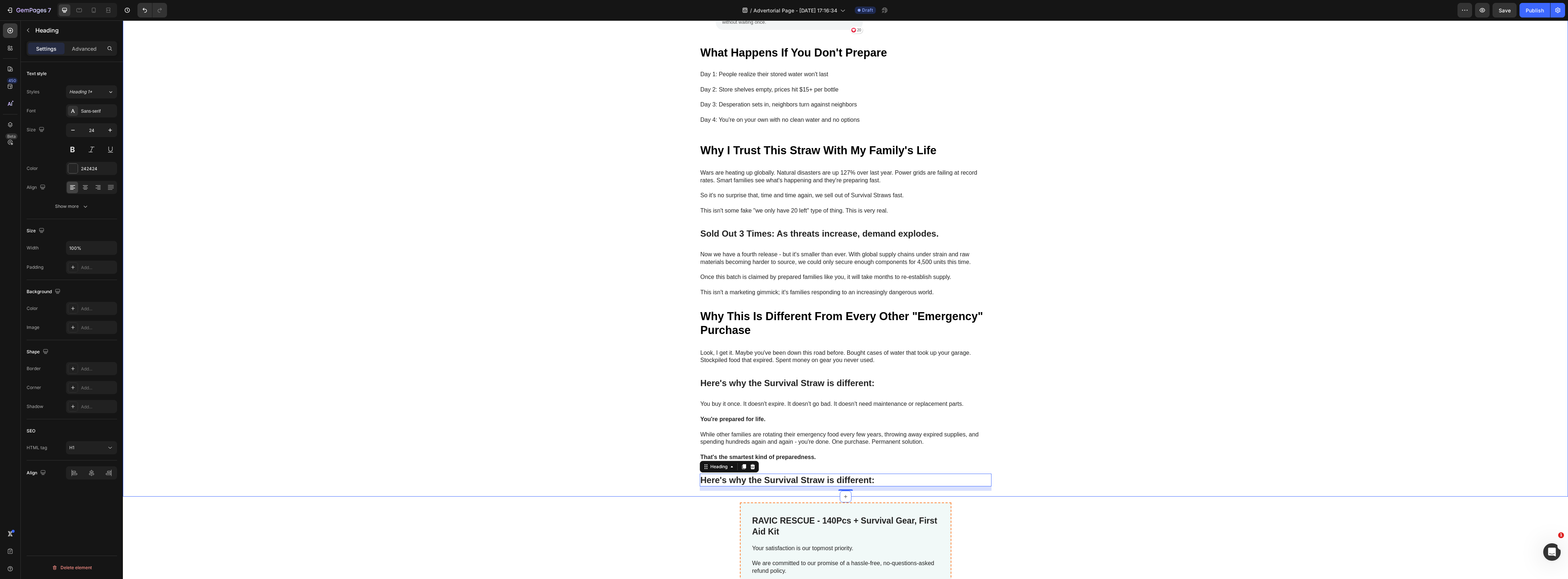
click at [542, 429] on div "My Brother Laughed at Me for Ordering These Heading "My brother laughed at me f…" at bounding box center [845, 65] width 1445 height 852
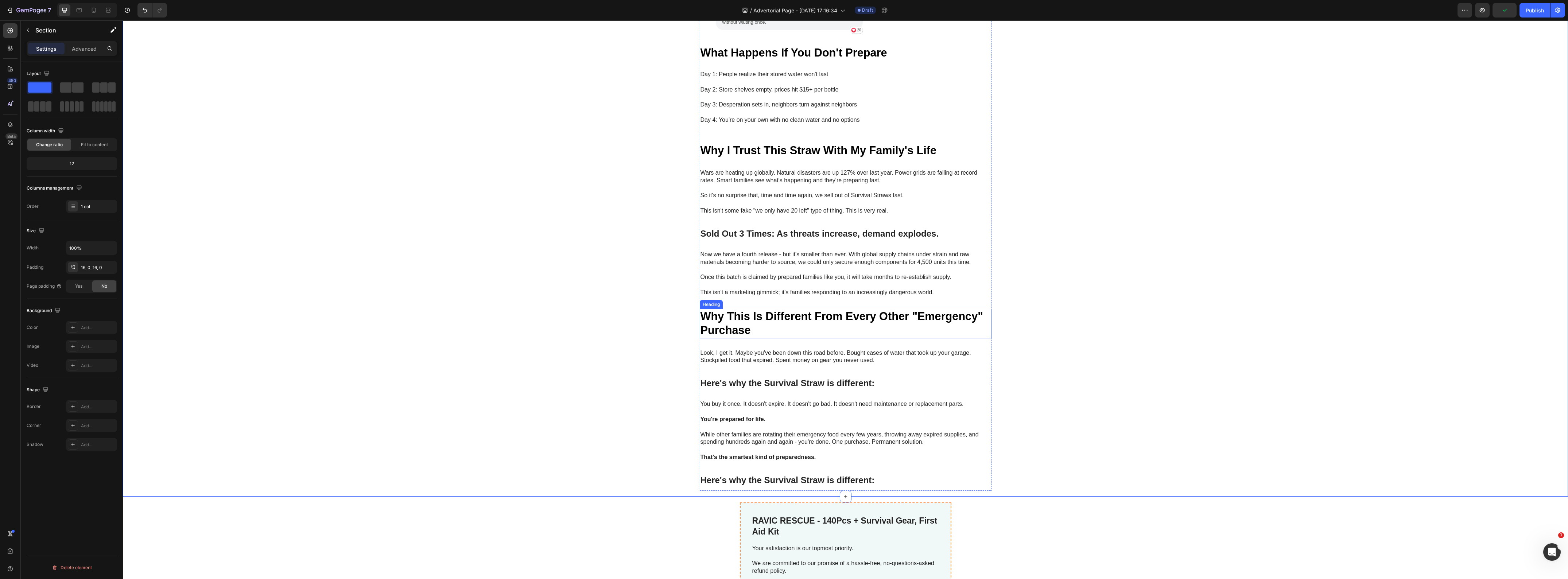
click at [755, 310] on strong "Why This Is Different From Every Other "Emergency" Purchase" at bounding box center [842, 323] width 283 height 26
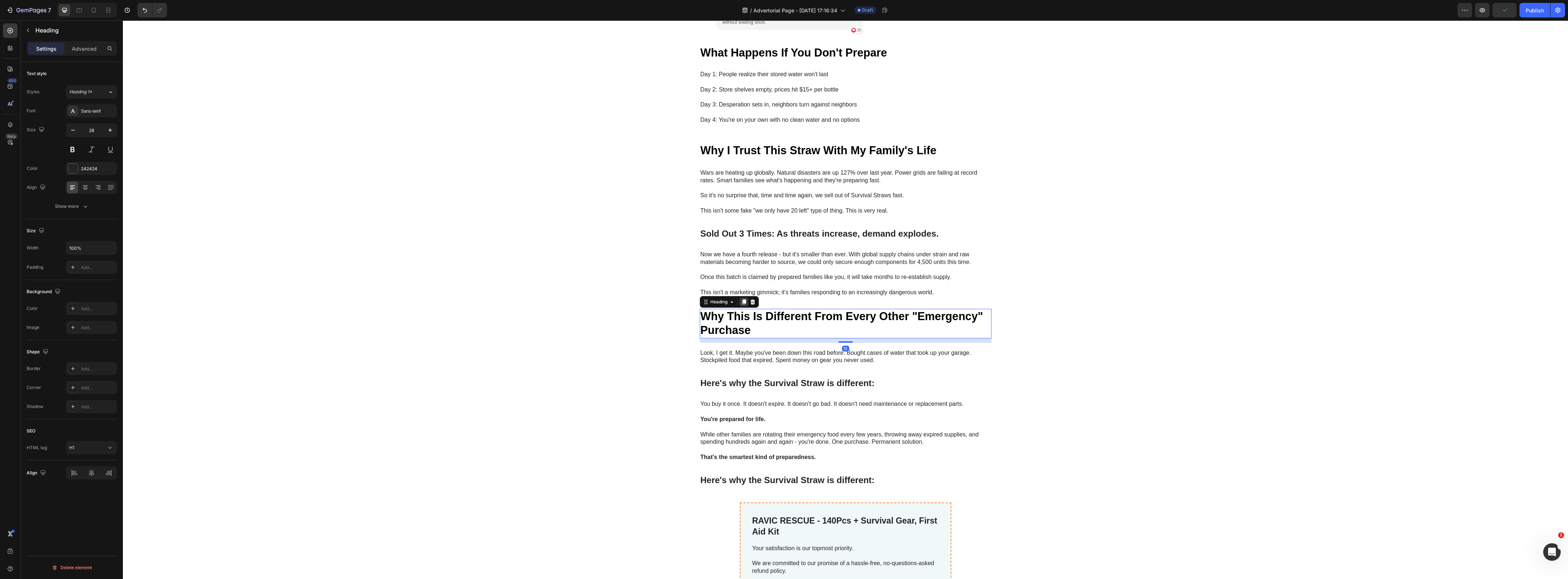
click at [742, 300] on icon at bounding box center [744, 302] width 4 height 5
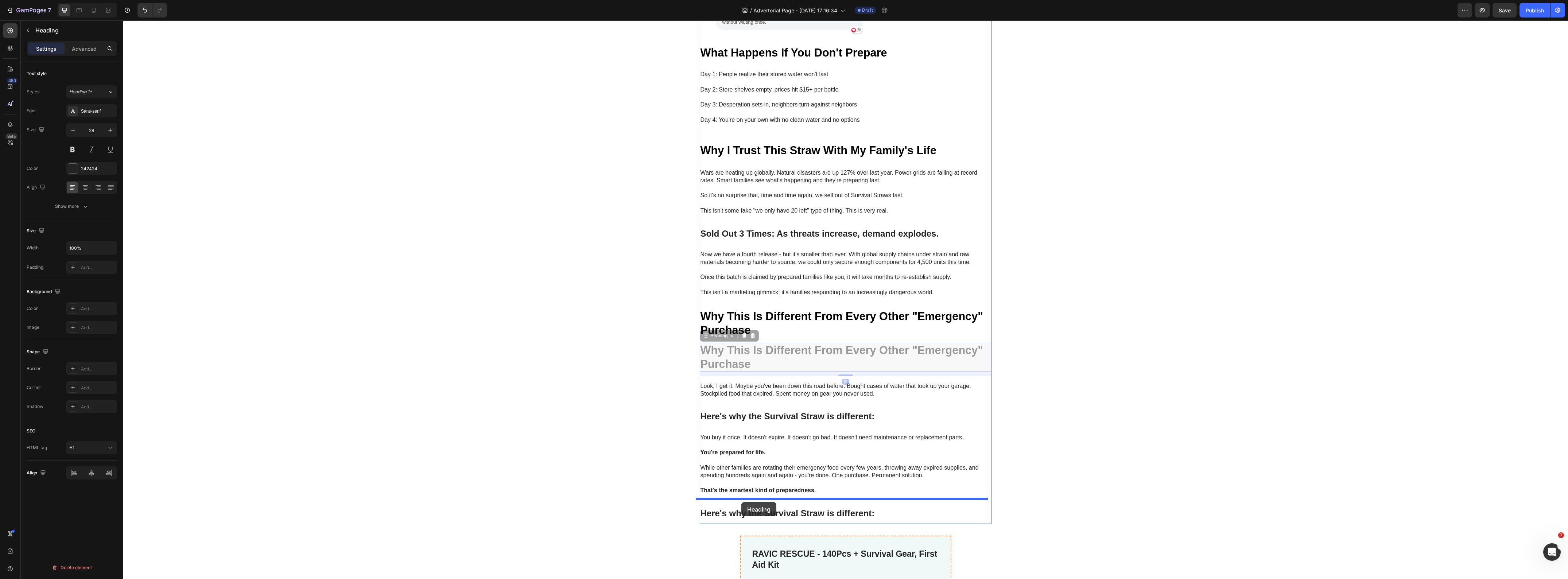
drag, startPoint x: 702, startPoint y: 331, endPoint x: 741, endPoint y: 502, distance: 175.4
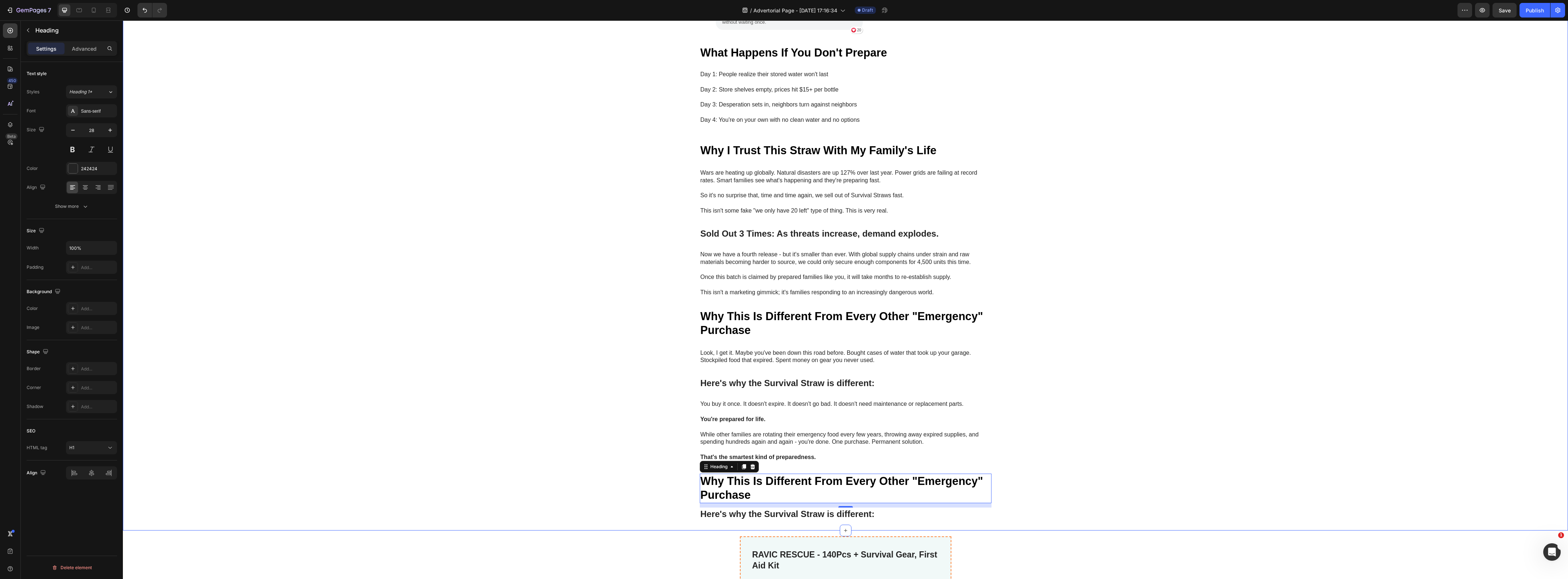
click at [576, 493] on div "My Brother Laughed at Me for Ordering These Heading "My brother laughed at me f…" at bounding box center [845, 82] width 1445 height 885
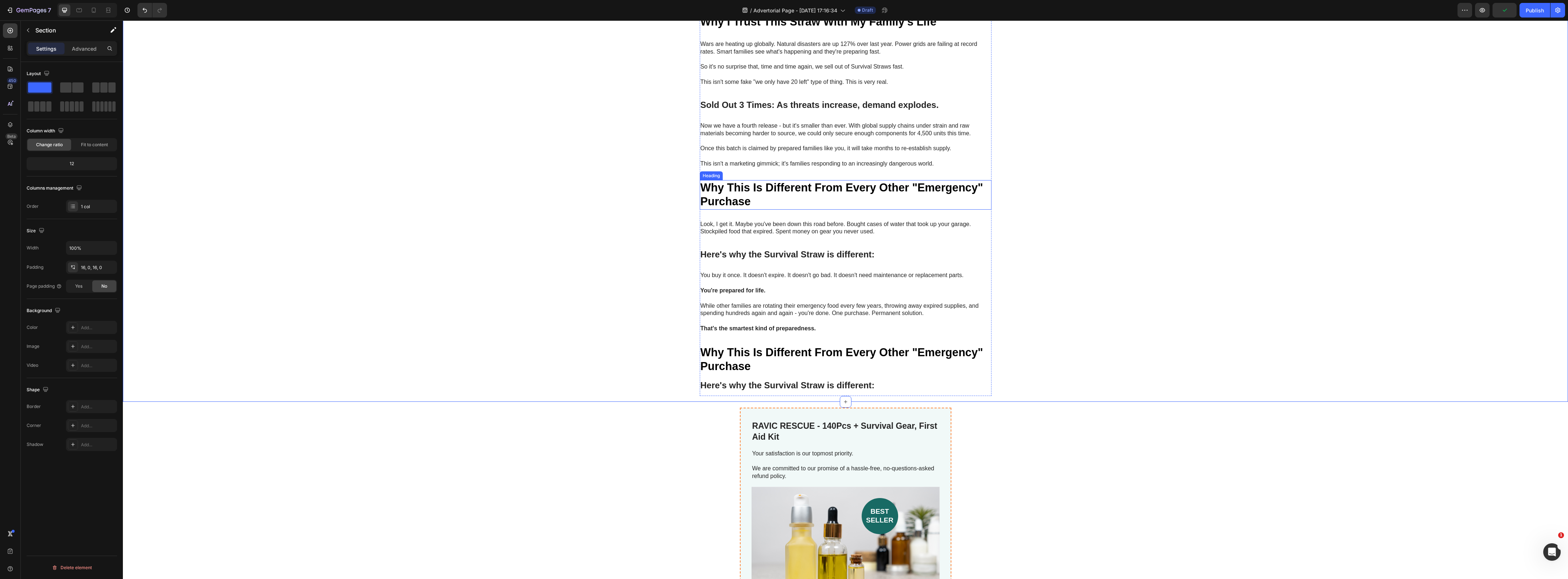
scroll to position [2506, 0]
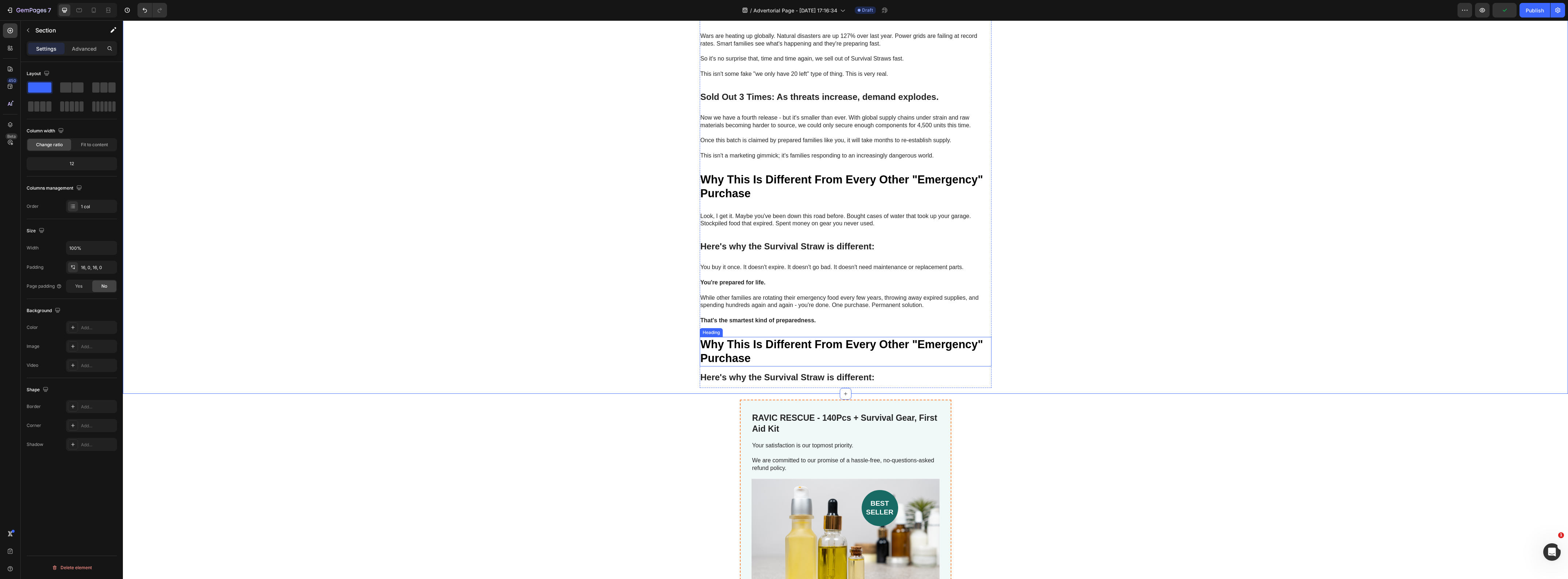
click at [728, 345] on strong "Why This Is Different From Every Other "Emergency" Purchase" at bounding box center [842, 351] width 283 height 26
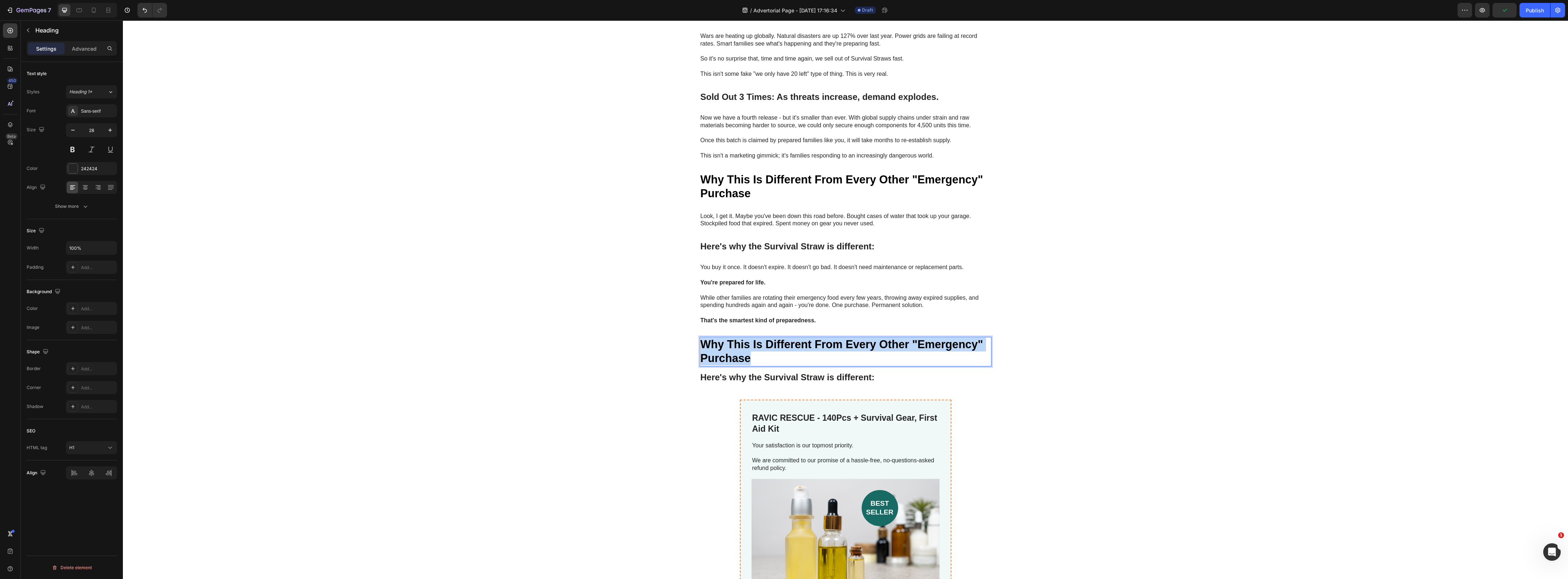
click at [728, 345] on strong "Why This Is Different From Every Other "Emergency" Purchase" at bounding box center [842, 351] width 283 height 26
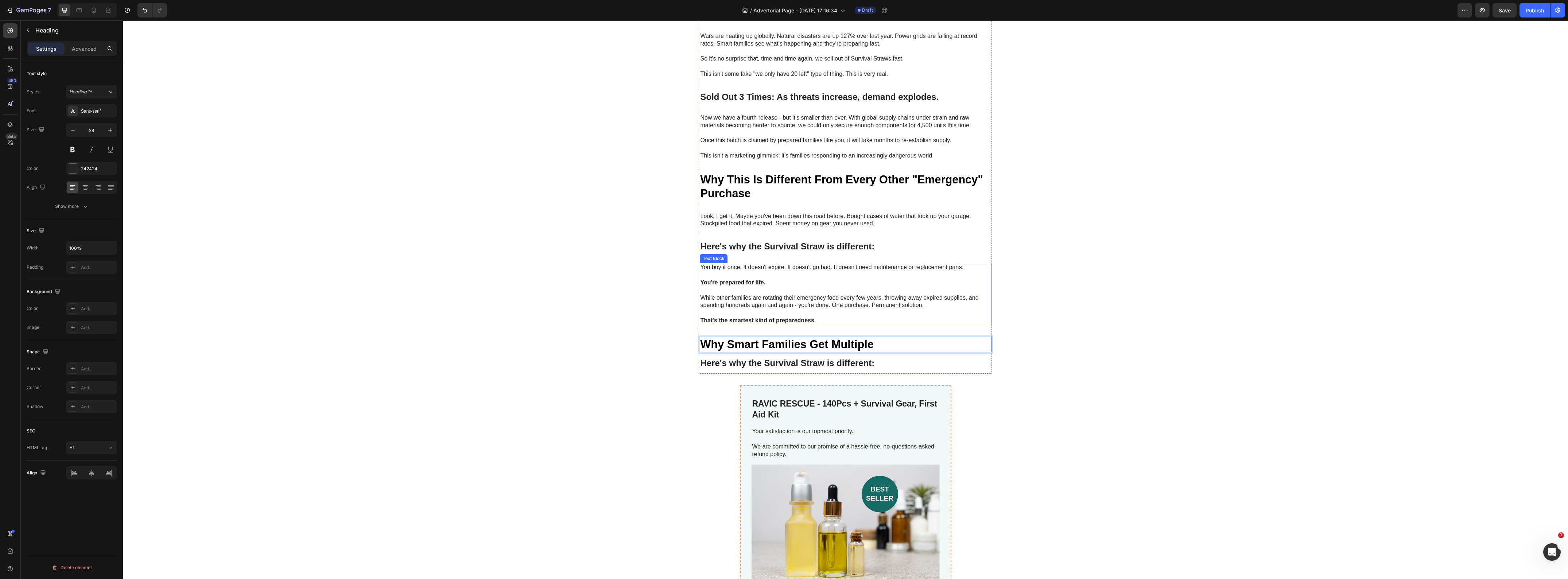
click at [753, 287] on p "Rich Text Editor. Editing area: main" at bounding box center [846, 290] width 290 height 7
click at [747, 254] on icon at bounding box center [749, 256] width 4 height 5
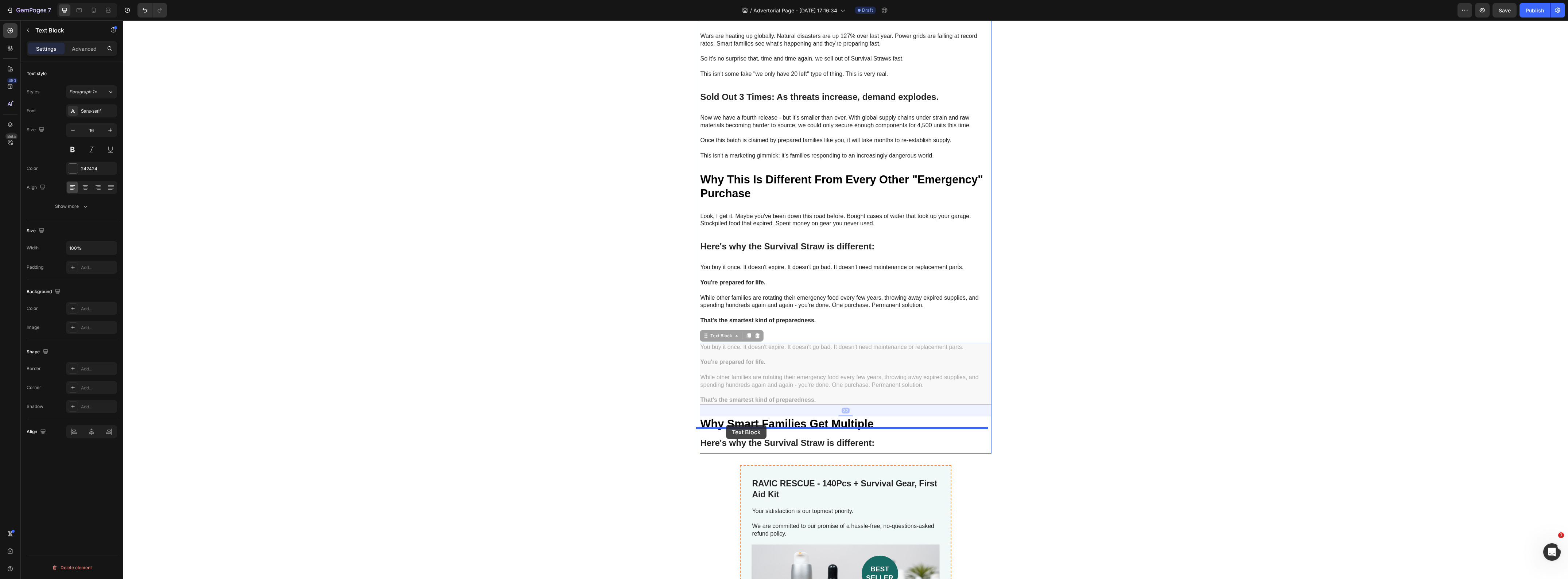
drag, startPoint x: 704, startPoint y: 329, endPoint x: 726, endPoint y: 424, distance: 97.5
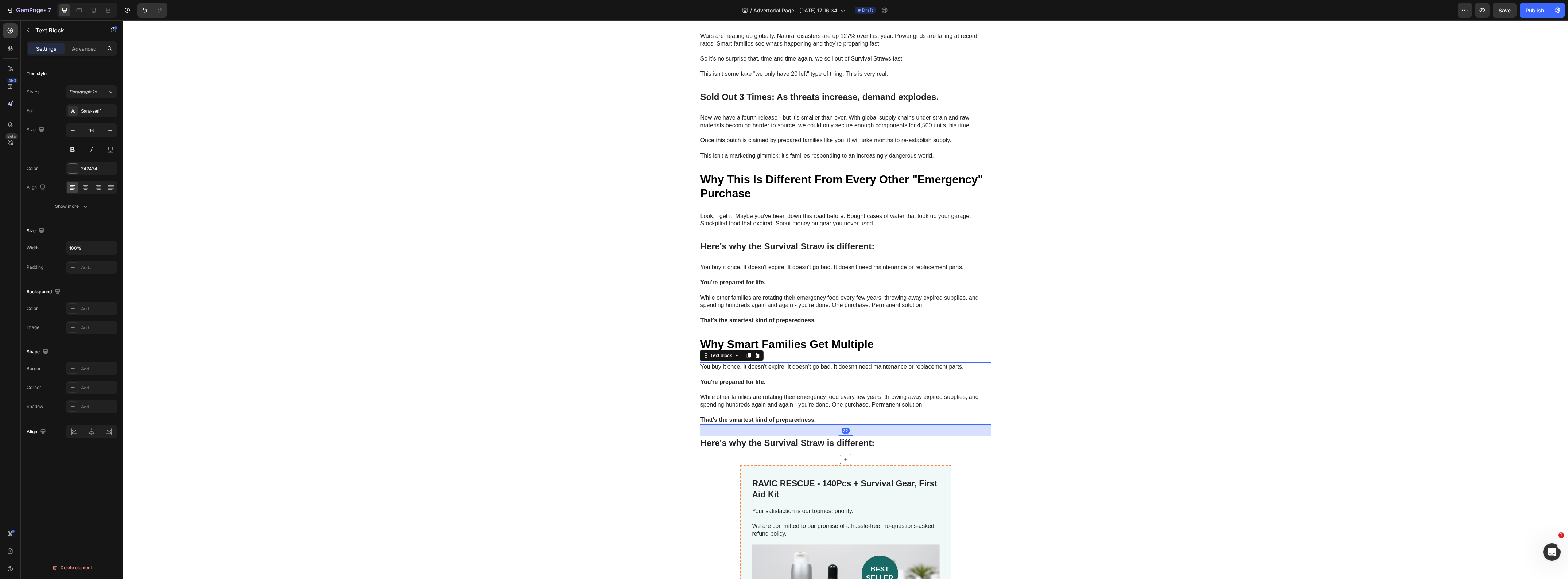
click at [743, 379] on p "You're prepared for life." at bounding box center [846, 382] width 290 height 7
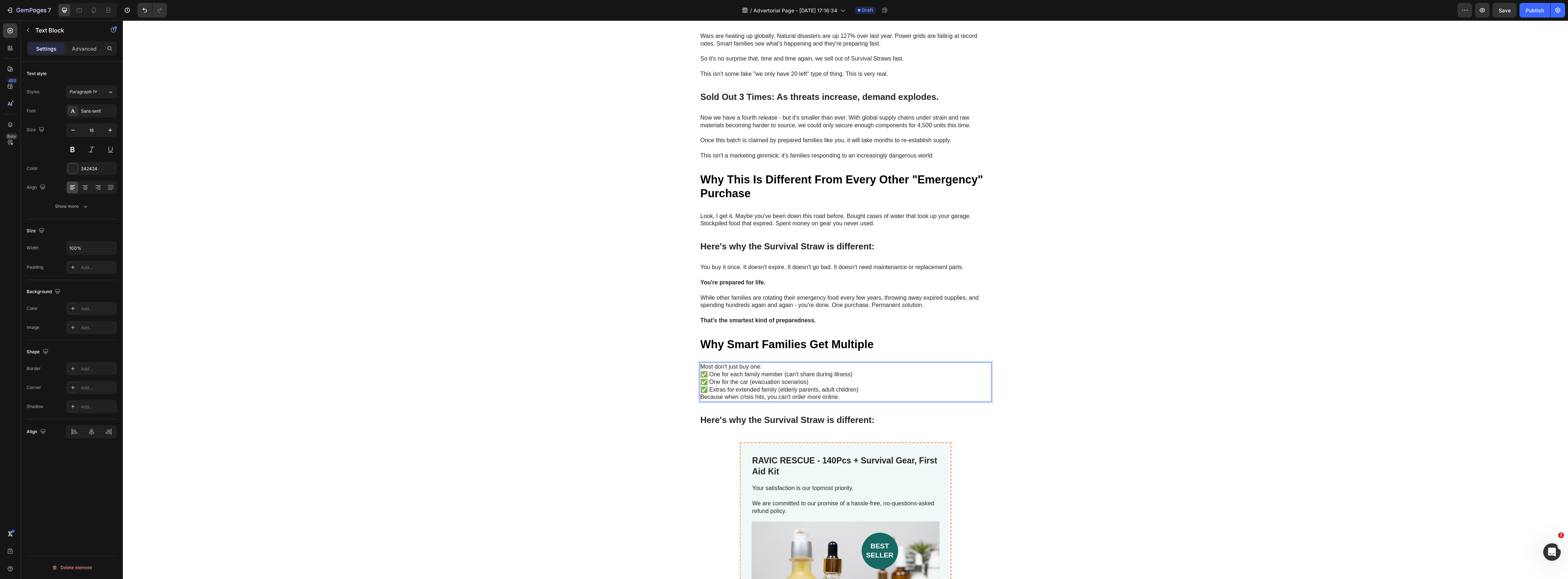
click at [778, 363] on p "Most don't just buy one:" at bounding box center [846, 366] width 290 height 7
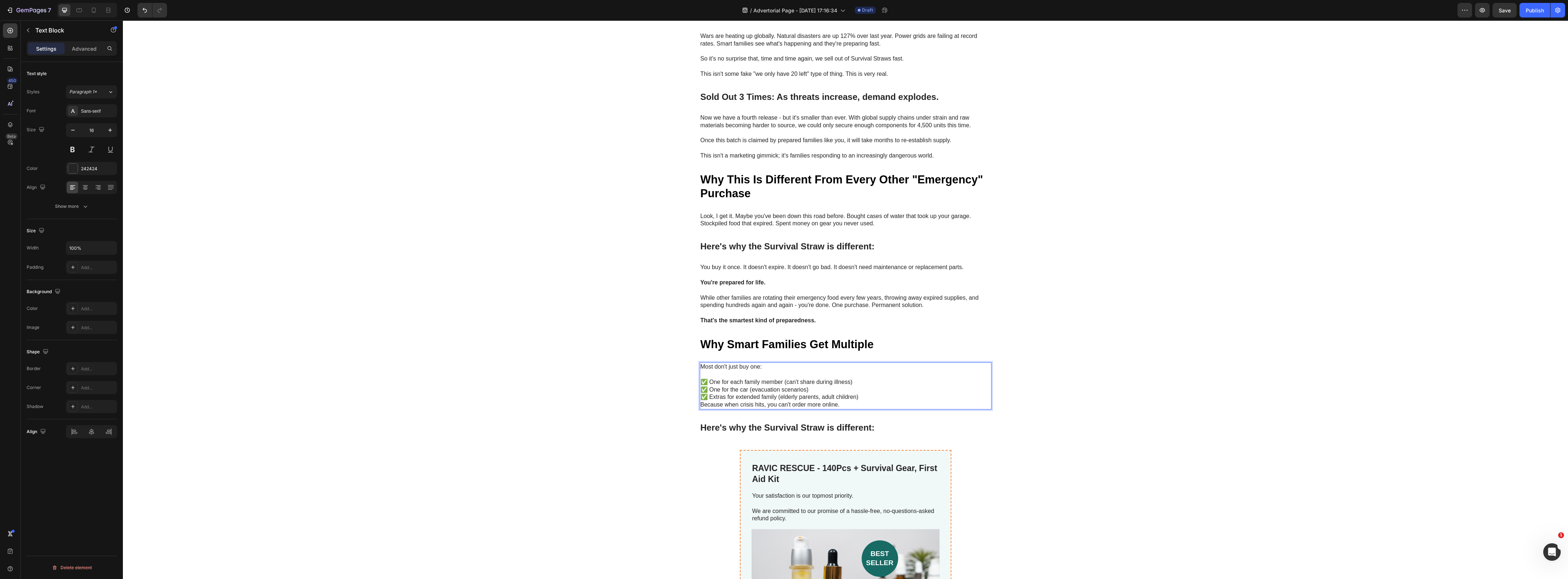
click at [870, 387] on p "✅ One for each family member (can't share during illness) ✅ One for the car (ev…" at bounding box center [846, 389] width 290 height 22
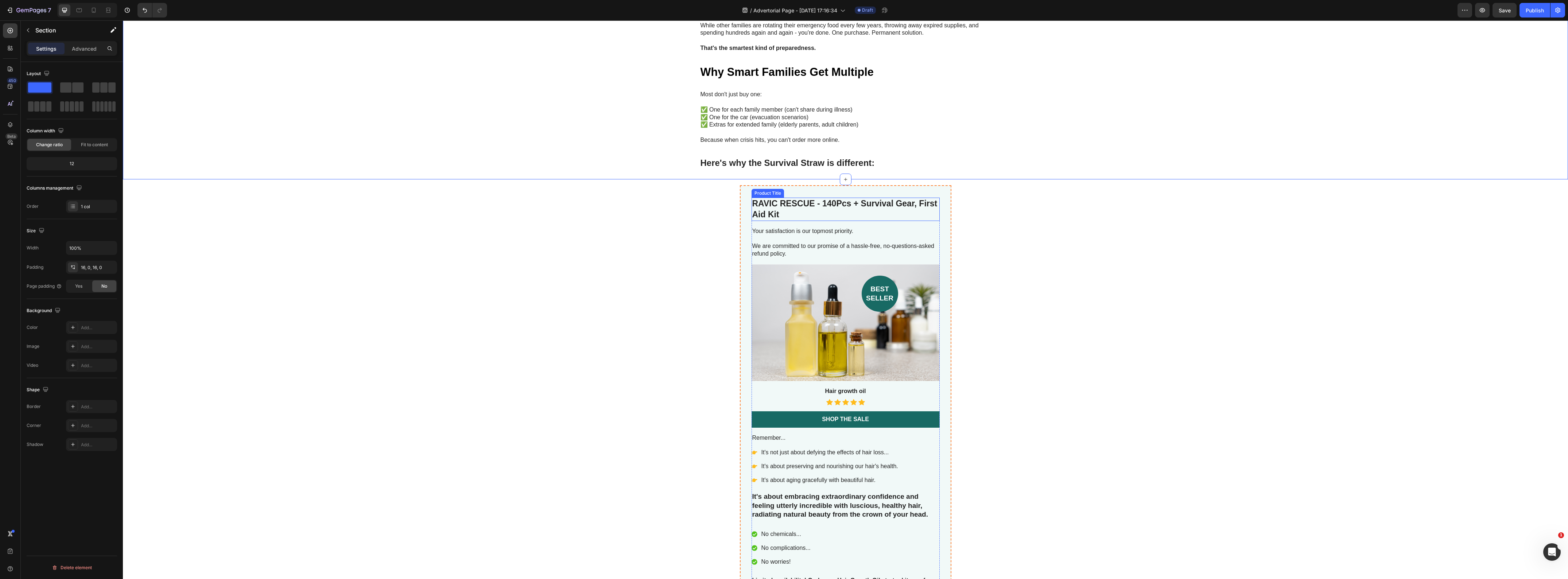
scroll to position [2780, 0]
click at [830, 414] on div "Shop the Sale" at bounding box center [846, 418] width 47 height 7
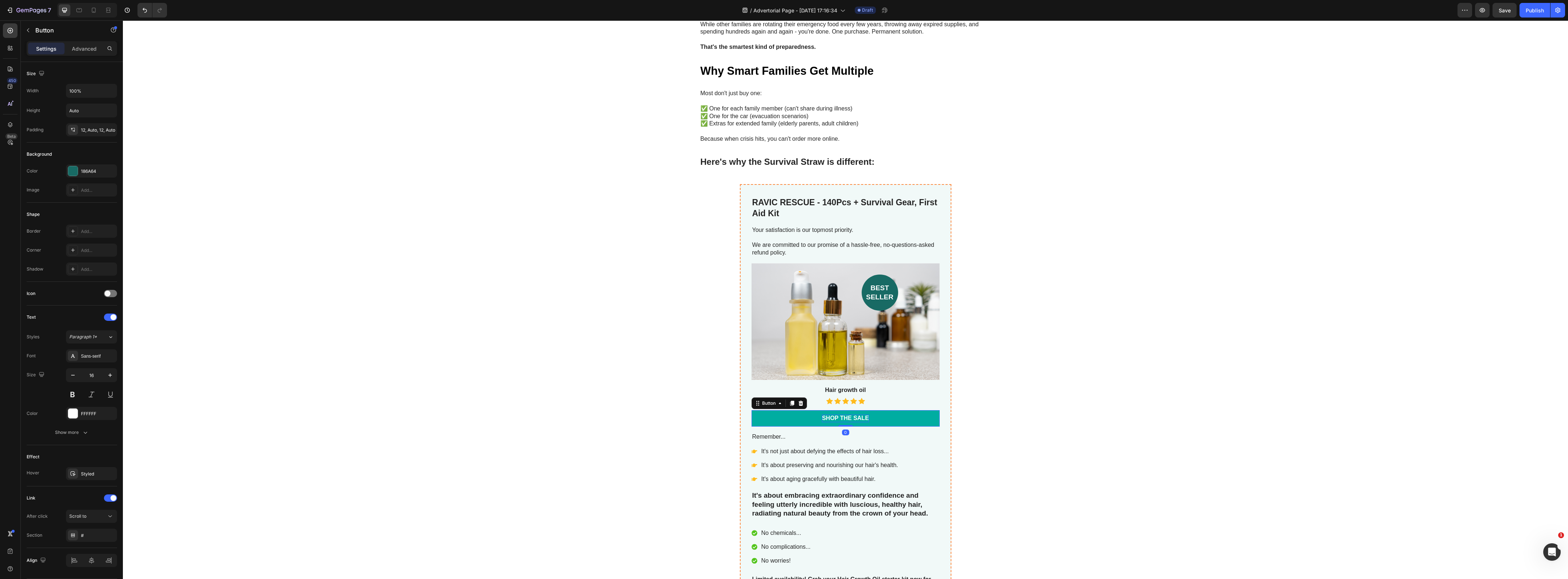
click at [830, 414] on div "Shop the Sale" at bounding box center [846, 418] width 47 height 7
click at [830, 414] on p "Check Avalibilty" at bounding box center [846, 418] width 55 height 7
copy p "Check Avalibilty"
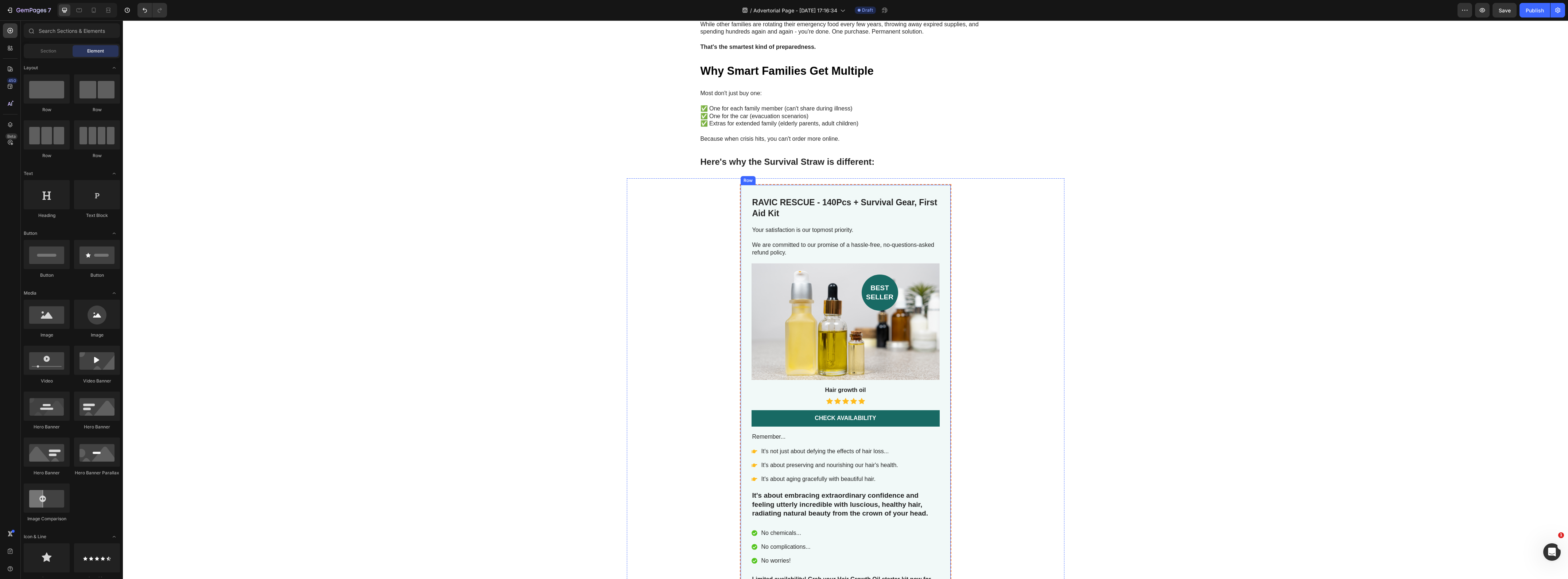
click at [858, 184] on div "RAVIC RESCUE - 140Pcs + Survival Gear, First Aid Kit Product Title Your satisfa…" at bounding box center [845, 406] width 211 height 443
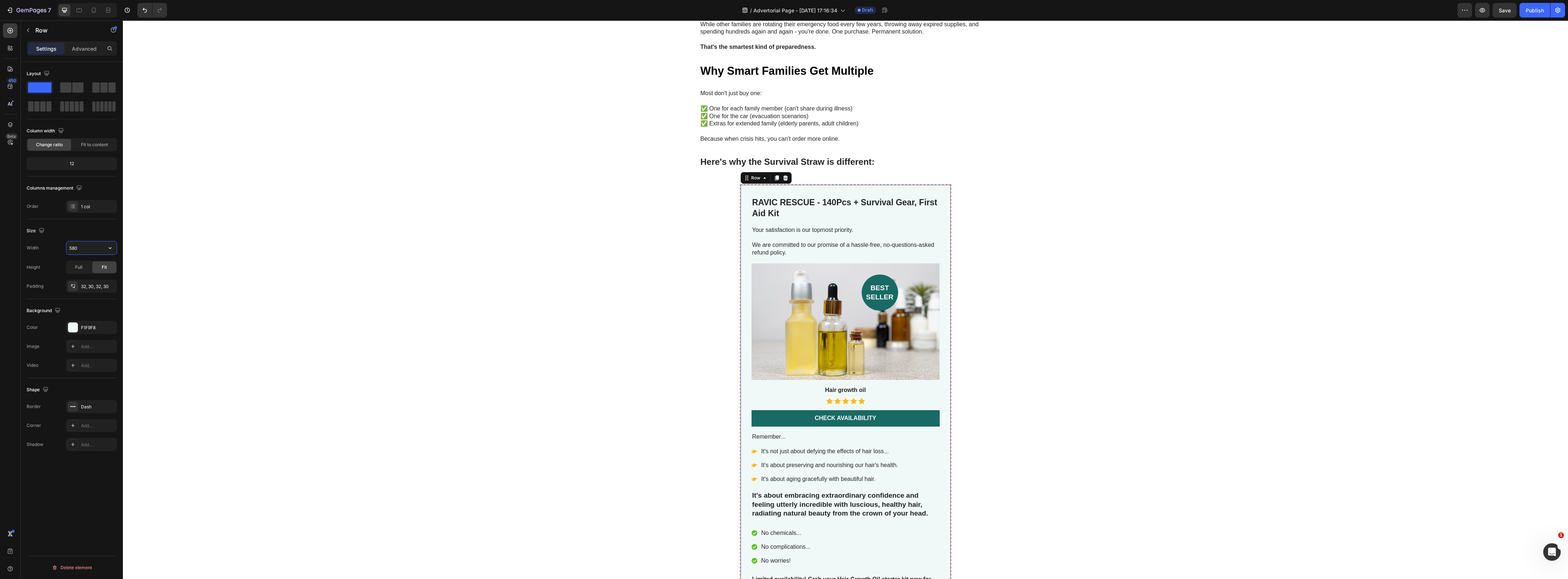
click at [84, 250] on input "580" at bounding box center [91, 248] width 51 height 13
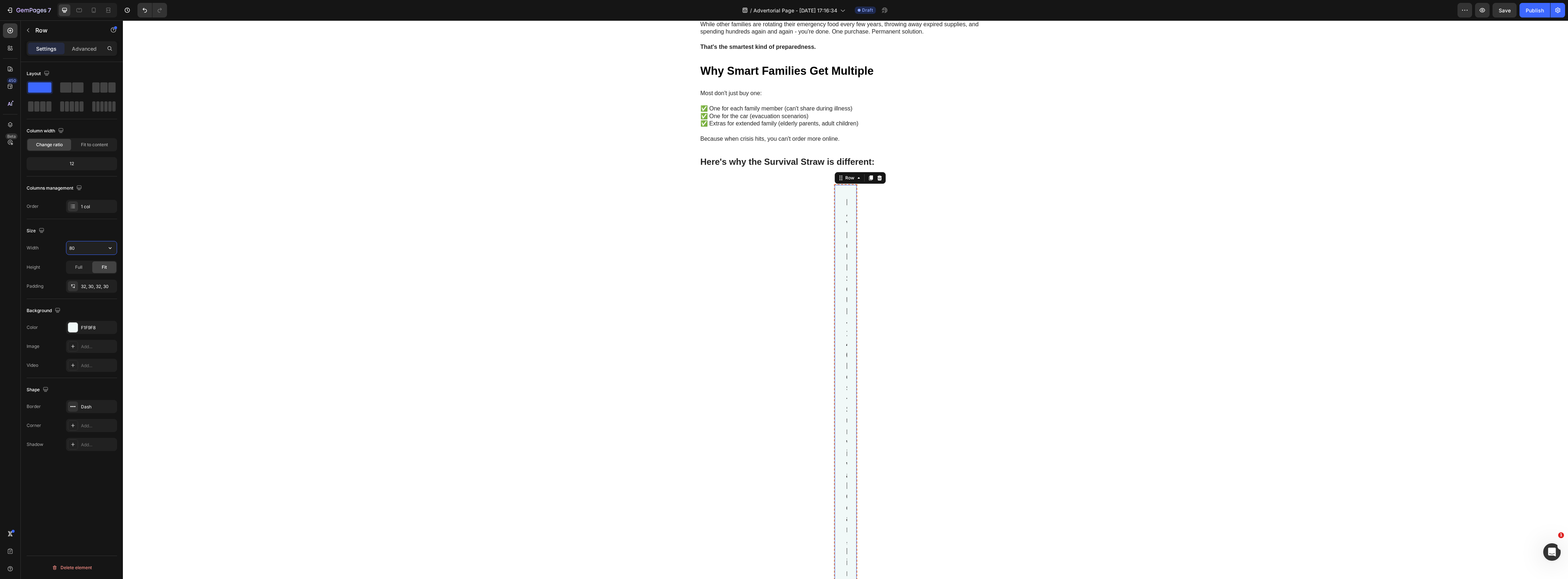
type input "800"
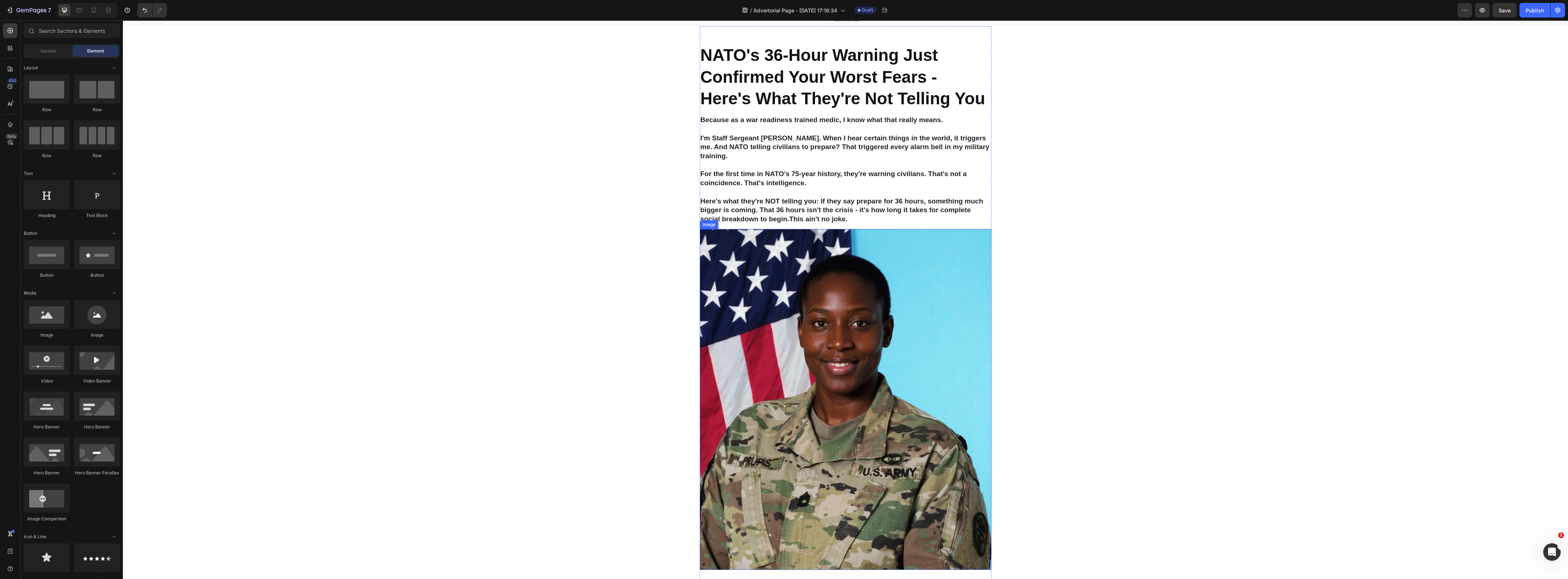
scroll to position [46, 0]
click at [801, 391] on img at bounding box center [846, 399] width 292 height 341
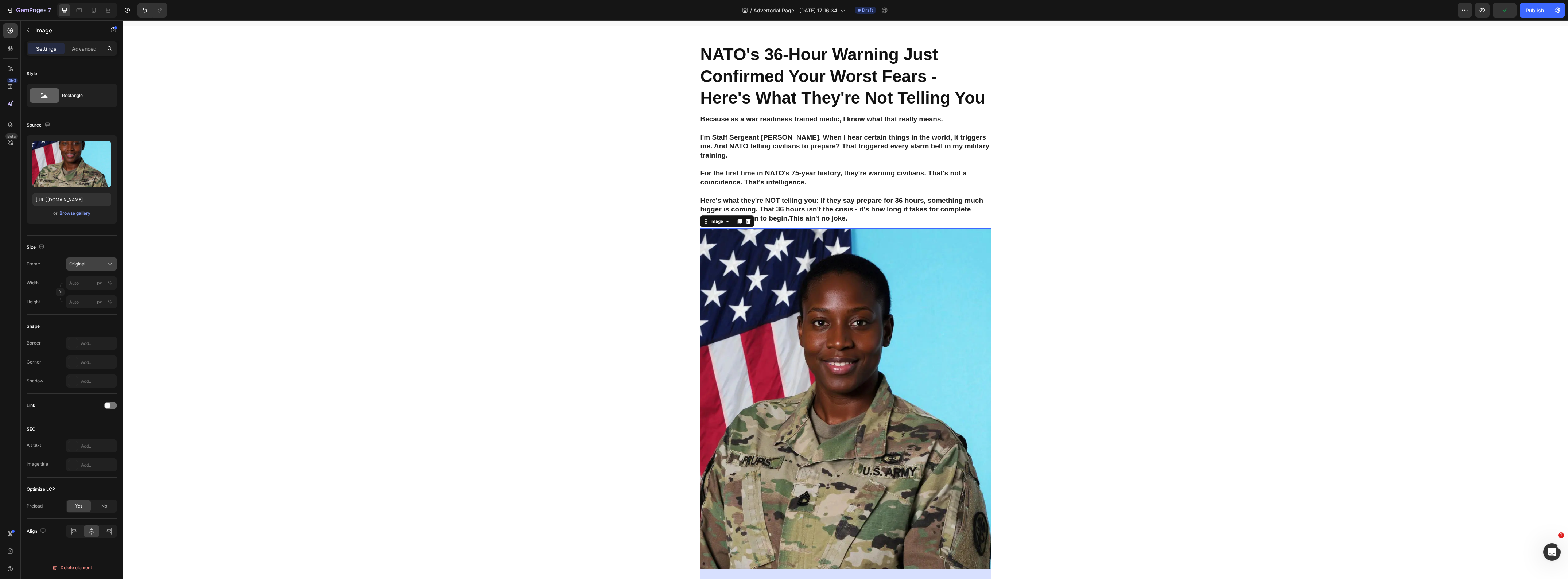
click at [92, 267] on div "Original" at bounding box center [87, 264] width 36 height 7
click at [61, 247] on div "Size" at bounding box center [72, 247] width 90 height 11
click at [94, 265] on div "Original" at bounding box center [87, 264] width 36 height 7
click at [43, 287] on div "Width px %" at bounding box center [72, 283] width 90 height 13
click at [79, 346] on div "Add..." at bounding box center [92, 343] width 51 height 13
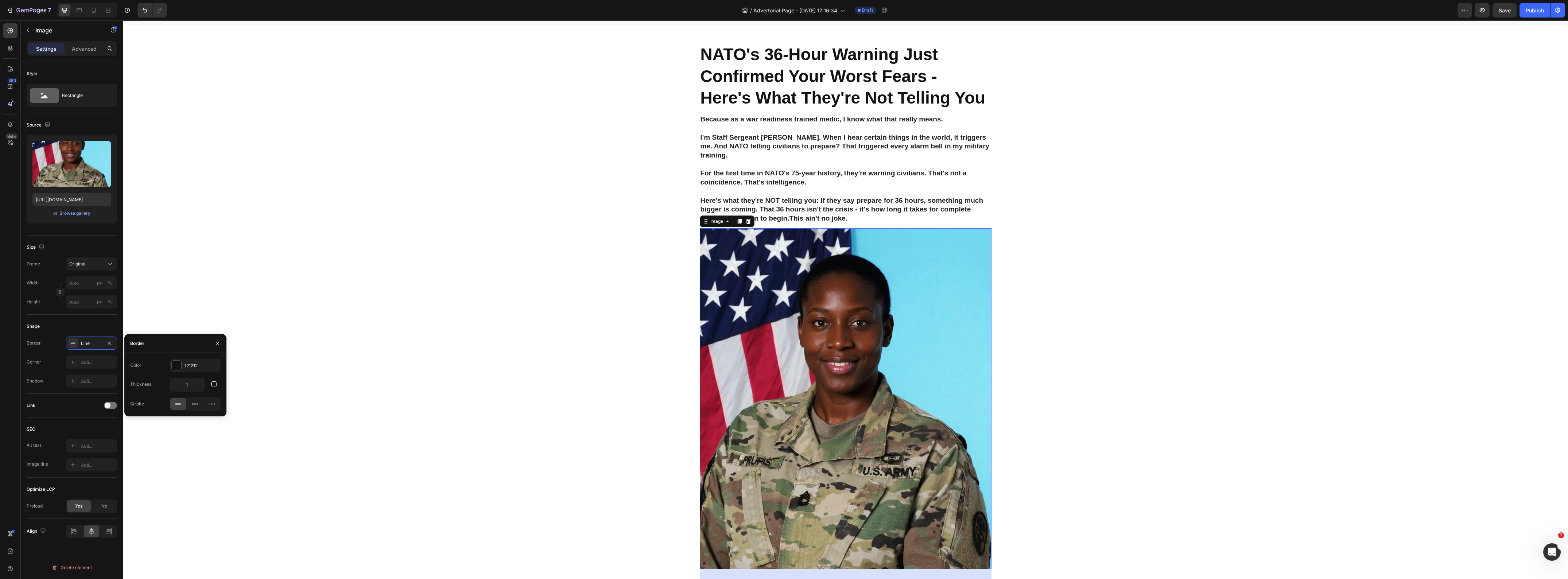
click at [34, 350] on div "Border Line Corner Add... Shadow Add..." at bounding box center [72, 362] width 90 height 51
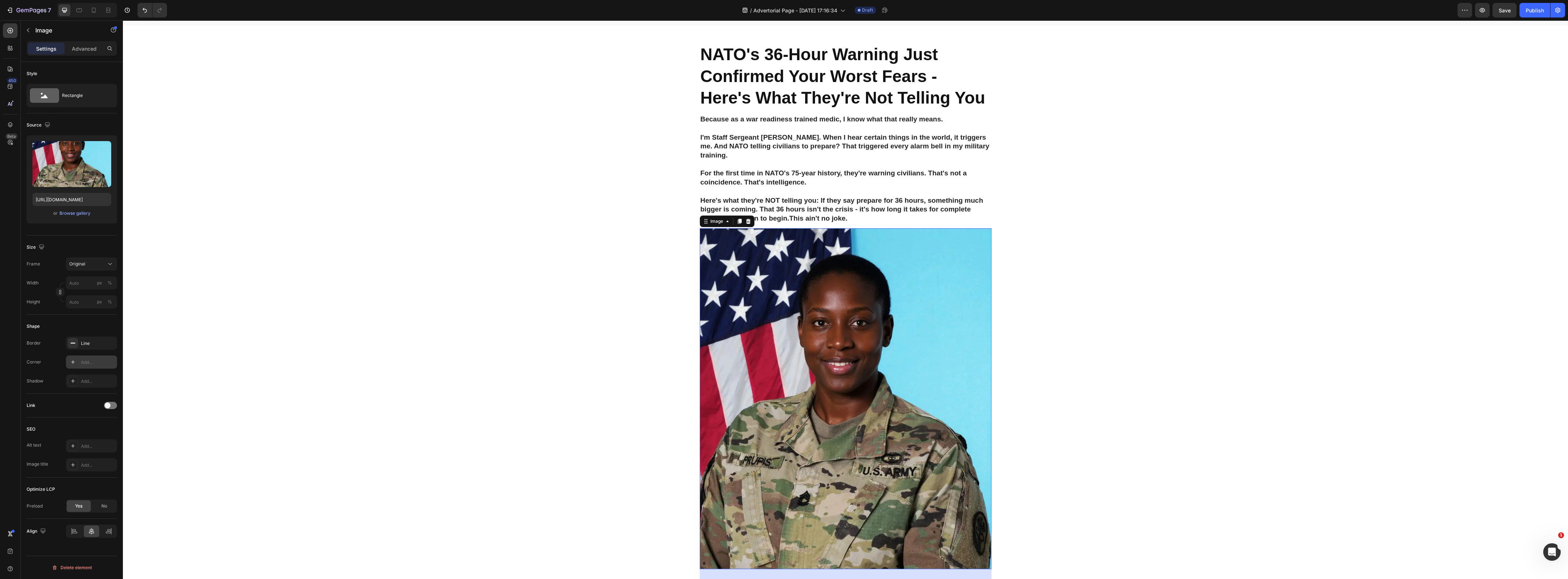
click at [87, 362] on div "Add..." at bounding box center [98, 362] width 34 height 7
click at [37, 356] on div "Corner Round" at bounding box center [72, 362] width 90 height 13
click at [86, 380] on div "Add..." at bounding box center [98, 381] width 34 height 7
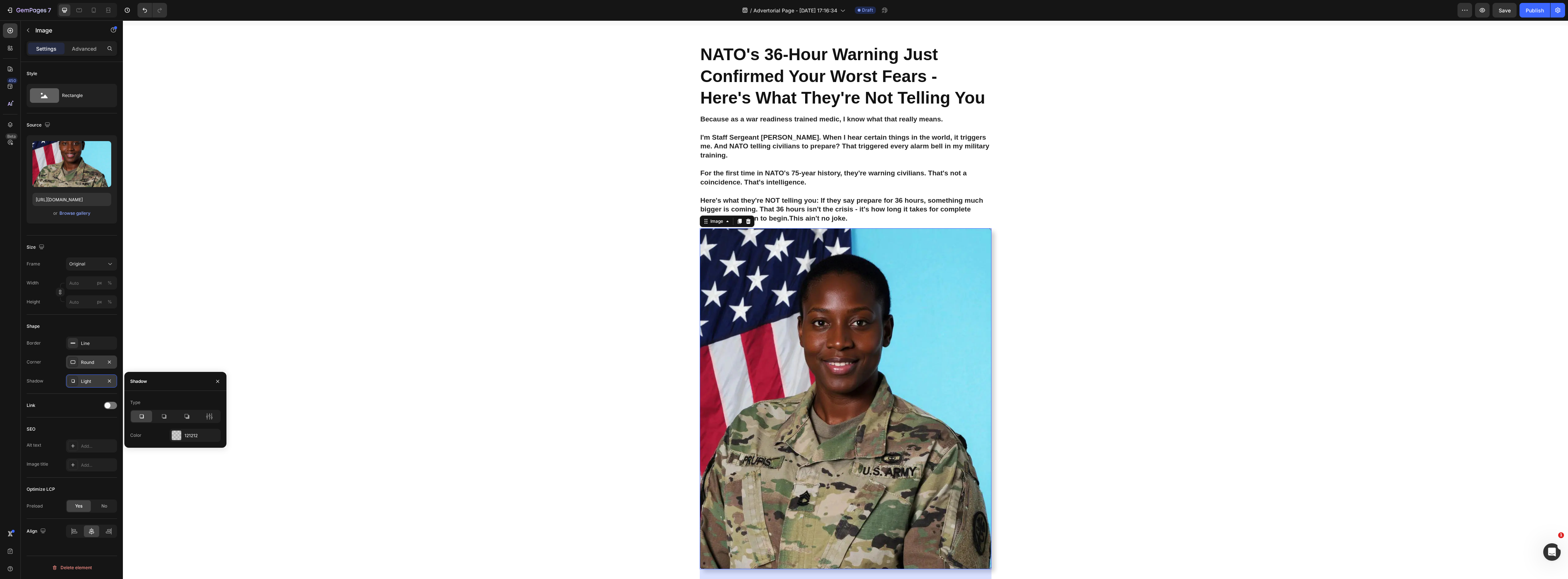
click at [35, 356] on div "Corner" at bounding box center [34, 362] width 15 height 11
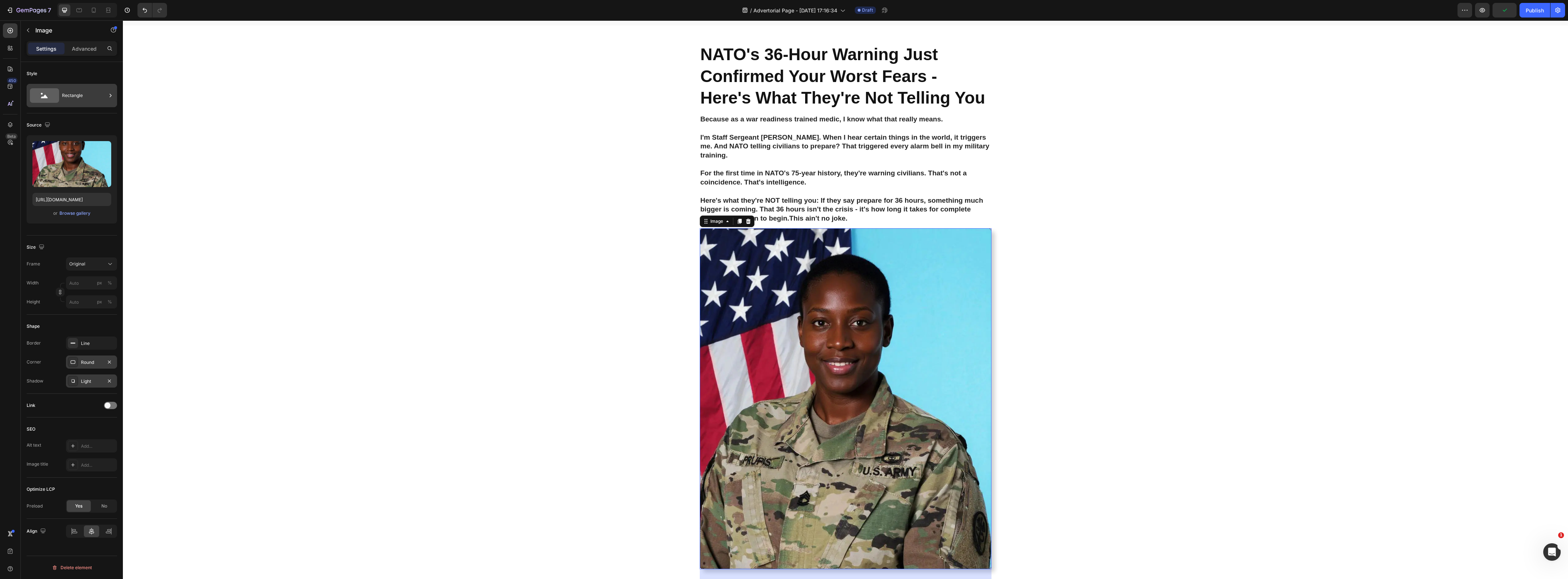
click at [76, 96] on div "Rectangle" at bounding box center [84, 95] width 45 height 17
click at [203, 115] on icon at bounding box center [199, 118] width 15 height 15
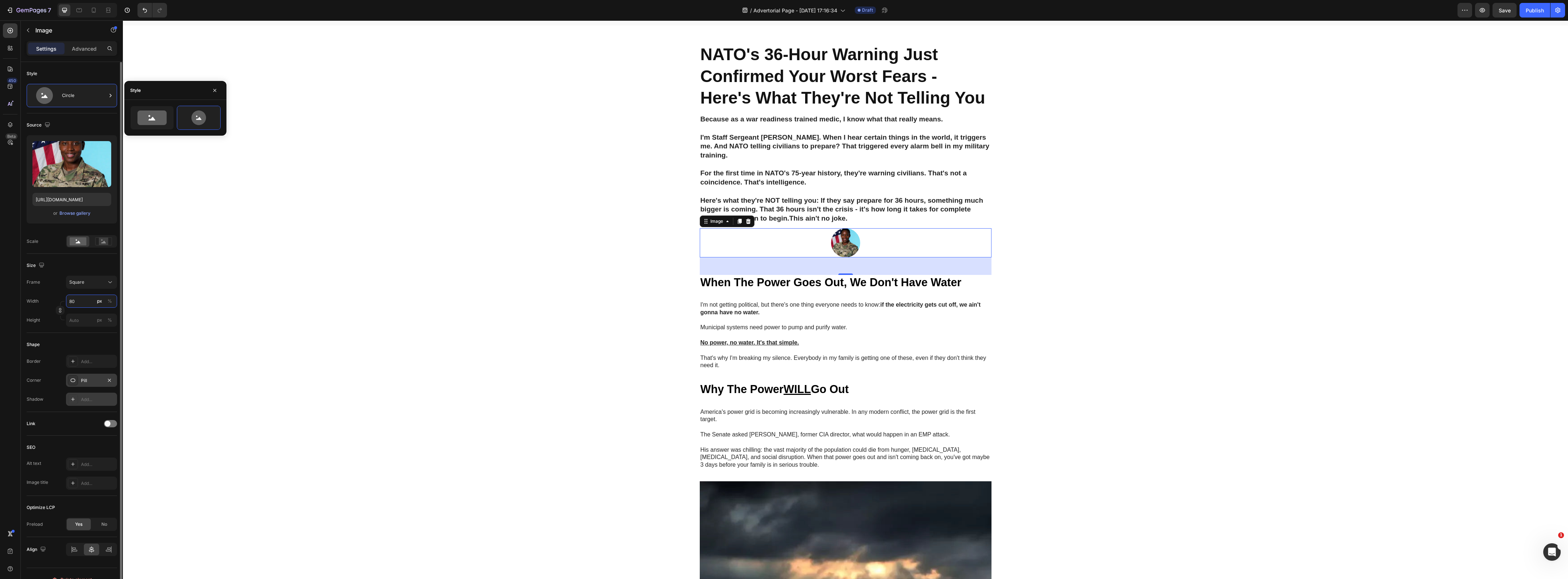
click at [93, 302] on input "80" at bounding box center [92, 301] width 51 height 13
type input "3"
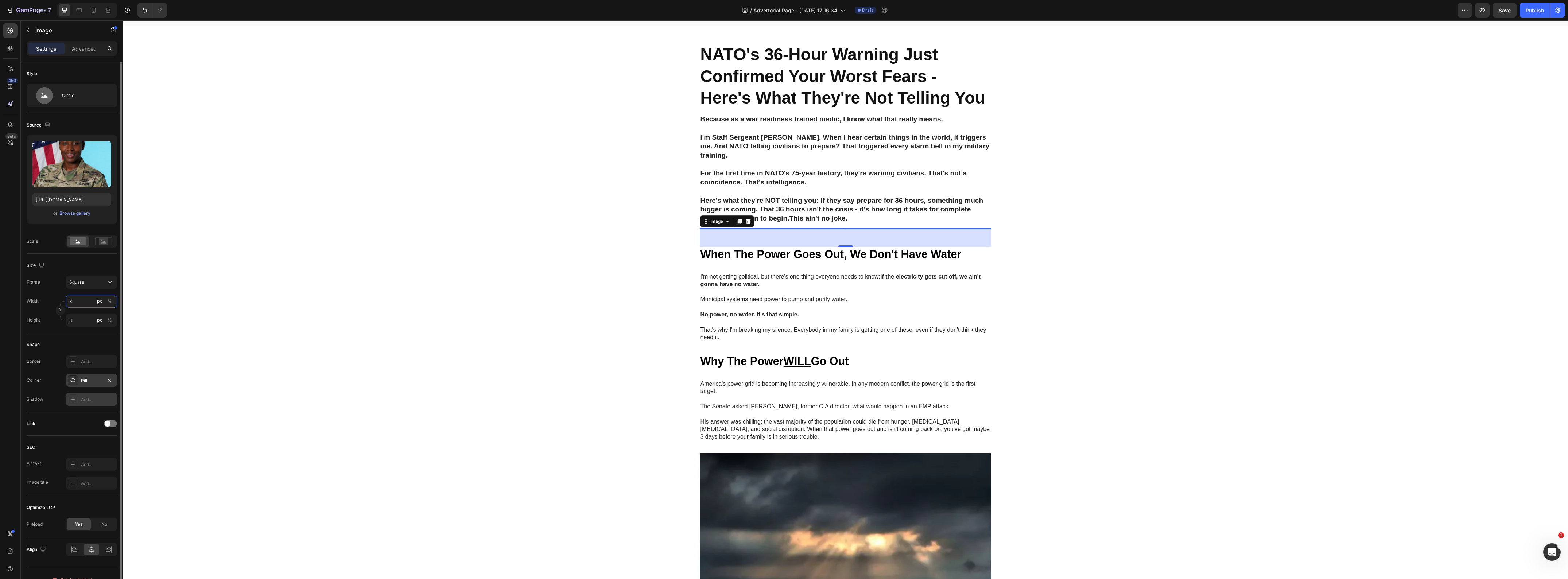
type input "35"
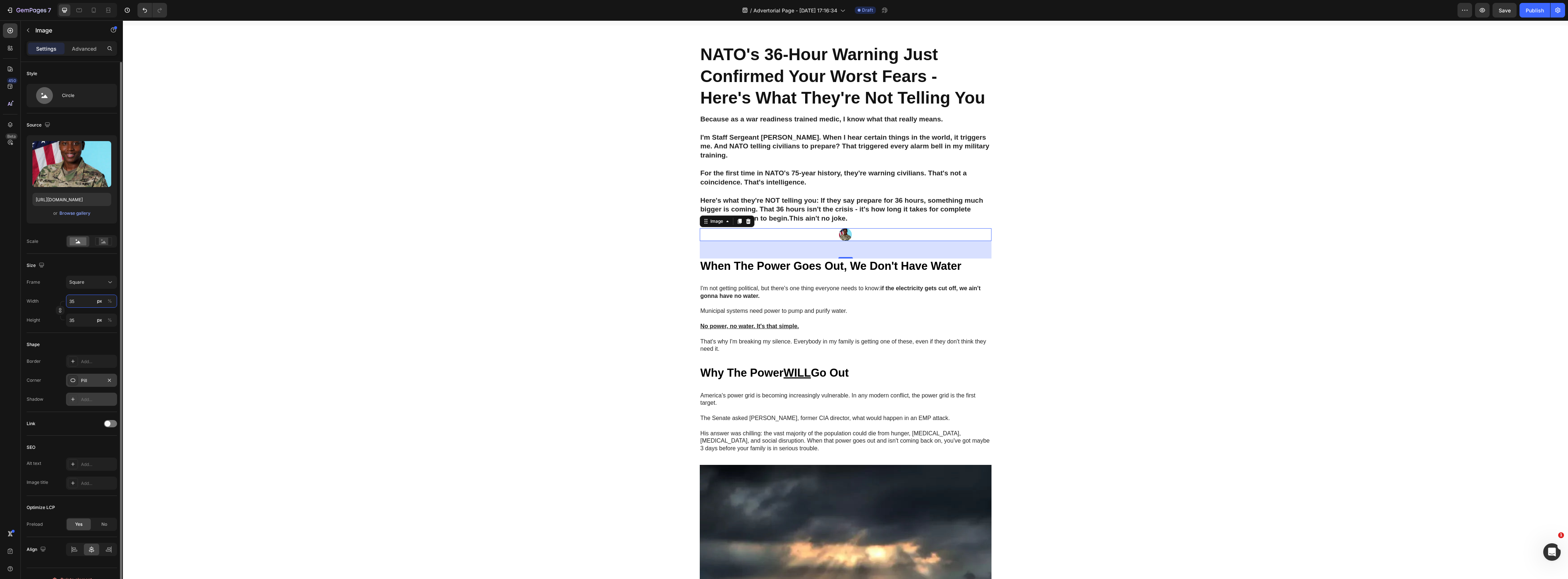
type input "350"
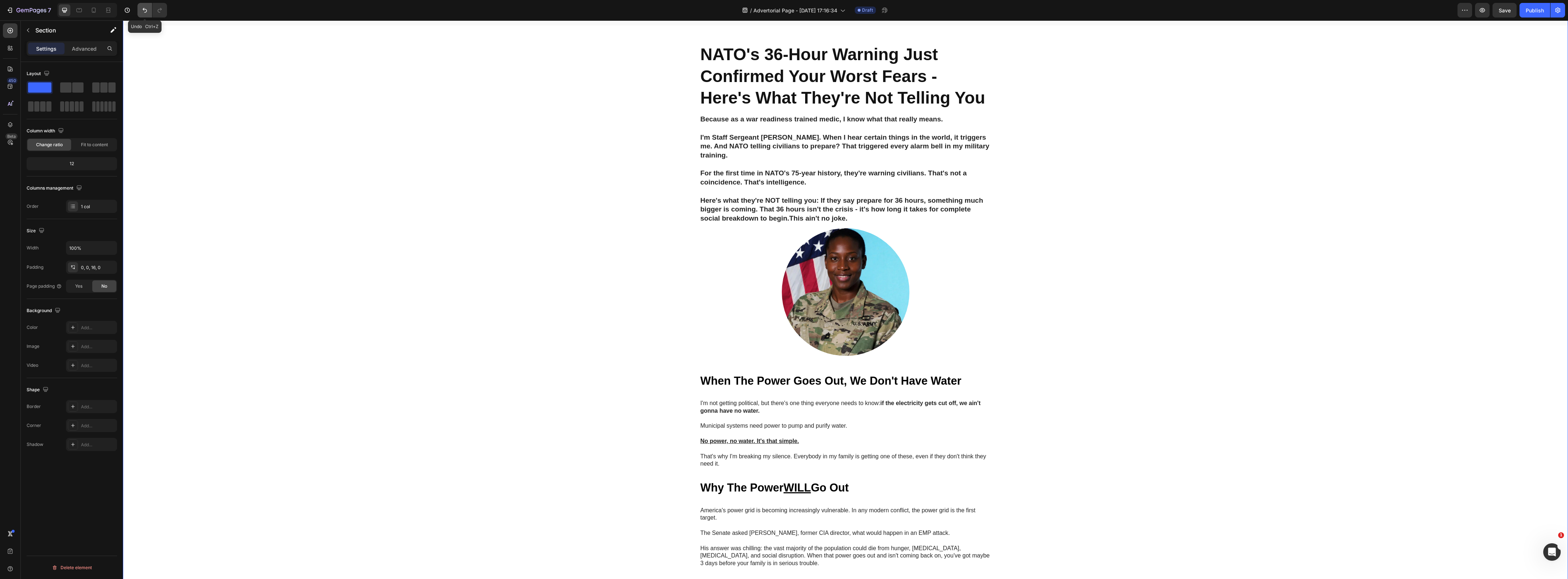
click at [141, 7] on icon "Undo/Redo" at bounding box center [144, 10] width 7 height 7
click at [142, 13] on icon "Undo/Redo" at bounding box center [144, 10] width 7 height 7
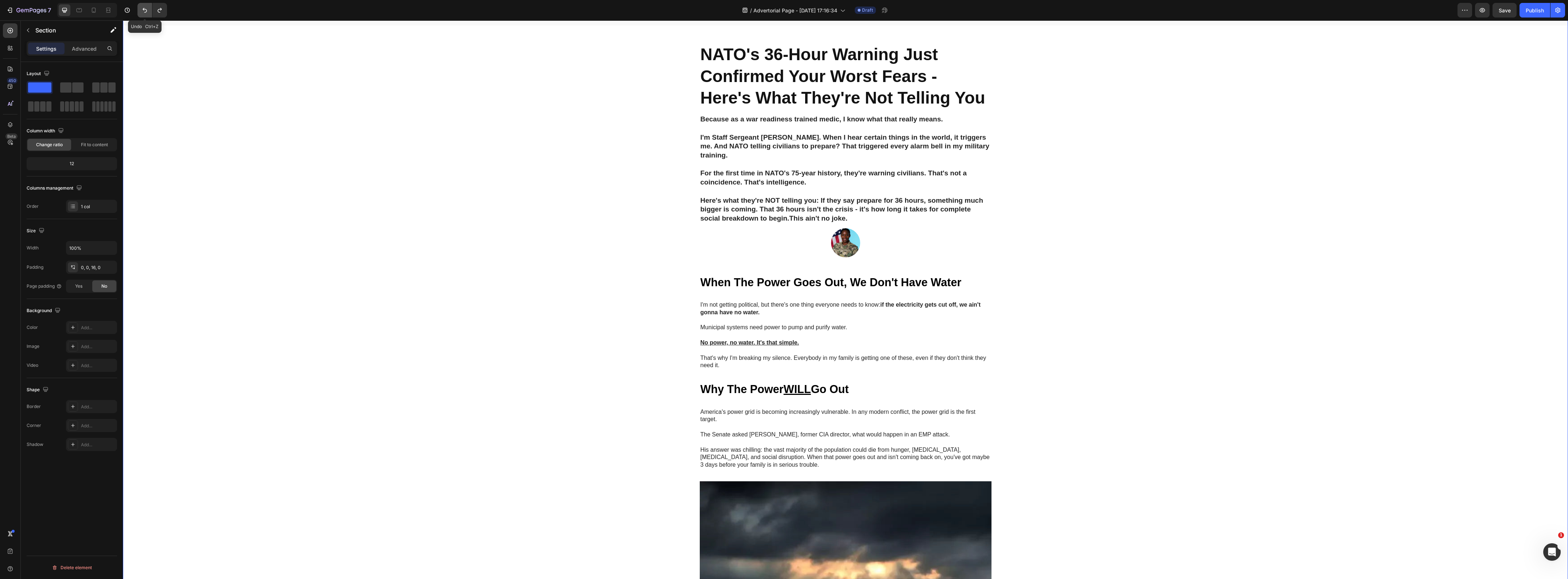
click at [146, 12] on icon "Undo/Redo" at bounding box center [144, 10] width 7 height 7
click at [145, 13] on icon "Undo/Redo" at bounding box center [144, 10] width 7 height 7
click at [835, 257] on img at bounding box center [845, 242] width 29 height 29
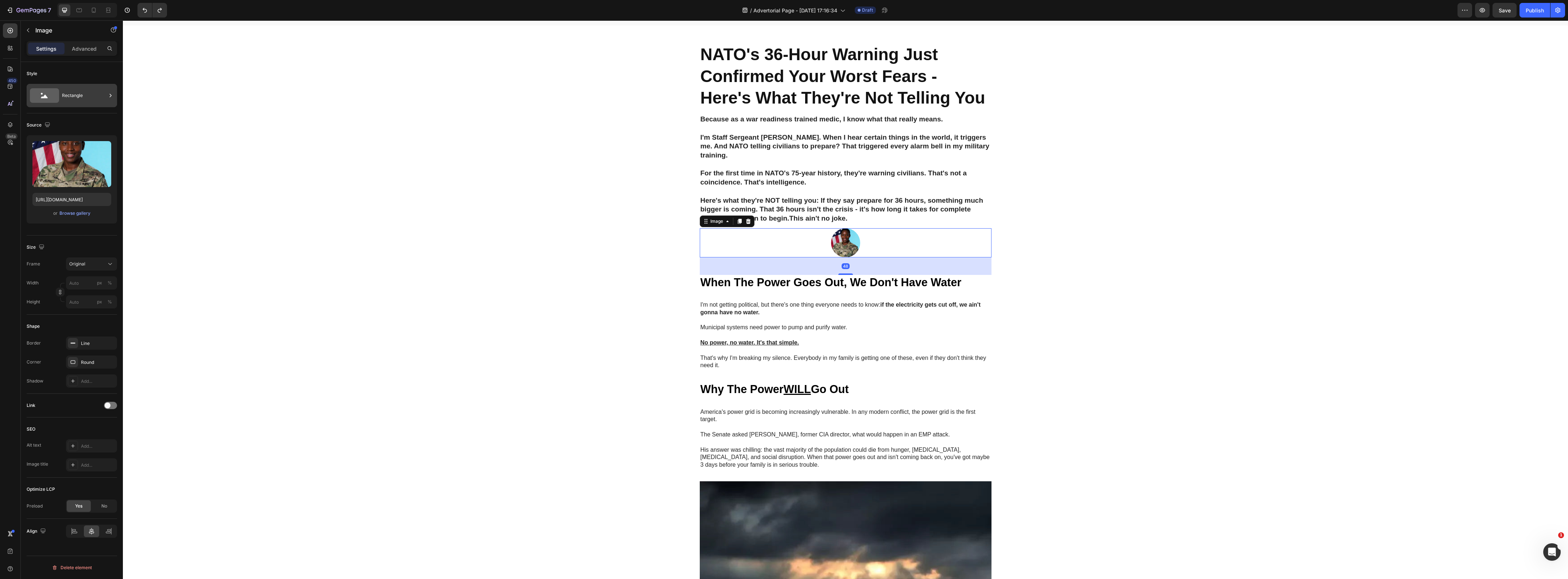
click at [57, 94] on icon at bounding box center [44, 96] width 29 height 15
click at [141, 119] on icon at bounding box center [152, 118] width 29 height 15
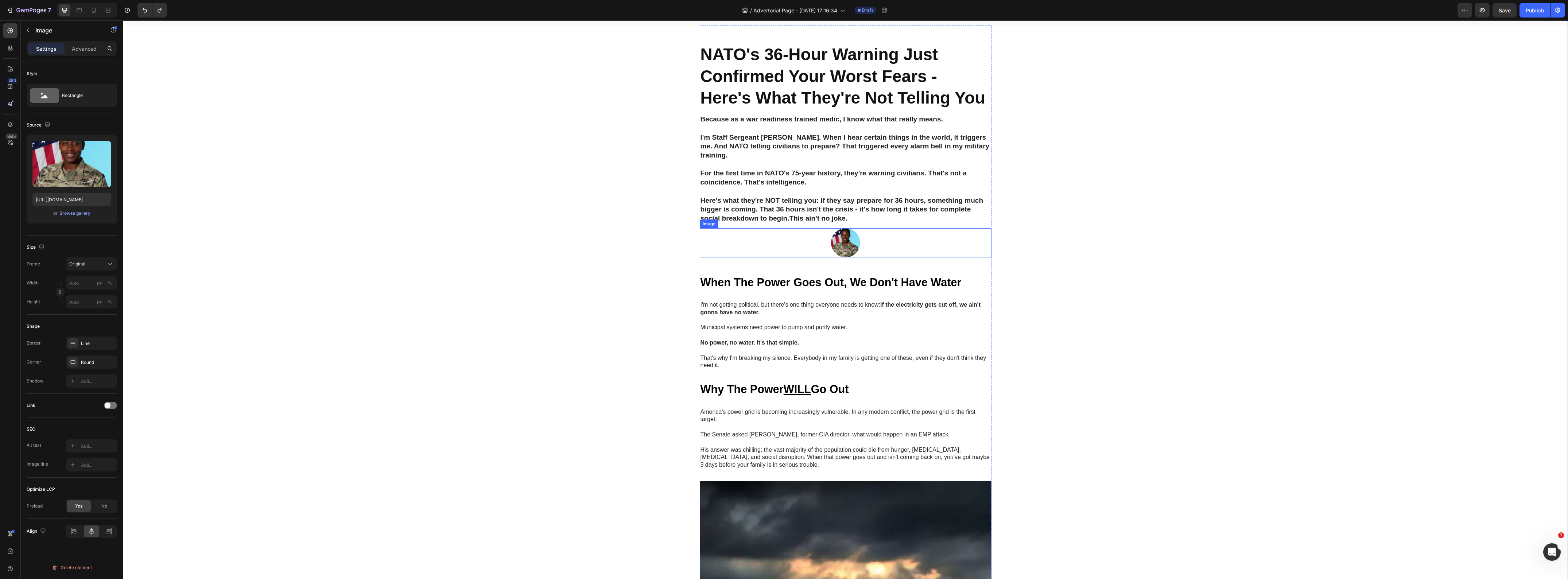
click at [809, 257] on div at bounding box center [846, 242] width 292 height 29
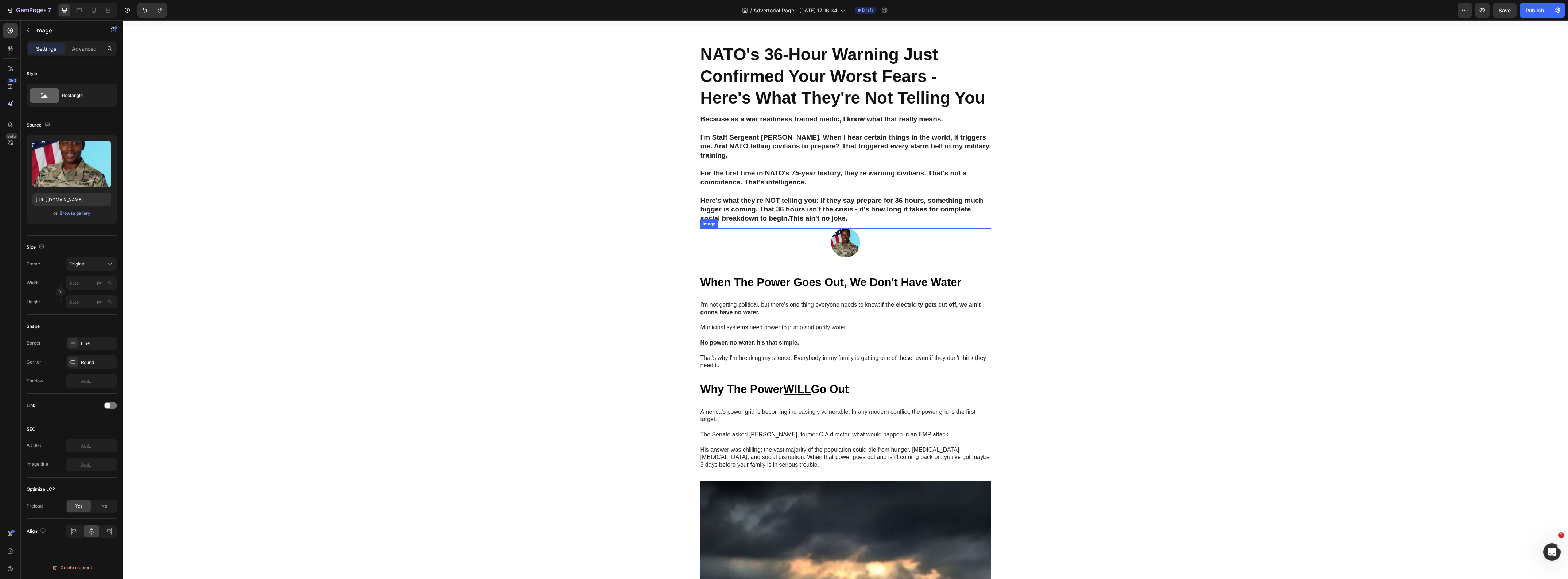
click at [842, 257] on img at bounding box center [845, 242] width 29 height 29
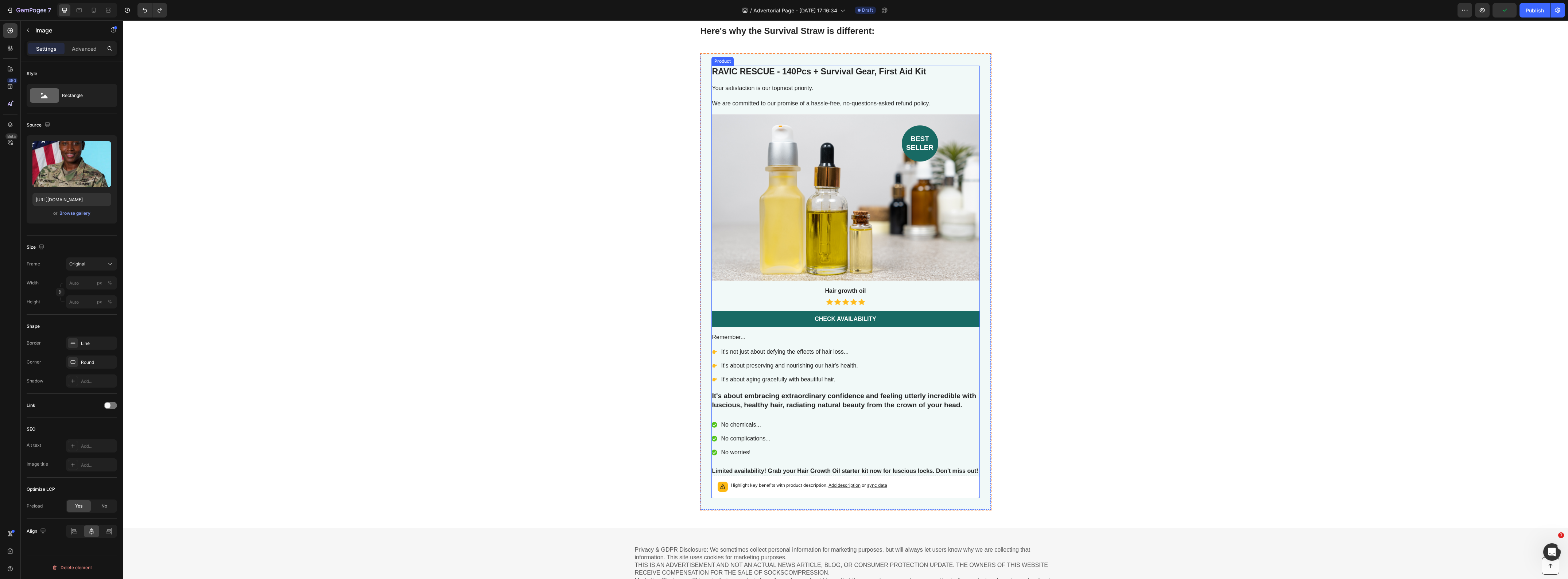
scroll to position [2551, 0]
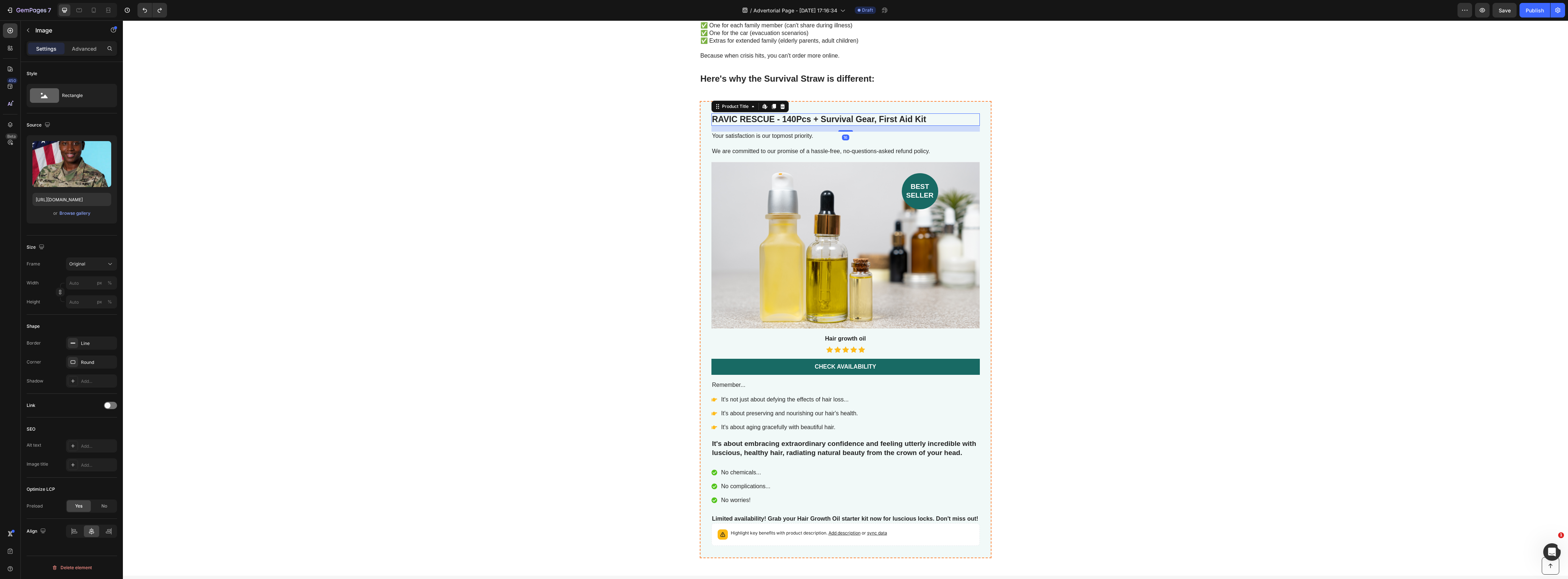
click at [818, 115] on h2 "RAVIC RESCUE - 140Pcs + Survival Gear, First Aid Kit" at bounding box center [846, 119] width 269 height 12
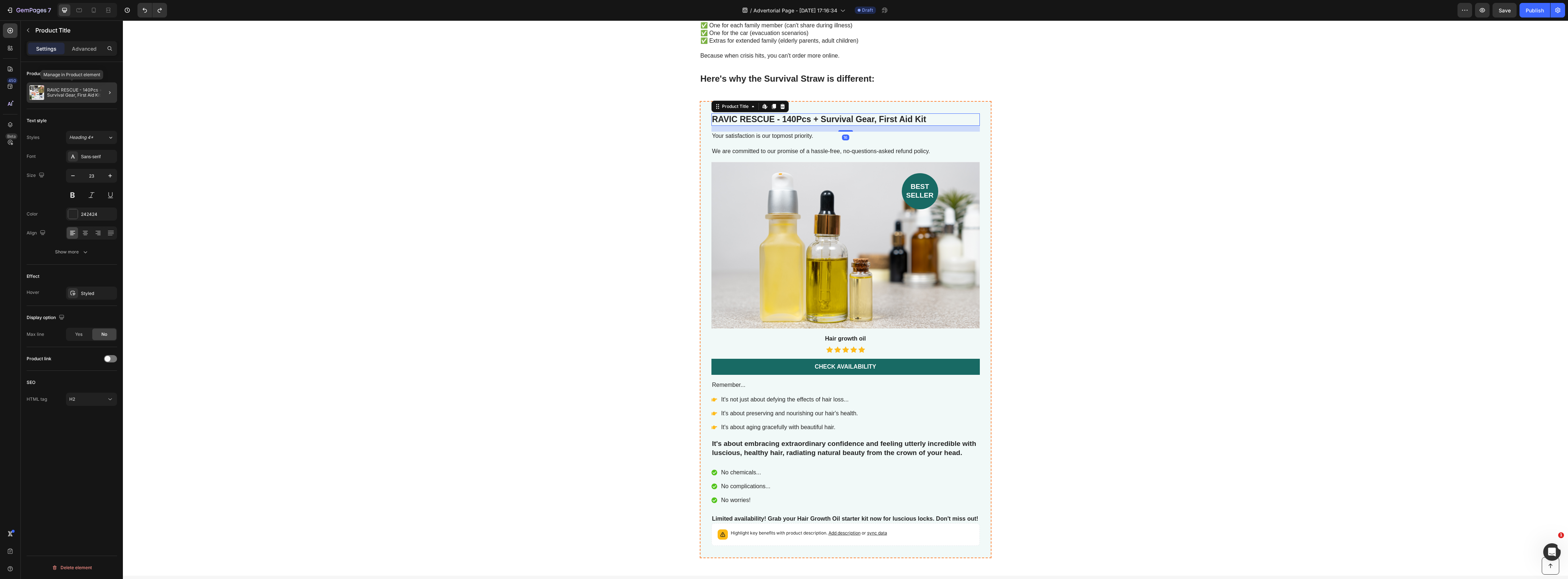
click at [82, 93] on p "RAVIC RESCUE - 140Pcs + Survival Gear, First Aid Kit" at bounding box center [80, 92] width 67 height 10
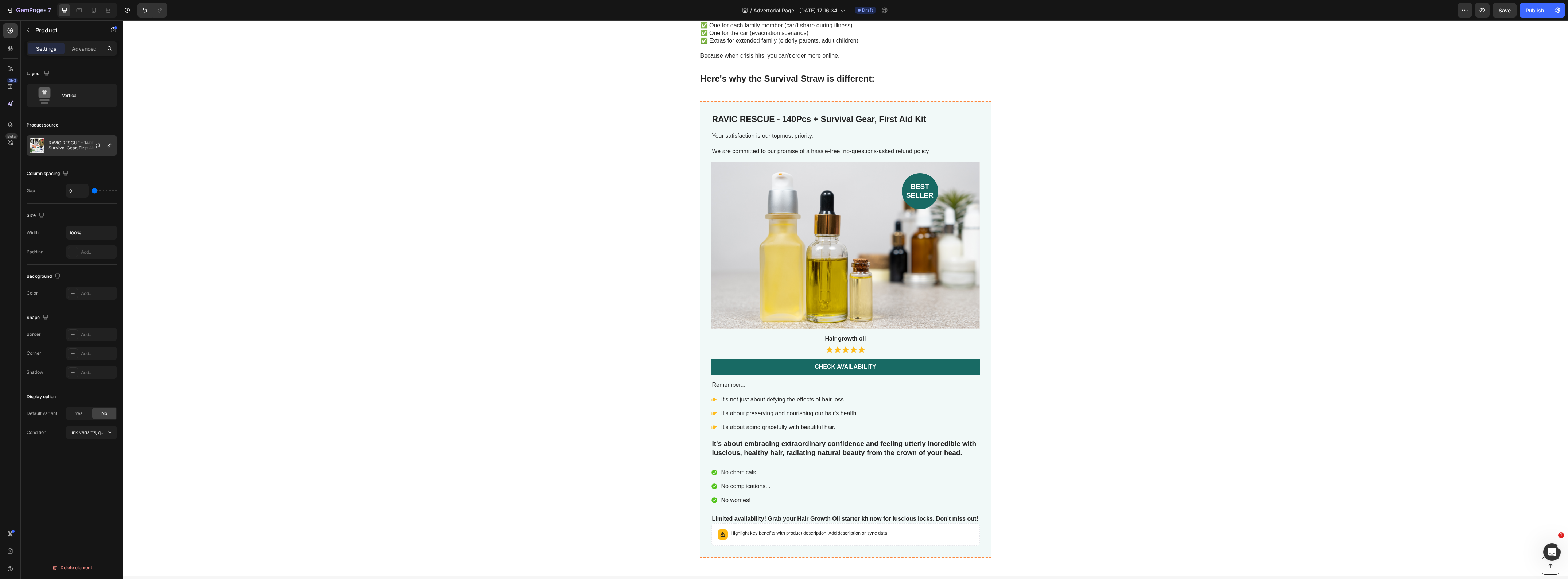
click at [70, 146] on p "RAVIC RESCUE - 140Pcs + Survival Gear, First Aid Kit" at bounding box center [81, 145] width 65 height 10
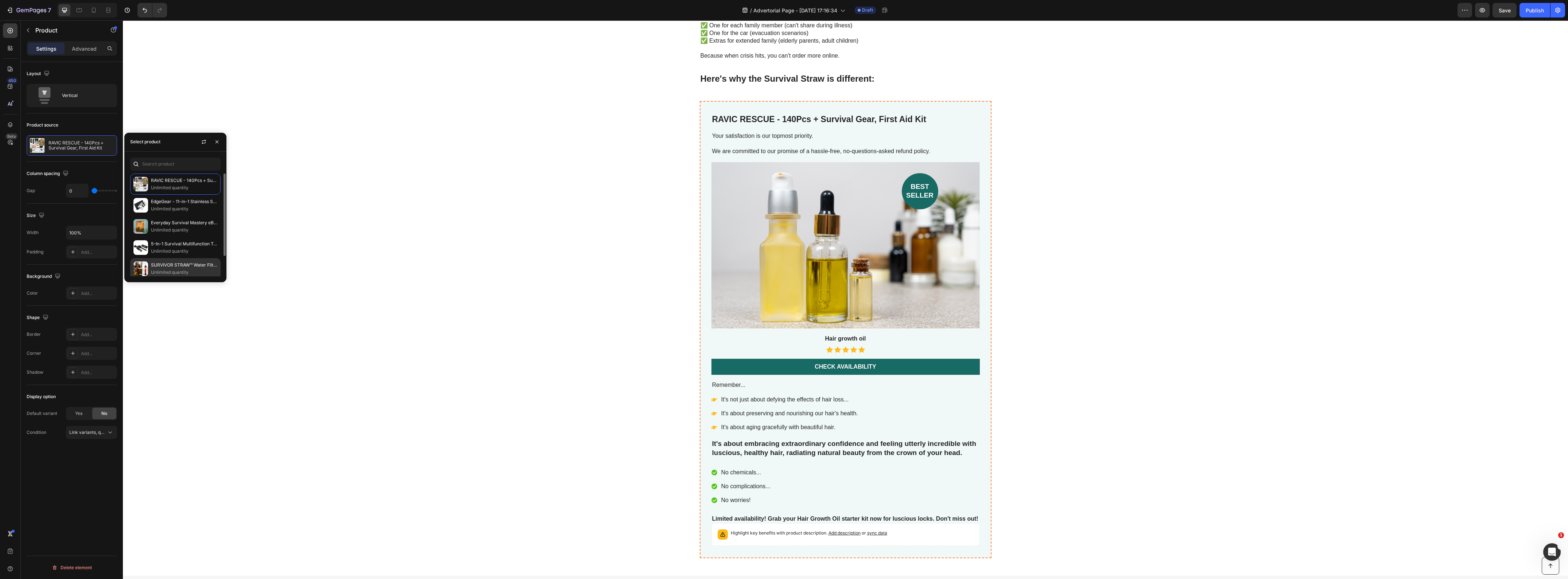
click at [175, 265] on p "SURVIVOR STRAW™ Water Filter Straw" at bounding box center [184, 265] width 66 height 7
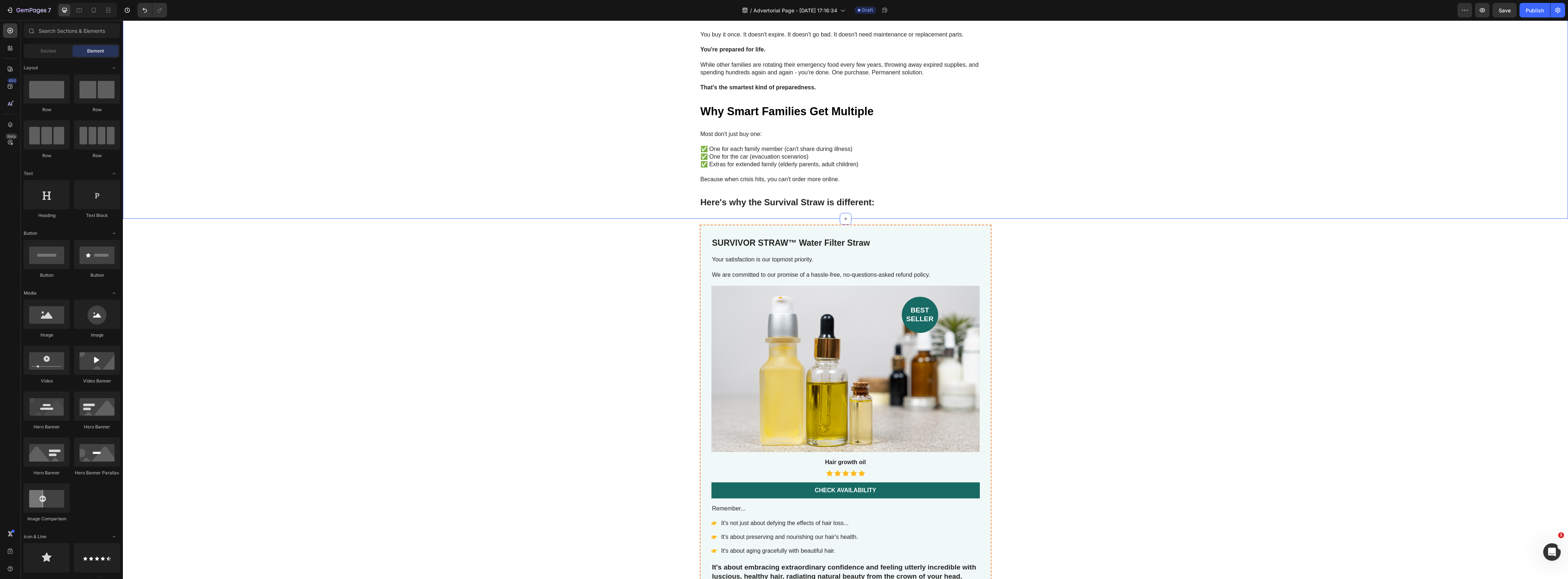
scroll to position [2415, 0]
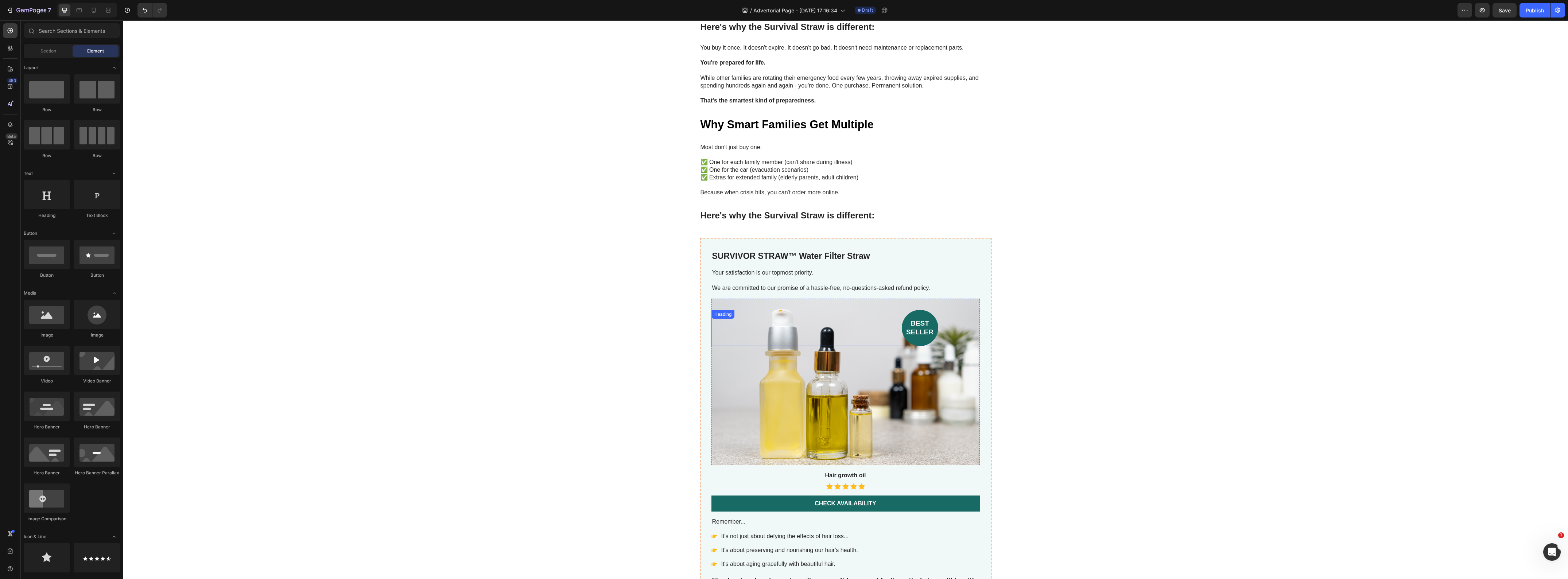
click at [913, 324] on h2 "best seller" at bounding box center [920, 327] width 36 height 36
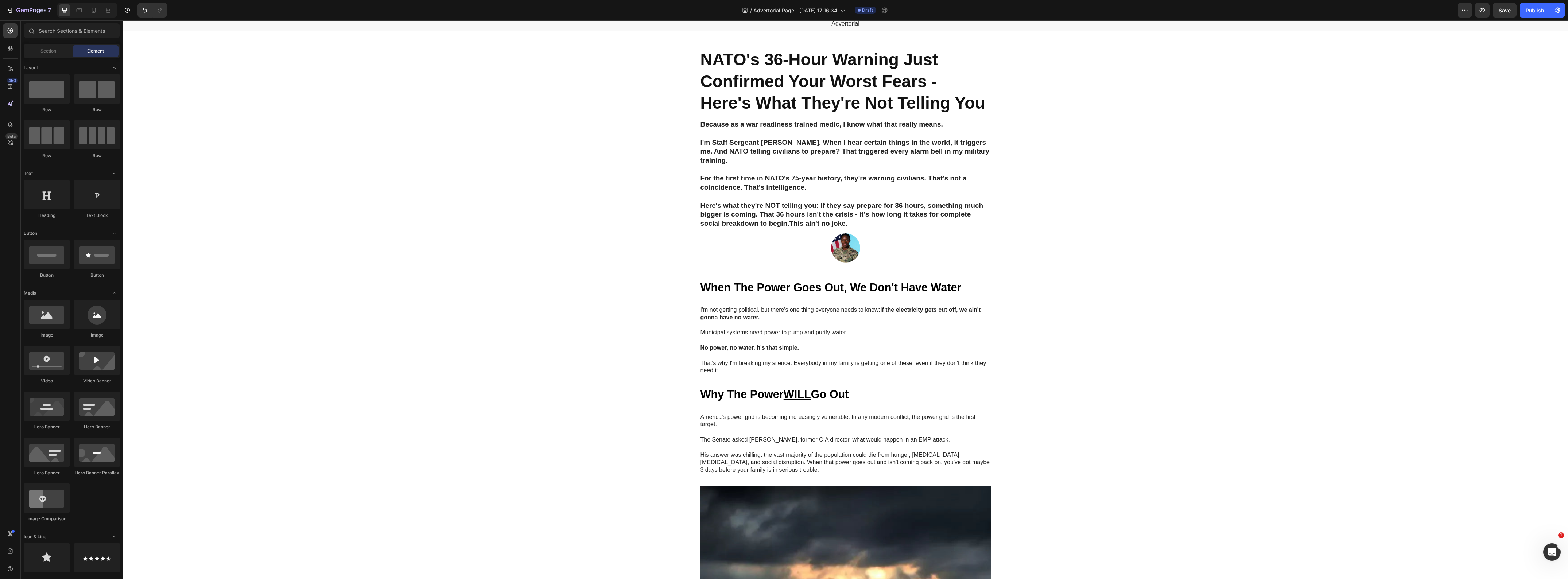
scroll to position [0, 0]
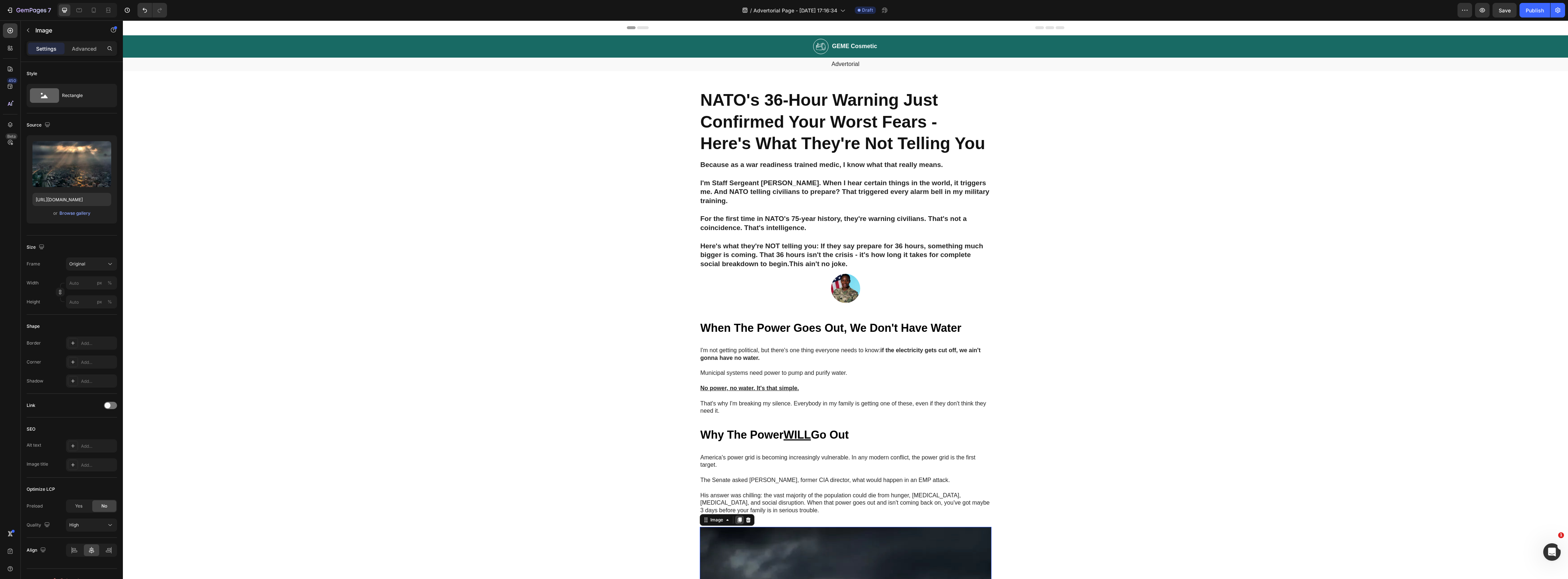
click at [738, 522] on icon at bounding box center [739, 520] width 4 height 5
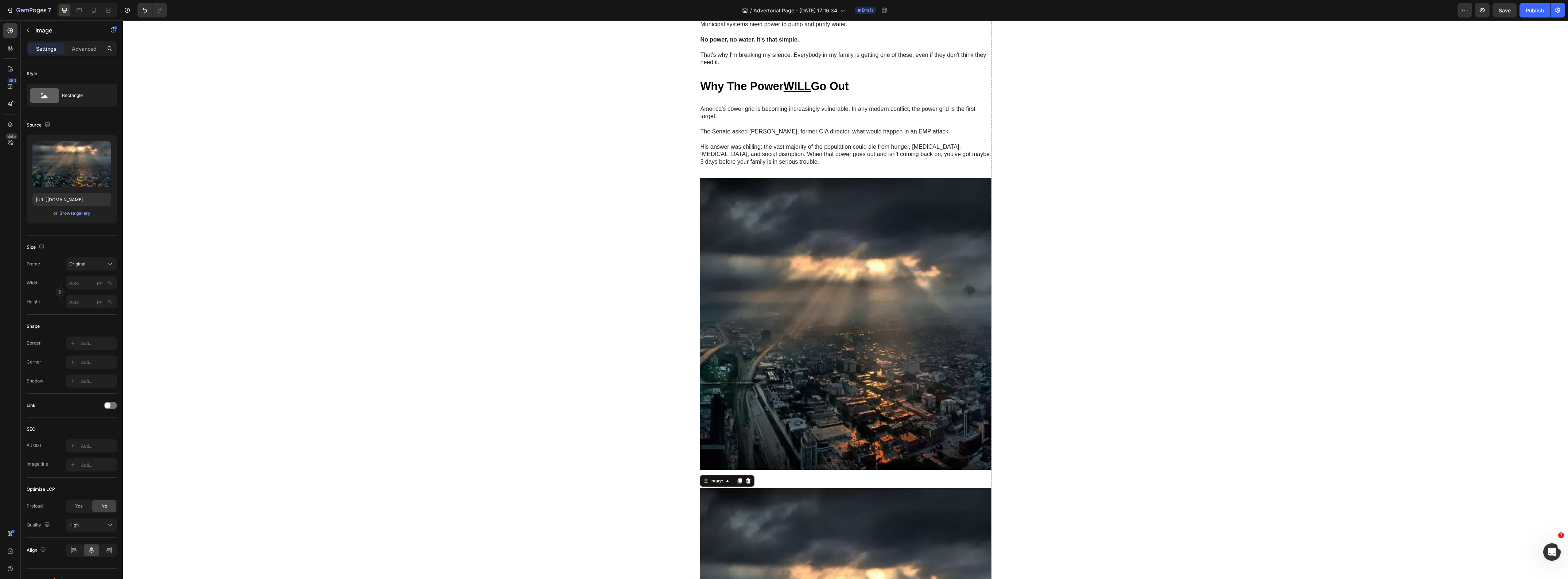
scroll to position [310, 0]
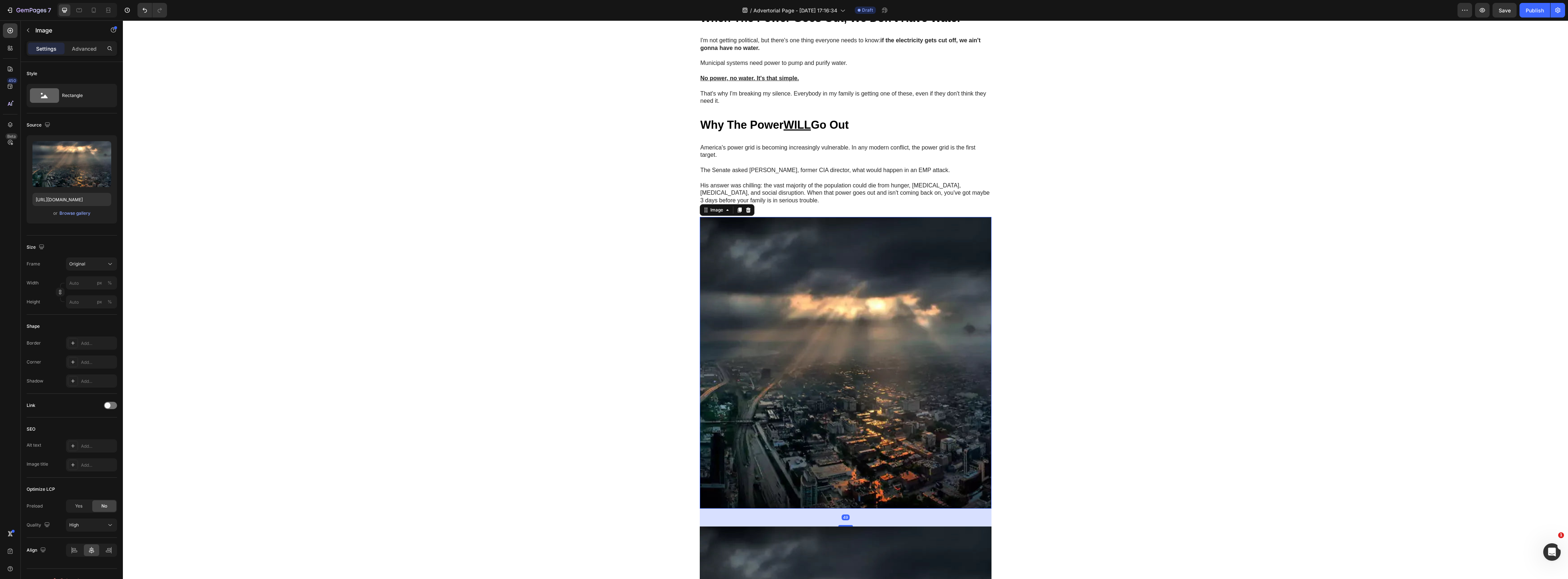
click at [749, 389] on img at bounding box center [846, 362] width 292 height 292
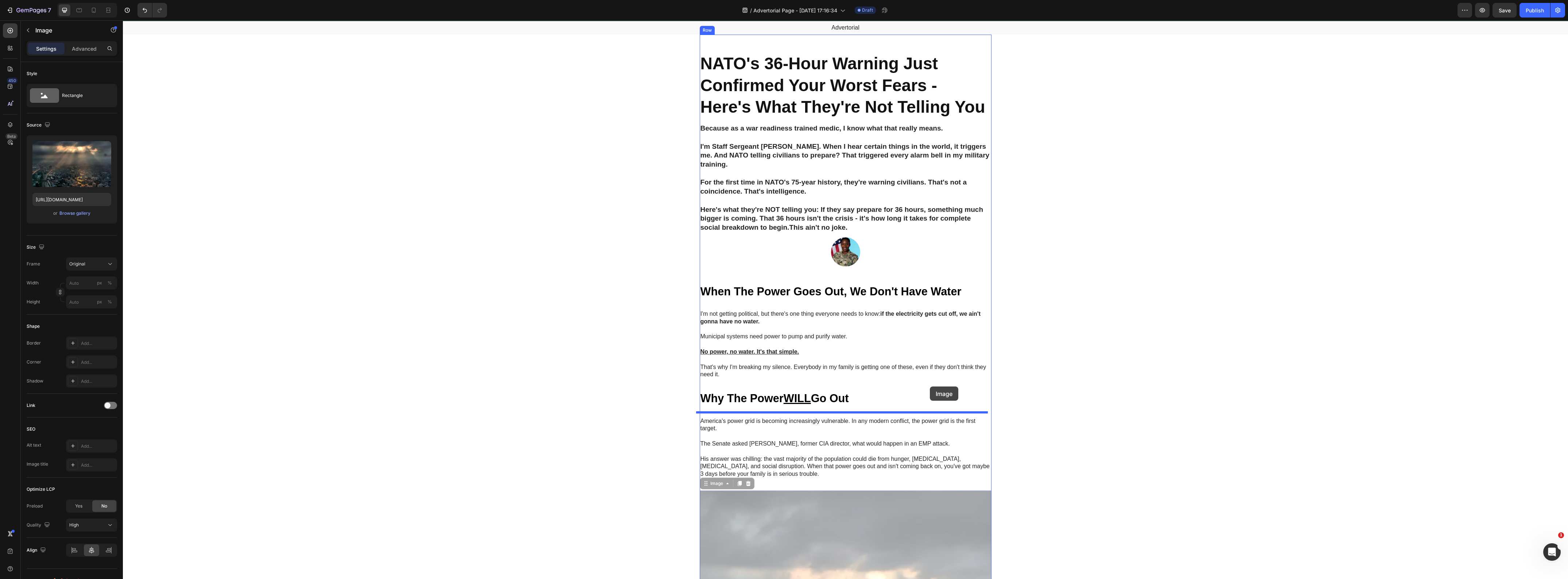
scroll to position [0, 0]
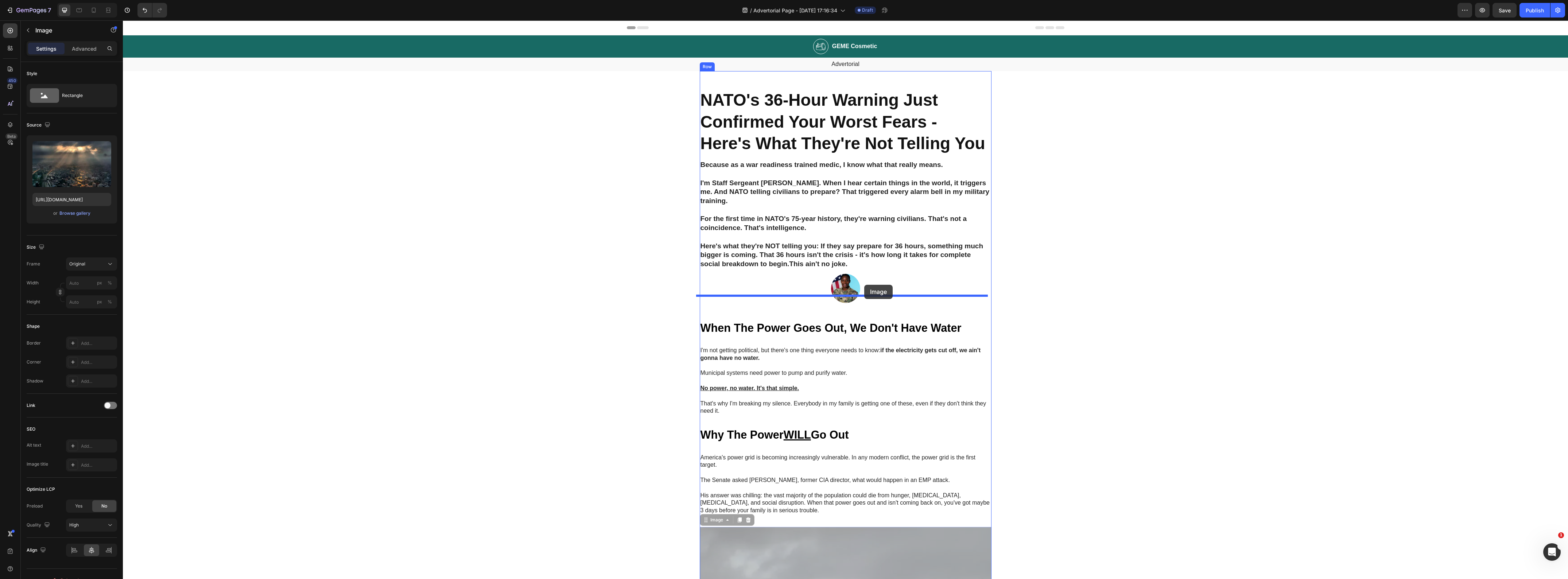
drag, startPoint x: 703, startPoint y: 233, endPoint x: 864, endPoint y: 285, distance: 169.2
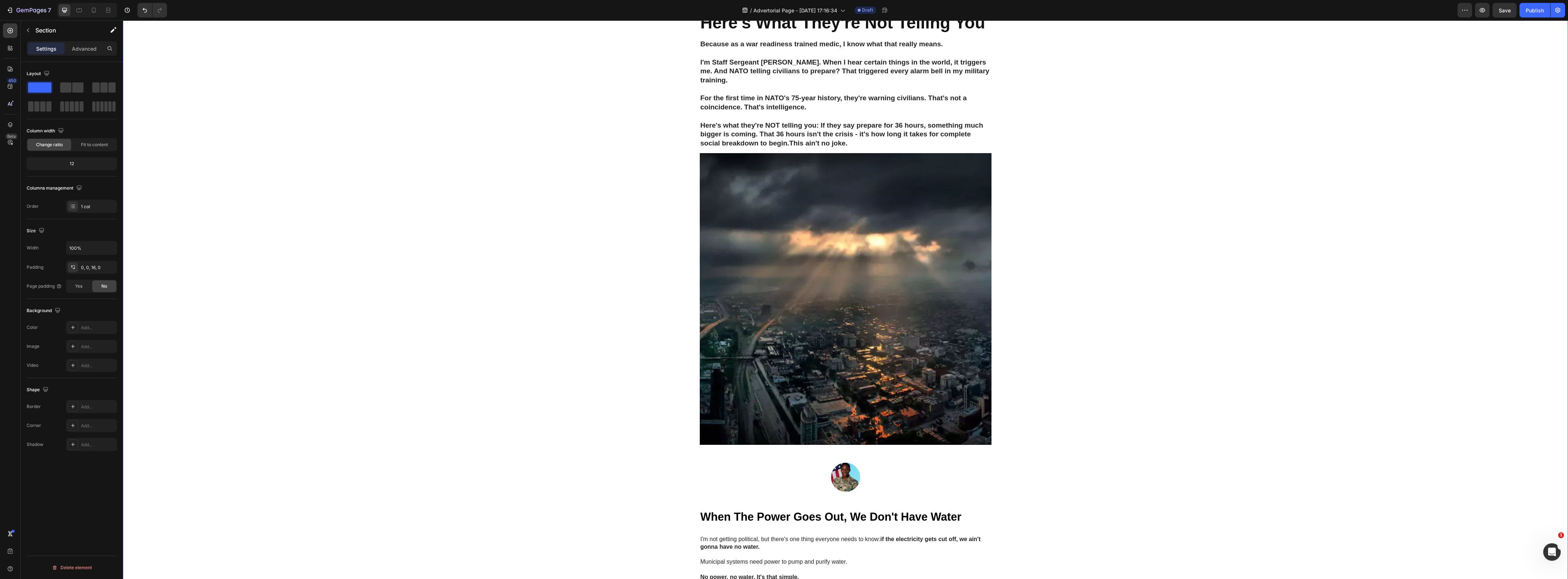
scroll to position [273, 0]
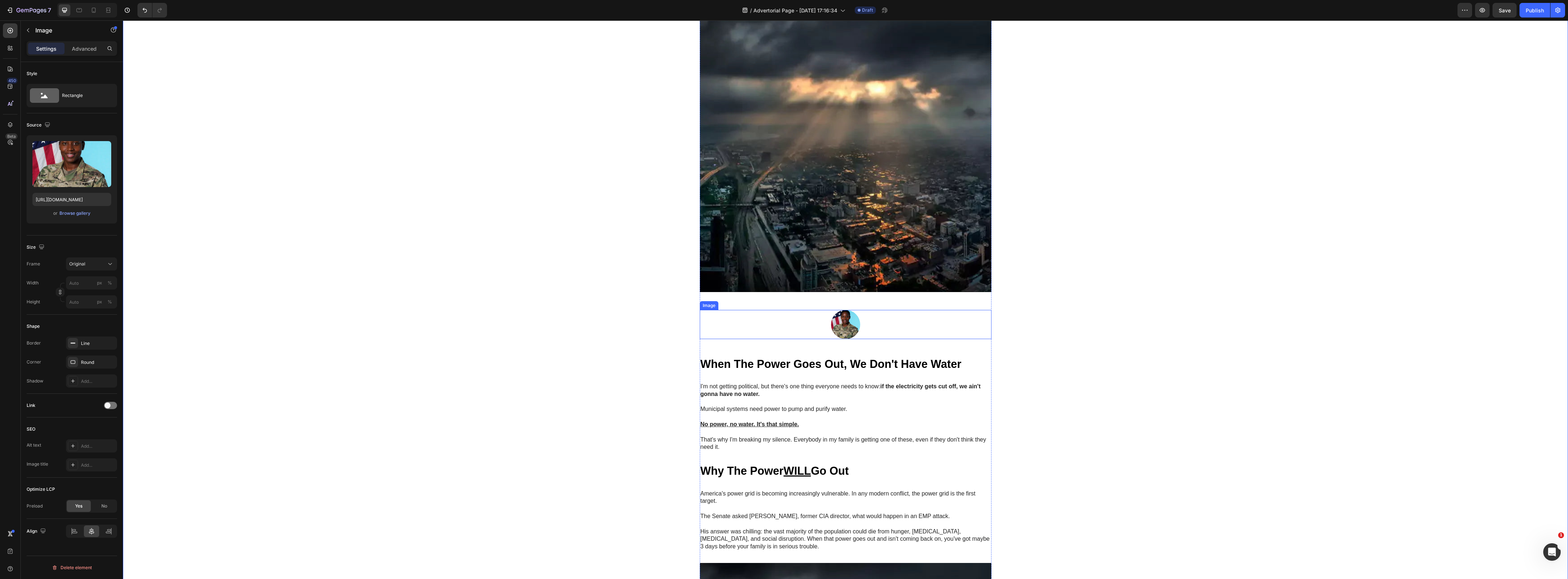
click at [875, 339] on div at bounding box center [846, 324] width 292 height 29
click at [746, 306] on icon at bounding box center [748, 303] width 5 height 5
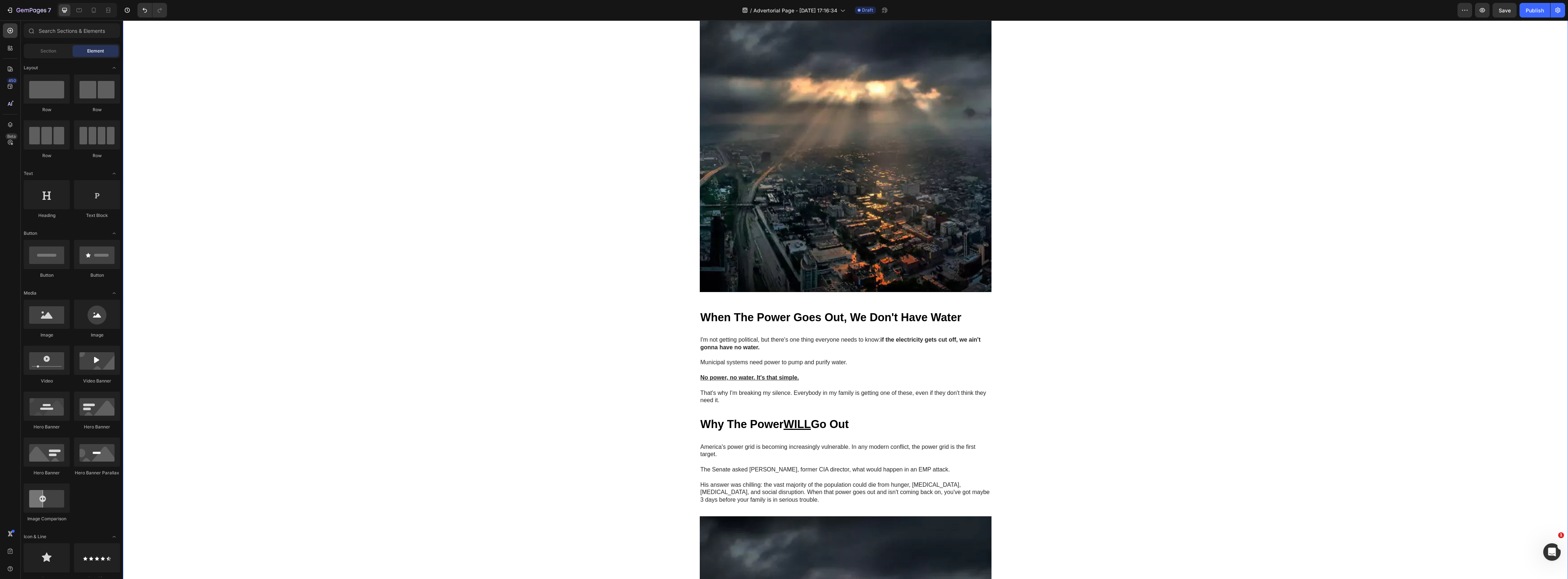
click at [500, 327] on div "Image GEME Cosmetic Heading Row Advertorial Text Block NATO's 36-Hour Warning J…" at bounding box center [845, 562] width 1445 height 1601
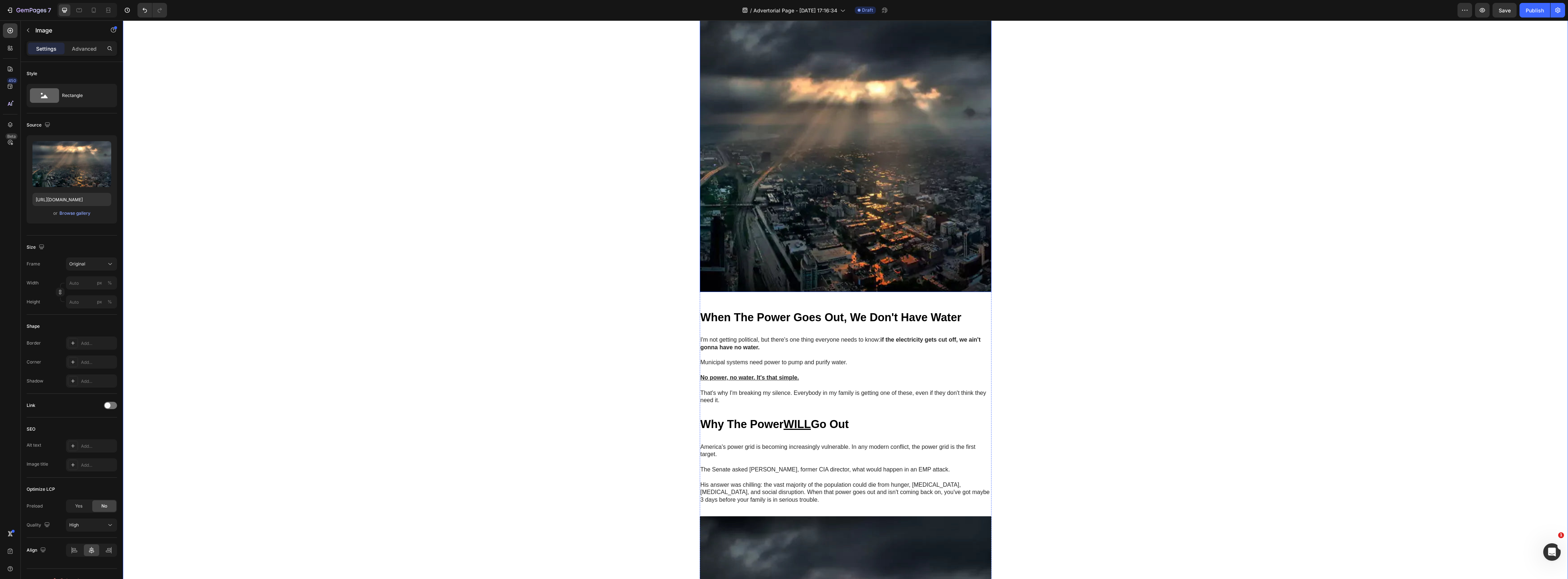
click at [845, 217] on img at bounding box center [846, 146] width 292 height 292
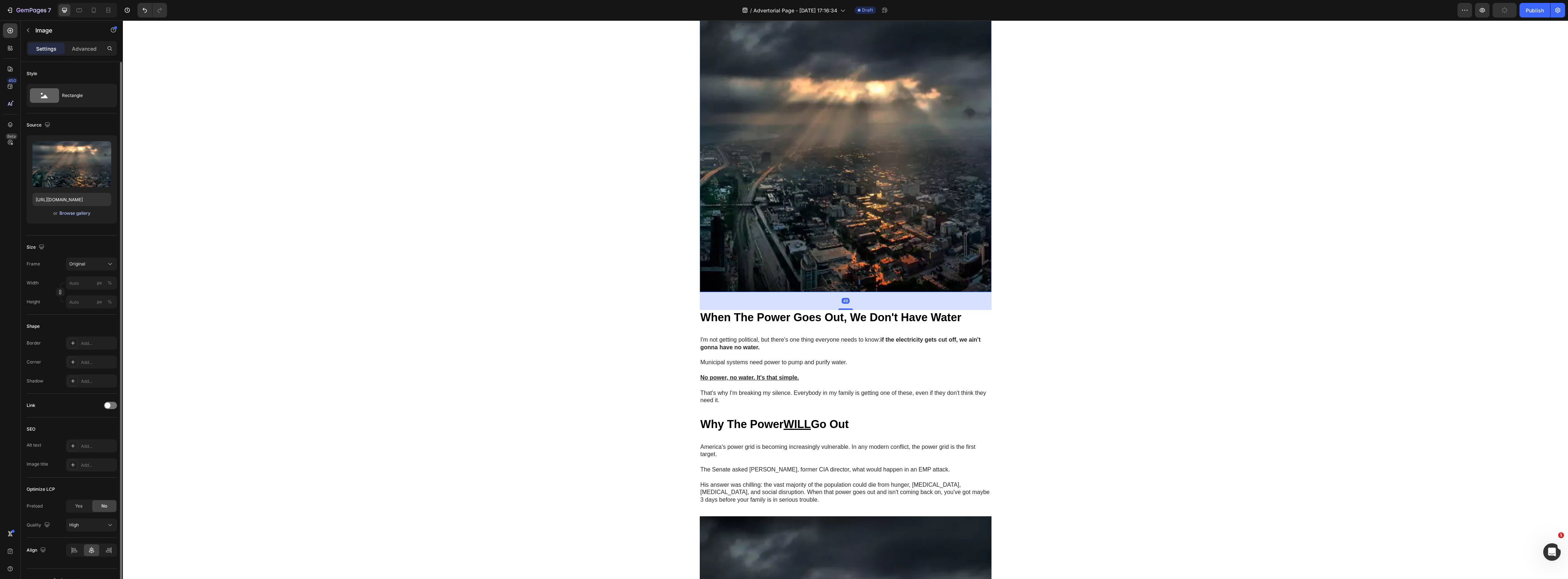
click at [72, 214] on div "Browse gallery" at bounding box center [75, 213] width 31 height 7
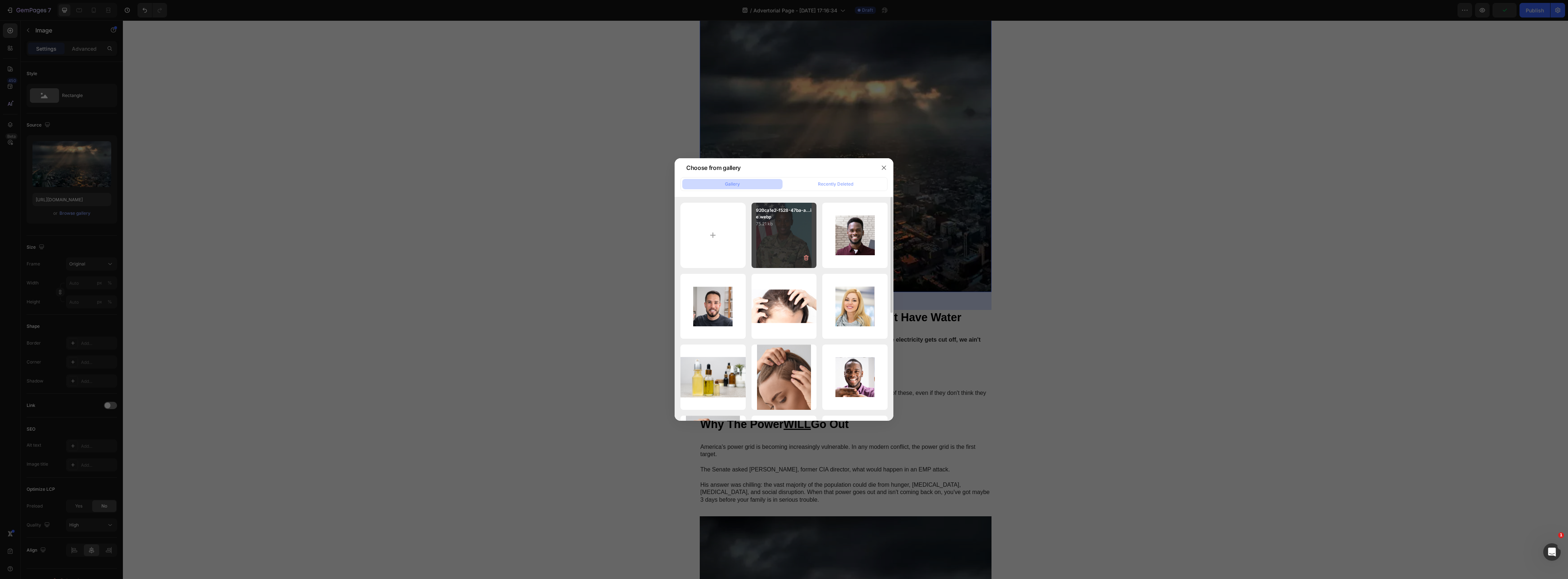
click at [772, 233] on div "920ca1e2-f528-47ba-a...ie.webp 75.21 kb" at bounding box center [784, 235] width 65 height 65
type input "[URL][DOMAIN_NAME]"
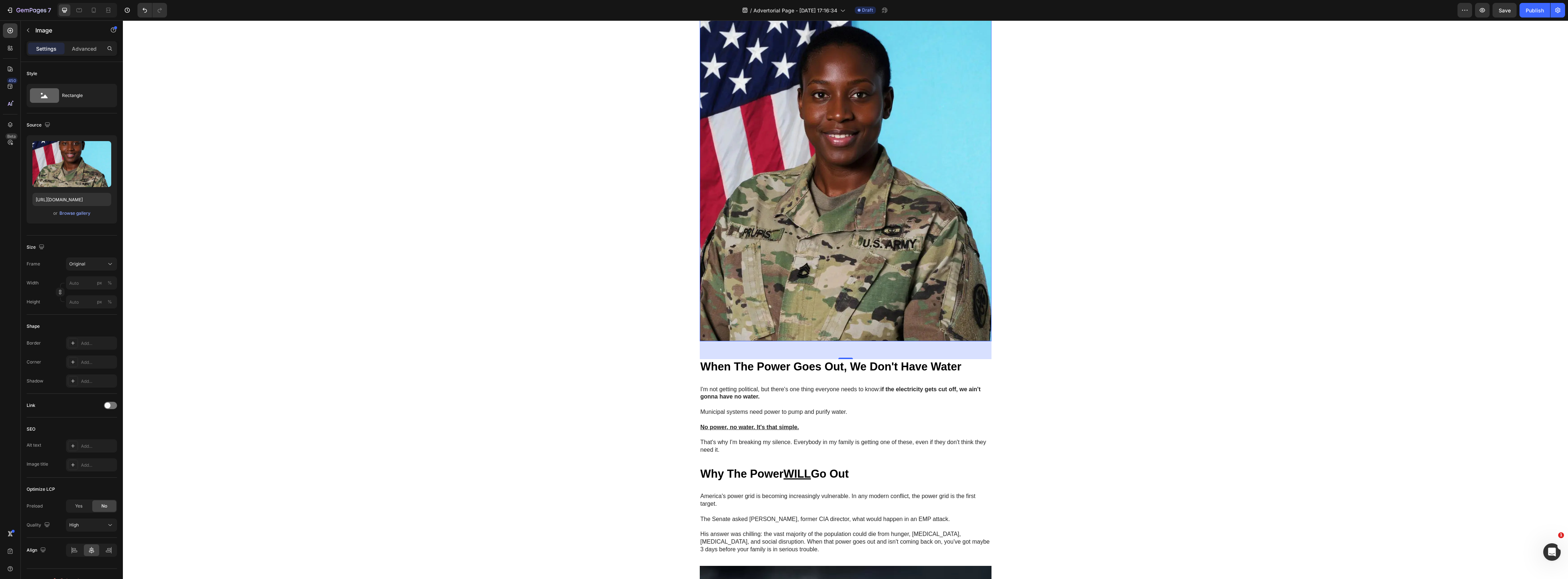
click at [346, 258] on div "Image GEME Cosmetic Heading Row Advertorial Text Block NATO's 36-Hour Warning J…" at bounding box center [845, 587] width 1445 height 1651
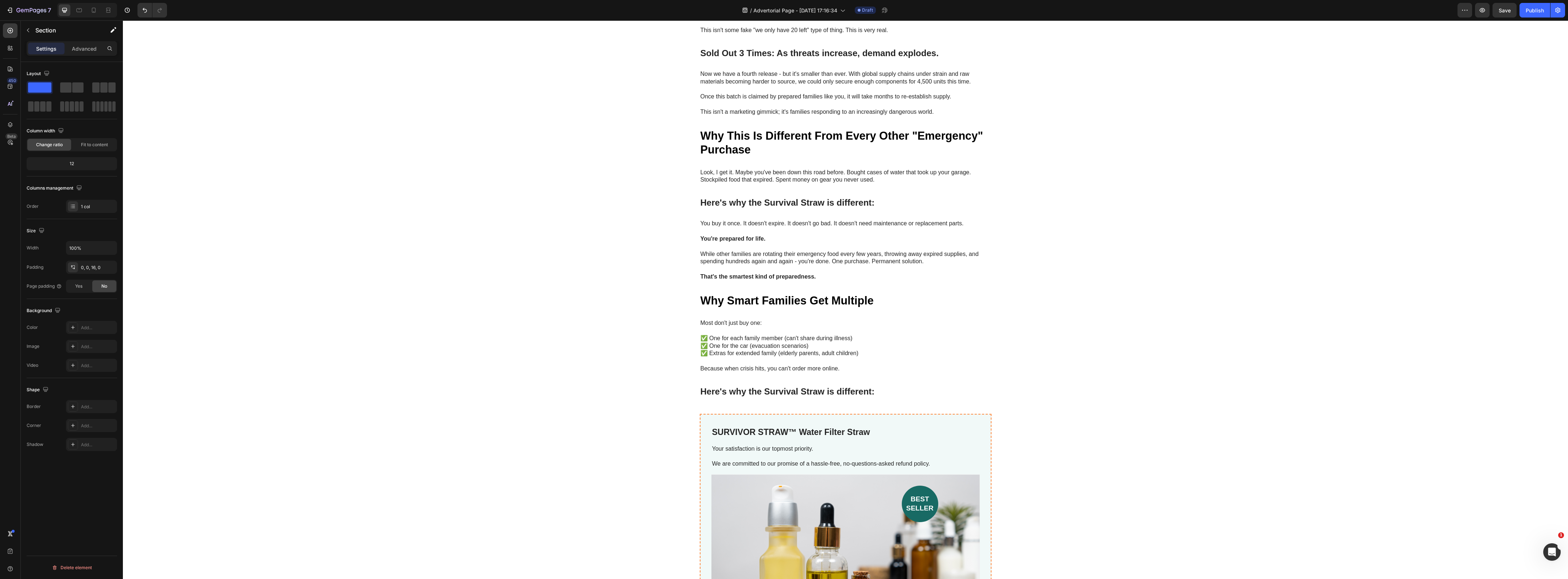
scroll to position [2544, 0]
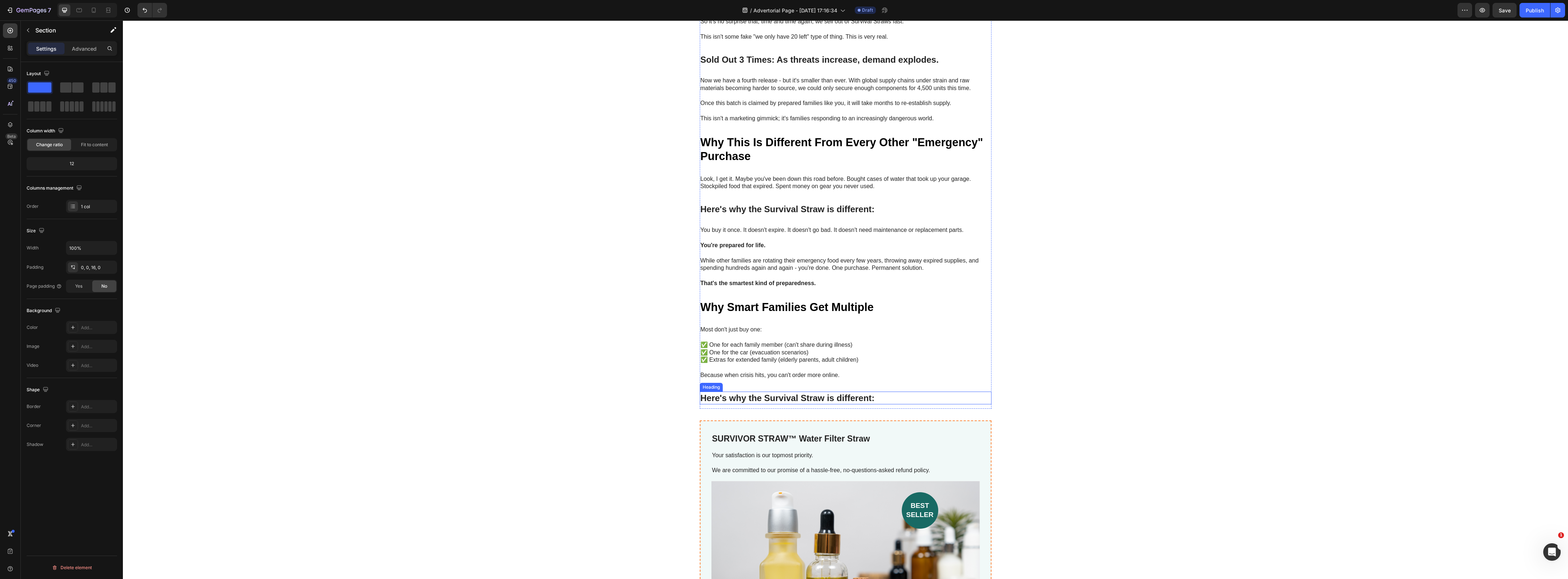
click at [912, 391] on h1 "Here's why the Survival Straw is different:" at bounding box center [846, 397] width 292 height 13
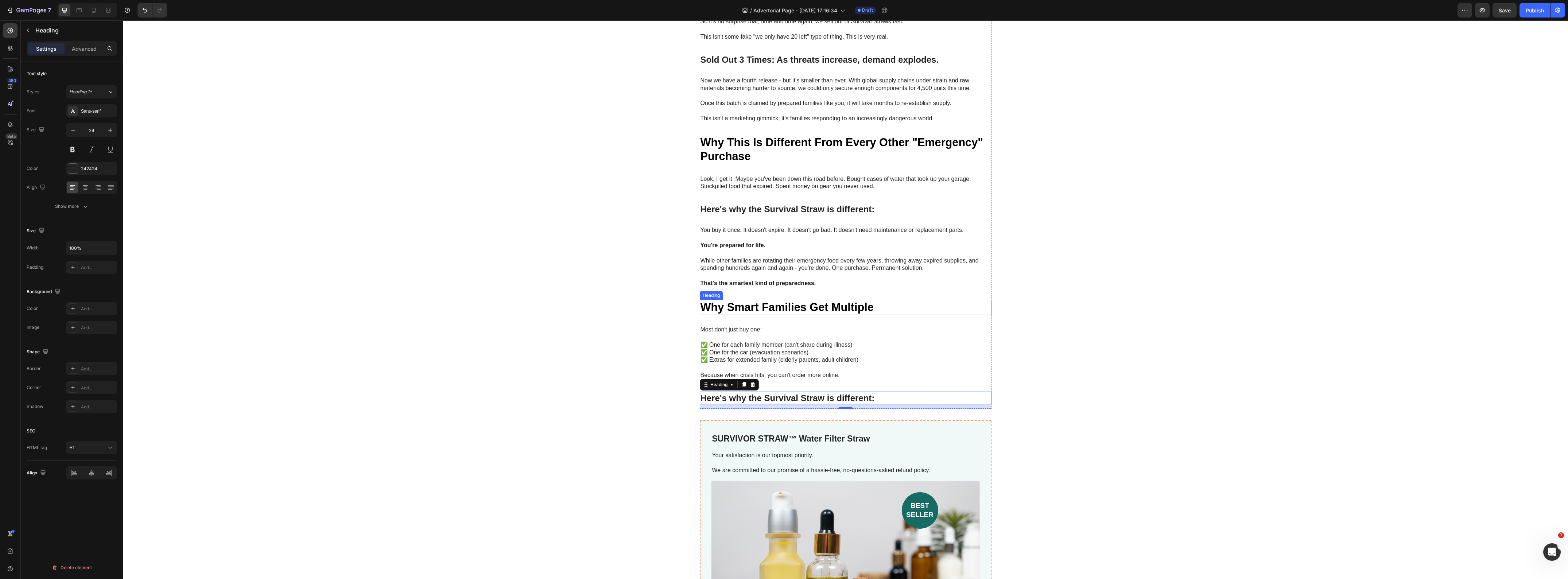
click at [890, 300] on h1 "Why Smart Families Get Multiple" at bounding box center [846, 307] width 292 height 16
click at [741, 290] on icon at bounding box center [744, 293] width 6 height 6
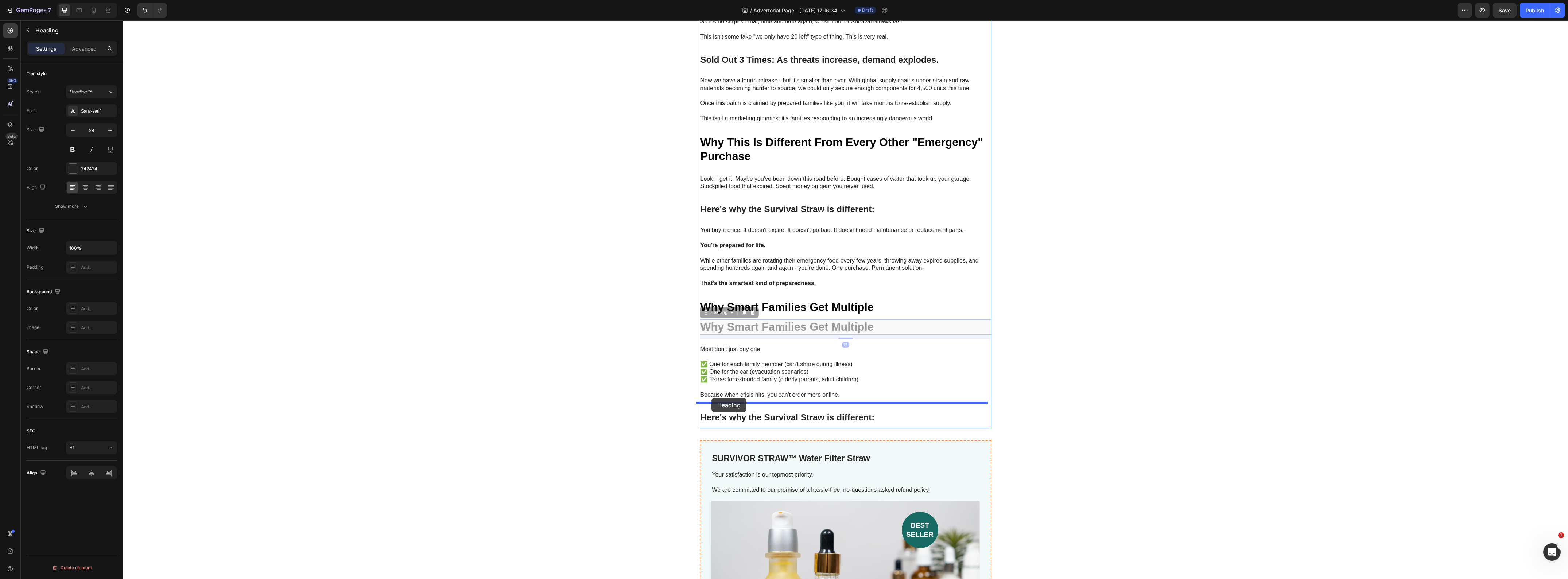
drag, startPoint x: 699, startPoint y: 306, endPoint x: 712, endPoint y: 397, distance: 91.9
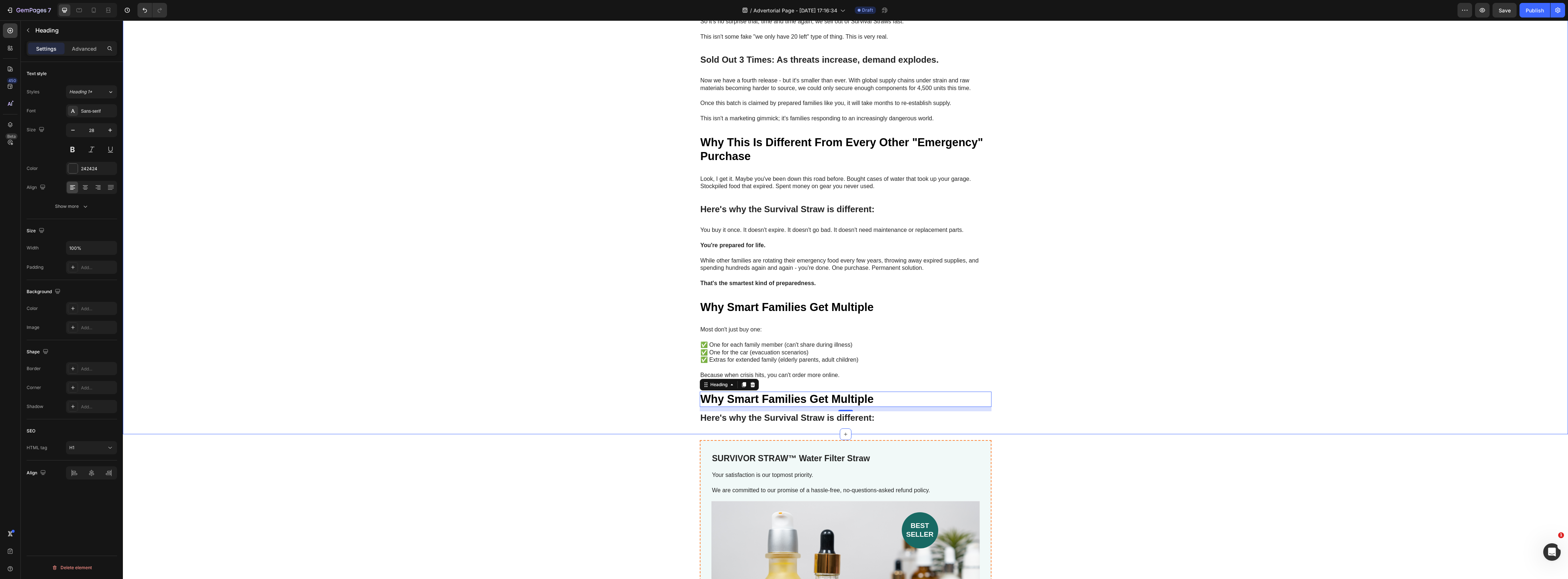
click at [759, 395] on strong "Why Smart Families Get Multiple" at bounding box center [787, 399] width 173 height 12
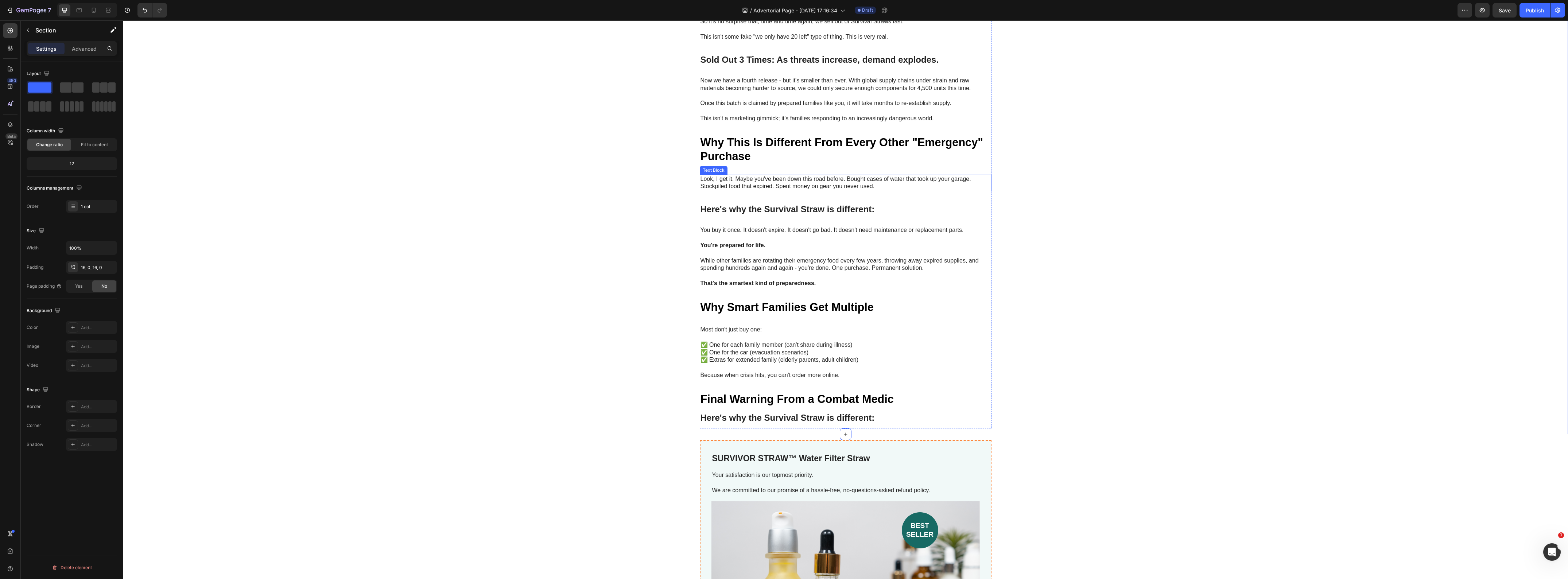
click at [811, 175] on p "Look, I get it. Maybe you've been down this road before. Bought cases of water …" at bounding box center [846, 183] width 290 height 16
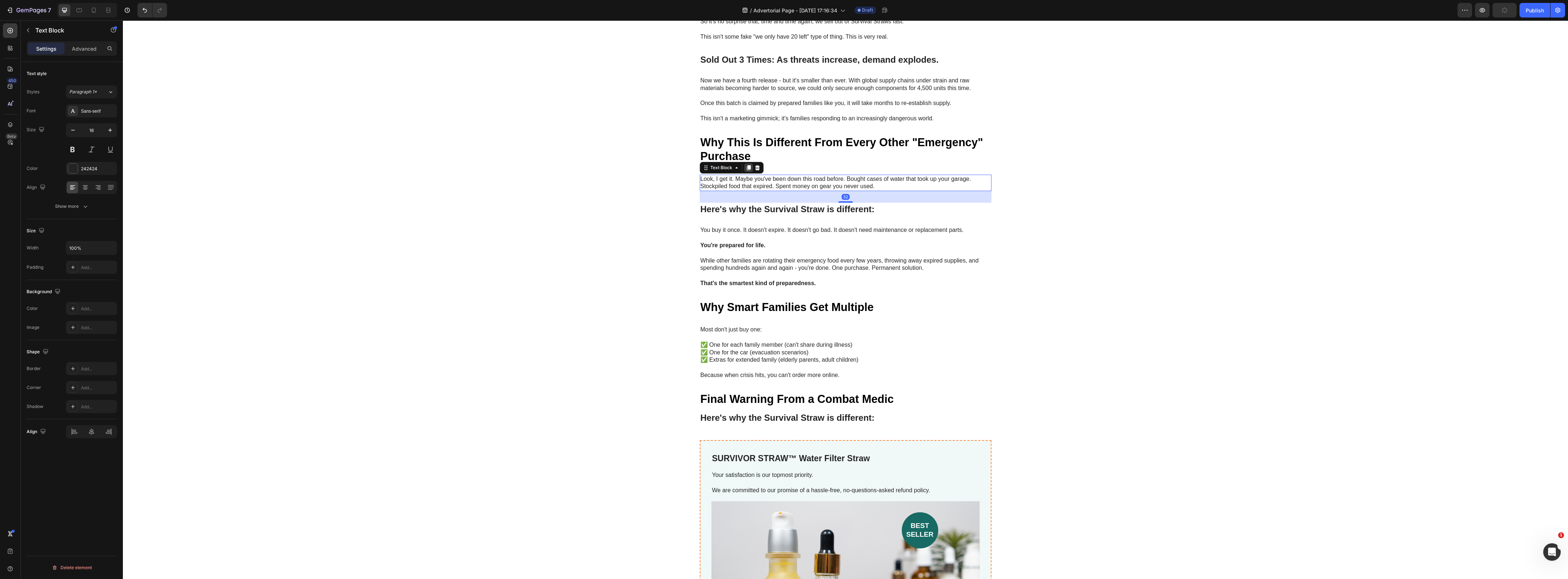
click at [746, 163] on div at bounding box center [749, 167] width 9 height 9
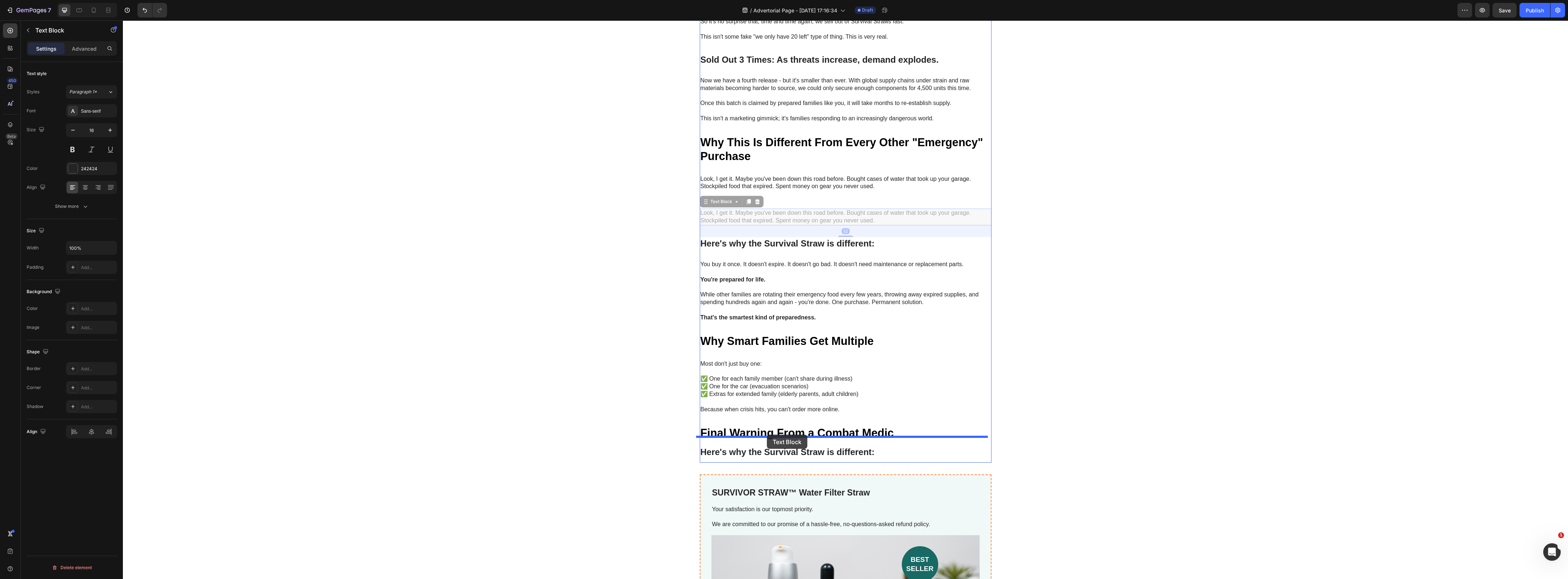
drag, startPoint x: 703, startPoint y: 194, endPoint x: 767, endPoint y: 435, distance: 249.4
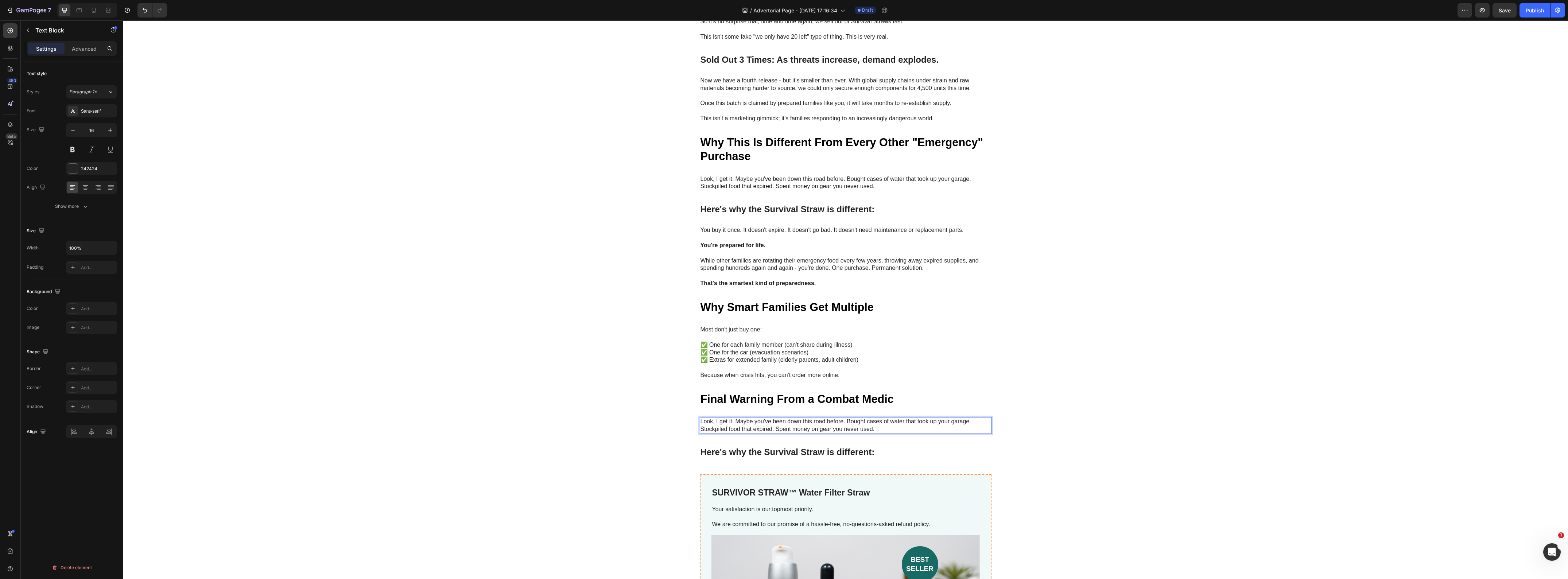
click at [776, 418] on p "Look, I get it. Maybe you've been down this road before. Bought cases of water …" at bounding box center [846, 425] width 290 height 16
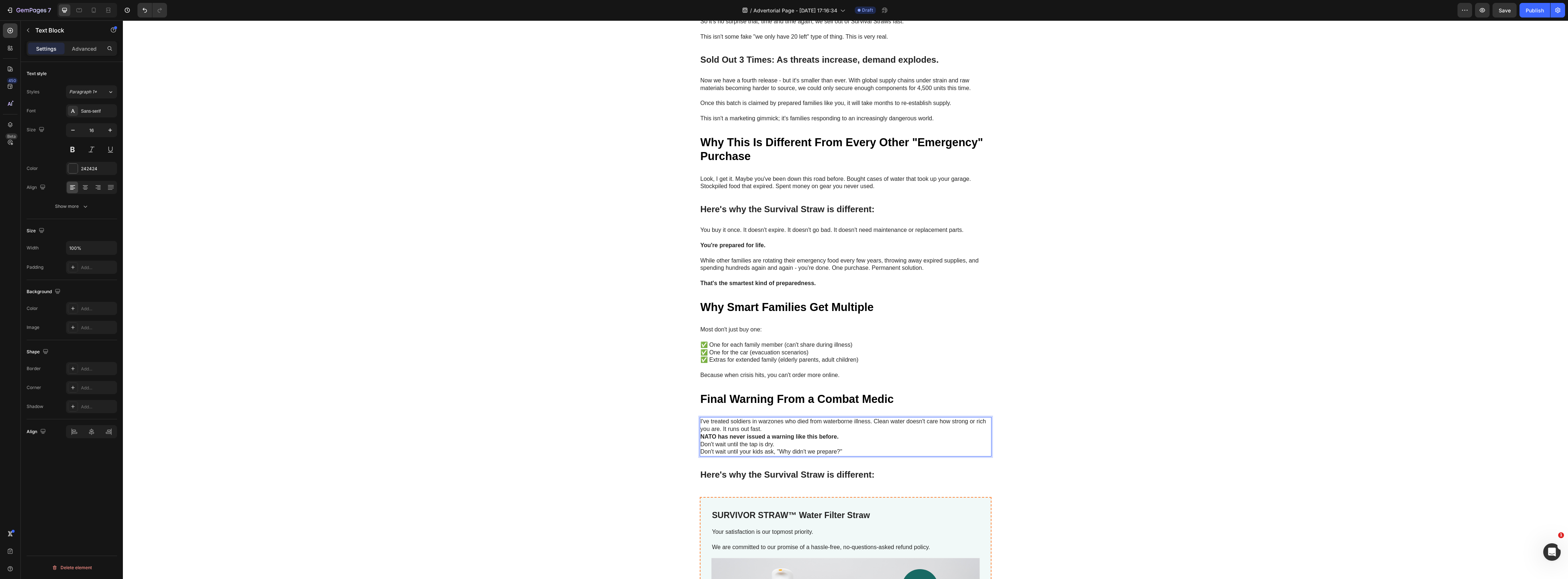
click at [813, 420] on p "I've treated soldiers in warzones who died from waterborne illness. Clean water…" at bounding box center [846, 425] width 290 height 16
click at [853, 441] on p "NATO has never issued a warning like this before." at bounding box center [846, 444] width 290 height 7
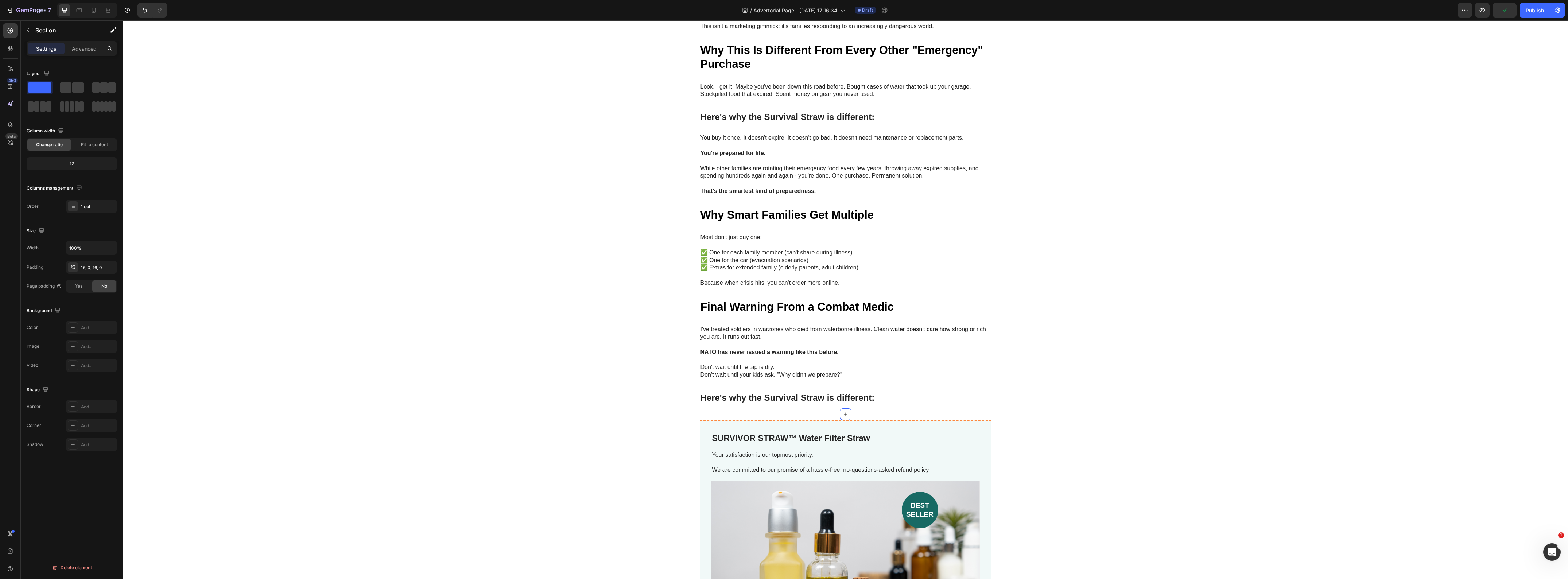
scroll to position [2681, 0]
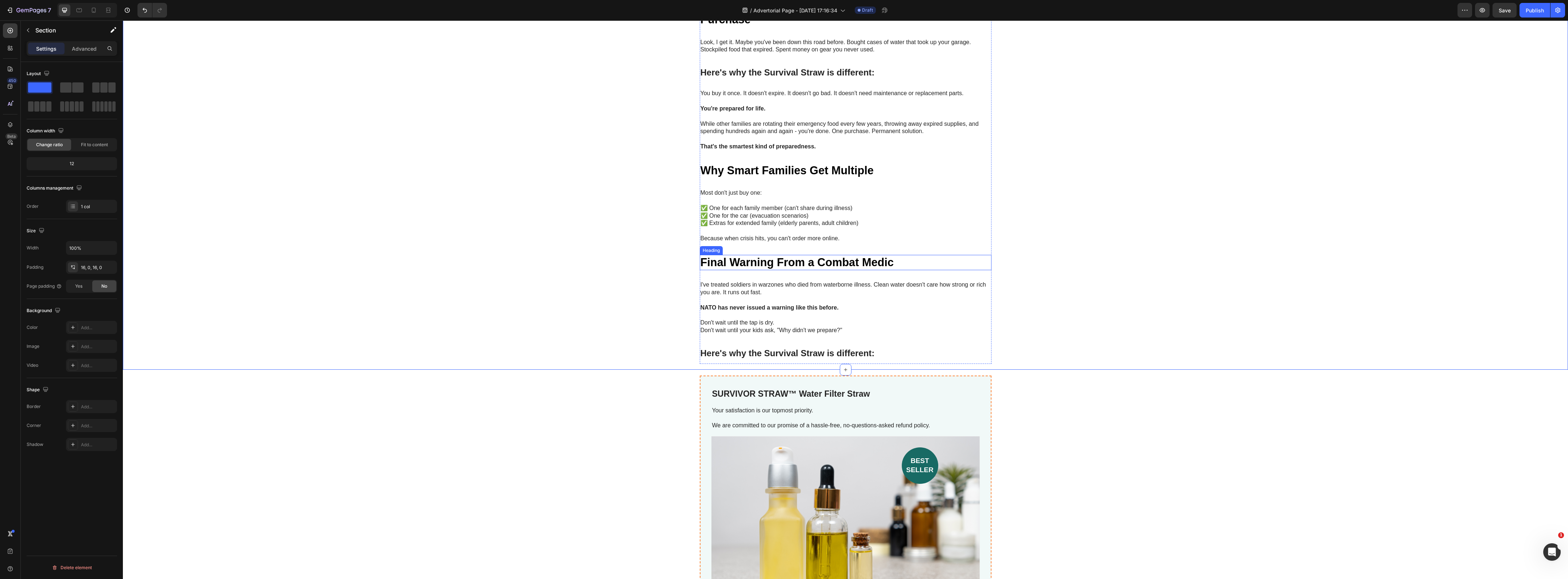
click at [798, 256] on strong "Final Warning From a Combat Medic" at bounding box center [797, 262] width 193 height 12
click at [875, 166] on h1 "Why Smart Families Get Multiple" at bounding box center [846, 170] width 292 height 16
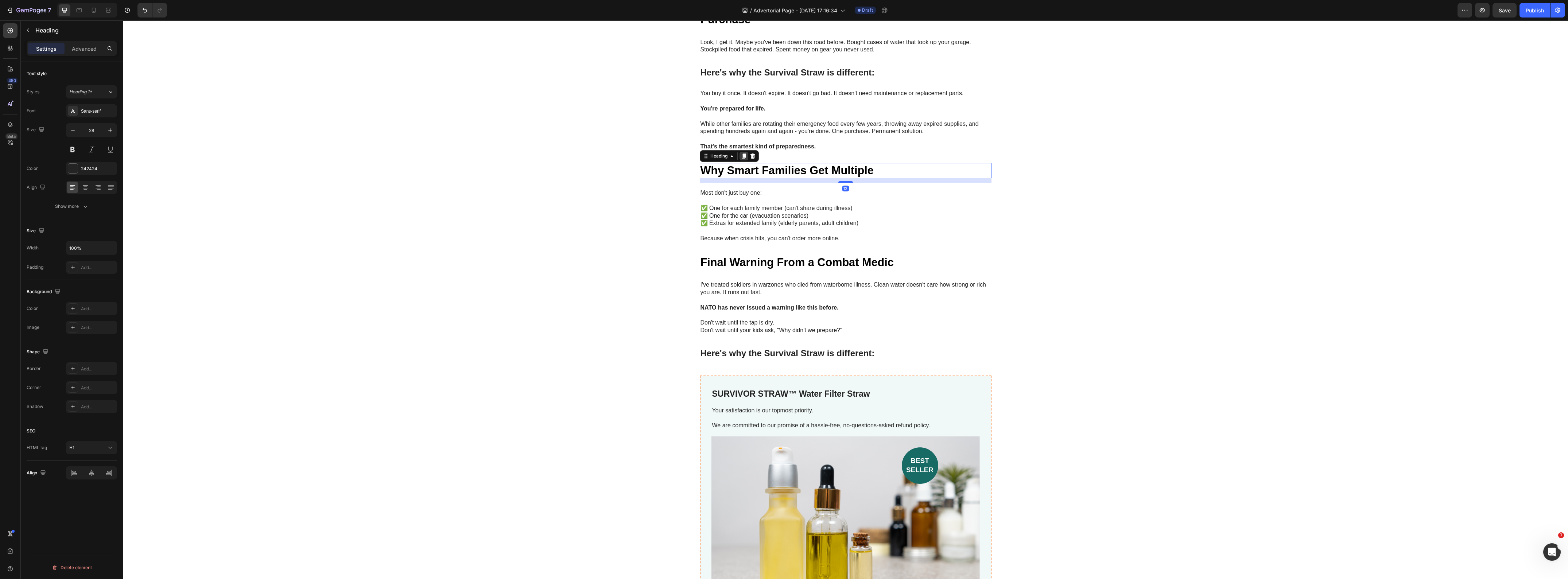
click at [742, 153] on icon at bounding box center [744, 156] width 4 height 5
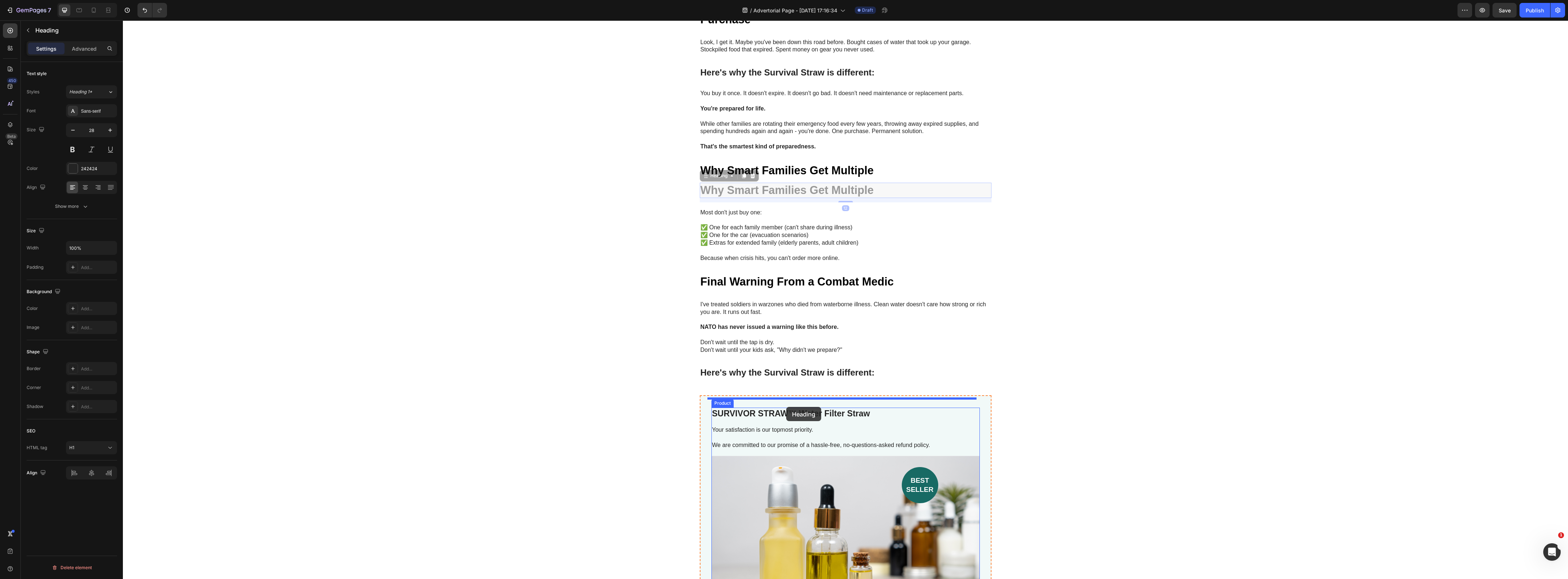
drag, startPoint x: 704, startPoint y: 167, endPoint x: 786, endPoint y: 407, distance: 253.6
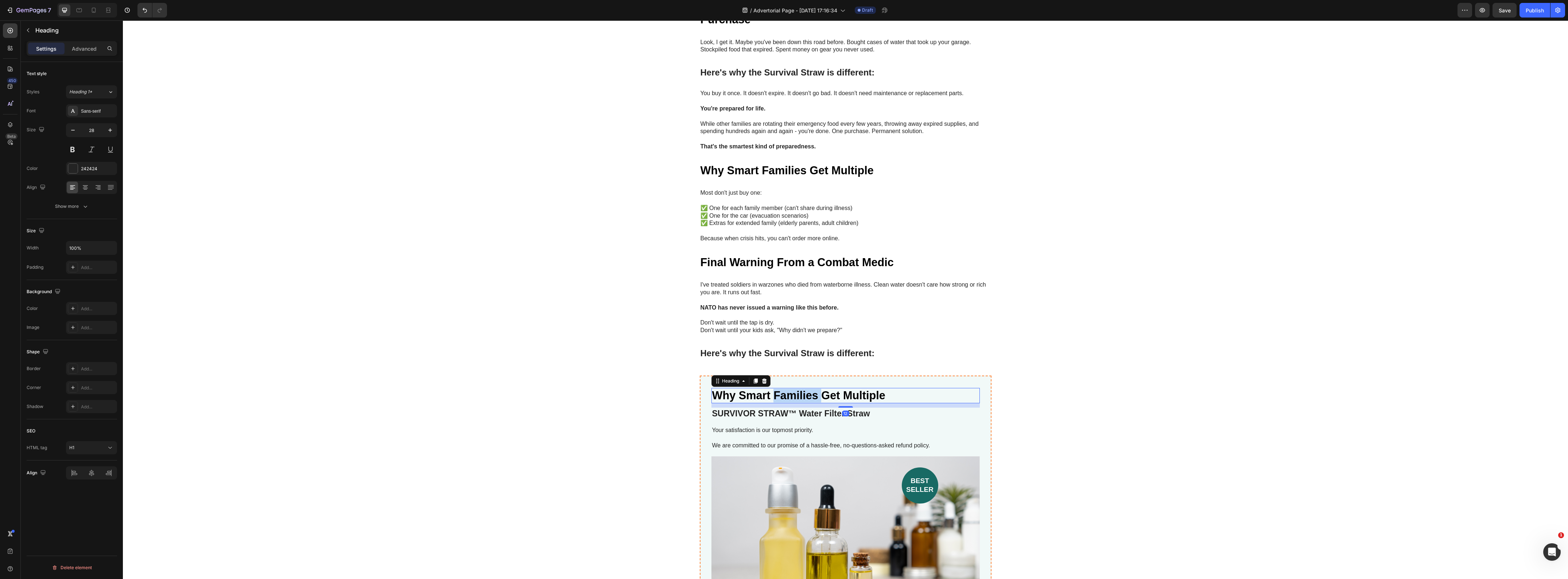
click at [771, 389] on strong "Why Smart Families Get Multiple" at bounding box center [799, 395] width 173 height 12
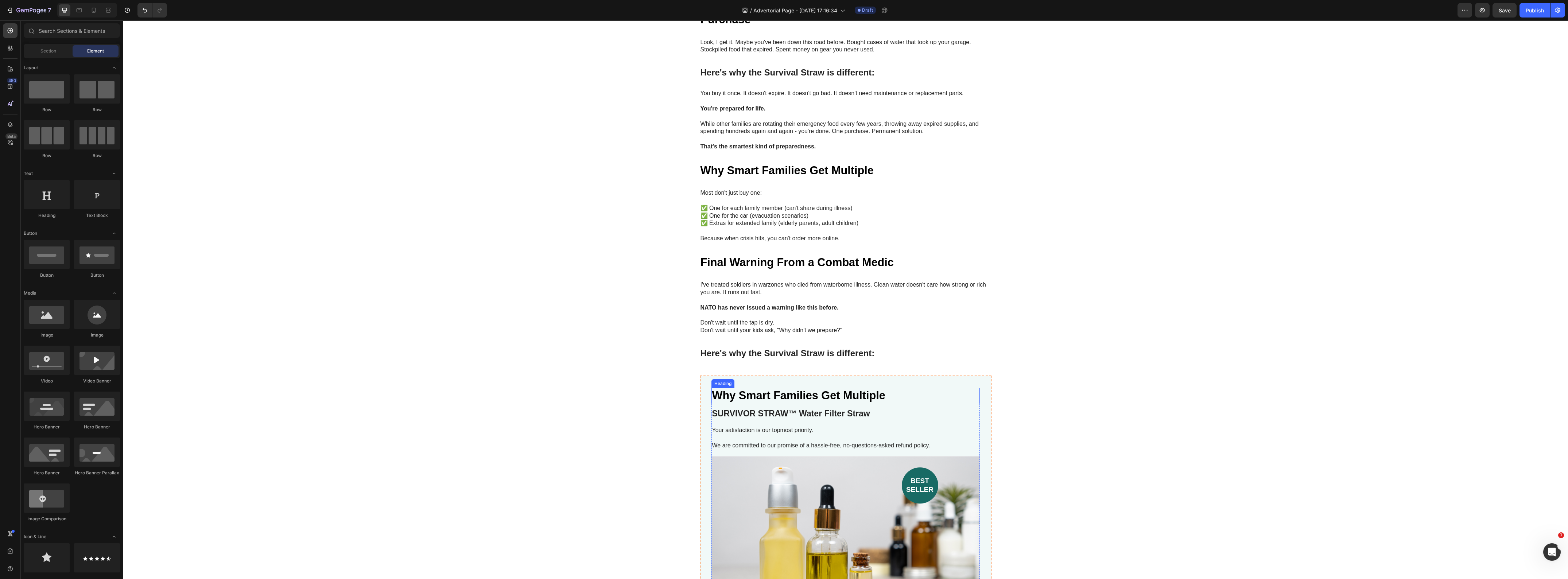
click at [763, 389] on strong "Why Smart Families Get Multiple" at bounding box center [799, 395] width 173 height 12
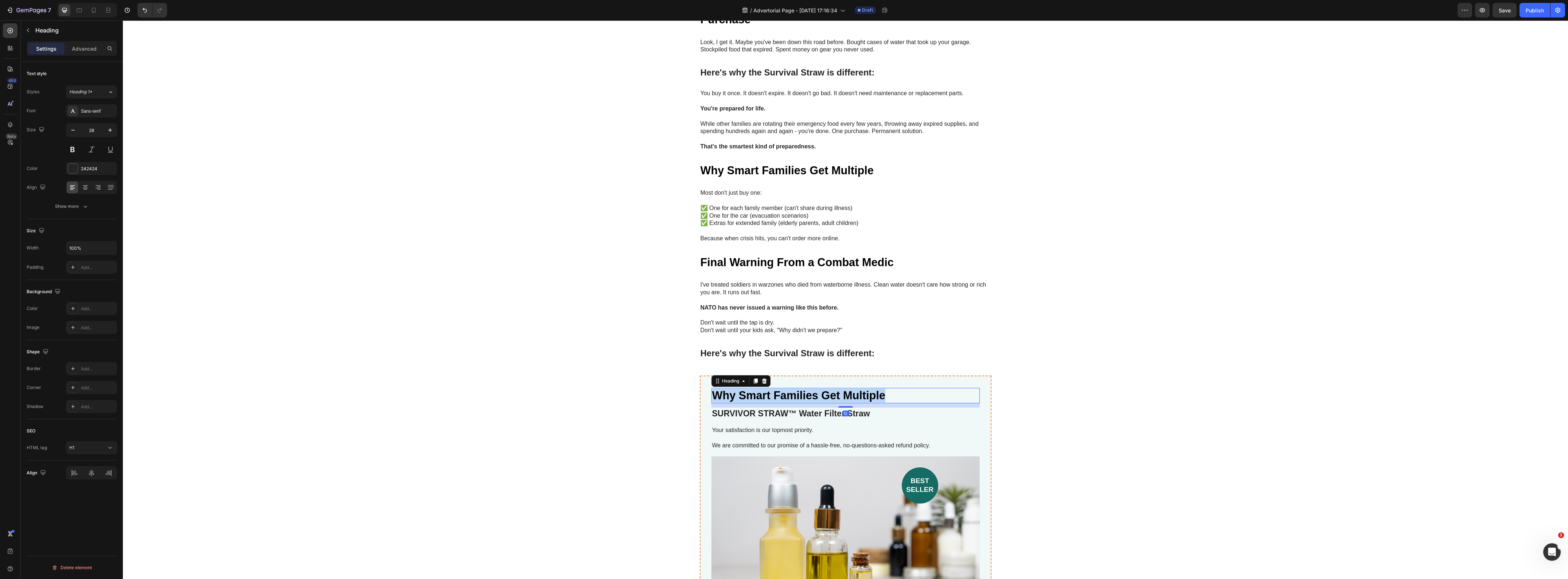
click at [763, 389] on strong "Why Smart Families Get Multiple" at bounding box center [799, 395] width 173 height 12
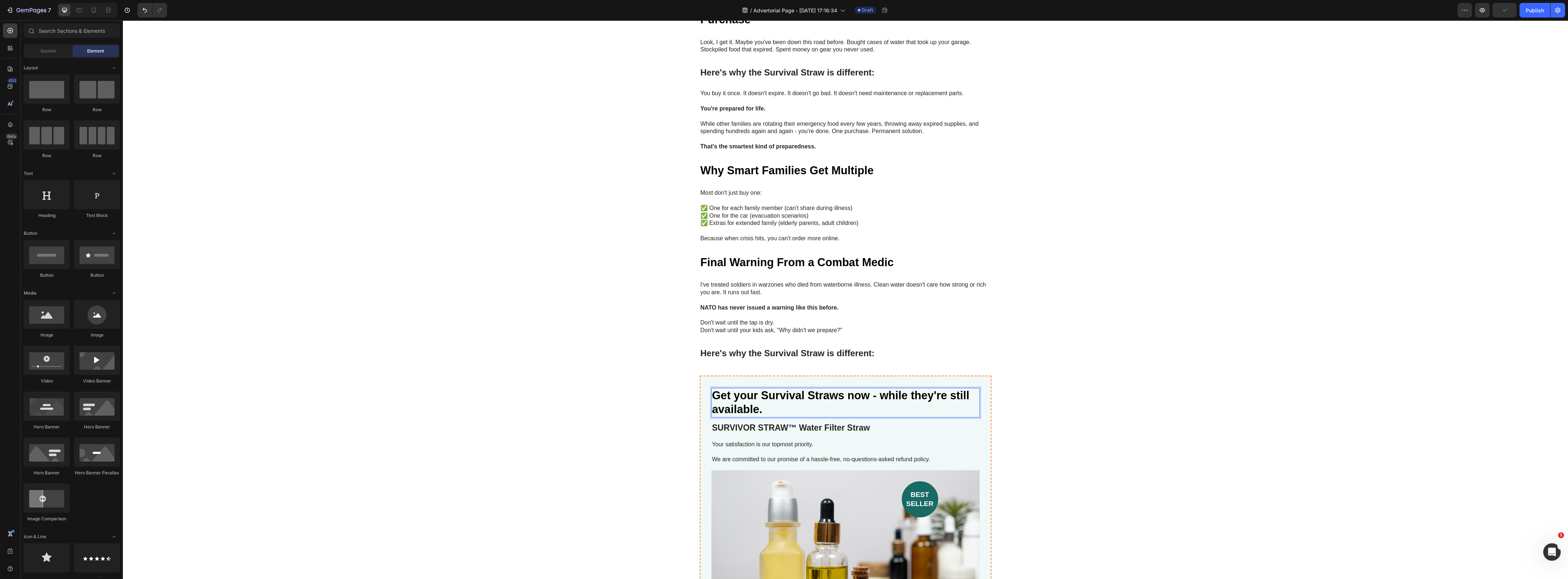
click at [918, 424] on h2 "SURVIVOR STRAW™ Water Filter Straw" at bounding box center [846, 428] width 269 height 12
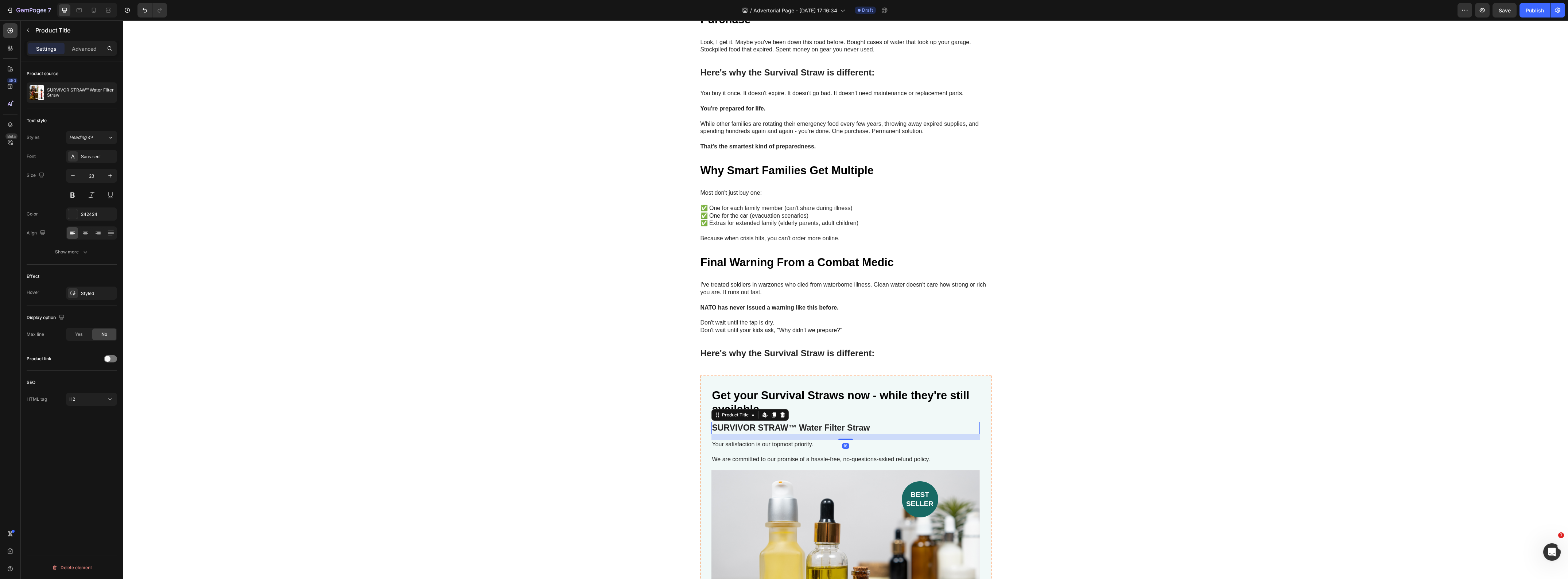
drag, startPoint x: 782, startPoint y: 407, endPoint x: 734, endPoint y: 407, distance: 48.0
click at [781, 410] on div at bounding box center [782, 414] width 9 height 9
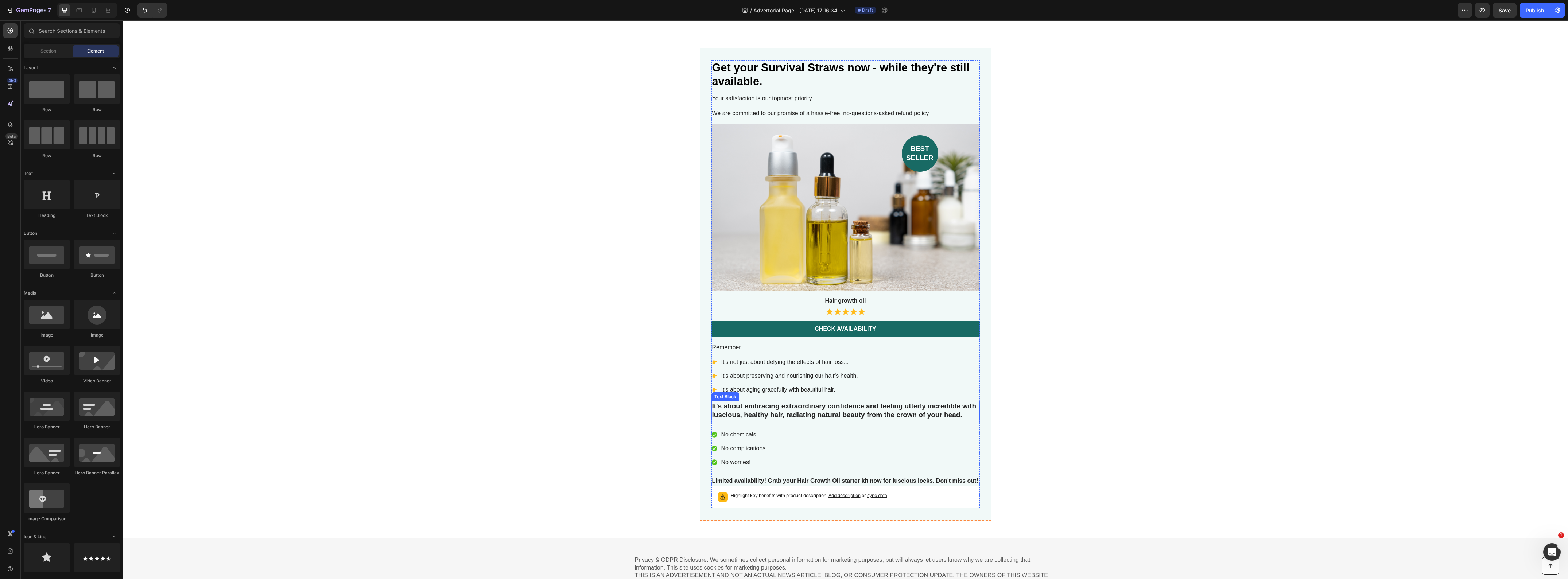
scroll to position [3198, 0]
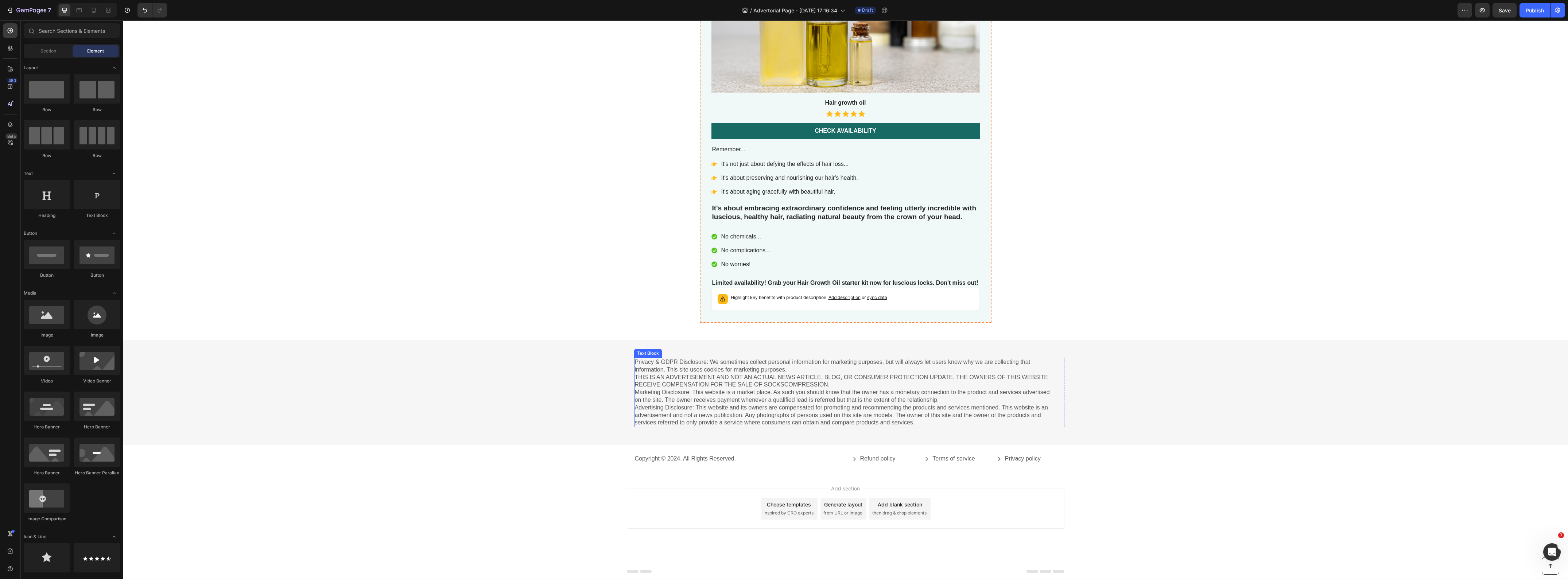
click at [693, 402] on p "Privacy & GDPR Disclosure: We sometimes collect personal information for market…" at bounding box center [846, 392] width 422 height 68
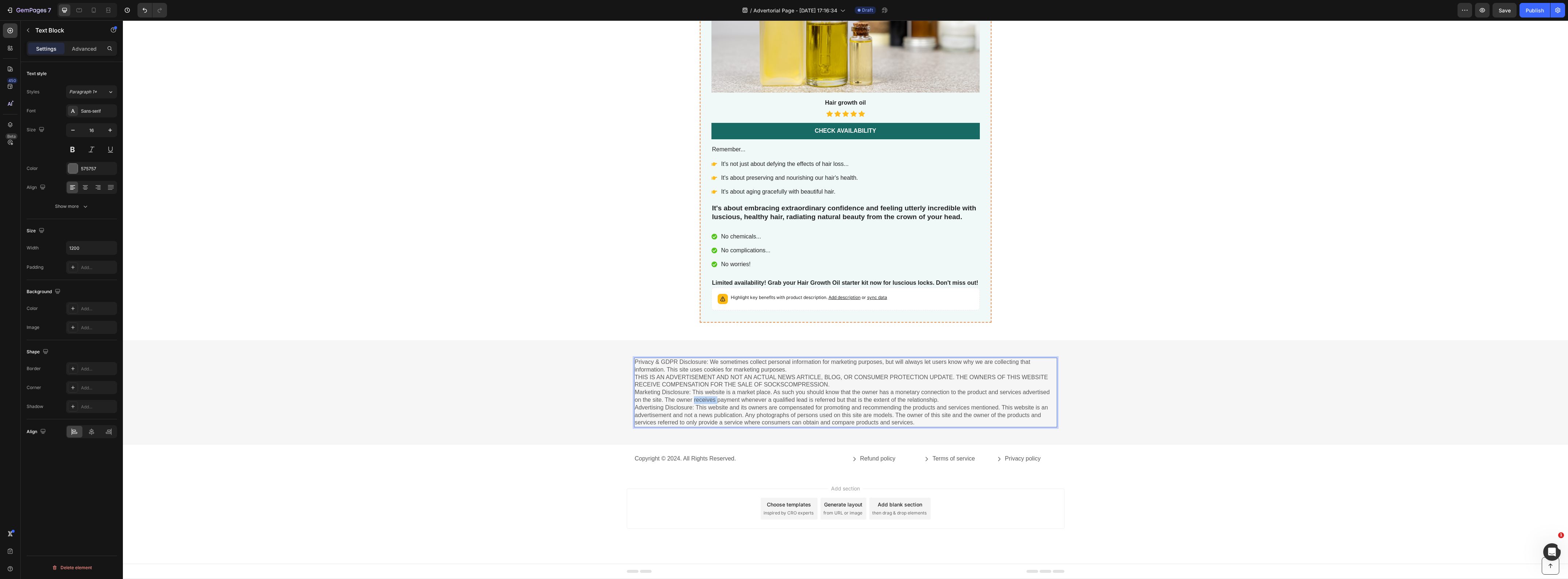
click at [693, 402] on p "Privacy & GDPR Disclosure: We sometimes collect personal information for market…" at bounding box center [846, 392] width 422 height 68
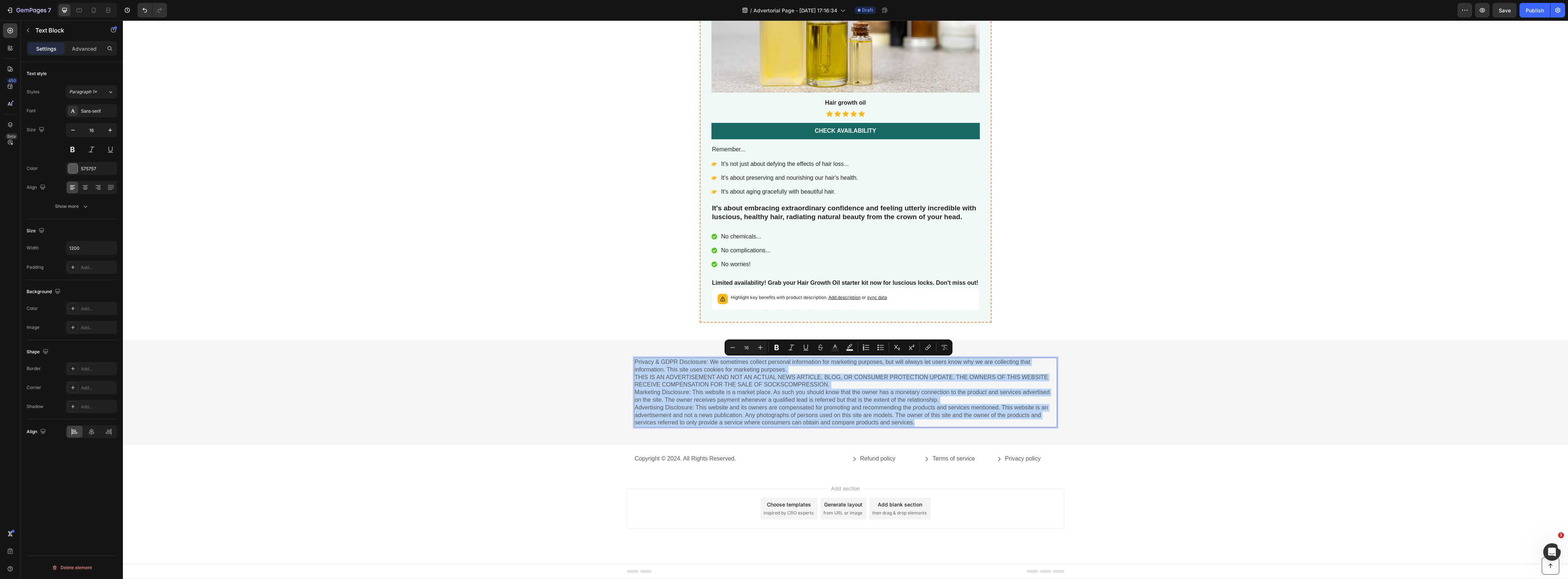
type input "13"
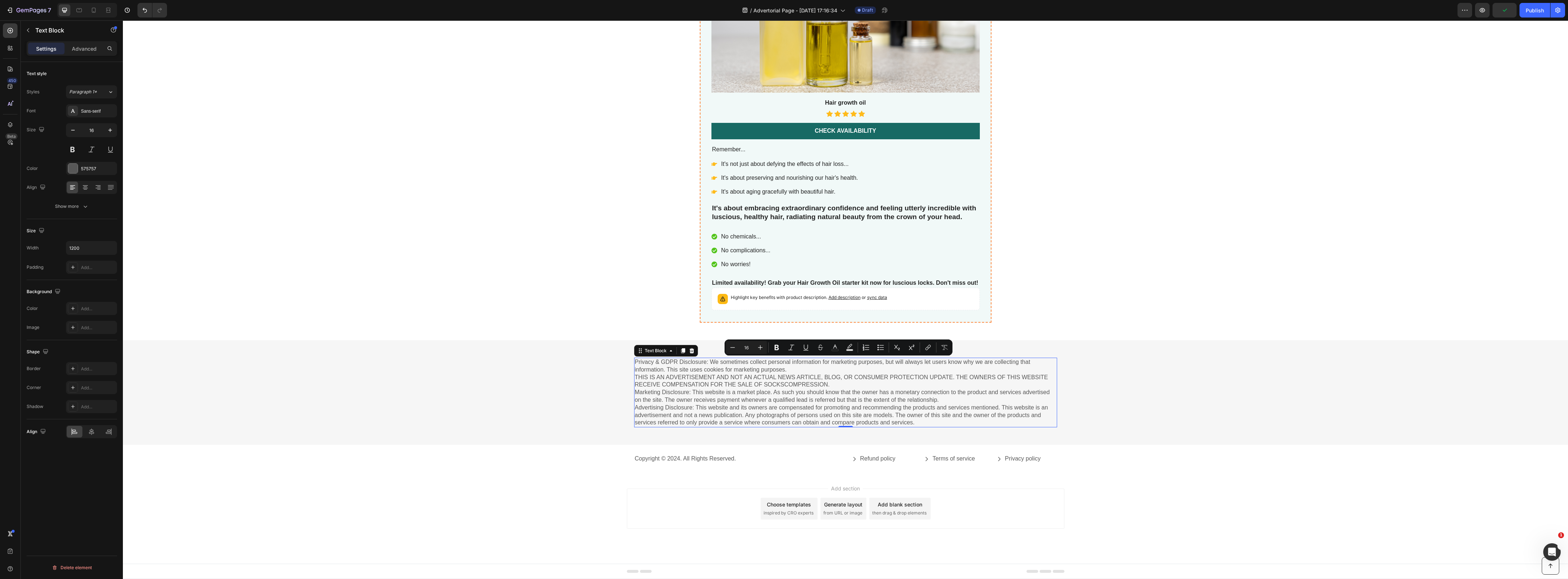
click at [996, 395] on p "Privacy & GDPR Disclosure: We sometimes collect personal information for market…" at bounding box center [846, 392] width 422 height 68
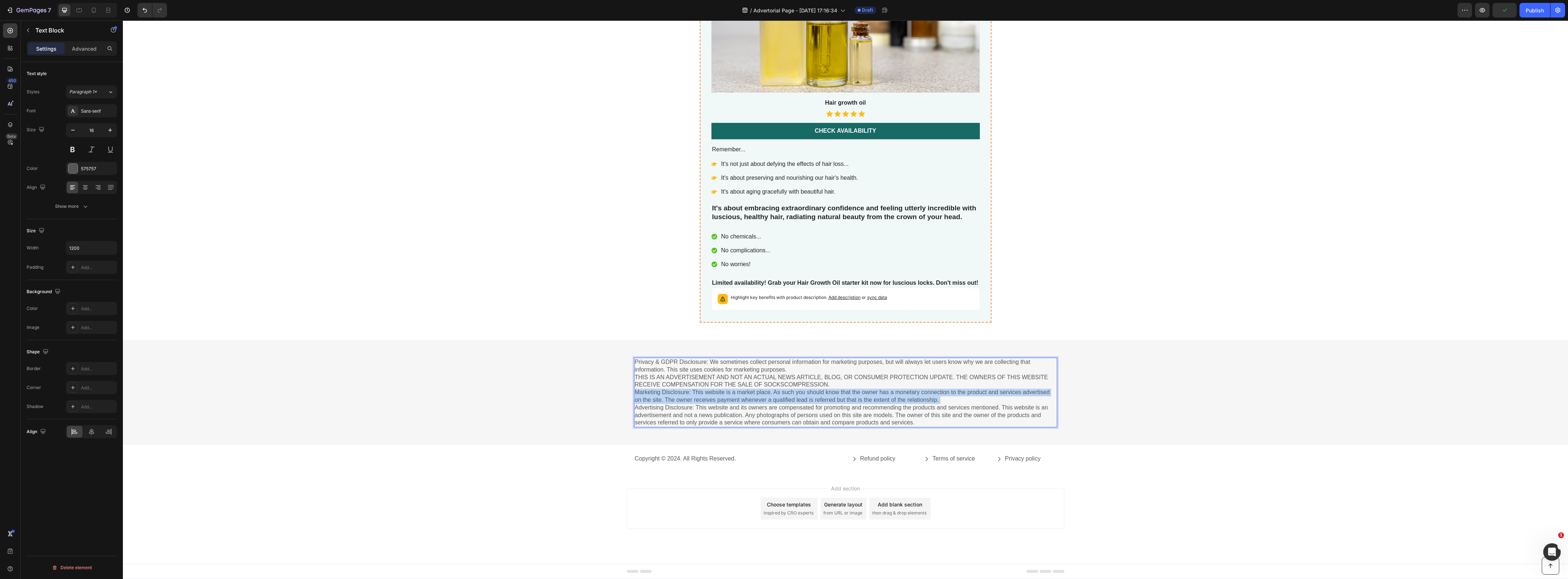
click at [996, 395] on p "Privacy & GDPR Disclosure: We sometimes collect personal information for market…" at bounding box center [846, 392] width 422 height 68
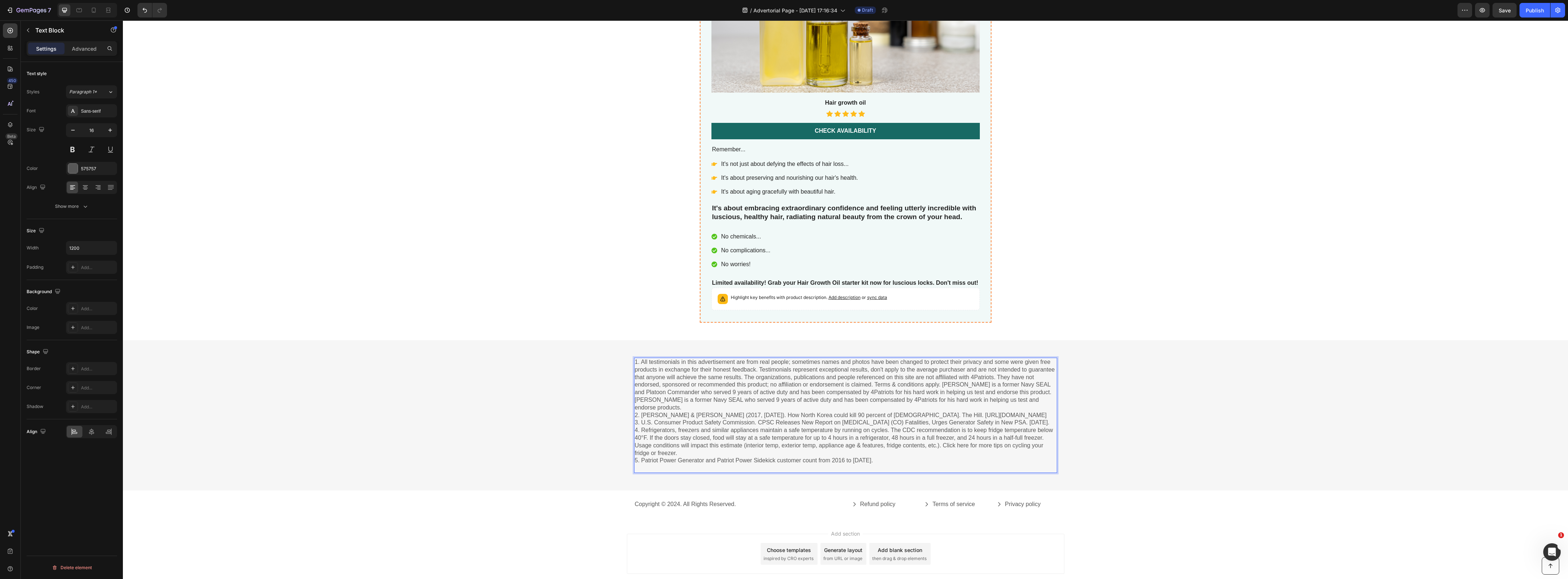
click at [976, 377] on p "1. All testimonials in this advertisement are from real people; sometimes names…" at bounding box center [846, 415] width 422 height 114
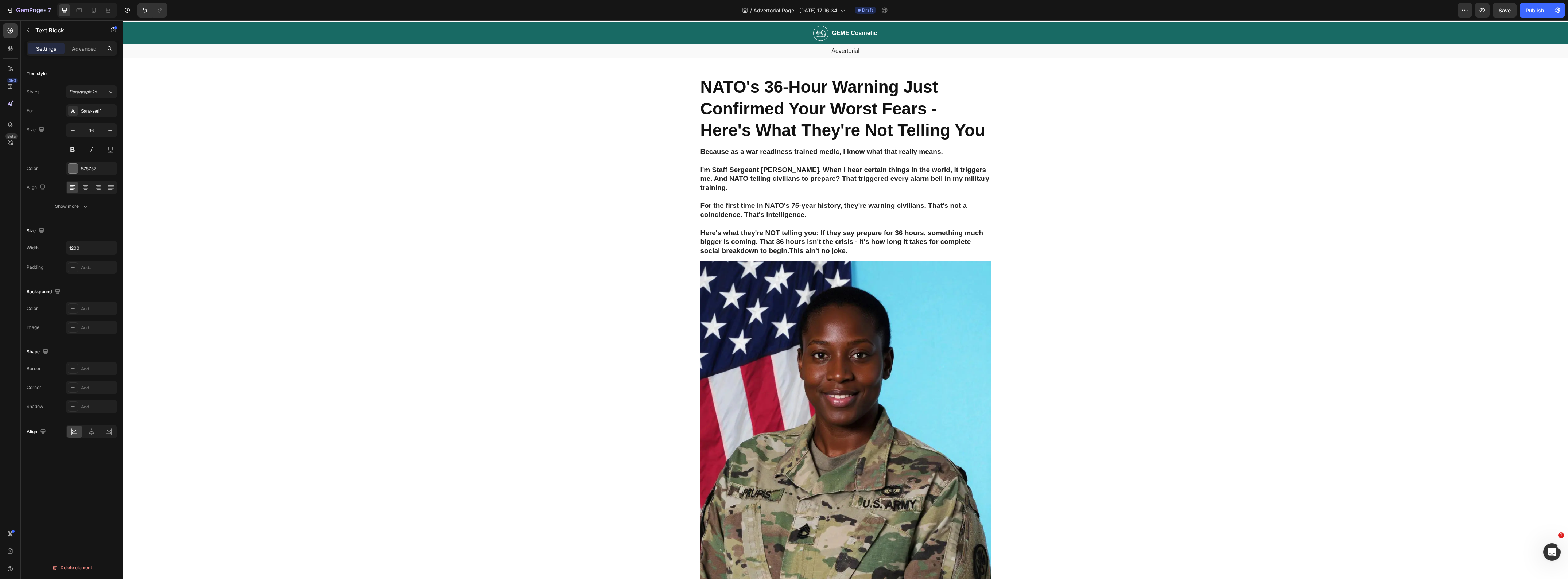
scroll to position [0, 0]
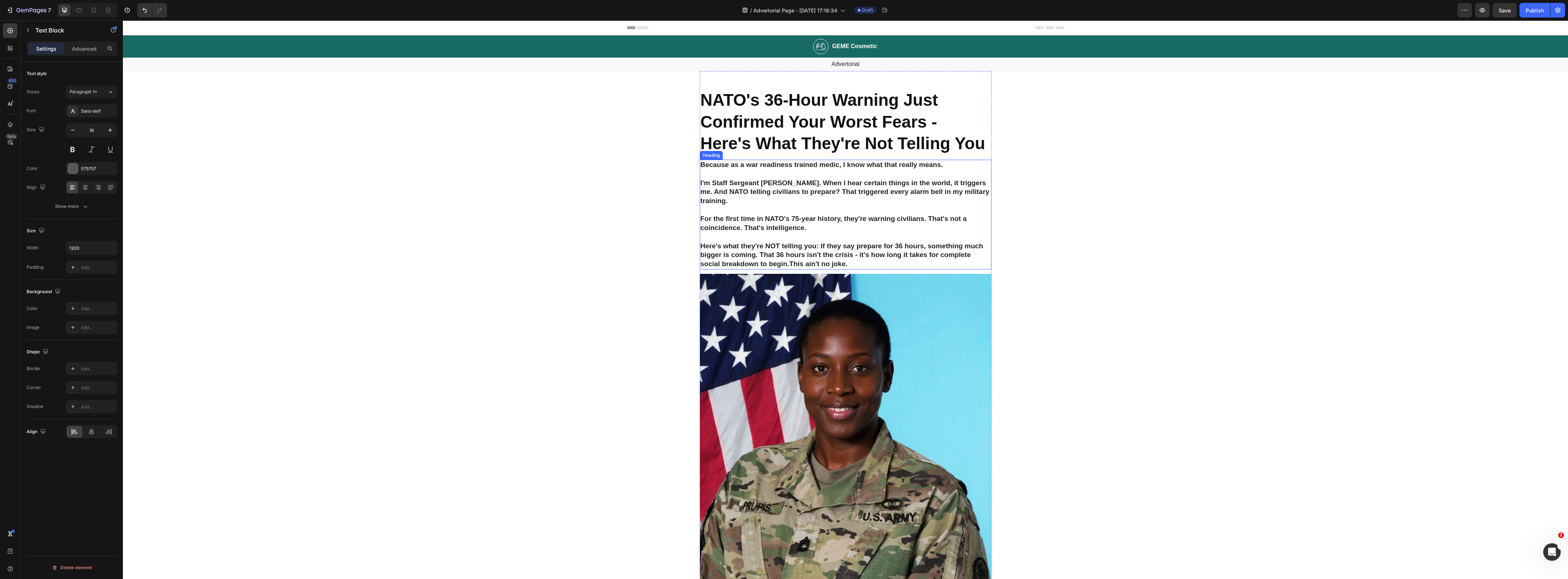
click at [728, 205] on h2 "Because as a war readiness trained medic, I know what that really means. I'm St…" at bounding box center [846, 215] width 292 height 109
click at [717, 204] on p "Because as a war readiness trained medic, I know what that really means. I'm St…" at bounding box center [846, 215] width 290 height 108
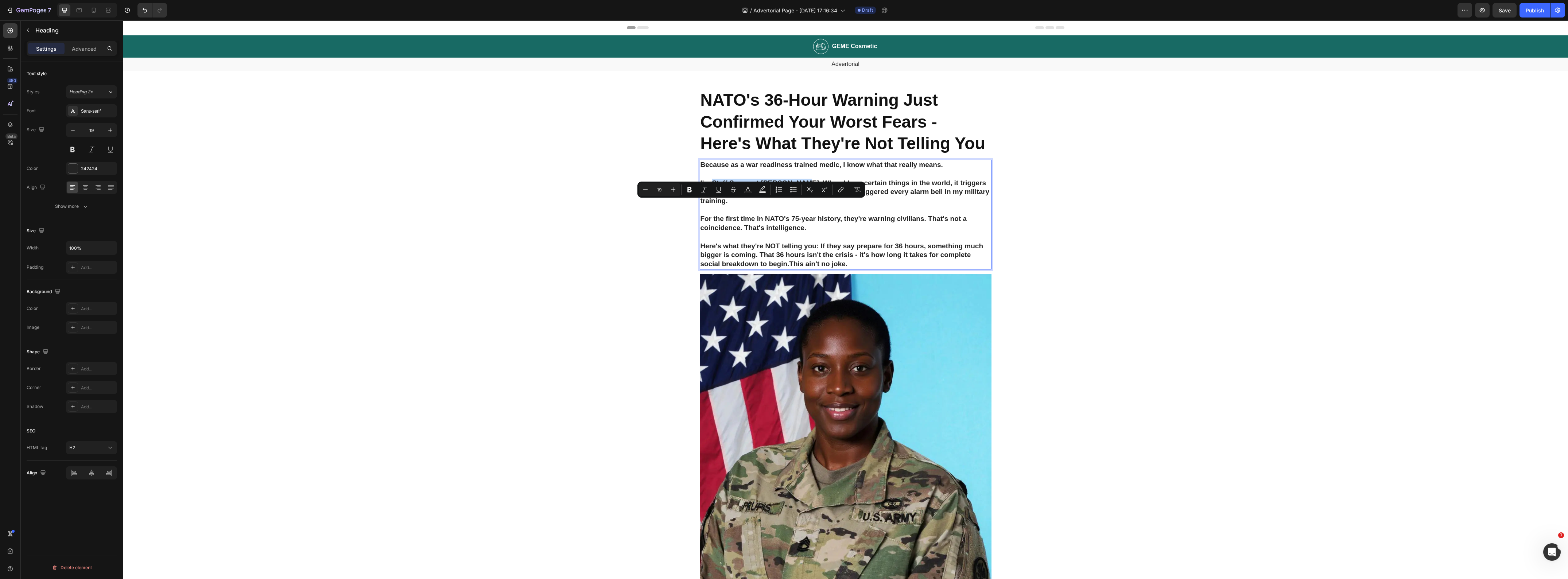
drag, startPoint x: 709, startPoint y: 205, endPoint x: 794, endPoint y: 205, distance: 85.0
click at [794, 205] on p "Because as a war readiness trained medic, I know what that really means. I'm St…" at bounding box center [846, 215] width 290 height 108
copy p "Staff Sergeant [PERSON_NAME]"
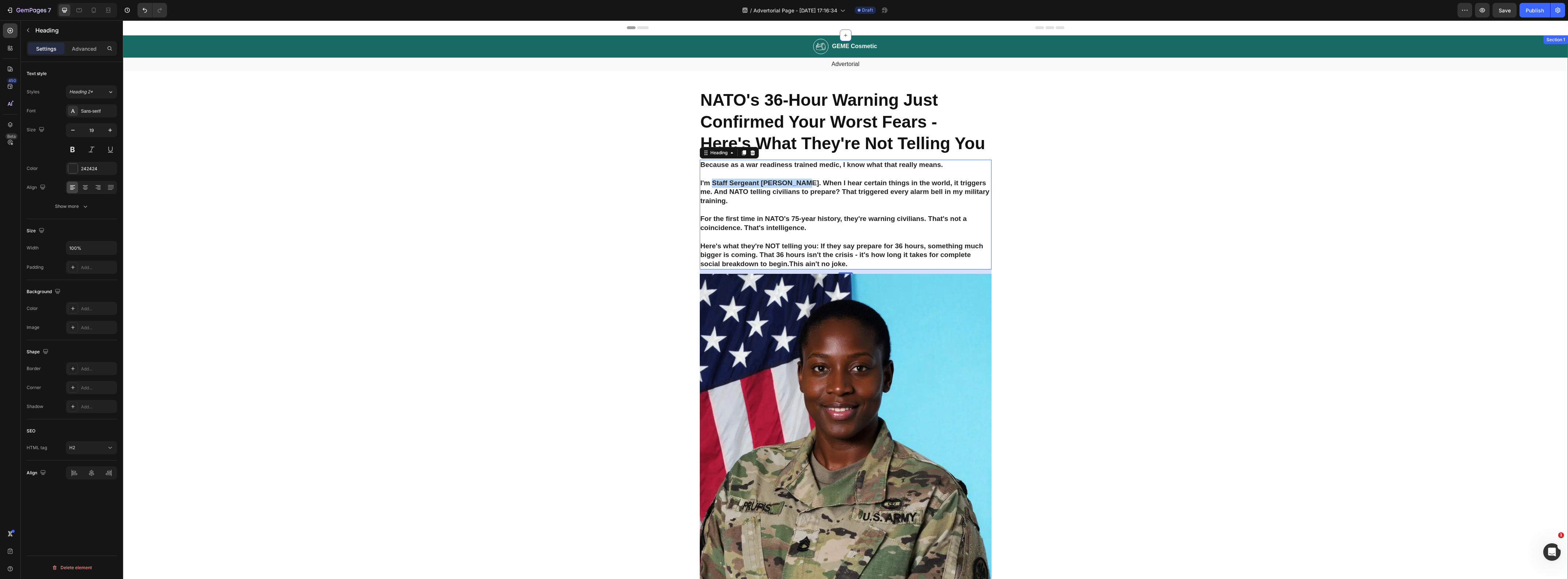
drag, startPoint x: 1106, startPoint y: 411, endPoint x: 1098, endPoint y: 412, distance: 8.1
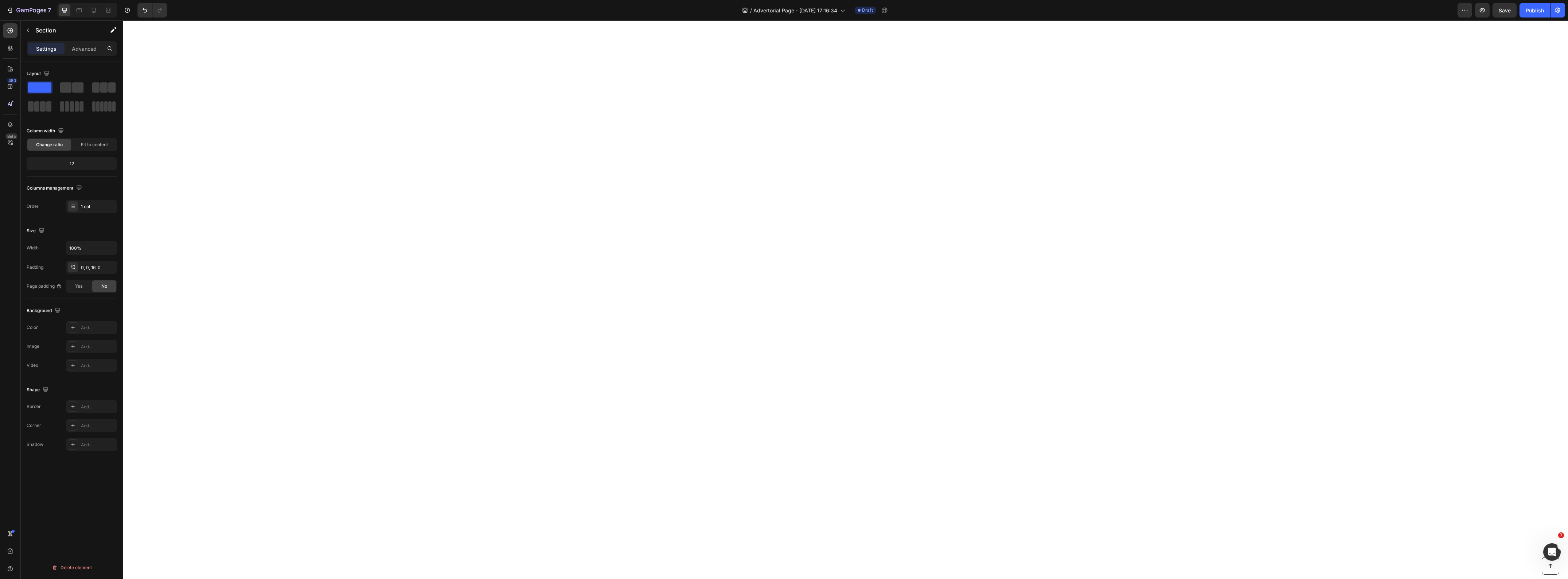
scroll to position [3258, 0]
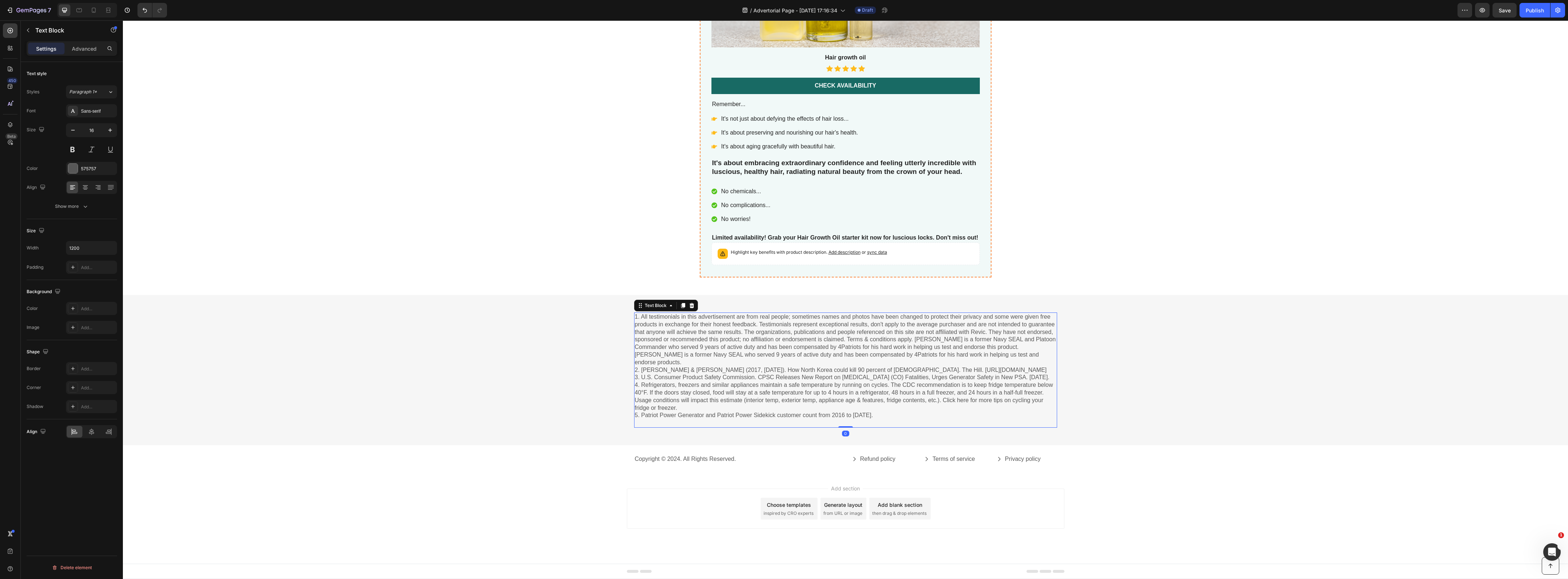
click at [916, 325] on p "1. All testimonials in this advertisement are from real people; sometimes names…" at bounding box center [846, 370] width 422 height 114
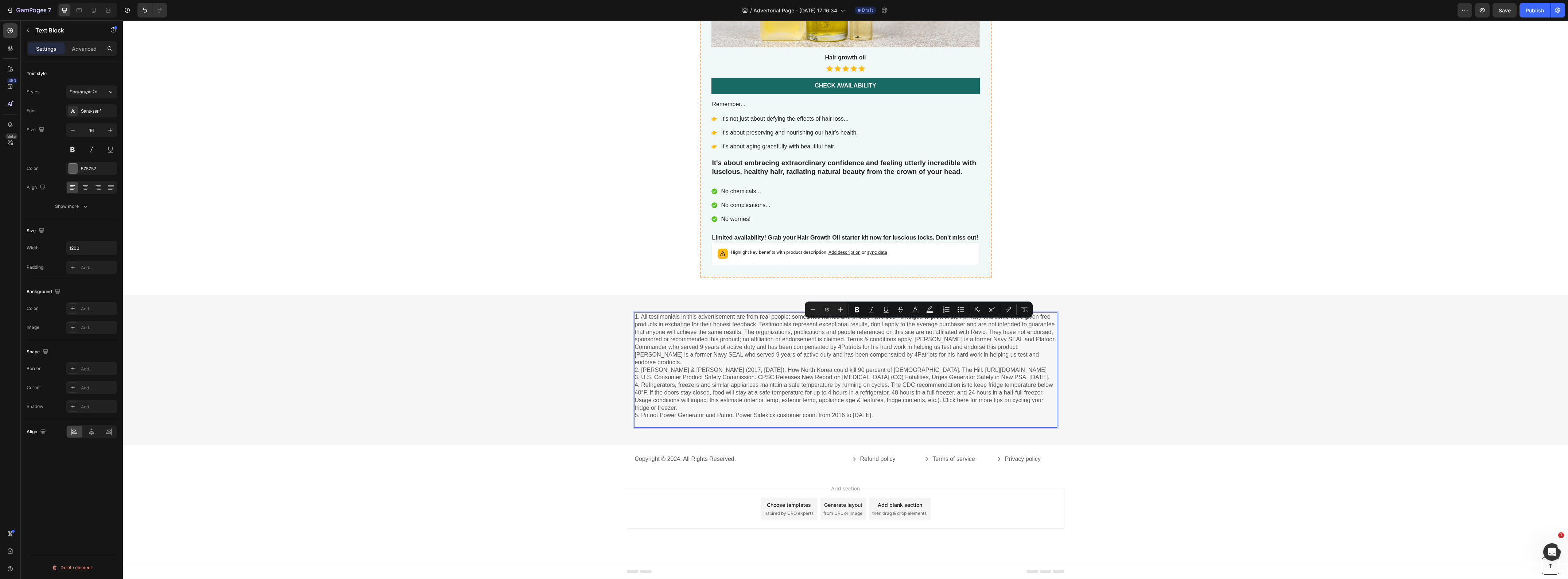
click at [945, 325] on p "1. All testimonials in this advertisement are from real people; sometimes names…" at bounding box center [846, 370] width 422 height 114
drag, startPoint x: 950, startPoint y: 324, endPoint x: 911, endPoint y: 325, distance: 39.0
click at [911, 325] on p "1. All testimonials in this advertisement are from real people; sometimes names…" at bounding box center [846, 370] width 422 height 114
drag, startPoint x: 950, startPoint y: 323, endPoint x: 910, endPoint y: 323, distance: 40.0
click at [910, 323] on p "1. All testimonials in this advertisement are from real people; sometimes names…" at bounding box center [846, 370] width 422 height 114
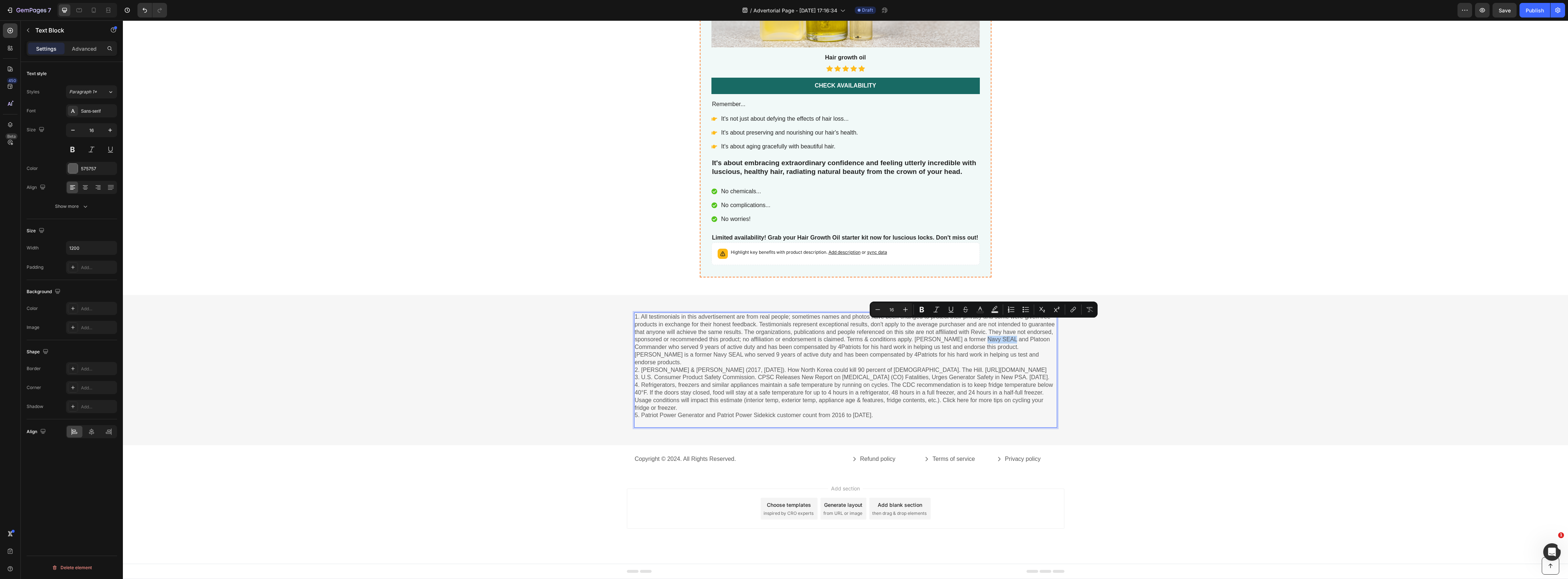
drag, startPoint x: 971, startPoint y: 325, endPoint x: 998, endPoint y: 324, distance: 27.0
click at [998, 324] on p "1. All testimonials in this advertisement are from real people; sometimes names…" at bounding box center [846, 370] width 422 height 114
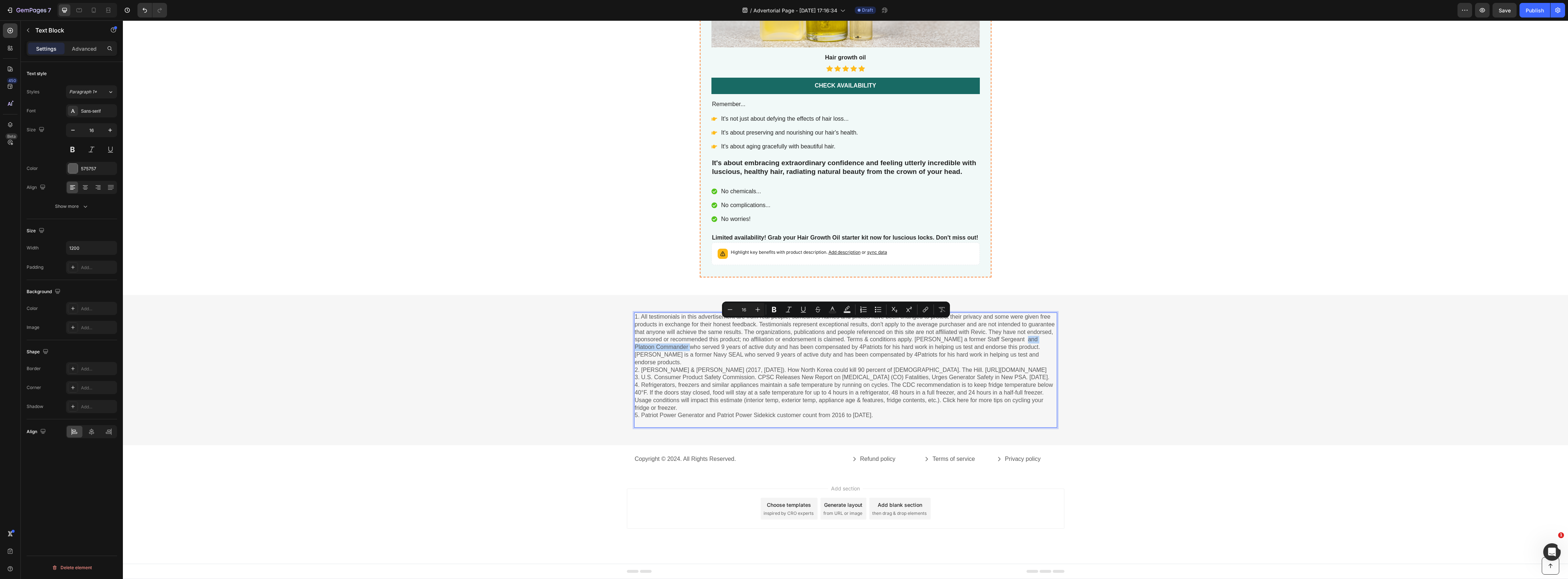
drag, startPoint x: 1010, startPoint y: 325, endPoint x: 667, endPoint y: 331, distance: 343.1
click at [667, 331] on p "1. All testimonials in this advertisement are from real people; sometimes names…" at bounding box center [846, 370] width 422 height 114
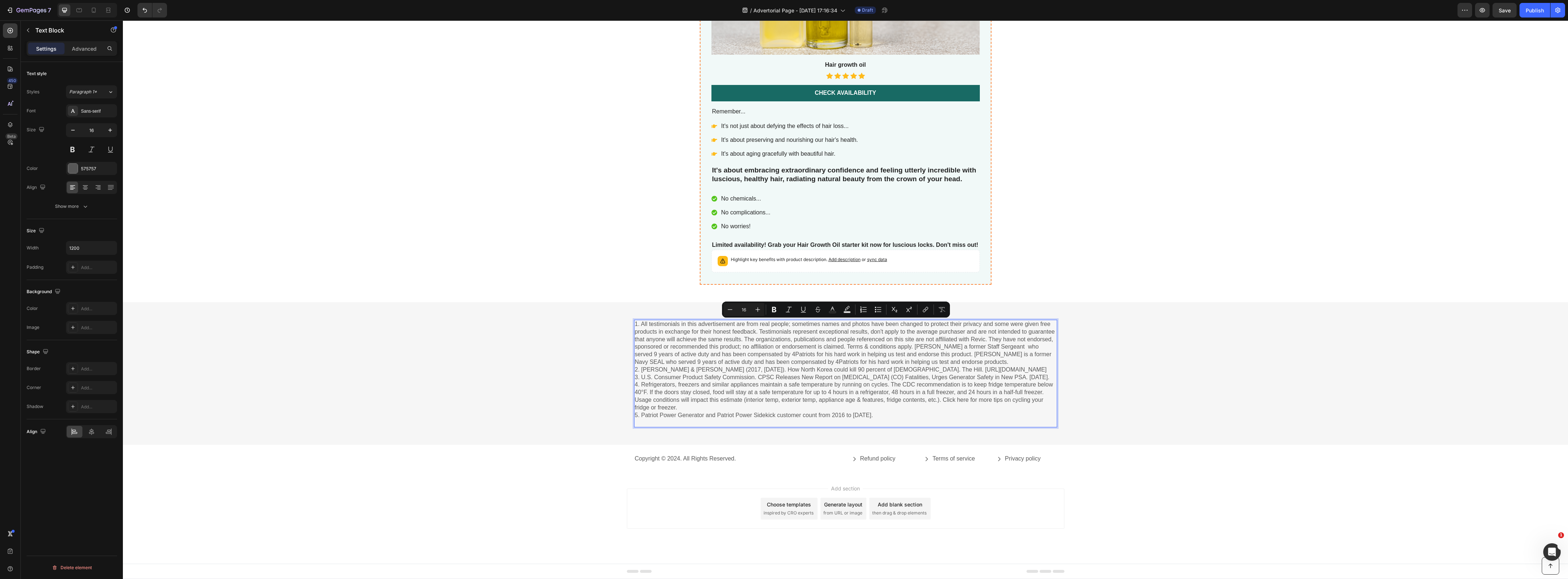
scroll to position [3251, 0]
click at [1042, 332] on p "1. All testimonials in this advertisement are from real people; sometimes names…" at bounding box center [846, 373] width 422 height 106
click at [787, 338] on p "1. All testimonials in this advertisement are from real people; sometimes names…" at bounding box center [846, 373] width 422 height 106
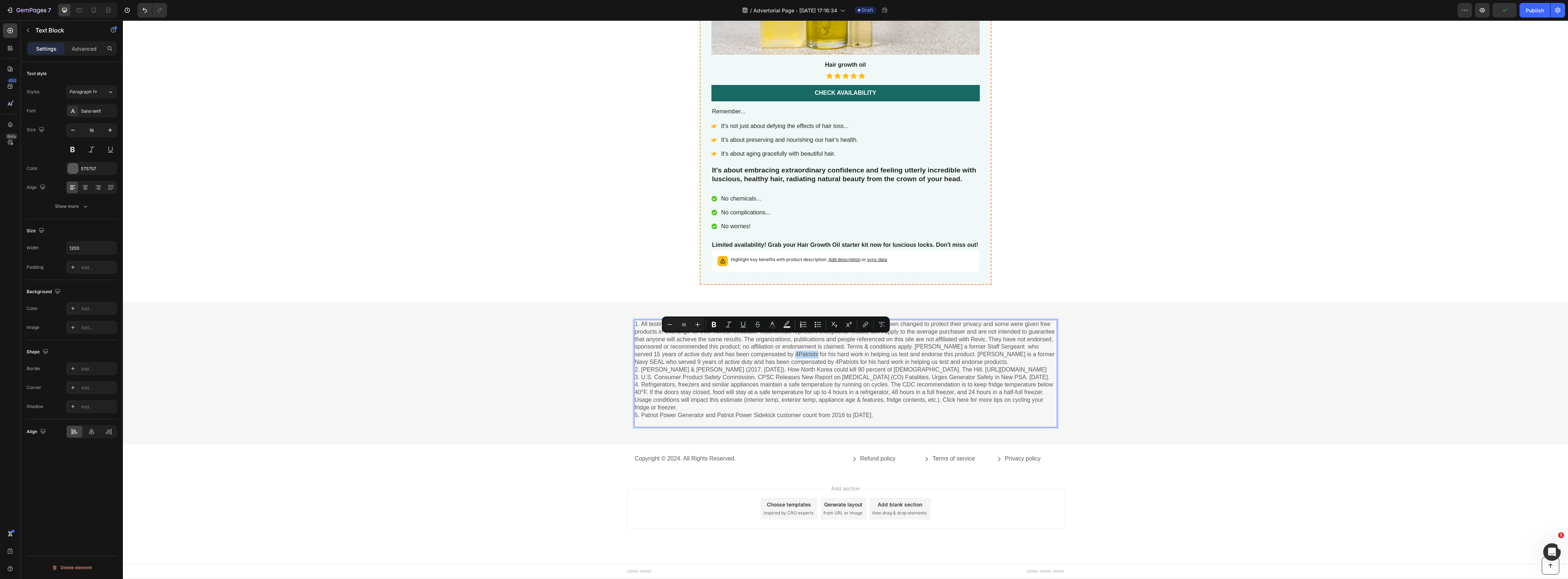
drag, startPoint x: 786, startPoint y: 340, endPoint x: 766, endPoint y: 340, distance: 20.0
click at [766, 340] on p "1. All testimonials in this advertisement are from real people; sometimes names…" at bounding box center [846, 373] width 422 height 106
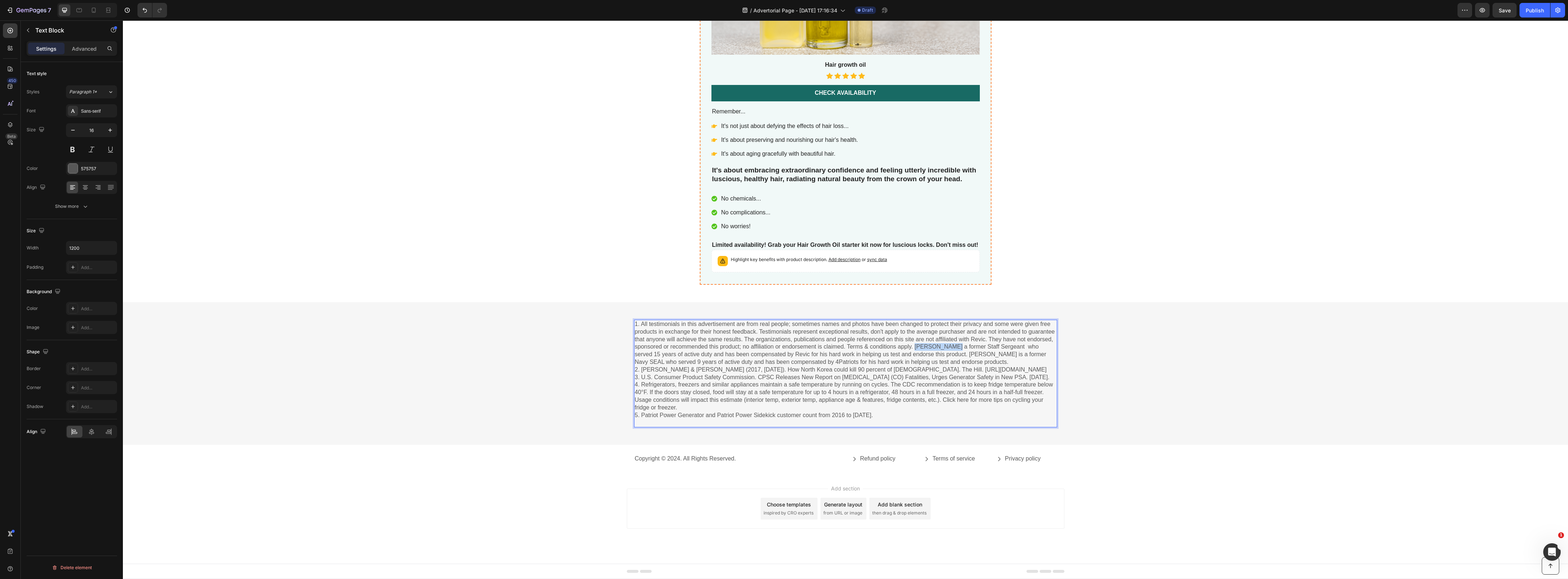
drag, startPoint x: 944, startPoint y: 331, endPoint x: 912, endPoint y: 331, distance: 32.0
click at [912, 331] on p "1. All testimonials in this advertisement are from real people; sometimes names…" at bounding box center [846, 373] width 422 height 106
copy p "[PERSON_NAME]"
drag, startPoint x: 977, startPoint y: 338, endPoint x: 958, endPoint y: 338, distance: 19.0
click at [958, 338] on p "1. All testimonials in this advertisement are from real people; sometimes names…" at bounding box center [846, 373] width 422 height 106
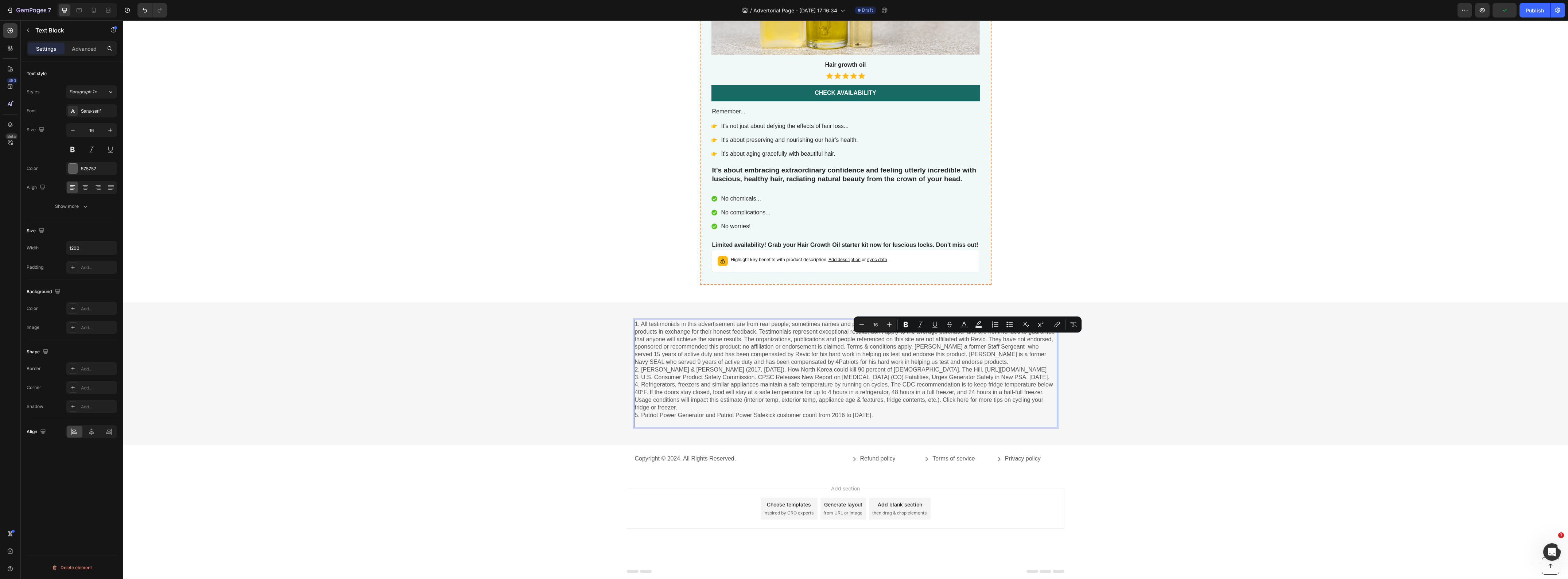
click at [977, 346] on p "1. All testimonials in this advertisement are from real people; sometimes names…" at bounding box center [846, 373] width 422 height 106
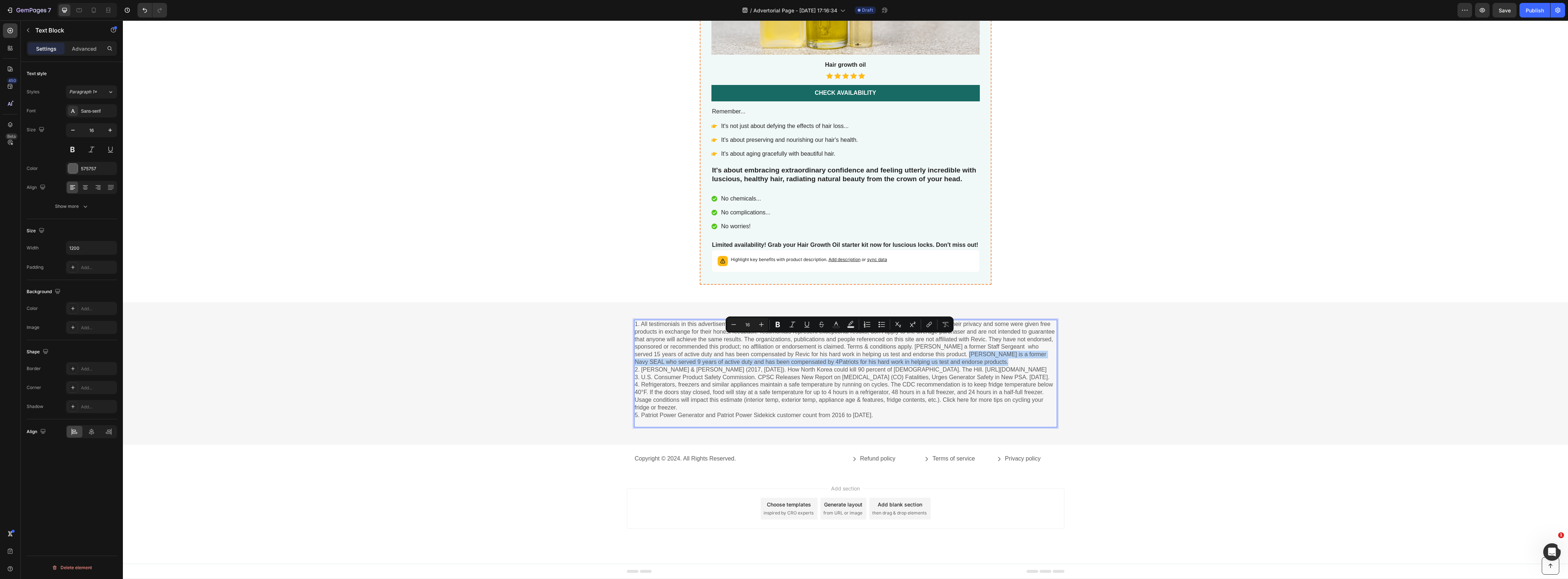
drag, startPoint x: 979, startPoint y: 347, endPoint x: 938, endPoint y: 340, distance: 41.6
click at [938, 340] on p "1. All testimonials in this advertisement are from real people; sometimes names…" at bounding box center [846, 373] width 422 height 106
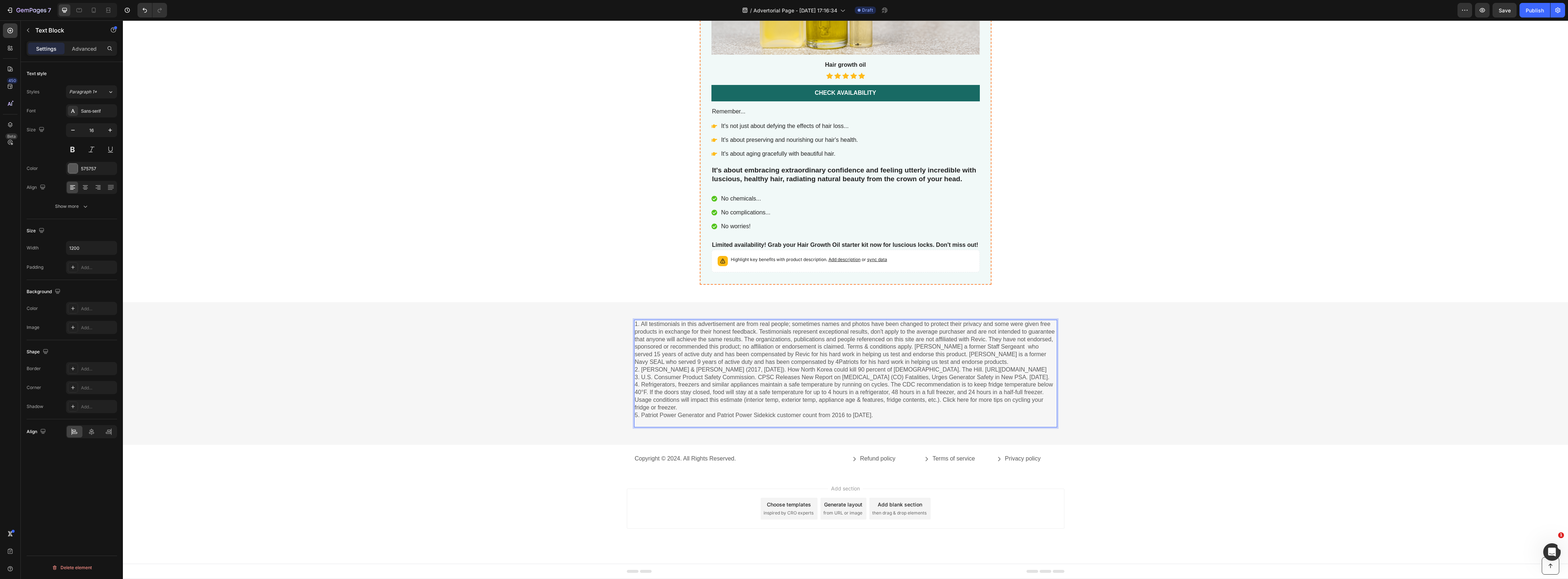
scroll to position [3243, 0]
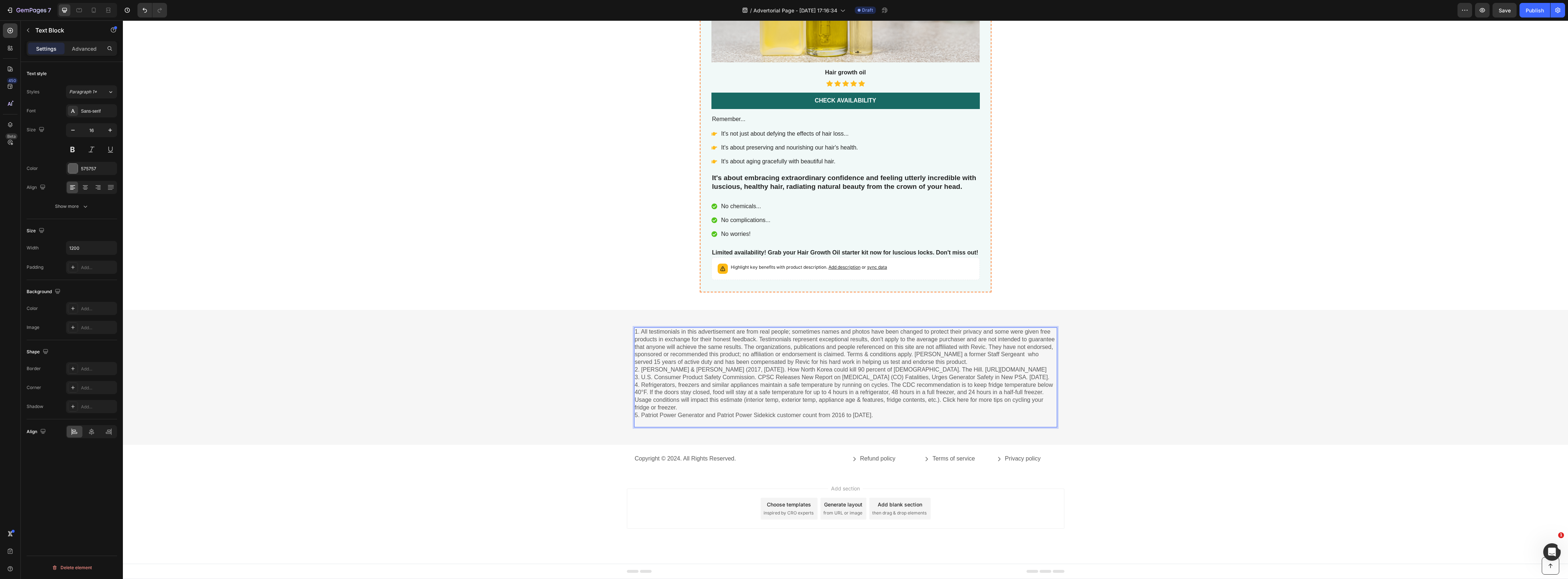
click at [643, 415] on p "1. All testimonials in this advertisement are from real people; sometimes names…" at bounding box center [846, 377] width 422 height 99
click at [644, 415] on p "1. All testimonials in this advertisement are from real people; sometimes names…" at bounding box center [846, 377] width 422 height 99
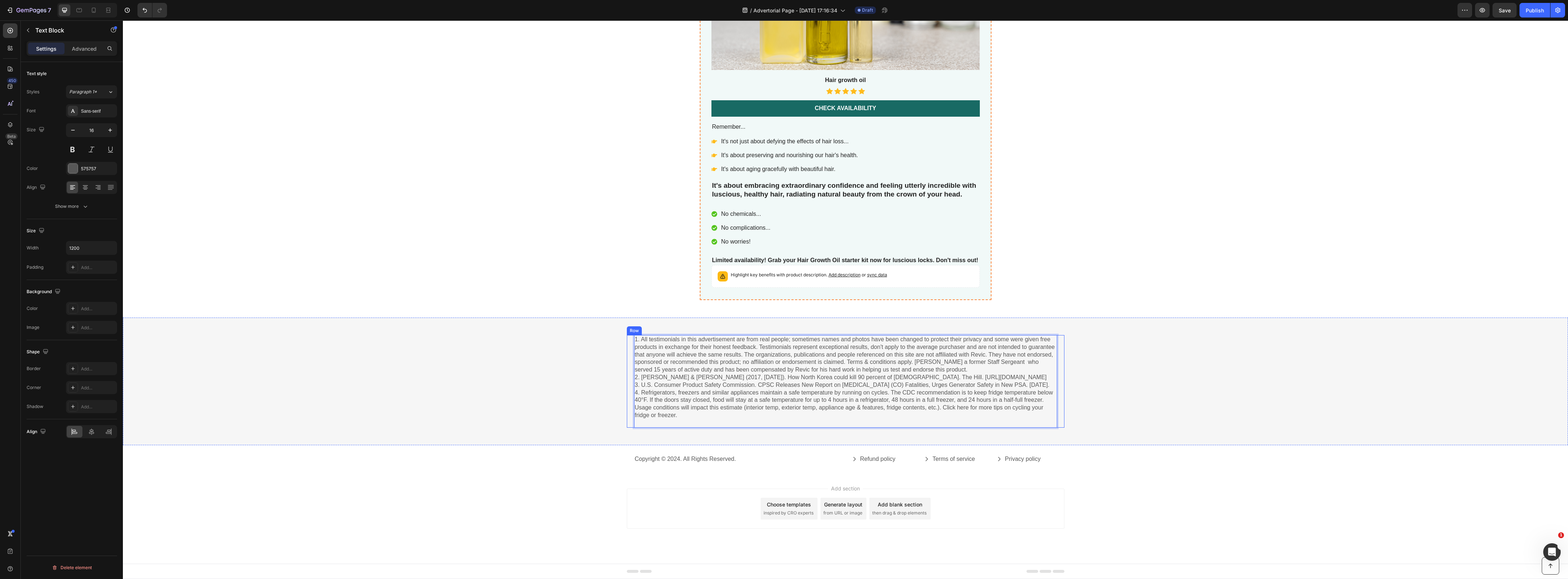
scroll to position [3228, 0]
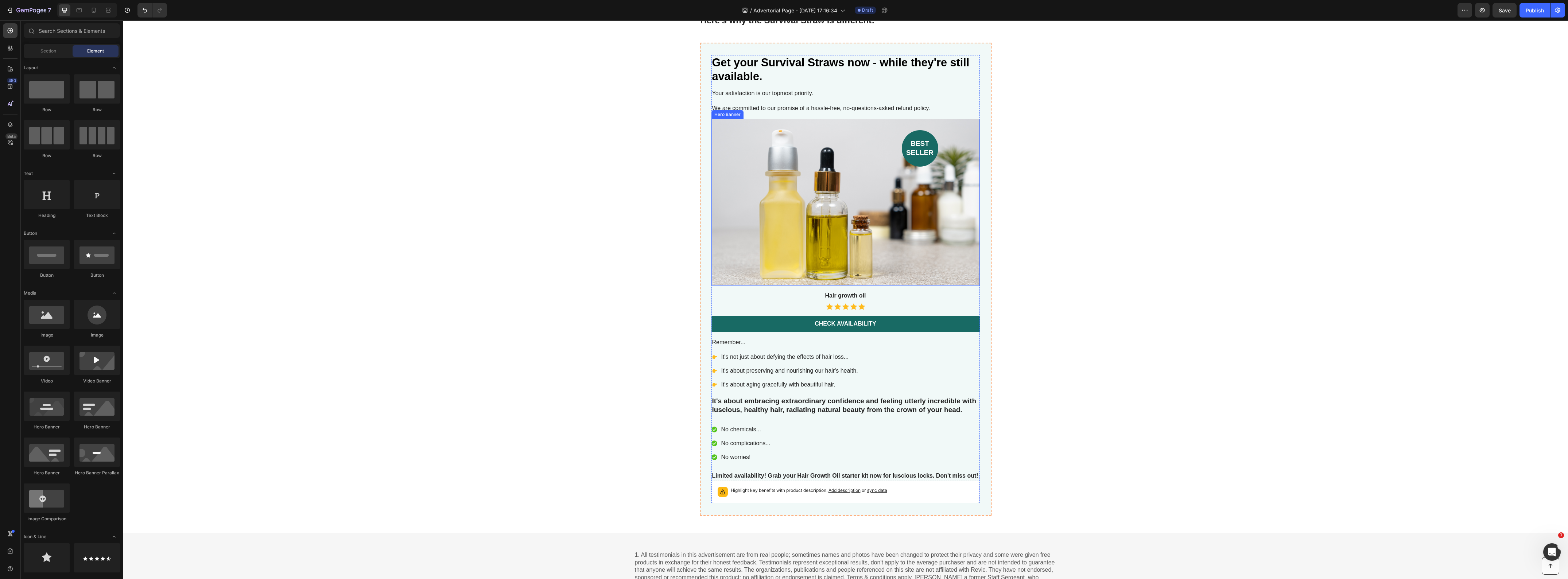
scroll to position [2864, 0]
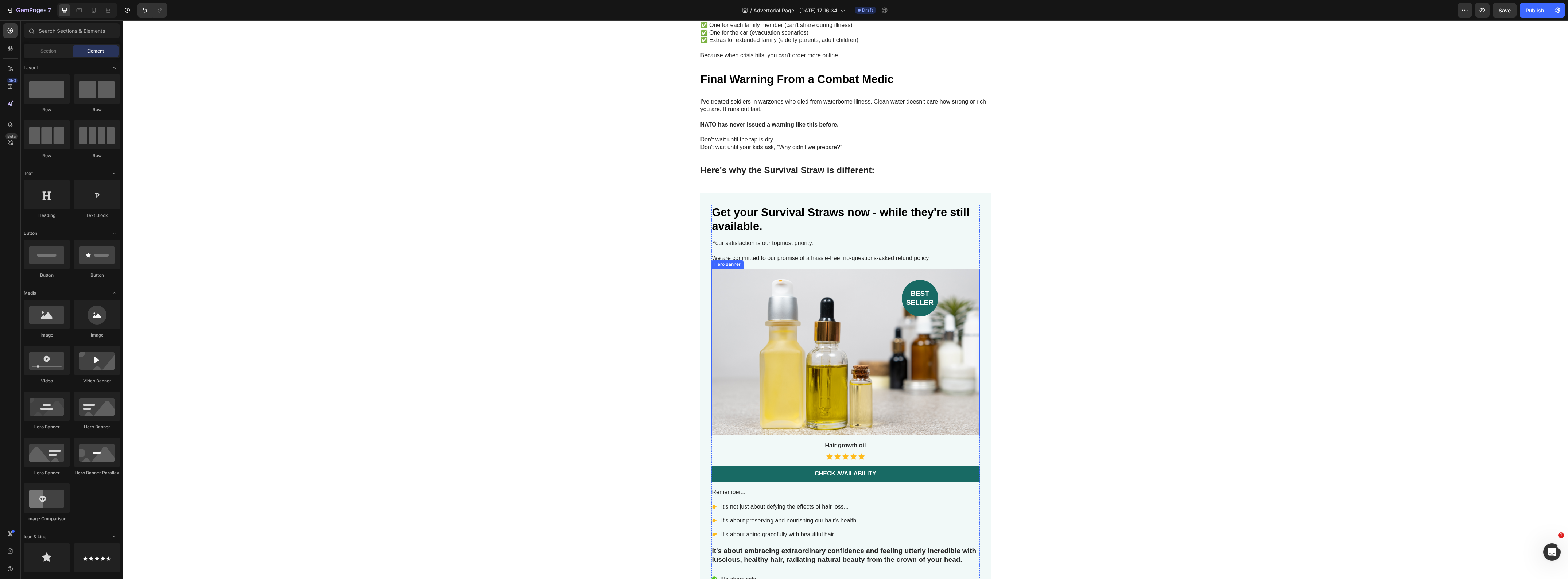
click at [873, 335] on div "Background Image" at bounding box center [846, 352] width 269 height 167
